Goal: Transaction & Acquisition: Book appointment/travel/reservation

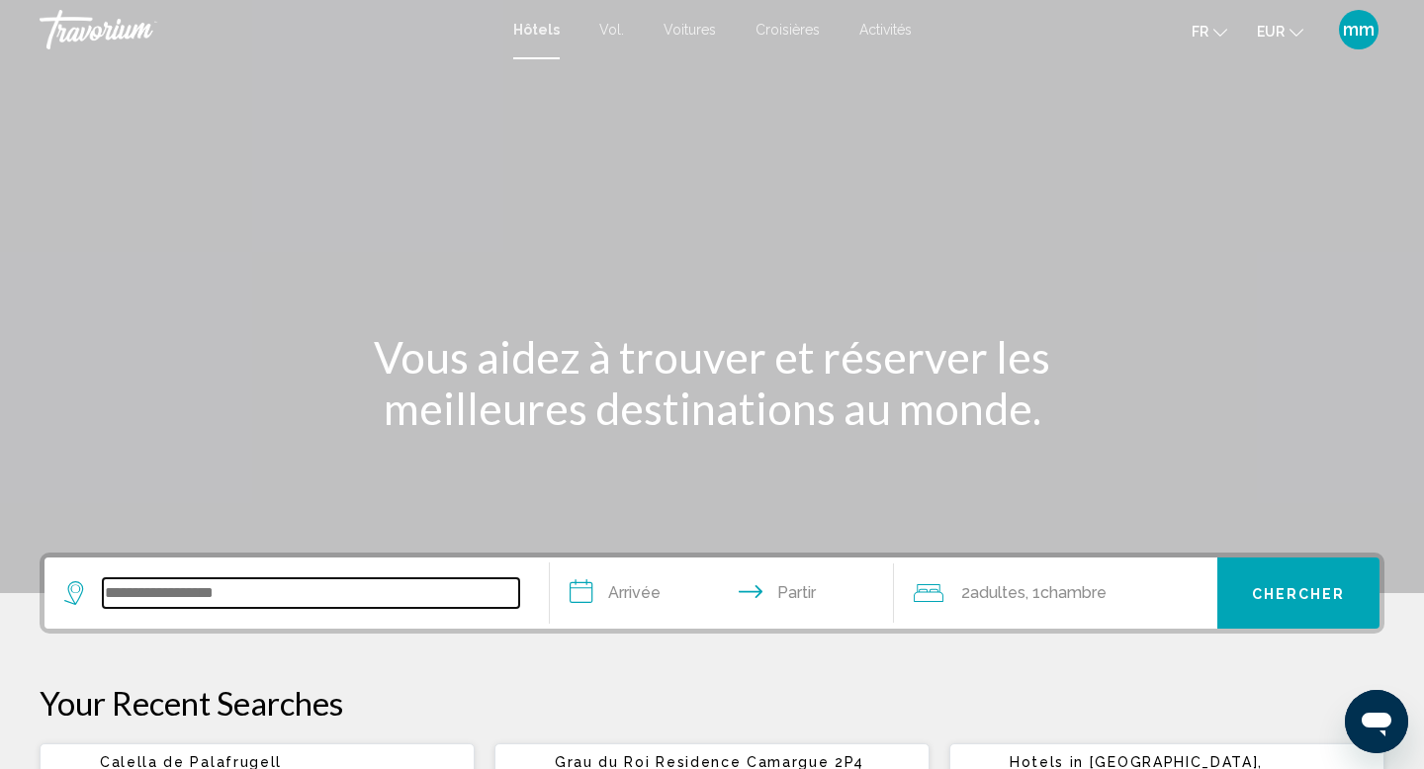
click at [114, 586] on input "Widget de recherche" at bounding box center [311, 593] width 416 height 30
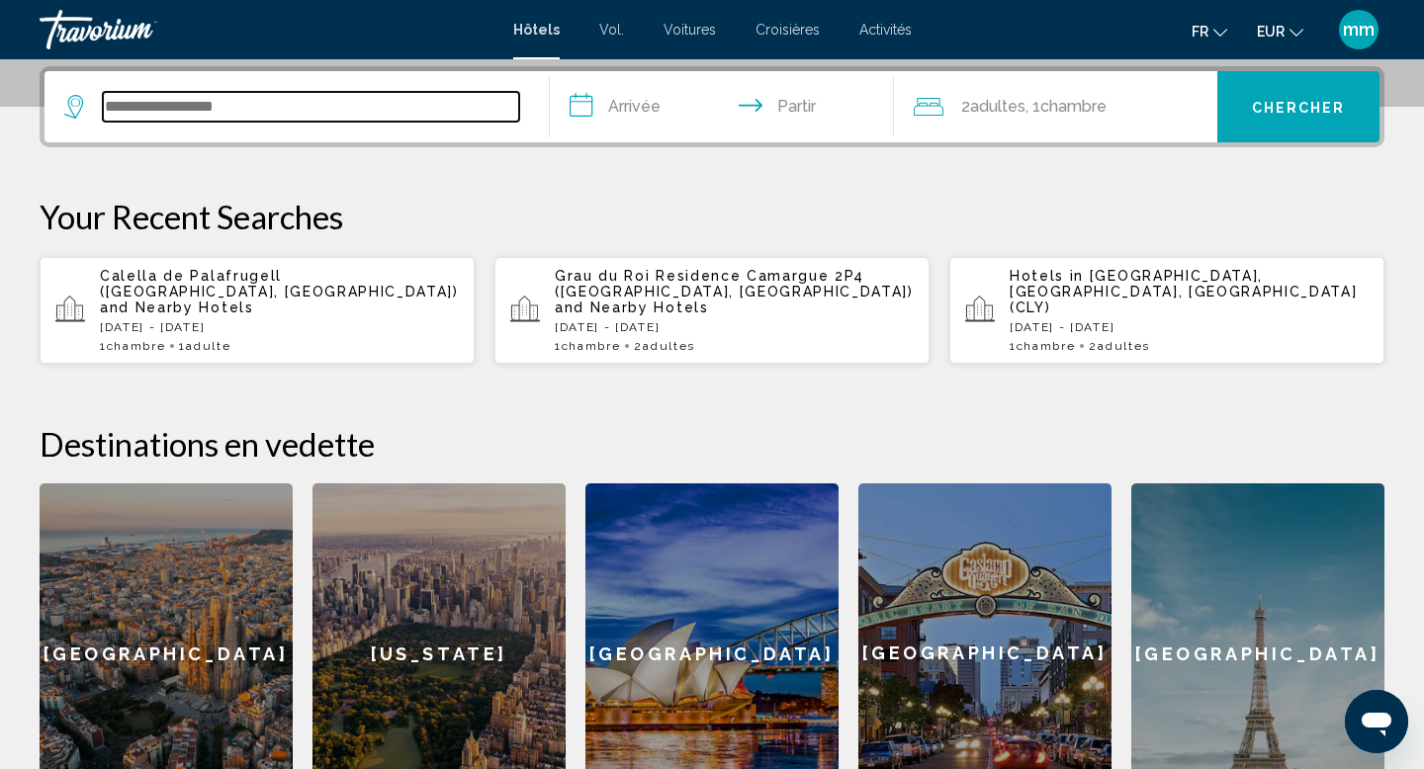
scroll to position [488, 0]
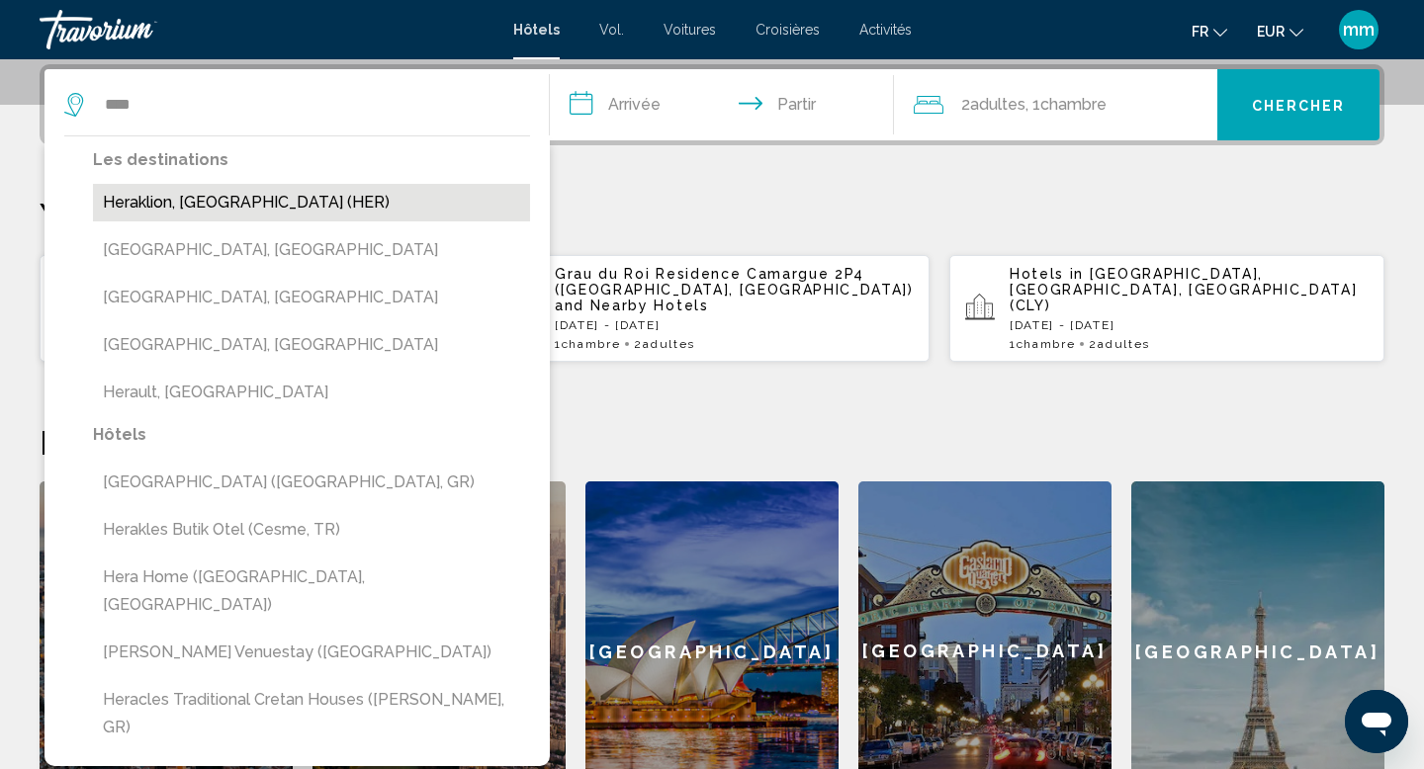
click at [249, 207] on button "Heraklion, Greece (HER)" at bounding box center [311, 203] width 437 height 38
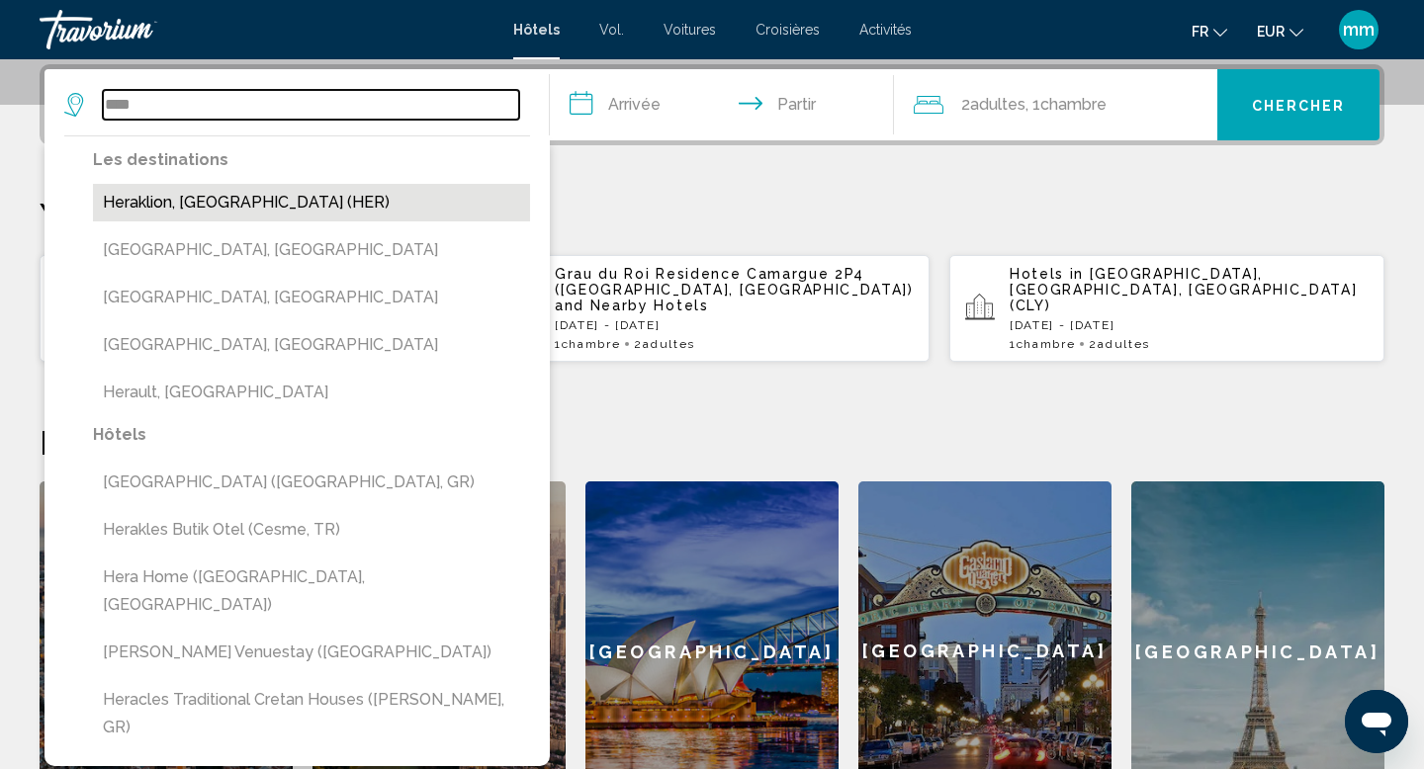
type input "**********"
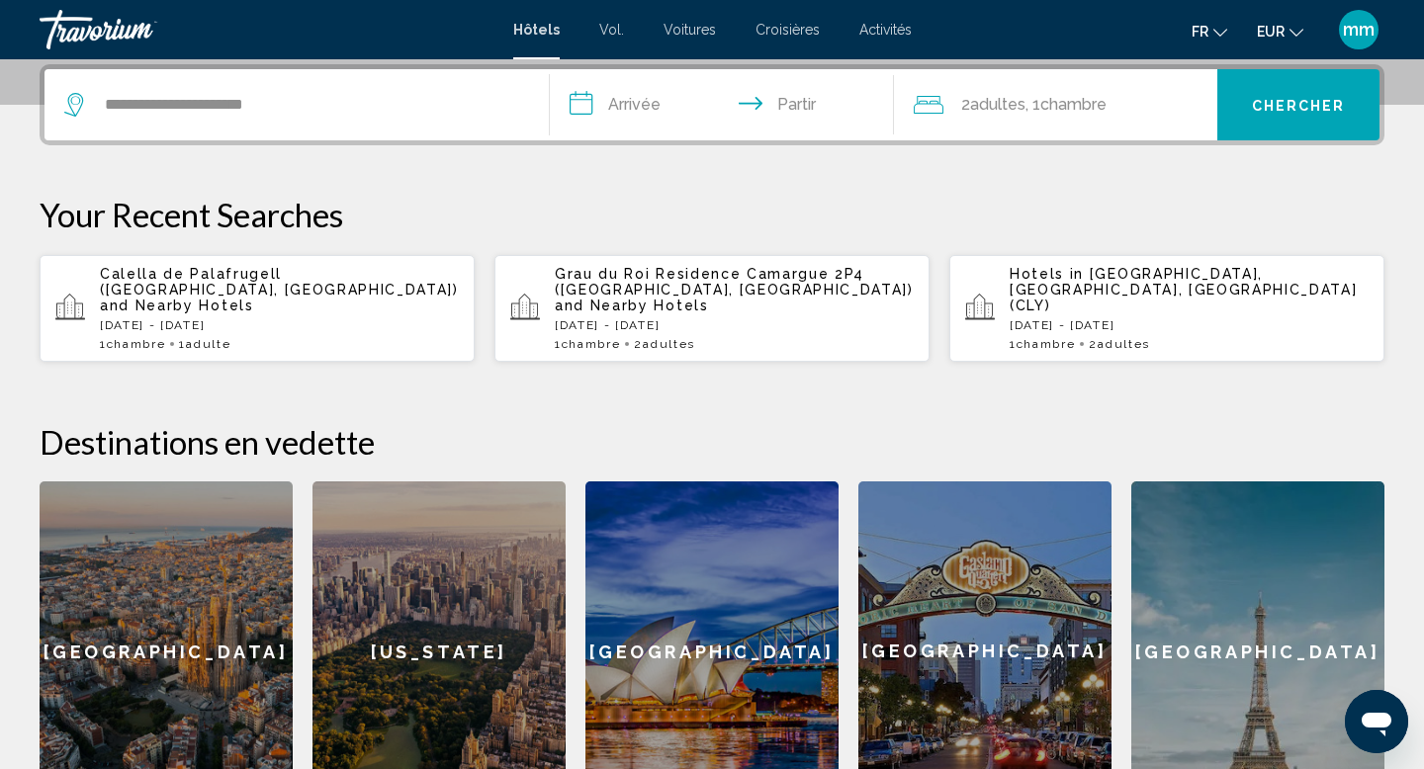
click at [653, 106] on input "**********" at bounding box center [726, 107] width 352 height 77
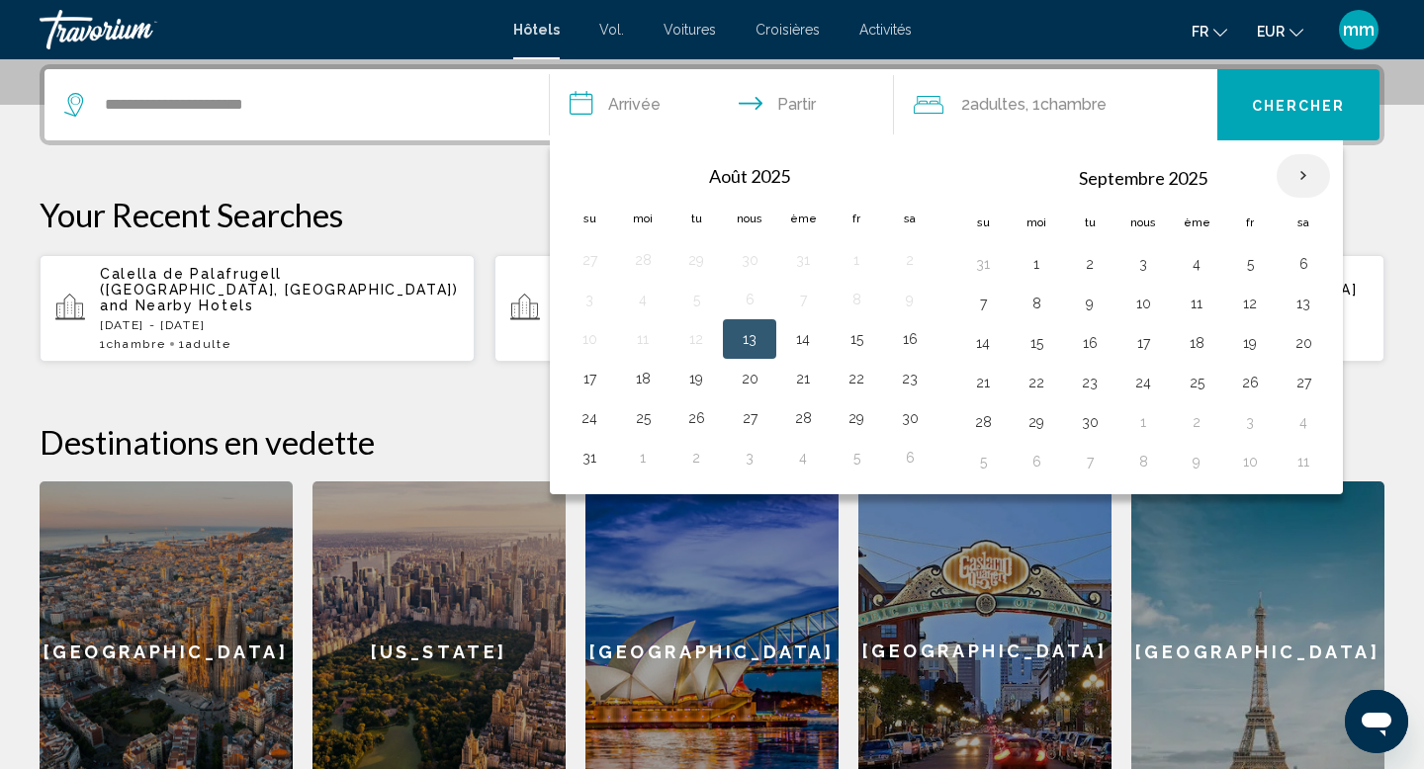
click at [1306, 172] on th "Mois prochain" at bounding box center [1303, 176] width 53 height 44
click at [1307, 373] on button "27" at bounding box center [1303, 383] width 32 height 28
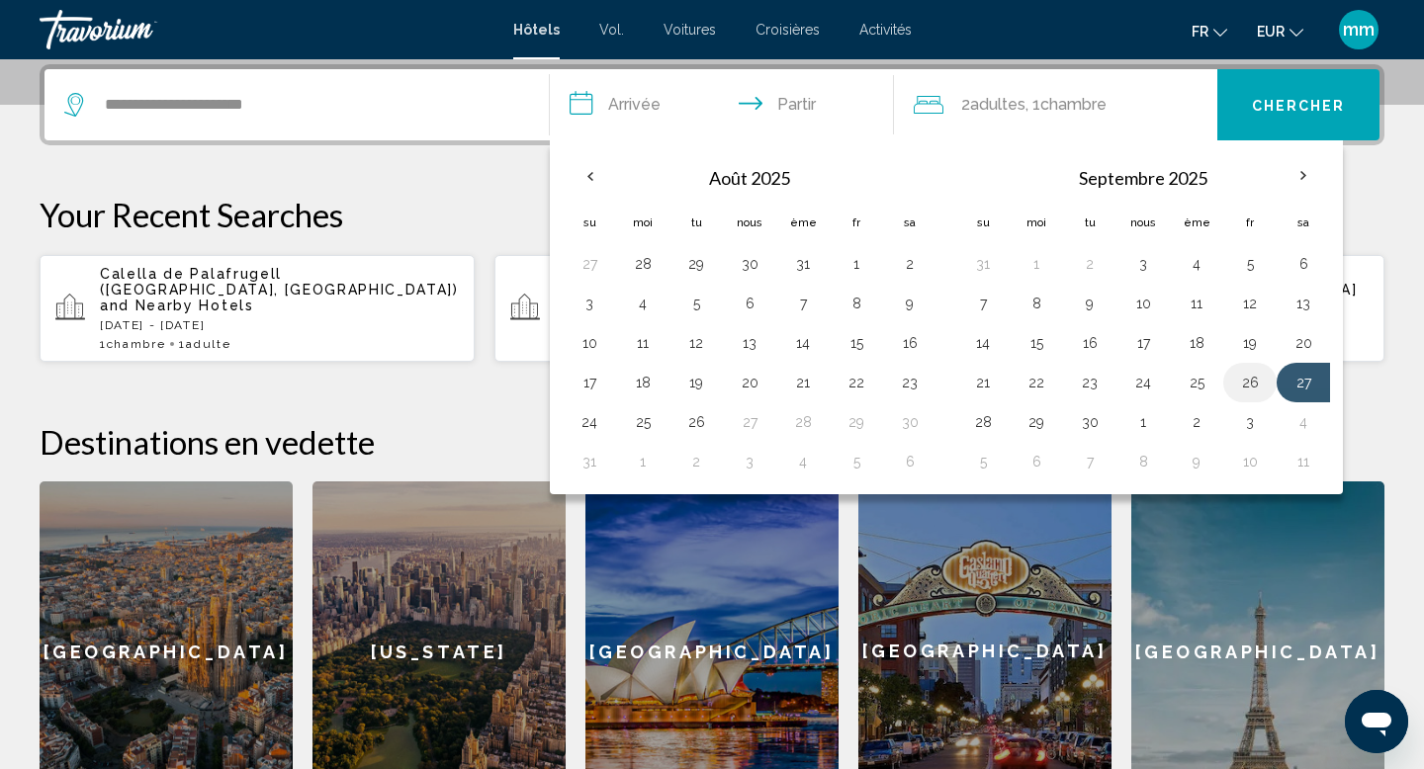
click at [1249, 384] on button "26" at bounding box center [1250, 383] width 32 height 28
type input "**********"
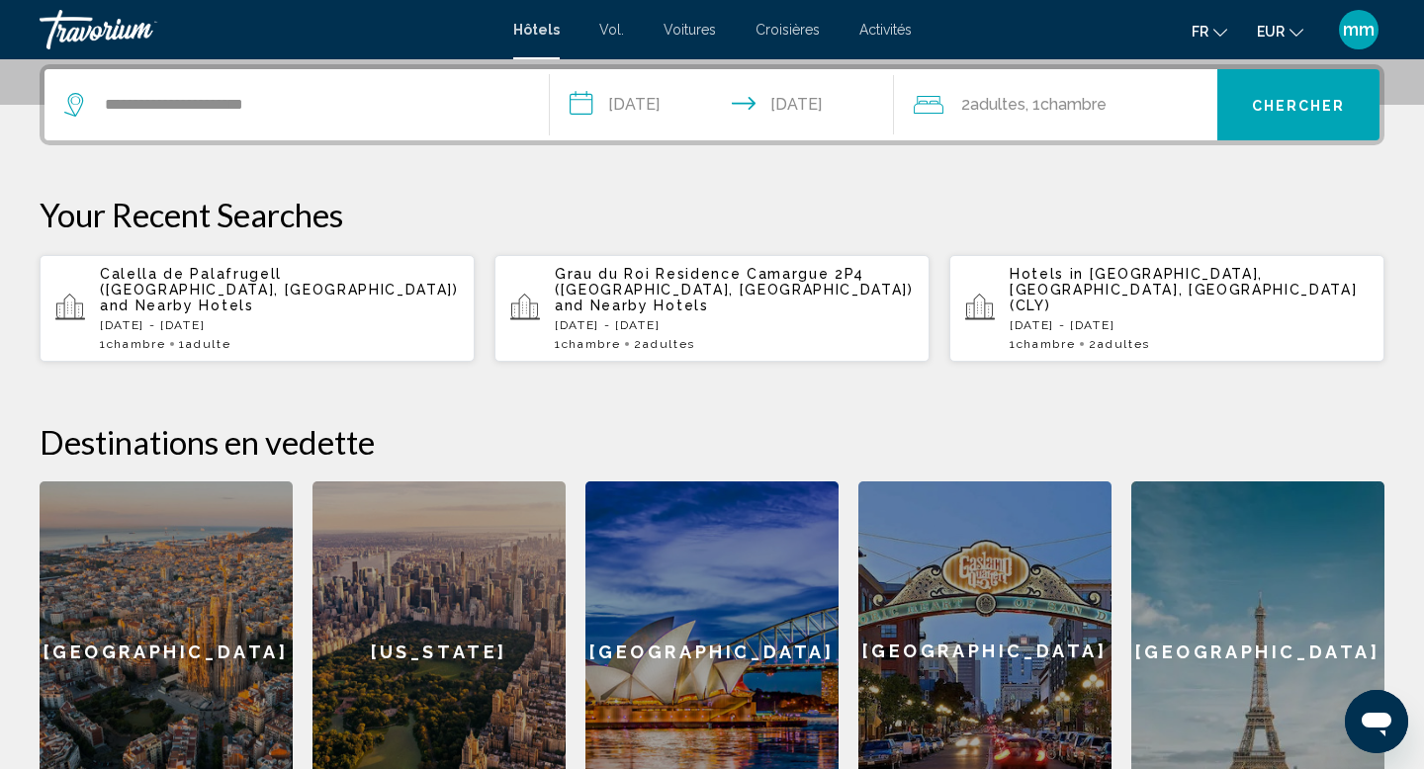
click at [758, 107] on input "**********" at bounding box center [726, 107] width 352 height 77
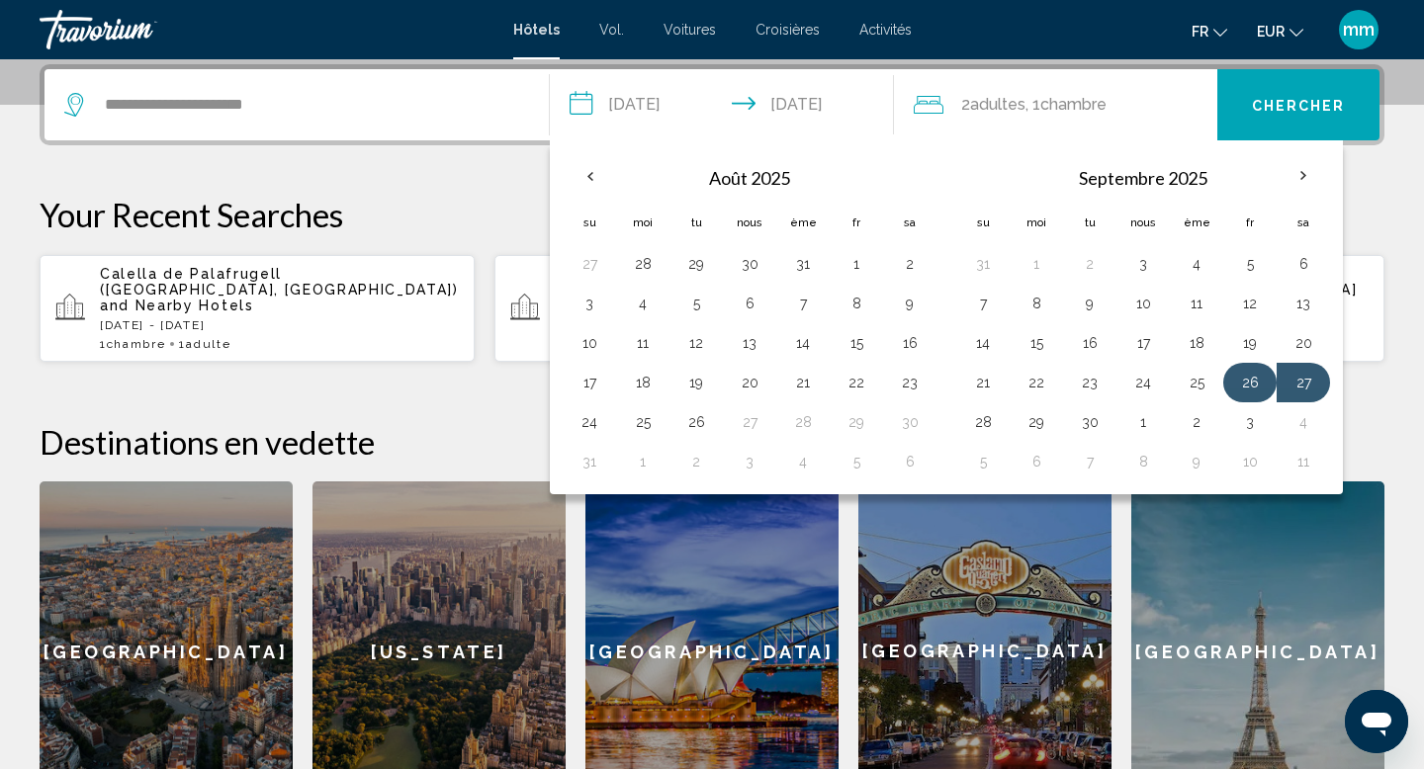
click at [1252, 375] on button "26" at bounding box center [1250, 383] width 32 height 28
click at [1303, 379] on button "27" at bounding box center [1303, 383] width 32 height 28
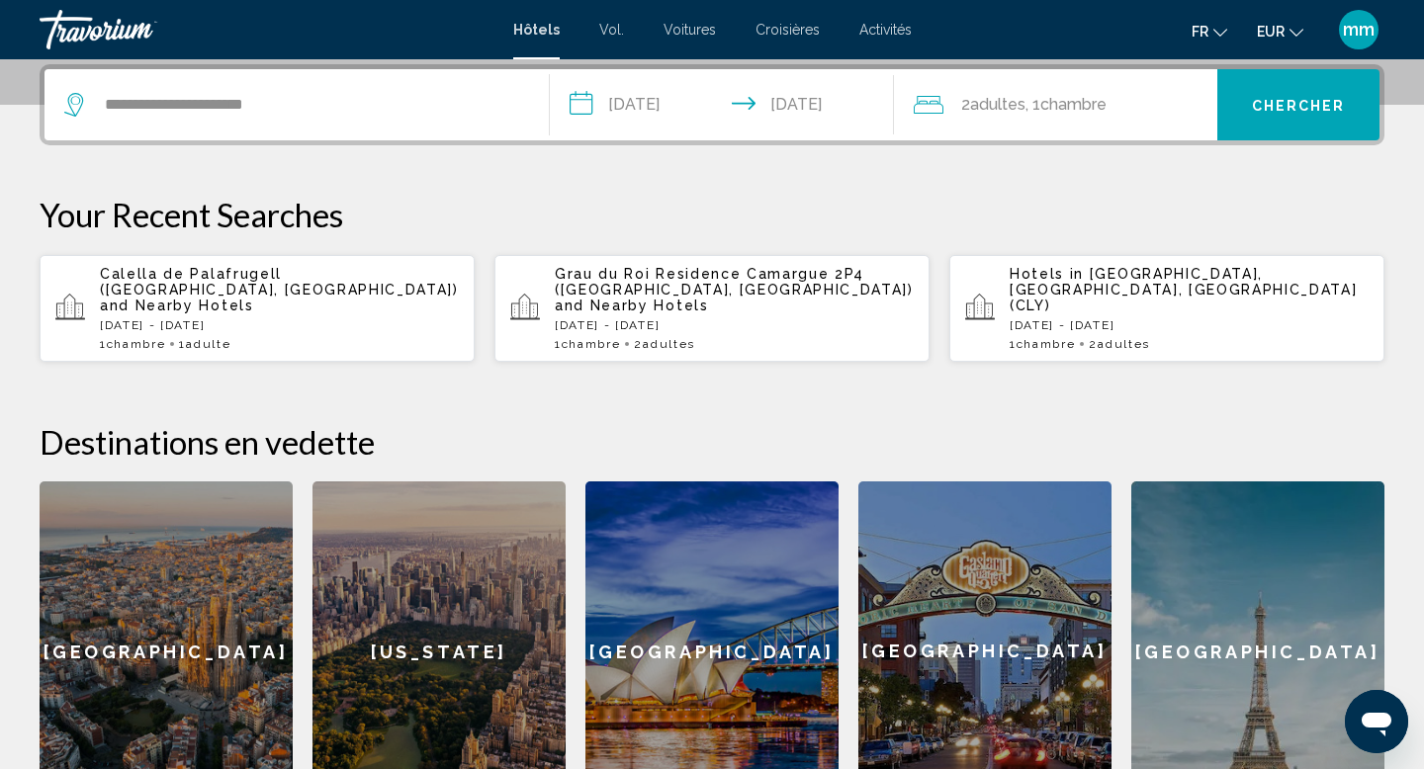
click at [1268, 94] on button "Chercher" at bounding box center [1298, 104] width 162 height 71
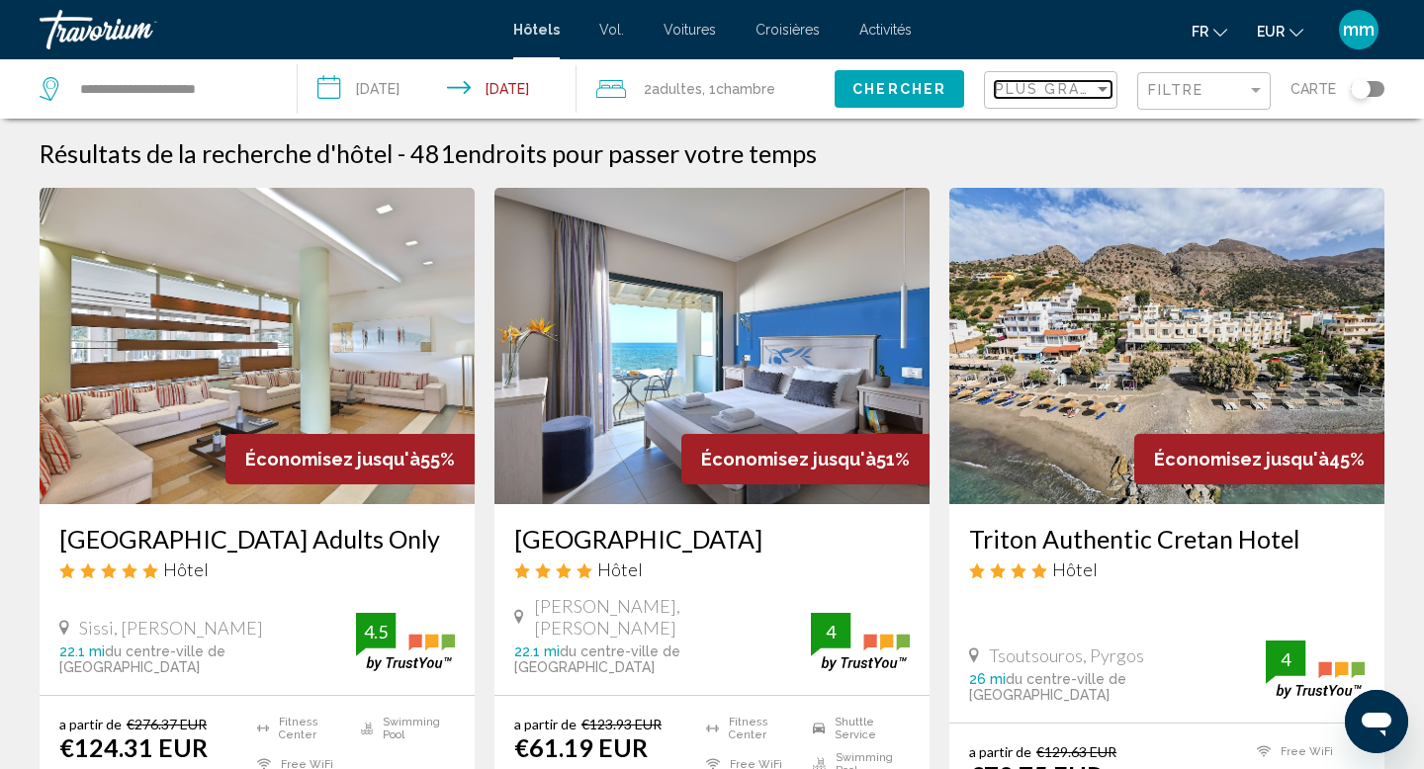
click at [1036, 89] on span "Plus grandes économies" at bounding box center [1112, 89] width 235 height 16
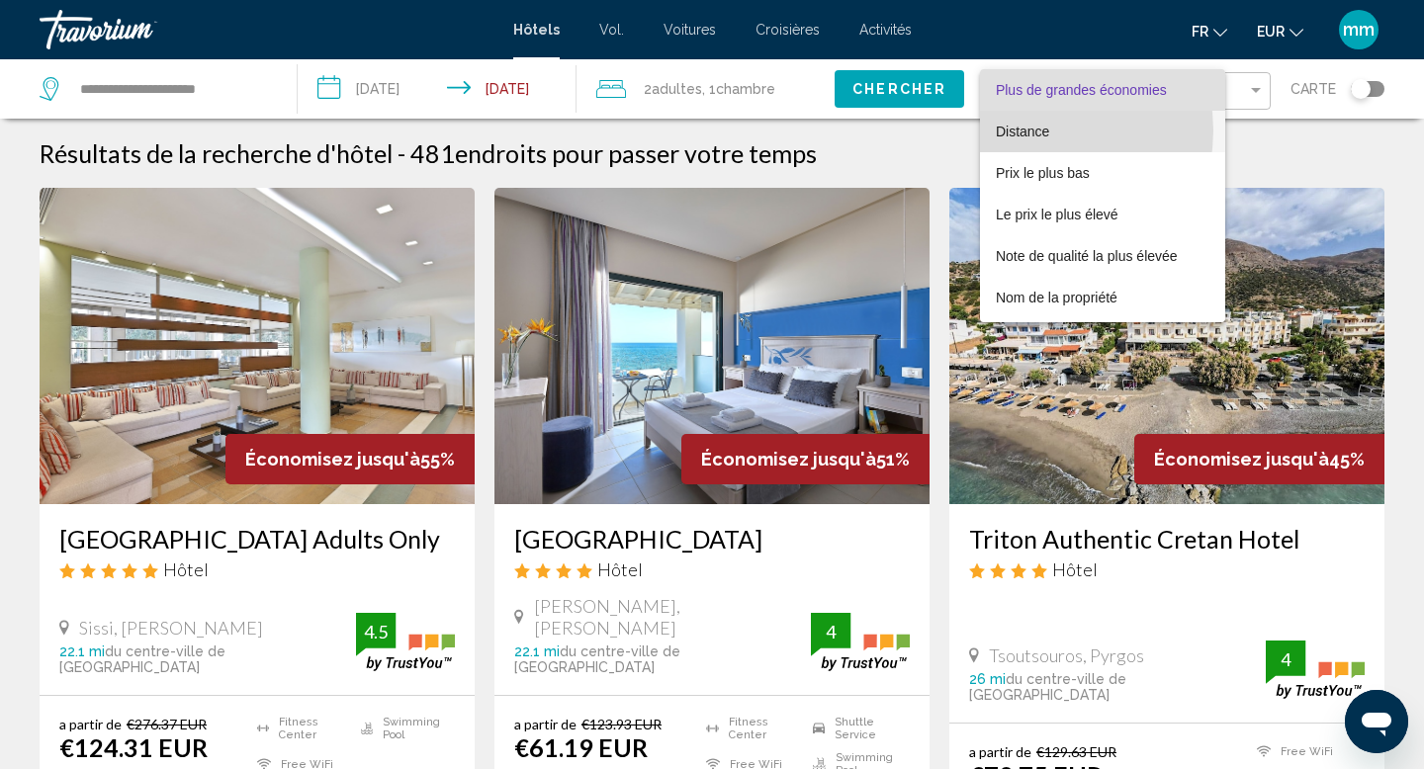
click at [1032, 131] on font "Distance" at bounding box center [1022, 132] width 53 height 16
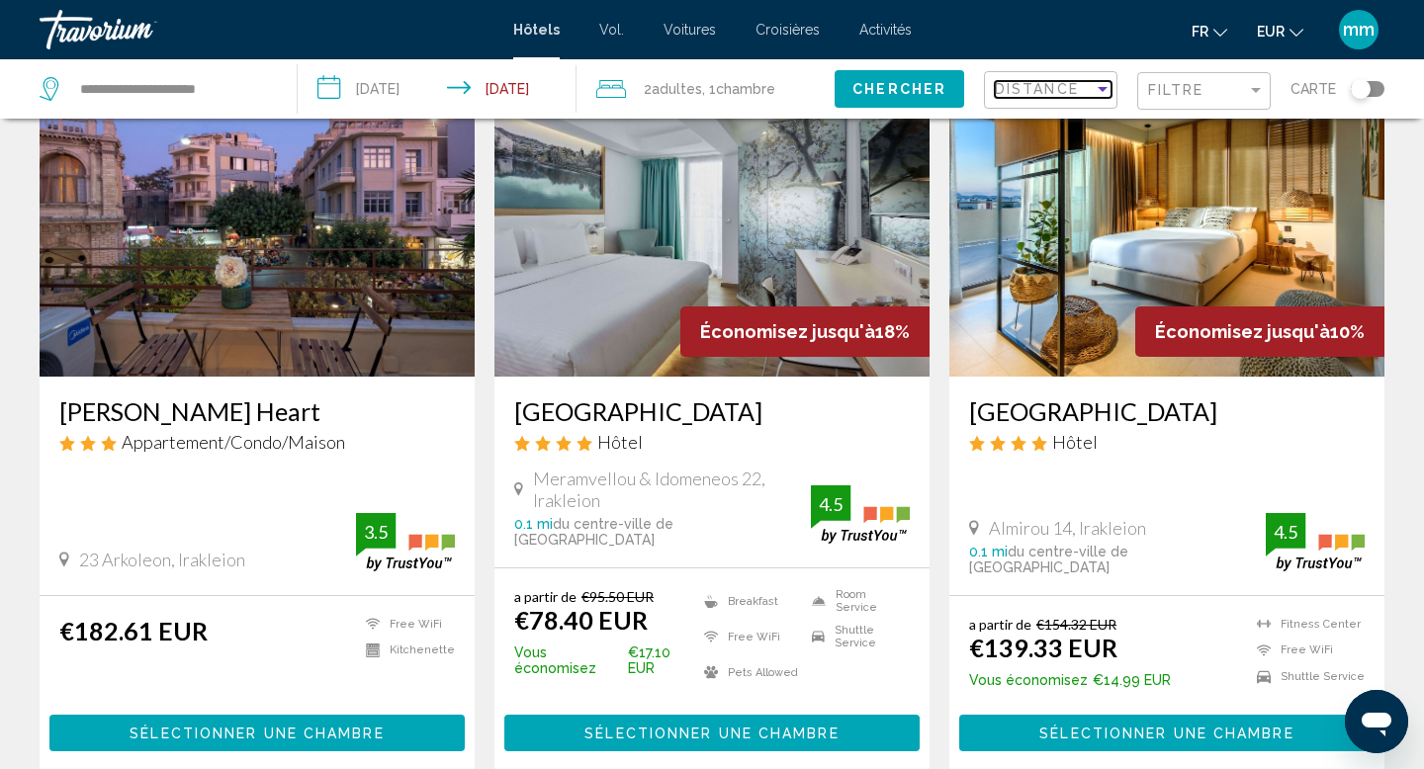
scroll to position [131, 0]
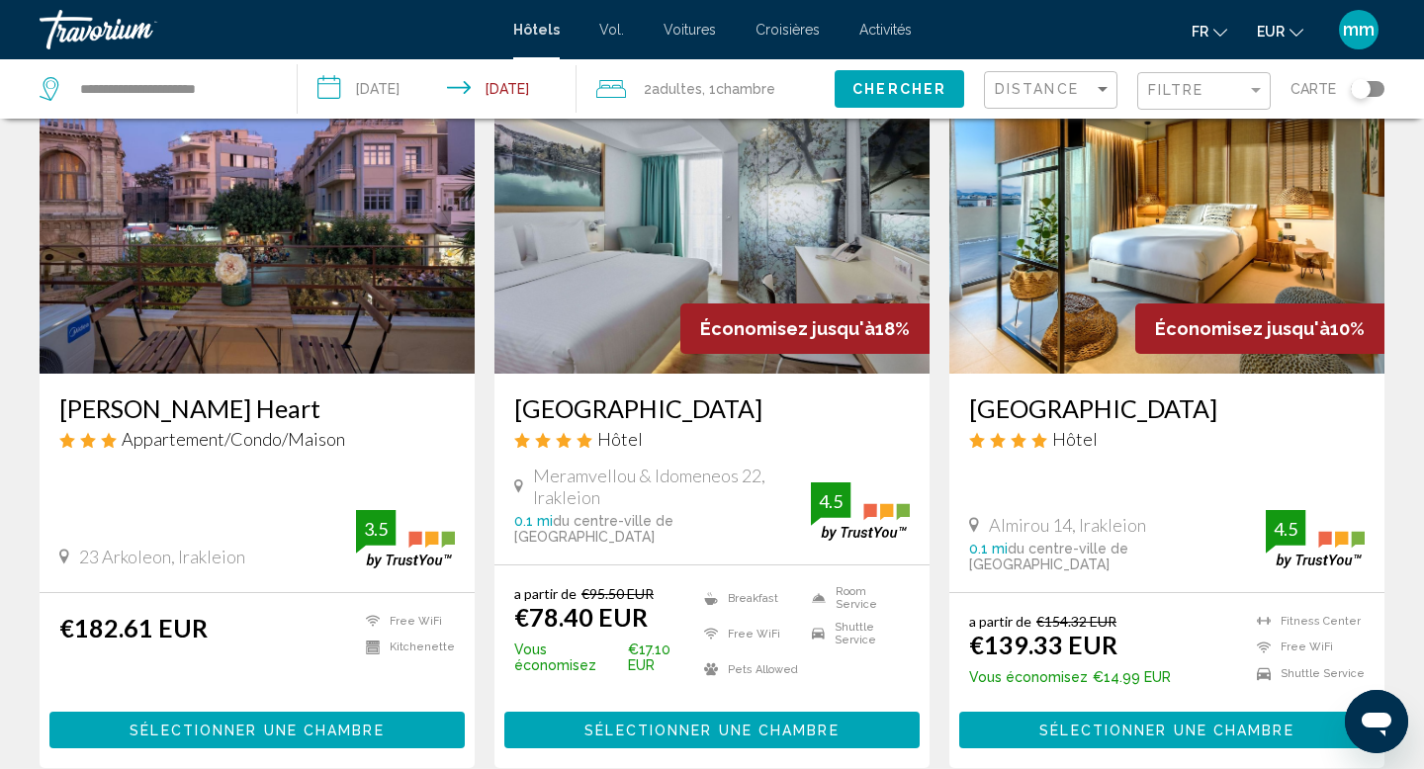
click at [752, 90] on span "Chambre" at bounding box center [745, 89] width 59 height 16
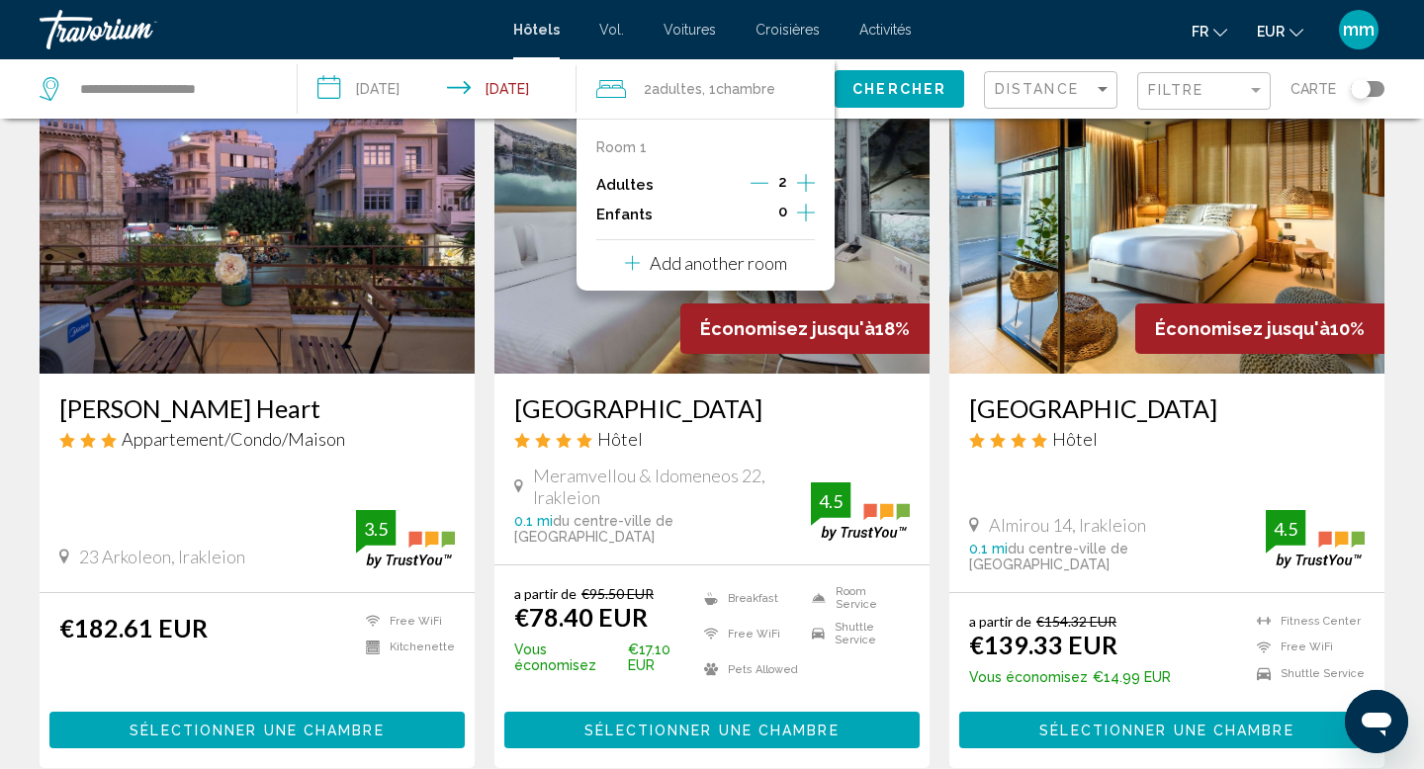
click at [813, 184] on icon "Increment adults" at bounding box center [806, 183] width 18 height 24
click at [760, 185] on icon "Decrement adults" at bounding box center [759, 183] width 18 height 18
click at [760, 185] on icon "Decrement adults" at bounding box center [761, 183] width 18 height 18
click at [865, 91] on span "Chercher" at bounding box center [899, 90] width 94 height 16
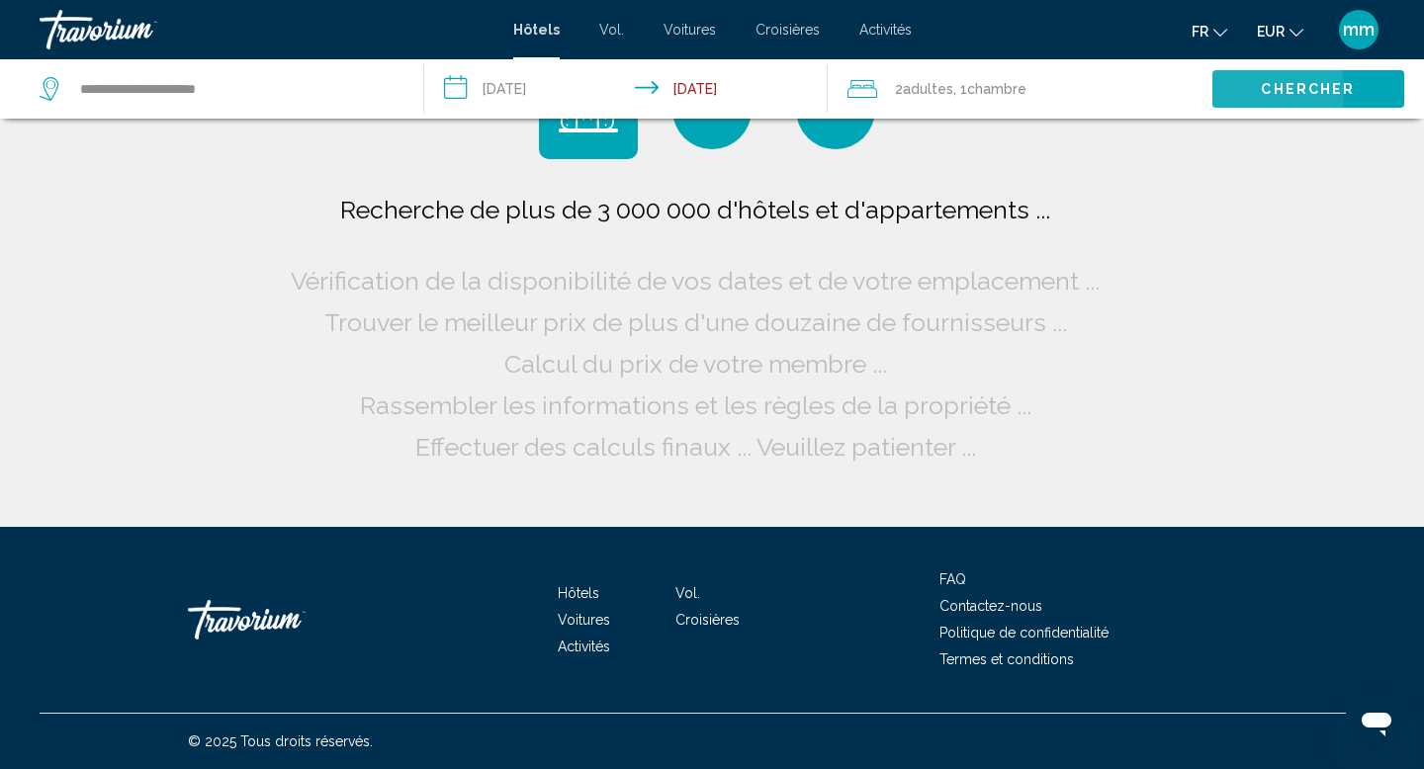
scroll to position [0, 0]
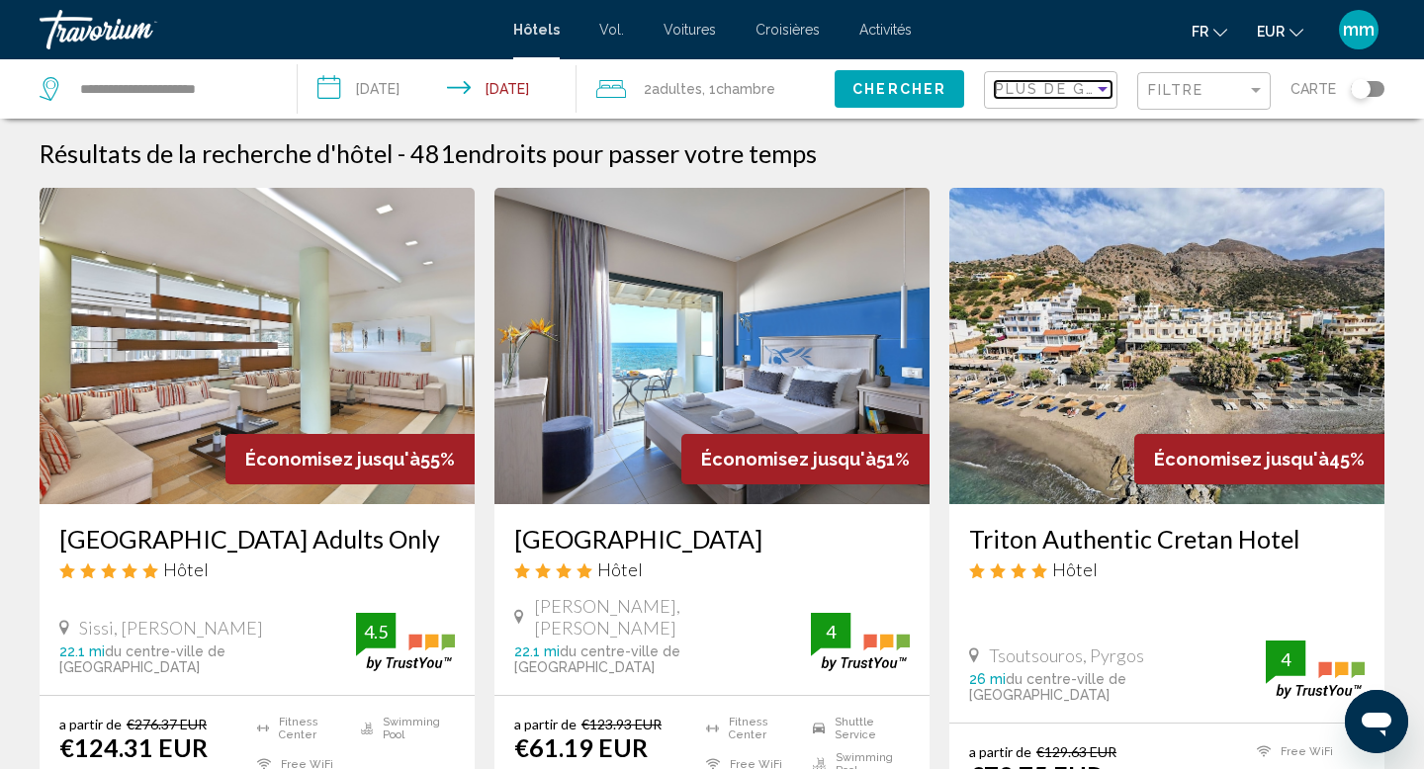
click at [1064, 90] on span "Plus de grandes économies" at bounding box center [1127, 89] width 264 height 16
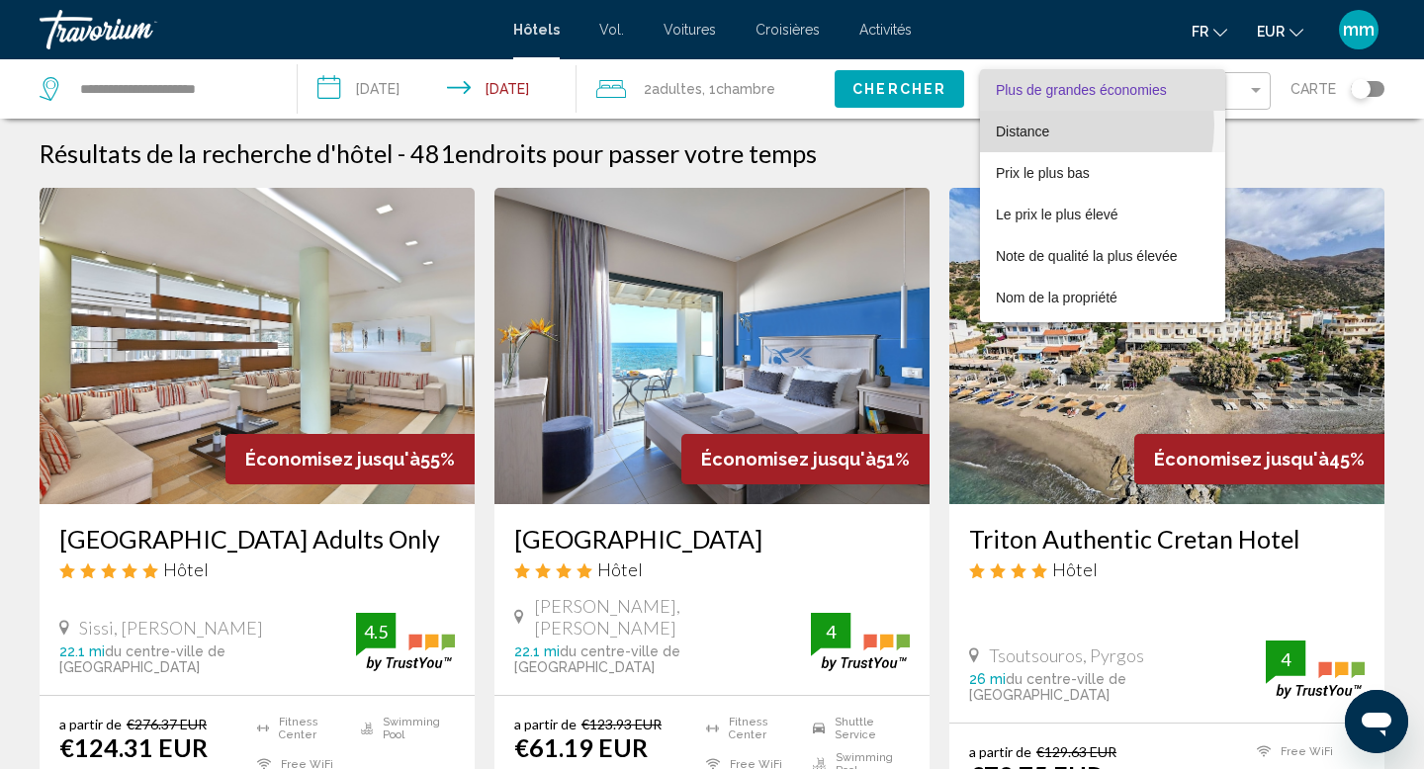
click at [1047, 125] on span "Distance" at bounding box center [1103, 132] width 214 height 42
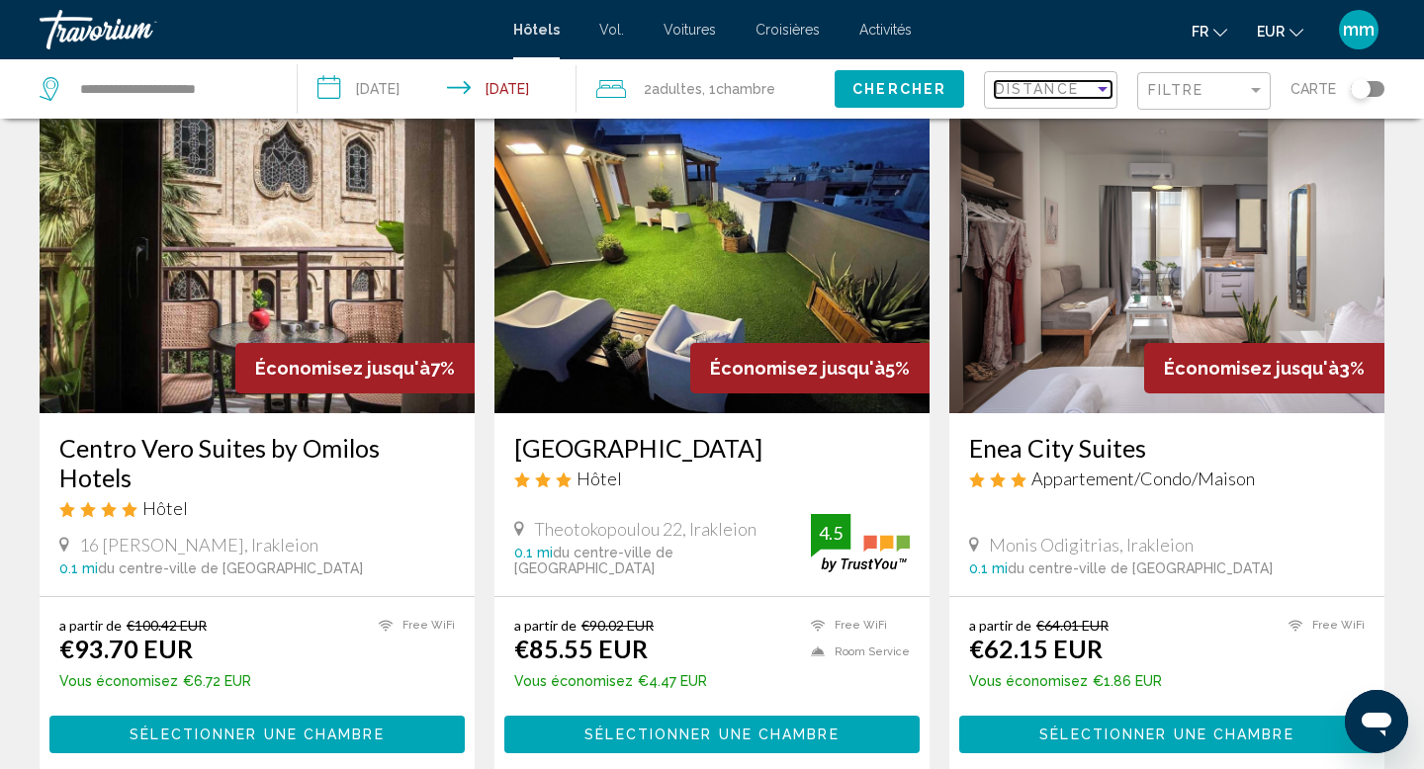
scroll to position [844, 0]
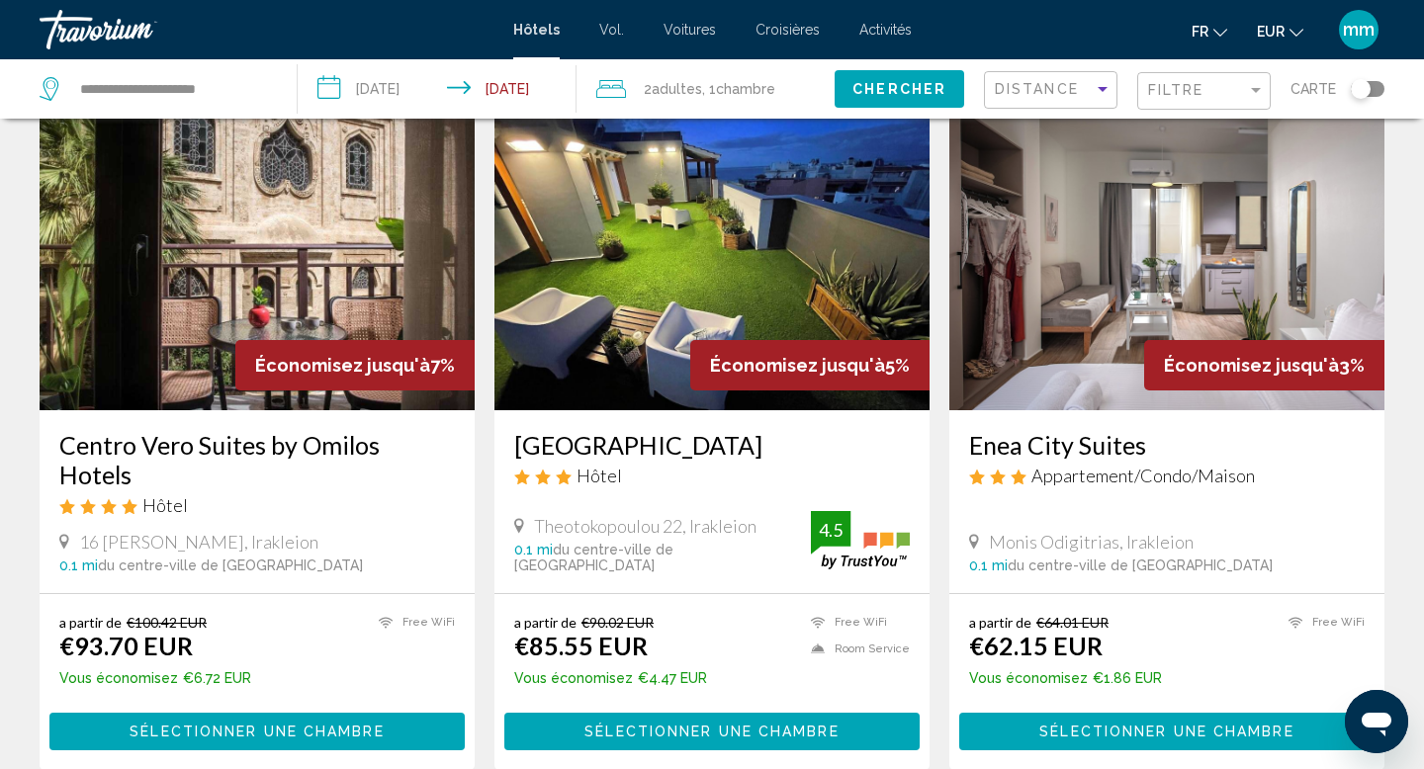
click at [1142, 261] on img "Contenu principal" at bounding box center [1166, 252] width 435 height 316
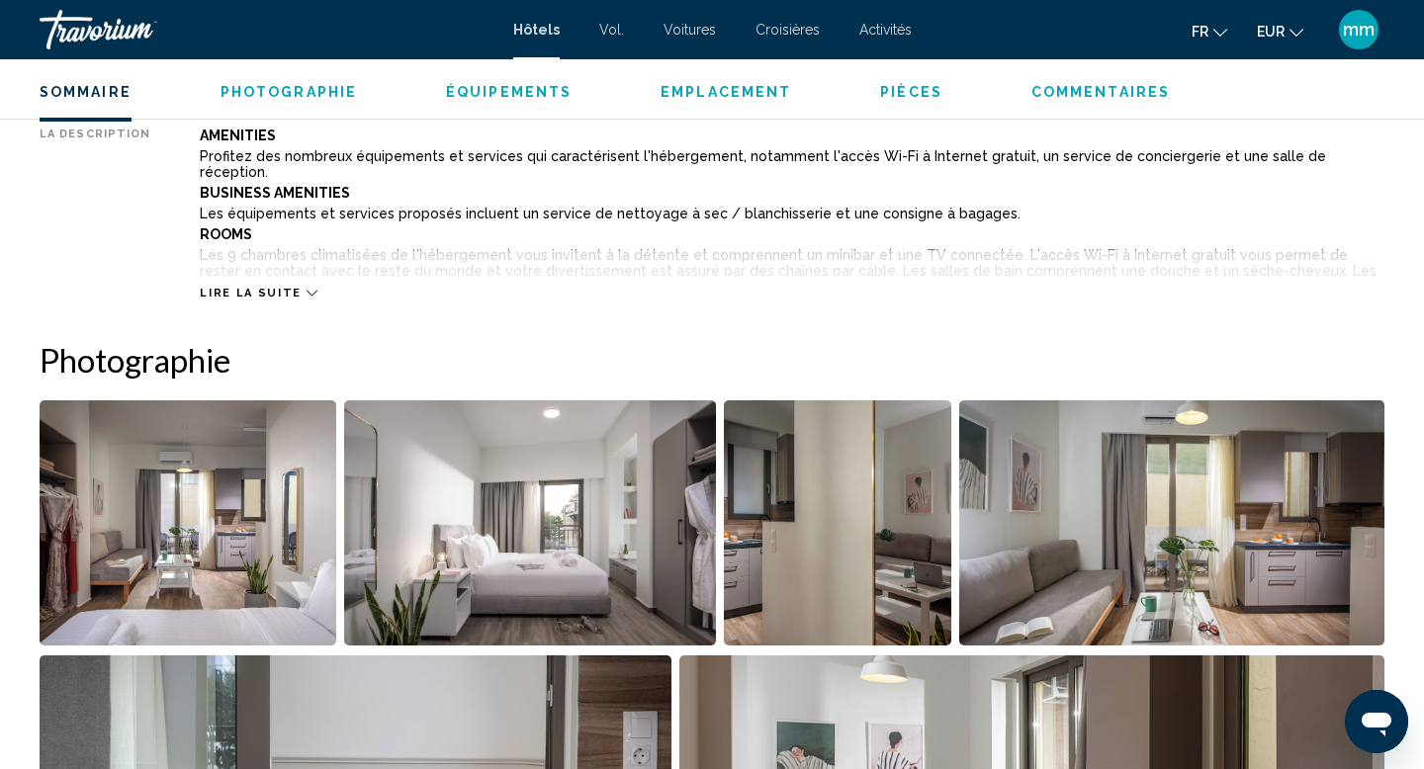
scroll to position [747, 0]
click at [211, 497] on img "Open full-screen image slider" at bounding box center [188, 521] width 297 height 245
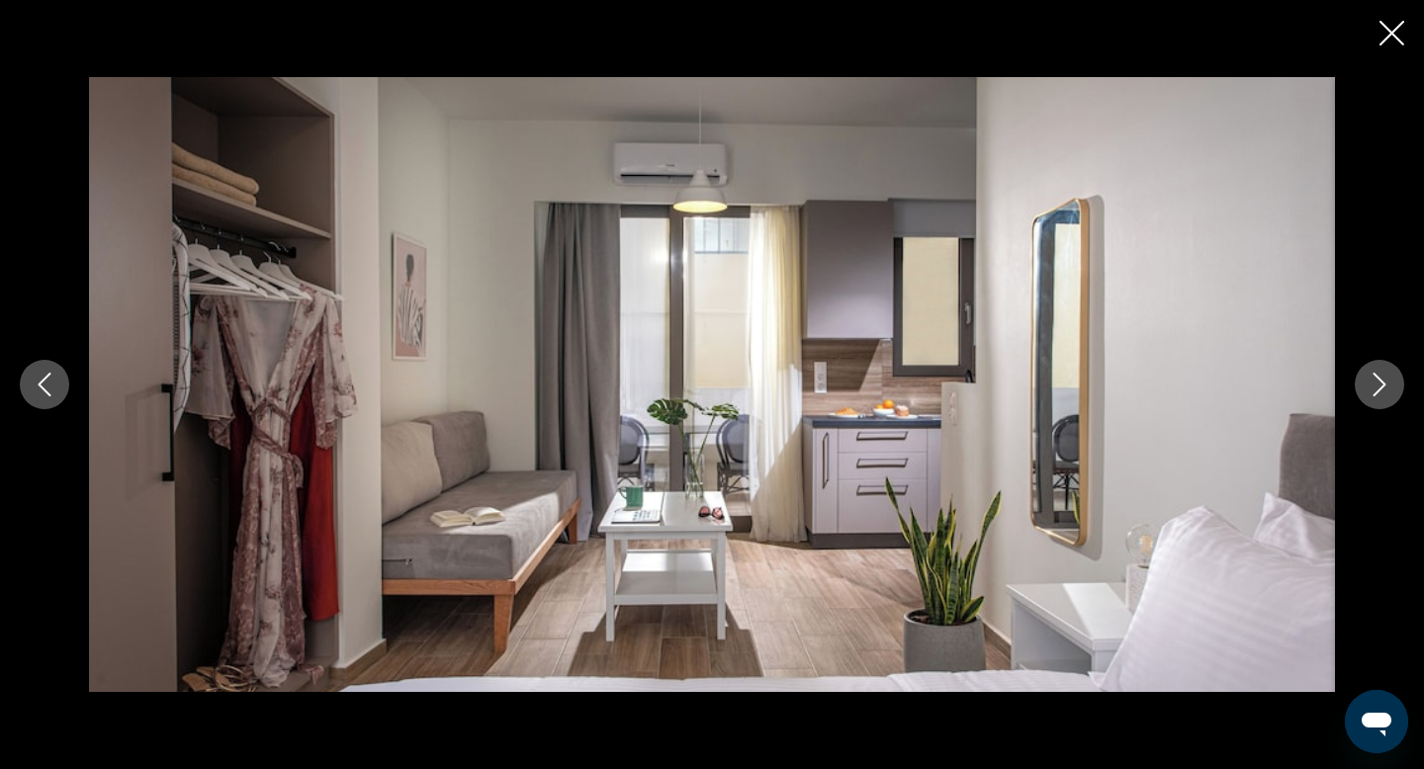
click at [1379, 395] on icon "Next image" at bounding box center [1380, 385] width 24 height 24
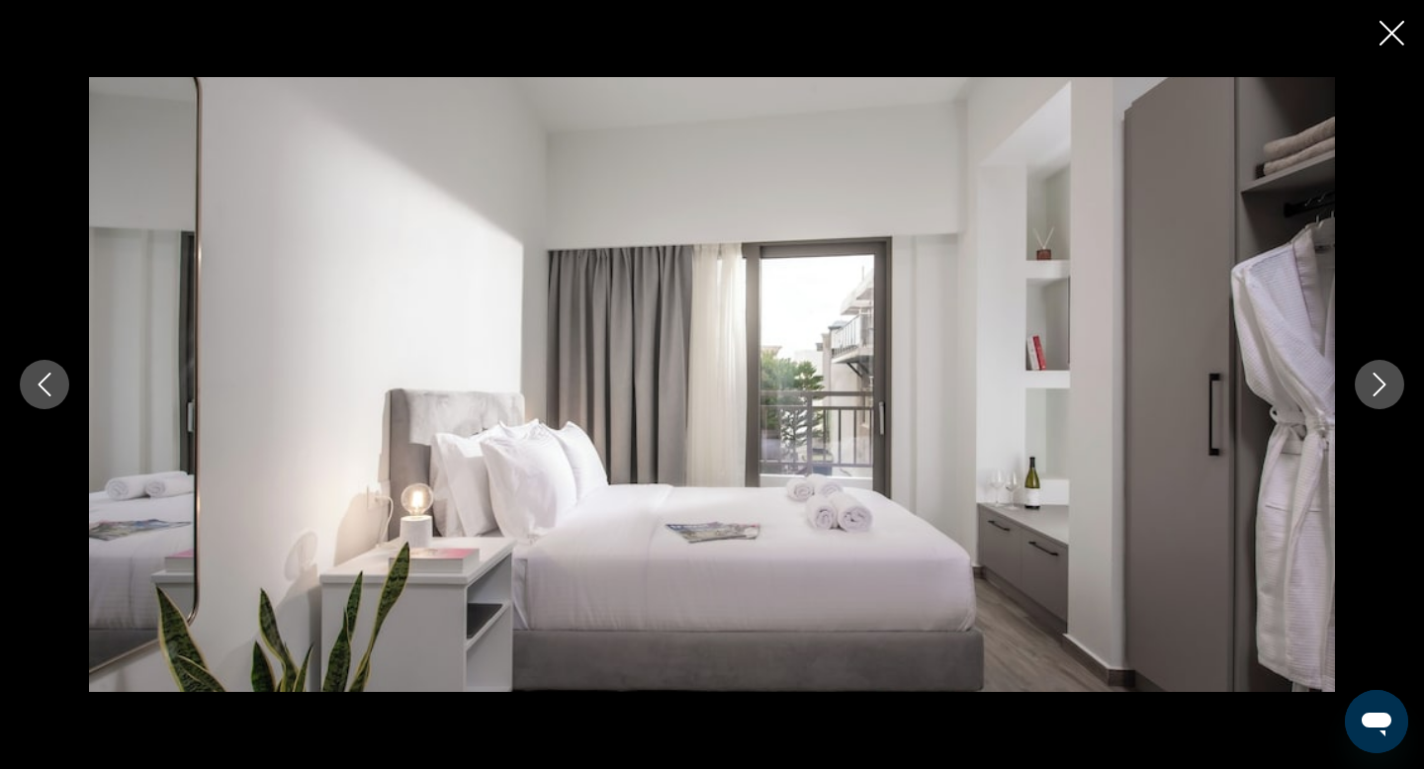
click at [1379, 395] on icon "Next image" at bounding box center [1380, 385] width 24 height 24
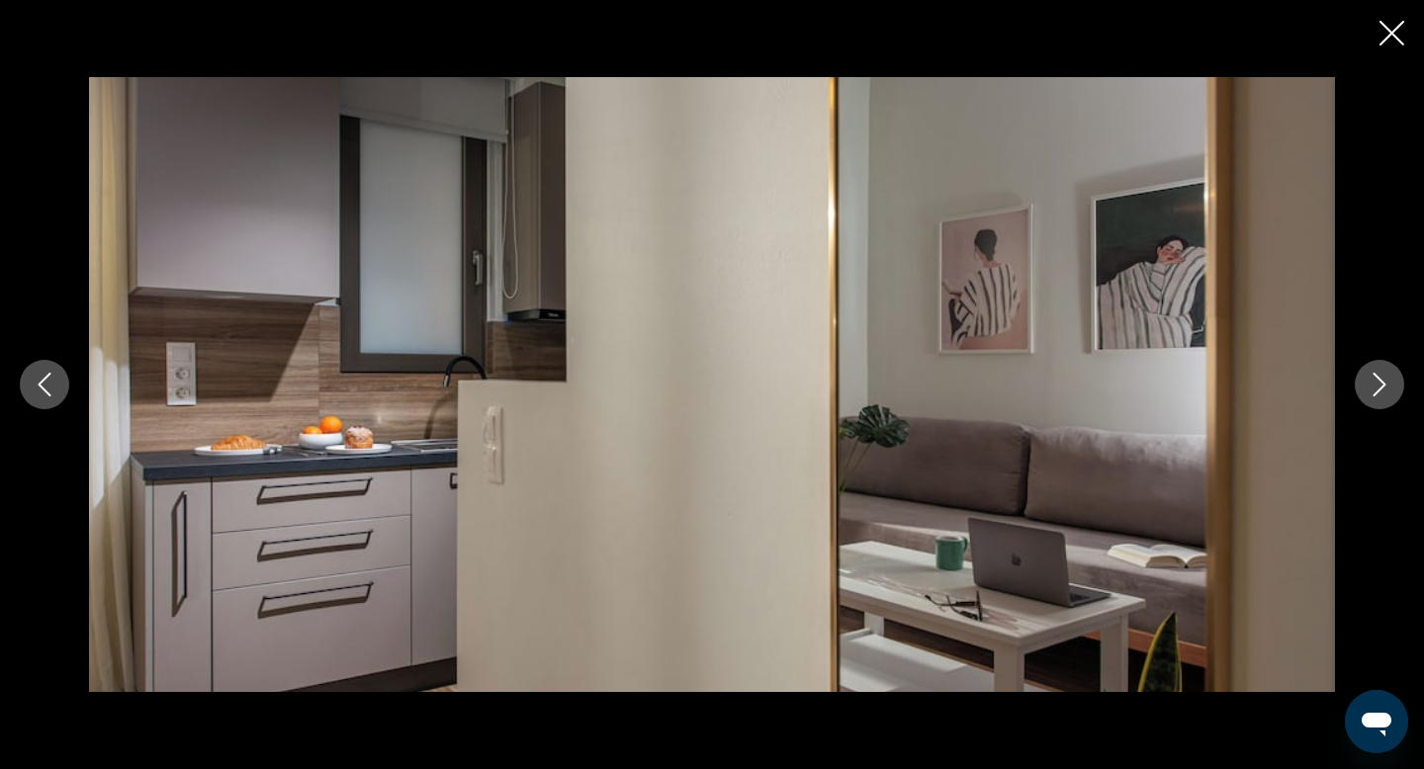
click at [1379, 395] on icon "Next image" at bounding box center [1380, 385] width 24 height 24
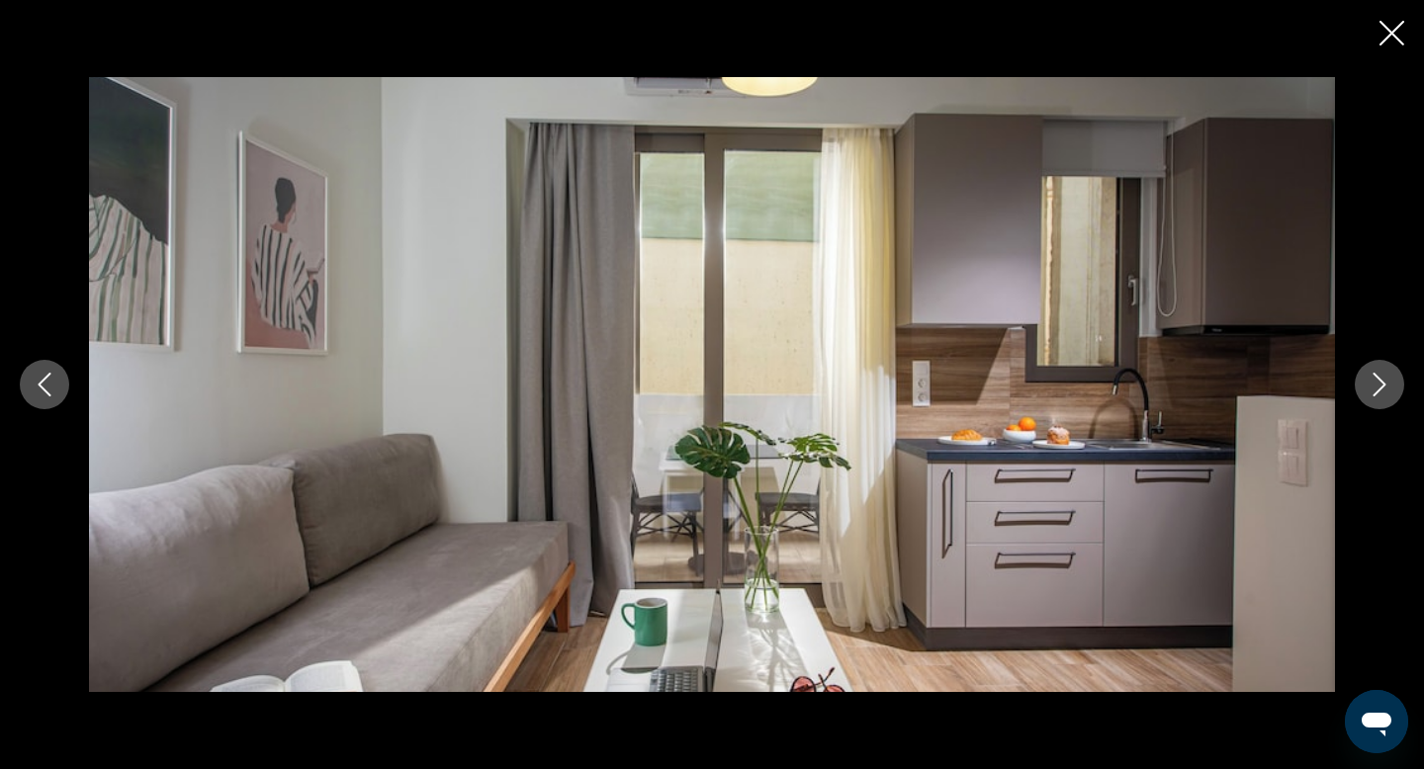
click at [1379, 395] on icon "Next image" at bounding box center [1380, 385] width 24 height 24
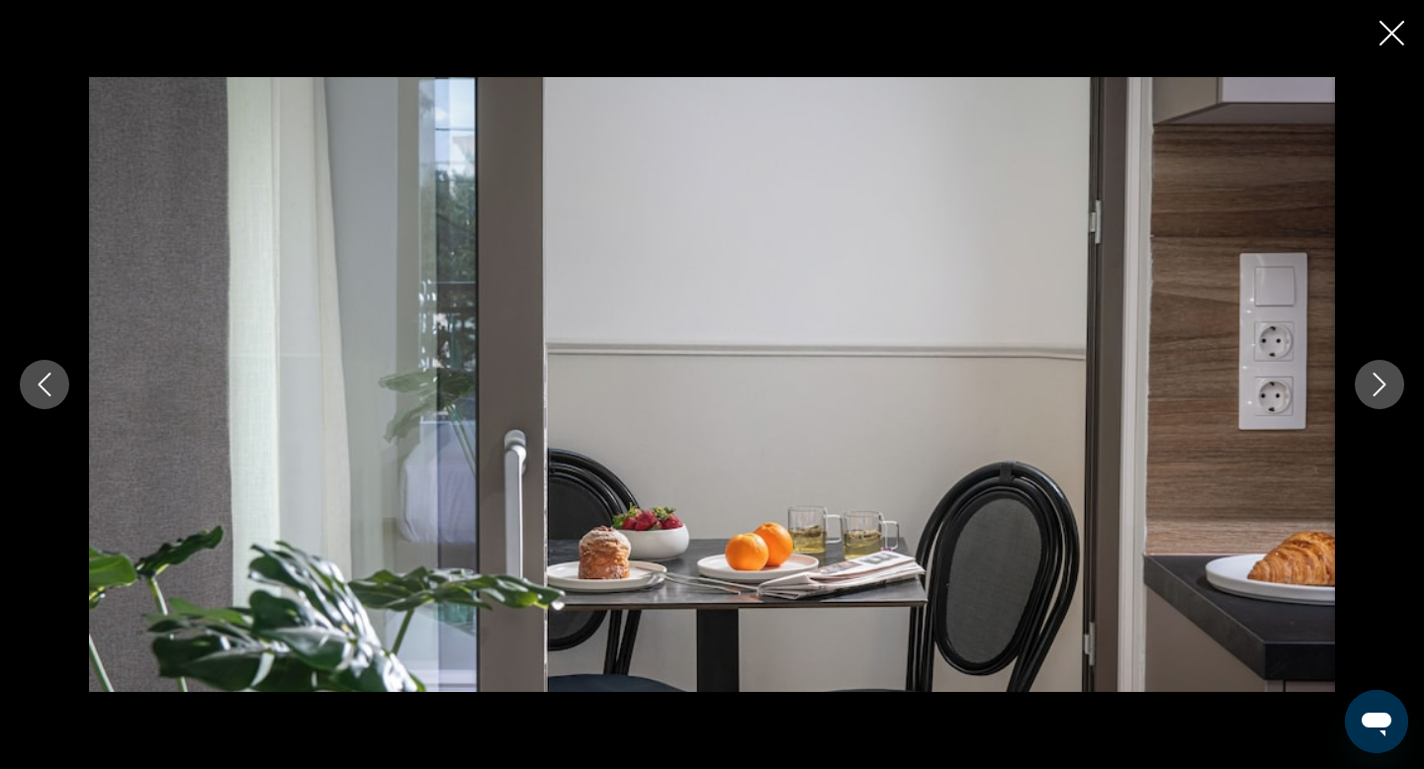
click at [1379, 395] on icon "Next image" at bounding box center [1380, 385] width 24 height 24
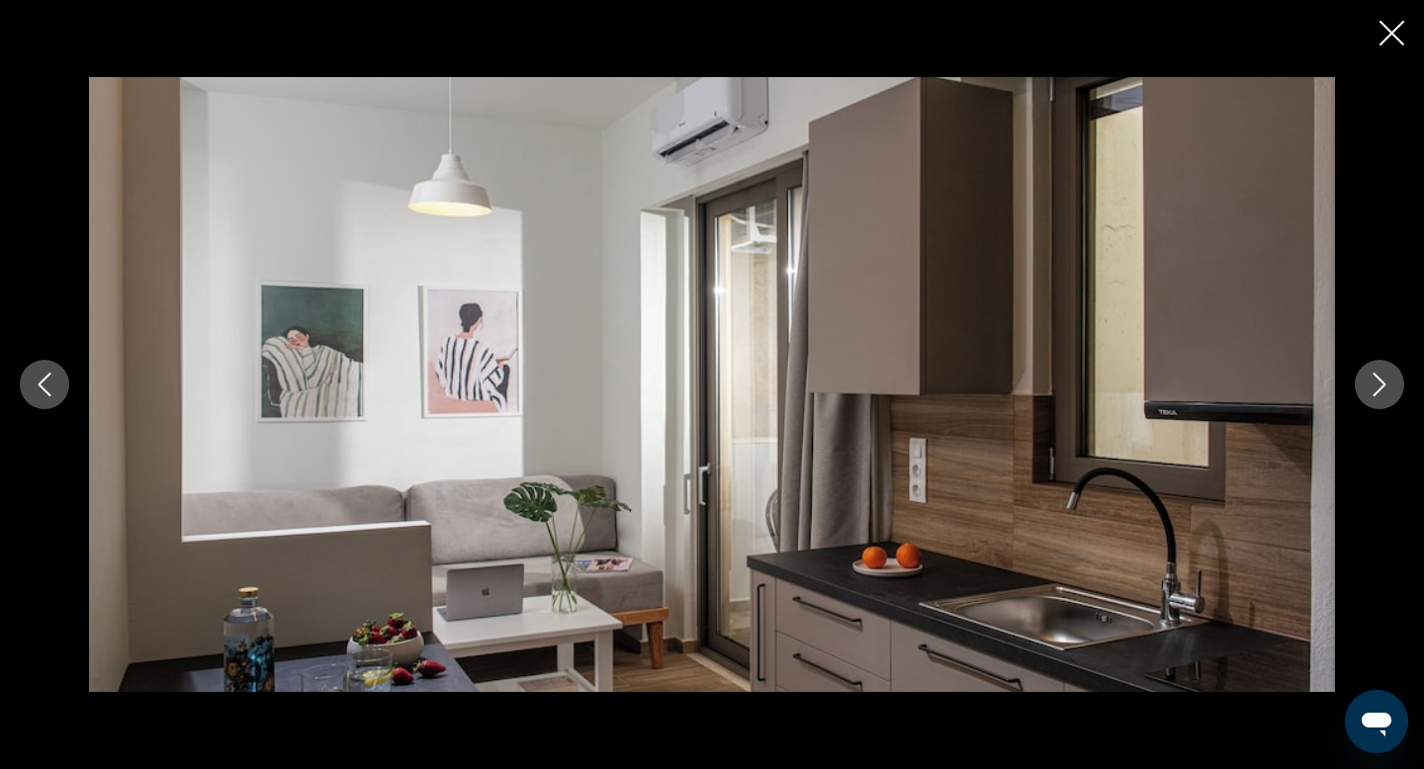
click at [1379, 395] on icon "Next image" at bounding box center [1380, 385] width 24 height 24
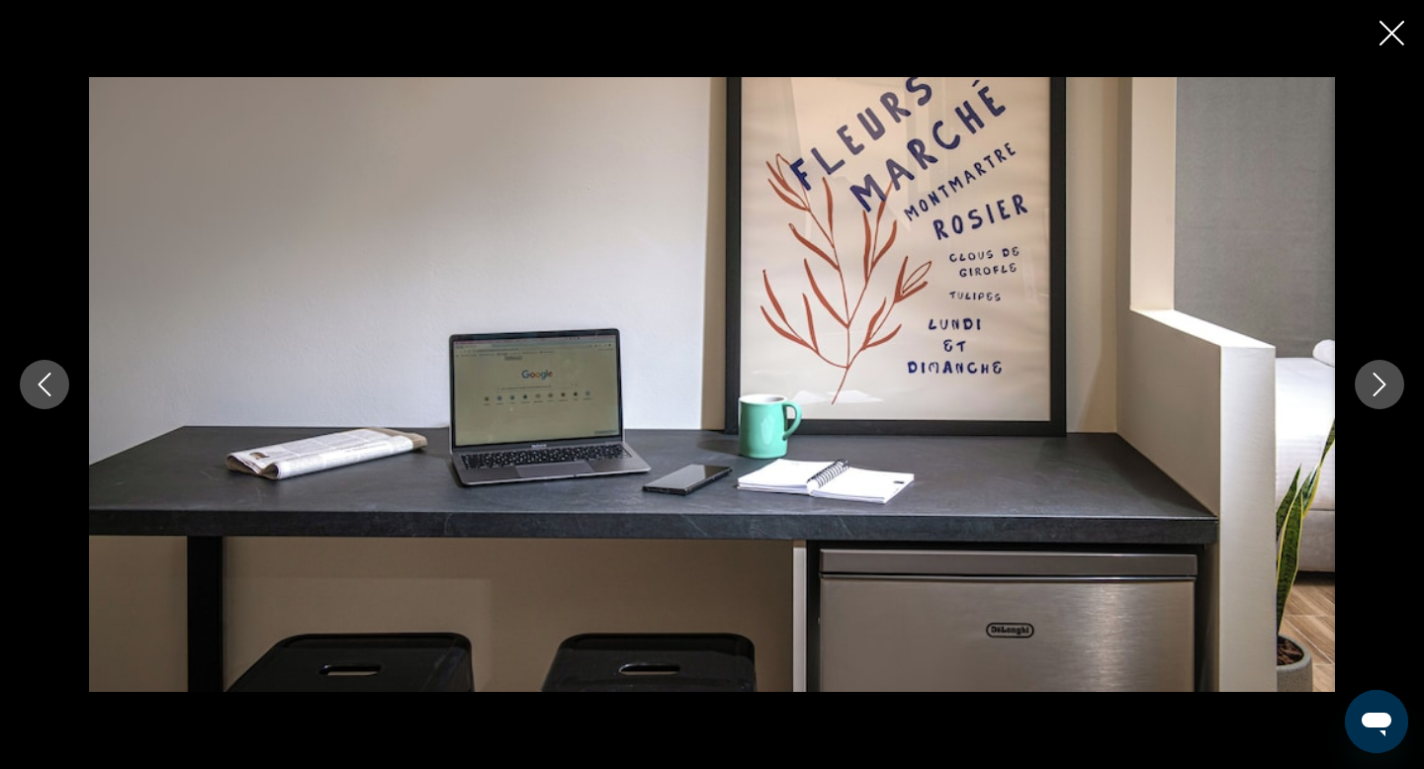
click at [1379, 395] on icon "Next image" at bounding box center [1380, 385] width 24 height 24
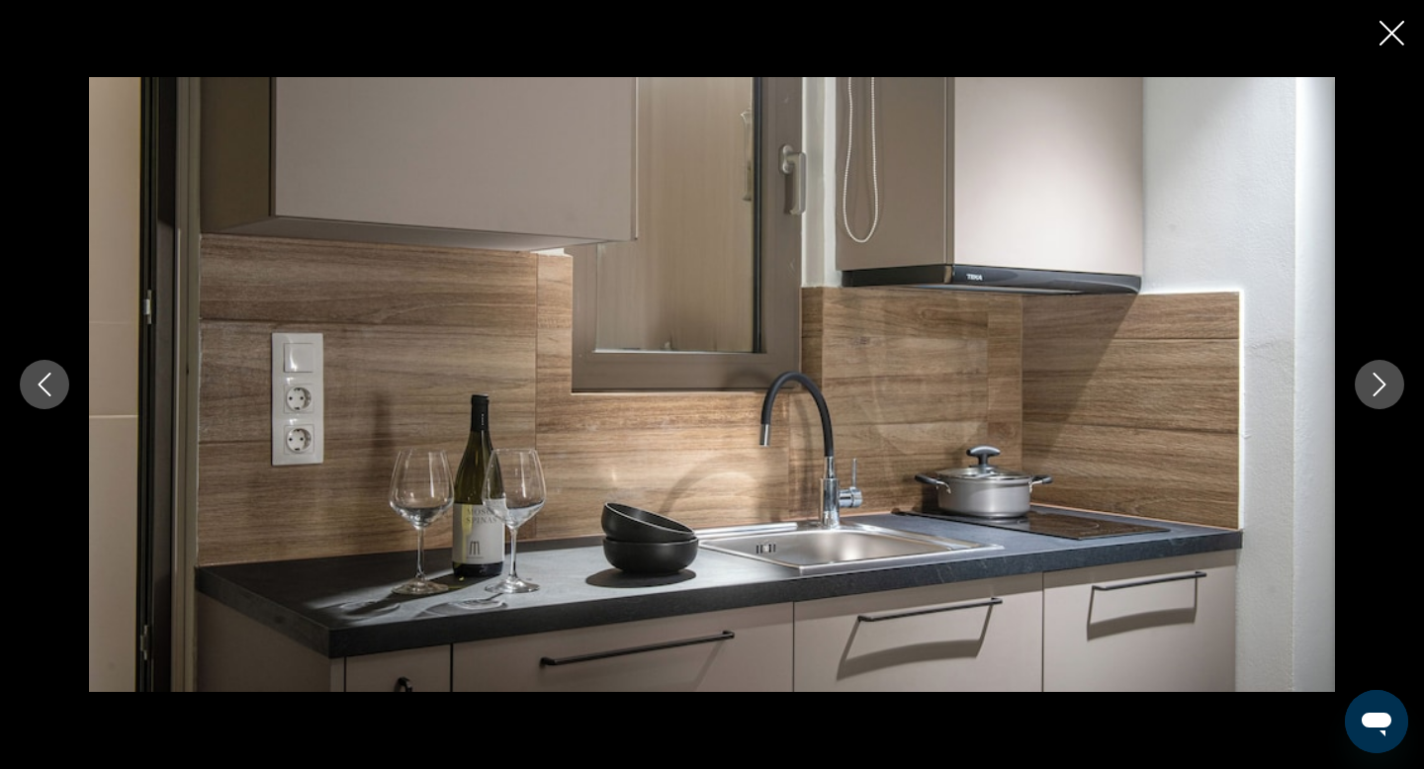
click at [1379, 395] on icon "Next image" at bounding box center [1380, 385] width 24 height 24
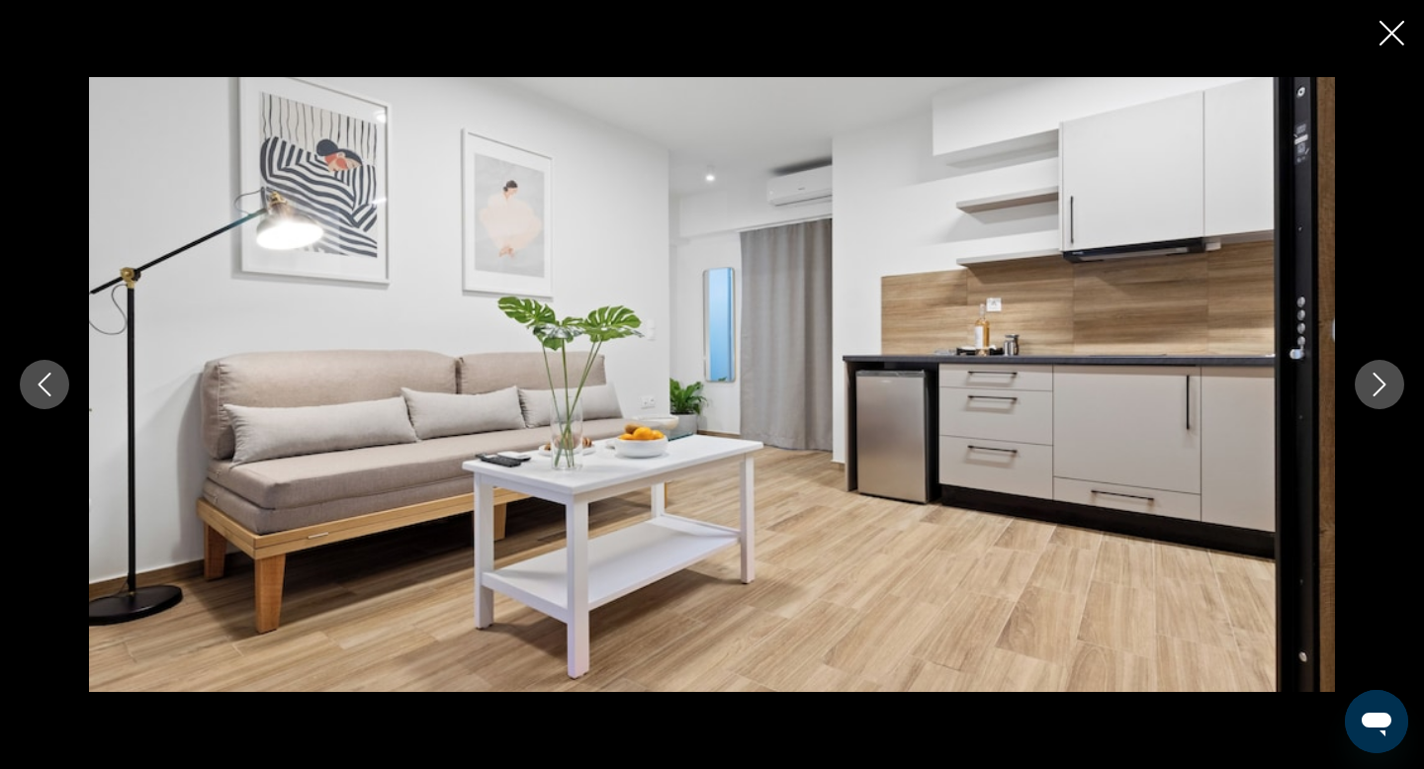
click at [1379, 395] on icon "Next image" at bounding box center [1380, 385] width 24 height 24
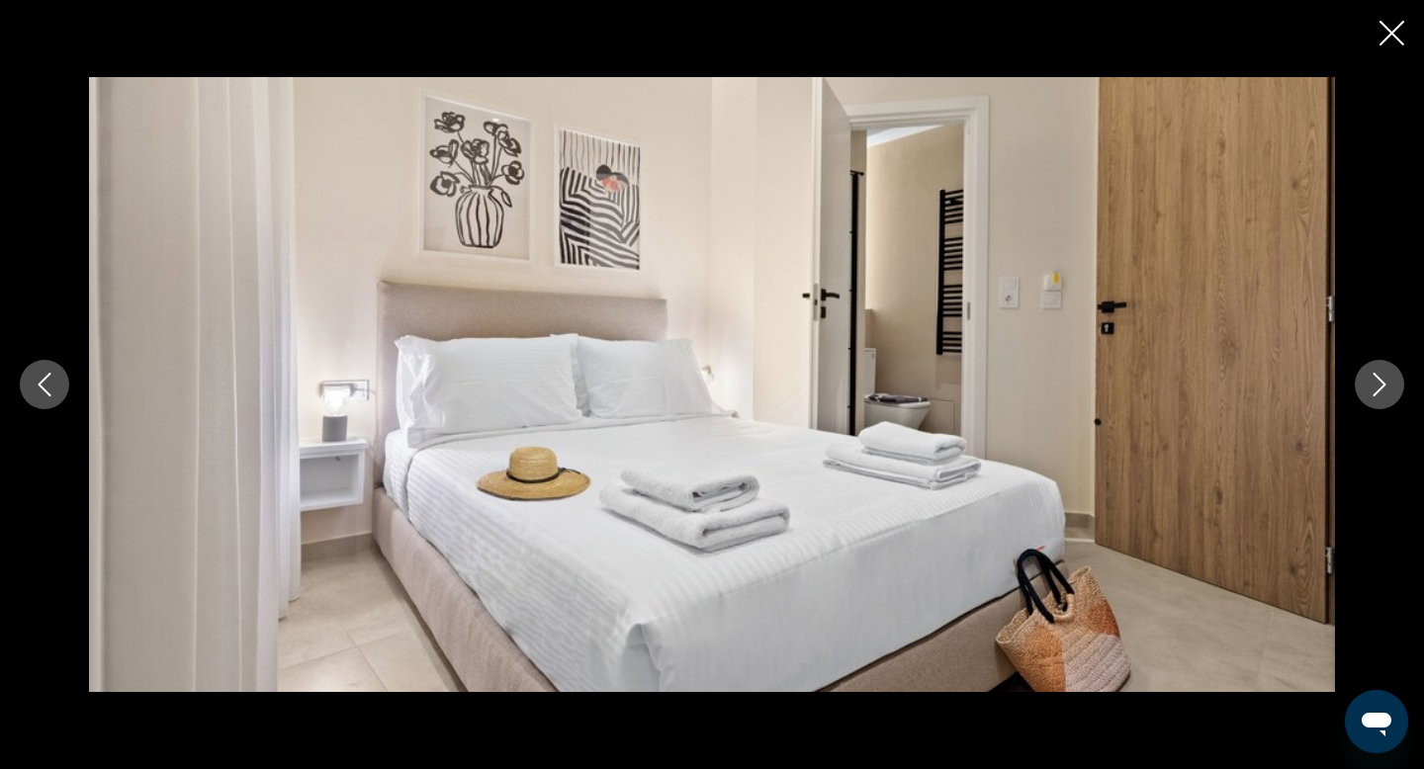
click at [1379, 395] on icon "Next image" at bounding box center [1380, 385] width 24 height 24
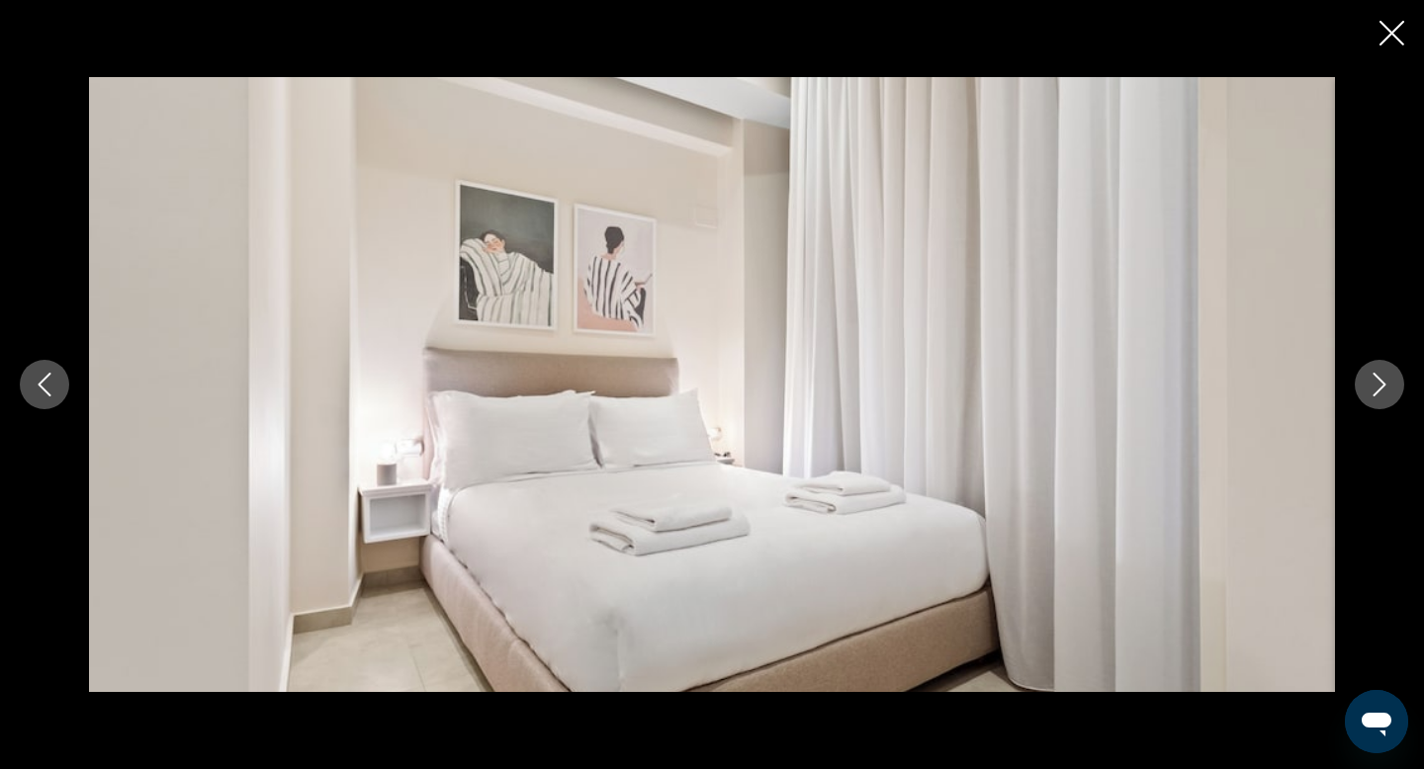
click at [1379, 395] on icon "Next image" at bounding box center [1380, 385] width 24 height 24
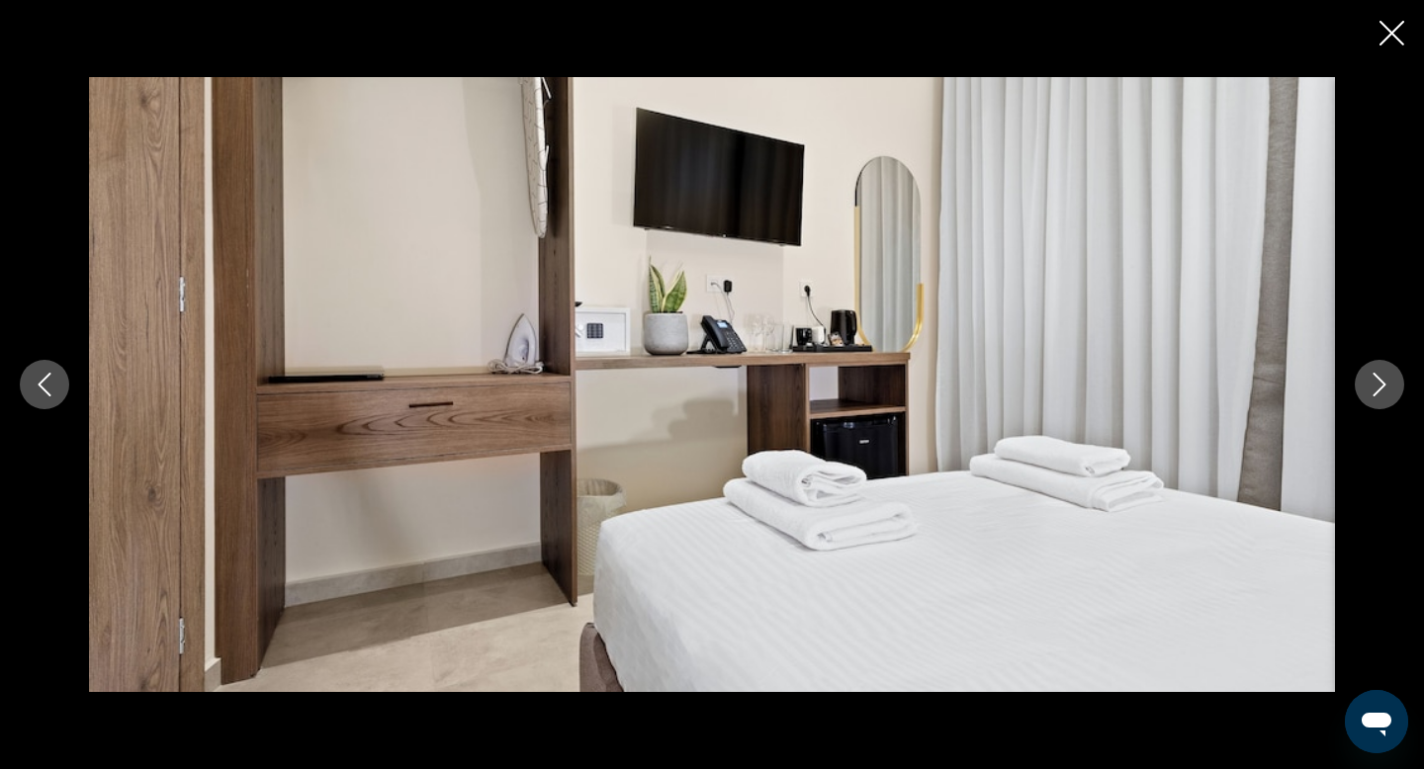
click at [1379, 395] on icon "Next image" at bounding box center [1380, 385] width 24 height 24
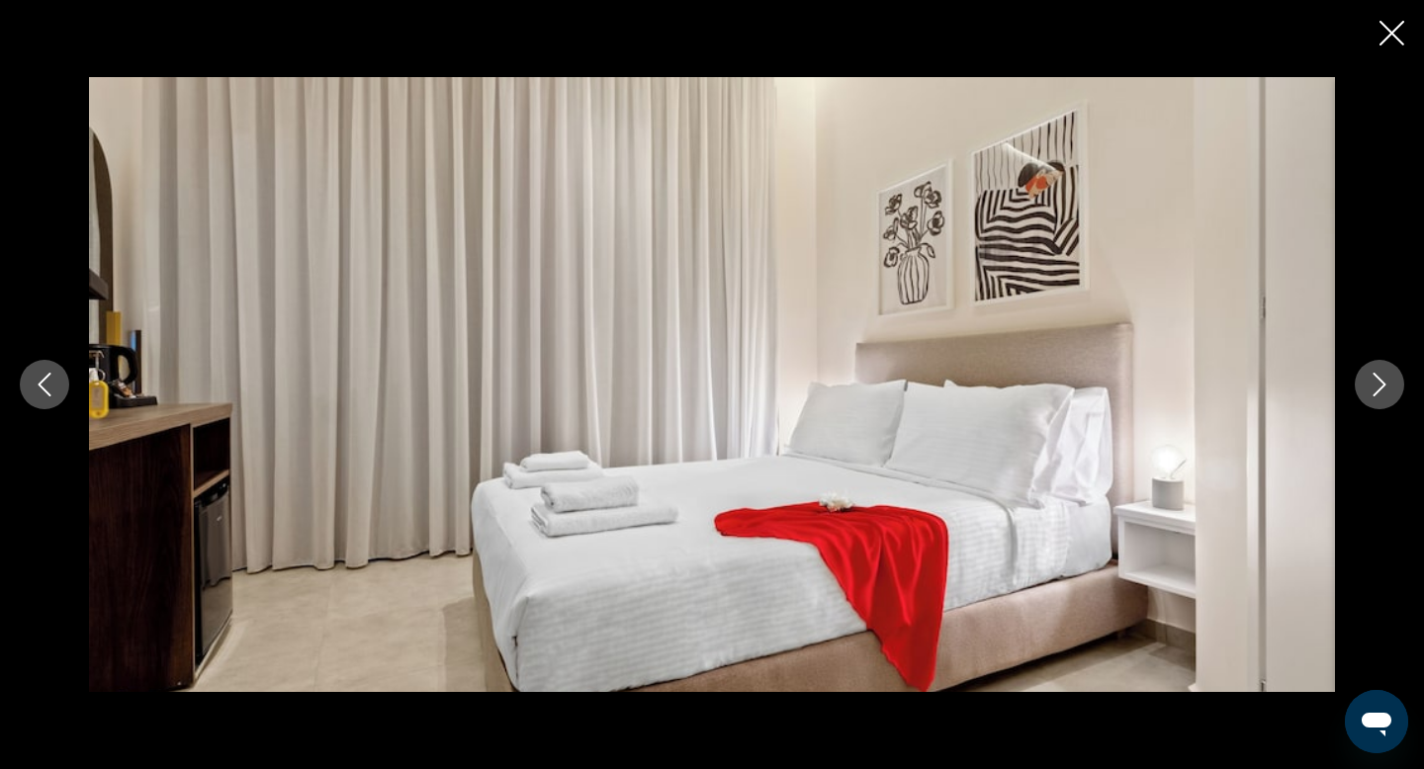
click at [1379, 395] on icon "Next image" at bounding box center [1380, 385] width 24 height 24
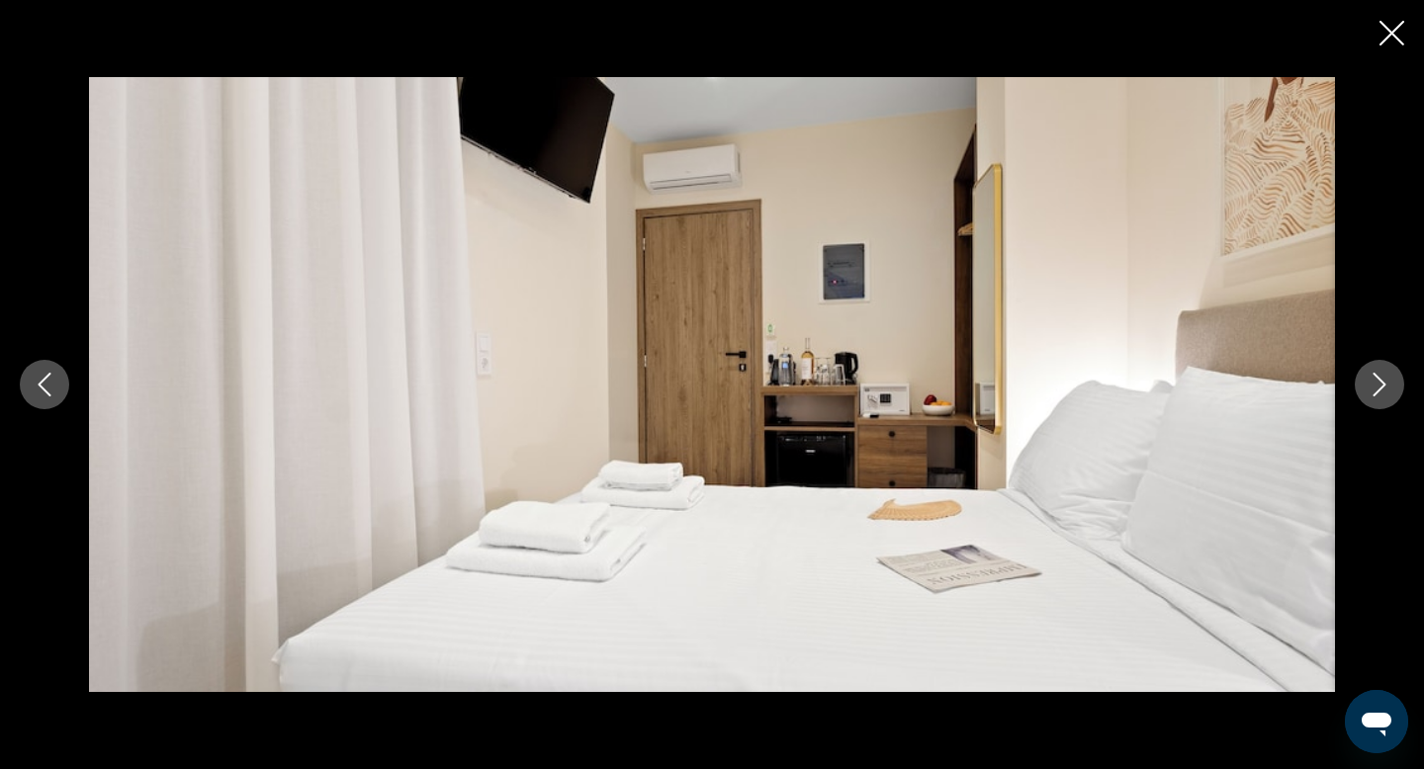
click at [1379, 395] on icon "Next image" at bounding box center [1380, 385] width 24 height 24
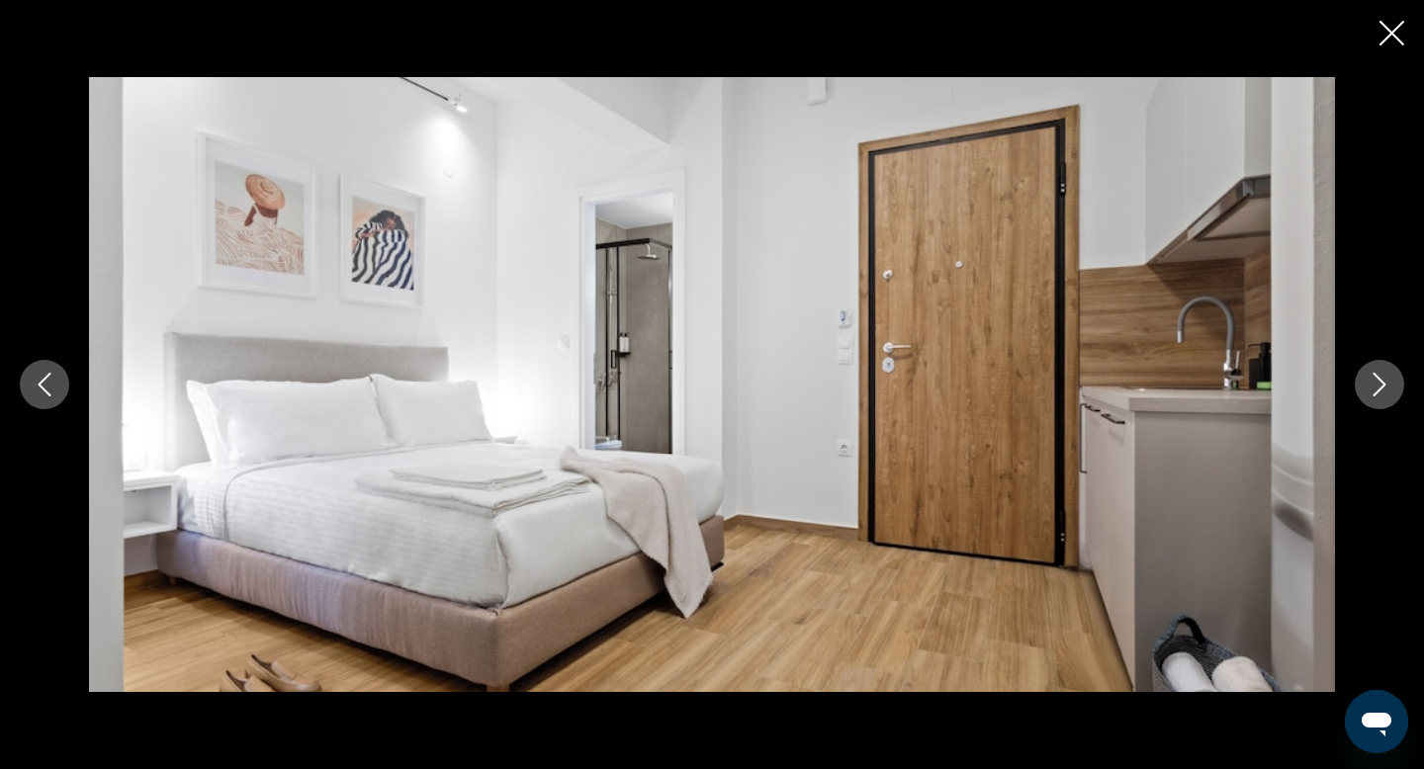
click at [1379, 395] on icon "Next image" at bounding box center [1380, 385] width 24 height 24
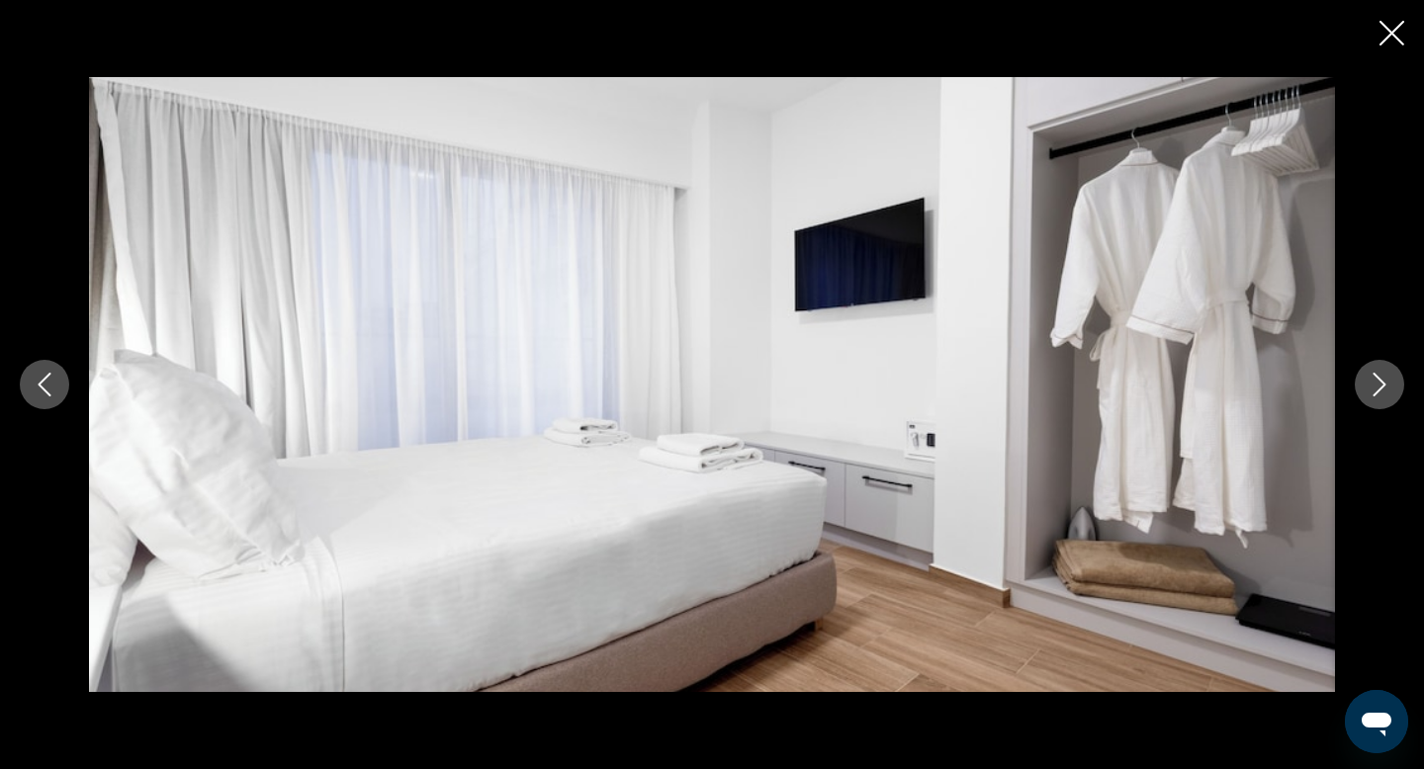
click at [1379, 395] on icon "Next image" at bounding box center [1380, 385] width 24 height 24
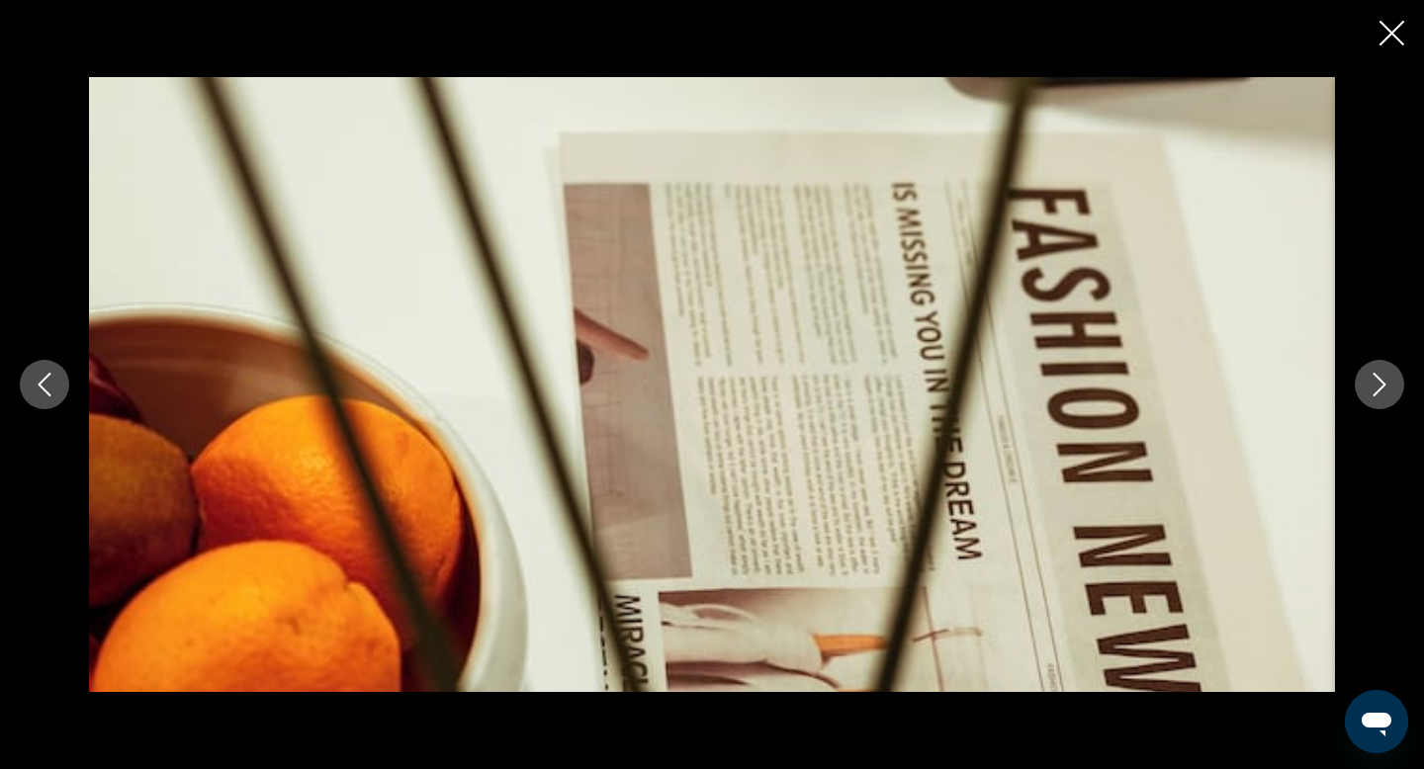
click at [1379, 395] on icon "Next image" at bounding box center [1380, 385] width 24 height 24
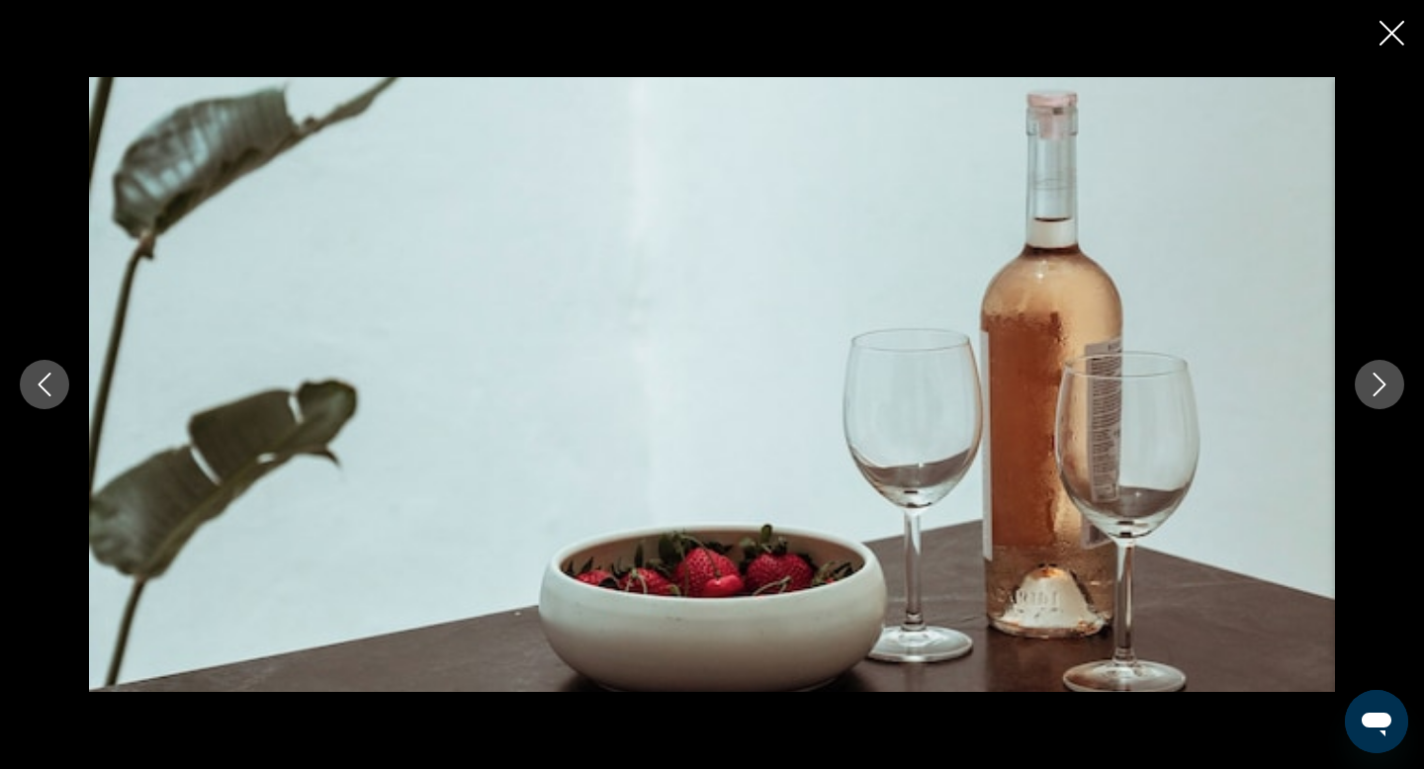
click at [1379, 395] on icon "Next image" at bounding box center [1380, 385] width 24 height 24
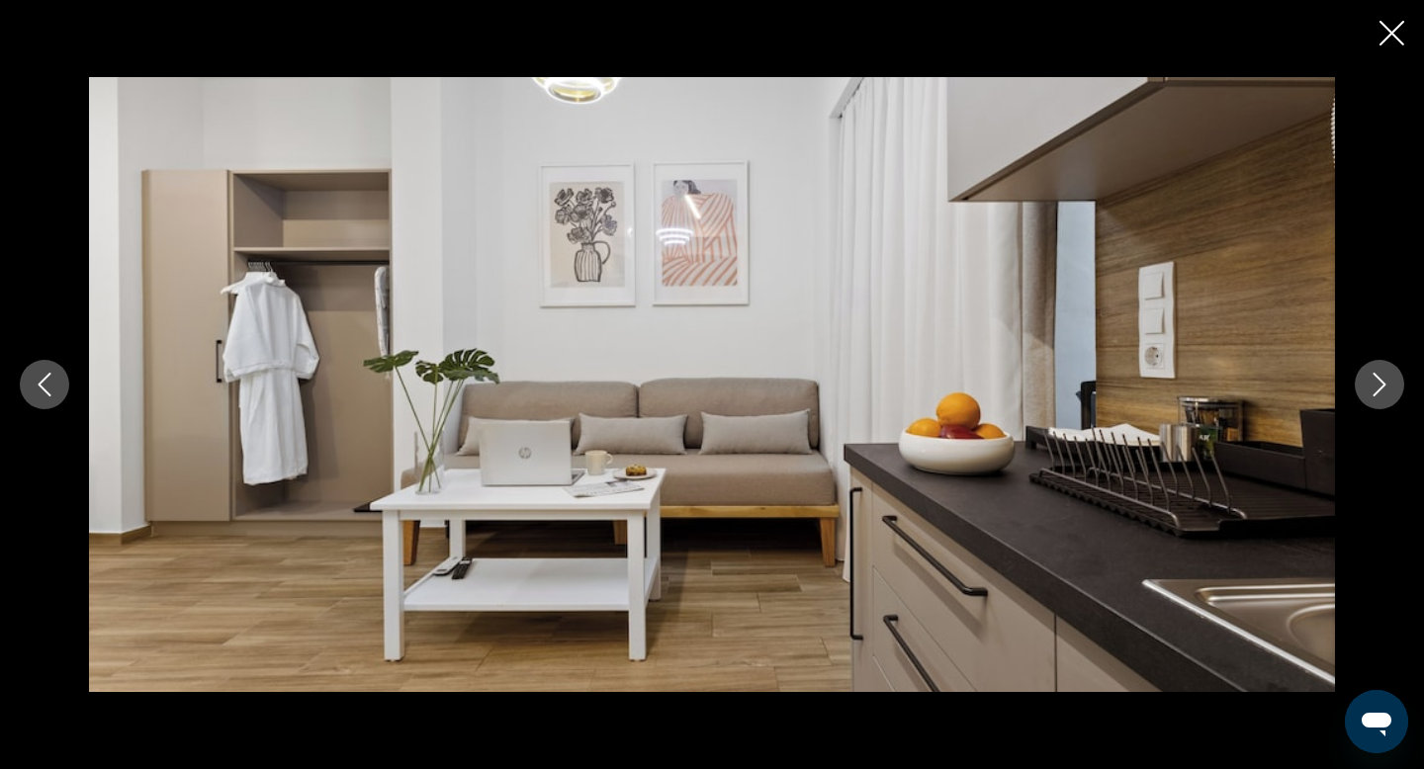
click at [1379, 395] on icon "Next image" at bounding box center [1380, 385] width 24 height 24
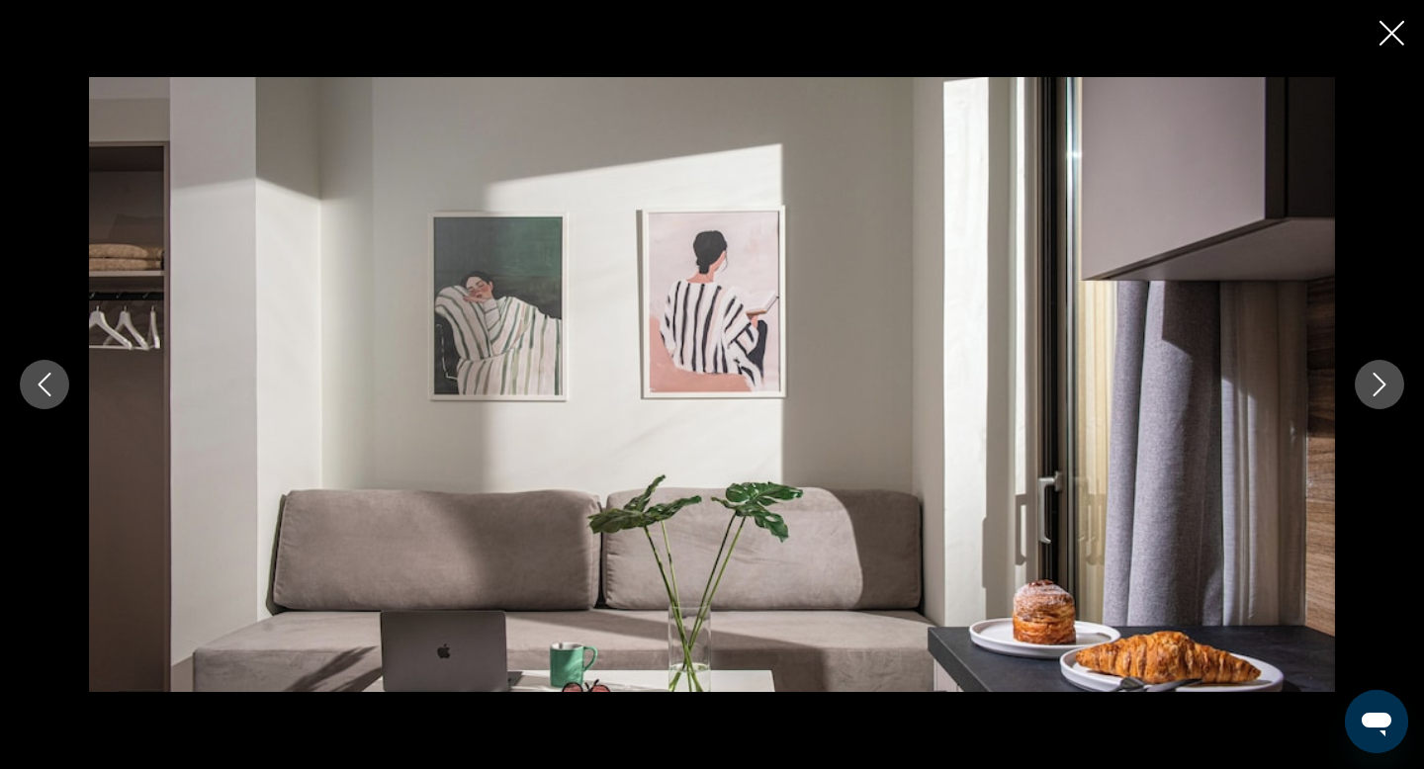
click at [1379, 395] on icon "Next image" at bounding box center [1380, 385] width 24 height 24
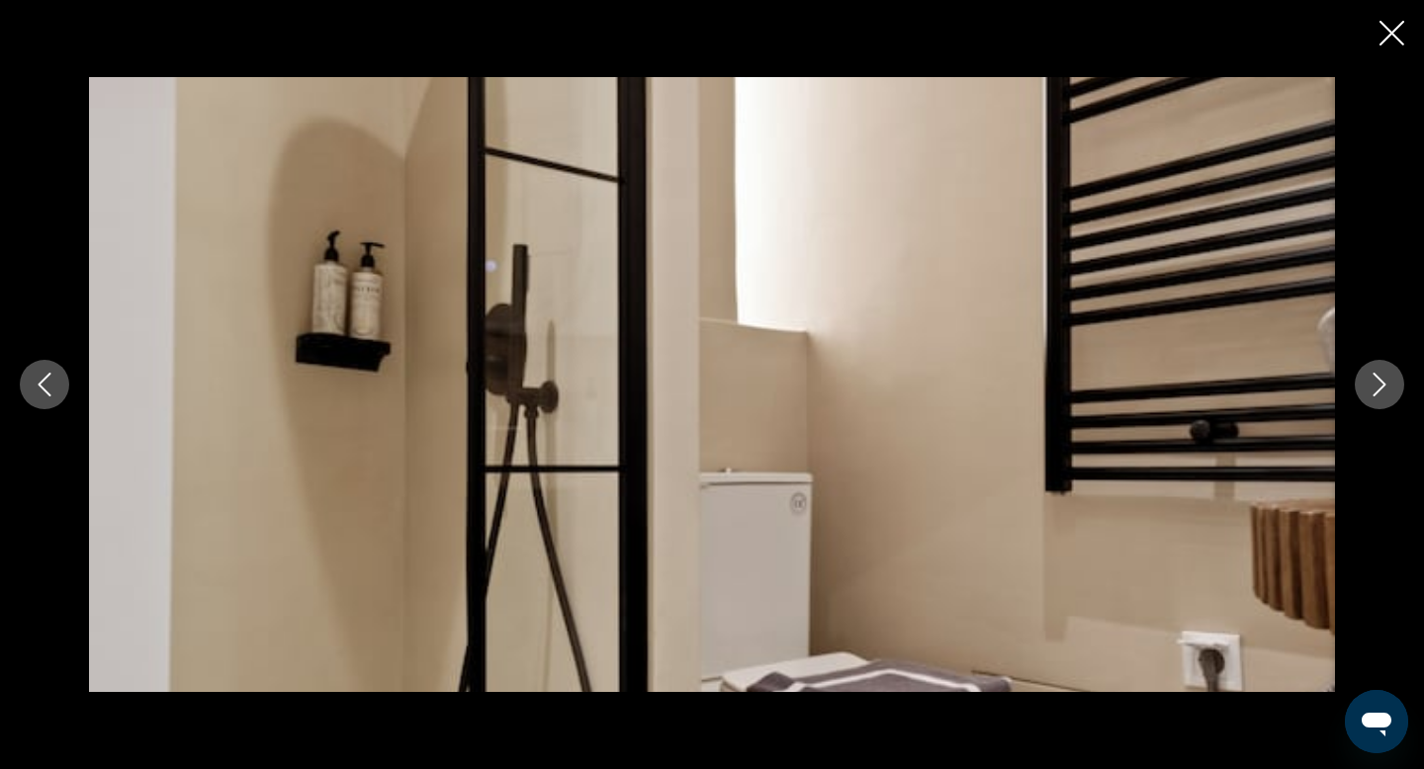
click at [1379, 395] on icon "Next image" at bounding box center [1380, 385] width 24 height 24
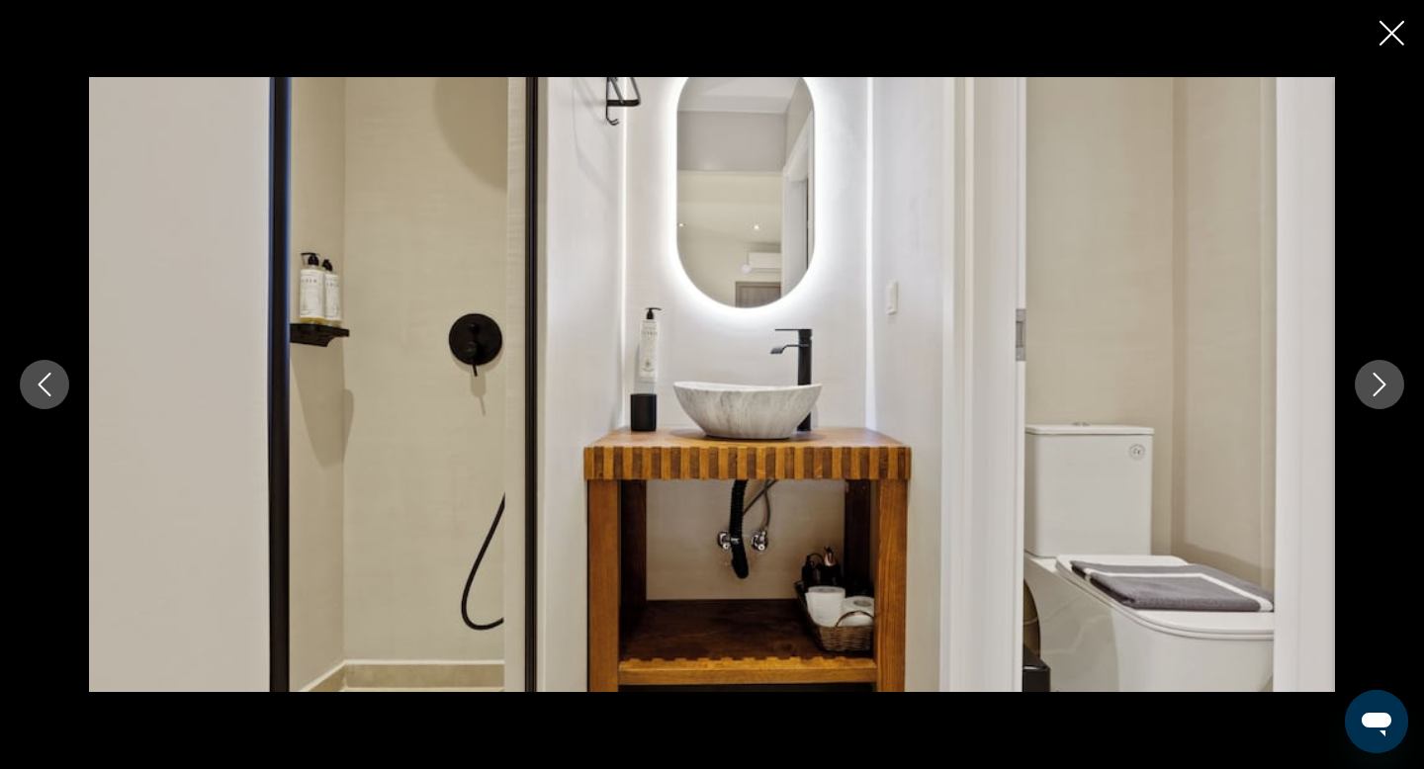
click at [1379, 395] on icon "Next image" at bounding box center [1380, 385] width 24 height 24
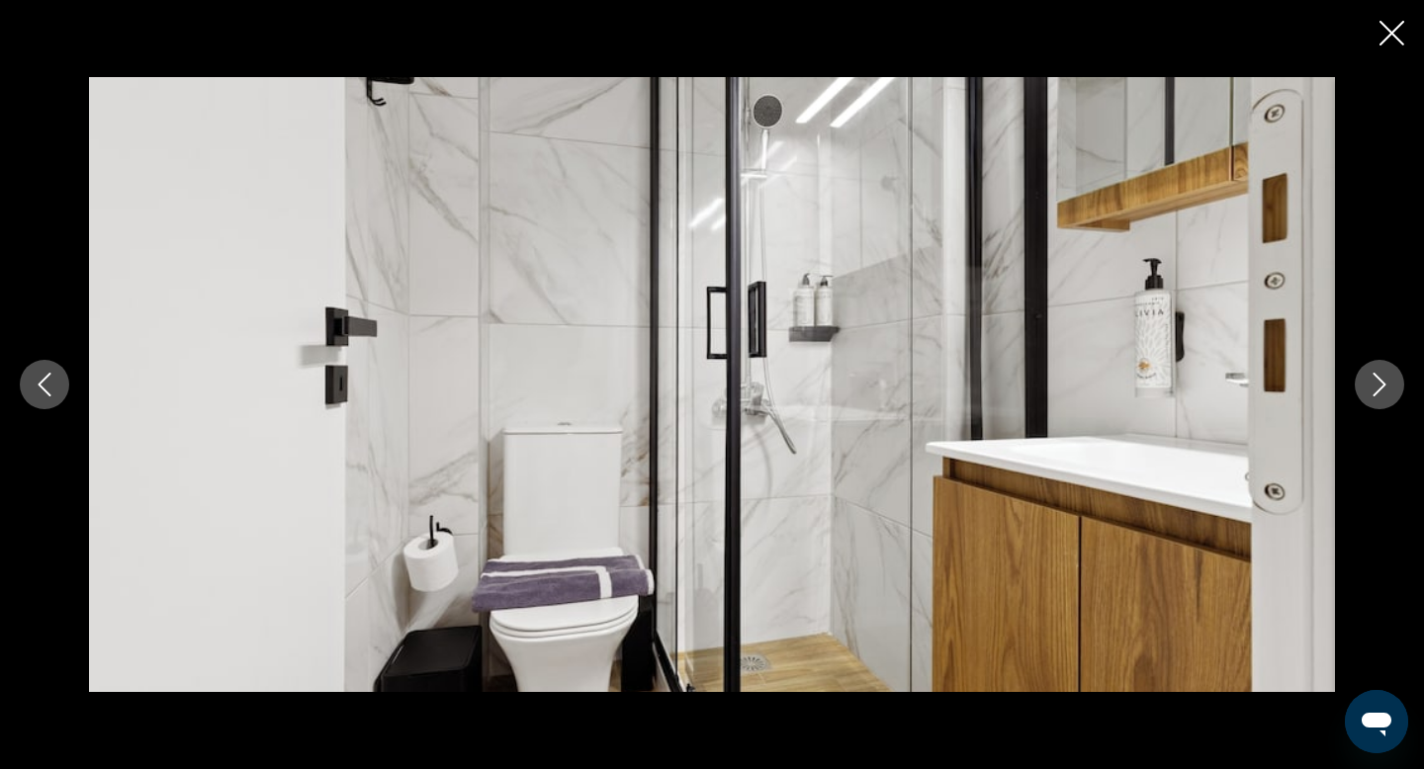
click at [1379, 395] on icon "Next image" at bounding box center [1380, 385] width 24 height 24
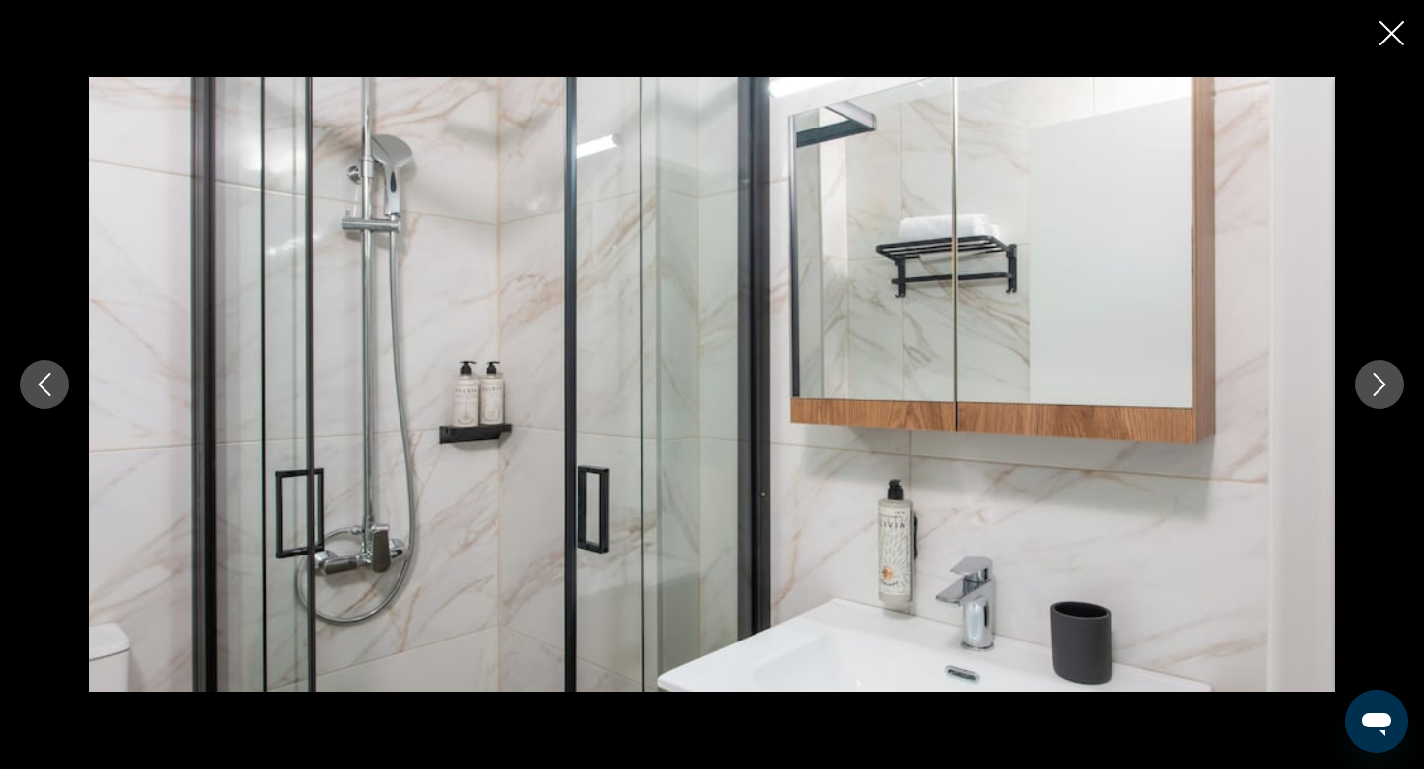
click at [1379, 395] on icon "Next image" at bounding box center [1380, 385] width 24 height 24
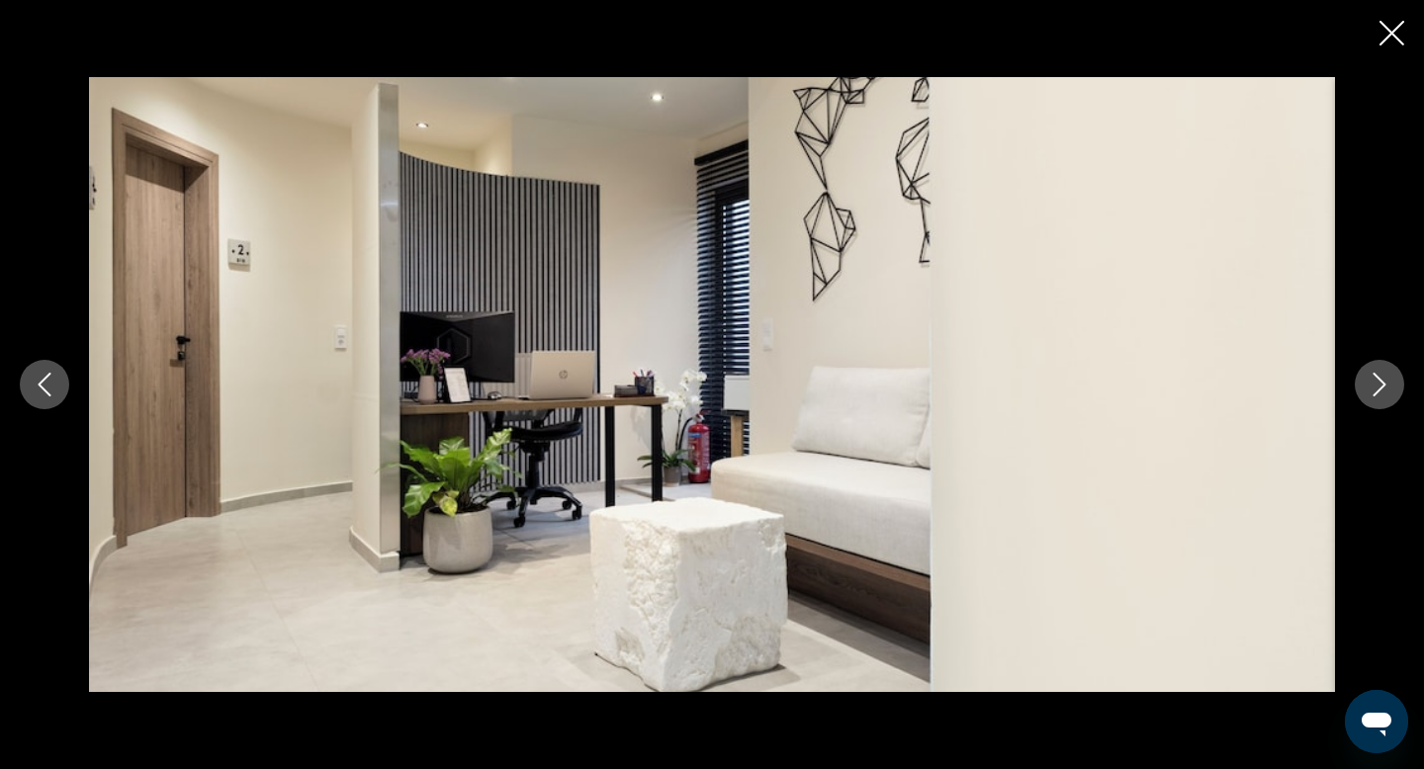
click at [1379, 395] on icon "Next image" at bounding box center [1380, 385] width 24 height 24
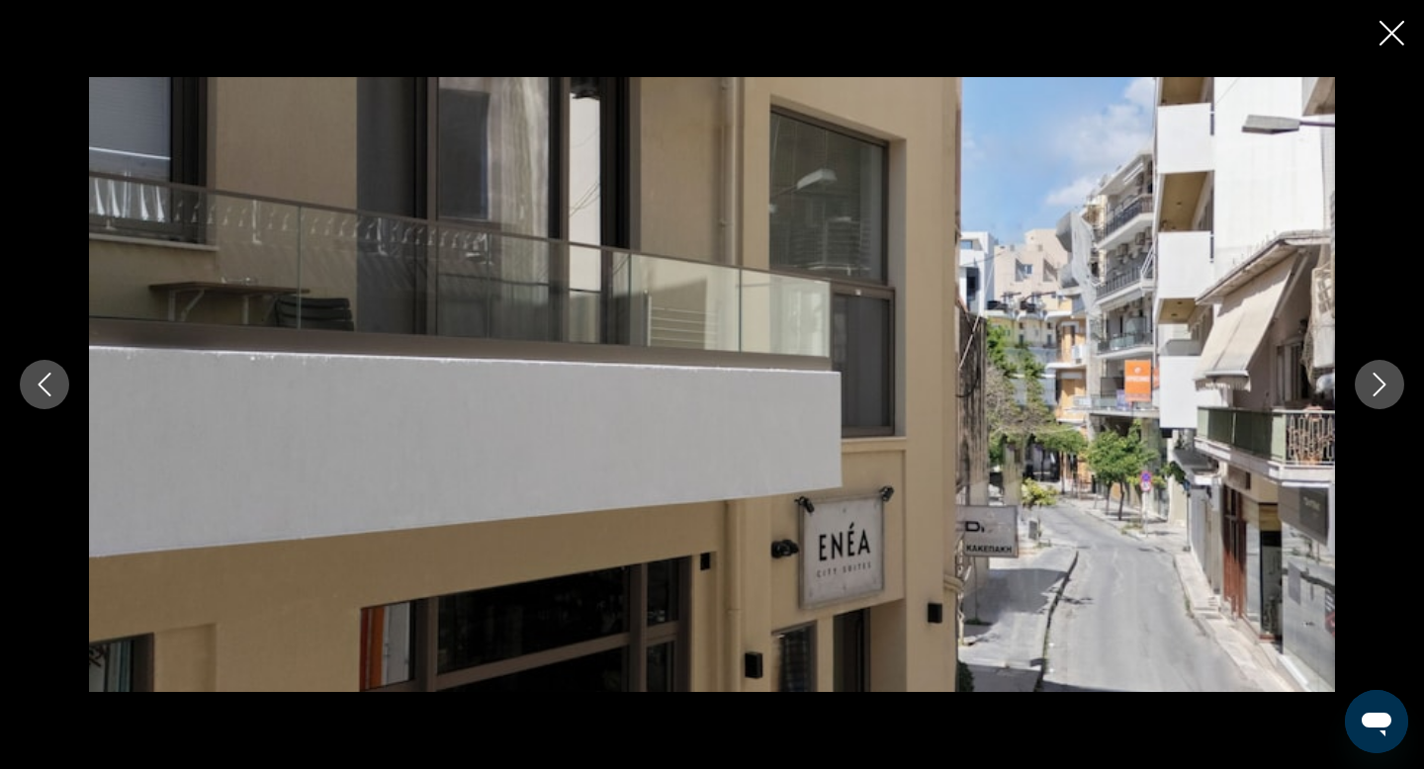
click at [40, 397] on button "Previous image" at bounding box center [44, 384] width 49 height 49
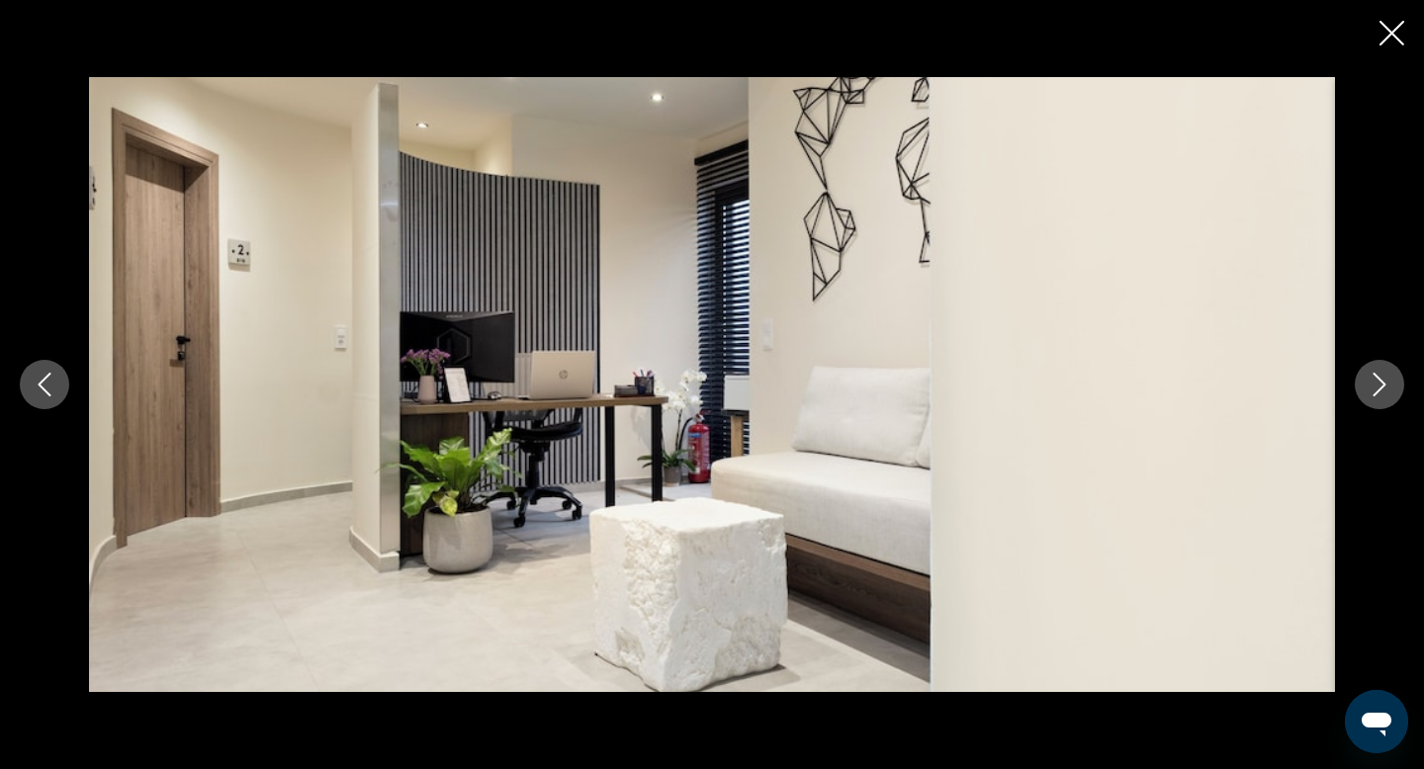
click at [1389, 381] on icon "Next image" at bounding box center [1380, 385] width 24 height 24
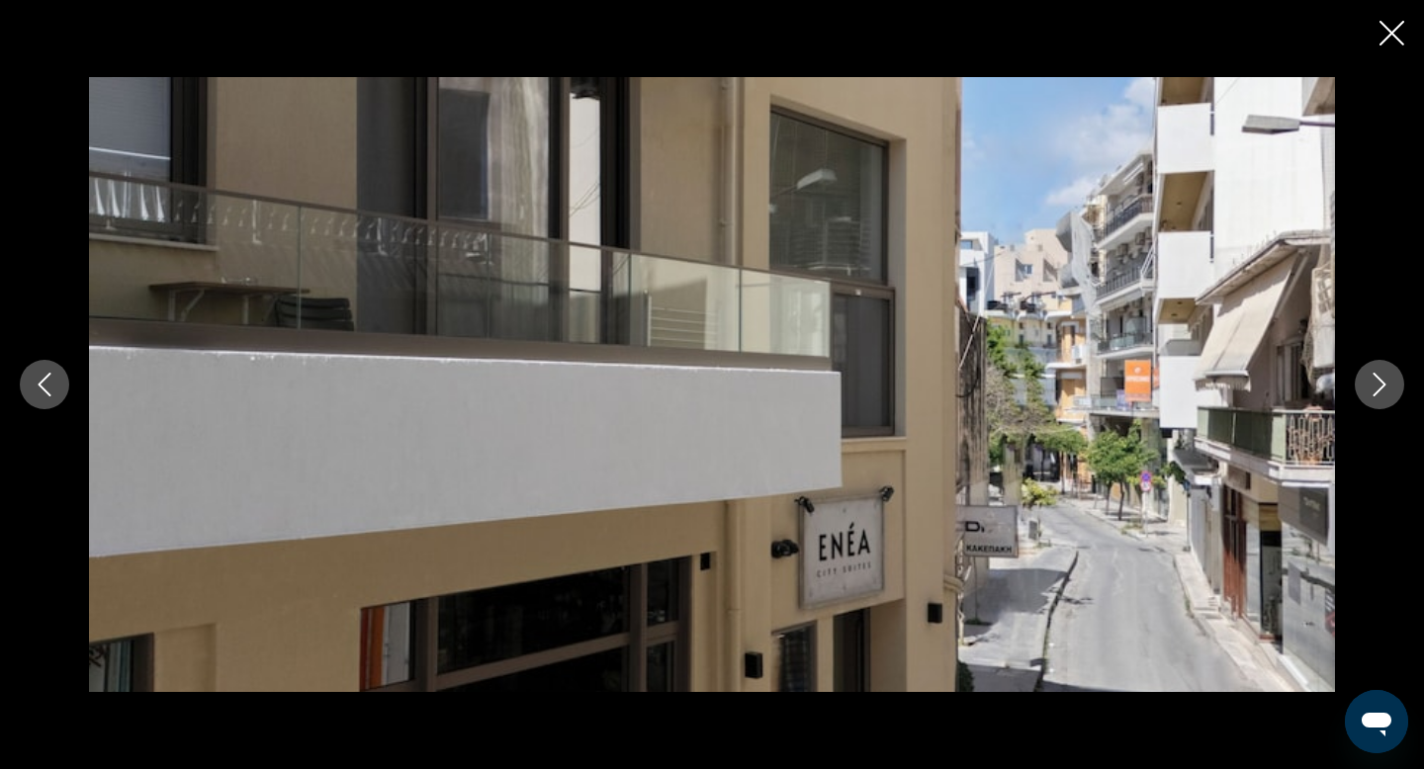
click at [1389, 381] on icon "Next image" at bounding box center [1380, 385] width 24 height 24
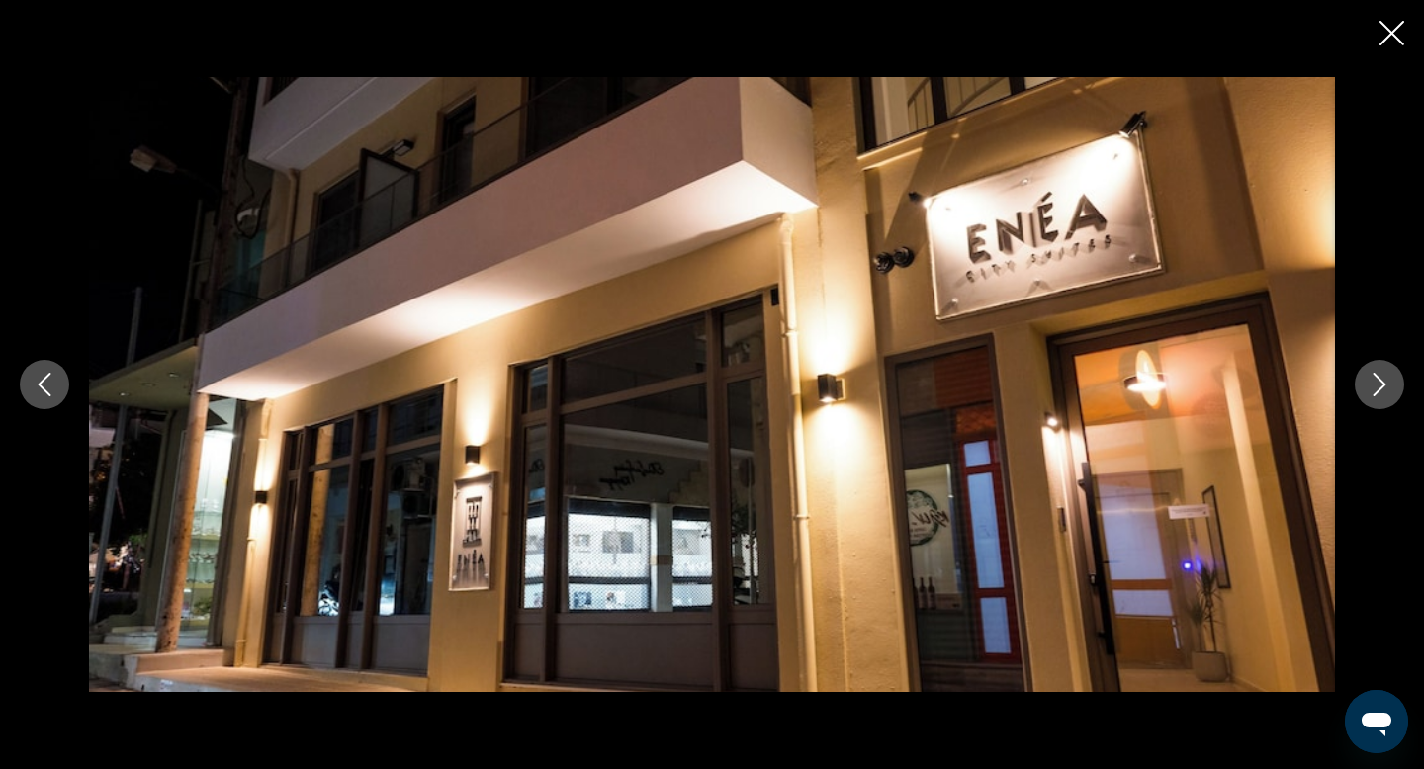
click at [1389, 381] on icon "Next image" at bounding box center [1380, 385] width 24 height 24
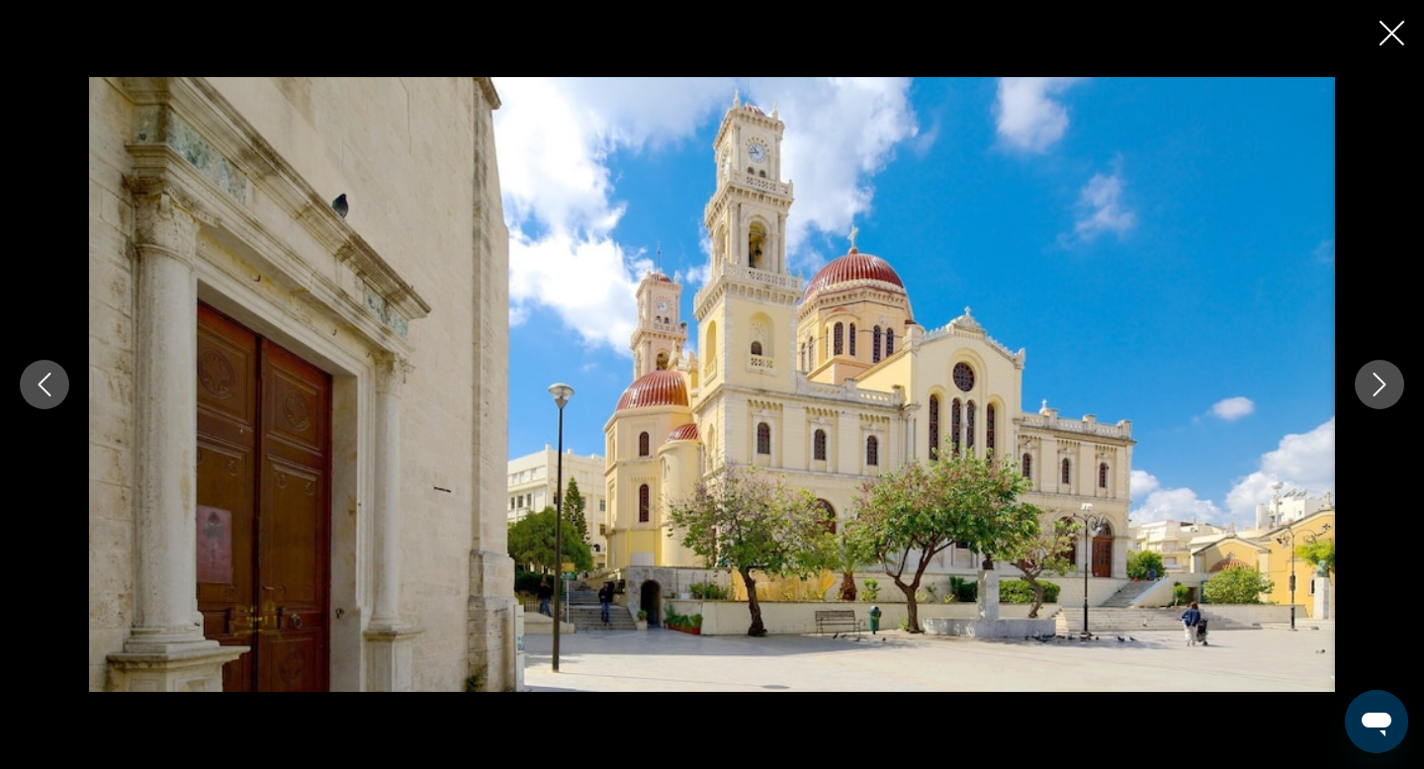
click at [1389, 381] on icon "Next image" at bounding box center [1380, 385] width 24 height 24
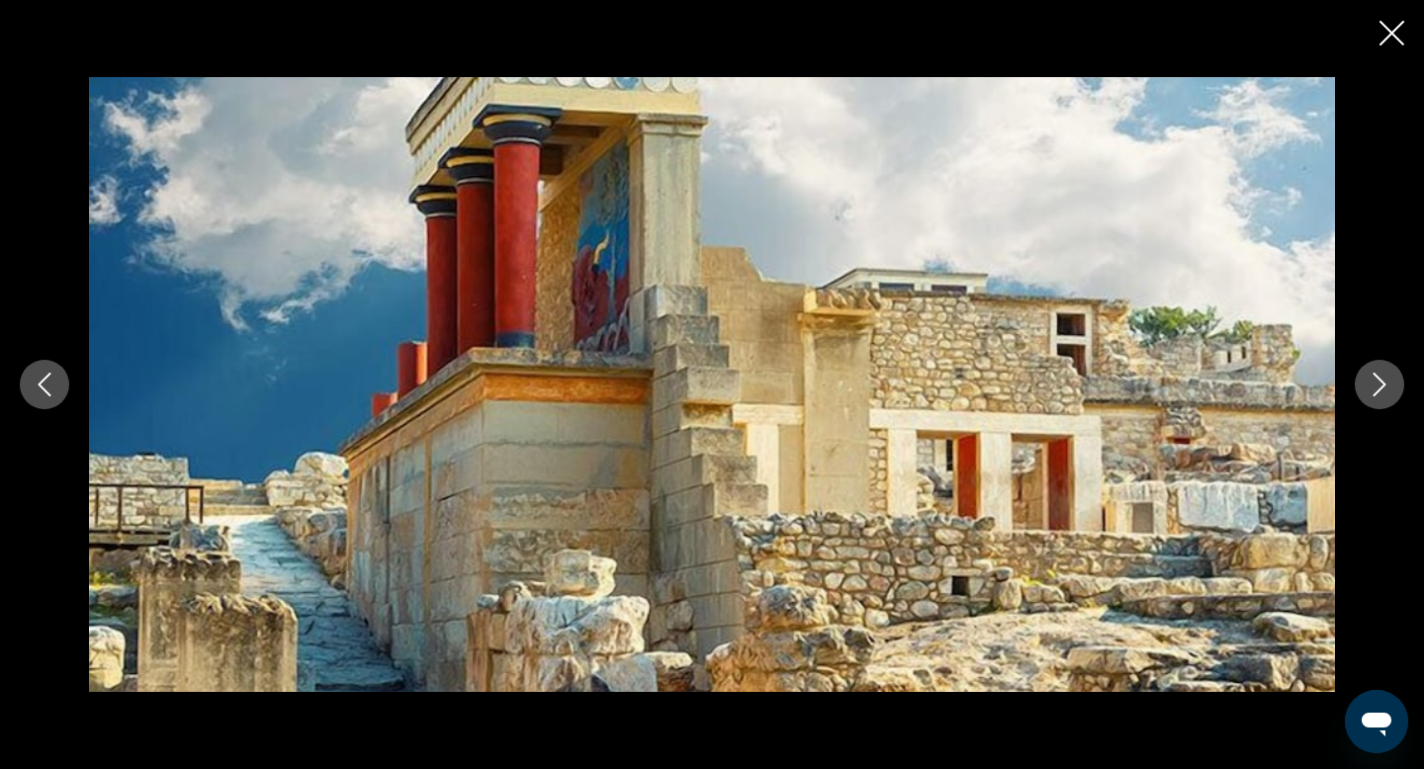
click at [1389, 381] on icon "Next image" at bounding box center [1380, 385] width 24 height 24
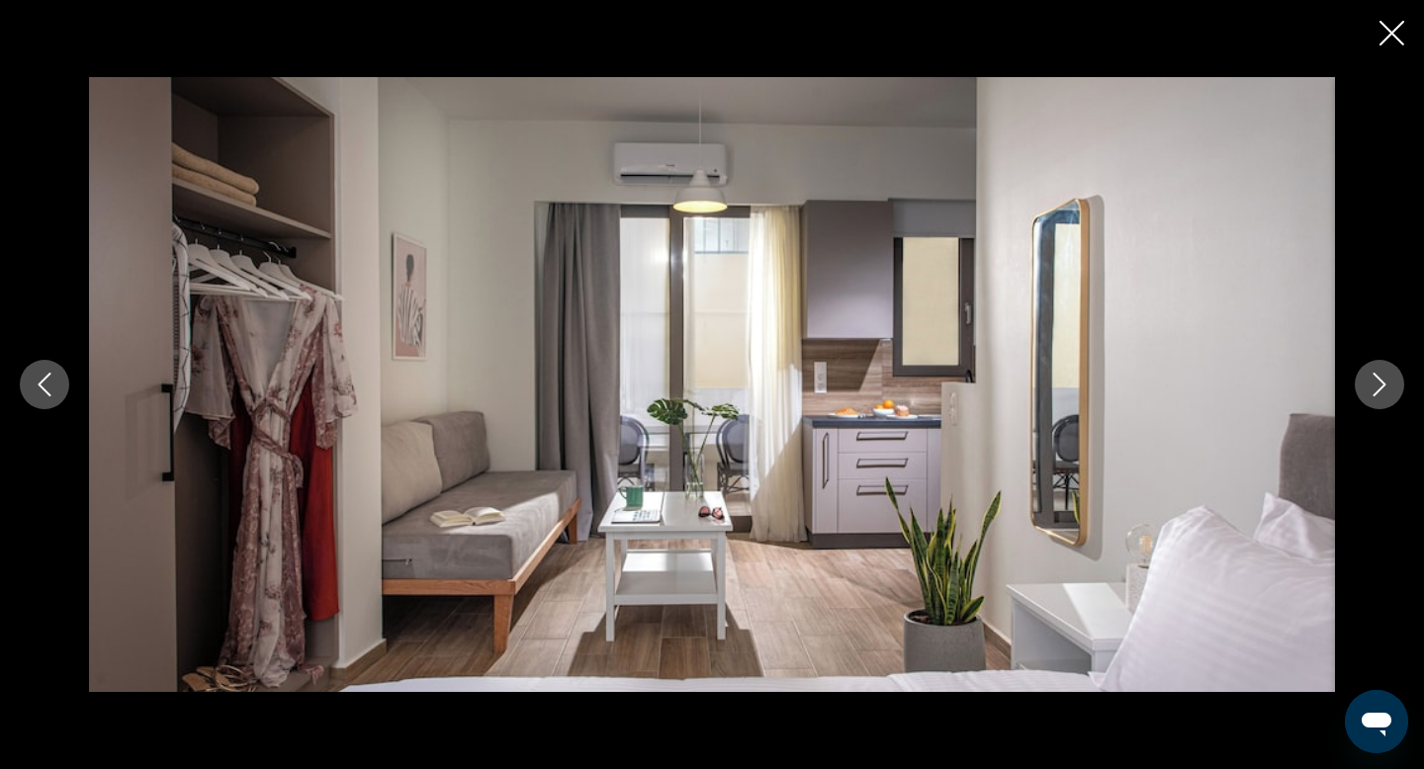
click at [1392, 35] on icon "Close slideshow" at bounding box center [1391, 33] width 25 height 25
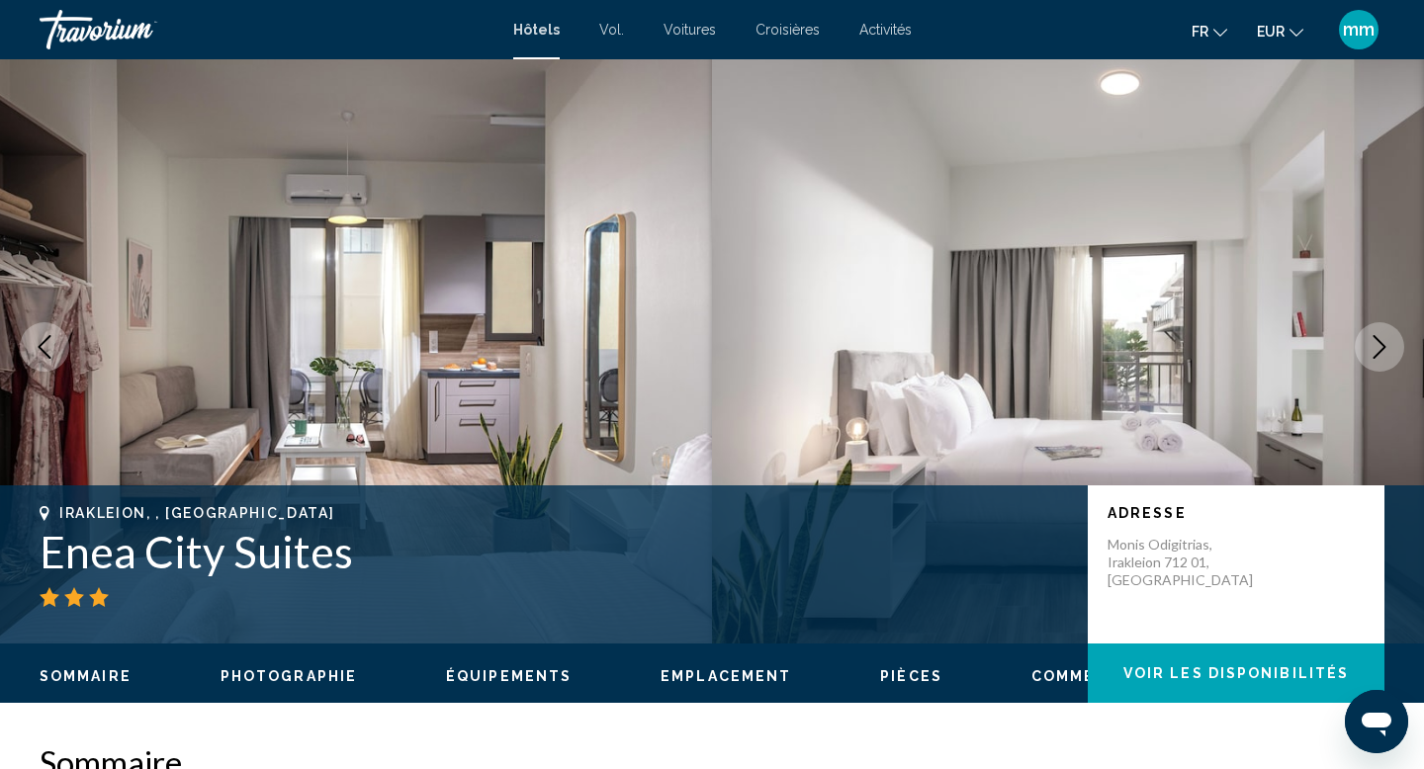
scroll to position [0, 0]
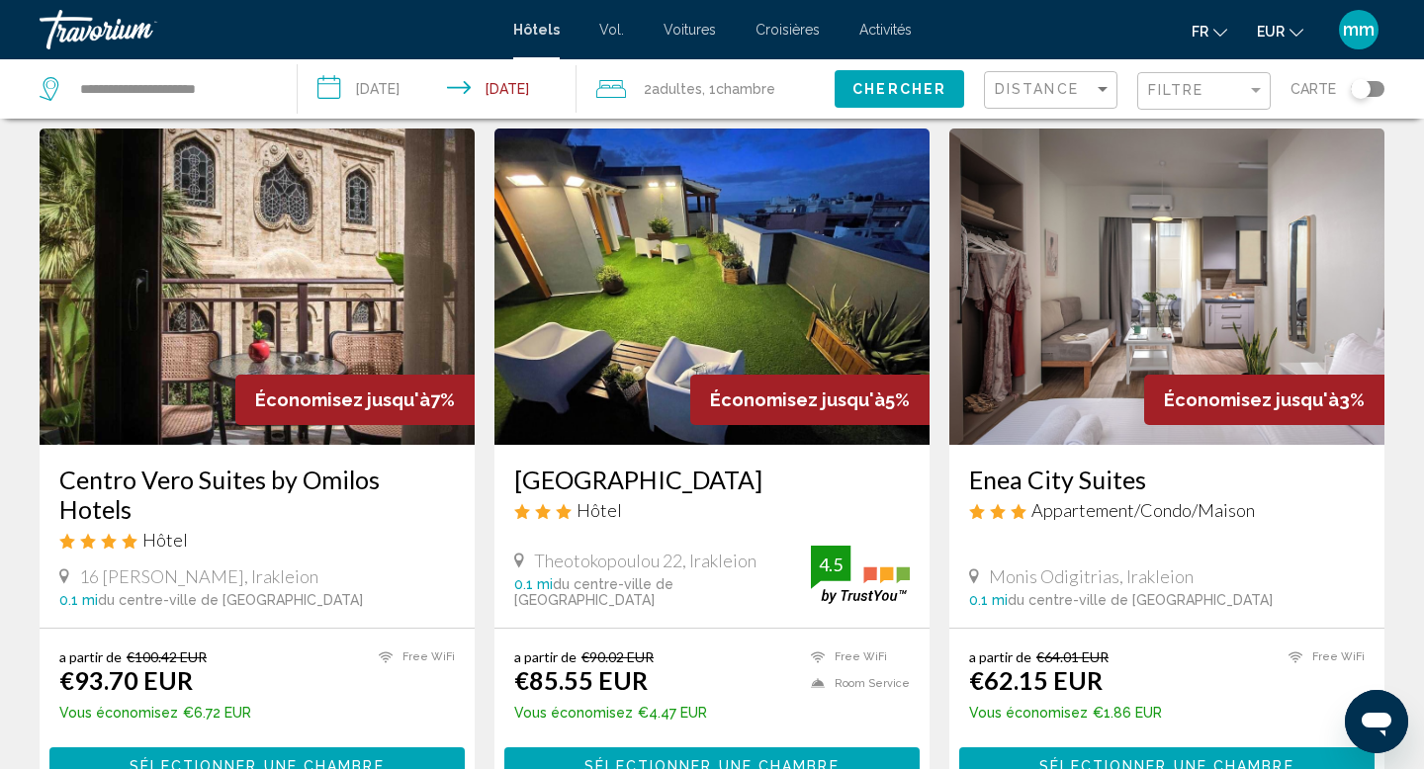
scroll to position [839, 0]
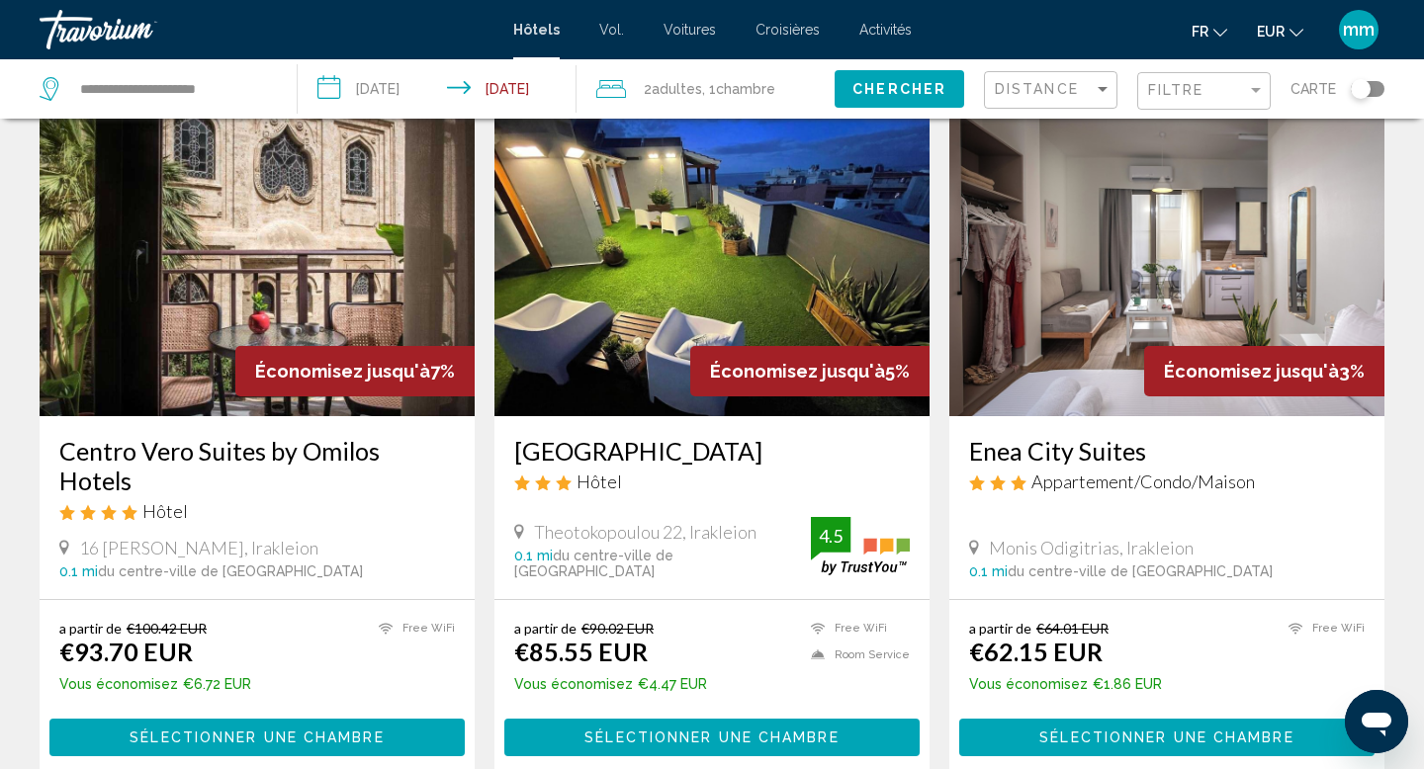
click at [245, 292] on img "Contenu principal" at bounding box center [257, 258] width 435 height 316
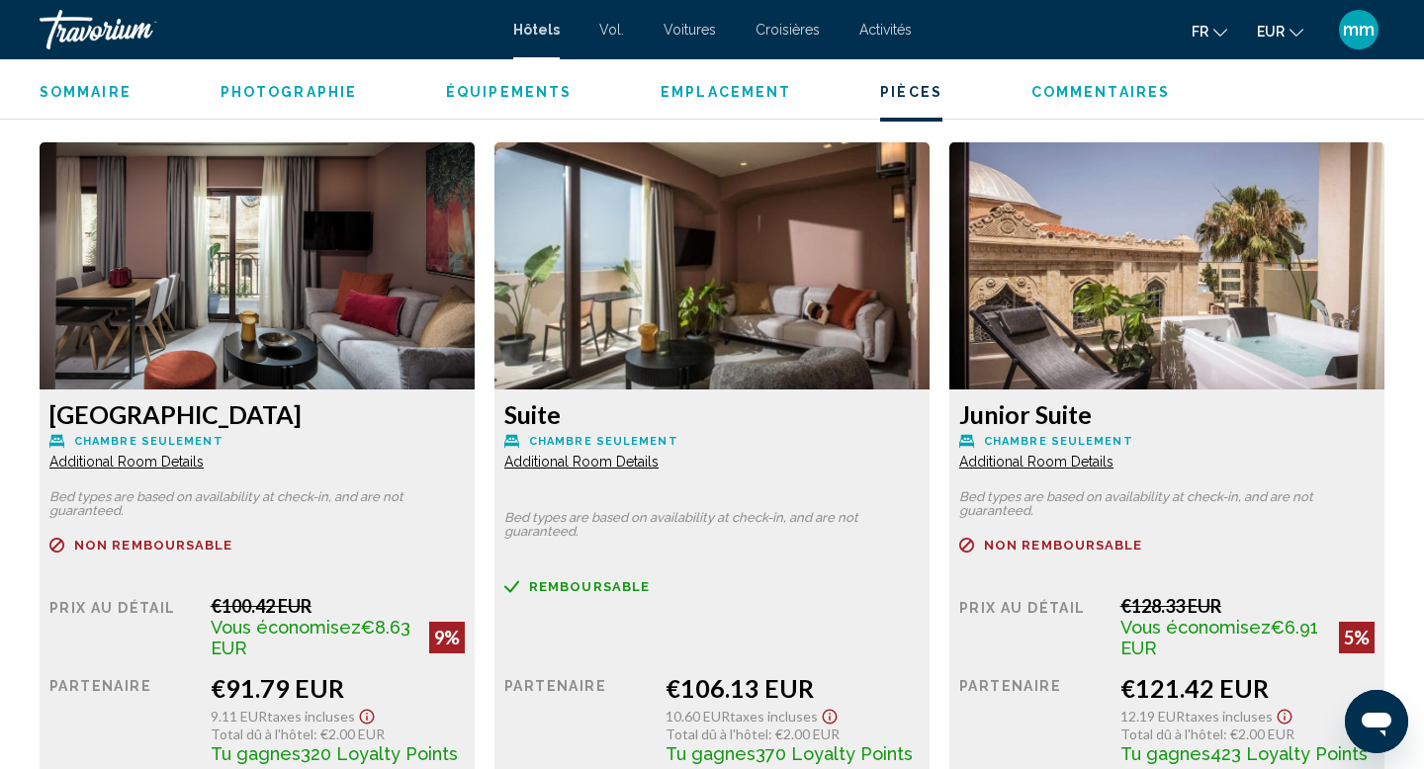
scroll to position [2657, 0]
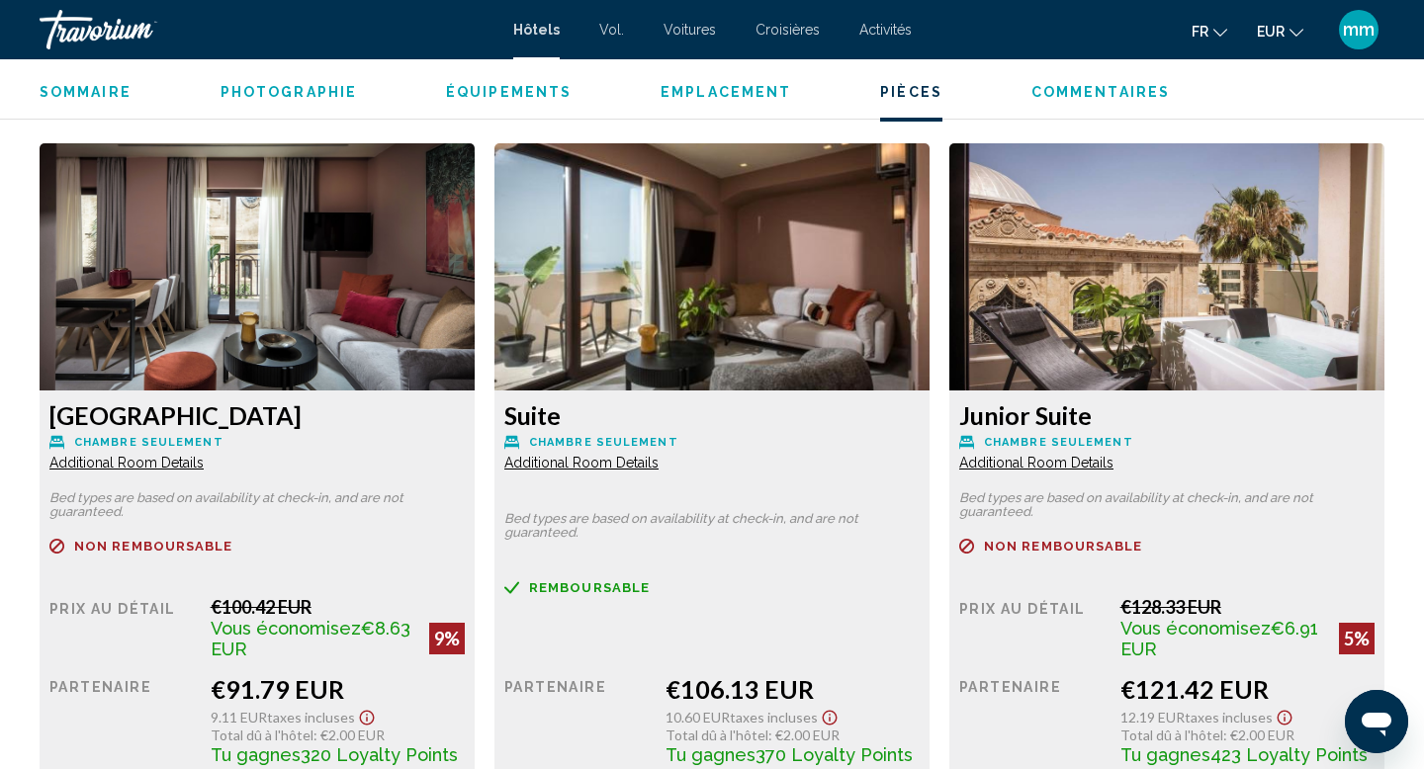
click at [148, 459] on span "Additional Room Details" at bounding box center [126, 463] width 154 height 16
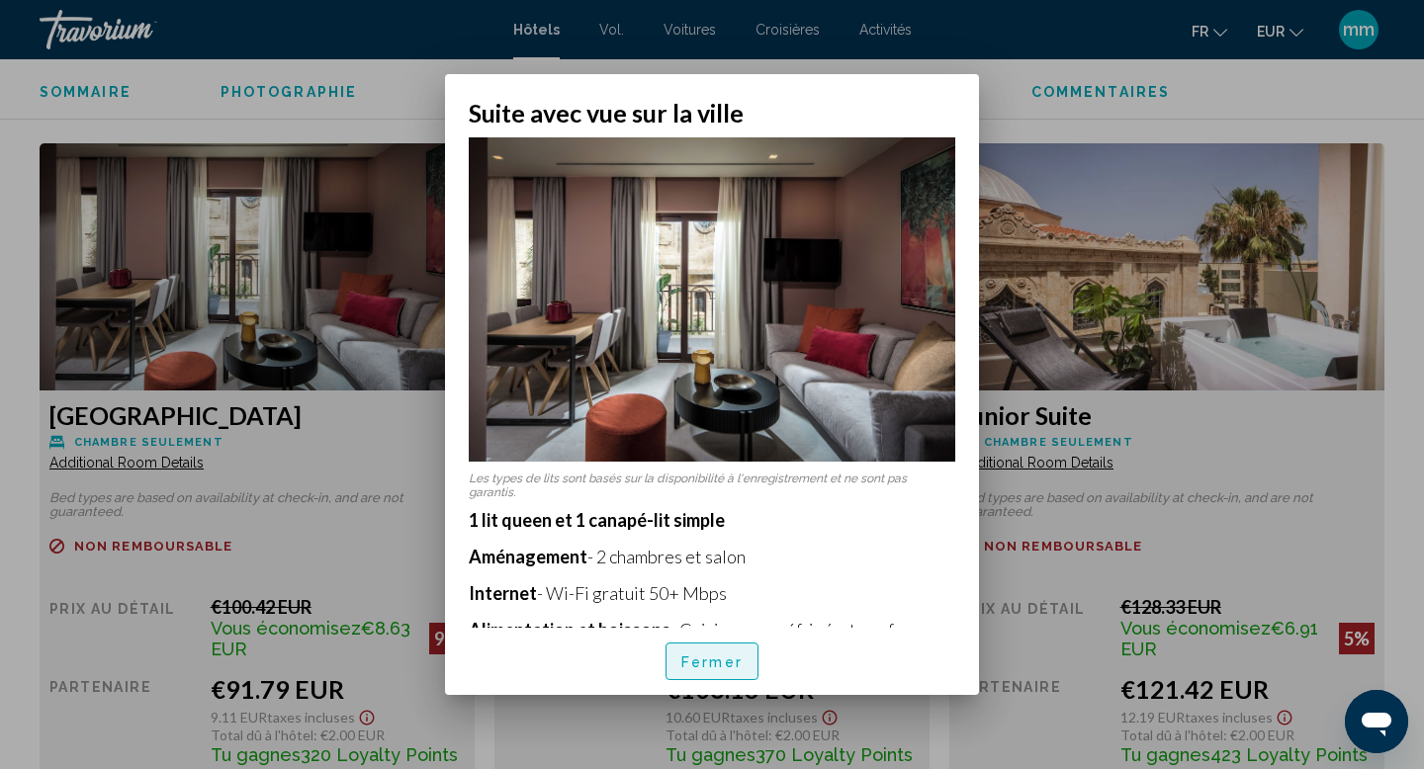
click at [687, 657] on font "Fermer" at bounding box center [711, 663] width 61 height 16
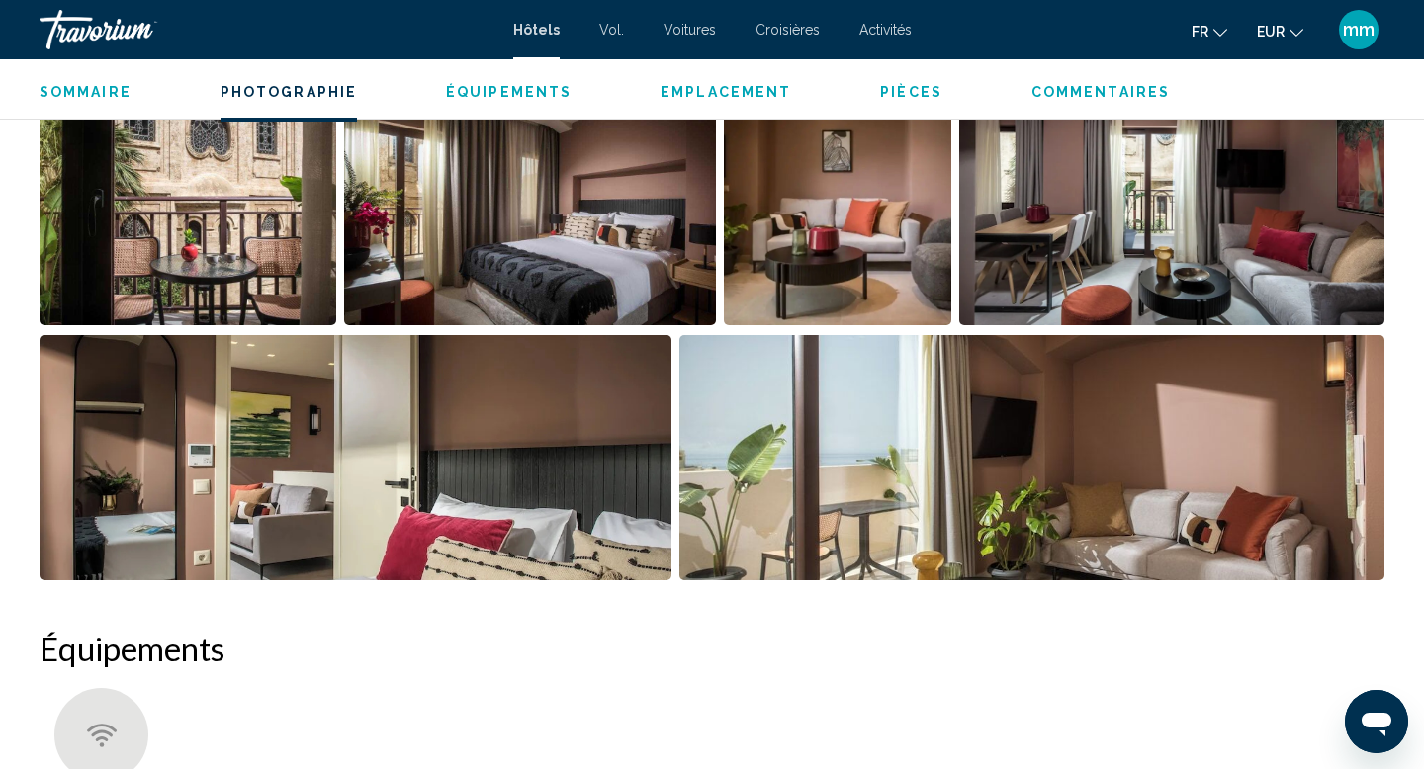
scroll to position [1062, 0]
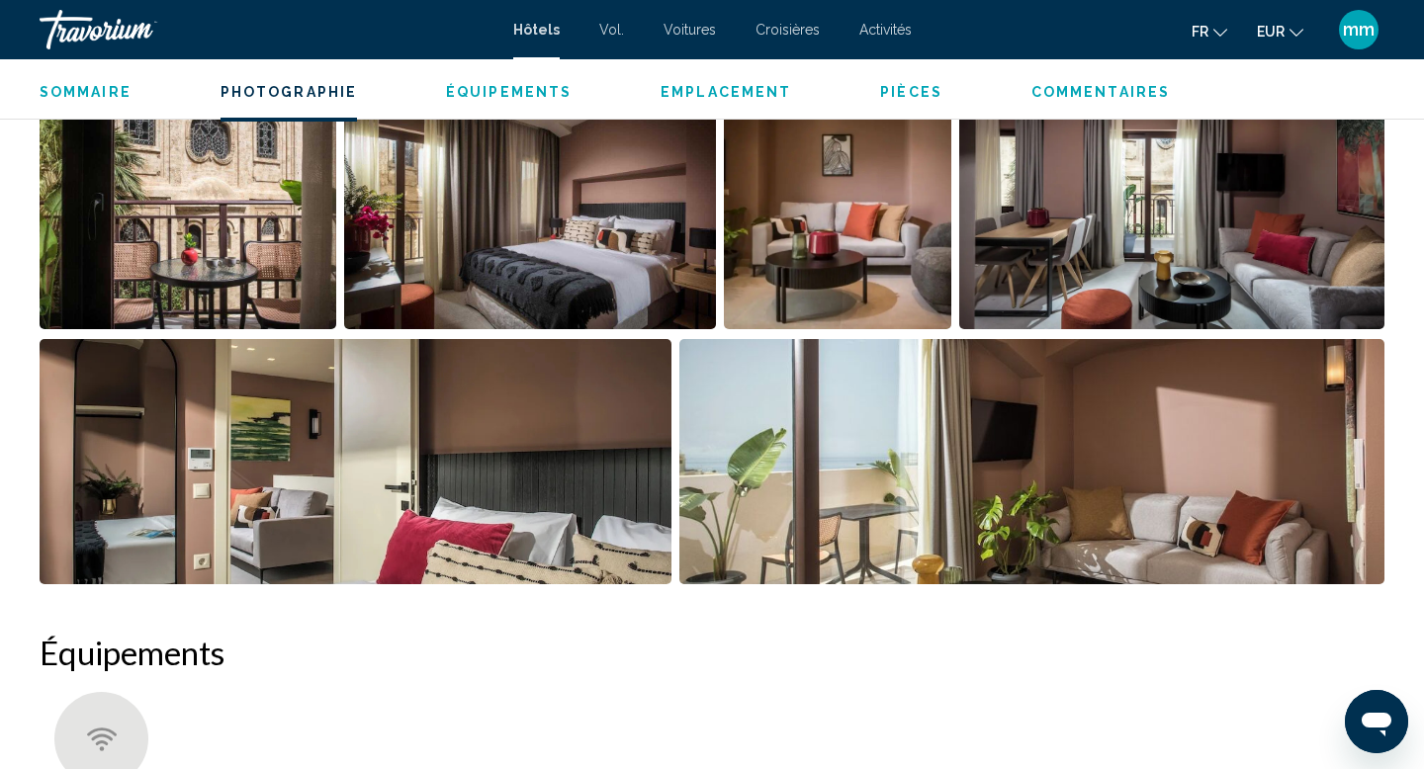
click at [289, 223] on img "Open full-screen image slider" at bounding box center [188, 206] width 297 height 245
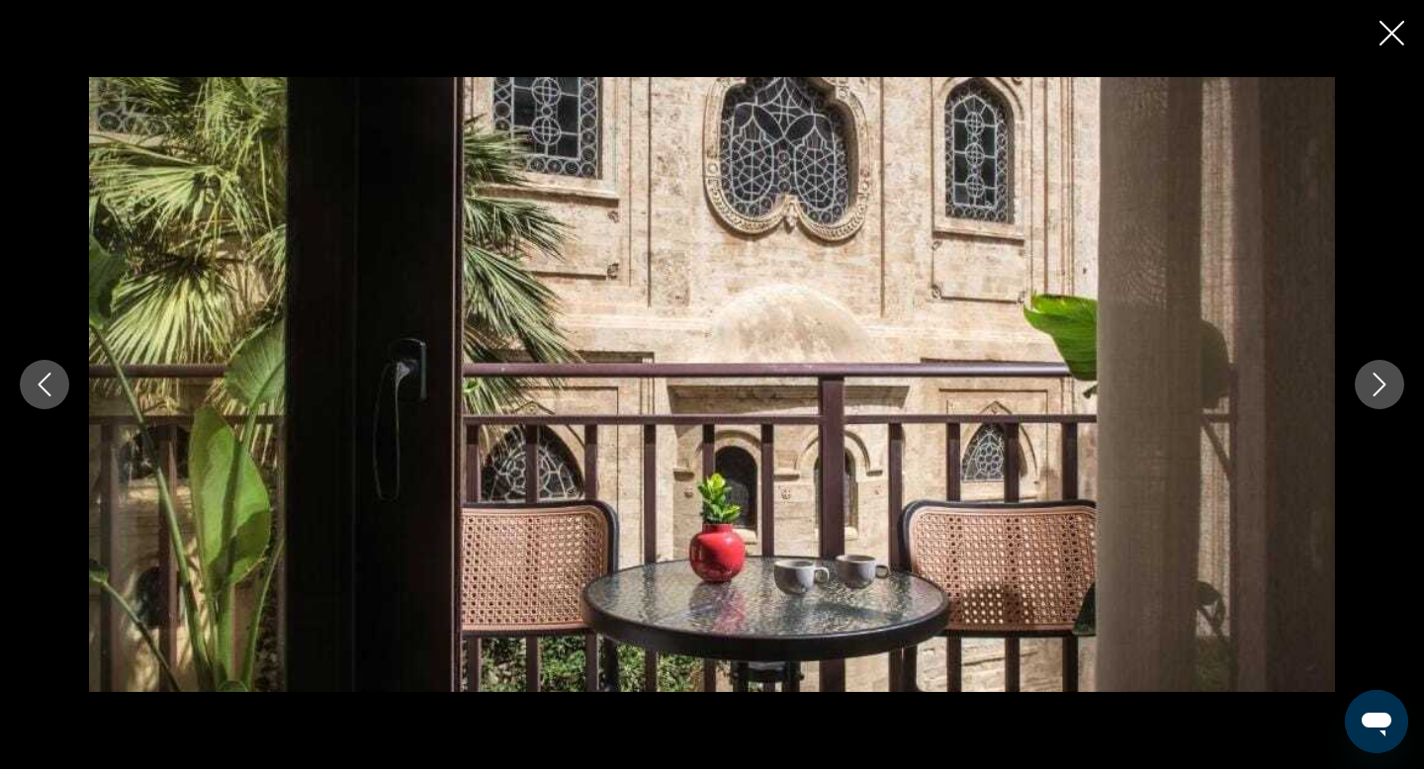
click at [1377, 382] on icon "Next image" at bounding box center [1380, 385] width 24 height 24
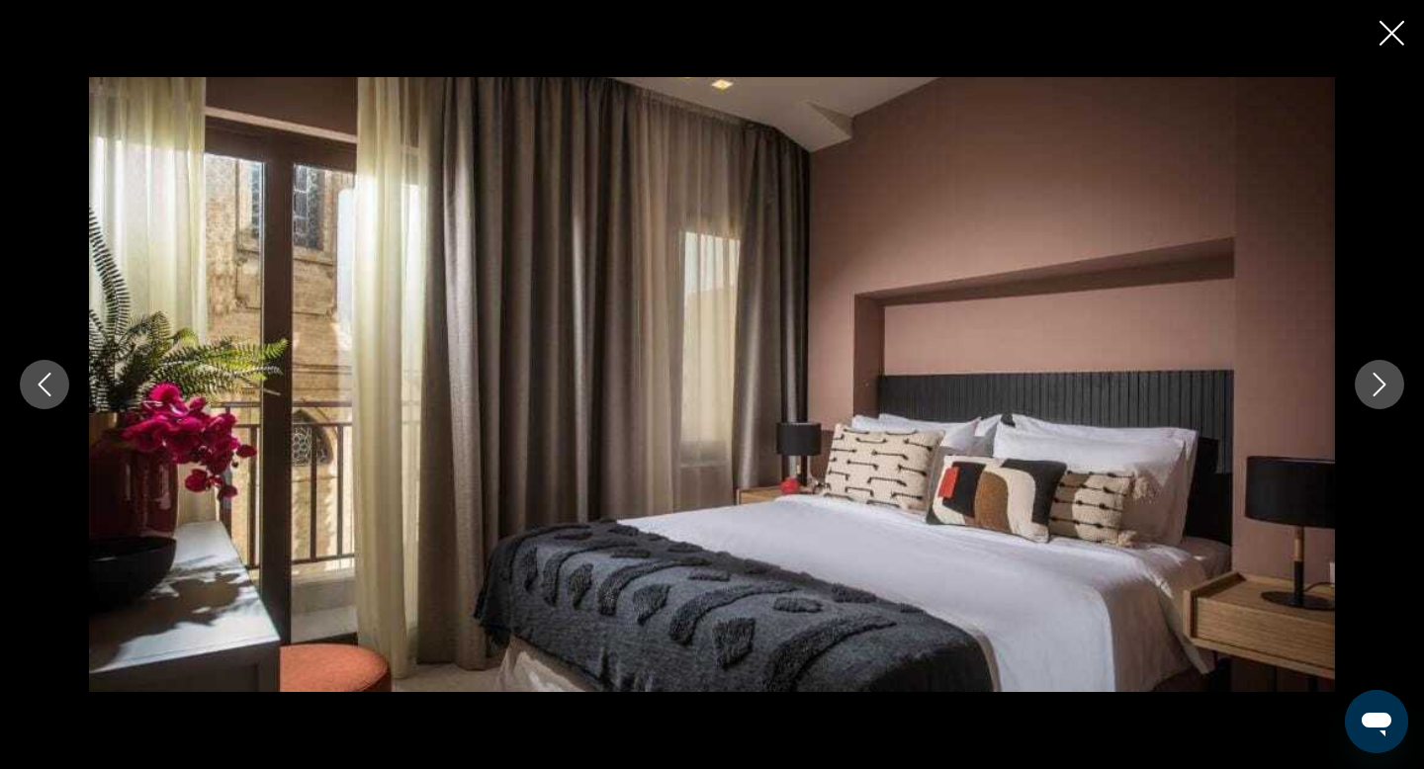
click at [1377, 382] on icon "Next image" at bounding box center [1380, 385] width 24 height 24
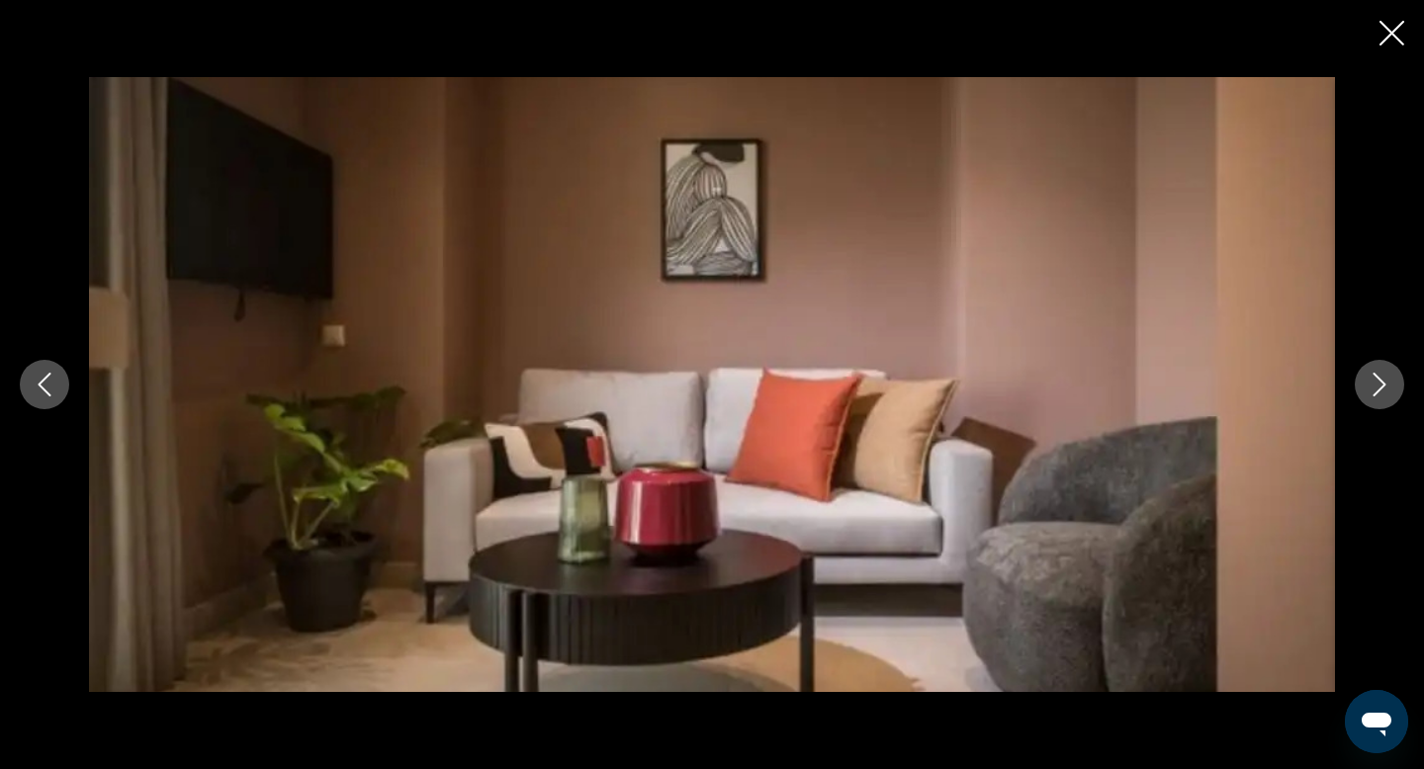
click at [1377, 382] on icon "Next image" at bounding box center [1380, 385] width 24 height 24
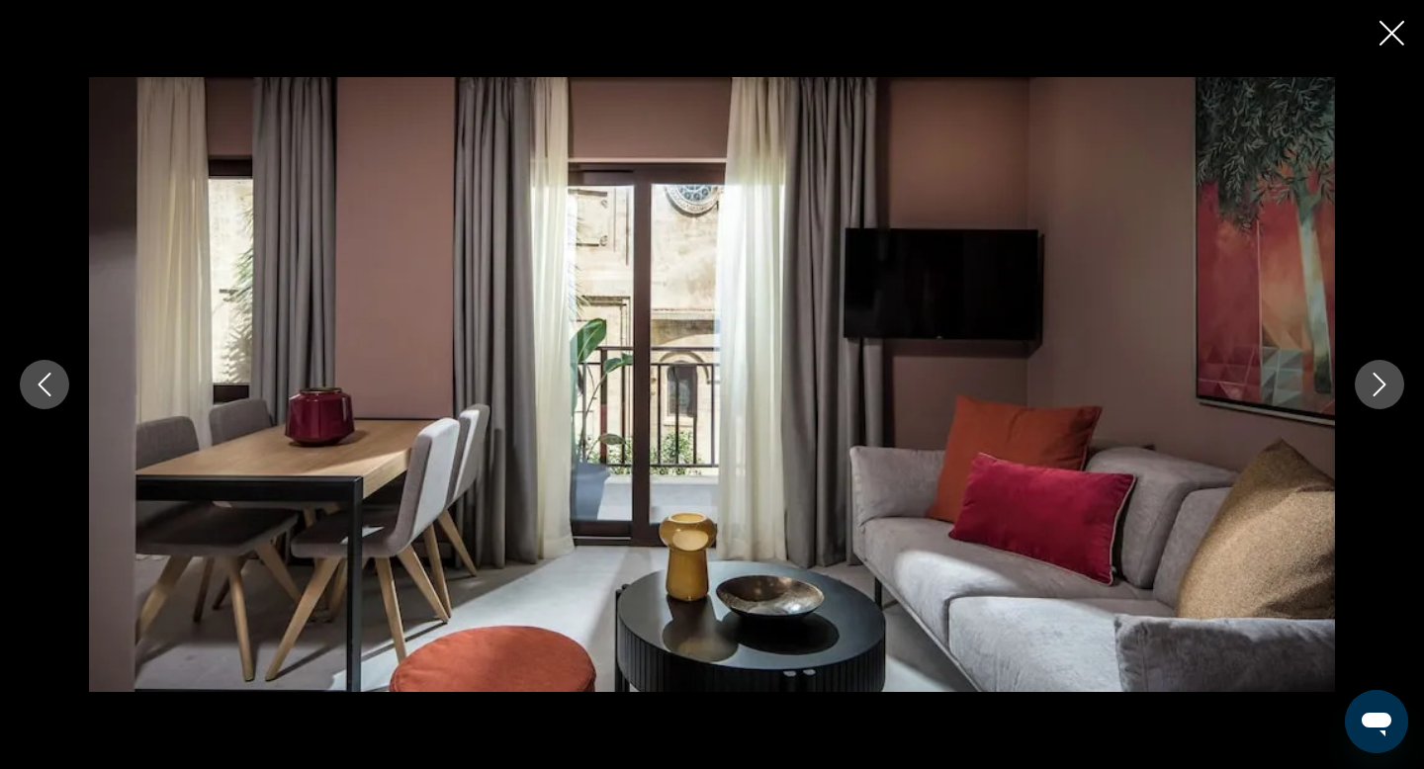
click at [1377, 382] on icon "Next image" at bounding box center [1380, 385] width 24 height 24
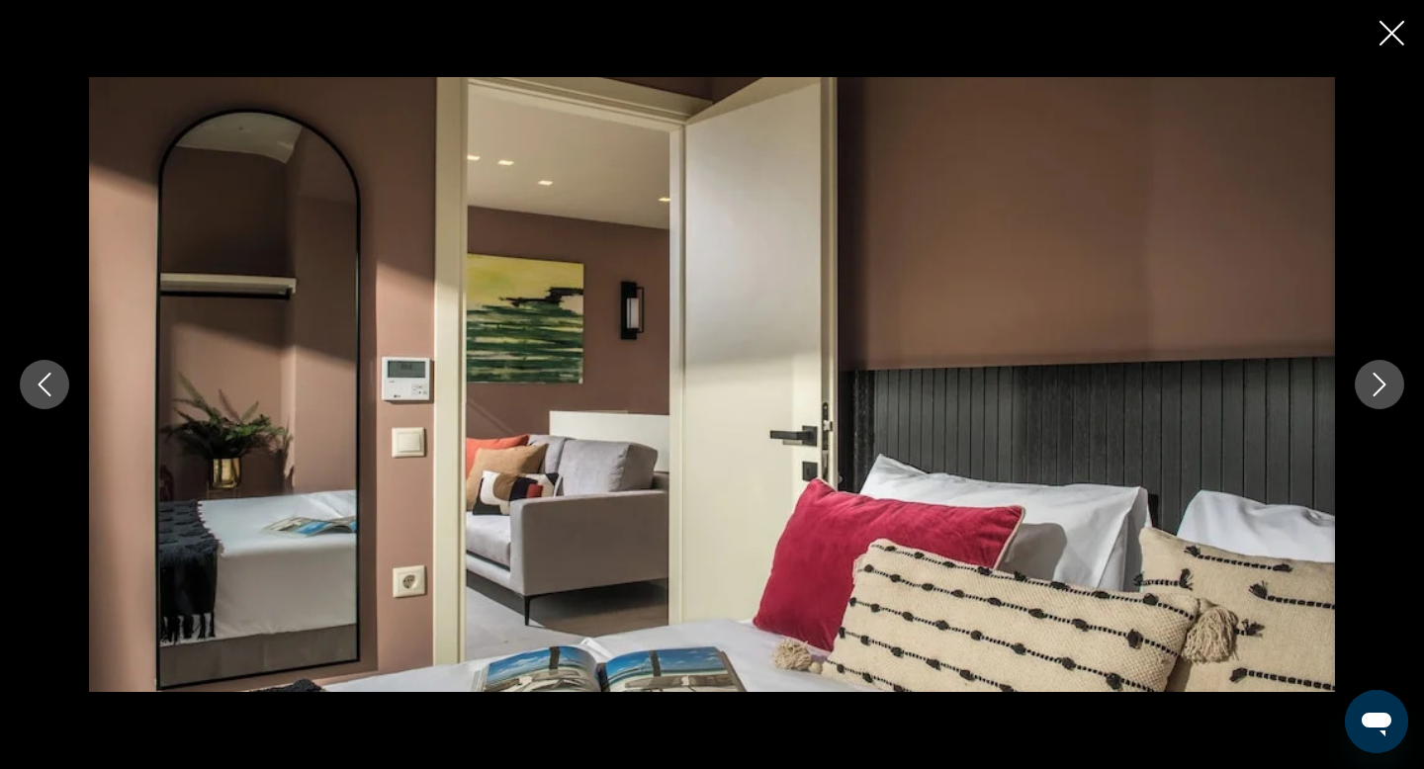
click at [1377, 382] on icon "Next image" at bounding box center [1380, 385] width 24 height 24
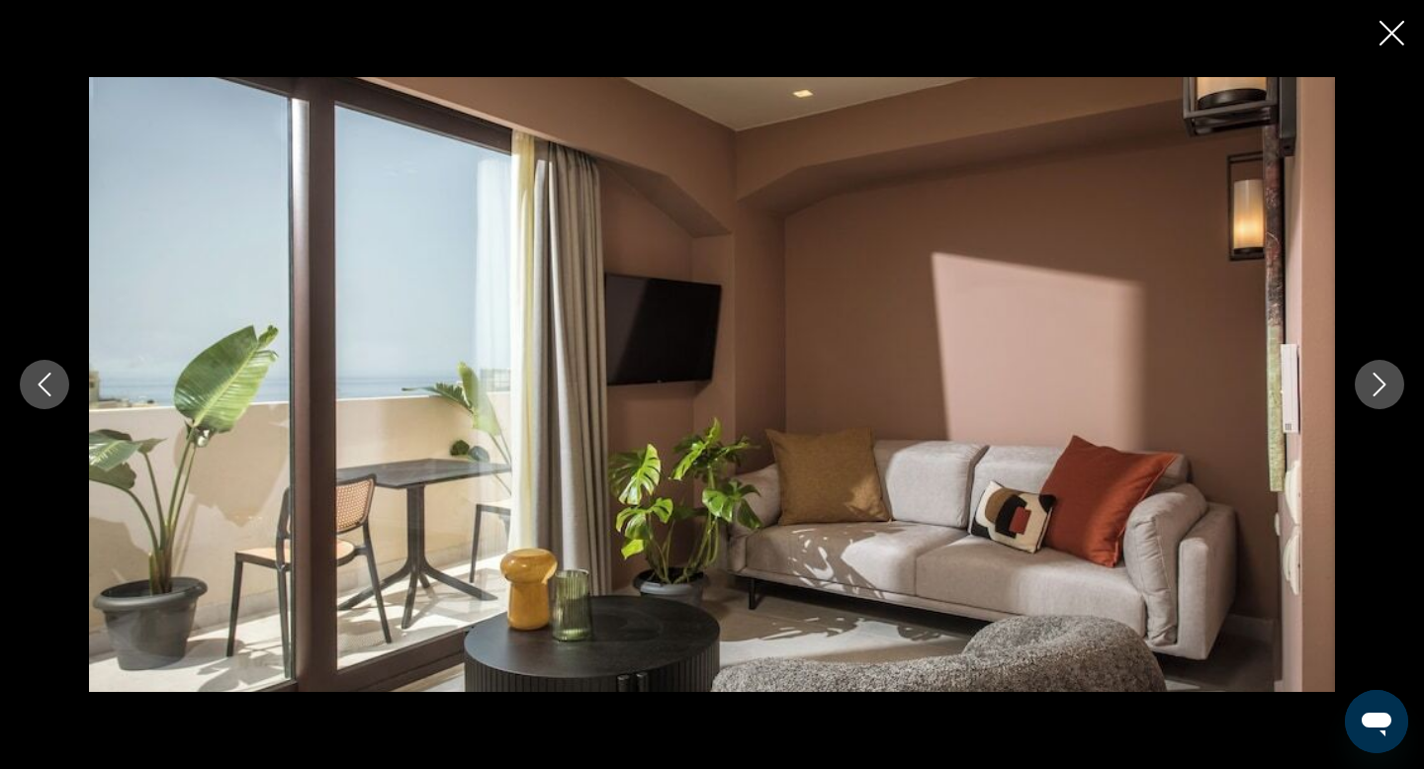
click at [1377, 382] on icon "Next image" at bounding box center [1380, 385] width 24 height 24
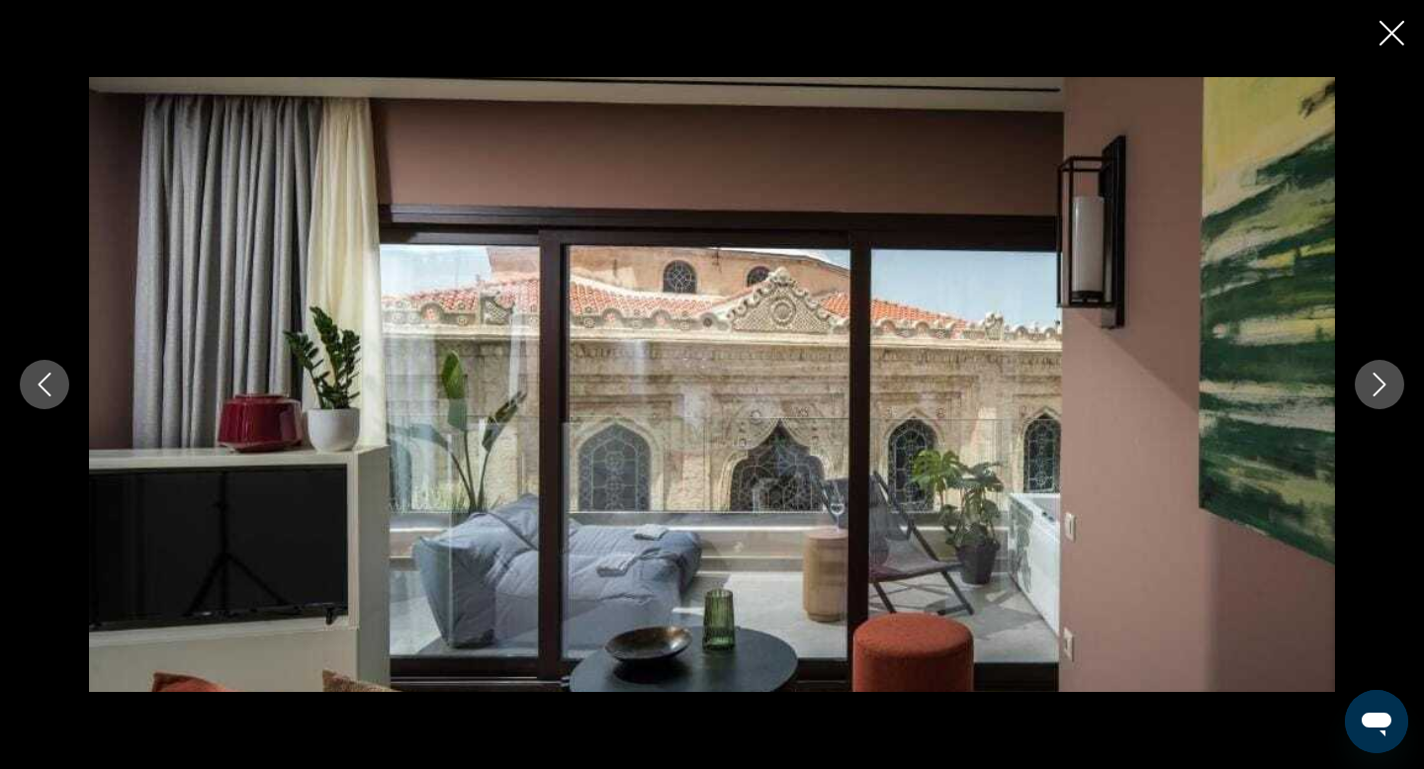
click at [1377, 382] on icon "Next image" at bounding box center [1380, 385] width 24 height 24
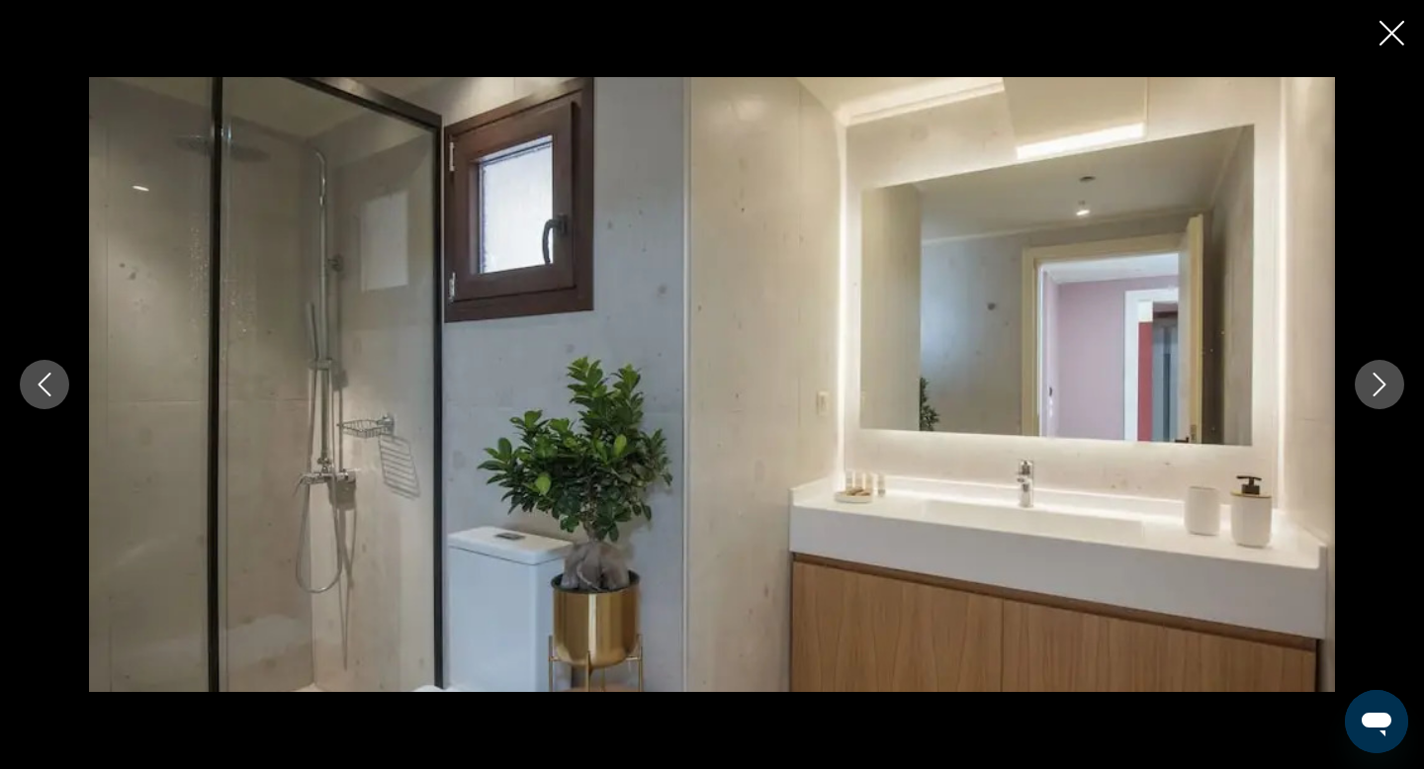
click at [1377, 382] on icon "Next image" at bounding box center [1380, 385] width 24 height 24
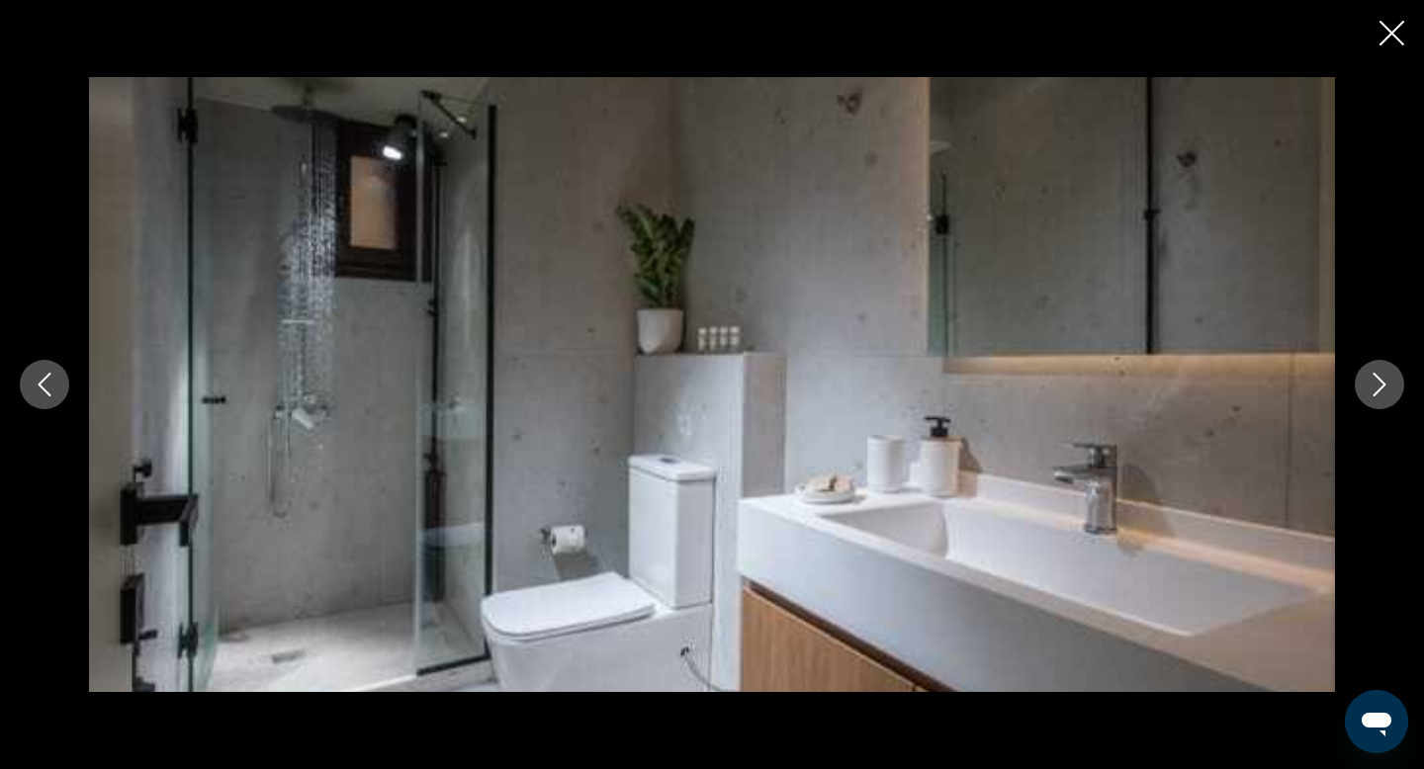
click at [1377, 382] on icon "Next image" at bounding box center [1380, 385] width 24 height 24
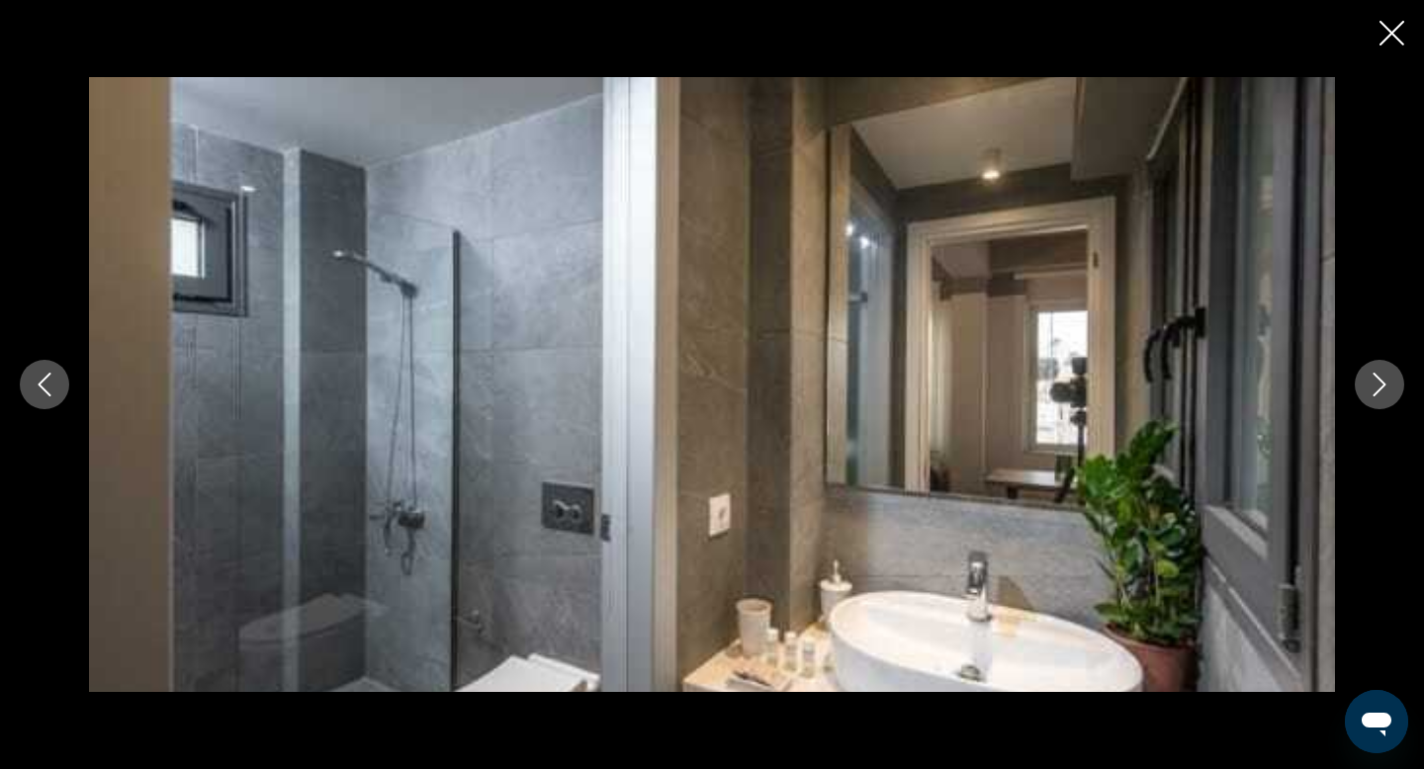
click at [1377, 382] on icon "Next image" at bounding box center [1380, 385] width 24 height 24
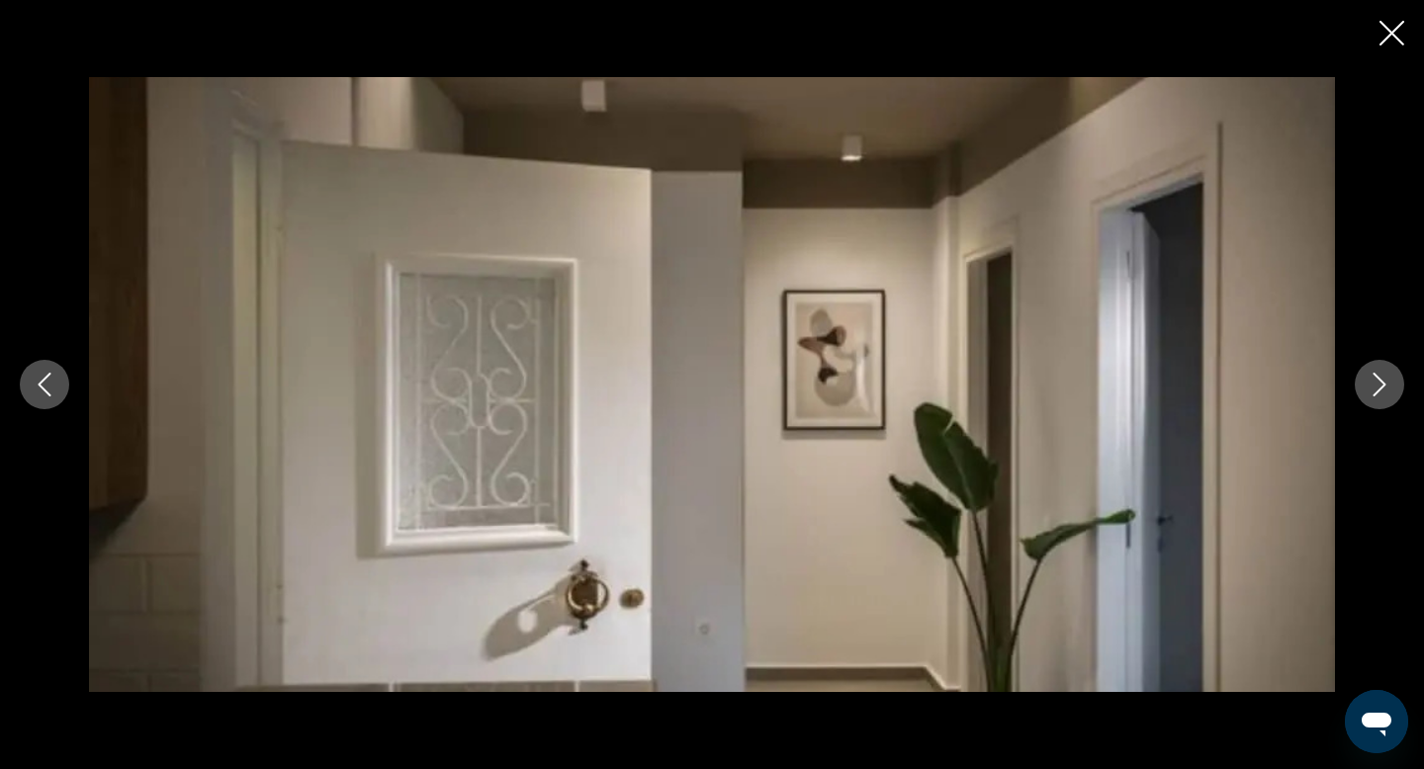
click at [1377, 382] on icon "Next image" at bounding box center [1380, 385] width 24 height 24
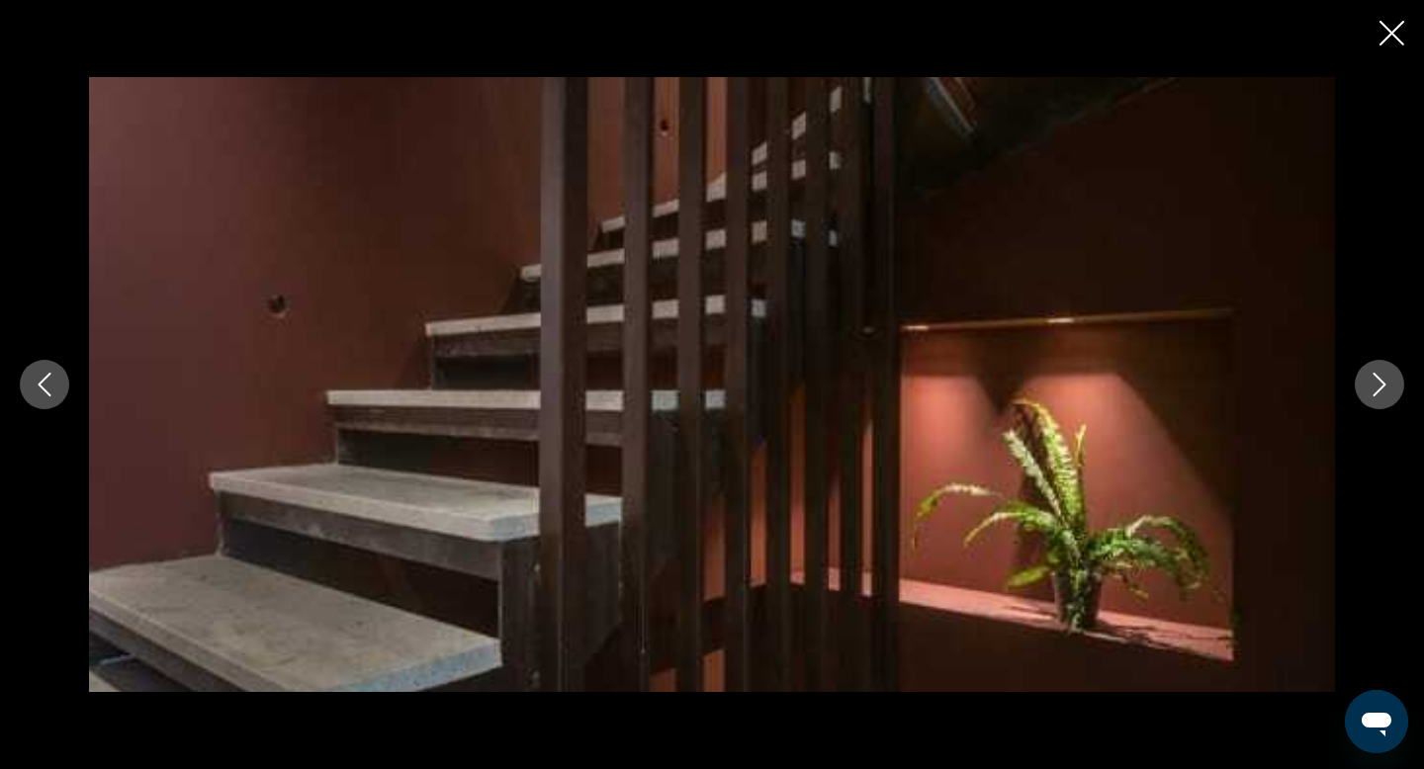
click at [1377, 382] on icon "Next image" at bounding box center [1380, 385] width 24 height 24
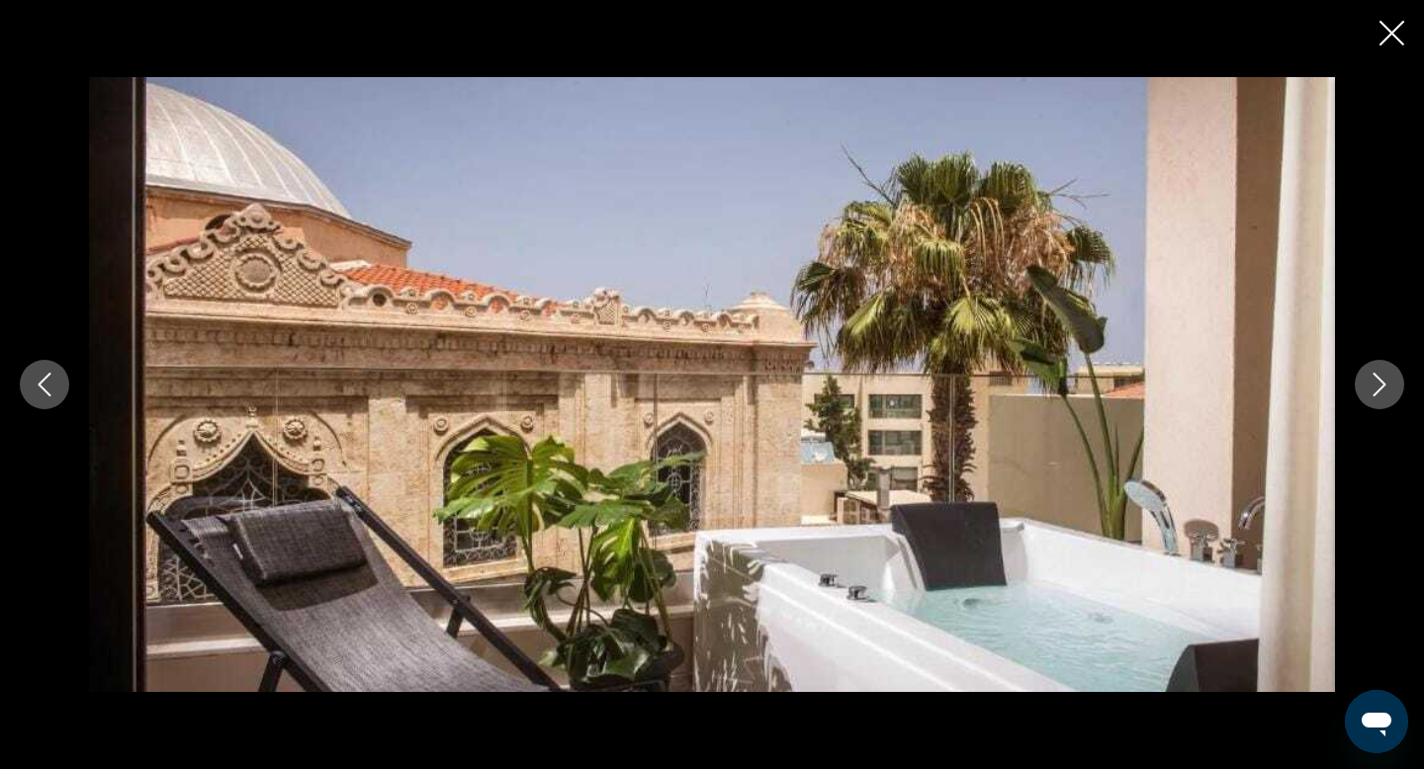
click at [1377, 382] on icon "Next image" at bounding box center [1380, 385] width 24 height 24
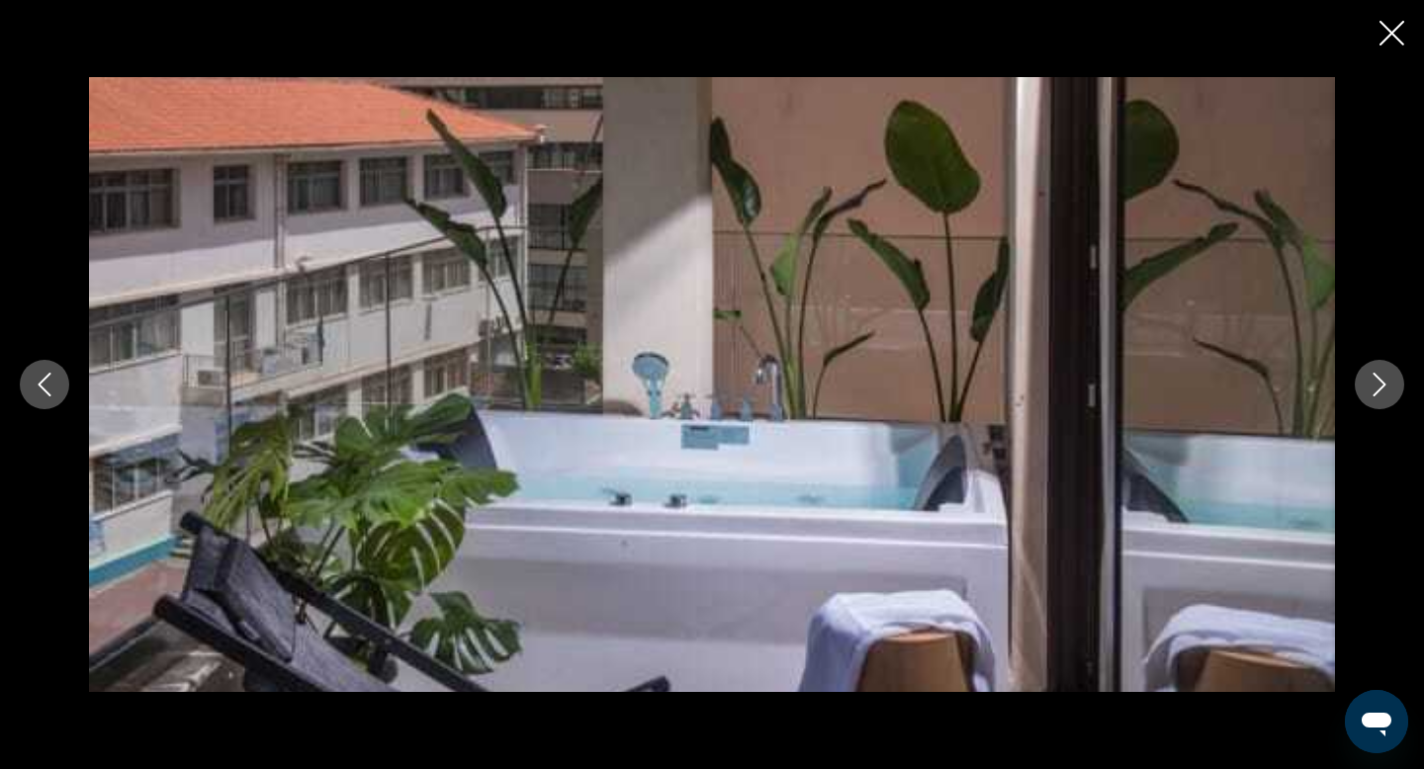
click at [1377, 382] on icon "Next image" at bounding box center [1380, 385] width 24 height 24
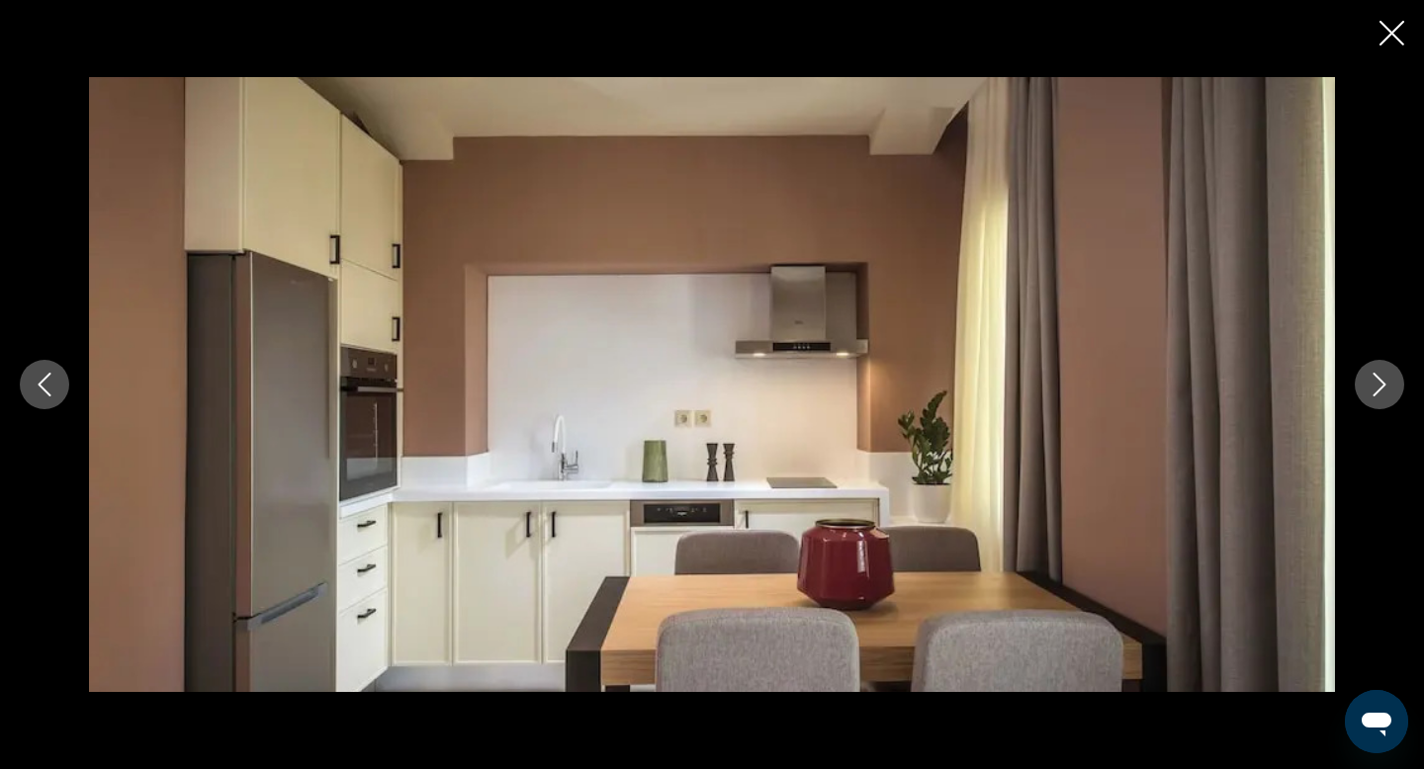
click at [1377, 382] on icon "Next image" at bounding box center [1380, 385] width 24 height 24
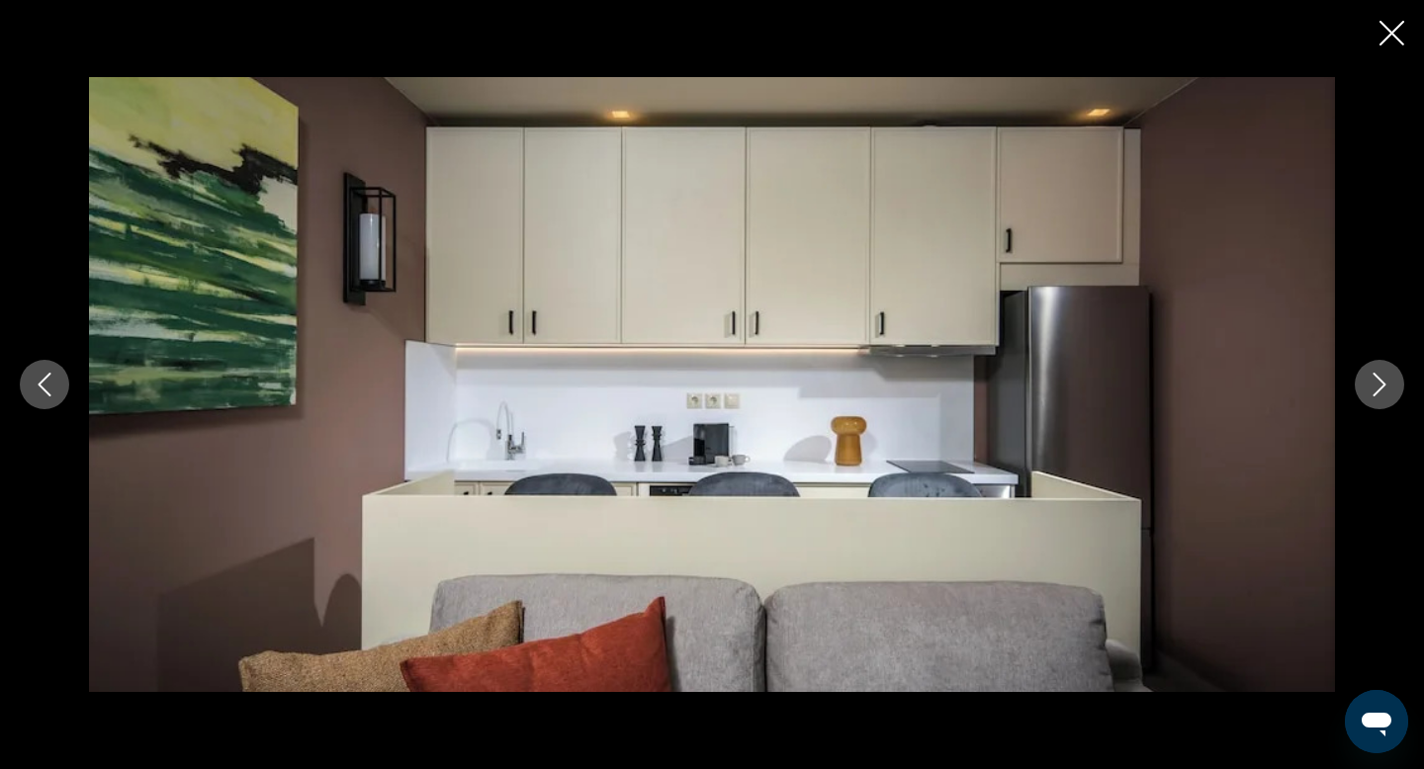
click at [1377, 382] on icon "Next image" at bounding box center [1380, 385] width 24 height 24
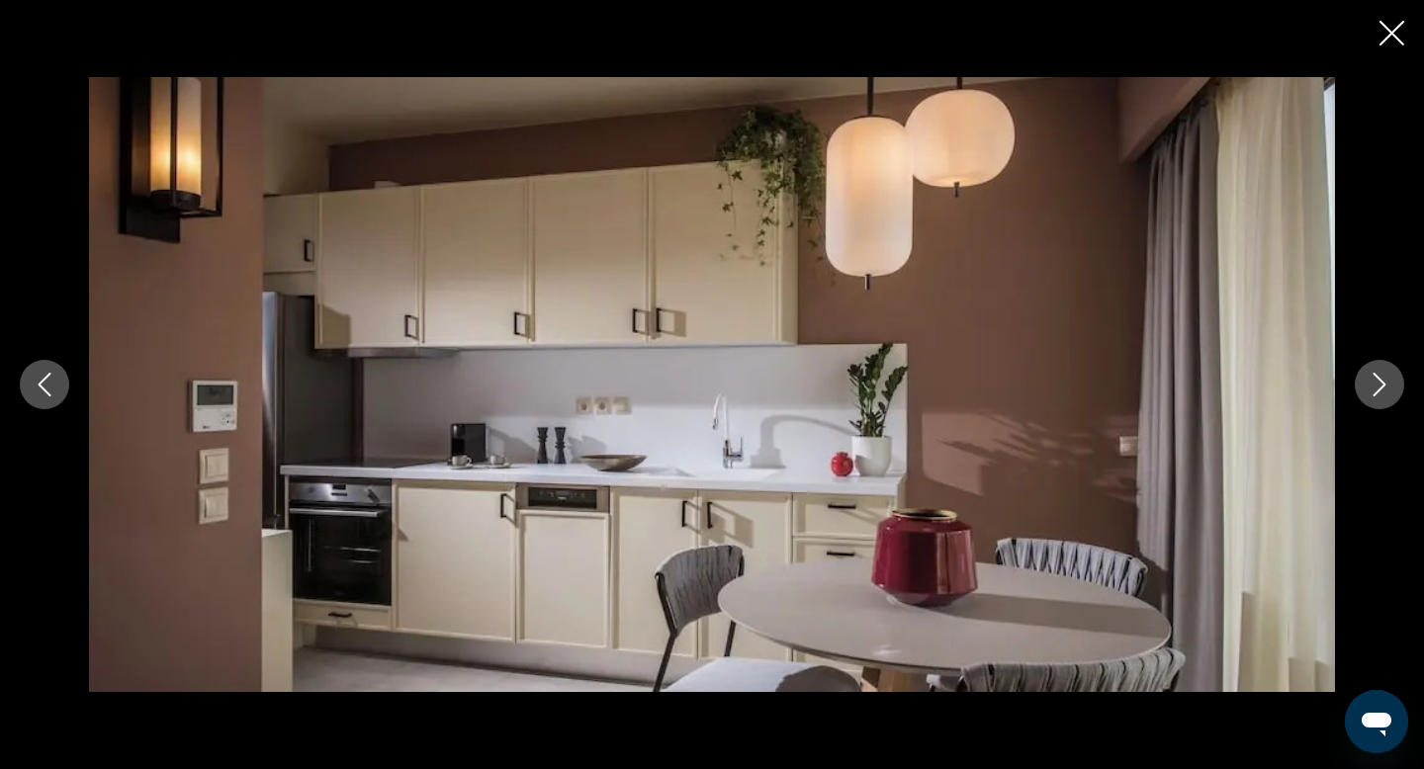
click at [1377, 383] on icon "Next image" at bounding box center [1380, 385] width 24 height 24
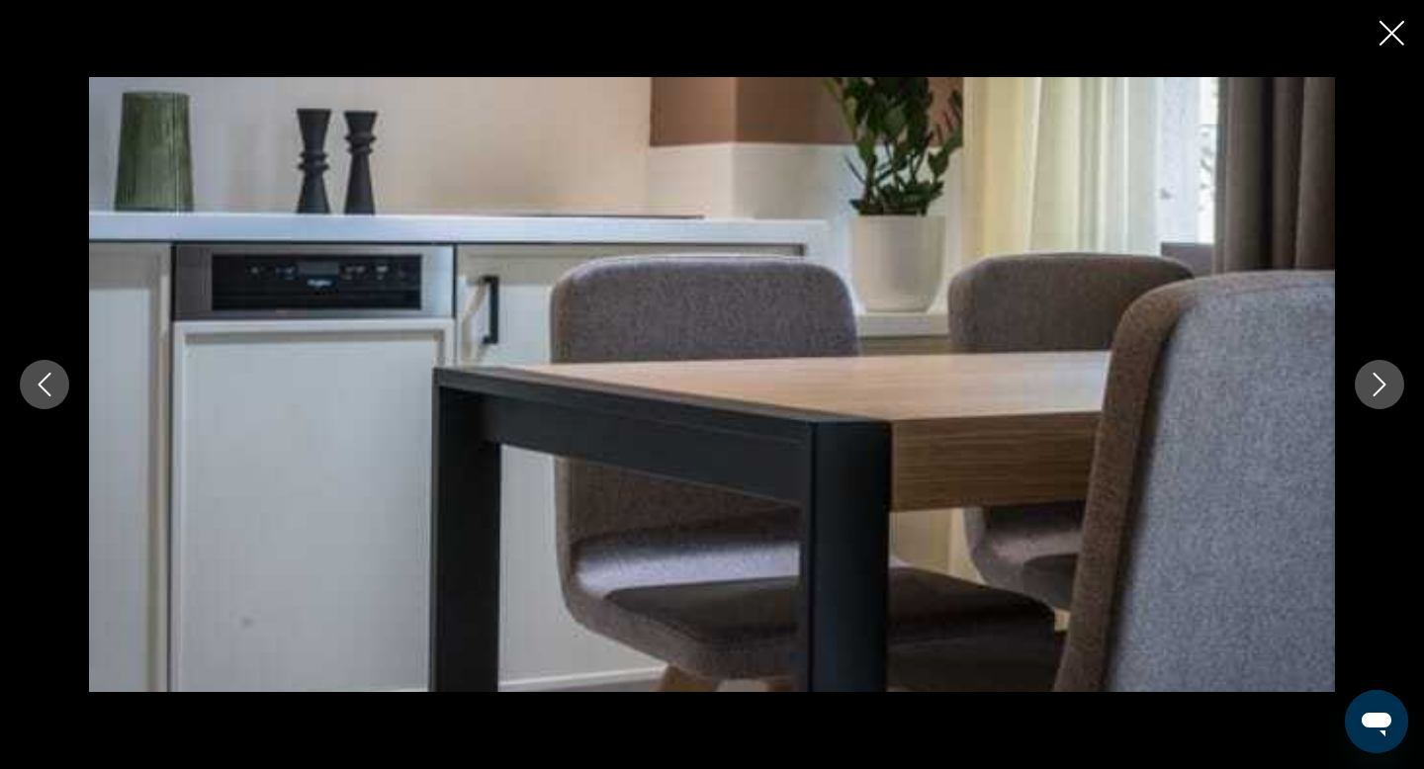
click at [1377, 383] on icon "Next image" at bounding box center [1380, 385] width 24 height 24
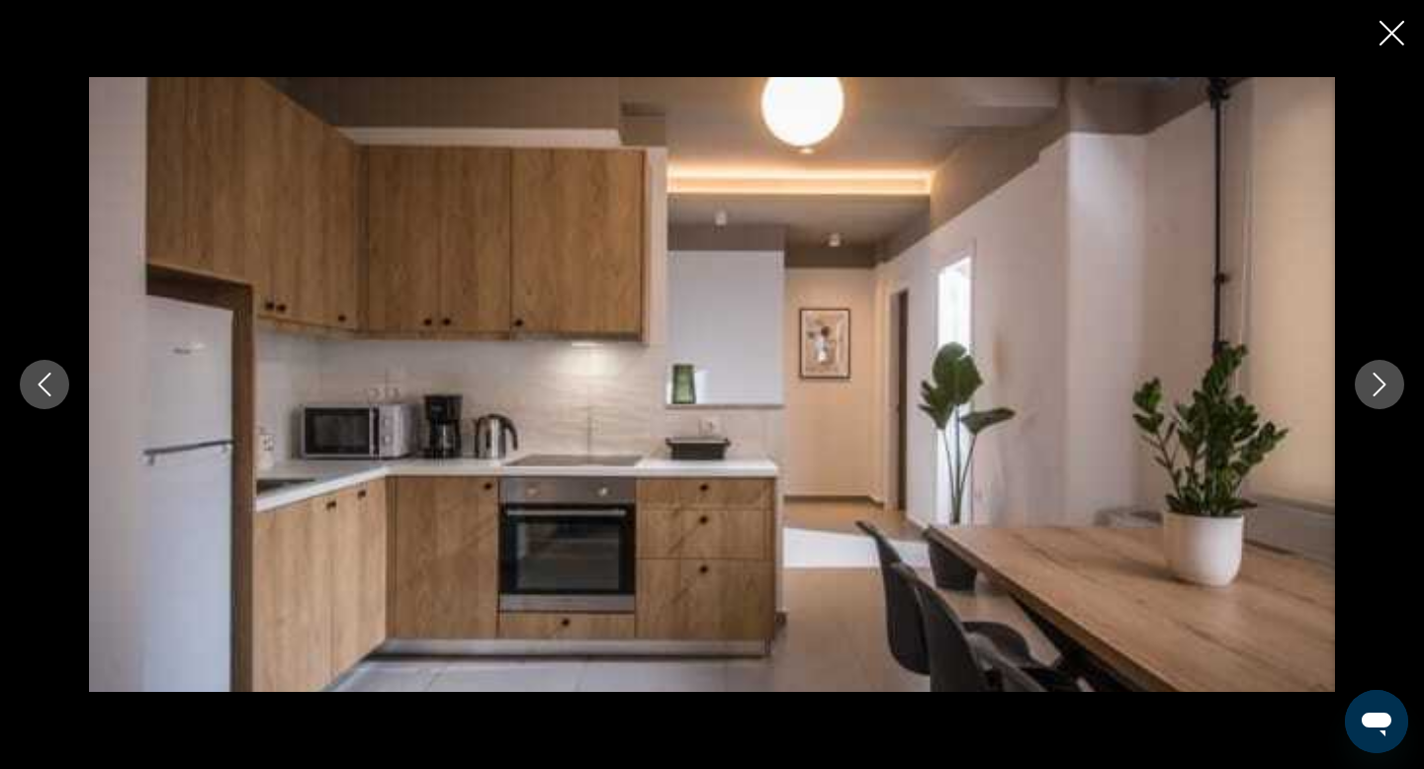
click at [1377, 383] on icon "Next image" at bounding box center [1380, 385] width 24 height 24
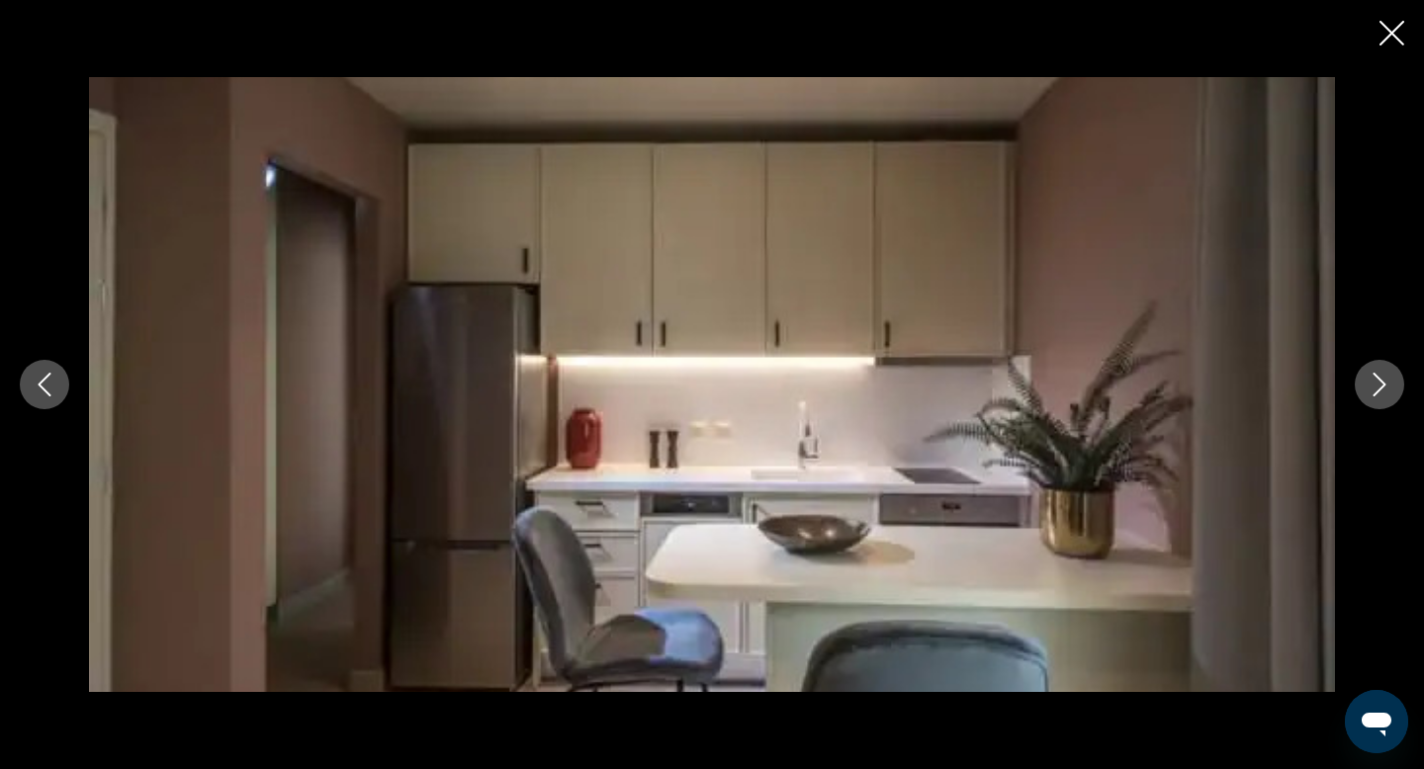
click at [1377, 383] on icon "Next image" at bounding box center [1380, 385] width 24 height 24
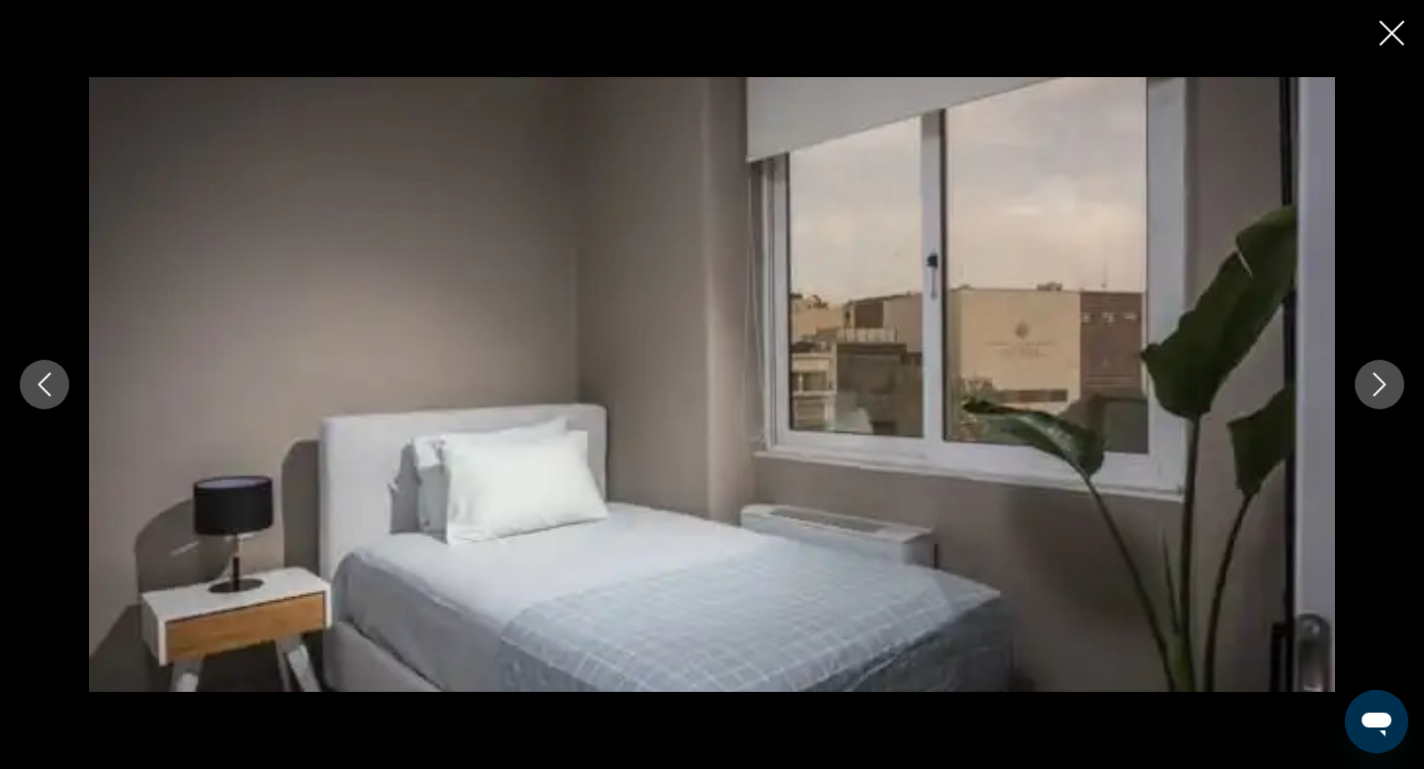
click at [1377, 383] on icon "Next image" at bounding box center [1380, 385] width 24 height 24
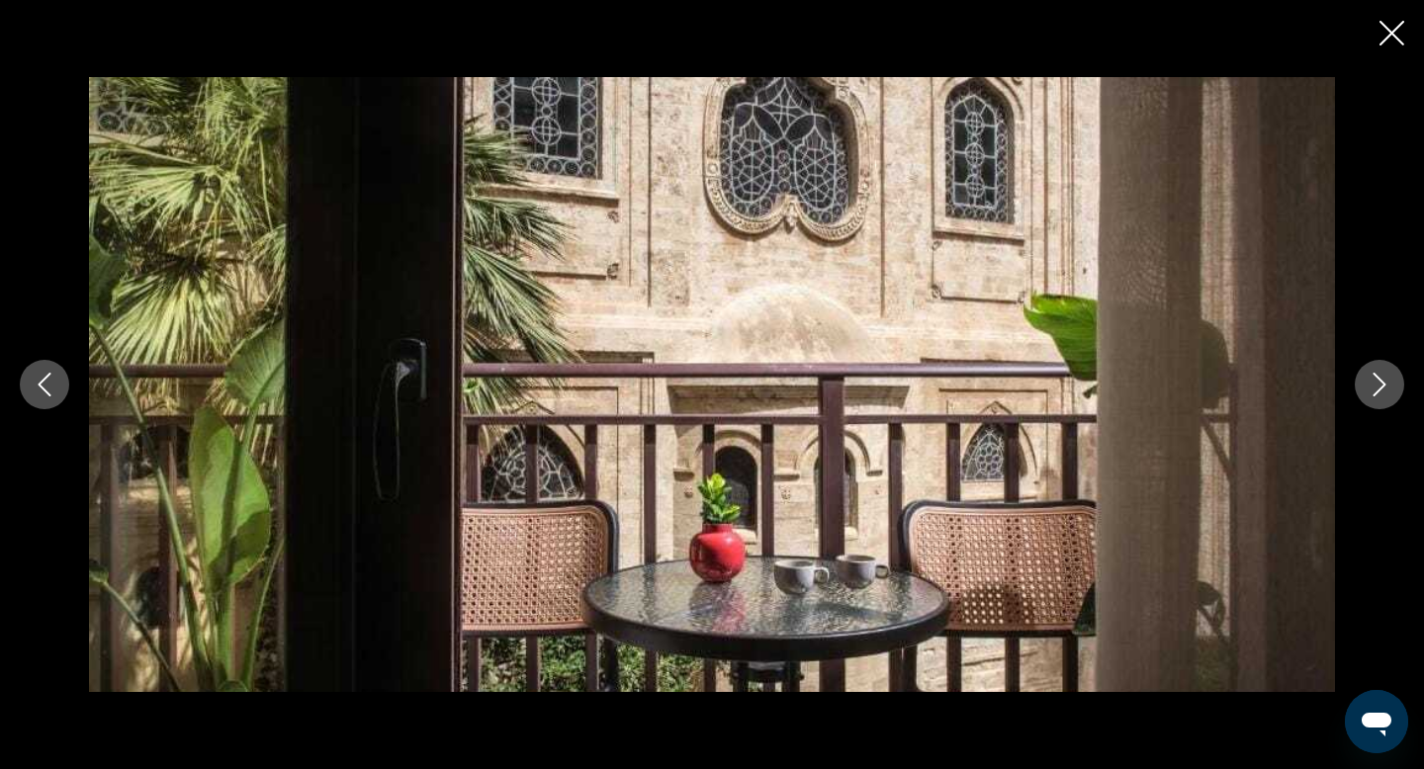
click at [1376, 380] on icon "Next image" at bounding box center [1380, 385] width 24 height 24
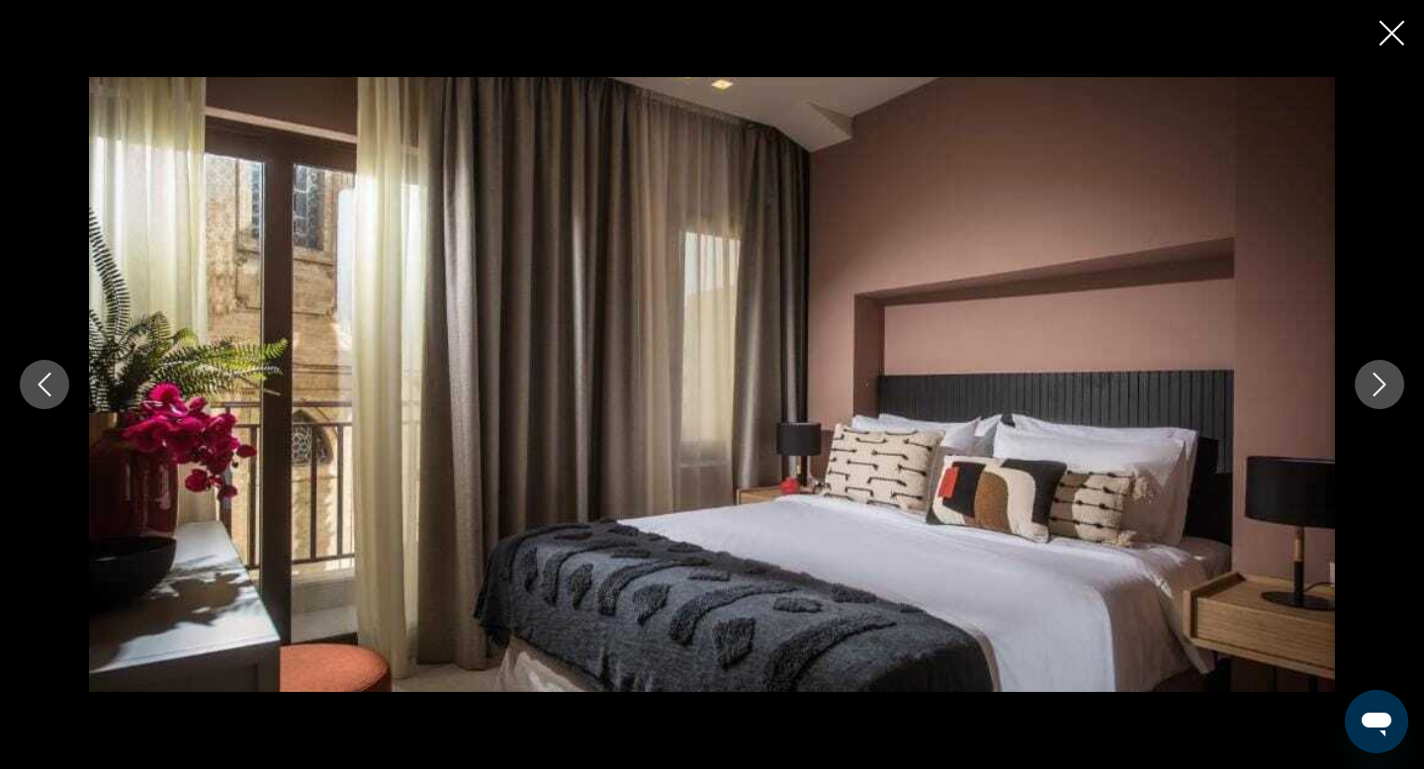
click at [1376, 380] on icon "Next image" at bounding box center [1380, 385] width 24 height 24
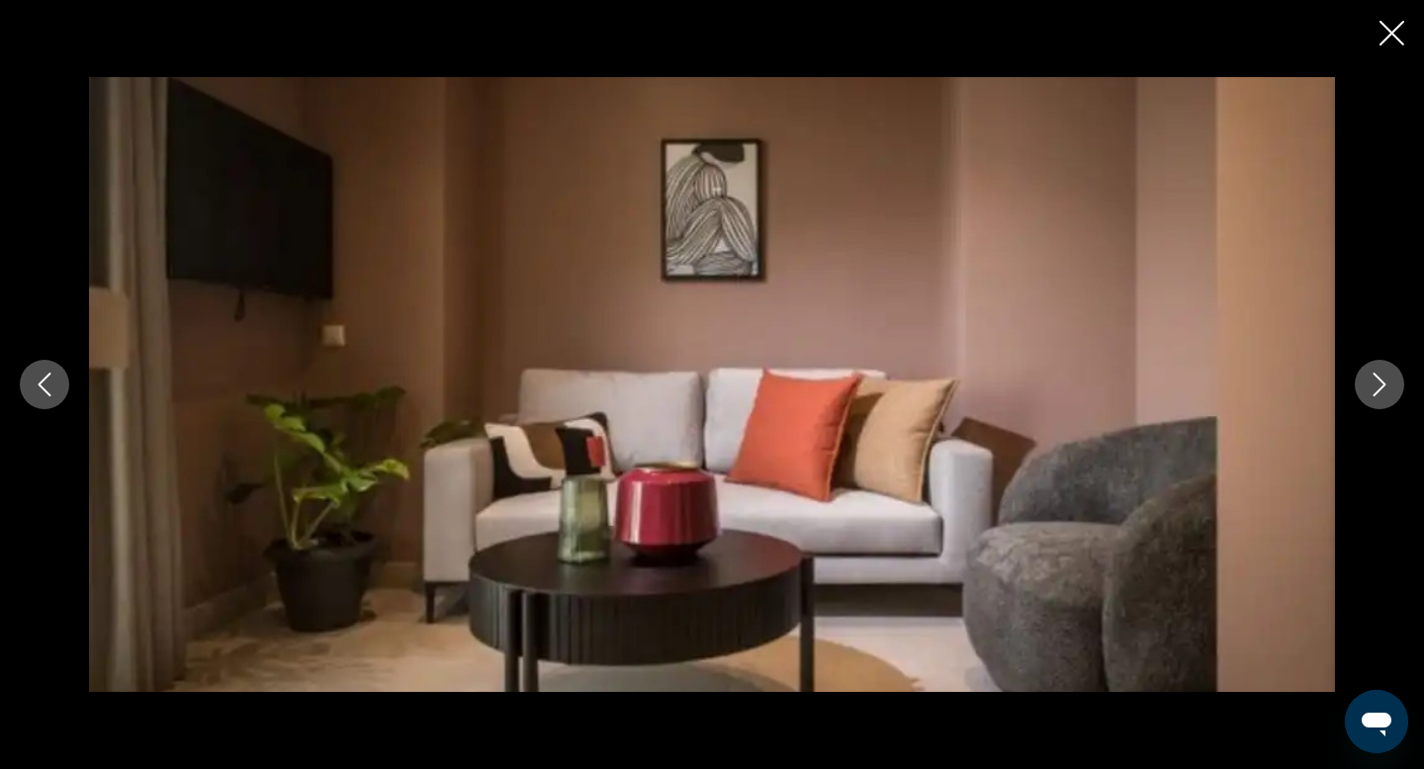
click at [1376, 380] on icon "Next image" at bounding box center [1380, 385] width 24 height 24
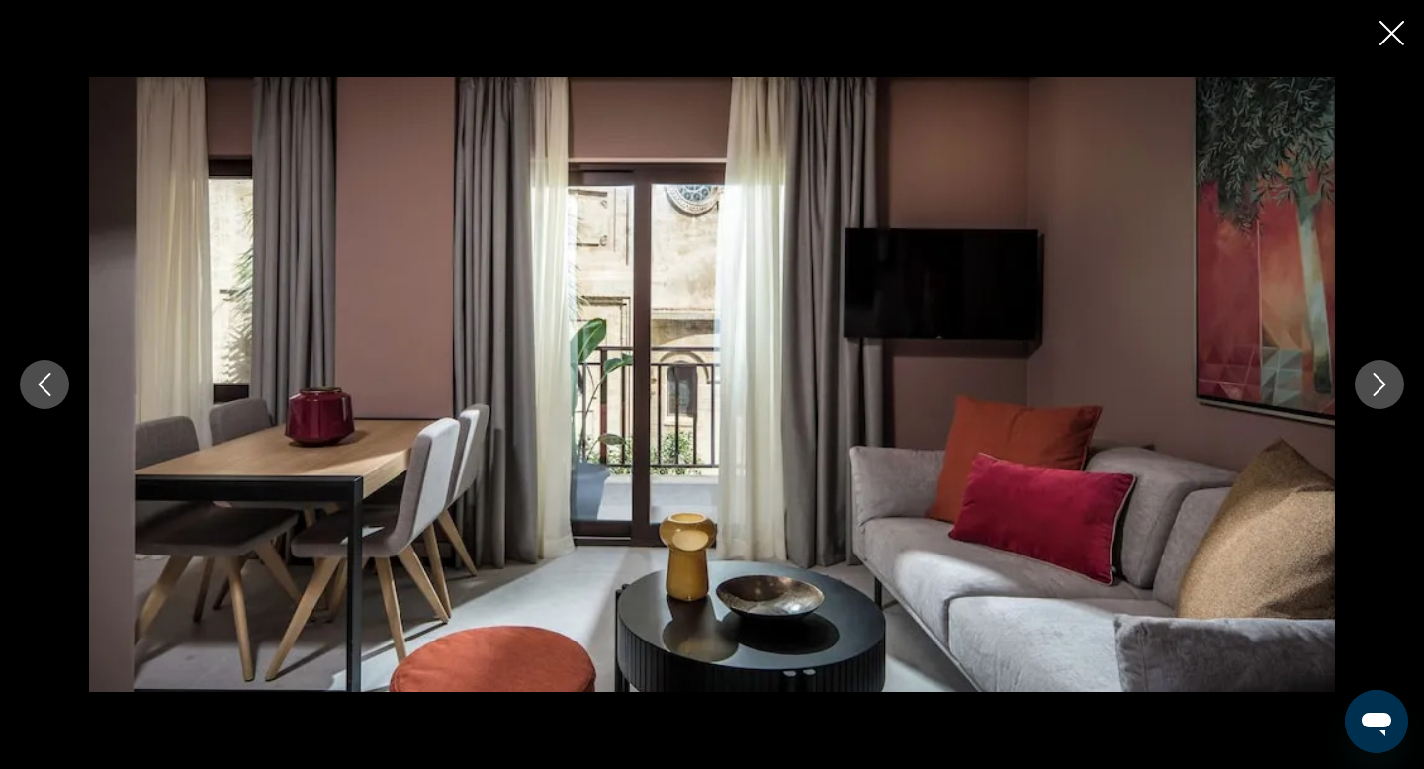
click at [1376, 380] on icon "Next image" at bounding box center [1380, 385] width 24 height 24
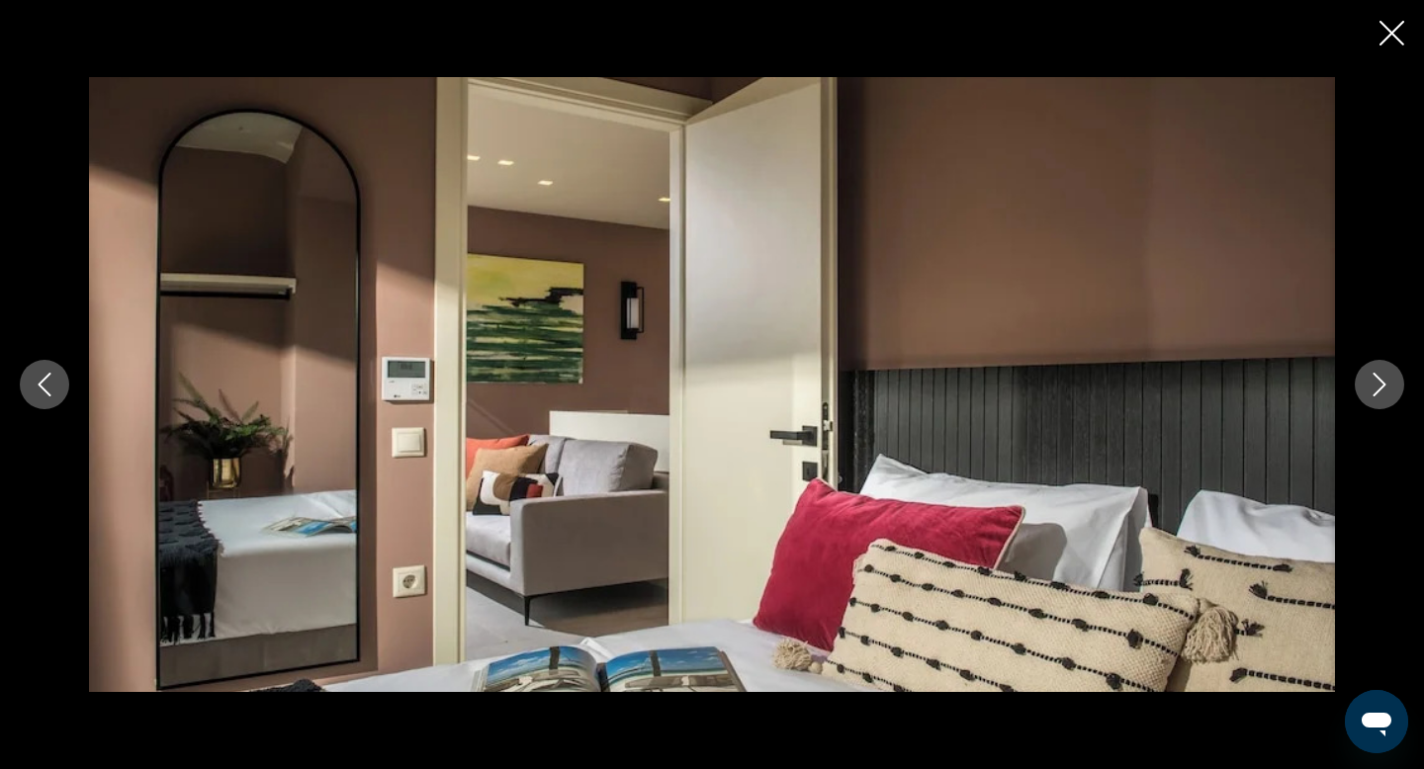
click at [1376, 380] on icon "Next image" at bounding box center [1380, 385] width 24 height 24
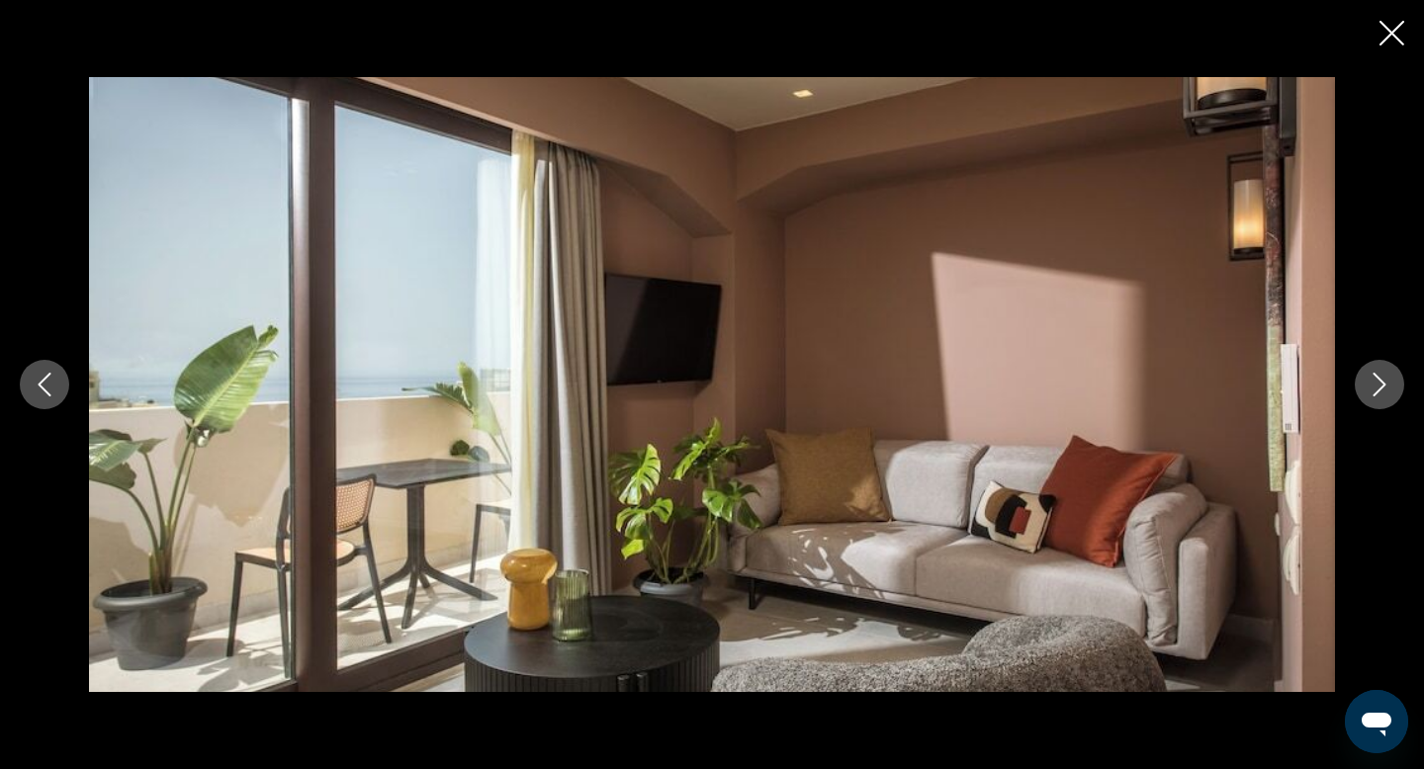
click at [1376, 380] on icon "Next image" at bounding box center [1380, 385] width 24 height 24
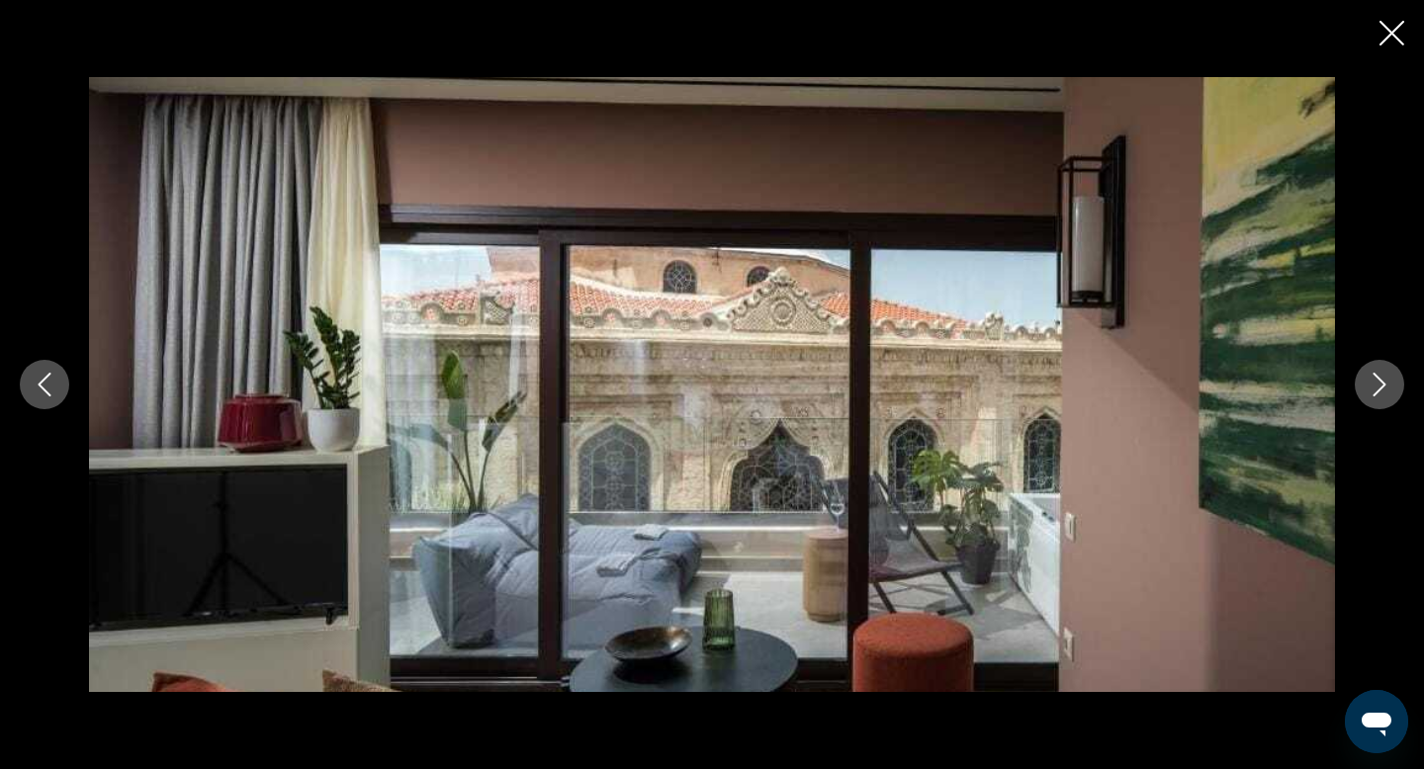
click at [1376, 381] on icon "Next image" at bounding box center [1380, 385] width 24 height 24
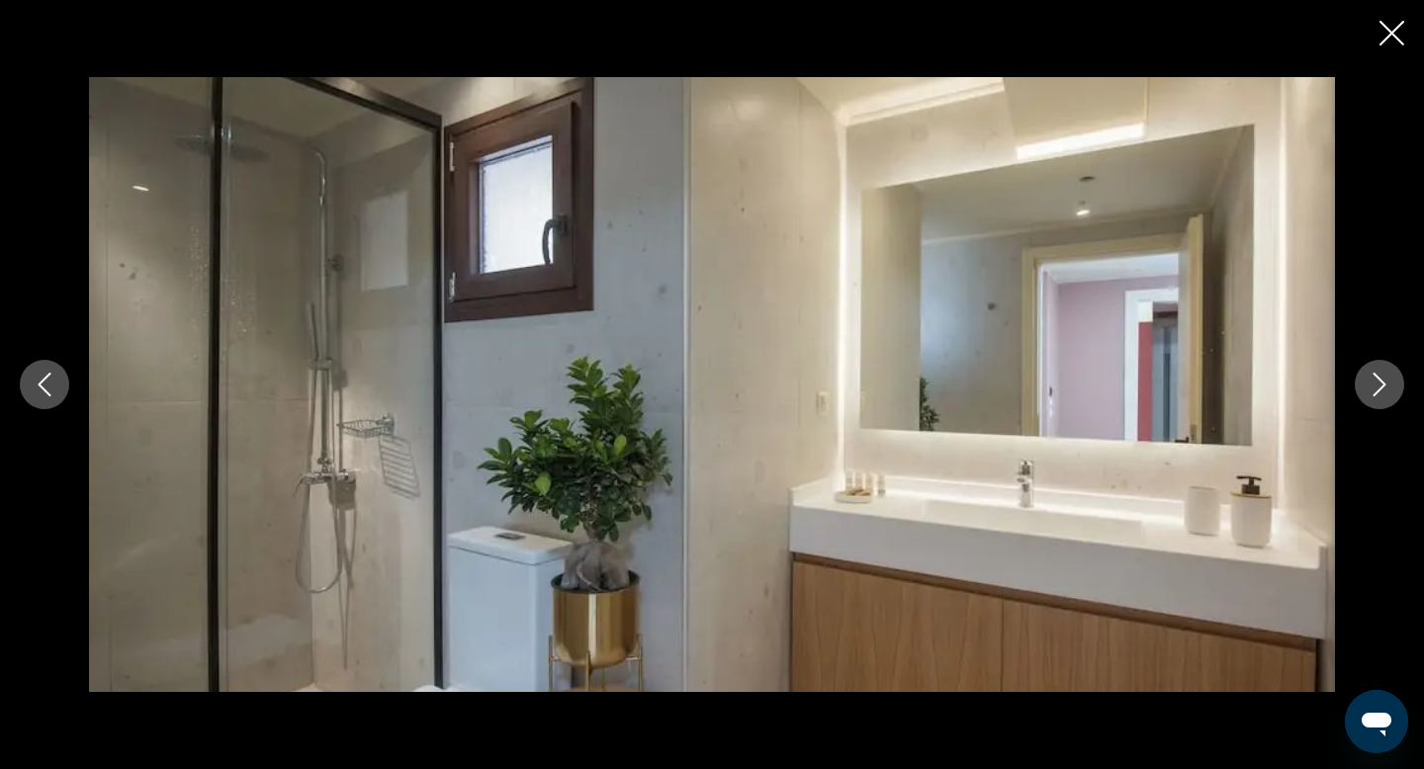
click at [1392, 31] on icon "Close slideshow" at bounding box center [1391, 33] width 25 height 25
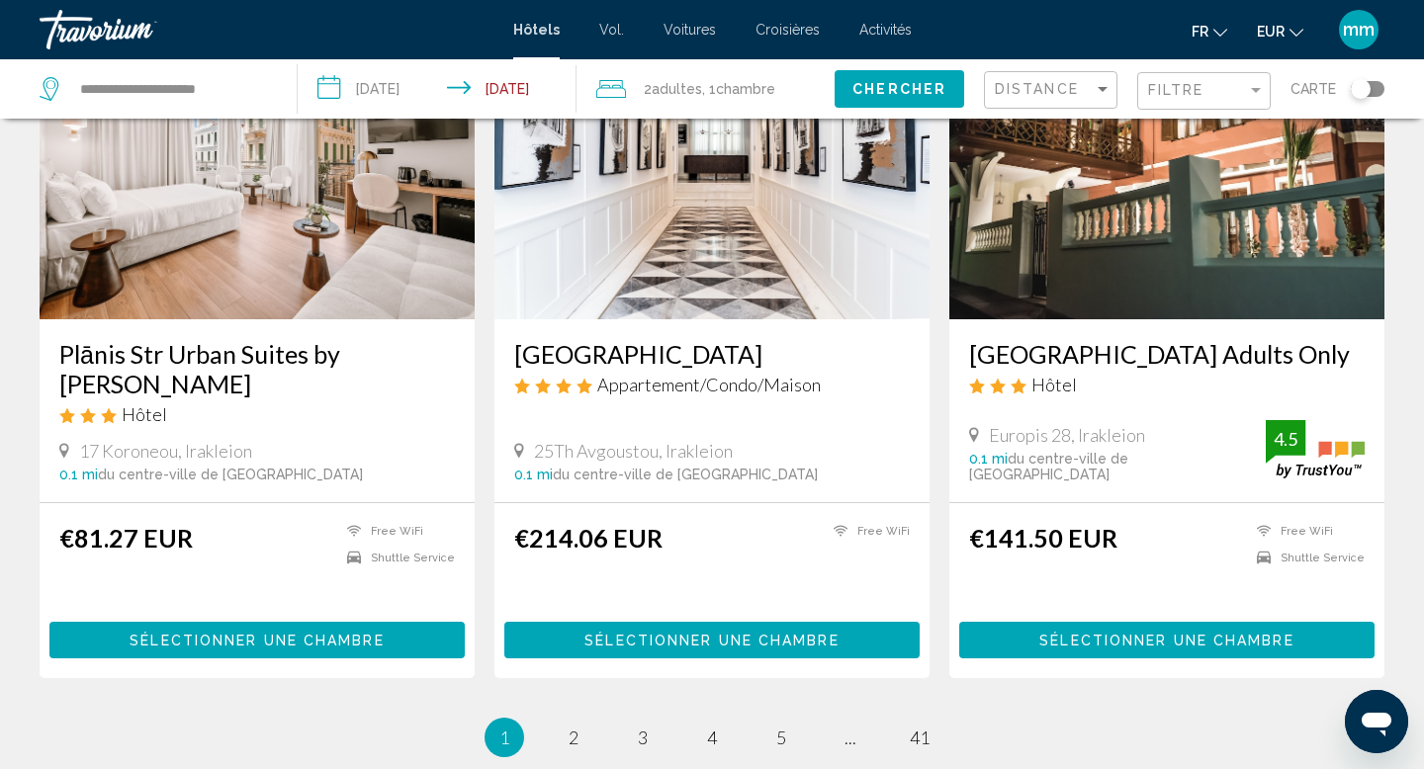
scroll to position [2376, 0]
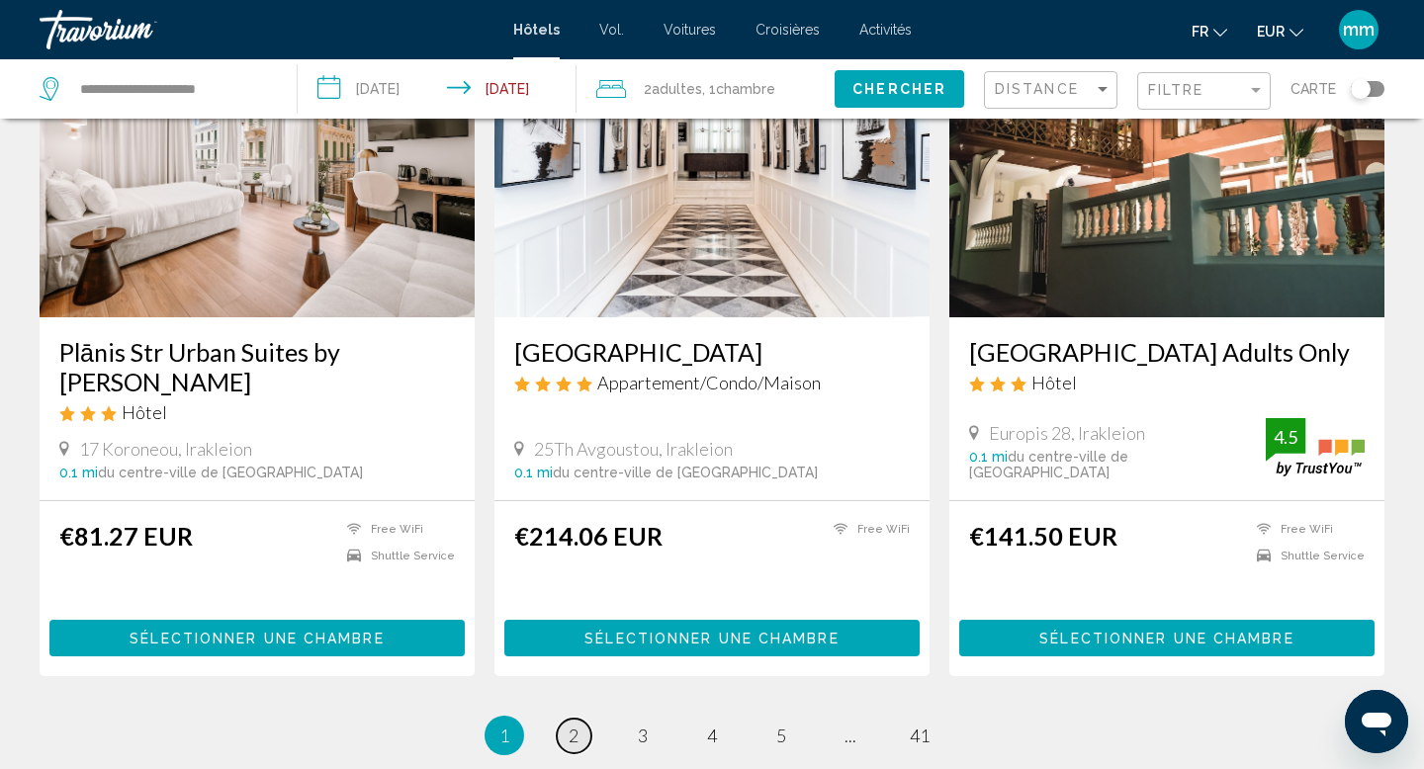
click at [573, 725] on span "2" at bounding box center [574, 736] width 10 height 22
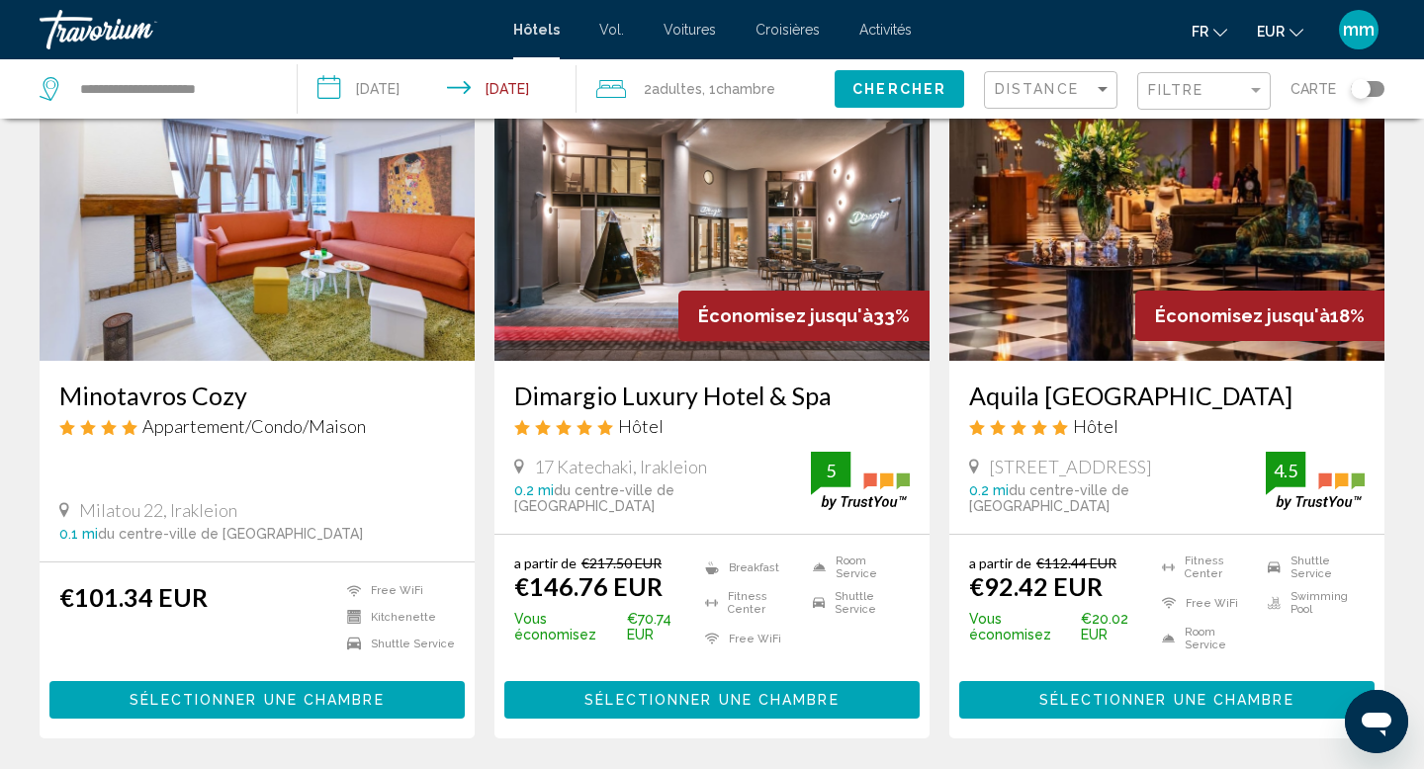
scroll to position [146, 0]
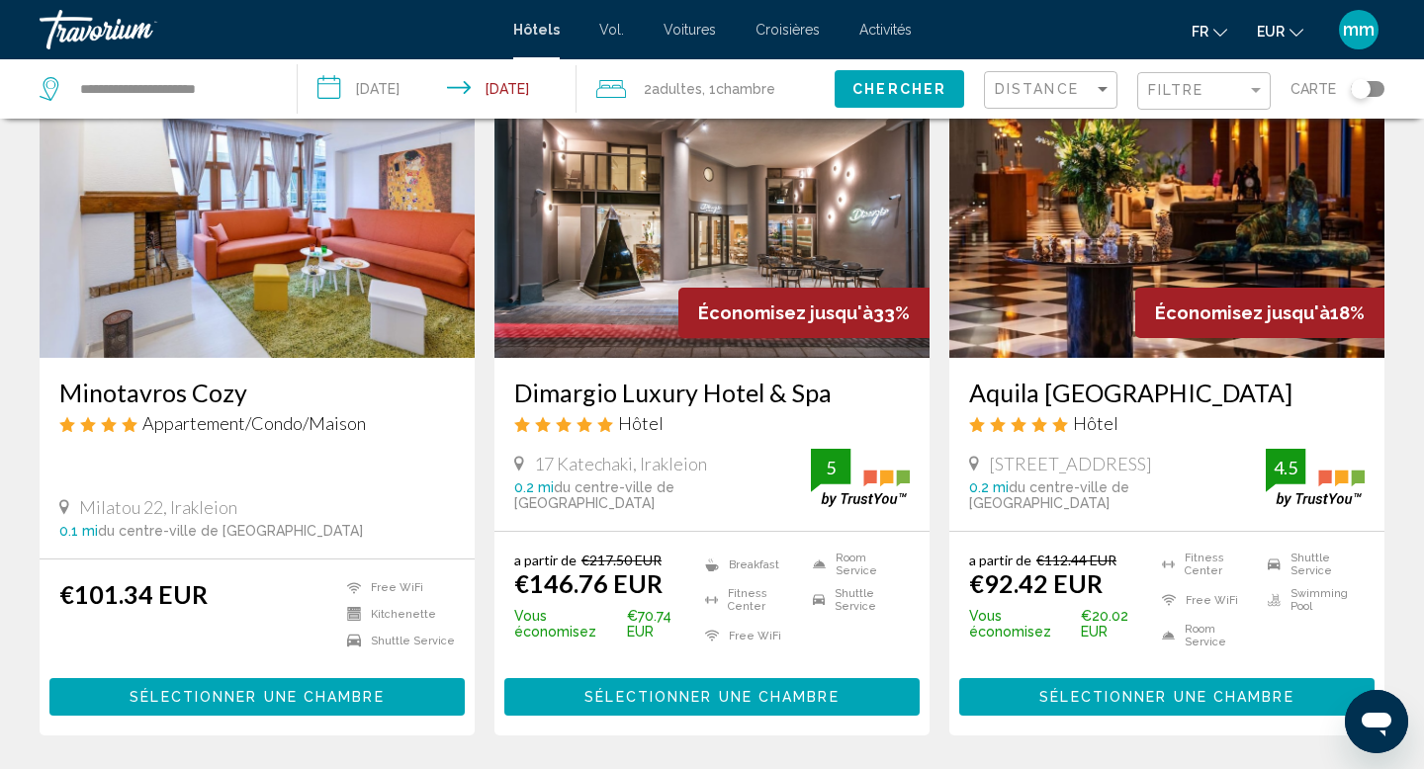
click at [1060, 194] on img "Contenu principal" at bounding box center [1166, 200] width 435 height 316
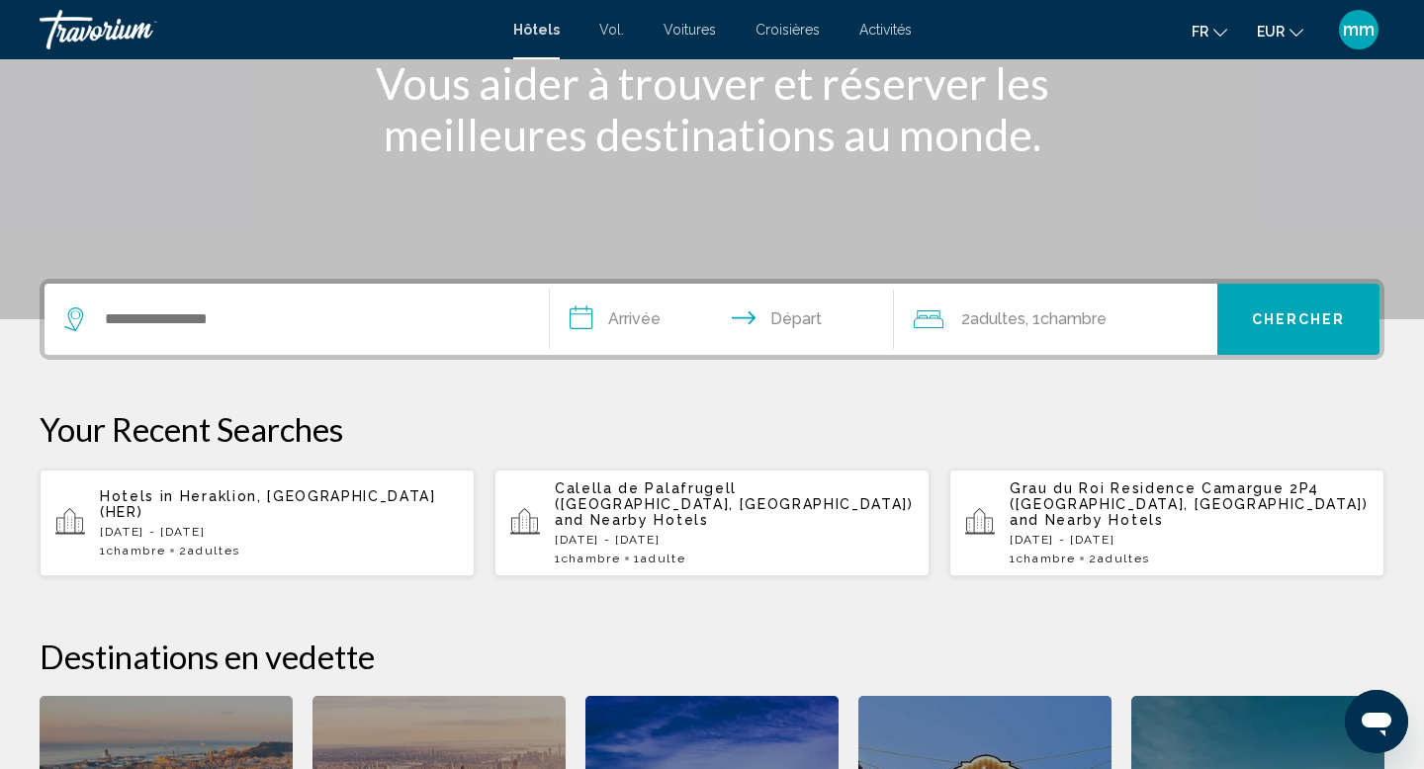
scroll to position [275, 0]
click at [249, 525] on div "Hotels in Heraklion, Greece (HER) Fri, 24 Oct - Sat, 25 Oct 1 Chambre pièces 2 …" at bounding box center [279, 522] width 359 height 69
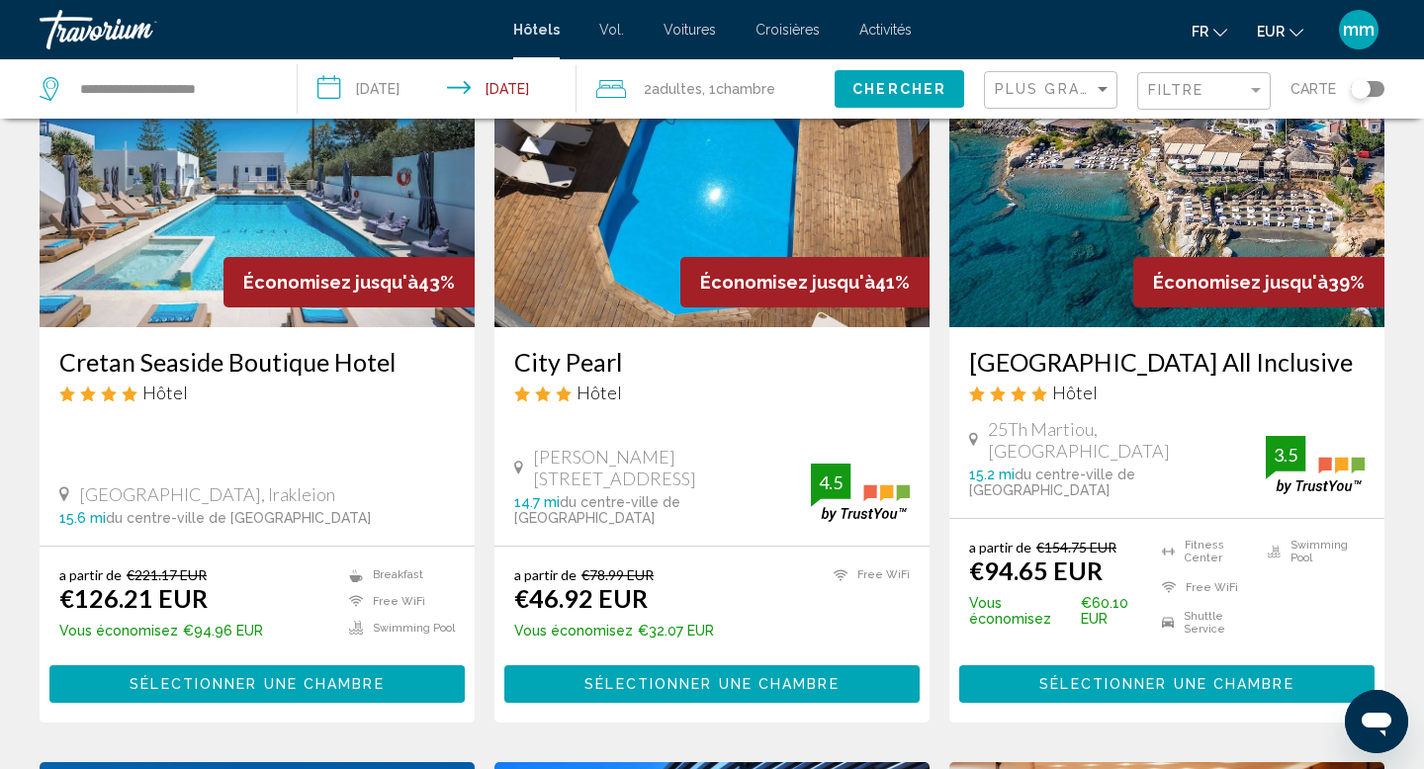
scroll to position [955, 0]
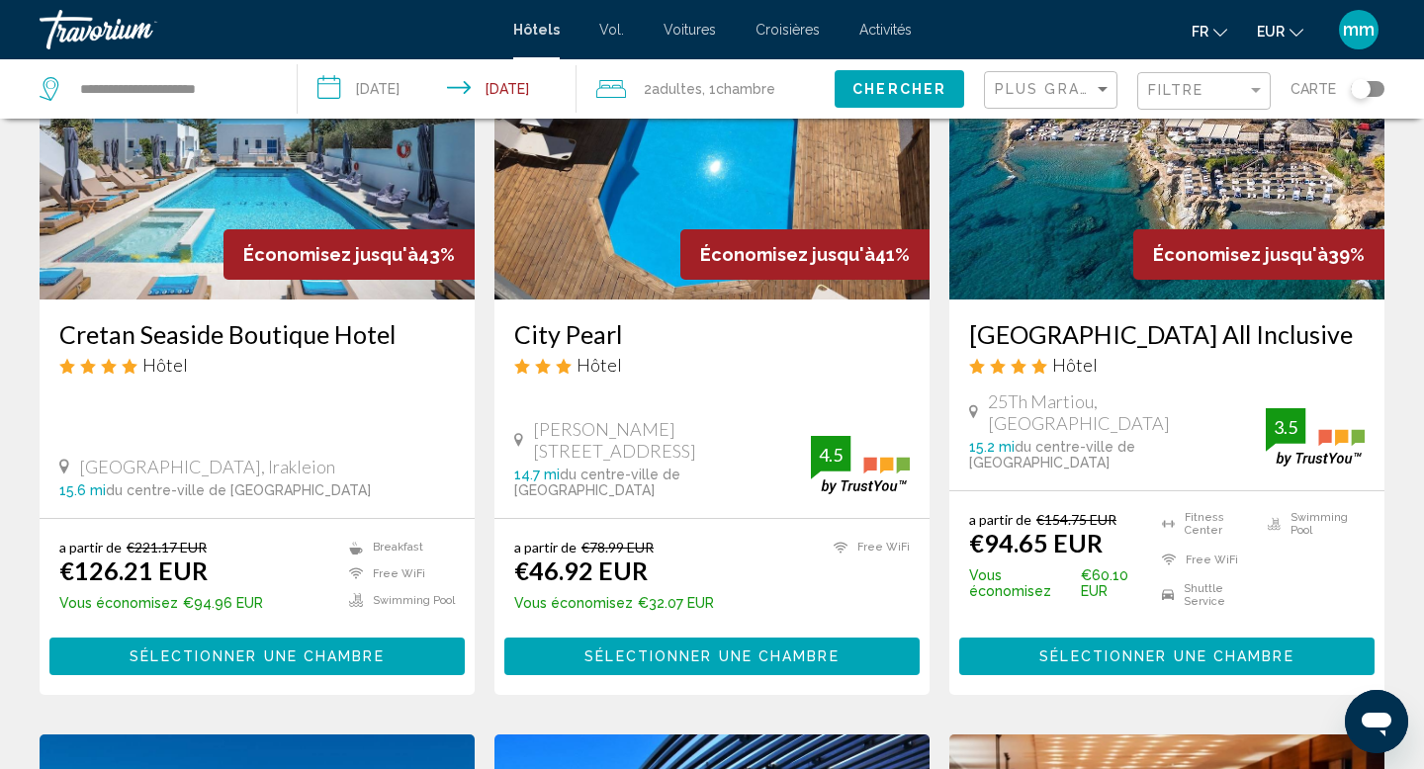
click at [1032, 73] on div "Plus grandes économies" at bounding box center [1053, 90] width 117 height 37
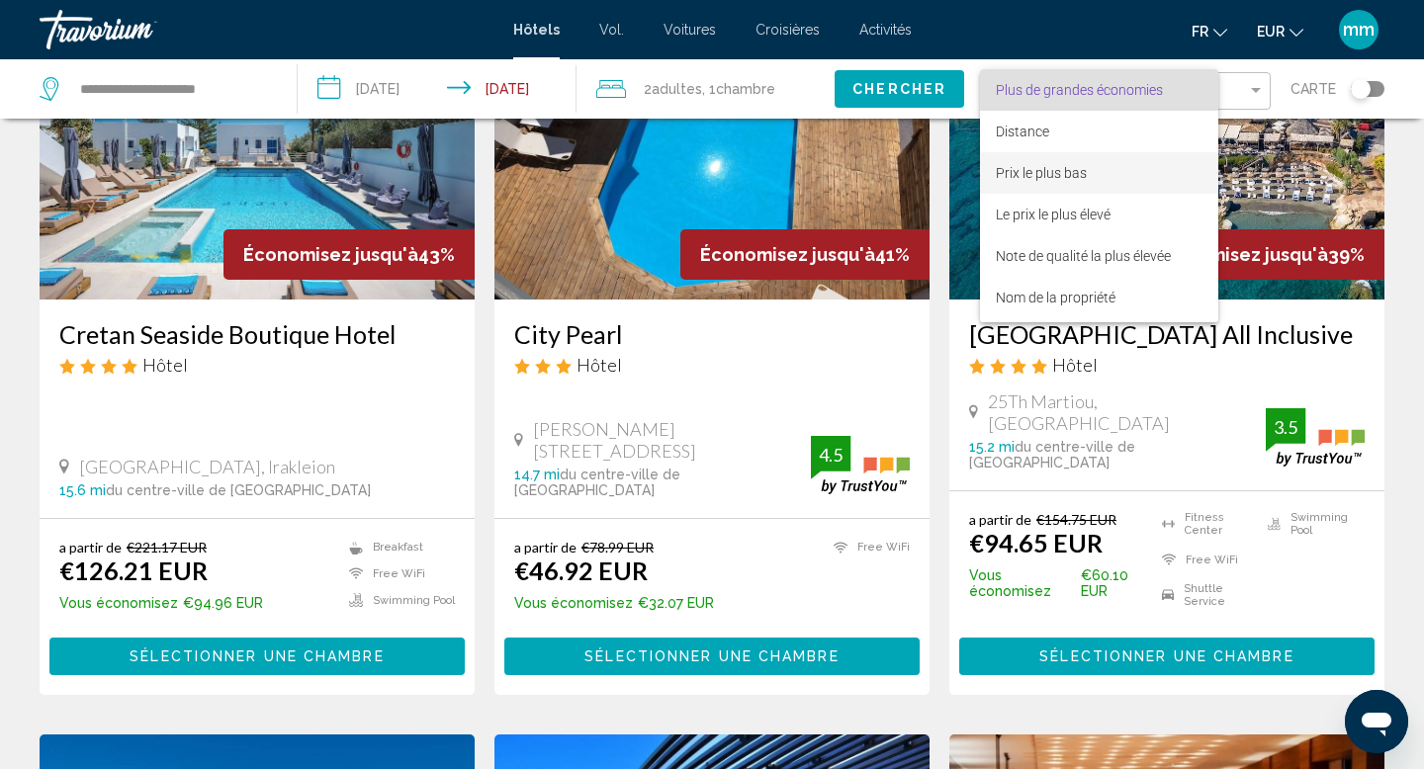
click at [1025, 175] on font "Prix le plus bas" at bounding box center [1041, 173] width 91 height 16
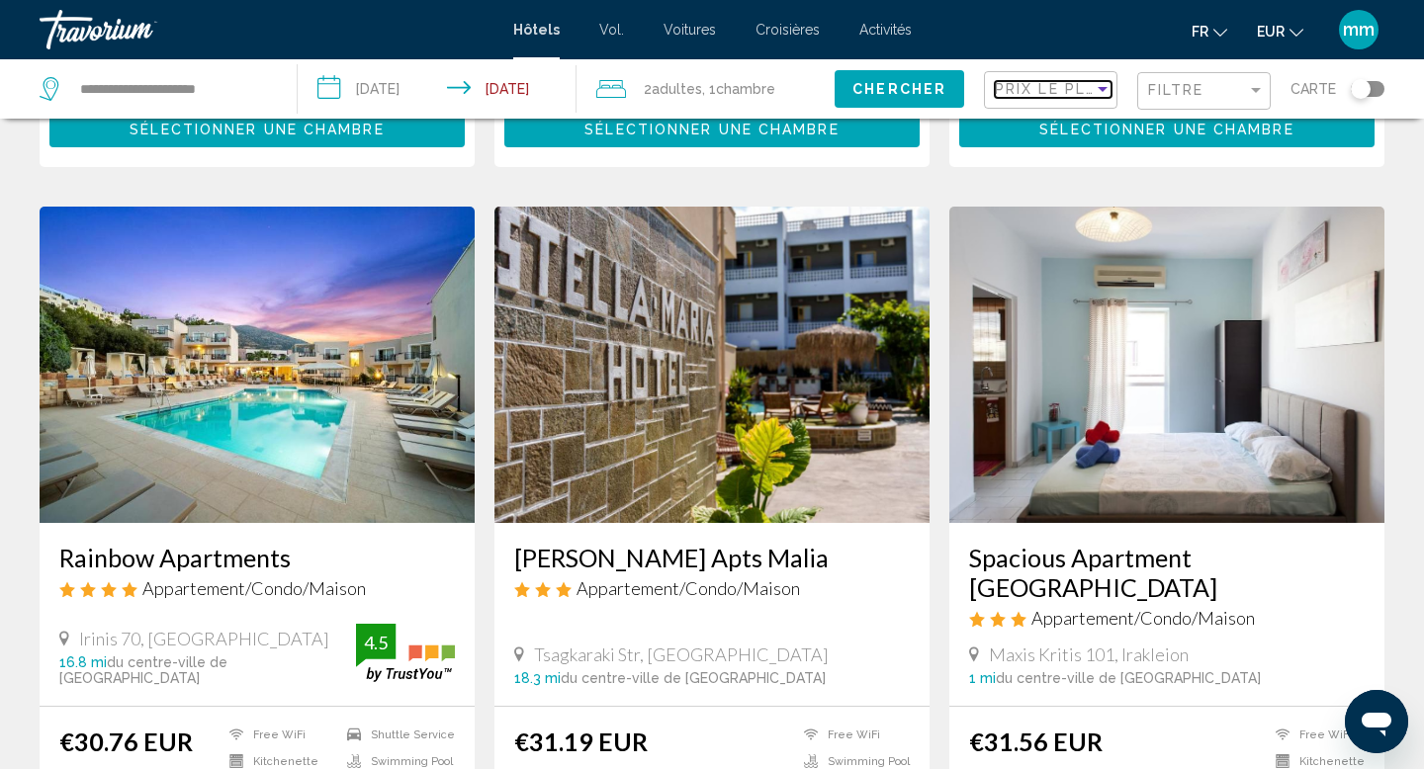
scroll to position [1509, 0]
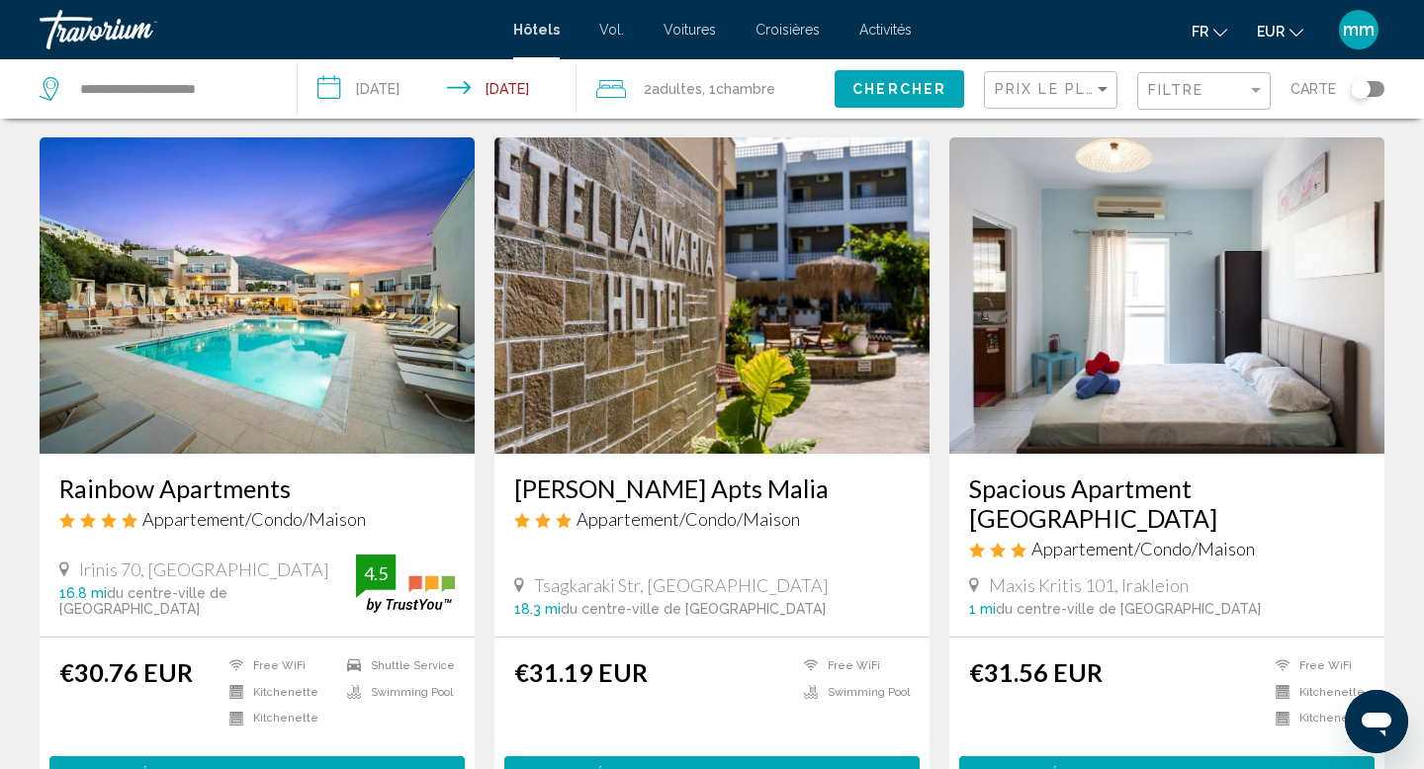
click at [1367, 84] on div "Toggle map" at bounding box center [1361, 89] width 20 height 20
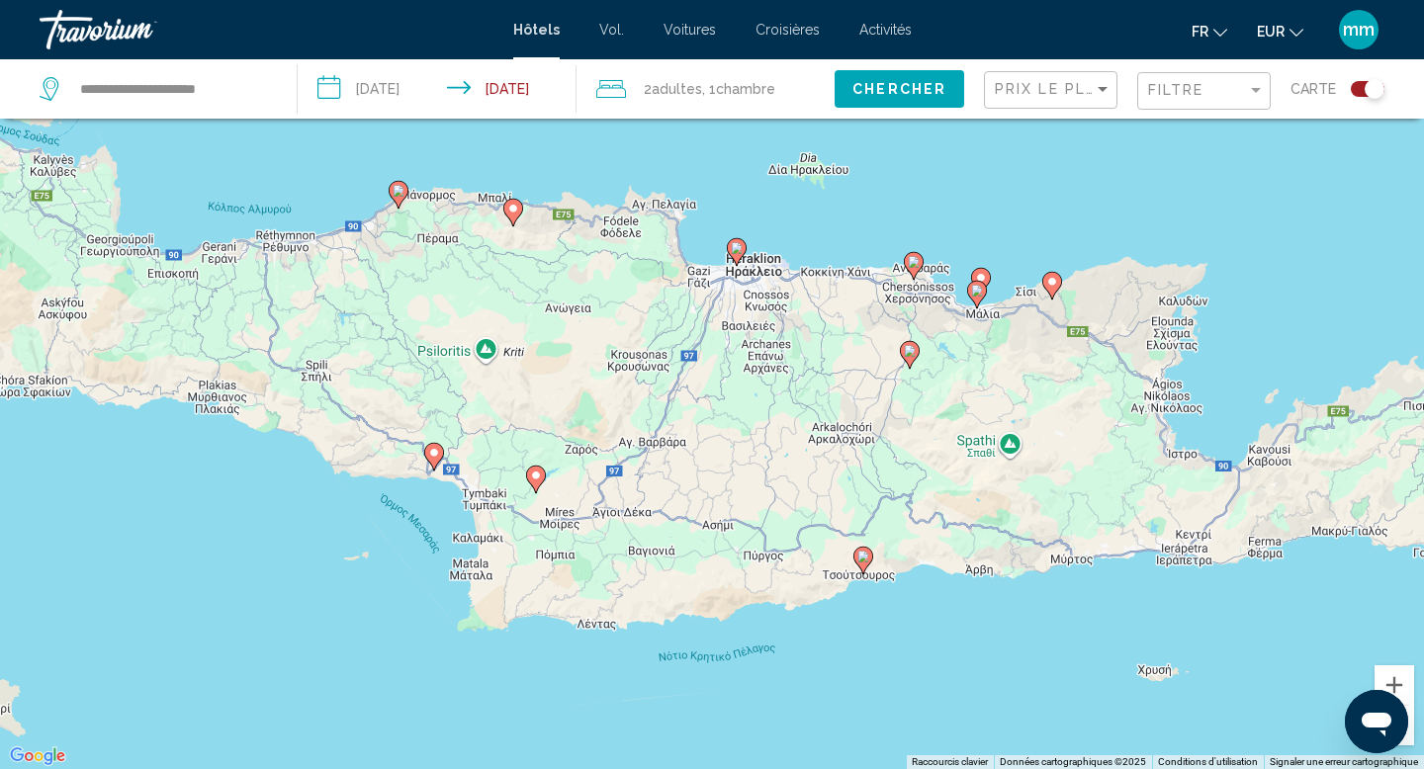
click at [1370, 87] on div "Toggle map" at bounding box center [1375, 89] width 20 height 20
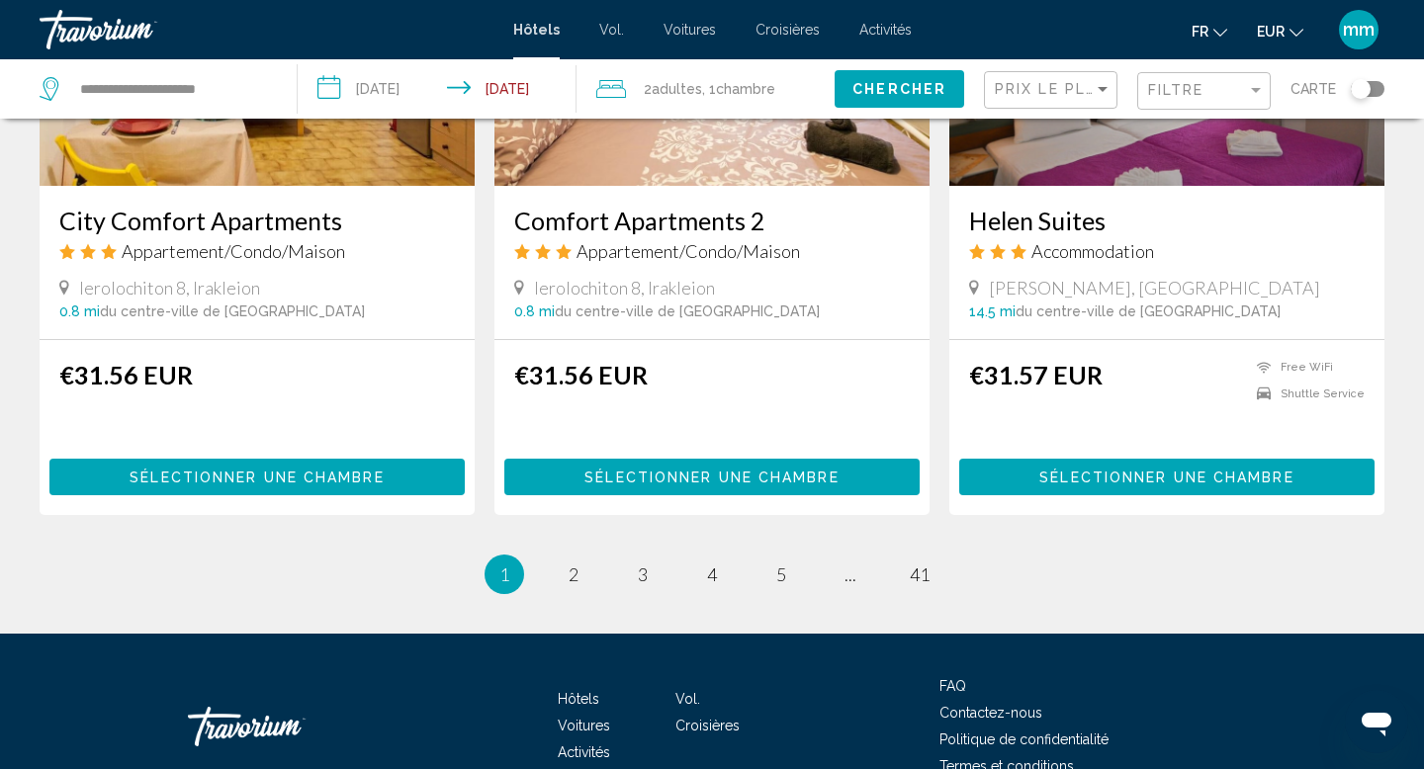
scroll to position [2536, 0]
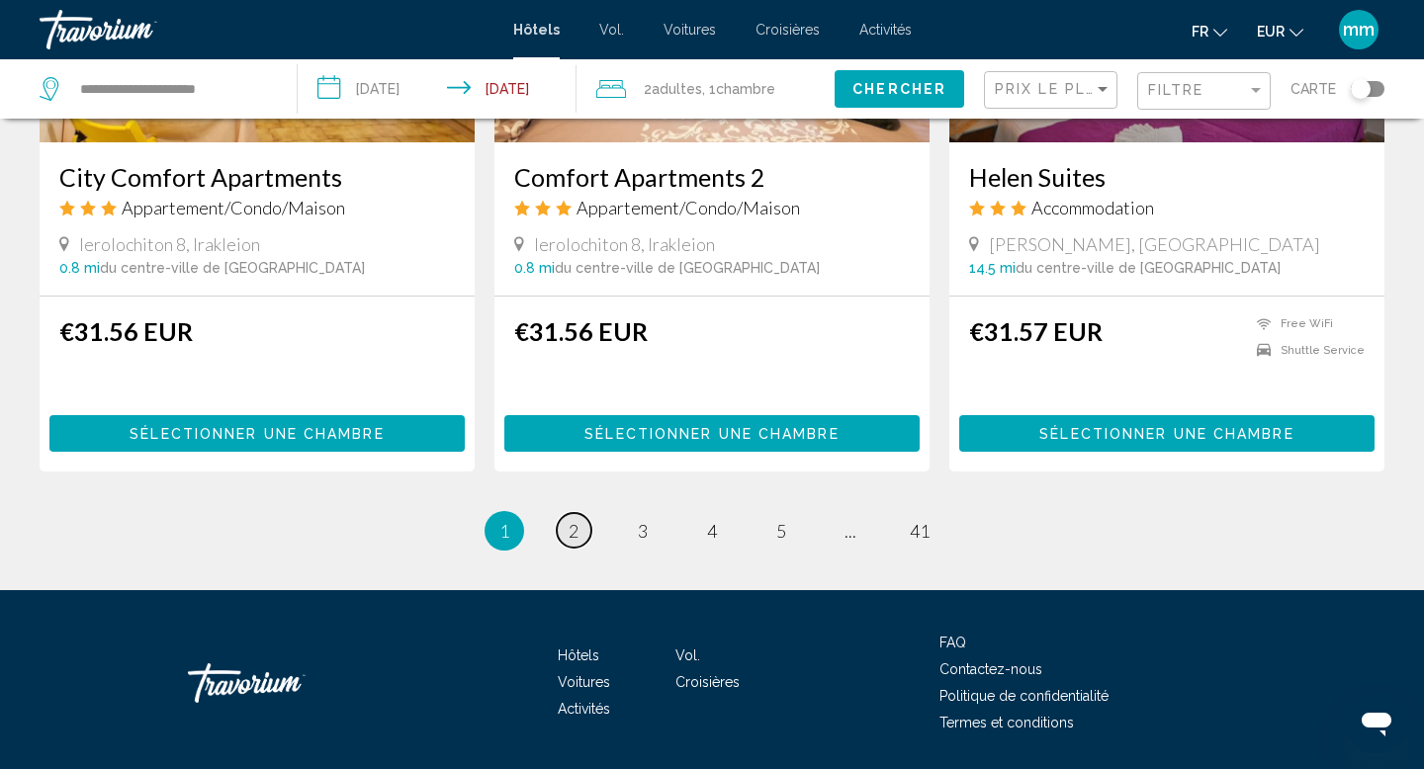
click at [577, 520] on span "2" at bounding box center [574, 531] width 10 height 22
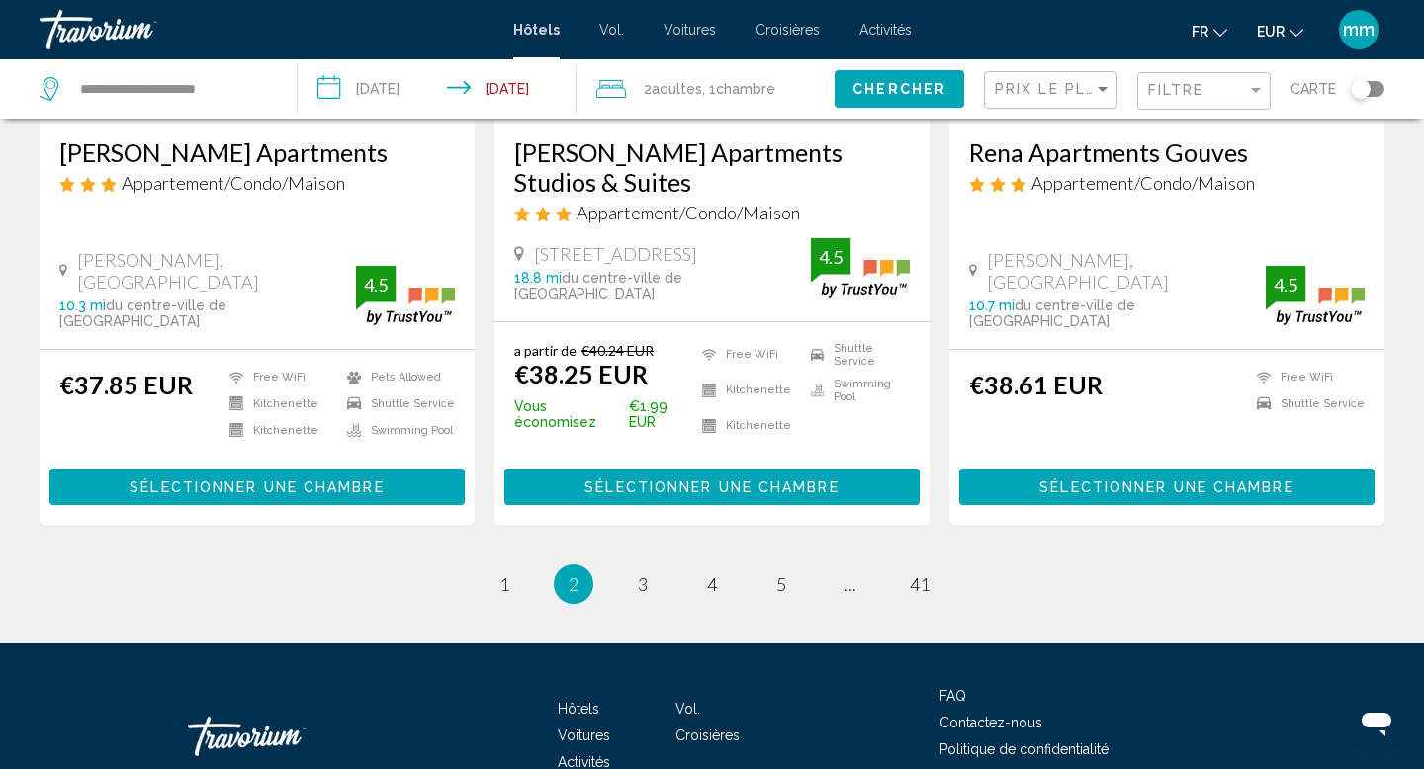
scroll to position [2594, 0]
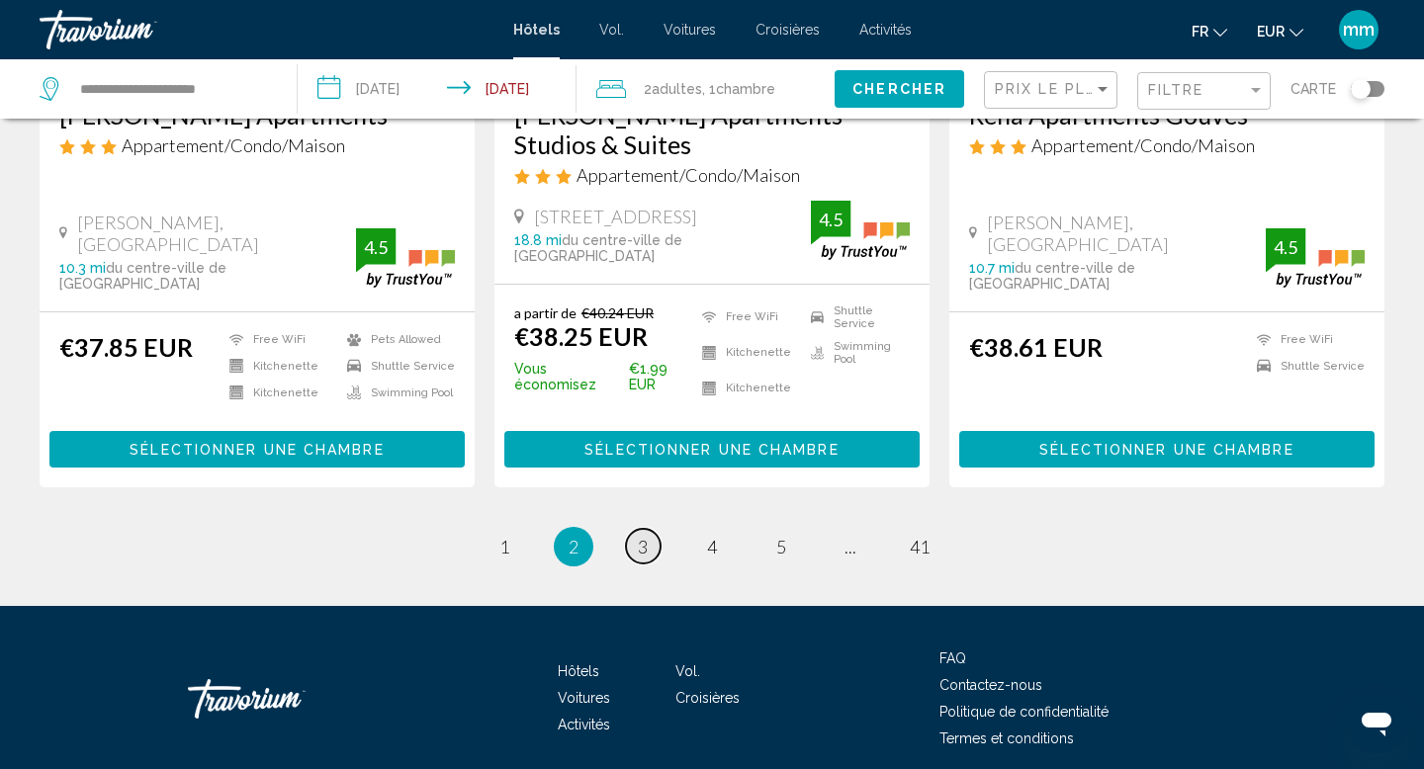
click at [641, 536] on span "3" at bounding box center [643, 547] width 10 height 22
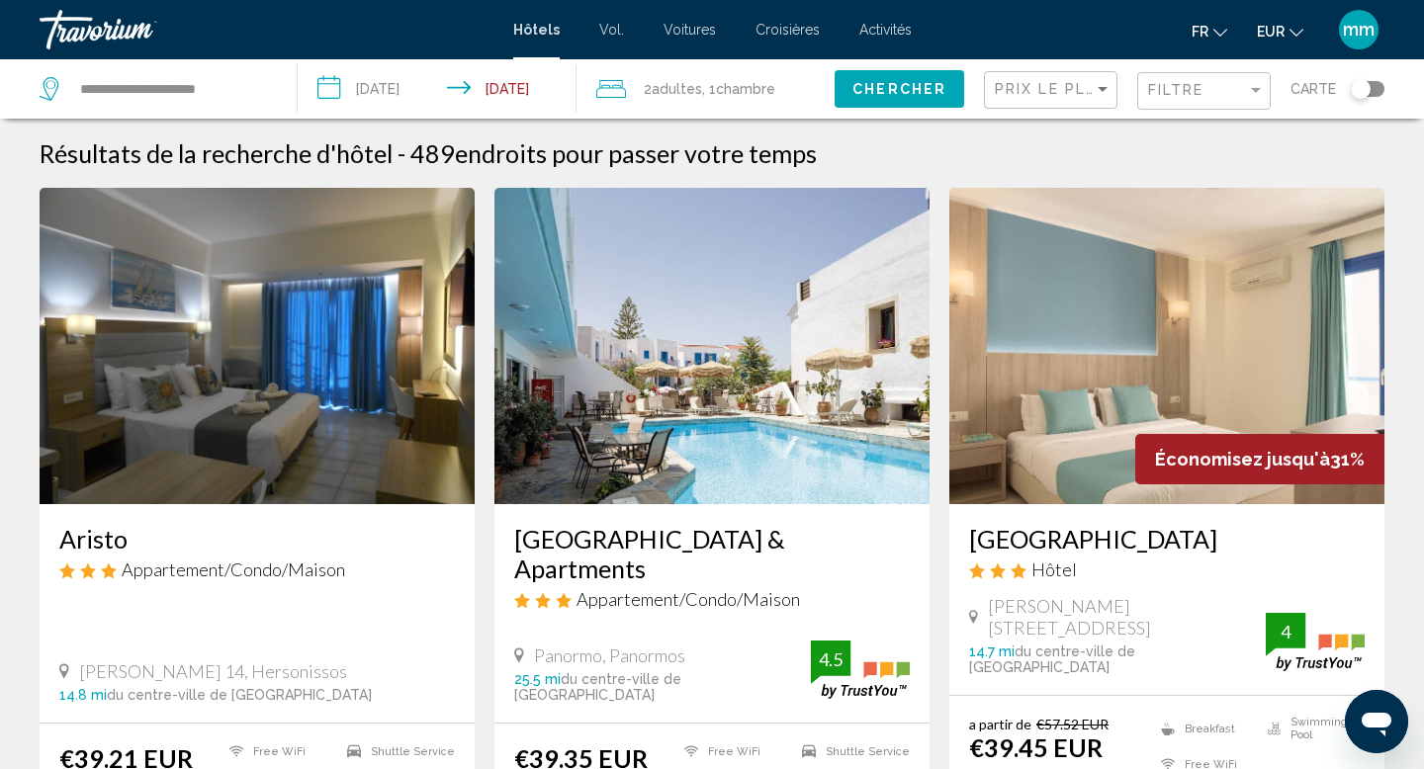
click at [663, 355] on img "Contenu principal" at bounding box center [711, 346] width 435 height 316
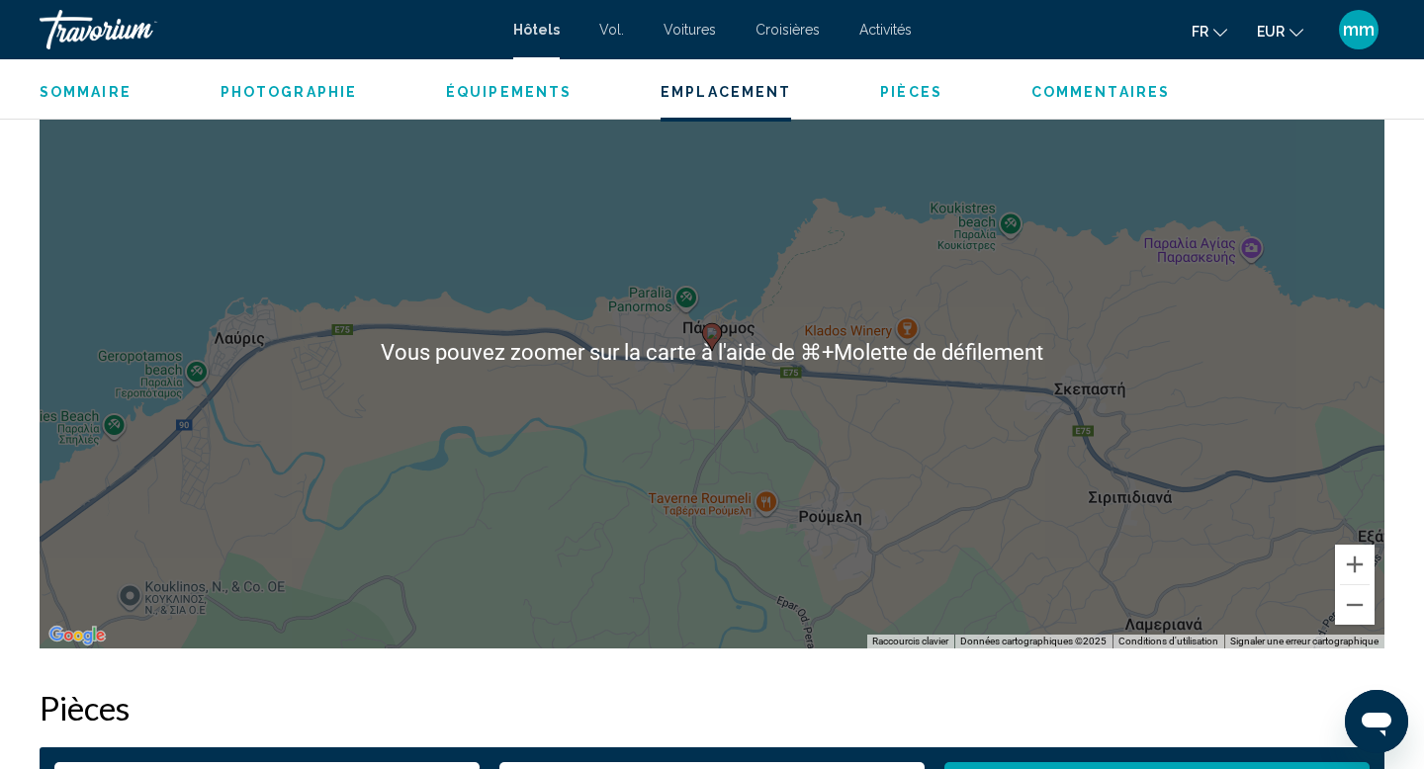
scroll to position [1929, 0]
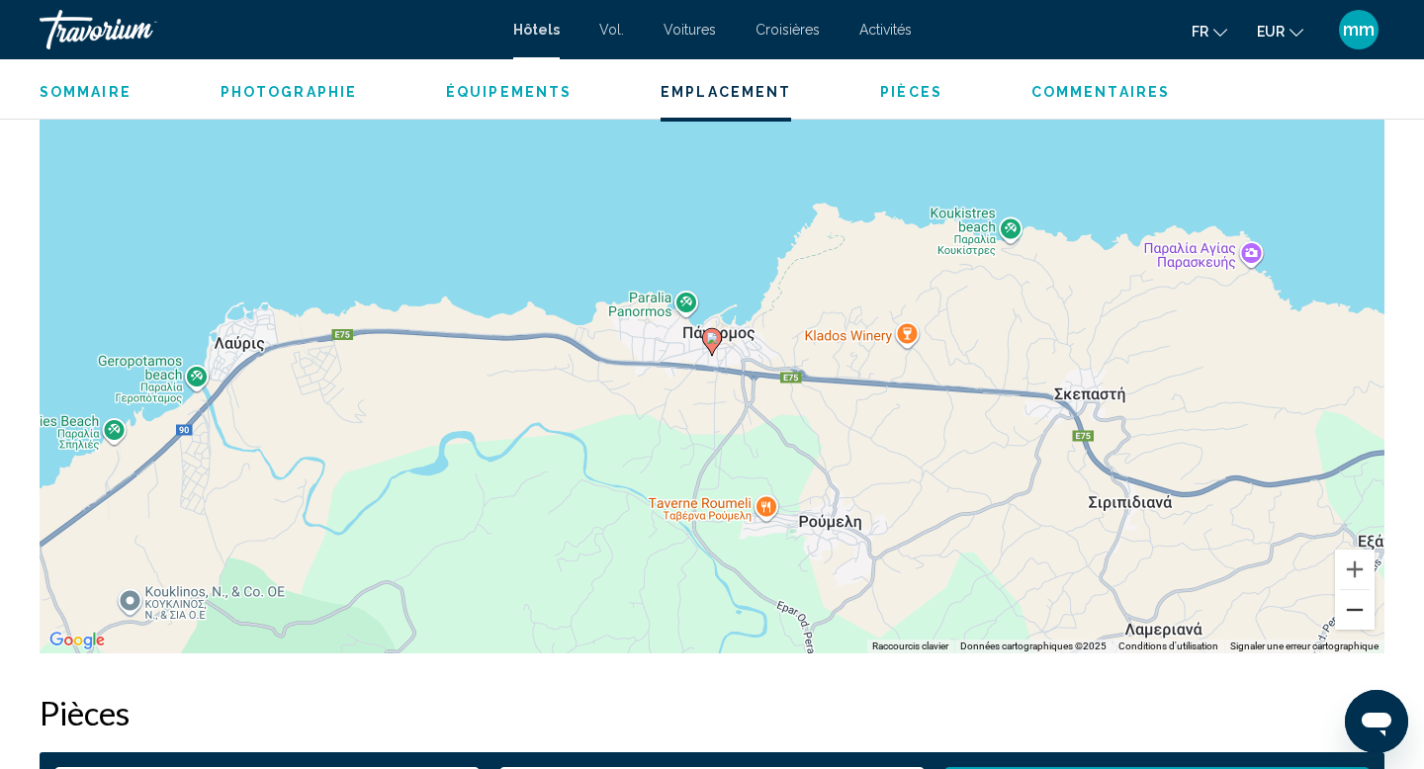
click at [1358, 604] on button "Zoom arrière" at bounding box center [1355, 610] width 40 height 40
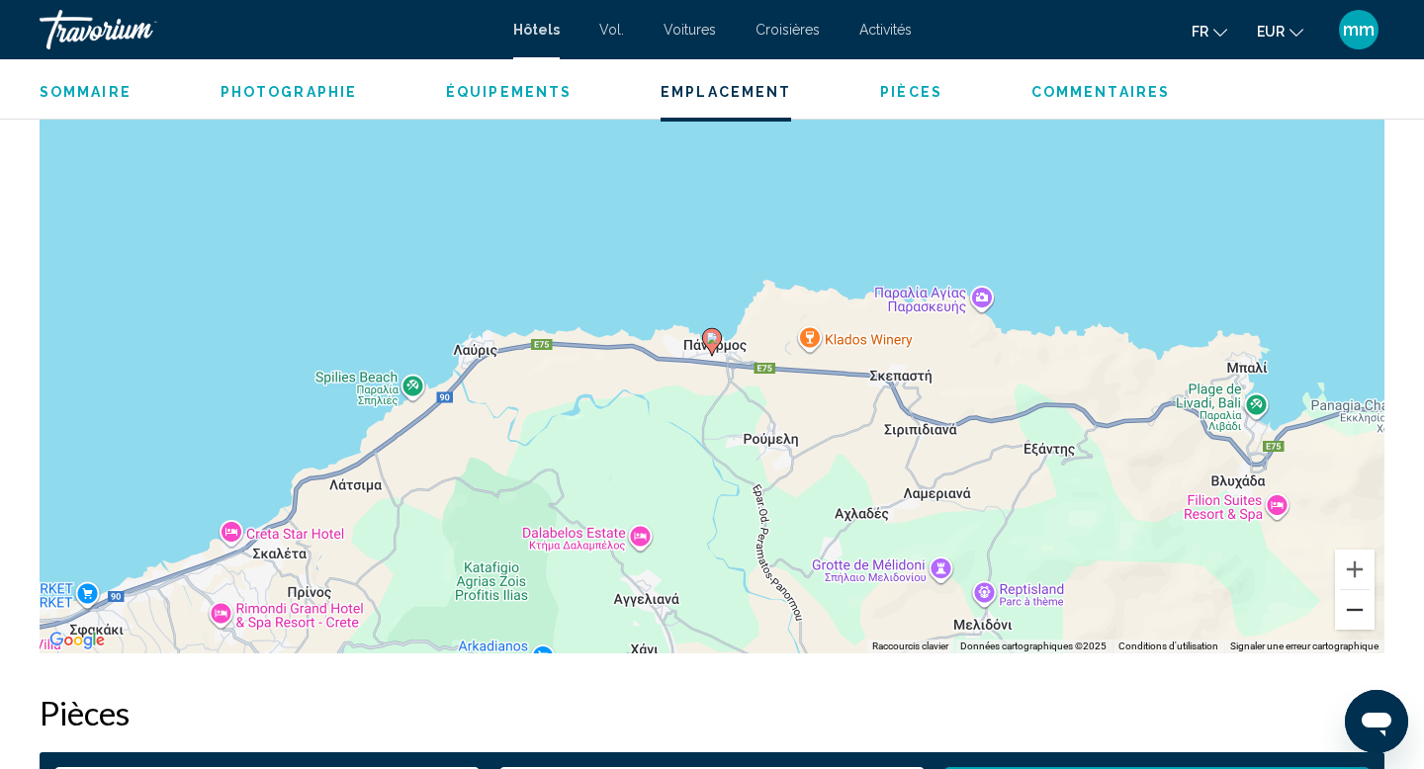
click at [1358, 604] on button "Zoom arrière" at bounding box center [1355, 610] width 40 height 40
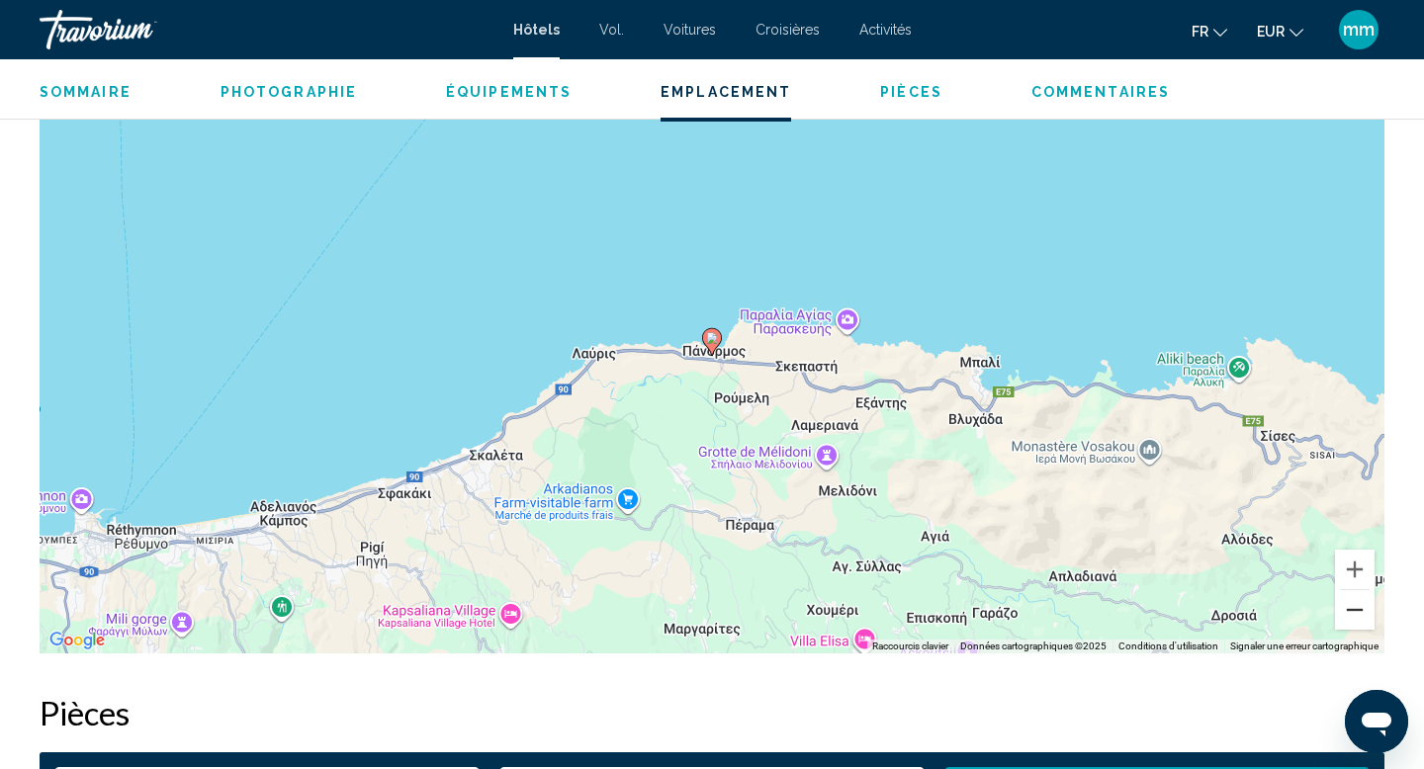
click at [1358, 604] on button "Zoom arrière" at bounding box center [1355, 610] width 40 height 40
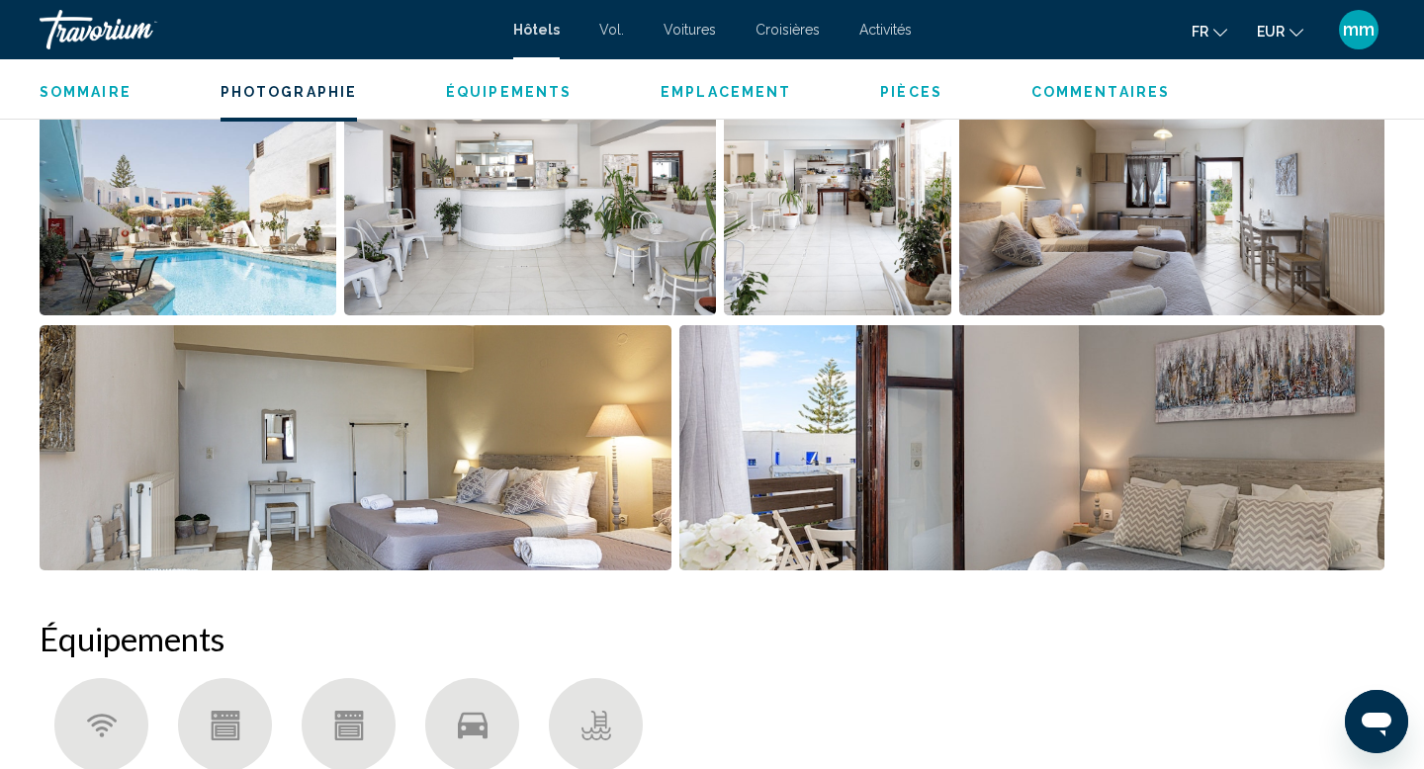
scroll to position [1070, 0]
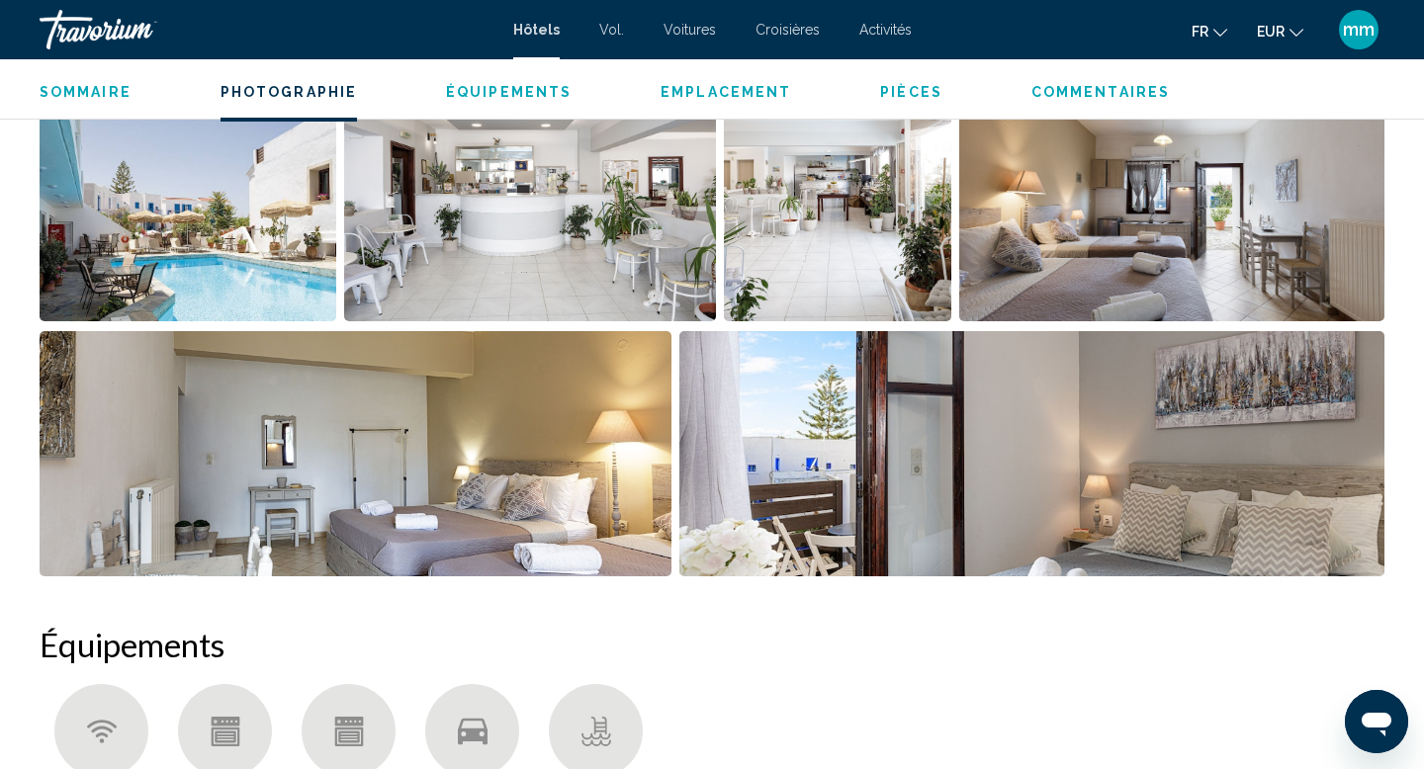
click at [292, 298] on img "Open full-screen image slider" at bounding box center [188, 198] width 297 height 245
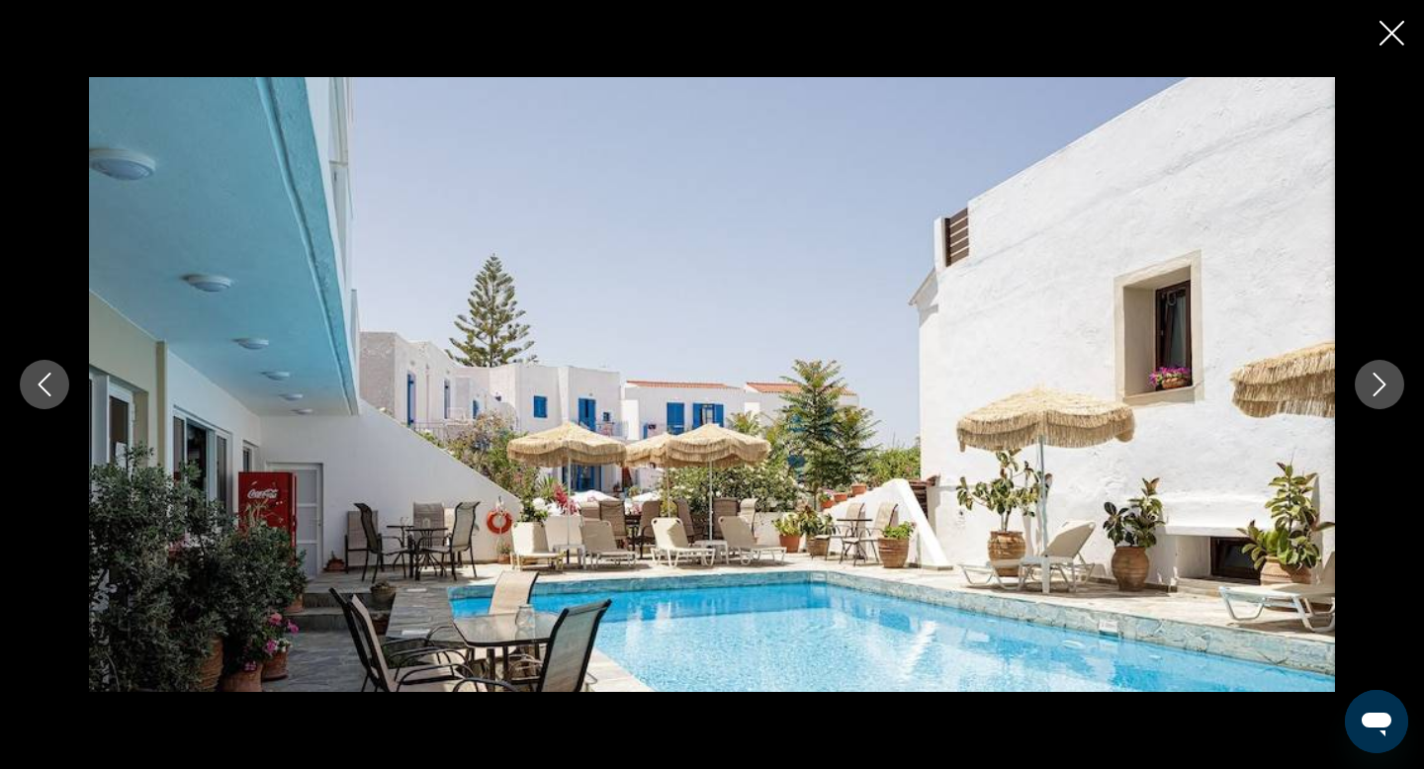
click at [1387, 396] on icon "Next image" at bounding box center [1380, 385] width 24 height 24
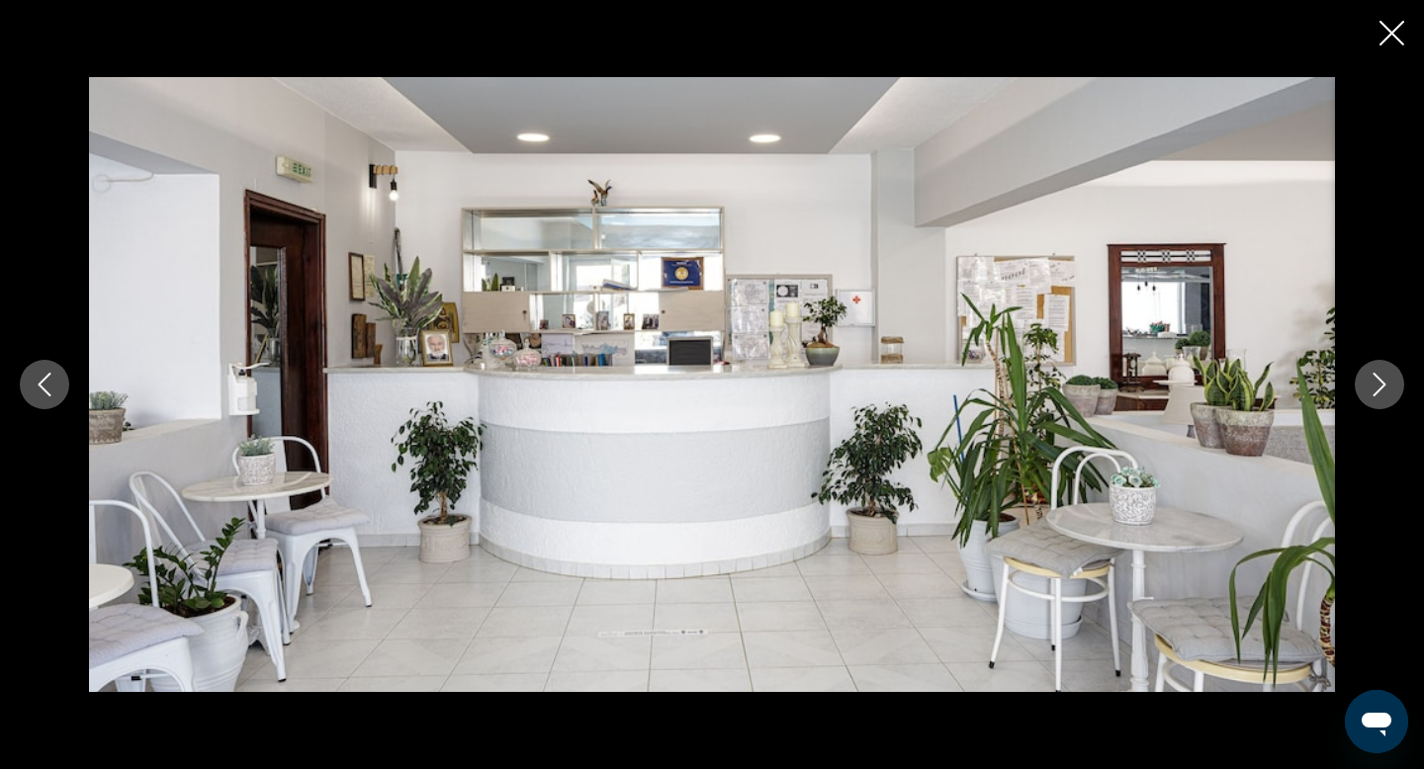
click at [1387, 396] on icon "Next image" at bounding box center [1380, 385] width 24 height 24
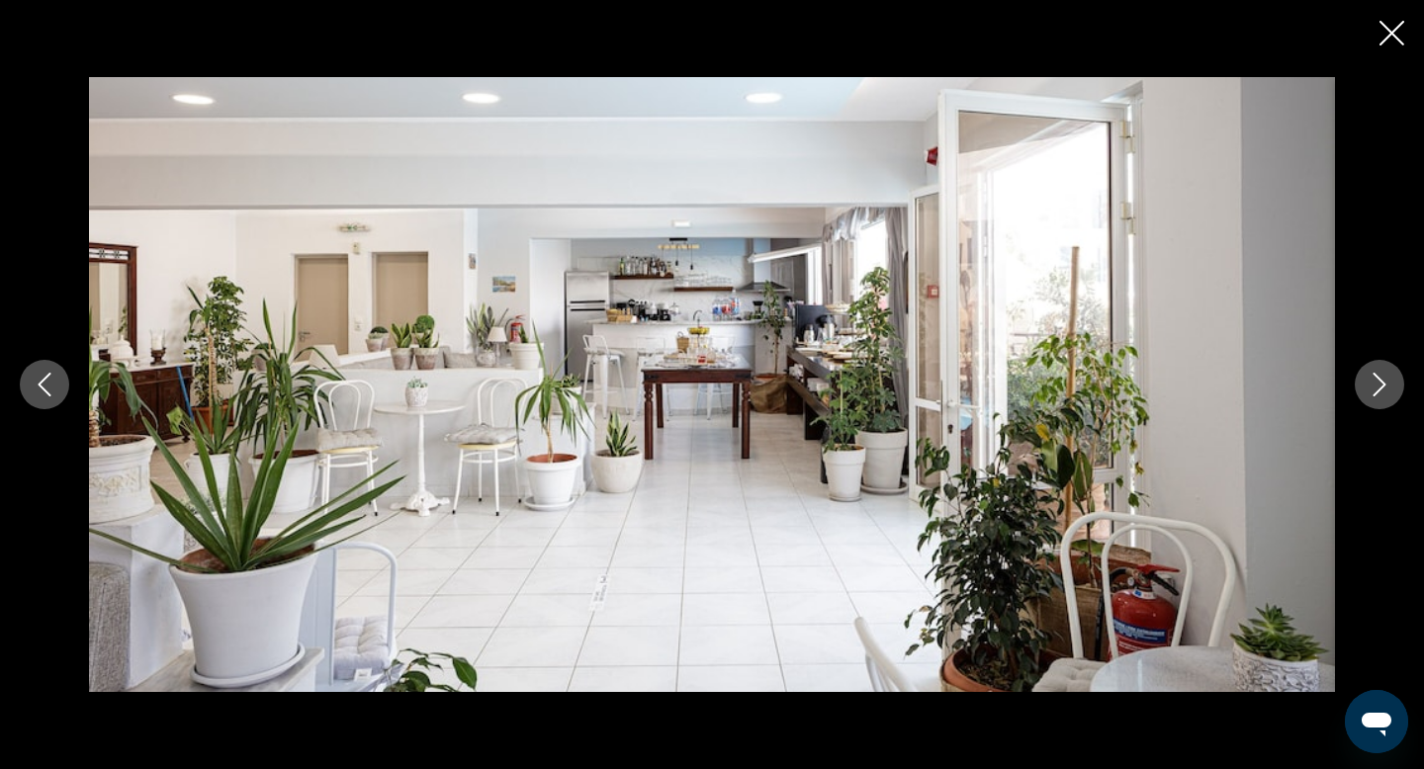
click at [1387, 396] on icon "Next image" at bounding box center [1380, 385] width 24 height 24
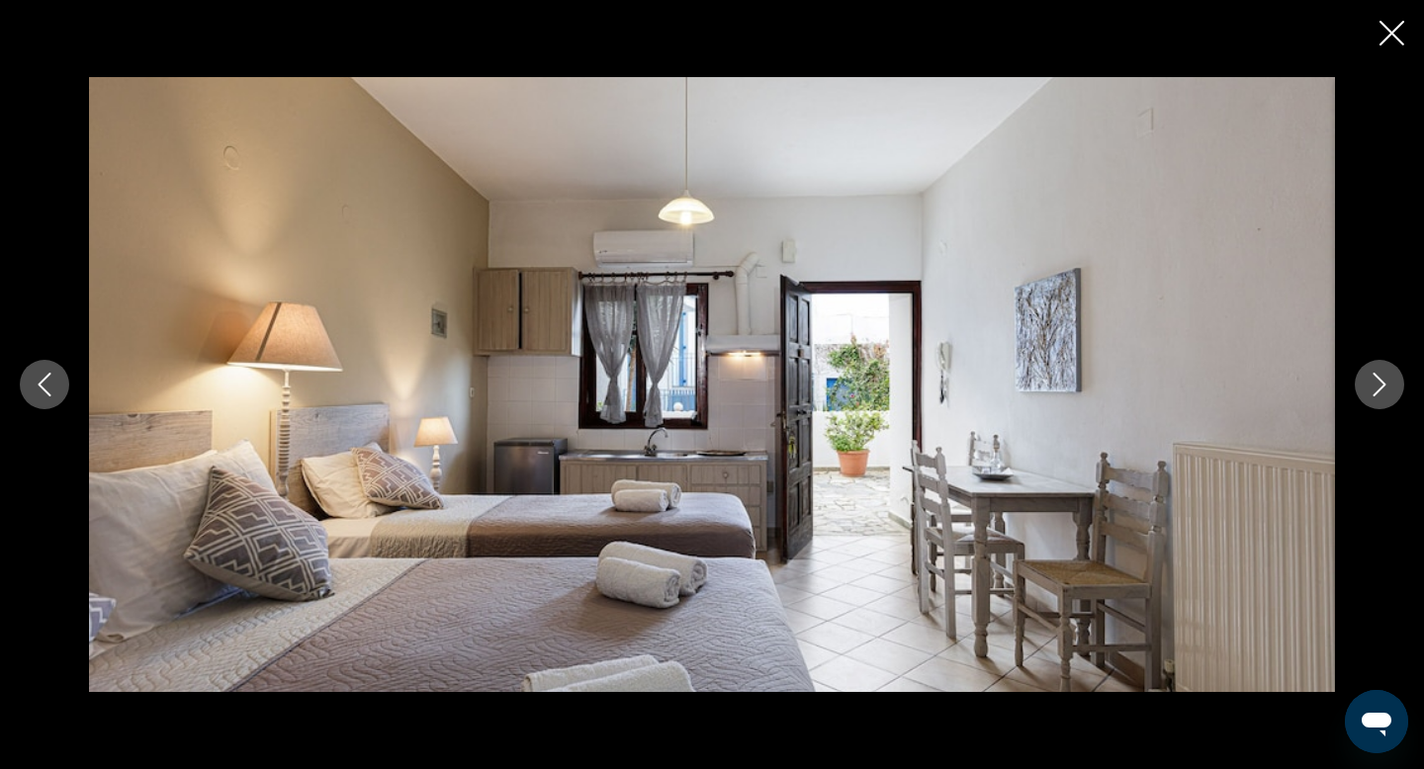
click at [1387, 396] on icon "Next image" at bounding box center [1380, 385] width 24 height 24
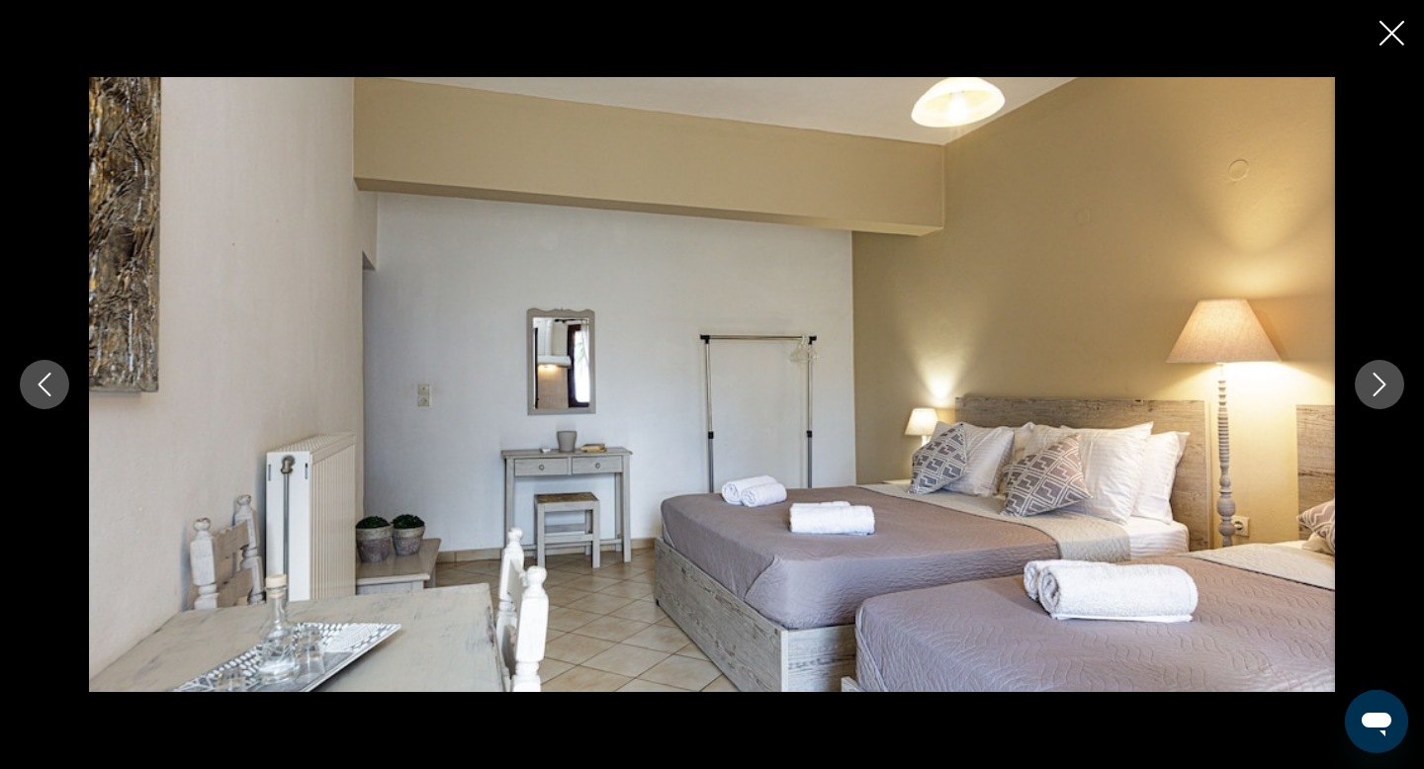
click at [1387, 396] on icon "Next image" at bounding box center [1380, 385] width 24 height 24
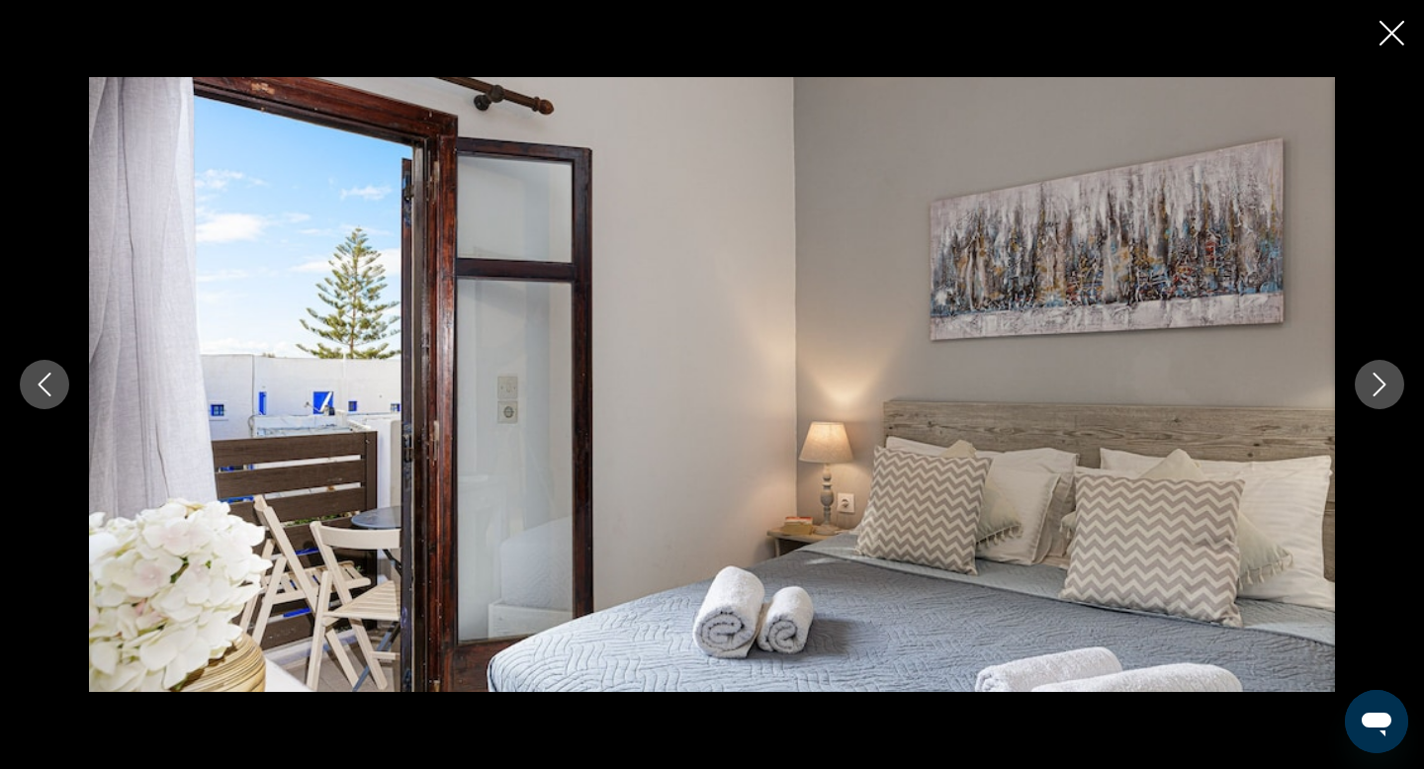
click at [1387, 396] on icon "Next image" at bounding box center [1380, 385] width 24 height 24
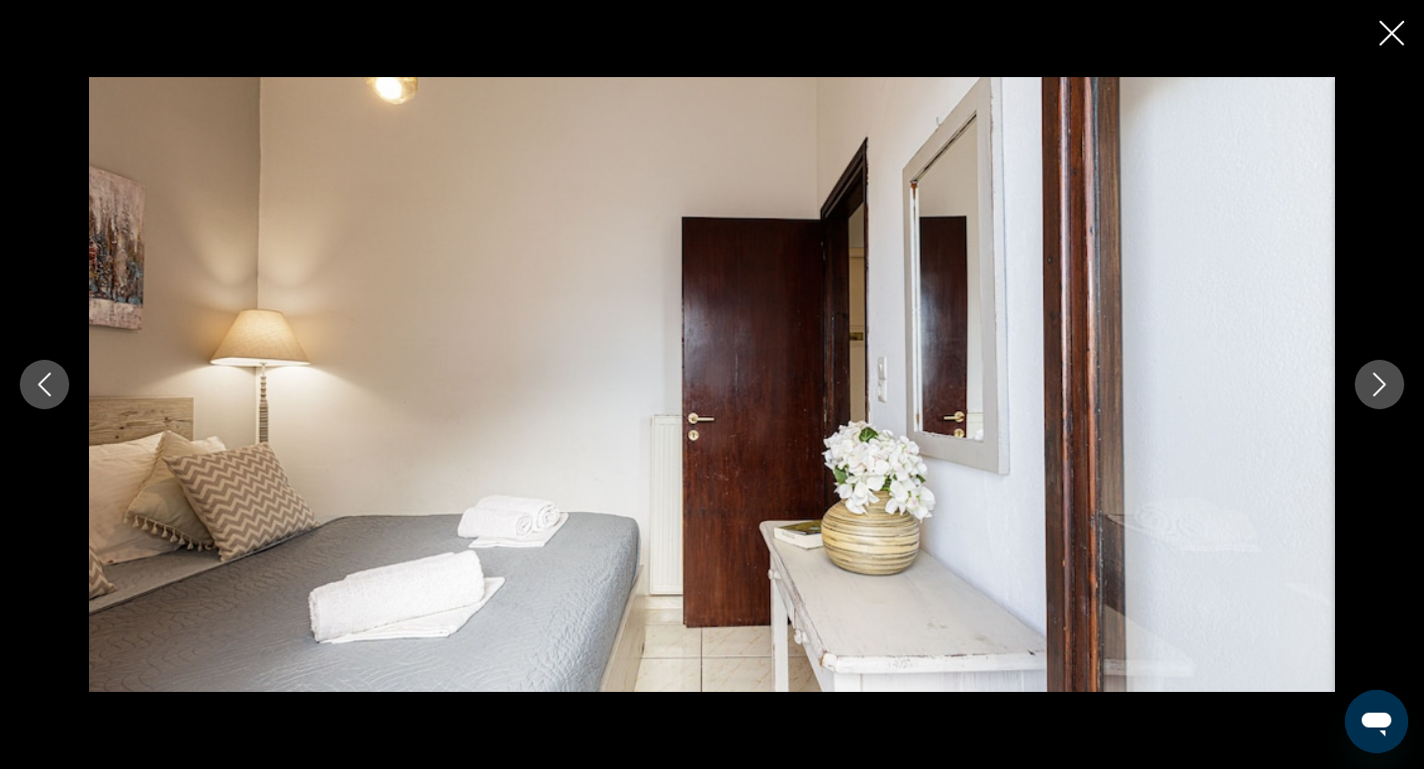
click at [1387, 396] on icon "Next image" at bounding box center [1380, 385] width 24 height 24
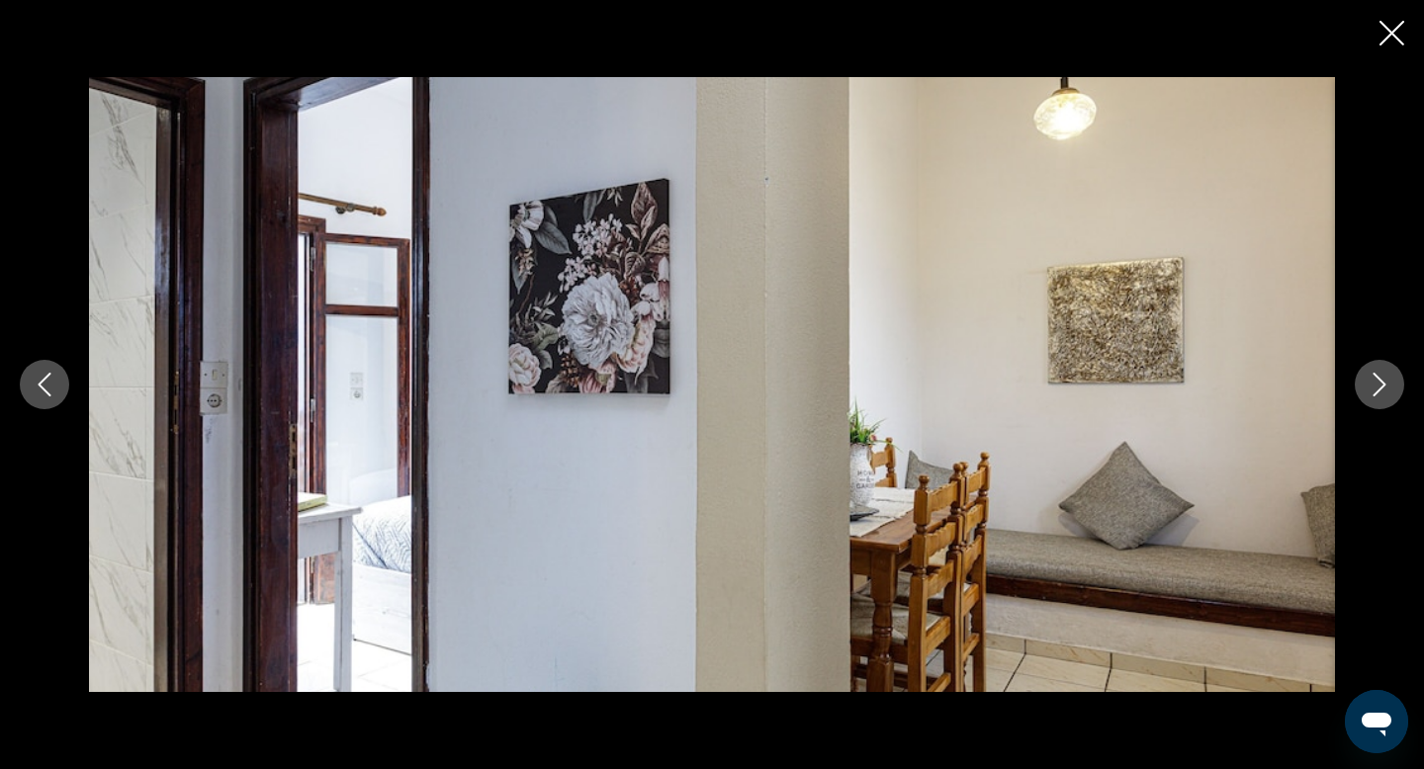
click at [1387, 396] on icon "Next image" at bounding box center [1380, 385] width 24 height 24
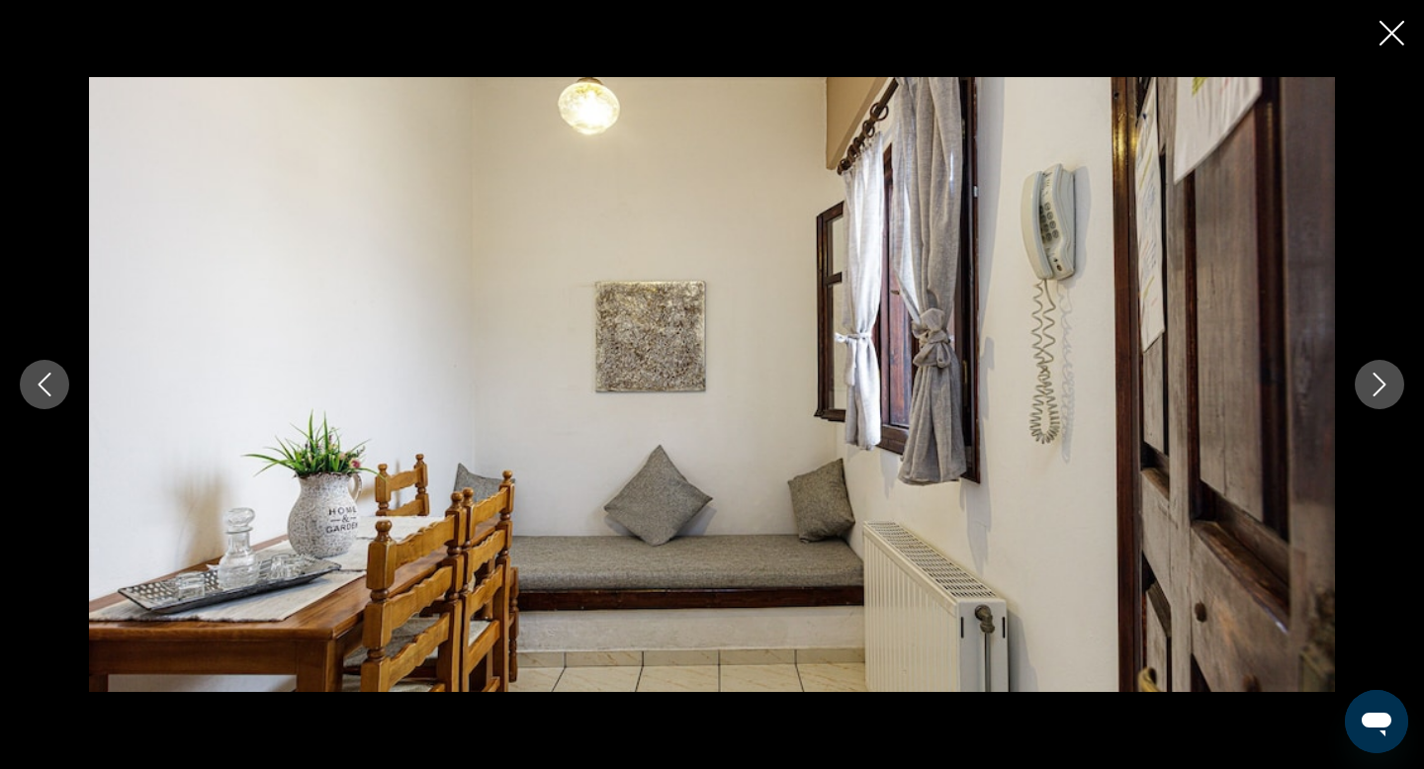
click at [1387, 396] on icon "Next image" at bounding box center [1380, 385] width 24 height 24
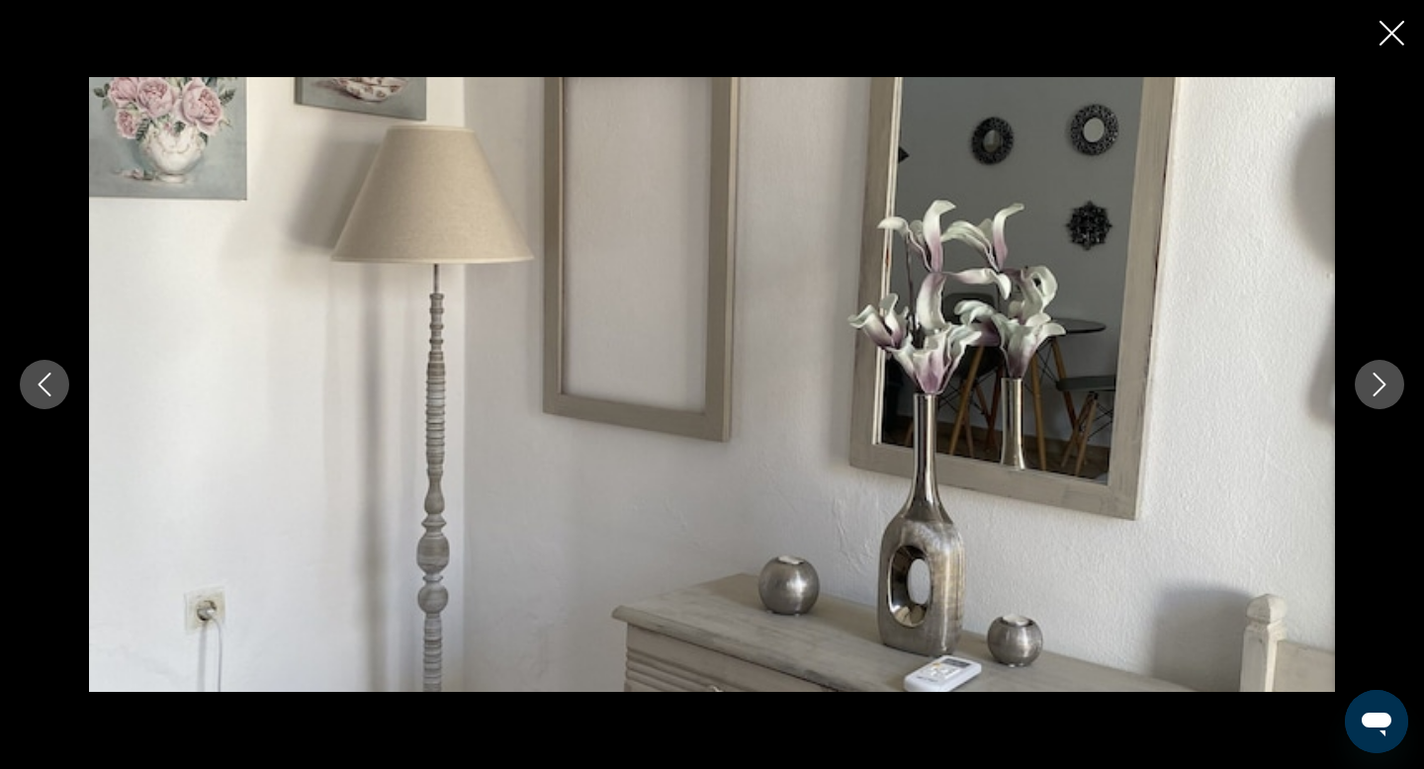
click at [1387, 396] on icon "Next image" at bounding box center [1380, 385] width 24 height 24
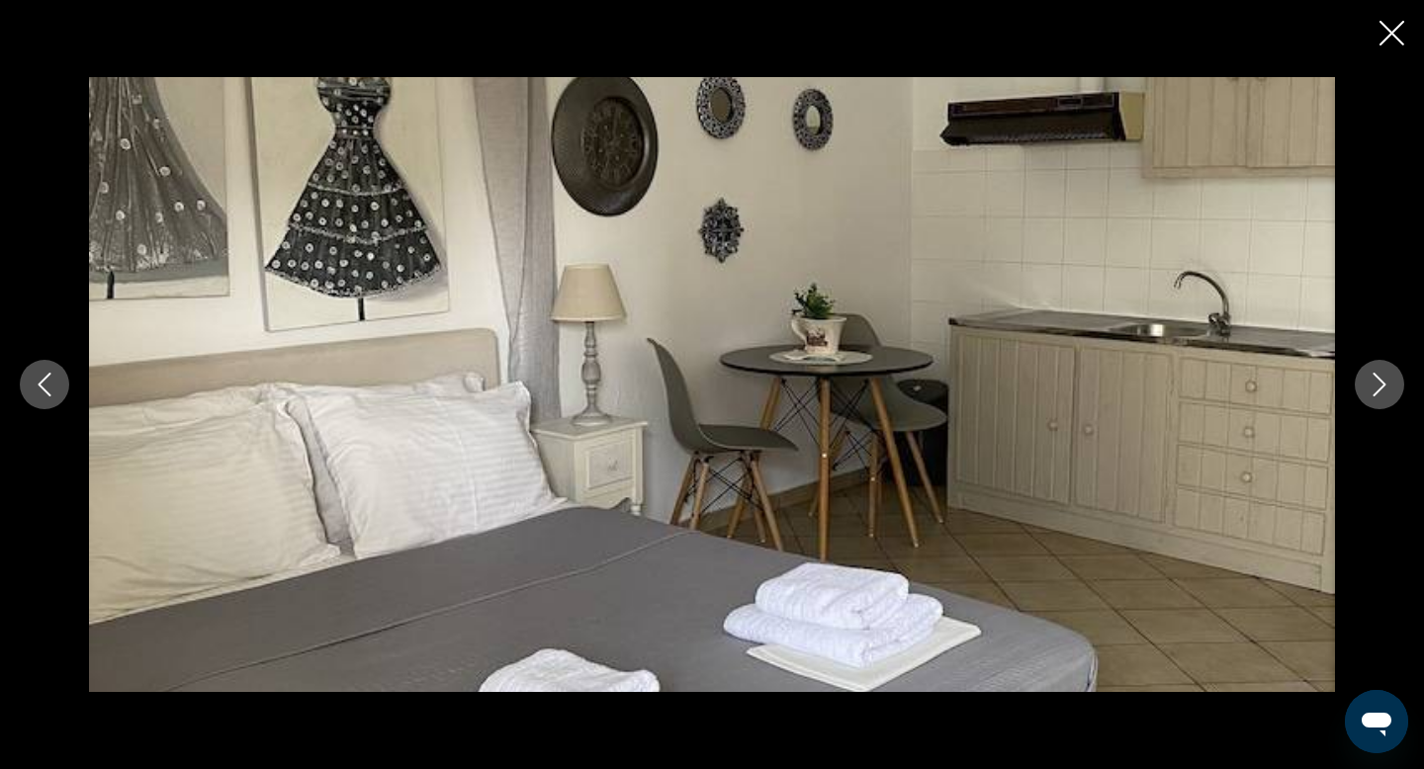
click at [1387, 396] on icon "Next image" at bounding box center [1380, 385] width 24 height 24
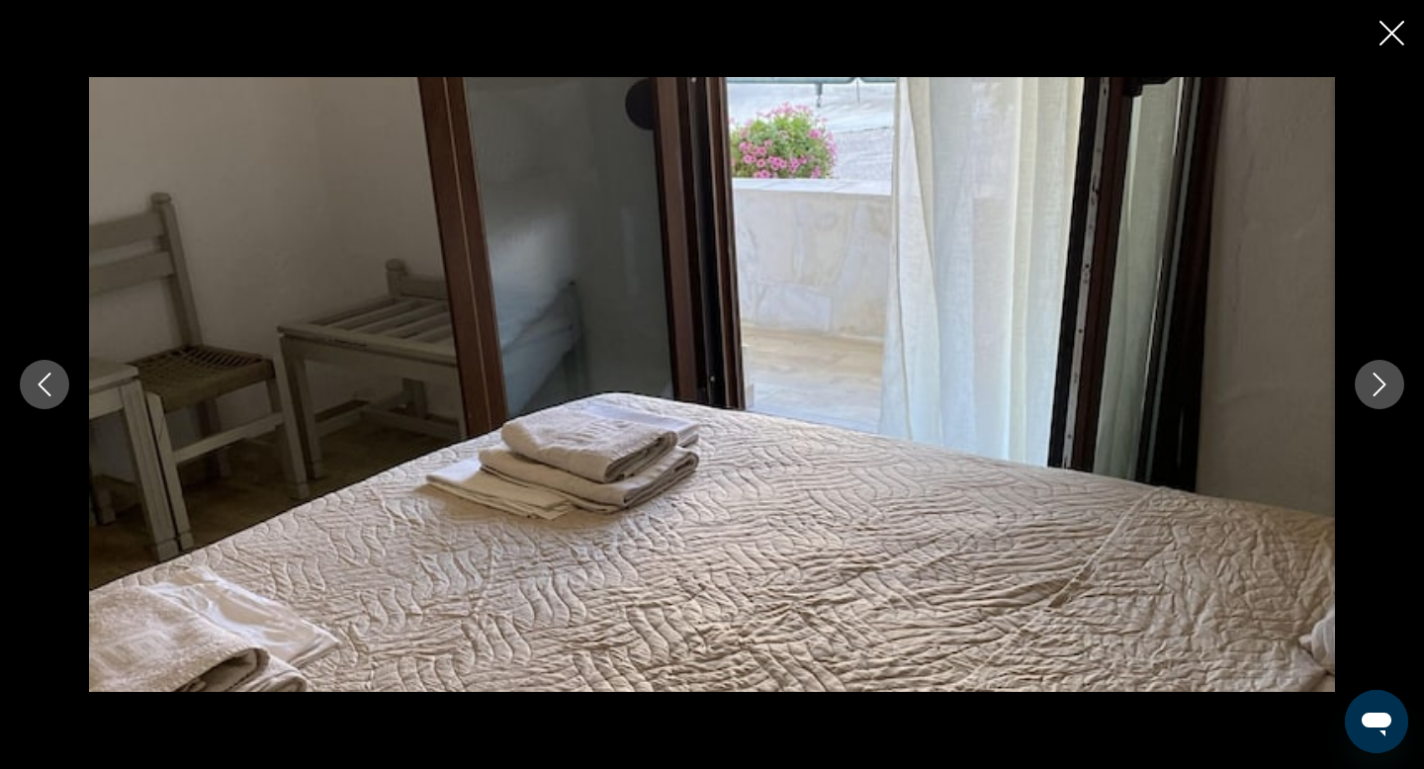
click at [1387, 396] on icon "Next image" at bounding box center [1380, 385] width 24 height 24
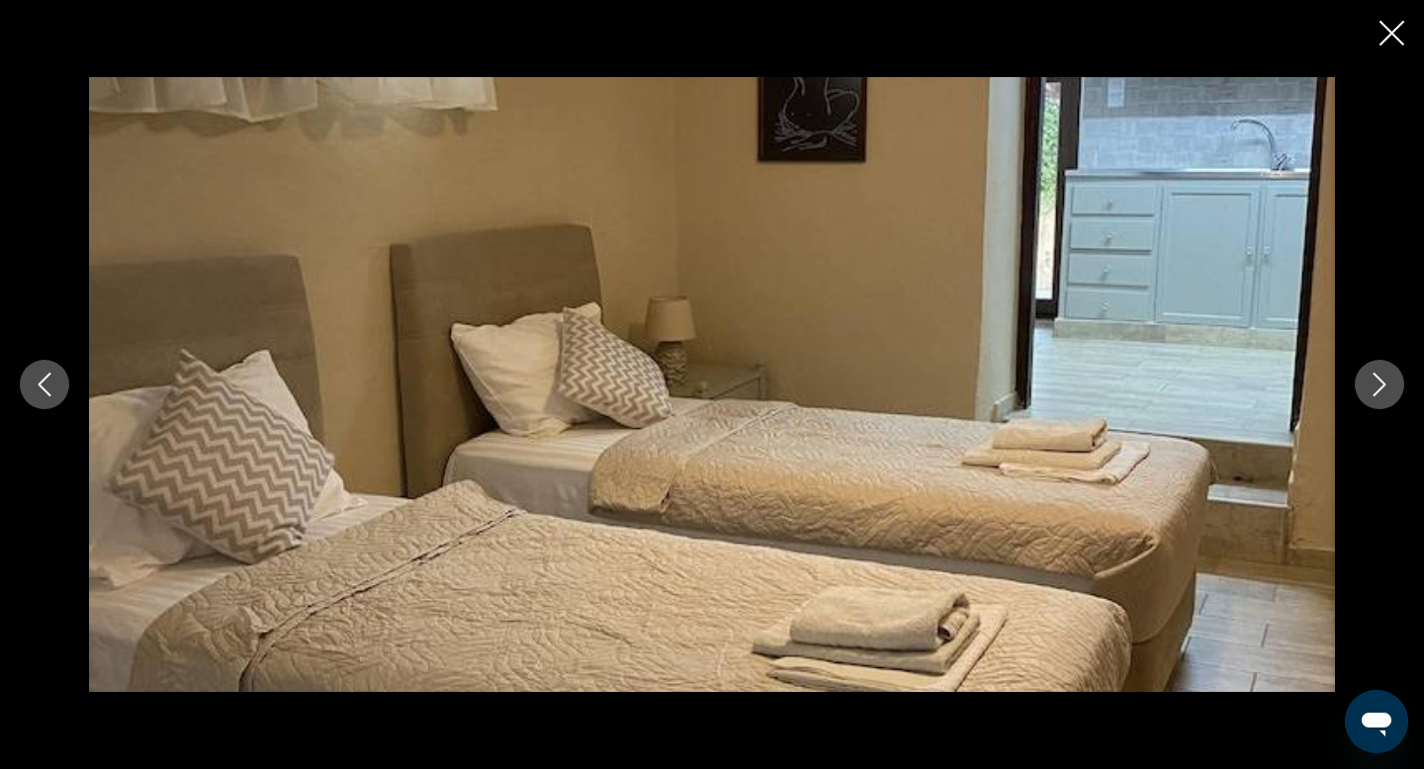
click at [1387, 396] on icon "Next image" at bounding box center [1380, 385] width 24 height 24
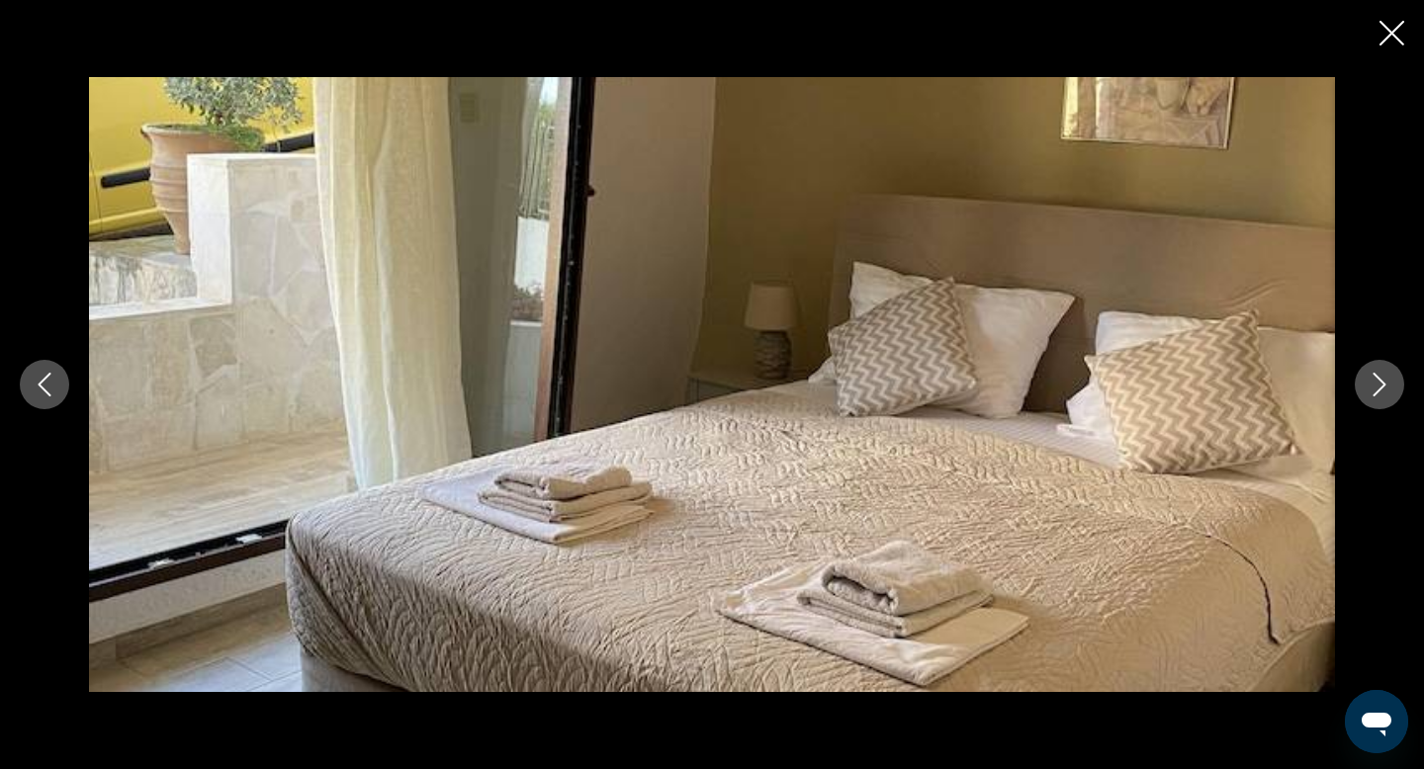
click at [1387, 396] on icon "Next image" at bounding box center [1380, 385] width 24 height 24
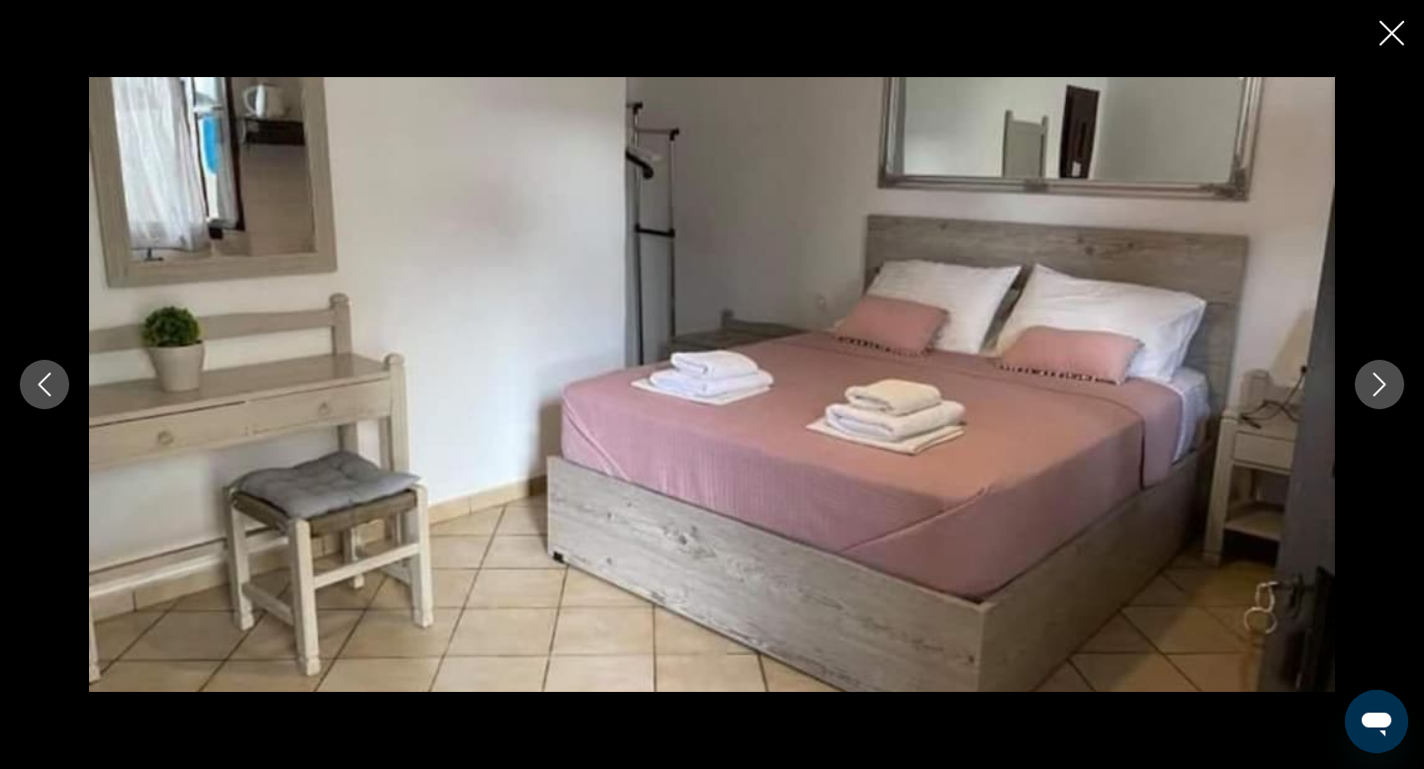
click at [1387, 396] on icon "Next image" at bounding box center [1380, 385] width 24 height 24
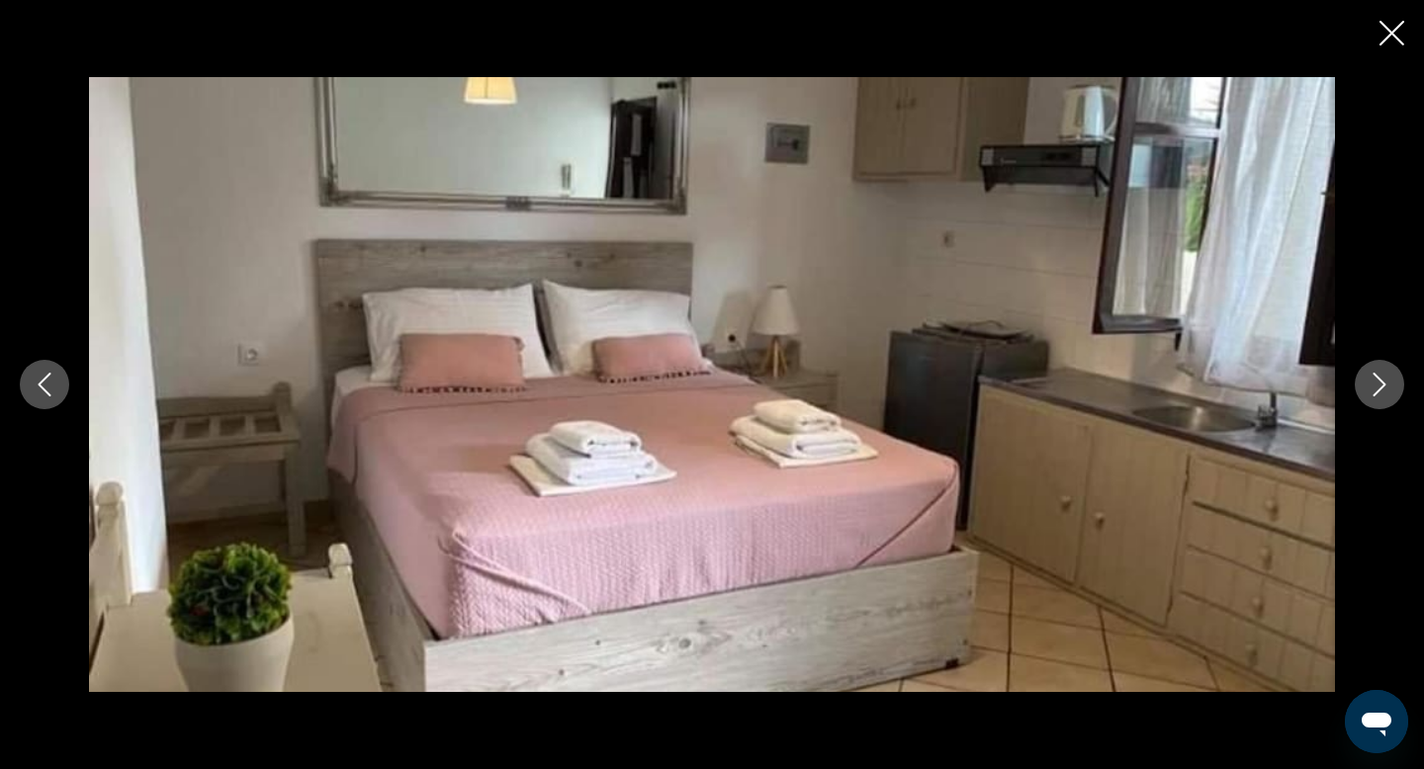
click at [1387, 396] on icon "Next image" at bounding box center [1380, 385] width 24 height 24
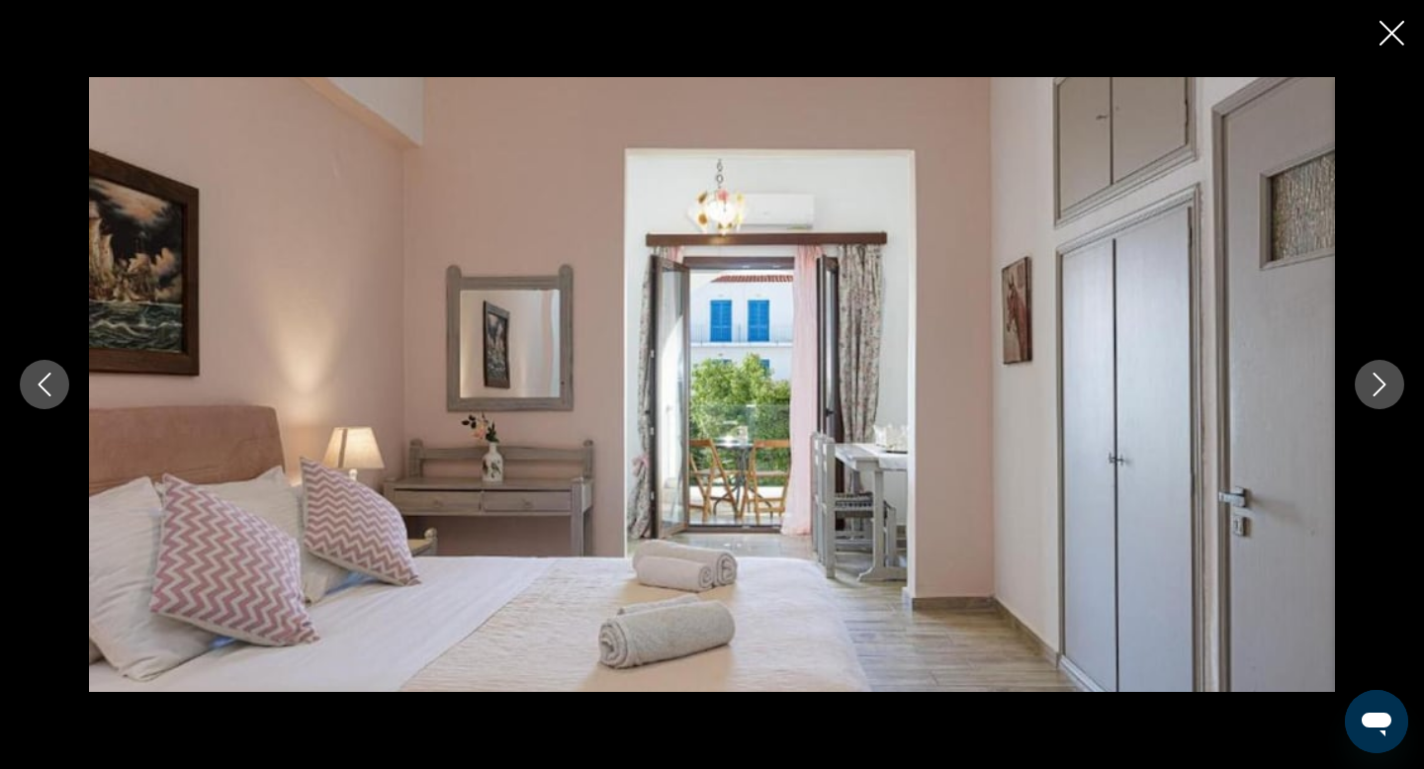
click at [1387, 396] on icon "Next image" at bounding box center [1380, 385] width 24 height 24
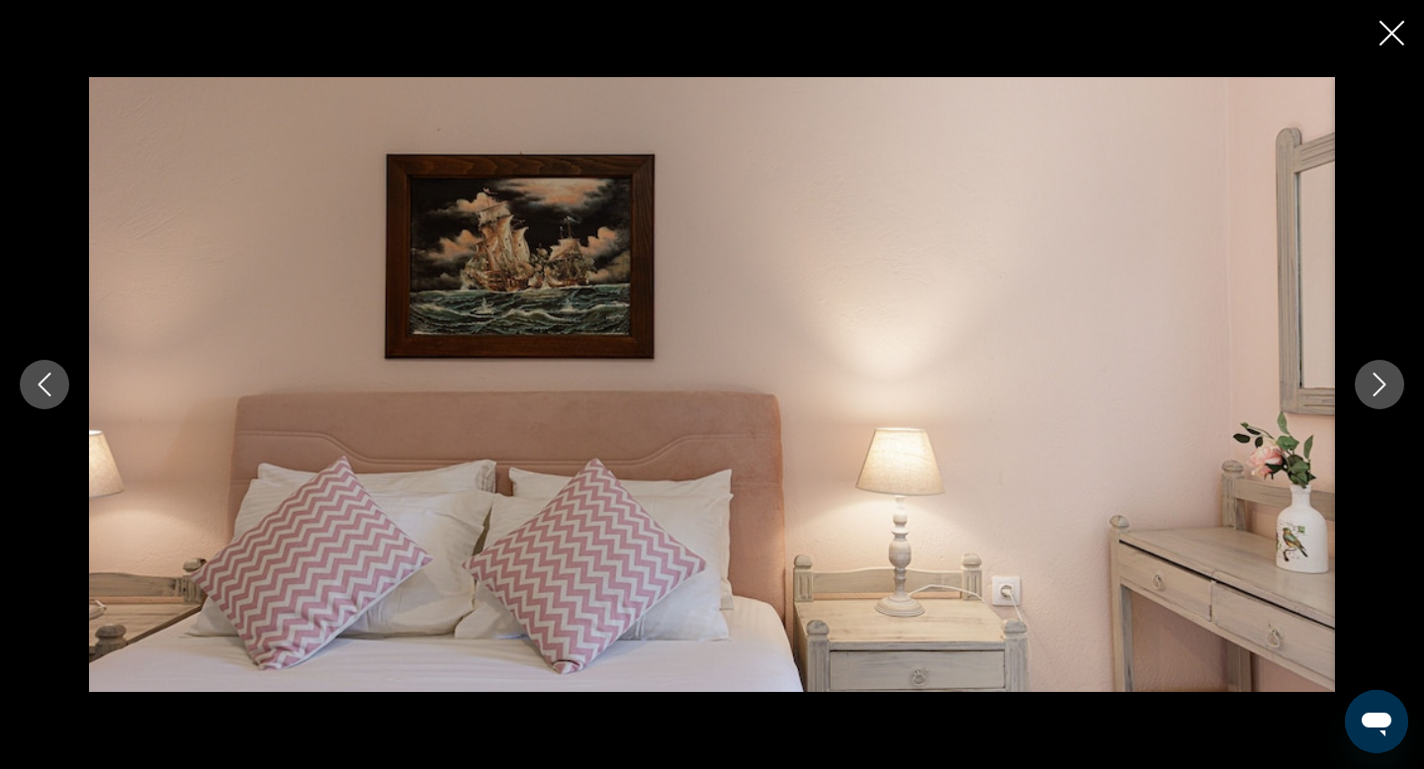
click at [1387, 396] on icon "Next image" at bounding box center [1380, 385] width 24 height 24
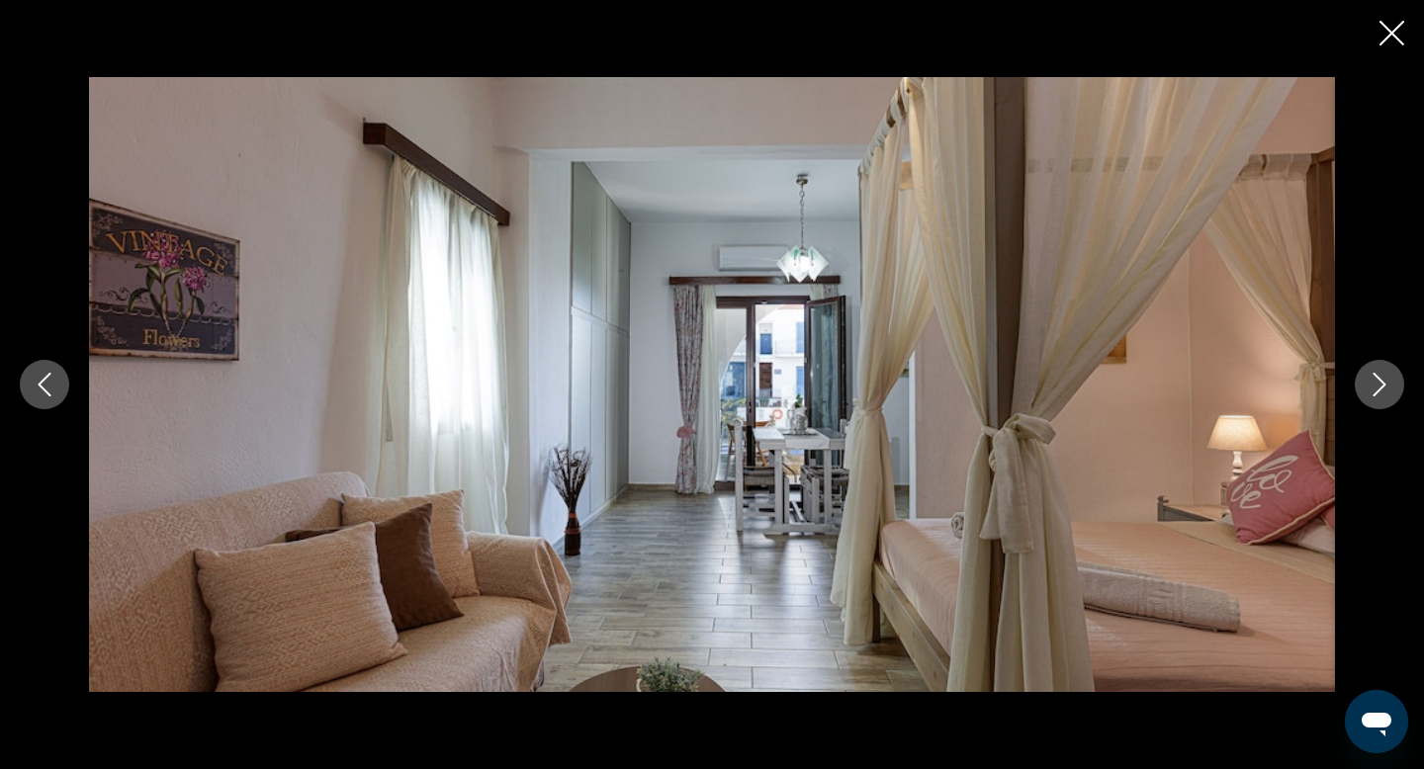
click at [1387, 396] on icon "Next image" at bounding box center [1380, 385] width 24 height 24
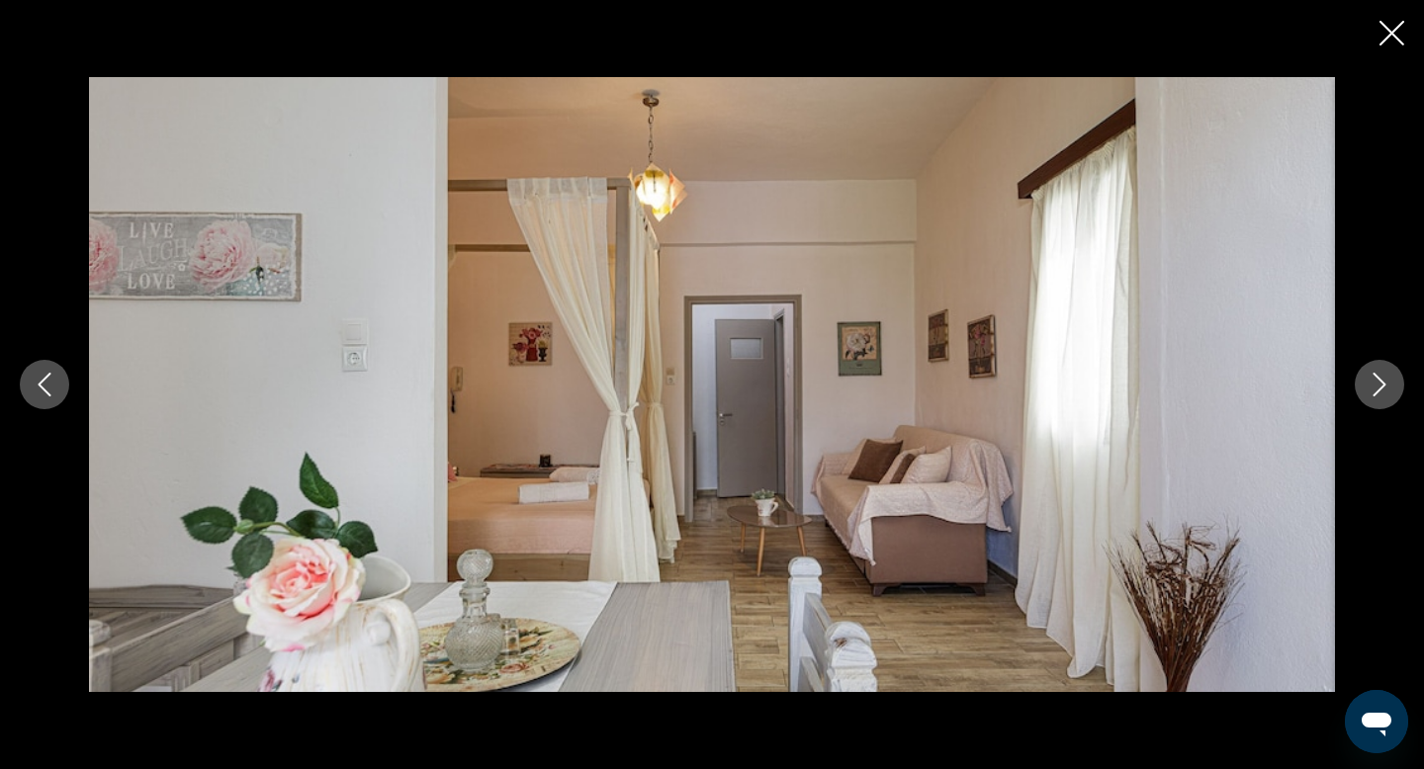
click at [1387, 396] on icon "Next image" at bounding box center [1380, 385] width 24 height 24
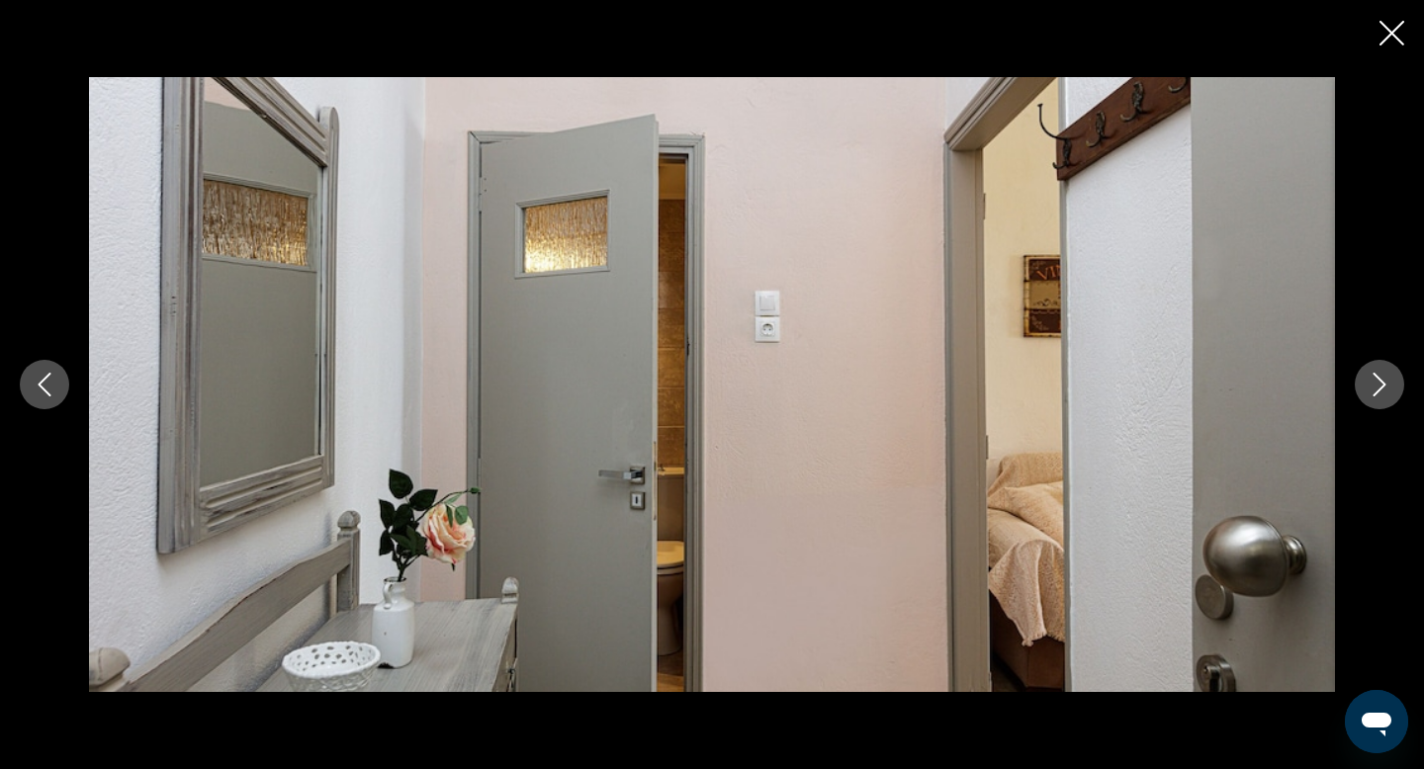
click at [1387, 396] on icon "Next image" at bounding box center [1380, 385] width 24 height 24
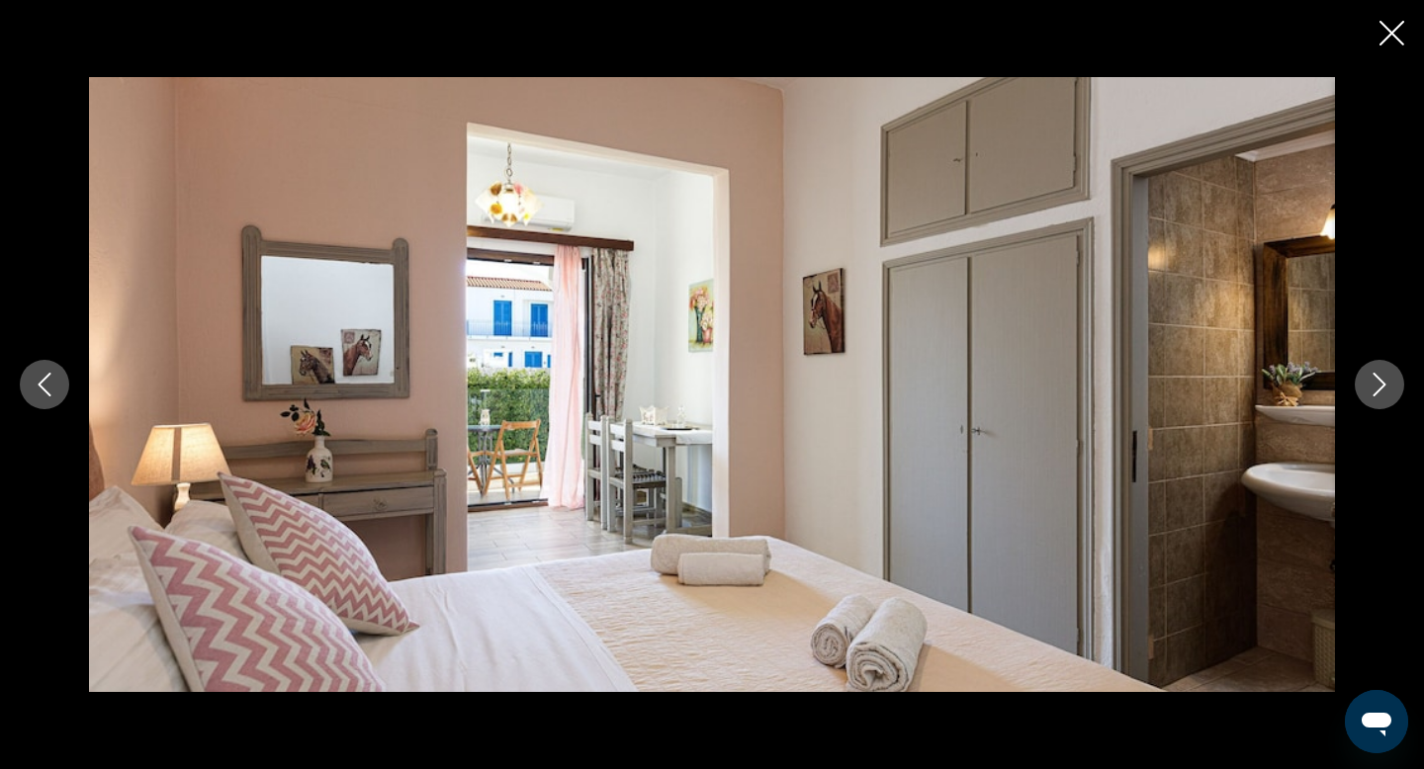
click at [1387, 396] on icon "Next image" at bounding box center [1380, 385] width 24 height 24
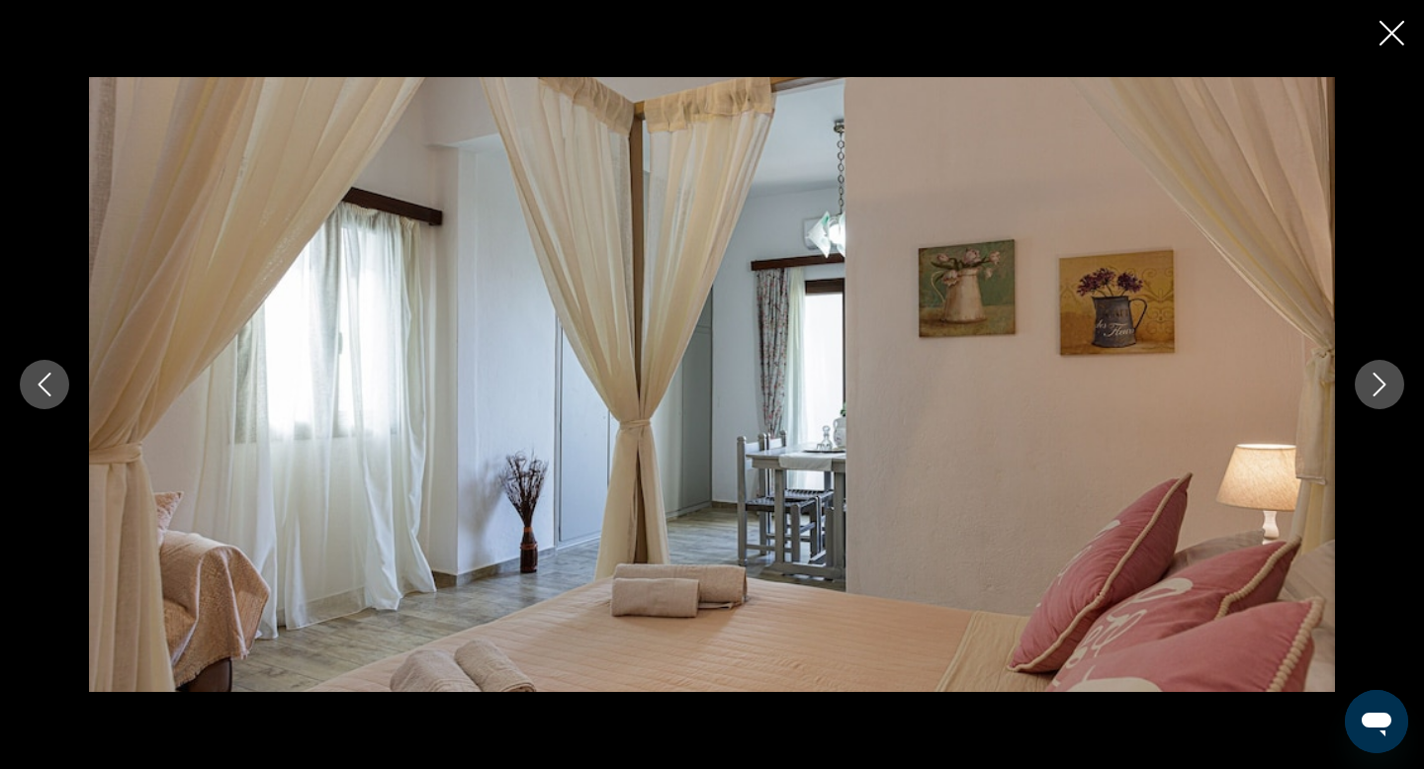
click at [1387, 396] on icon "Next image" at bounding box center [1380, 385] width 24 height 24
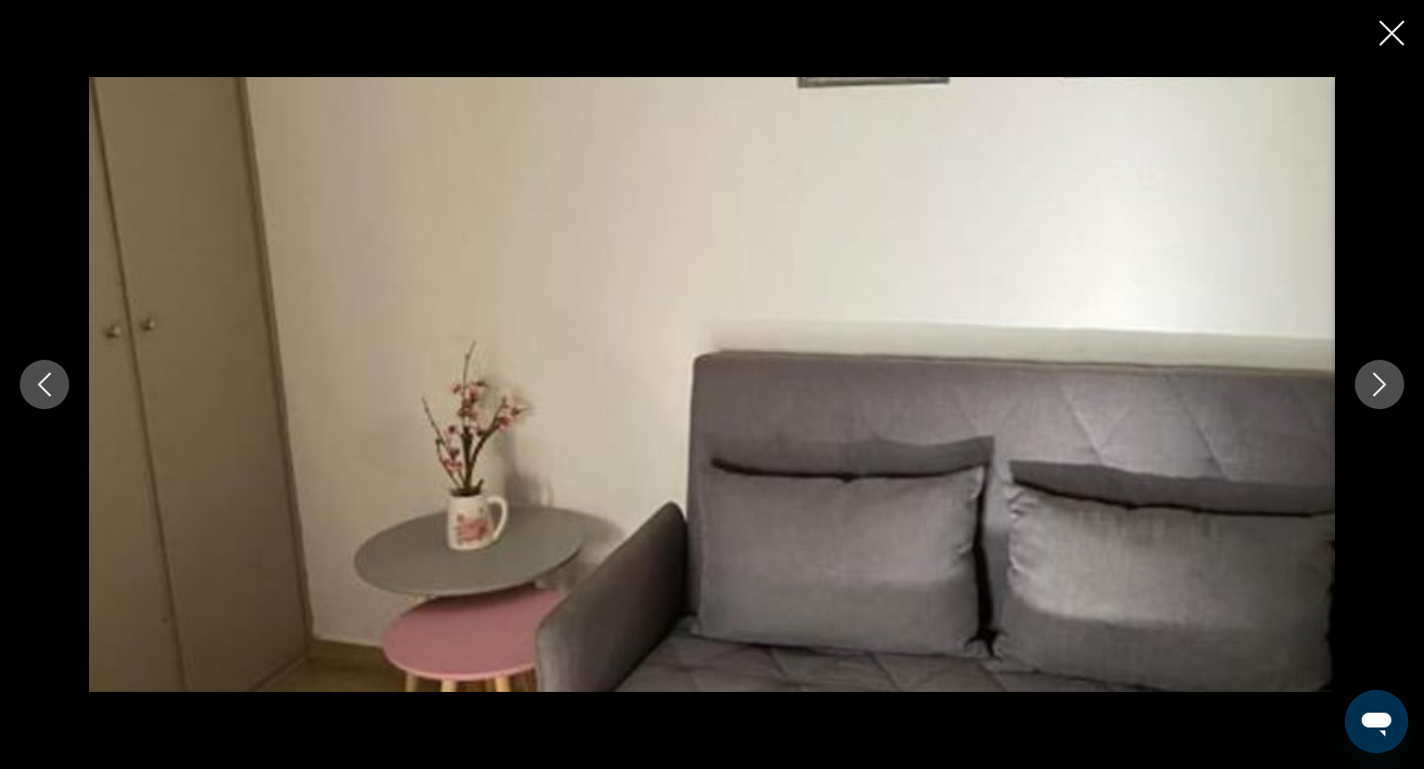
click at [1387, 396] on icon "Next image" at bounding box center [1380, 385] width 24 height 24
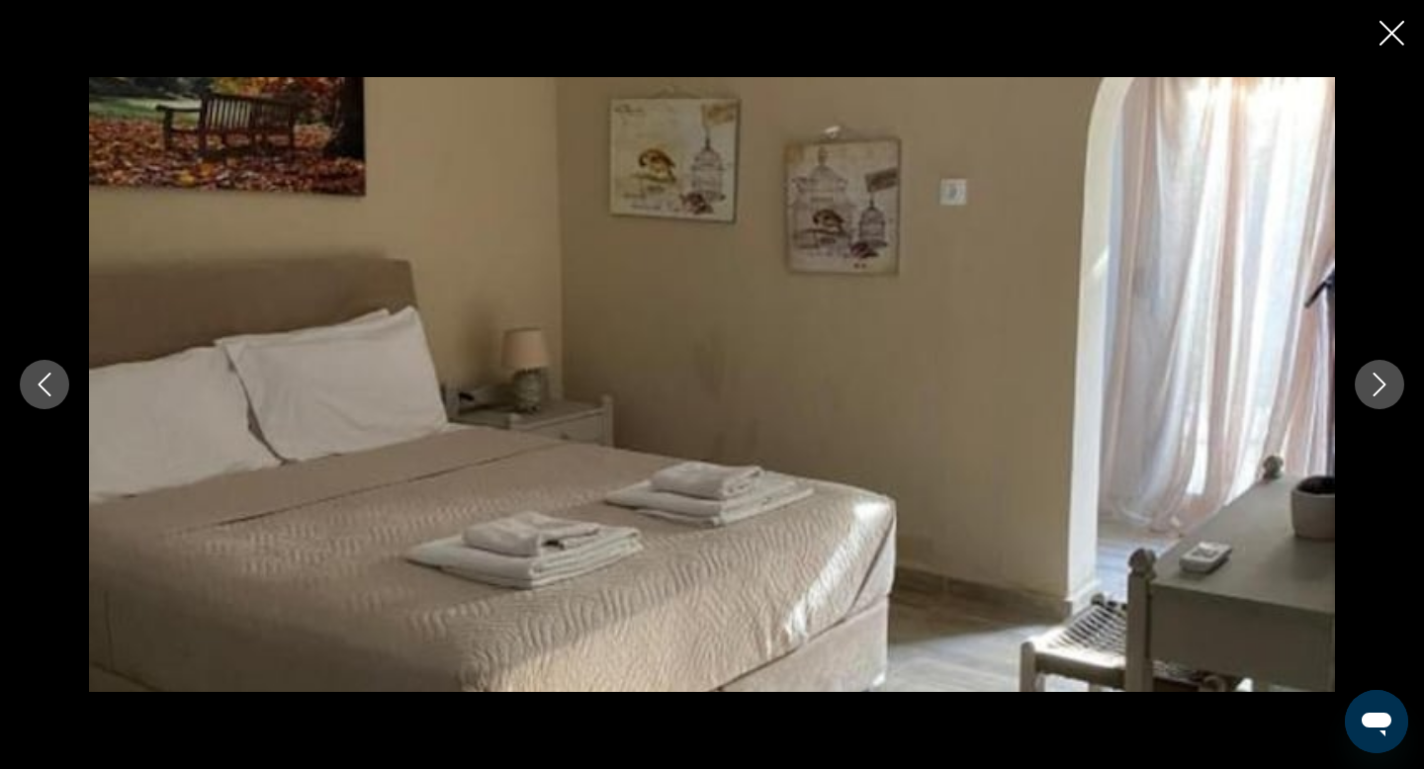
click at [1387, 396] on icon "Next image" at bounding box center [1380, 385] width 24 height 24
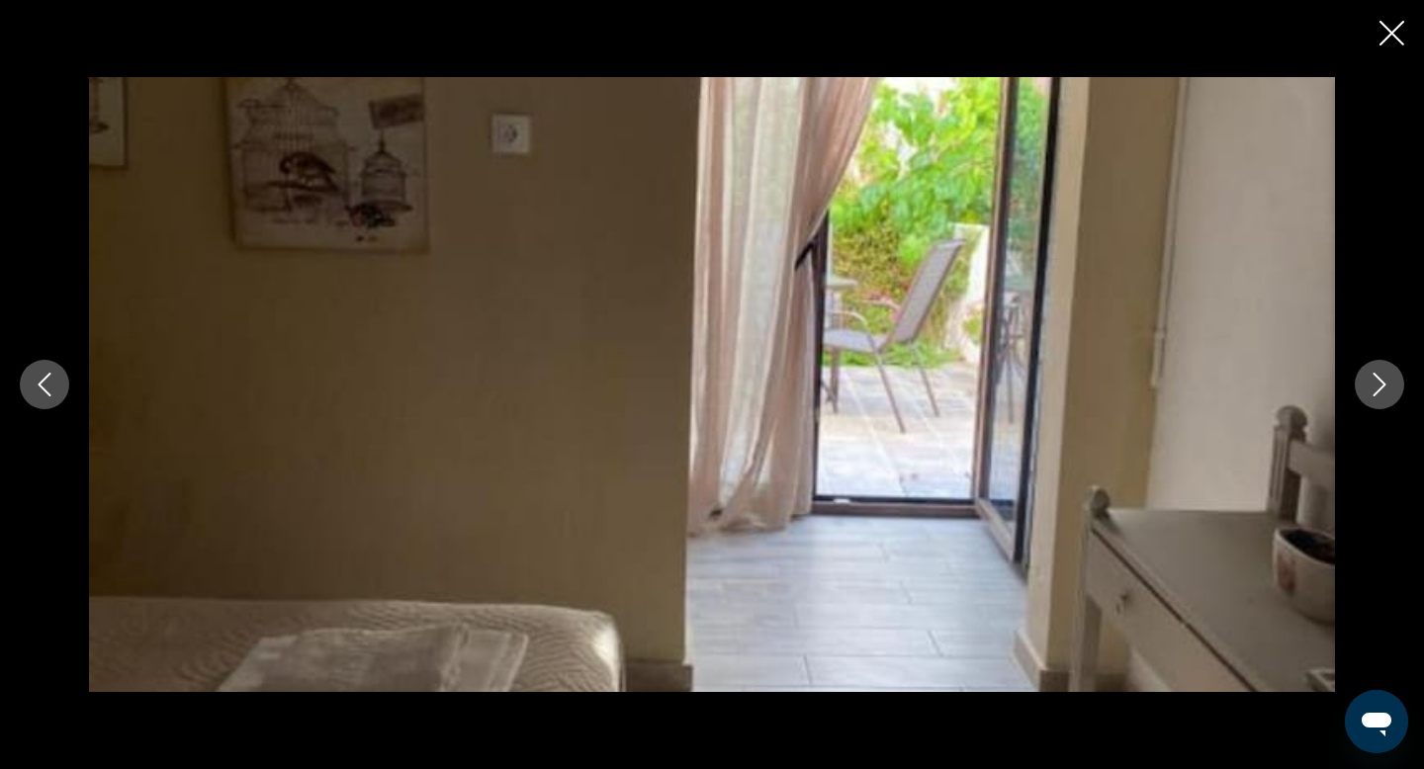
click at [1387, 396] on icon "Next image" at bounding box center [1380, 385] width 24 height 24
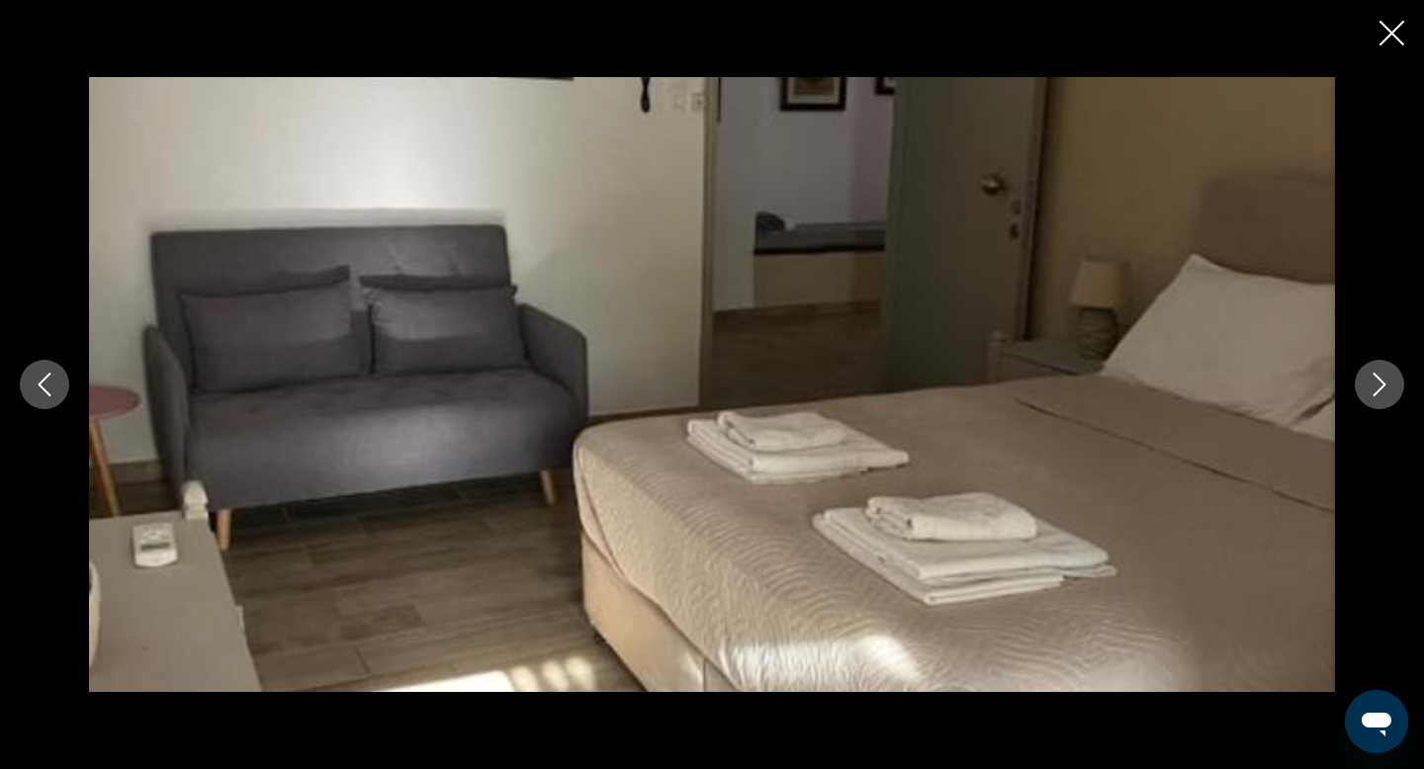
click at [1387, 396] on icon "Next image" at bounding box center [1380, 385] width 24 height 24
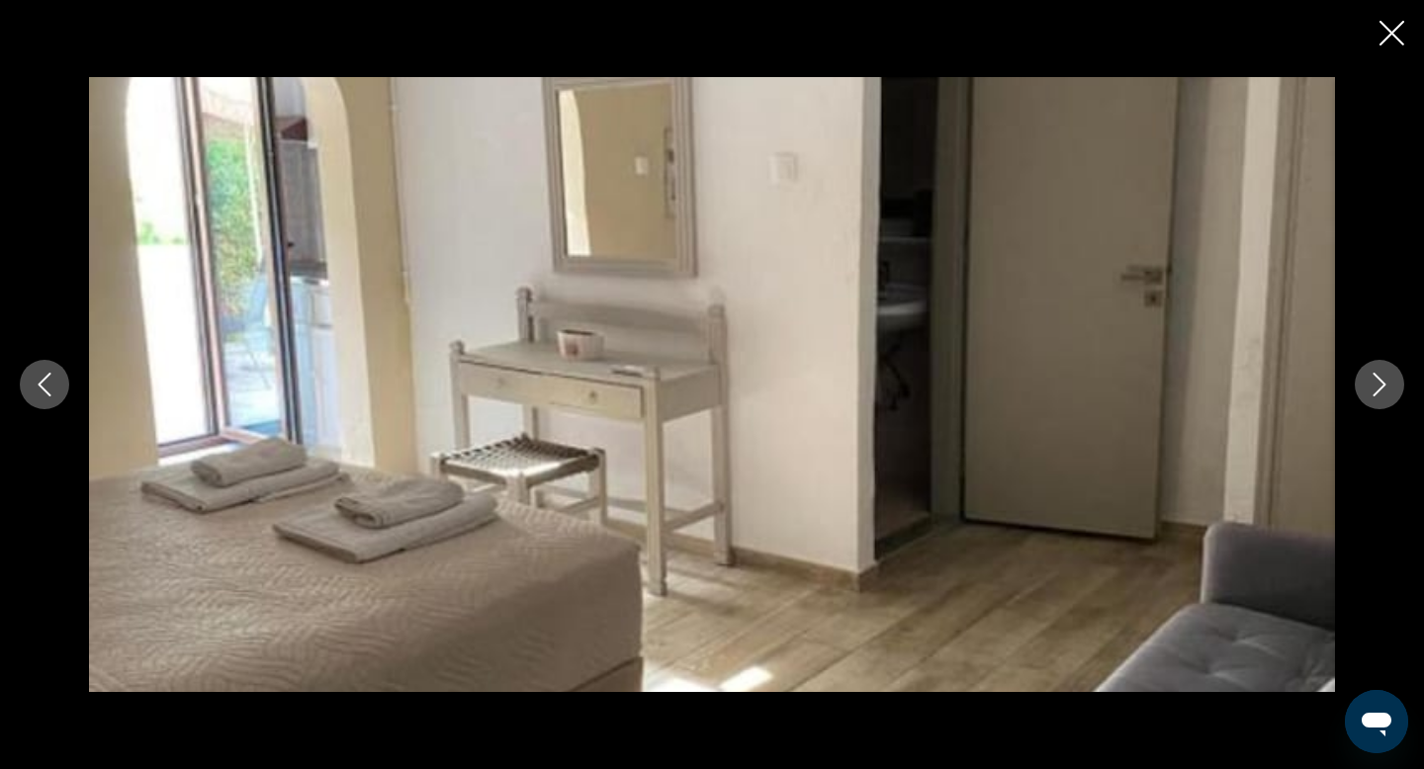
click at [1387, 396] on icon "Next image" at bounding box center [1380, 385] width 24 height 24
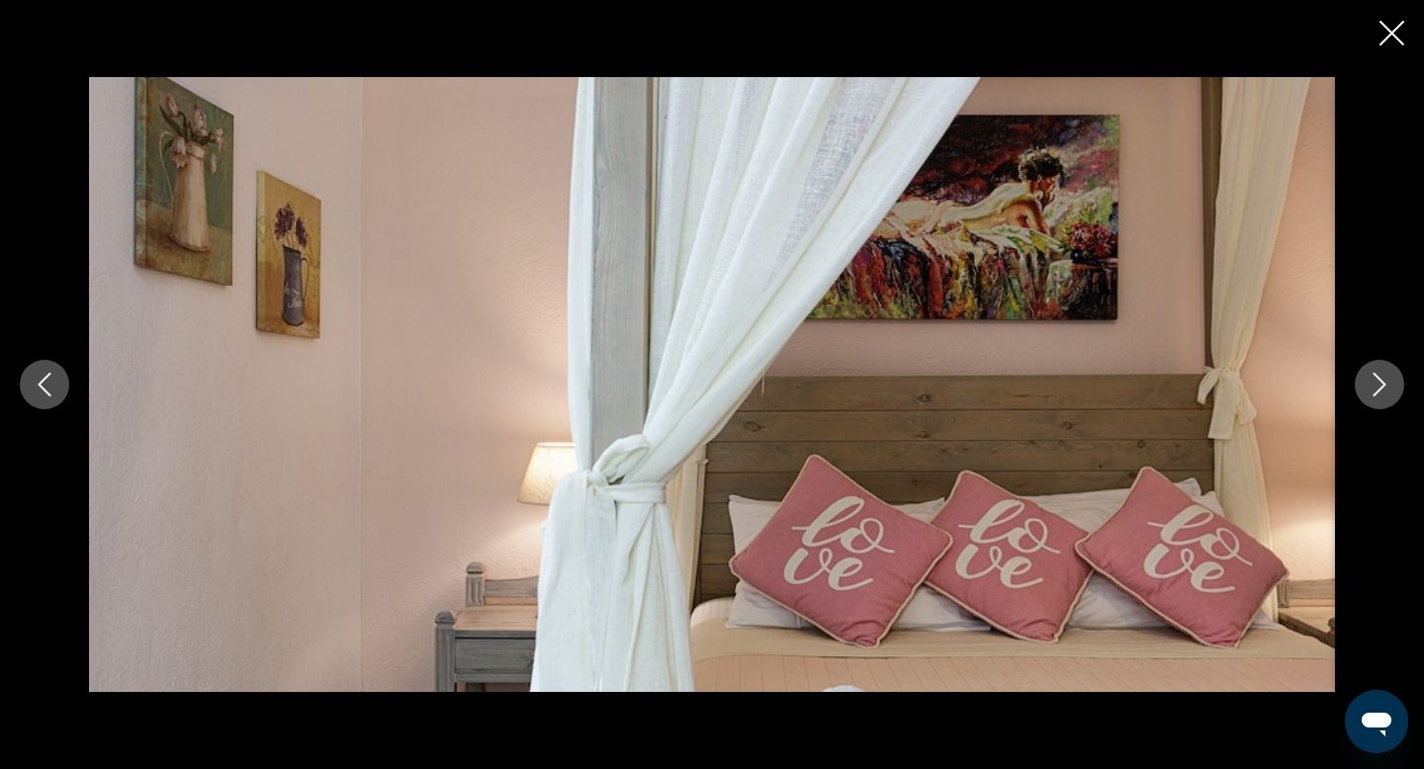
click at [1387, 396] on icon "Next image" at bounding box center [1380, 385] width 24 height 24
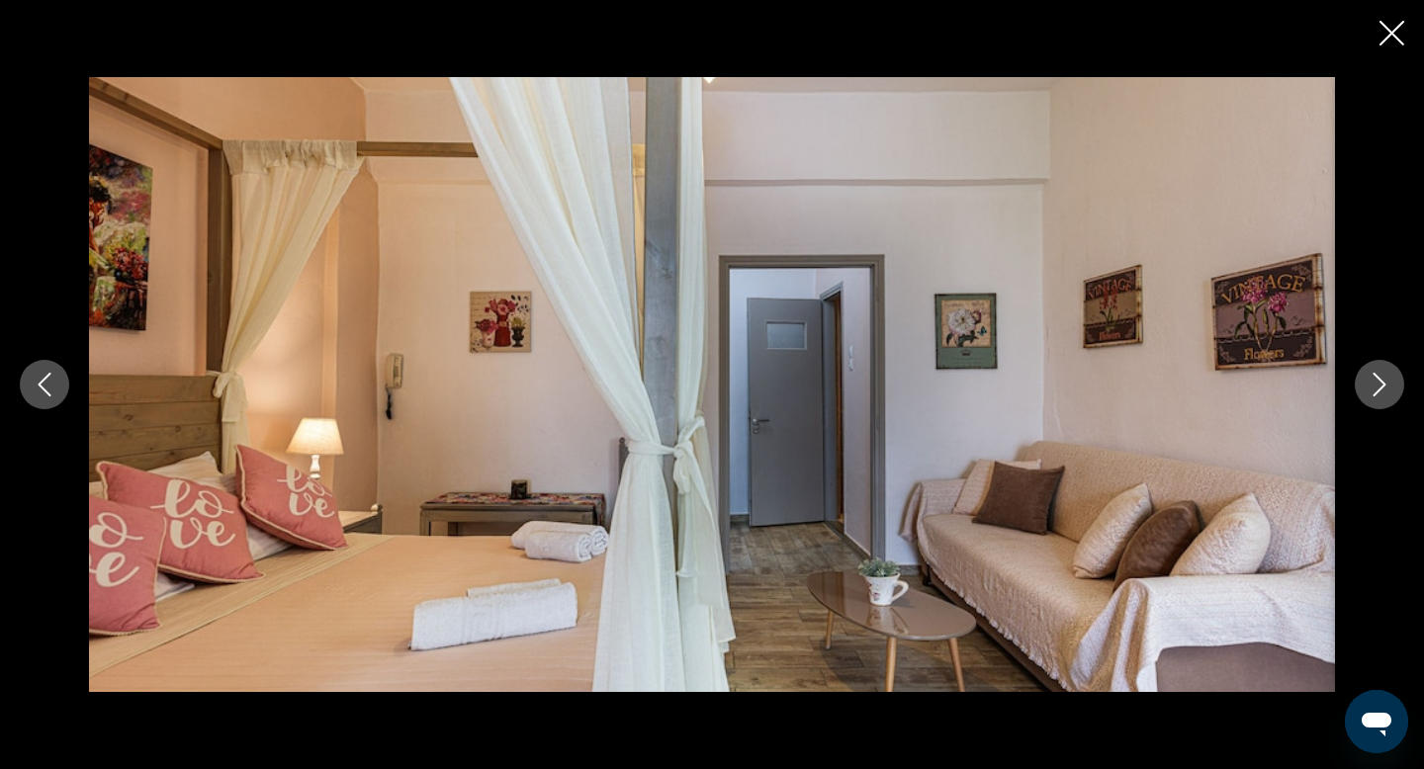
click at [1387, 396] on icon "Next image" at bounding box center [1380, 385] width 24 height 24
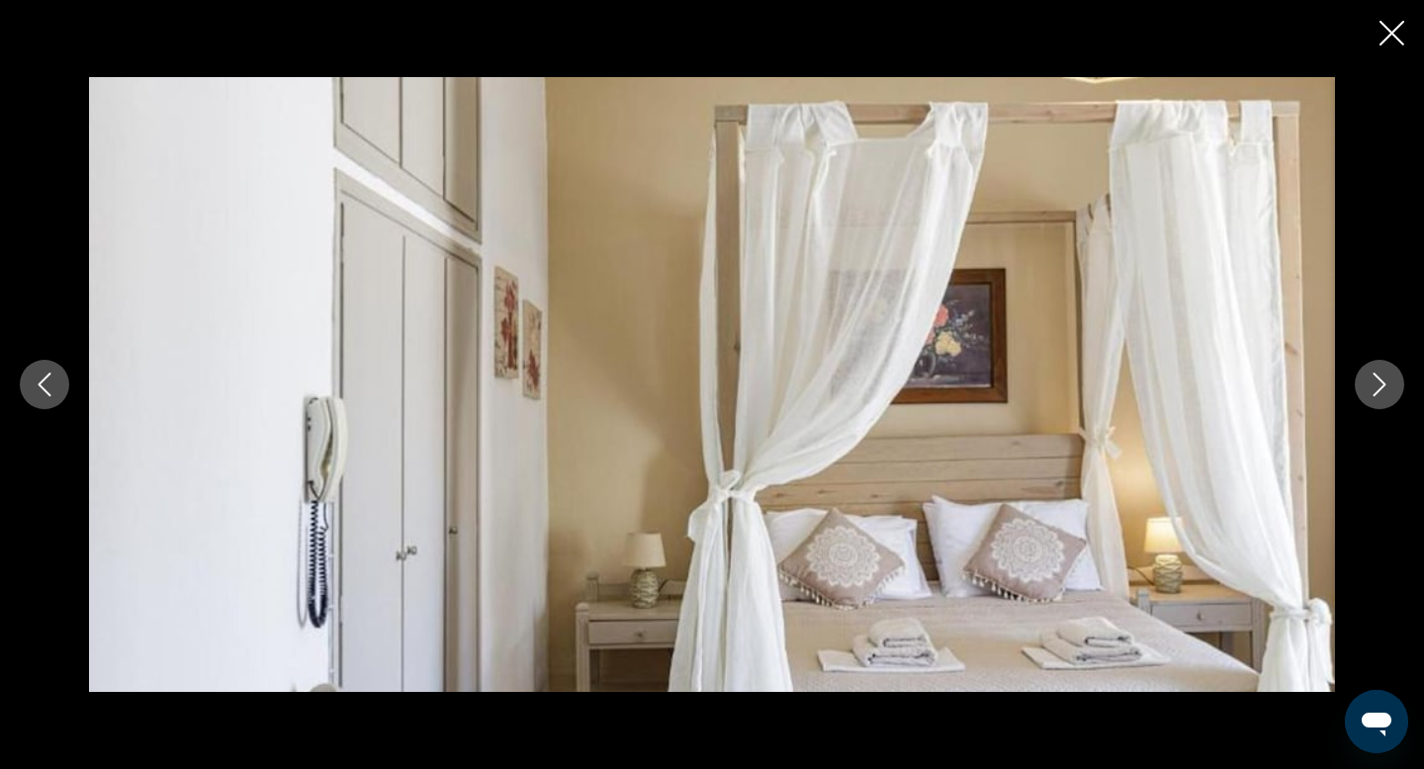
click at [1387, 396] on icon "Next image" at bounding box center [1380, 385] width 24 height 24
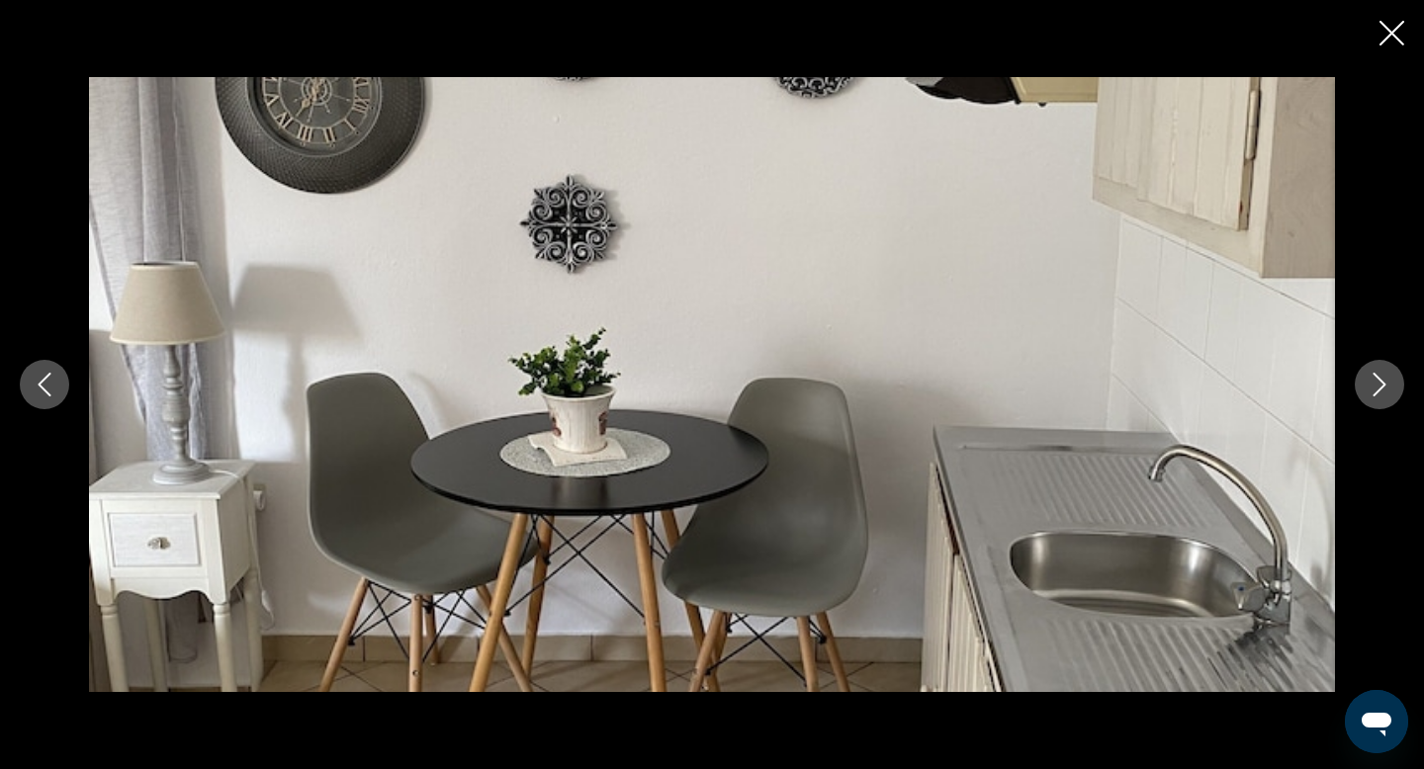
click at [1387, 396] on icon "Next image" at bounding box center [1380, 385] width 24 height 24
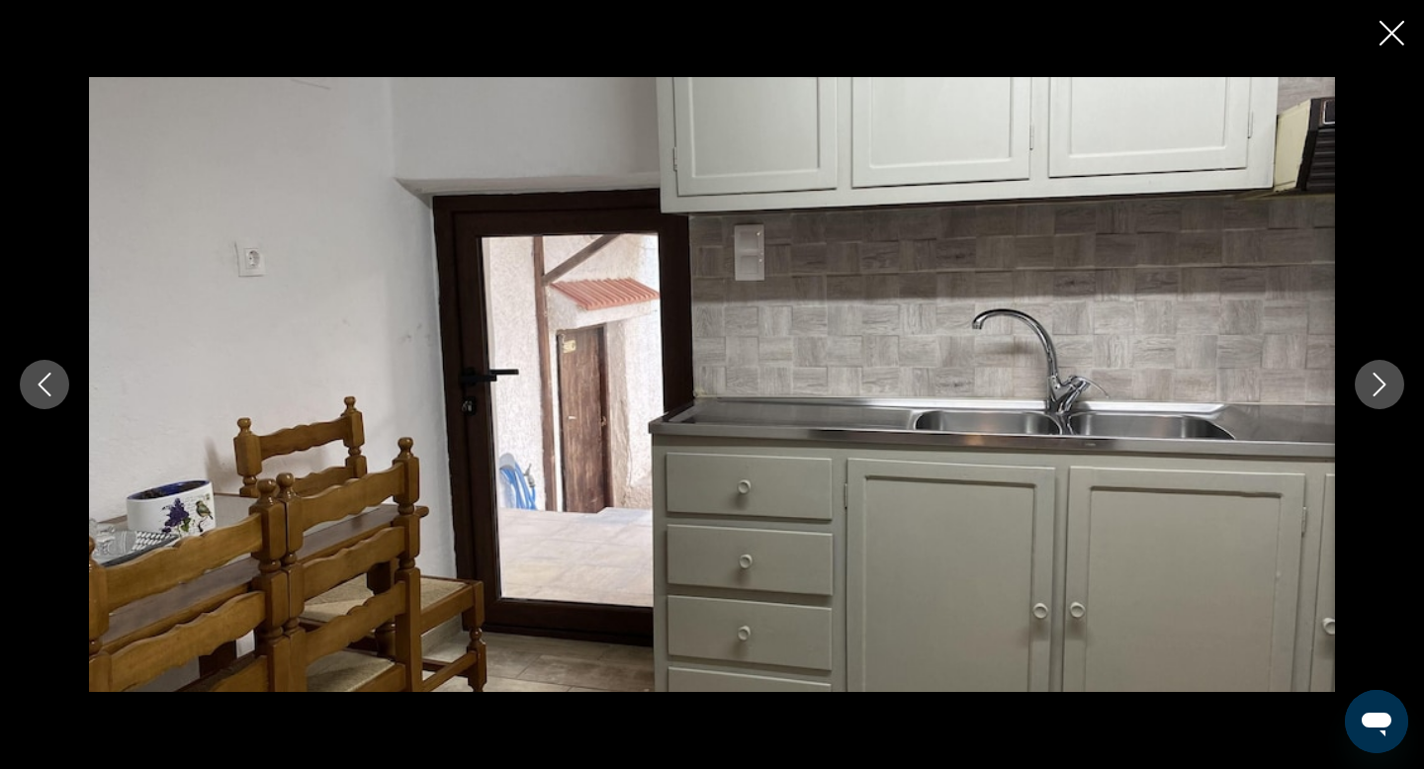
click at [1387, 396] on icon "Next image" at bounding box center [1380, 385] width 24 height 24
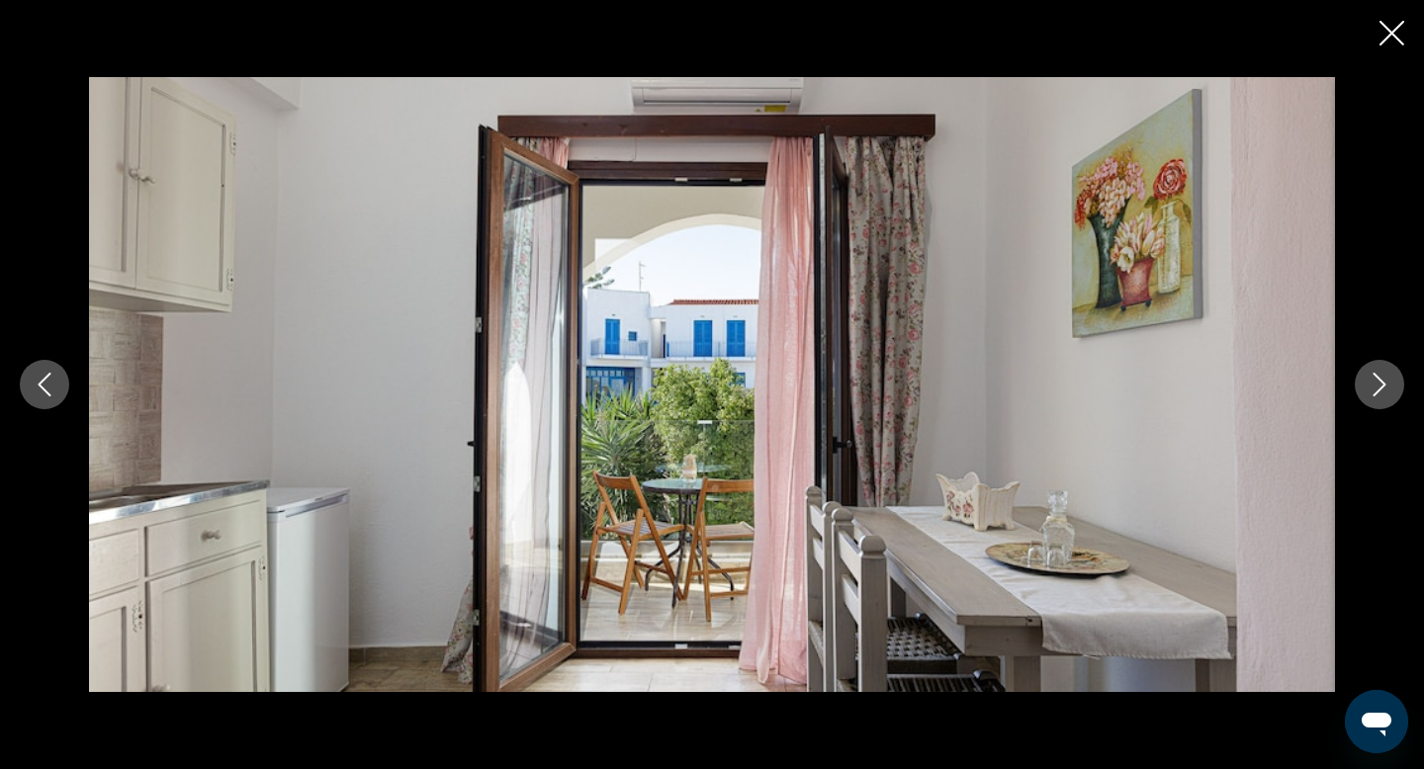
click at [1387, 396] on icon "Next image" at bounding box center [1380, 385] width 24 height 24
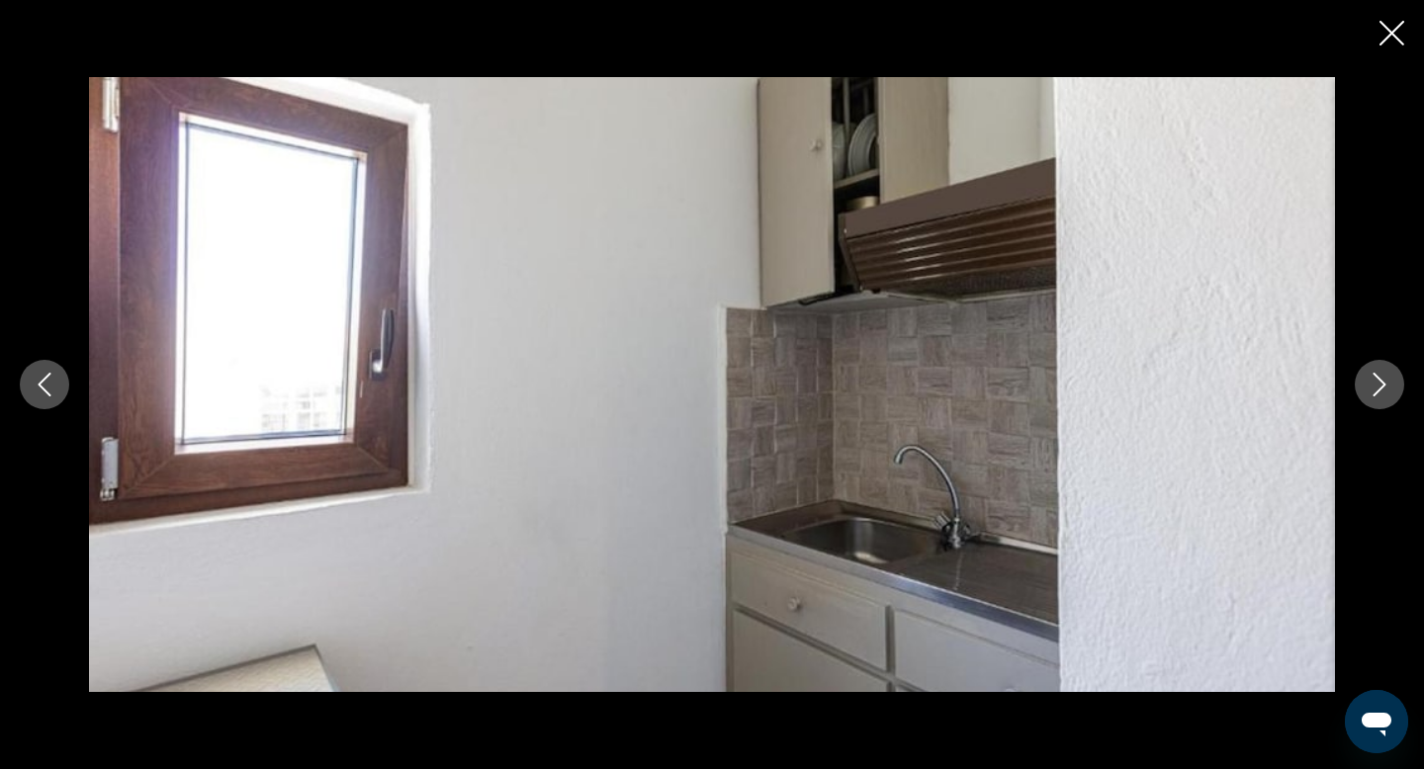
click at [1387, 396] on icon "Next image" at bounding box center [1380, 385] width 24 height 24
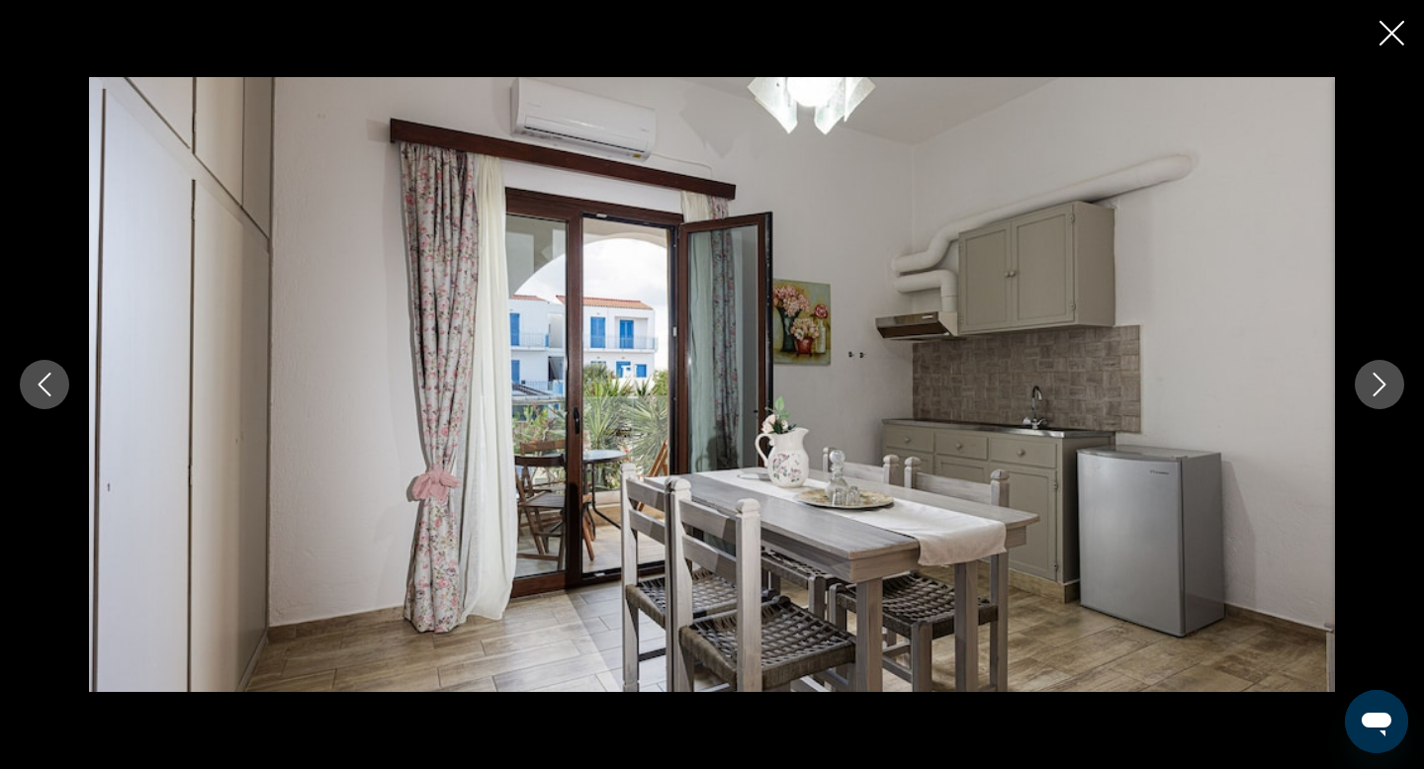
click at [1387, 396] on icon "Next image" at bounding box center [1380, 385] width 24 height 24
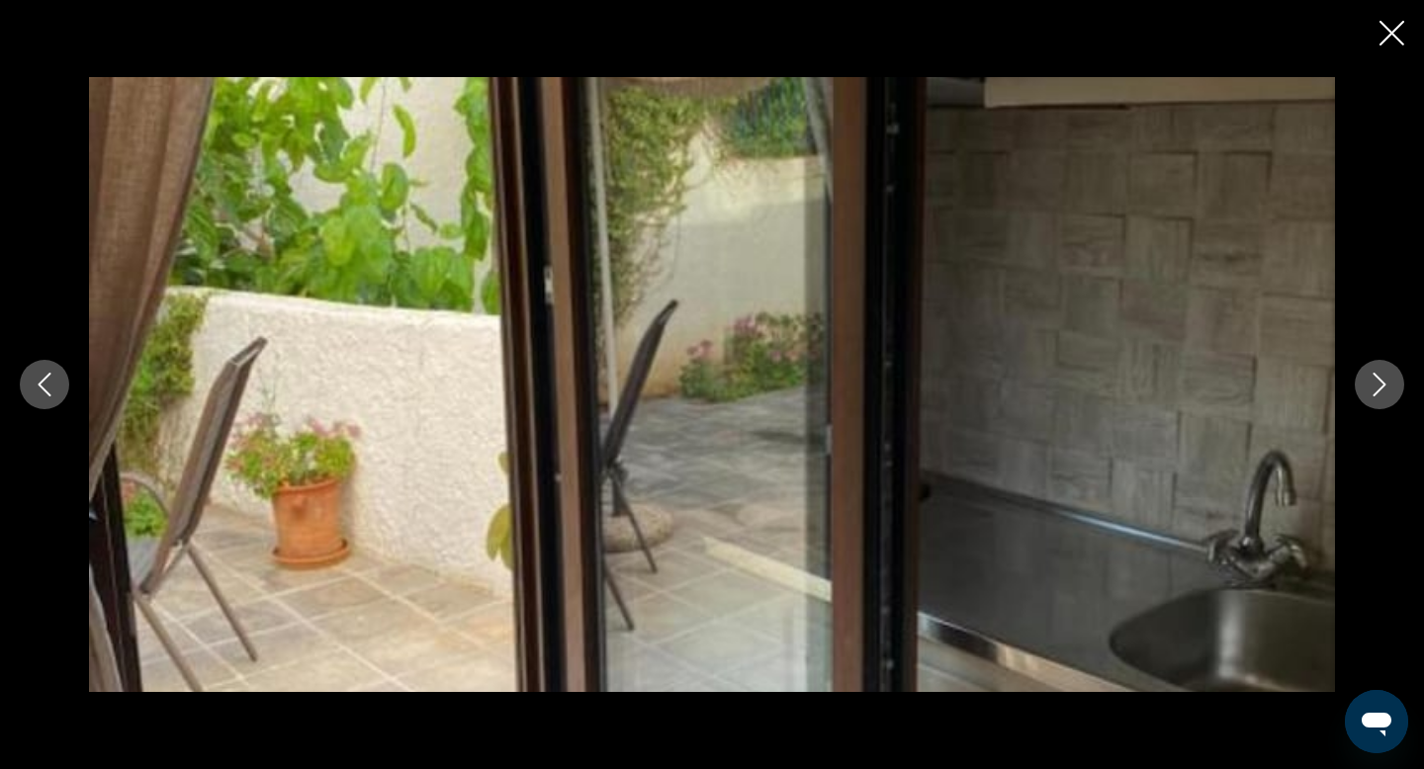
click at [1387, 396] on icon "Next image" at bounding box center [1380, 385] width 24 height 24
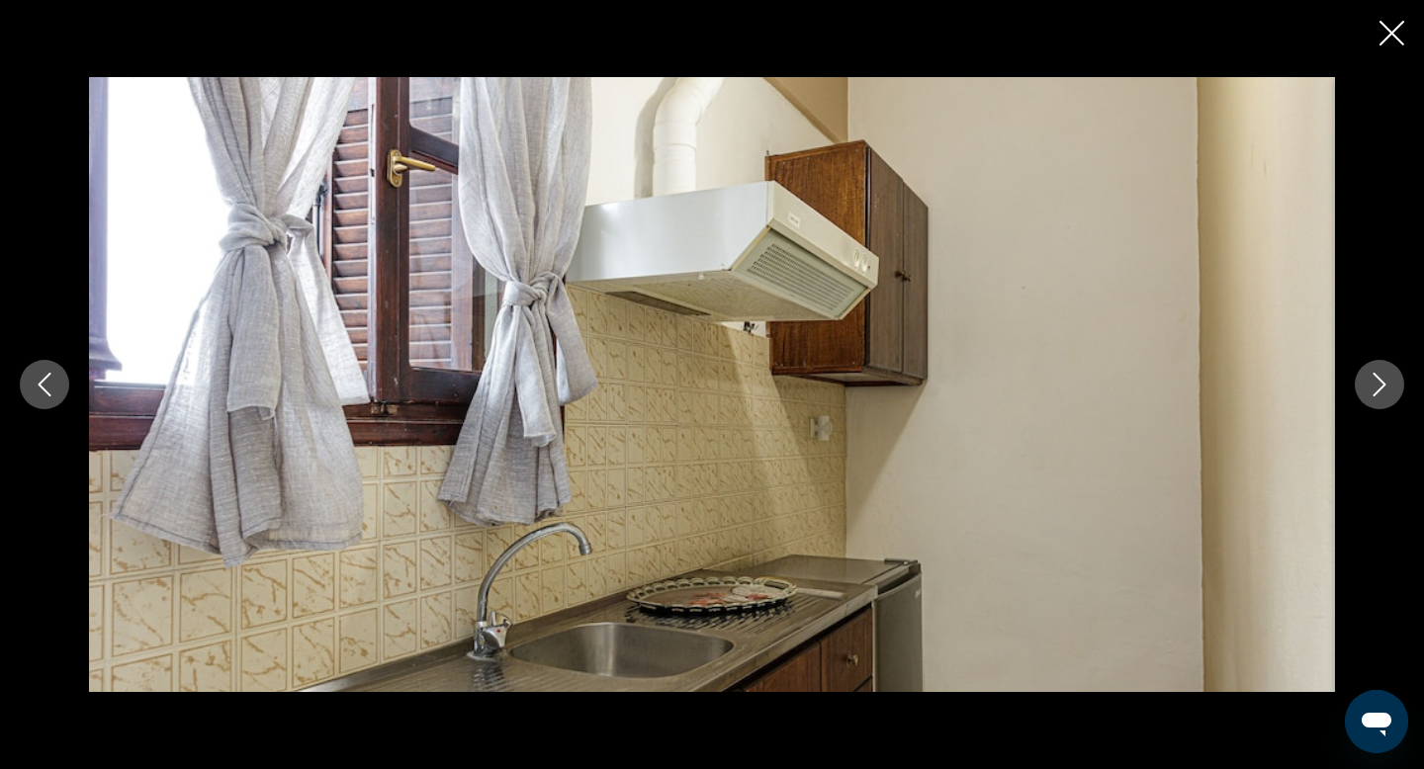
click at [1387, 396] on icon "Next image" at bounding box center [1380, 385] width 24 height 24
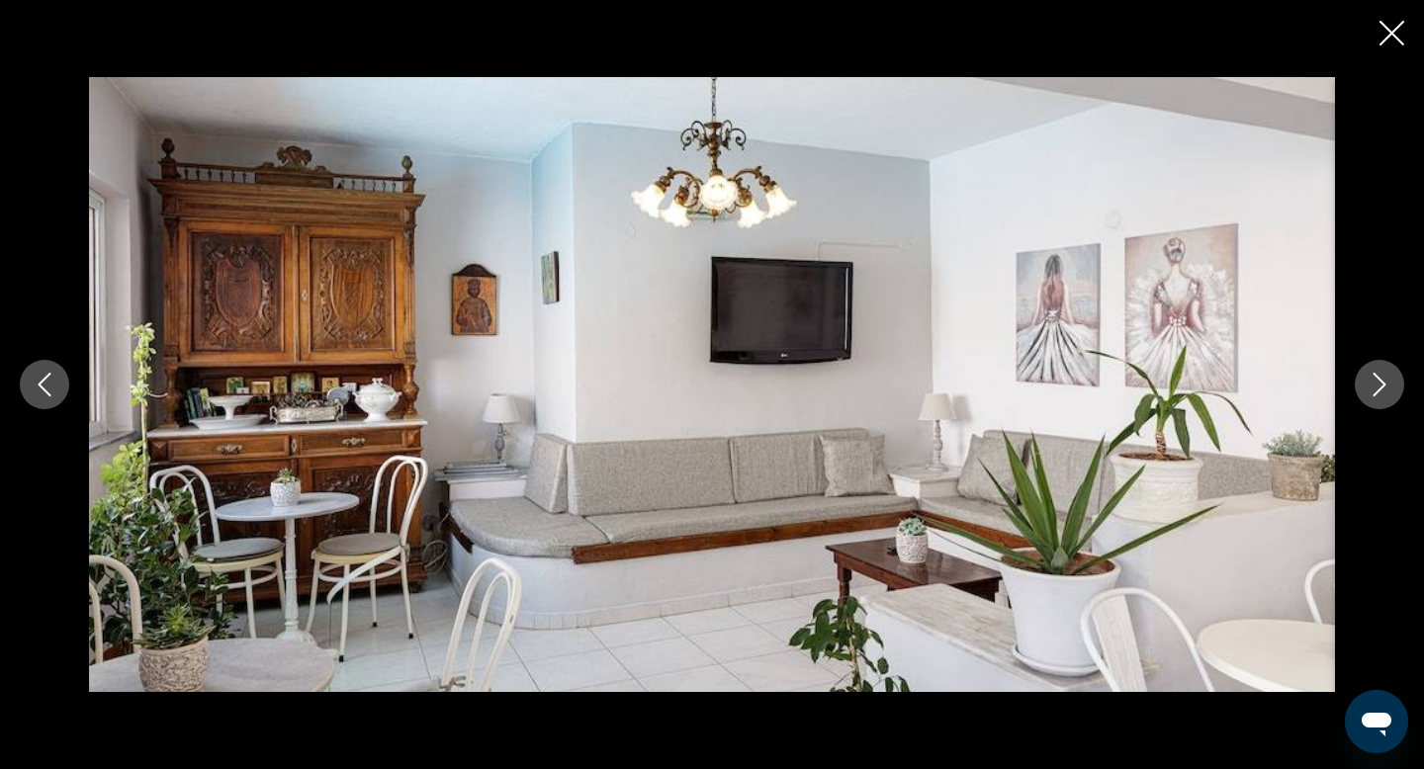
click at [1387, 396] on icon "Next image" at bounding box center [1380, 385] width 24 height 24
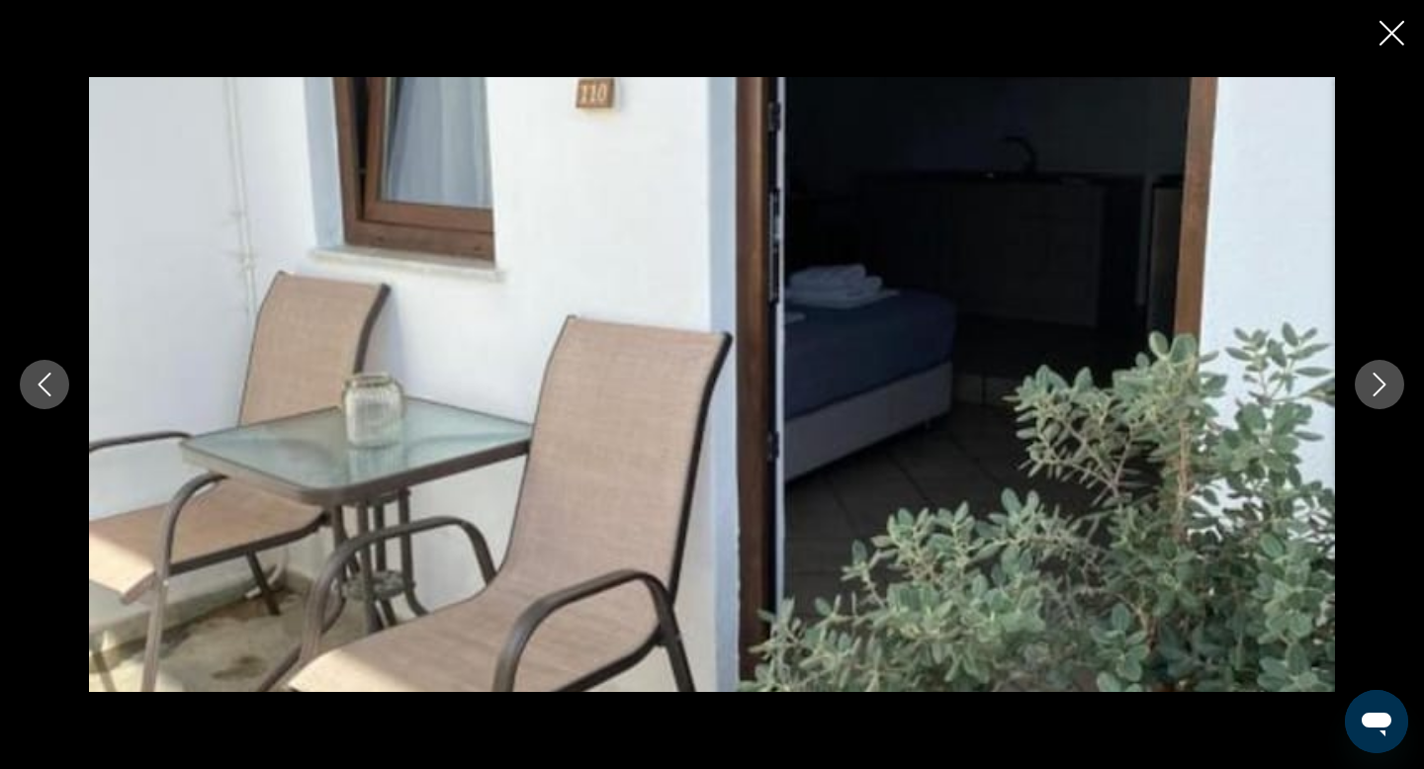
click at [1387, 396] on icon "Next image" at bounding box center [1380, 385] width 24 height 24
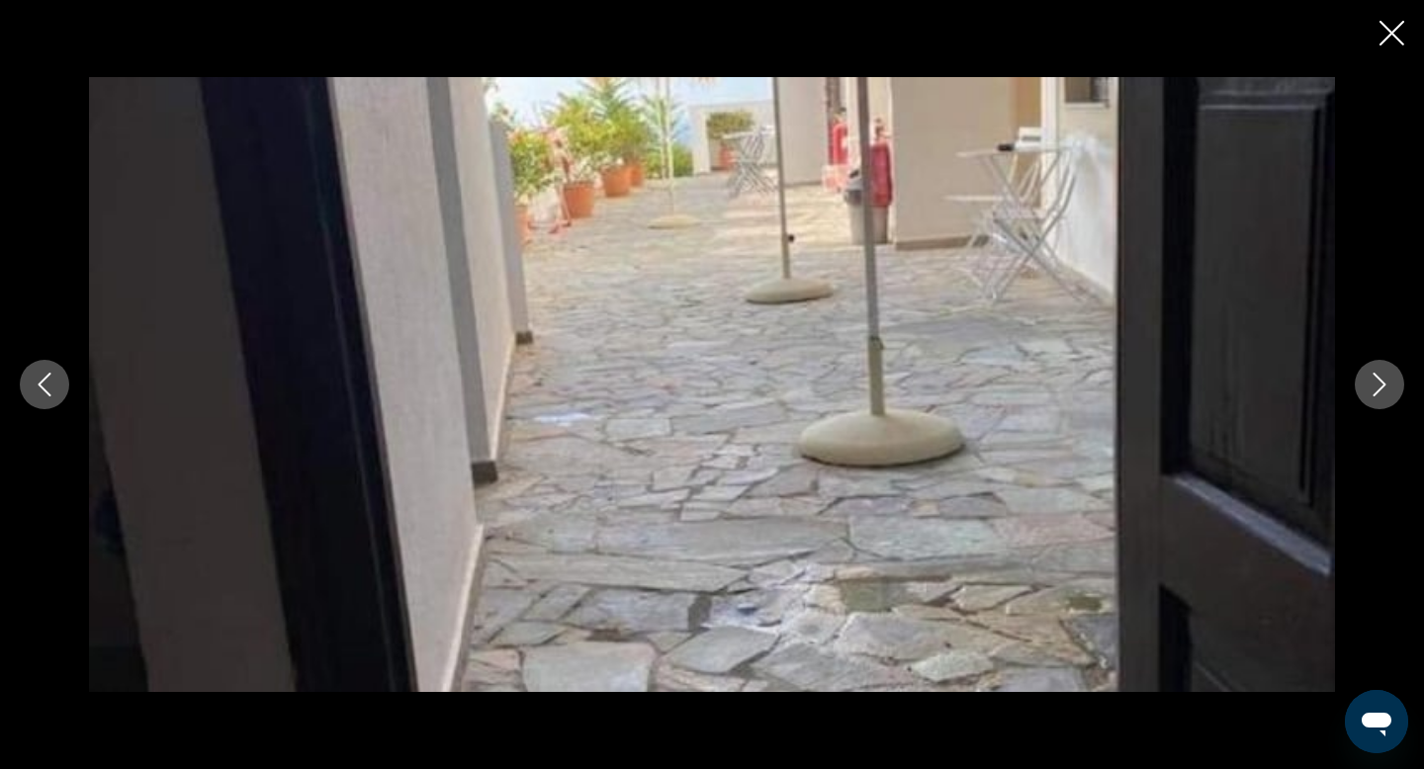
click at [1387, 396] on icon "Next image" at bounding box center [1380, 385] width 24 height 24
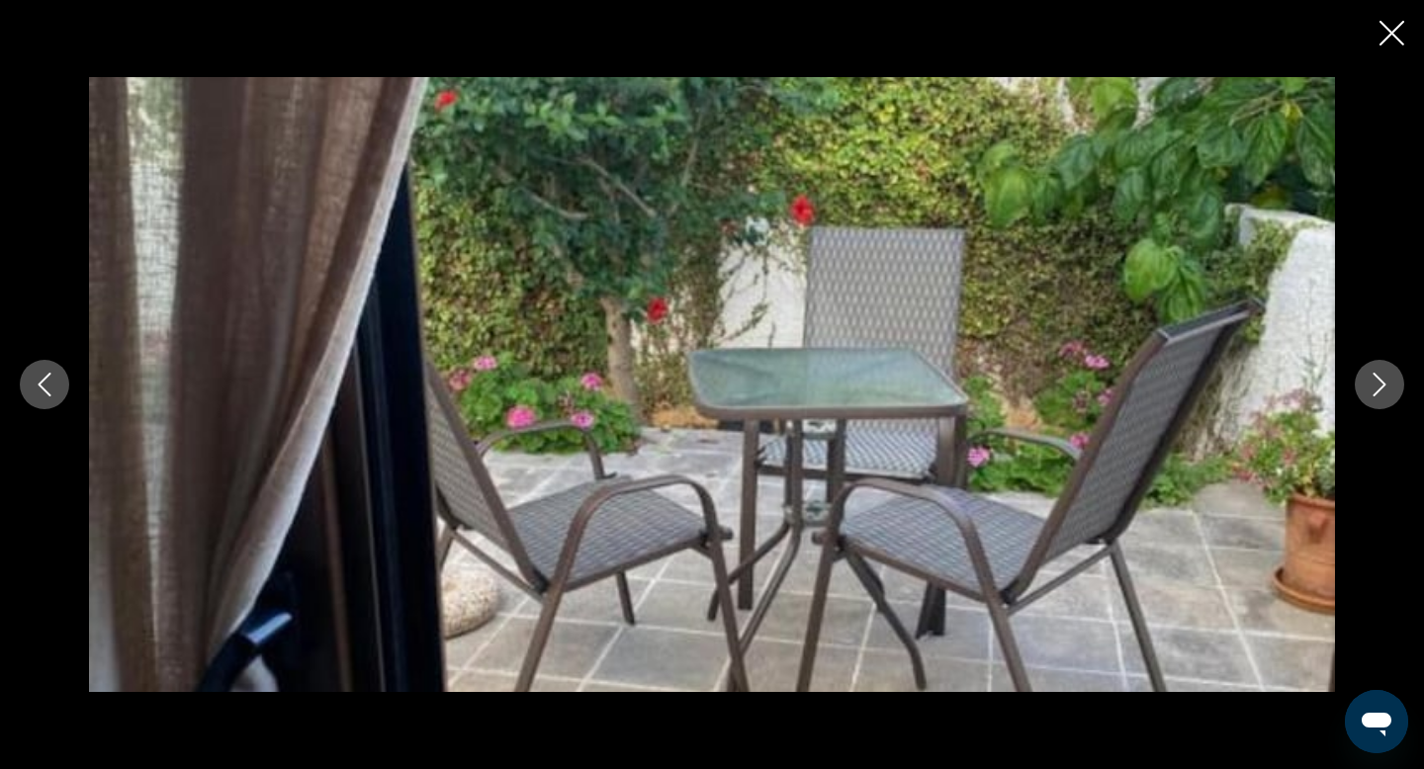
click at [1387, 396] on icon "Next image" at bounding box center [1380, 385] width 24 height 24
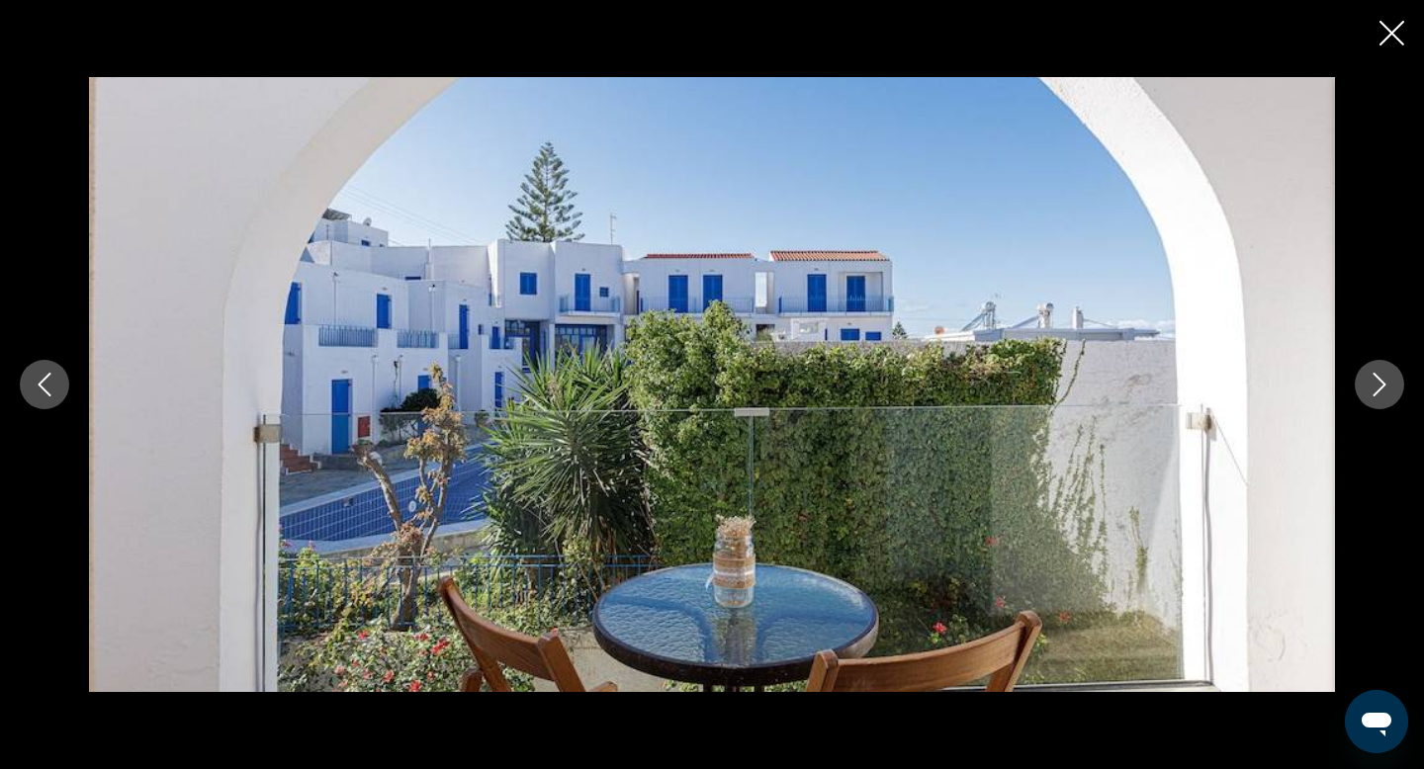
click at [1387, 396] on icon "Next image" at bounding box center [1380, 385] width 24 height 24
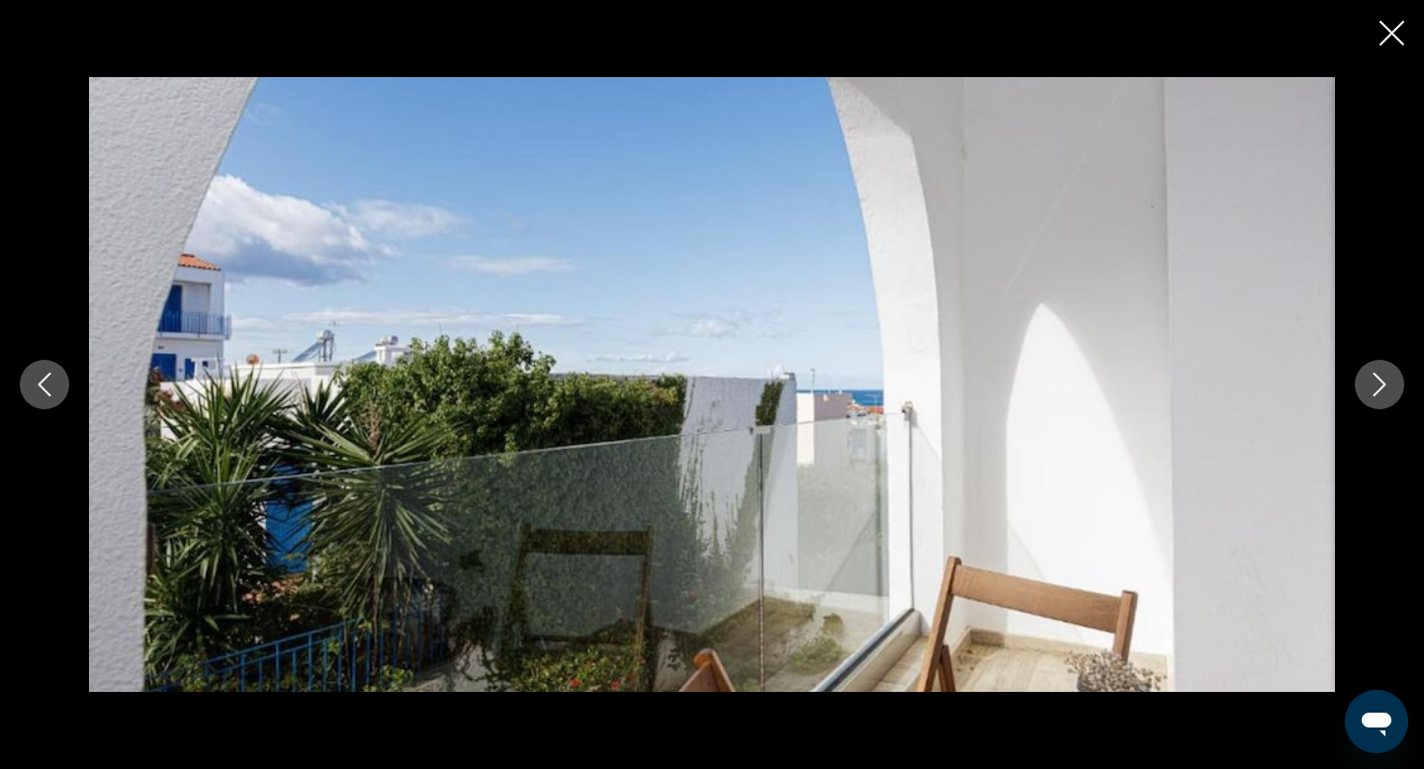
click at [1387, 396] on icon "Next image" at bounding box center [1380, 385] width 24 height 24
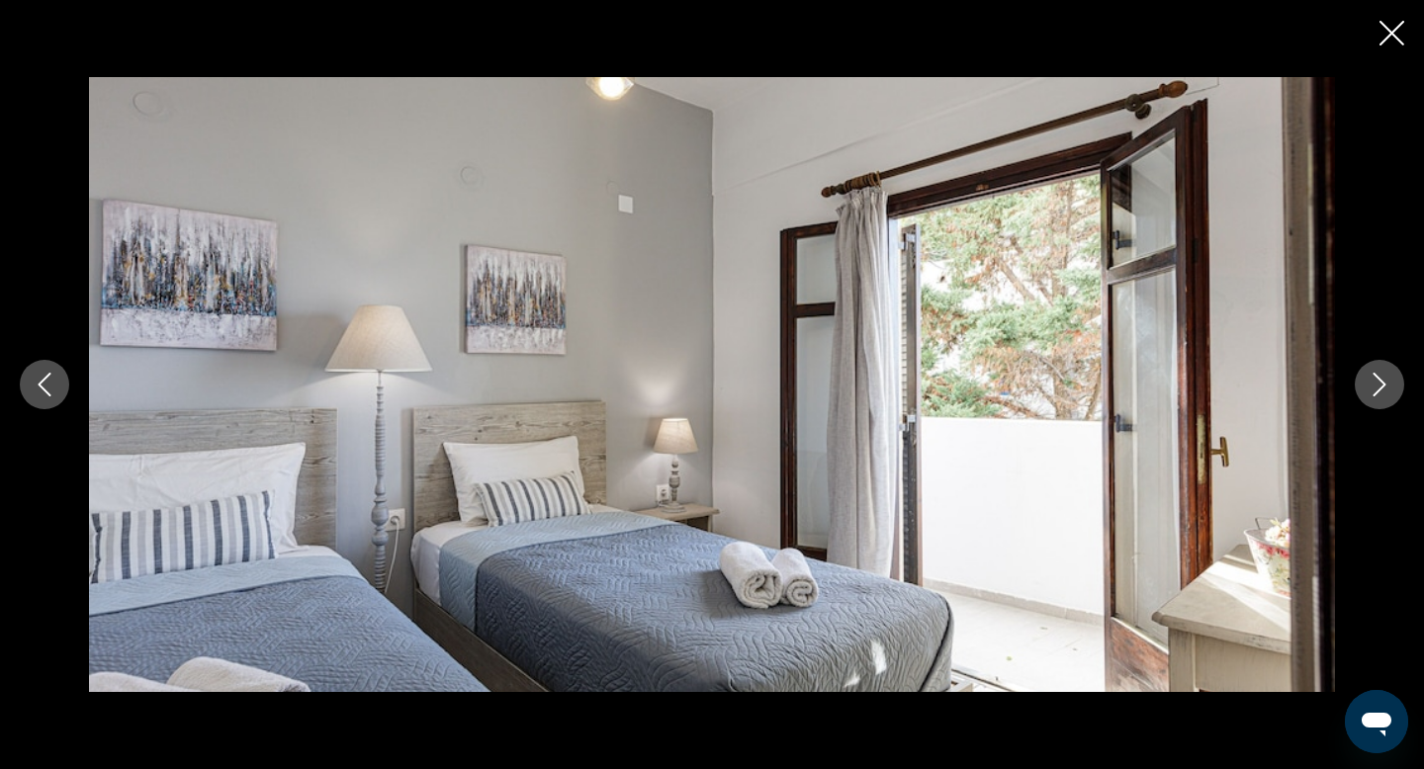
click at [1386, 29] on icon "Close slideshow" at bounding box center [1391, 33] width 25 height 25
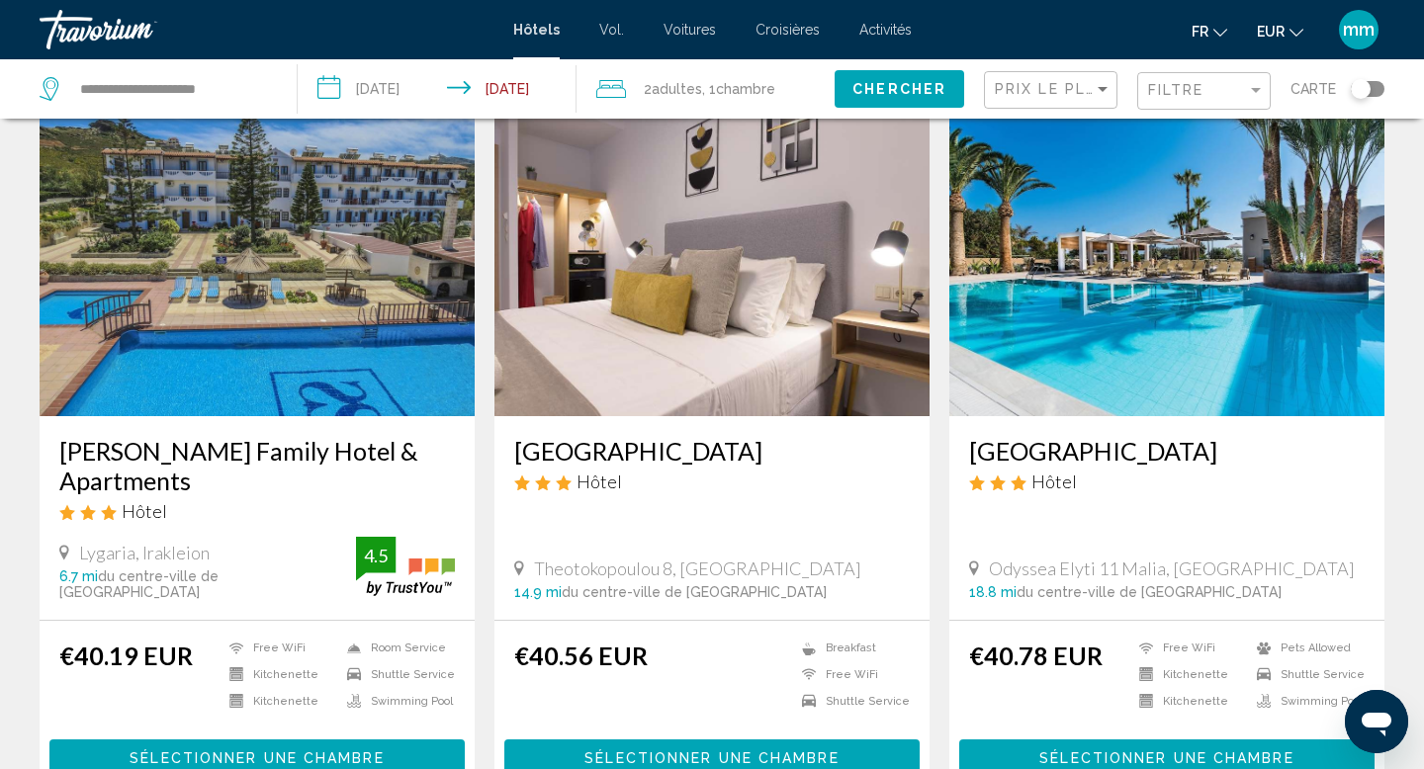
scroll to position [2292, 0]
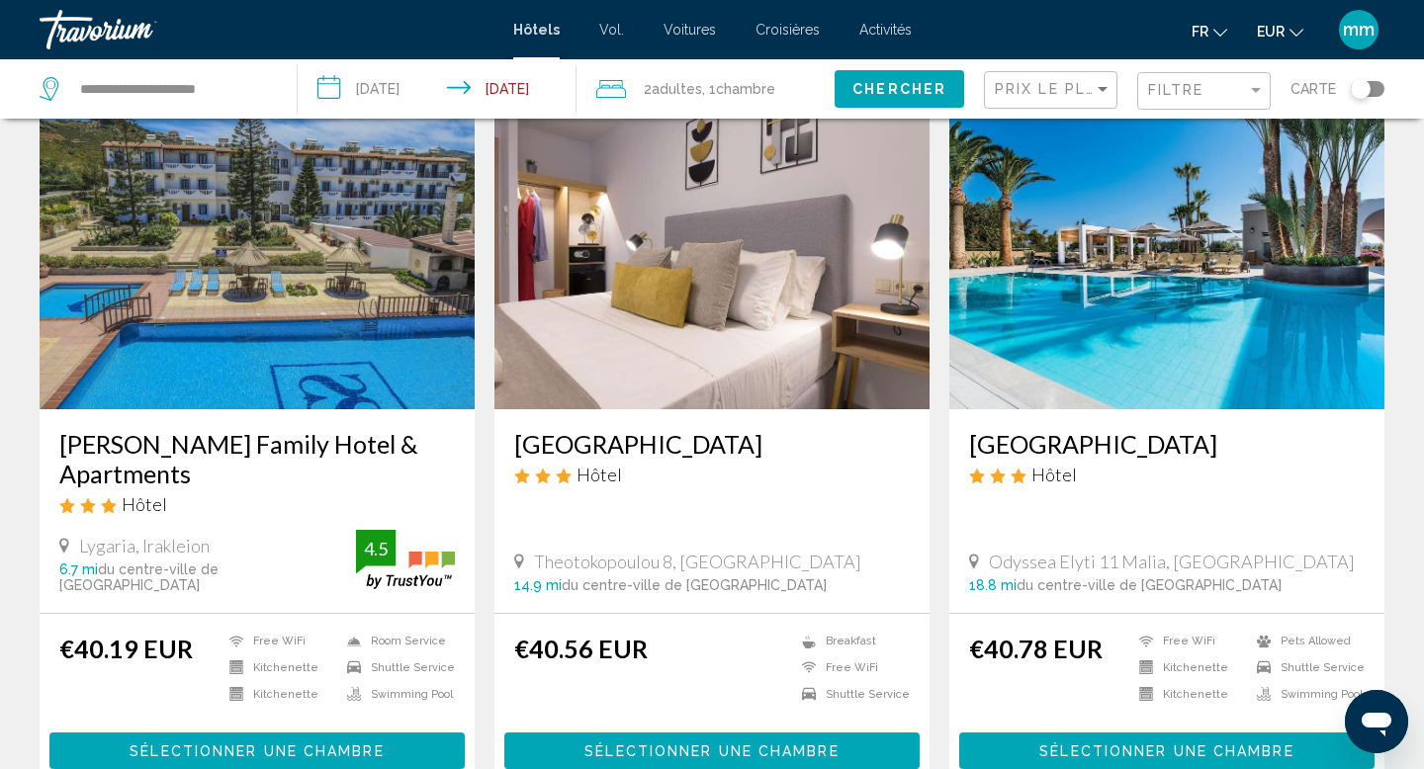
click at [1173, 183] on img "Contenu principal" at bounding box center [1166, 251] width 435 height 316
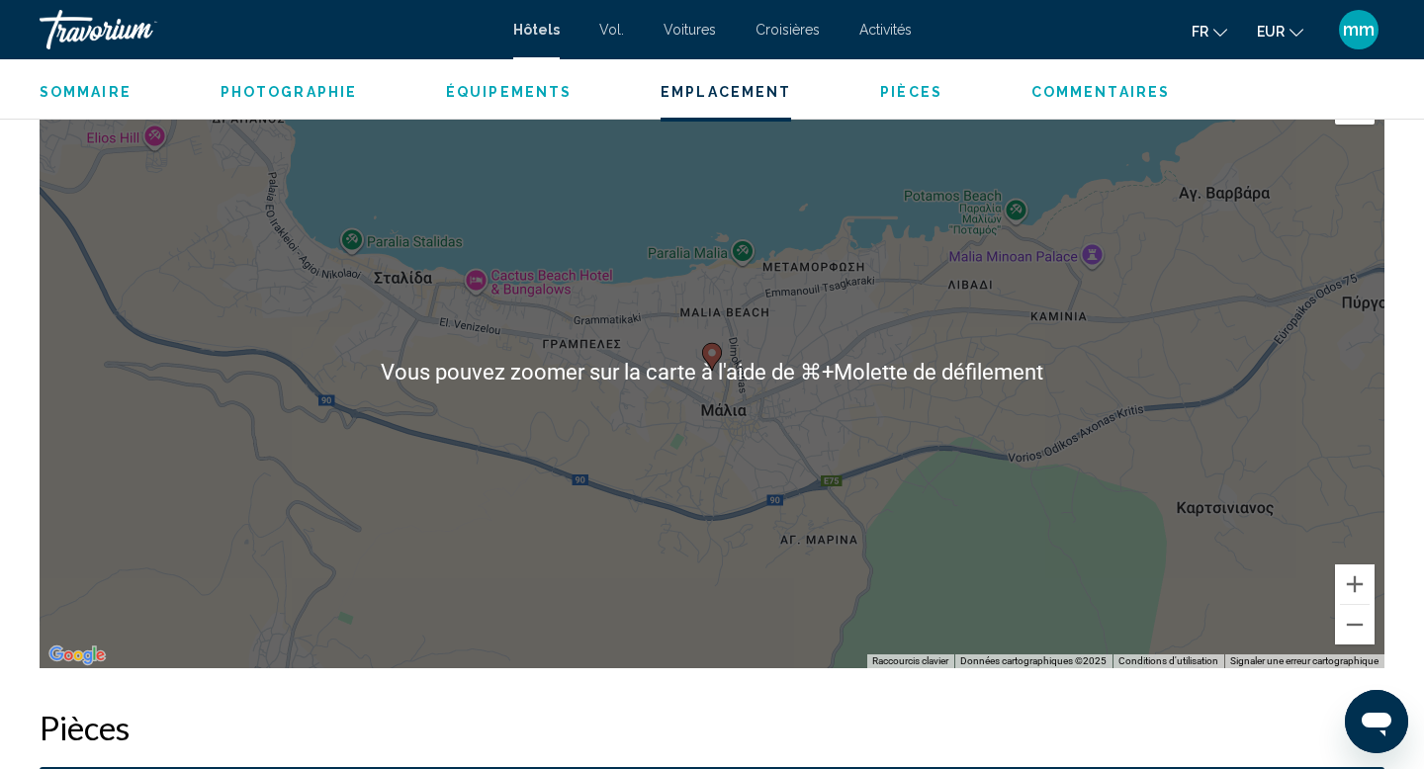
scroll to position [1916, 0]
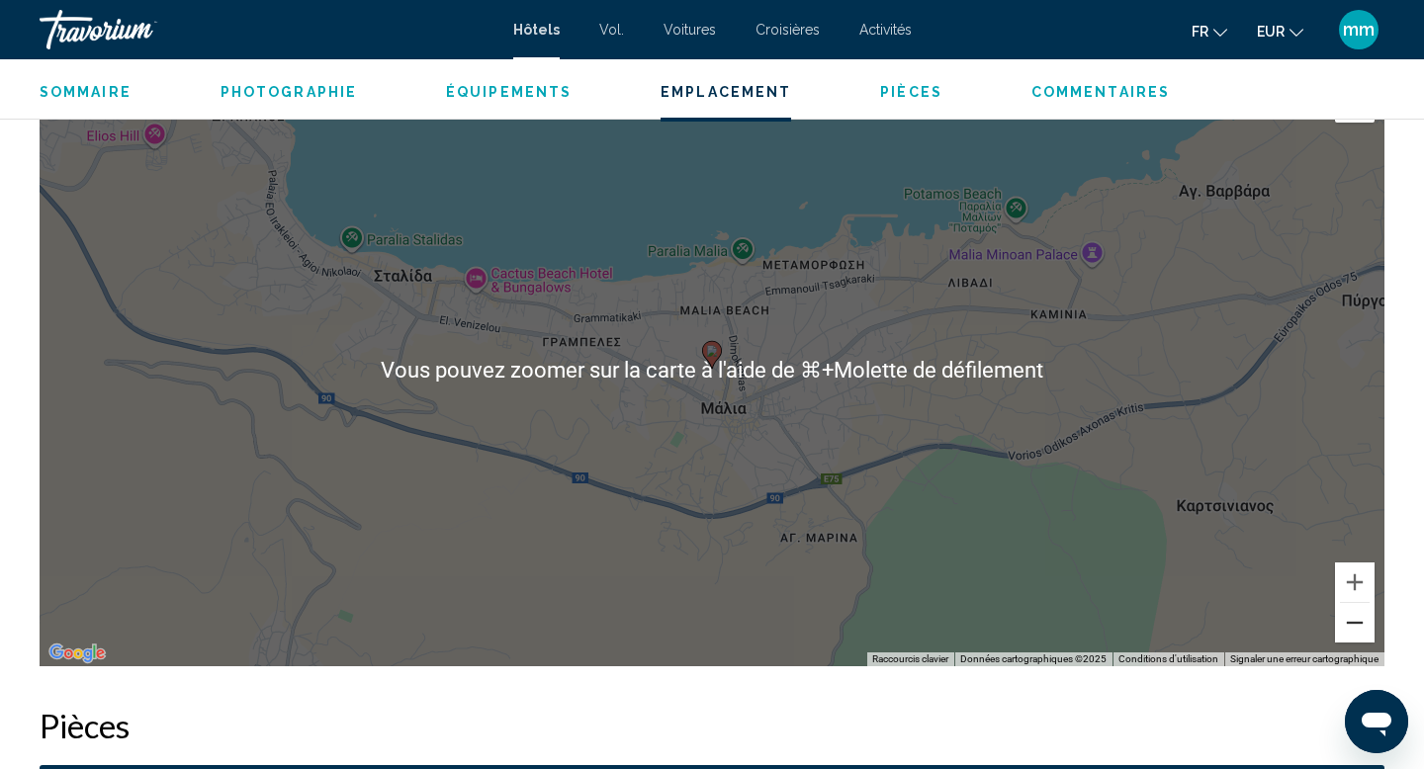
click at [1365, 621] on button "Zoom arrière" at bounding box center [1355, 623] width 40 height 40
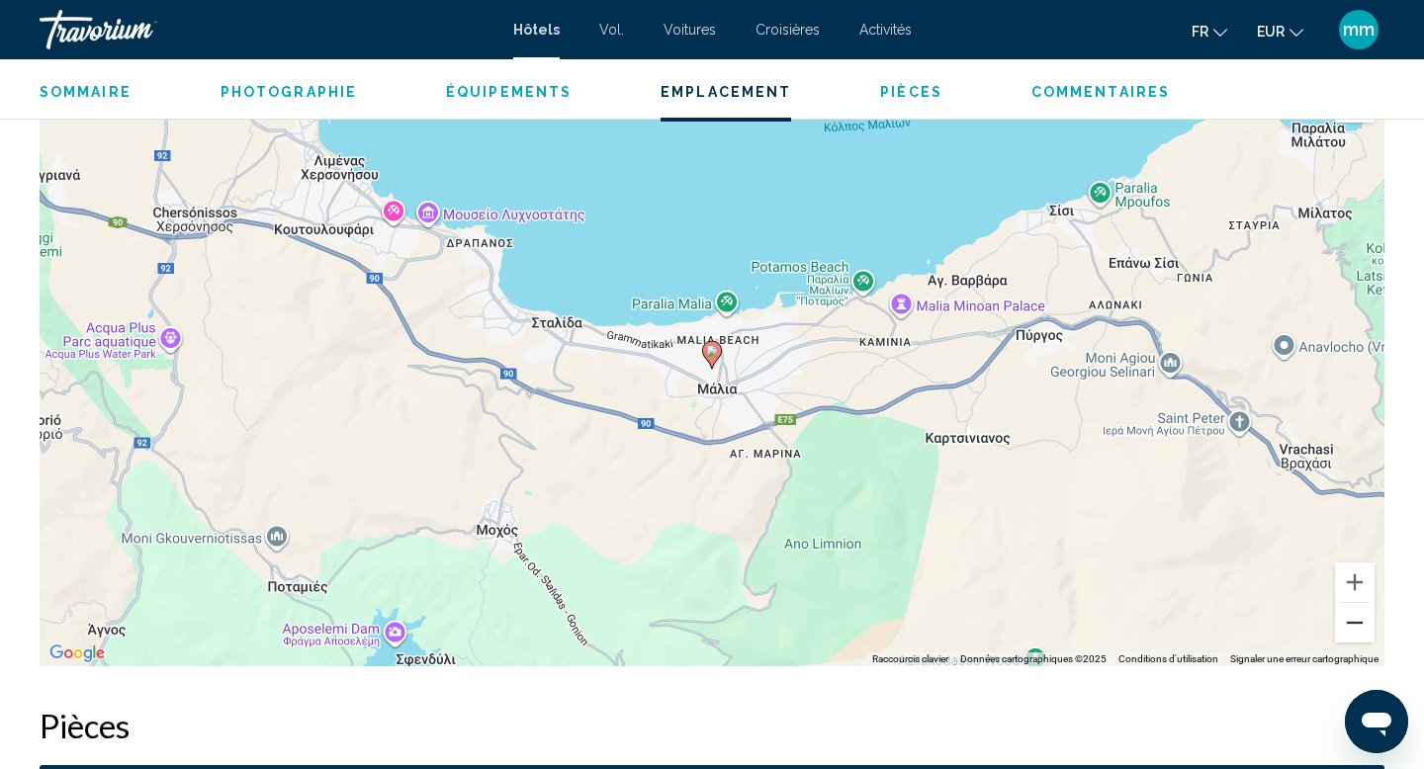
click at [1365, 623] on button "Zoom arrière" at bounding box center [1355, 623] width 40 height 40
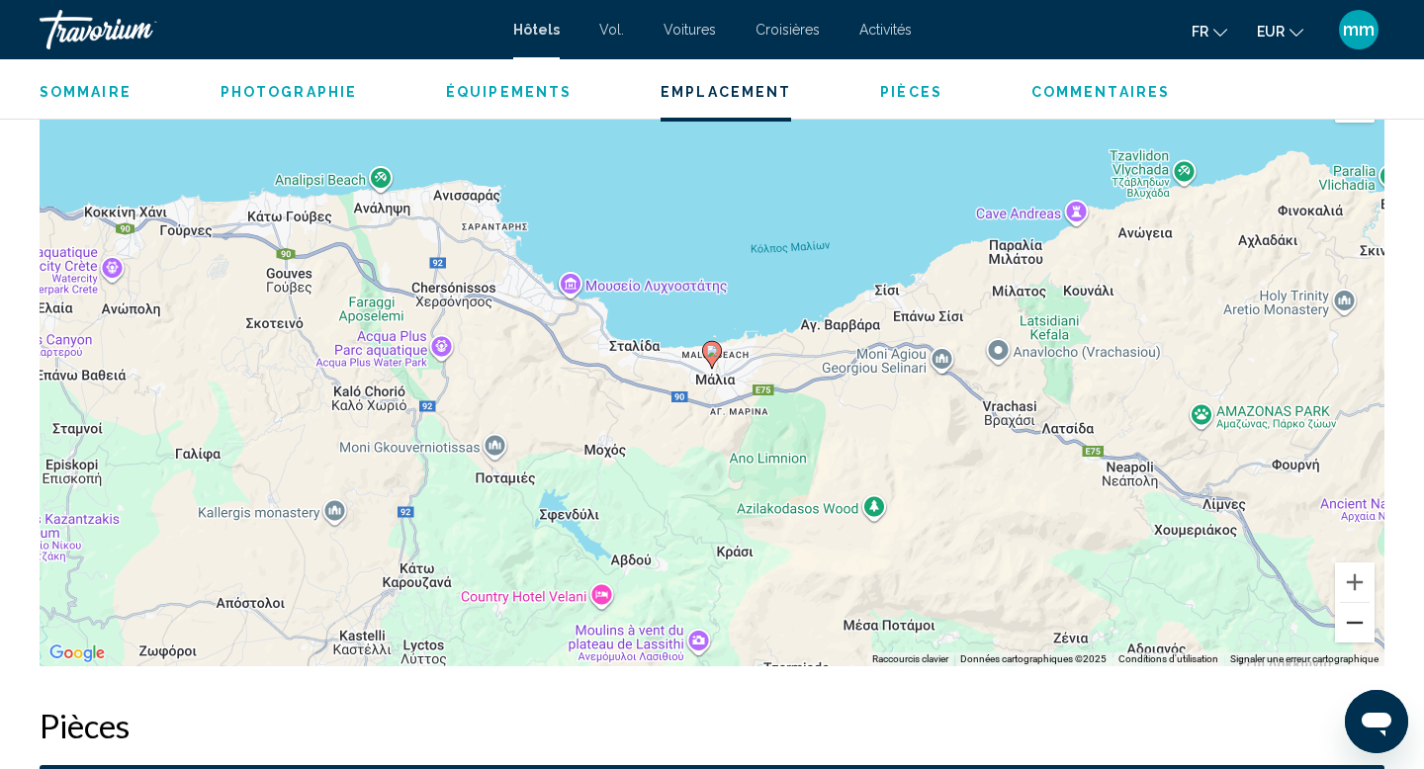
click at [1365, 623] on button "Zoom arrière" at bounding box center [1355, 623] width 40 height 40
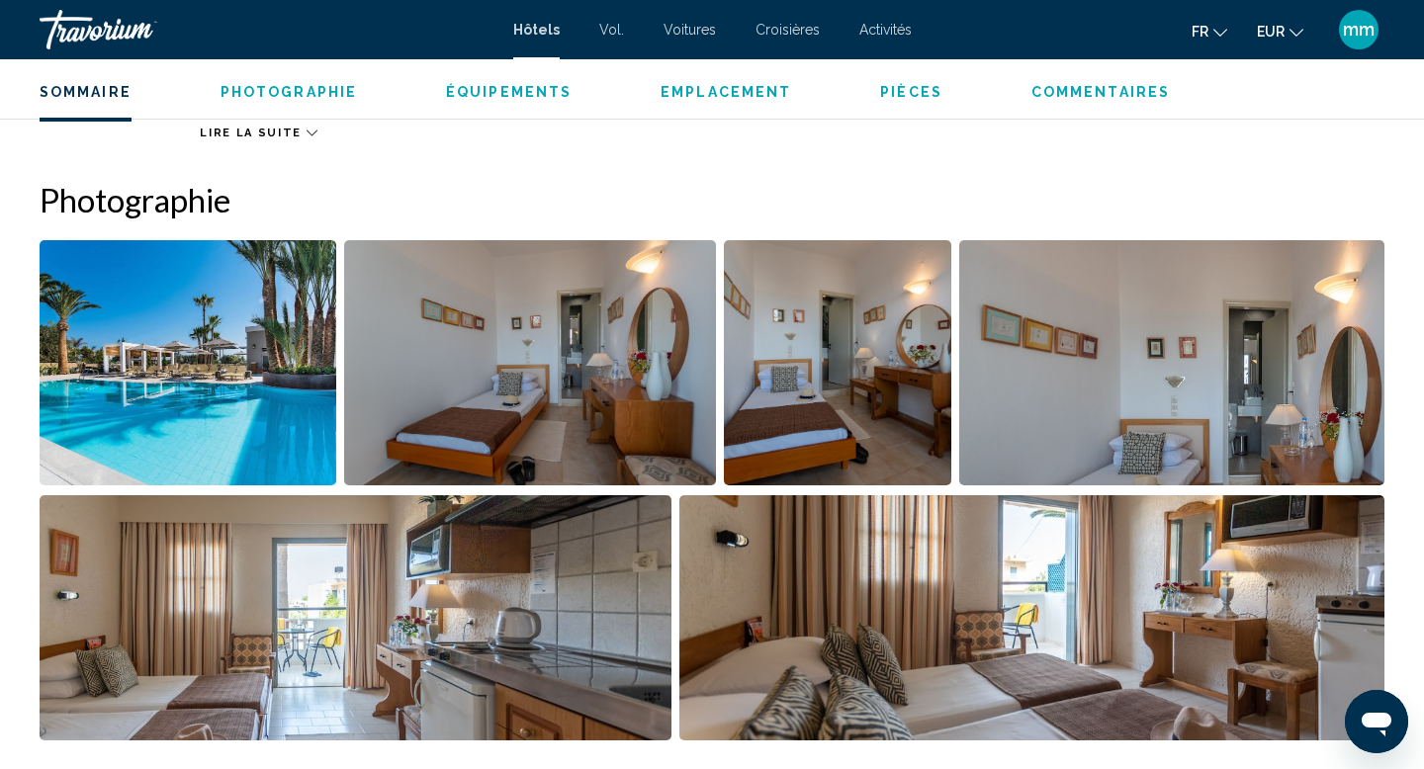
scroll to position [895, 0]
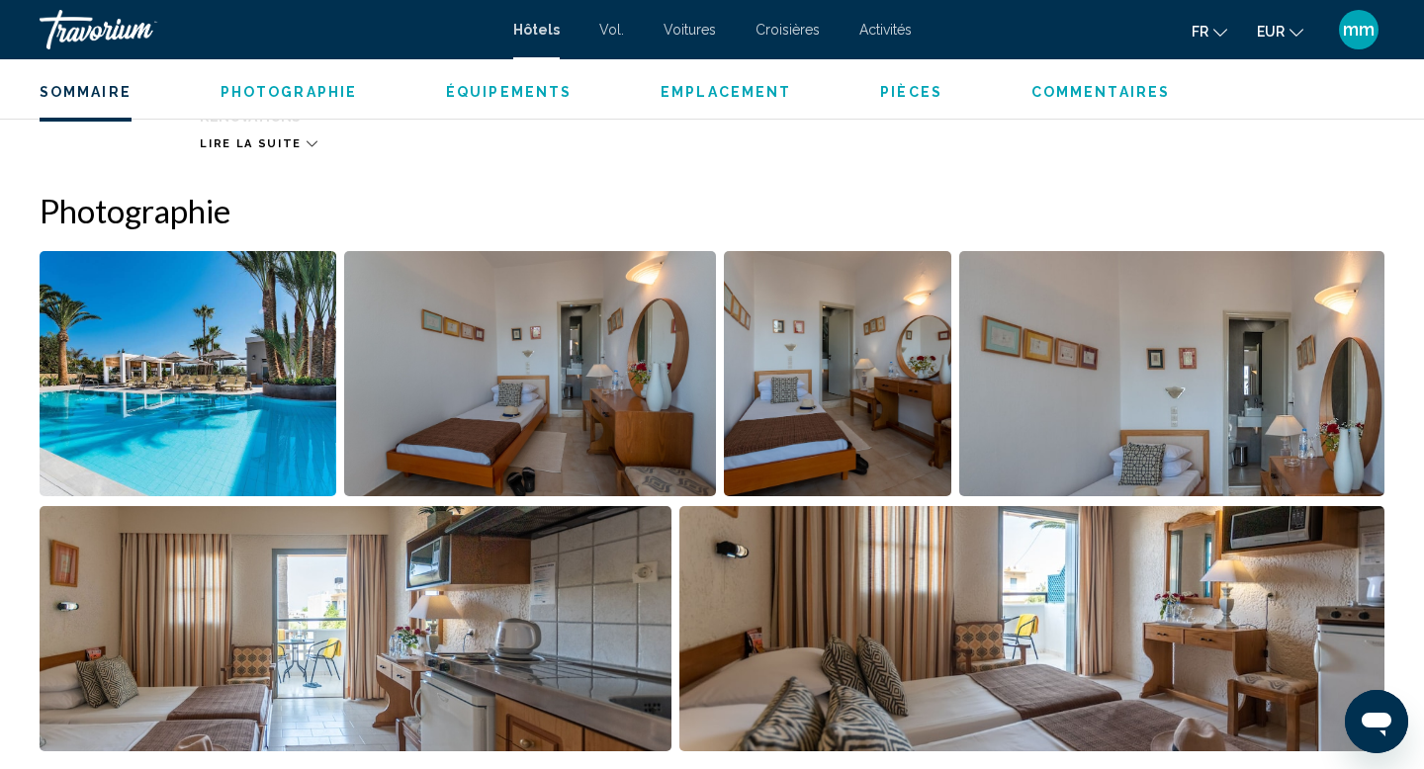
click at [233, 416] on img "Open full-screen image slider" at bounding box center [188, 373] width 297 height 245
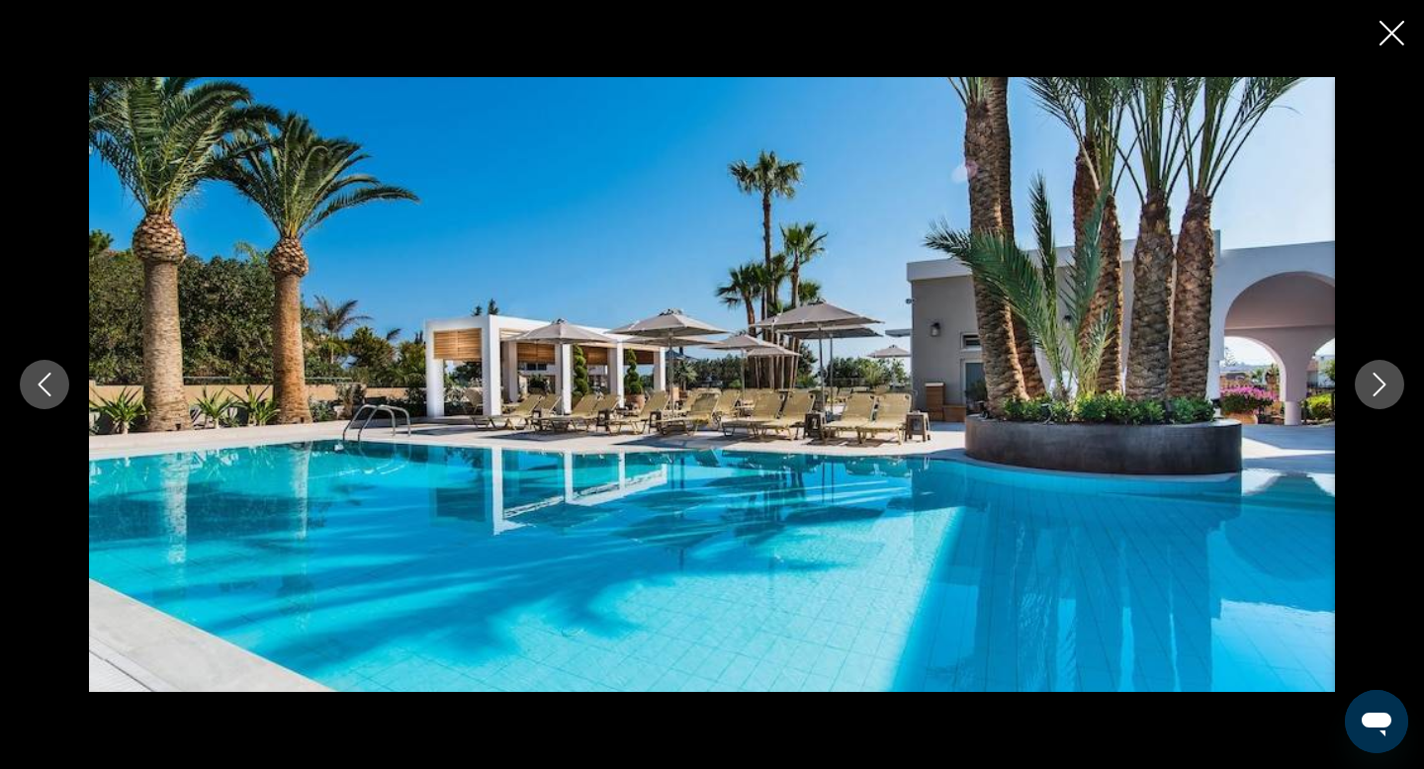
click at [1387, 395] on icon "Next image" at bounding box center [1380, 385] width 24 height 24
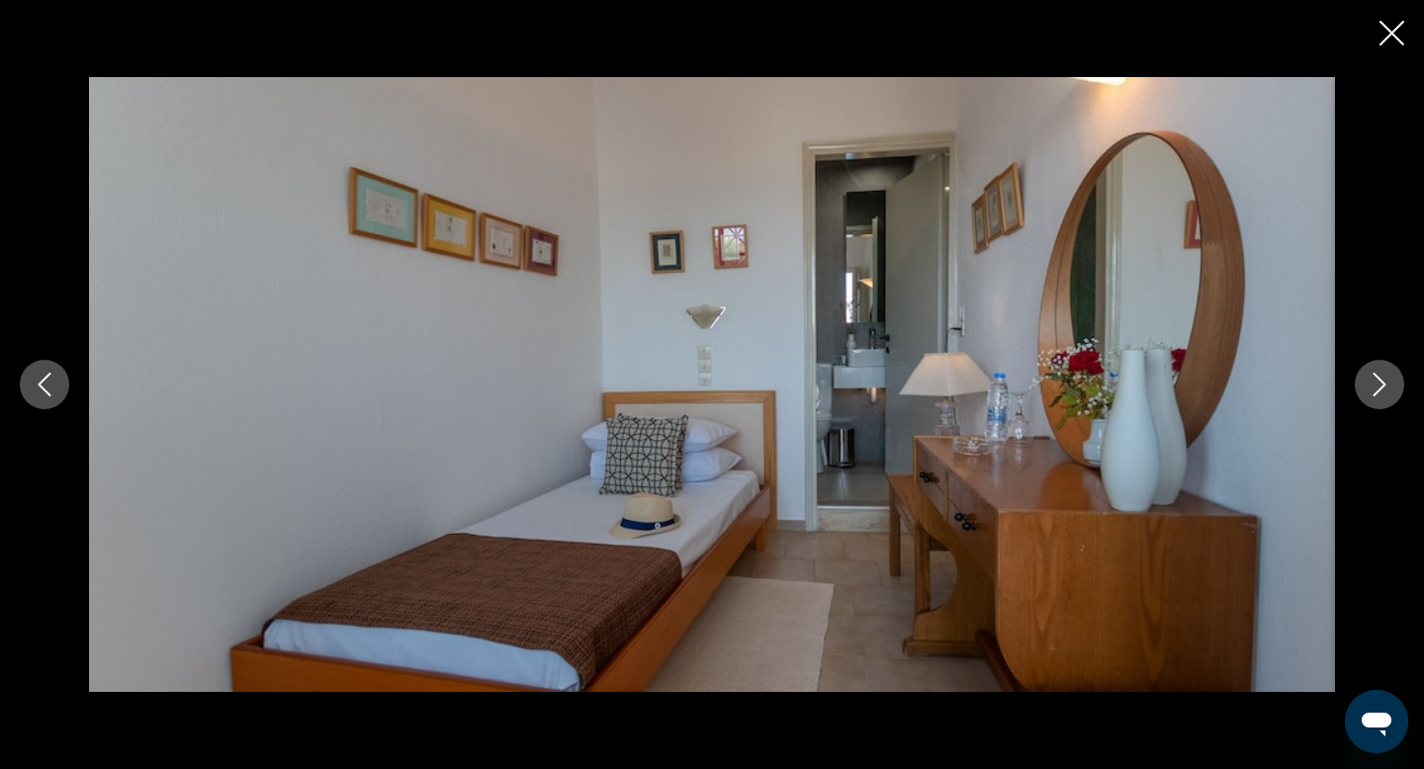
click at [1387, 395] on icon "Next image" at bounding box center [1380, 385] width 24 height 24
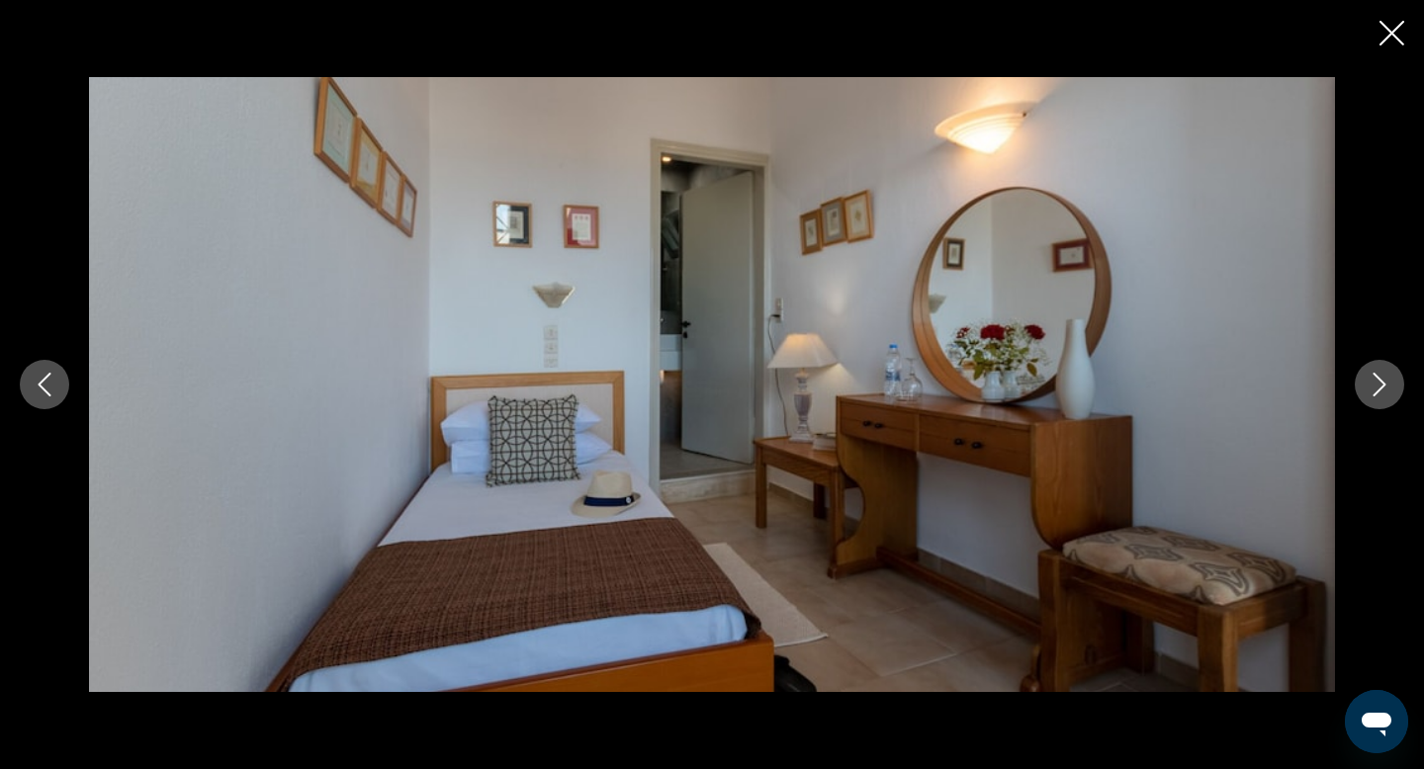
click at [1387, 395] on icon "Next image" at bounding box center [1380, 385] width 24 height 24
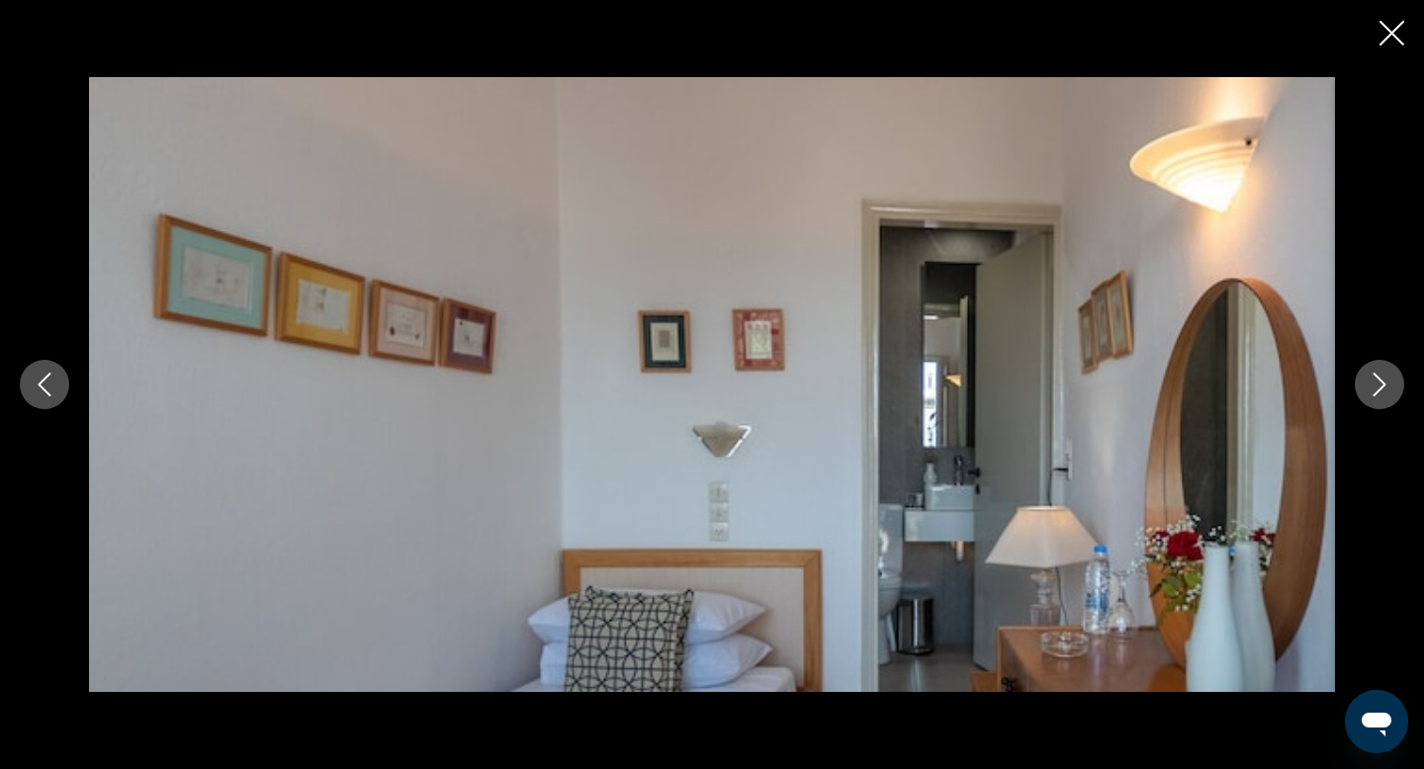
click at [1387, 395] on icon "Next image" at bounding box center [1380, 385] width 24 height 24
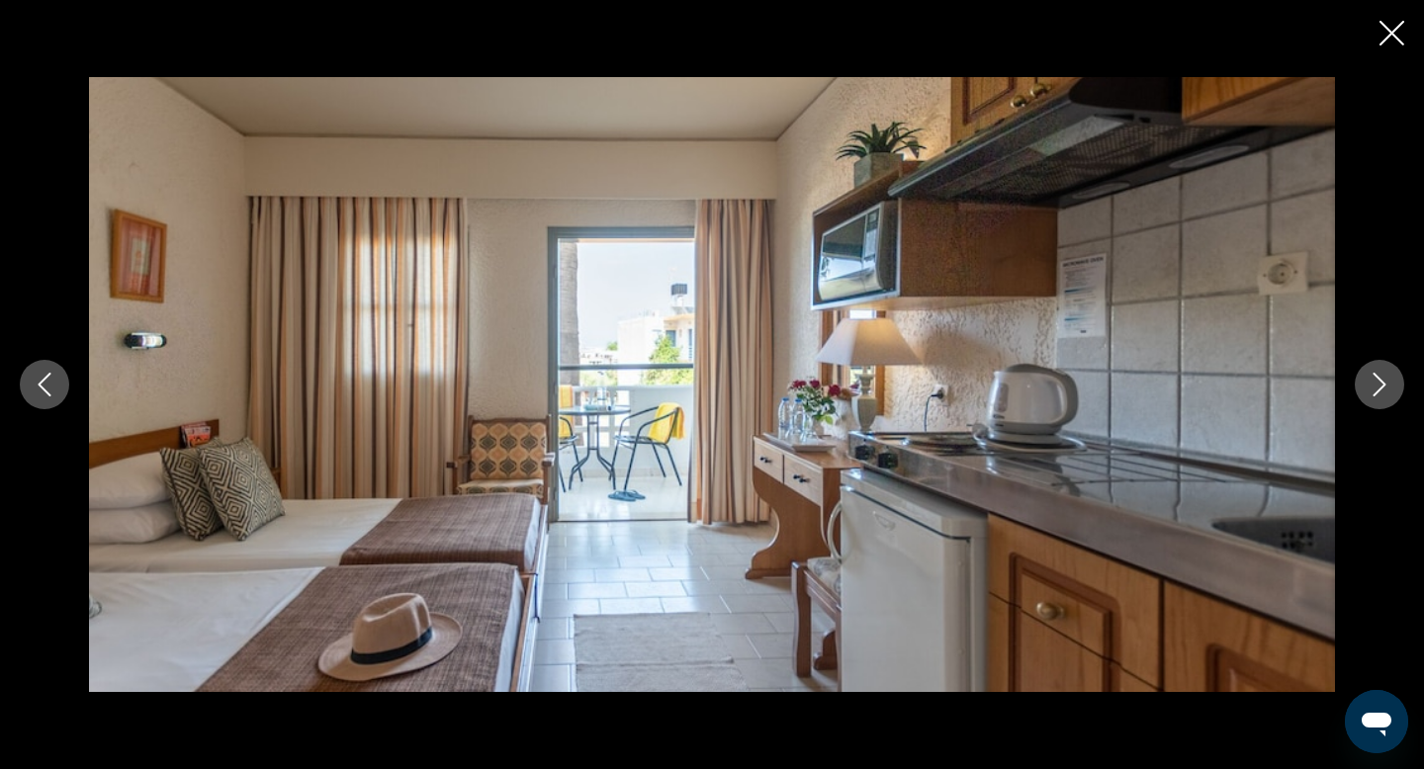
click at [1387, 395] on icon "Next image" at bounding box center [1380, 385] width 24 height 24
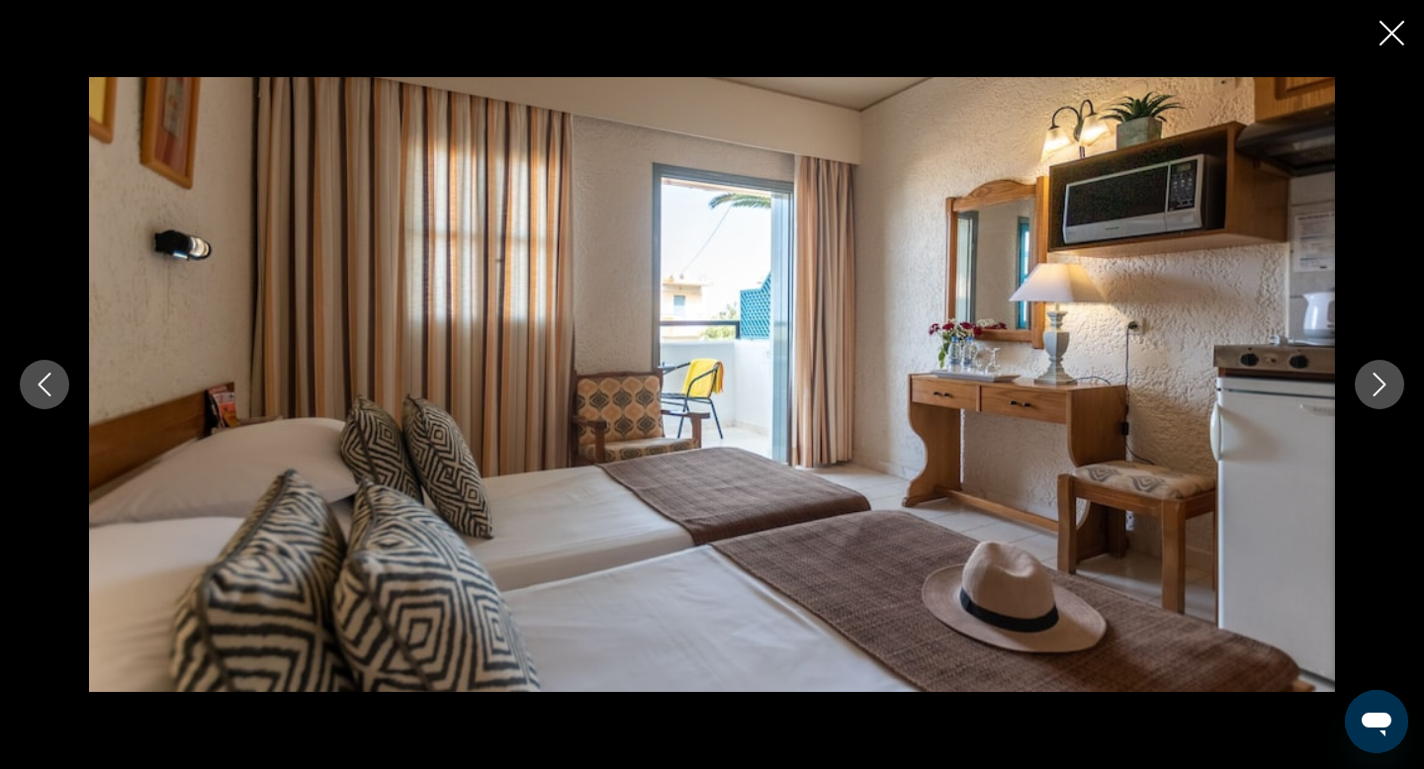
click at [1387, 395] on icon "Next image" at bounding box center [1380, 385] width 24 height 24
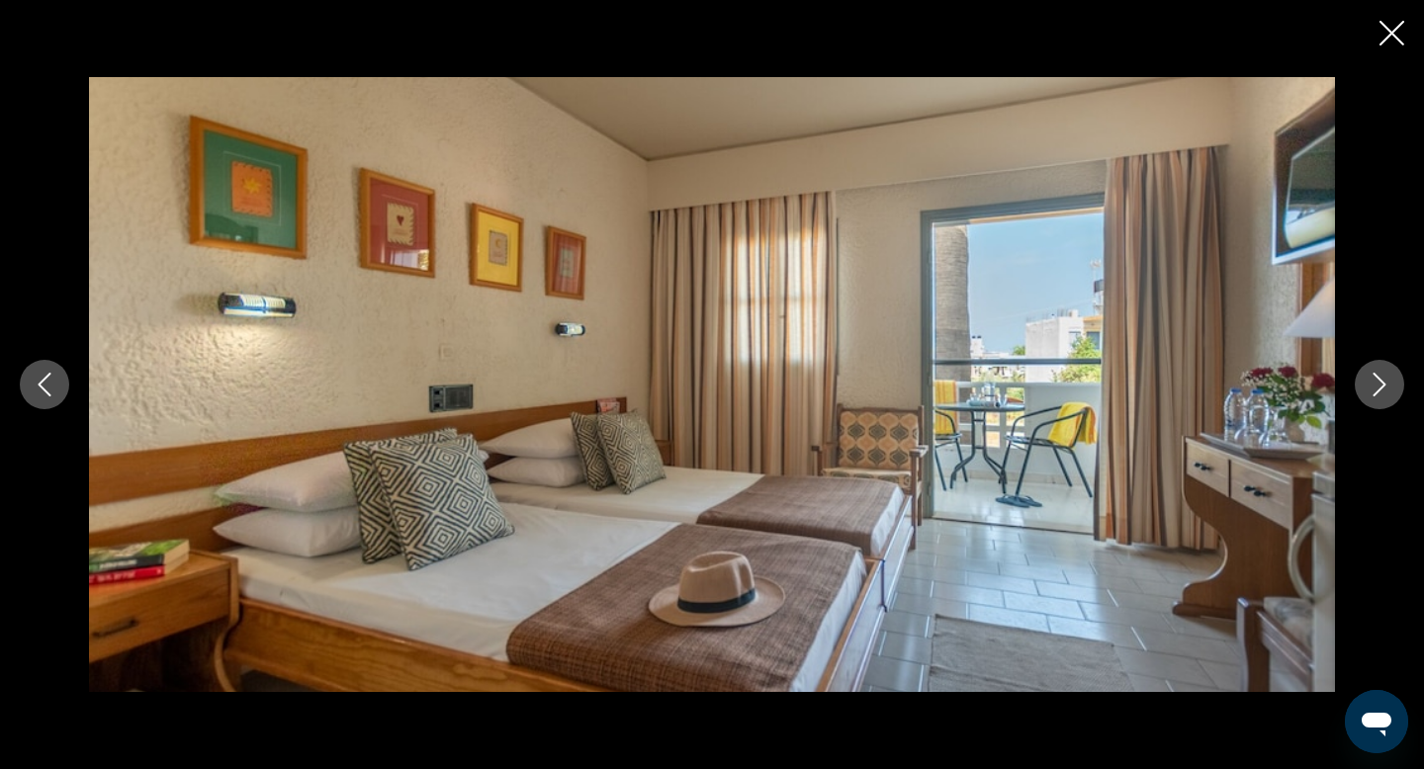
click at [1387, 395] on icon "Next image" at bounding box center [1380, 385] width 24 height 24
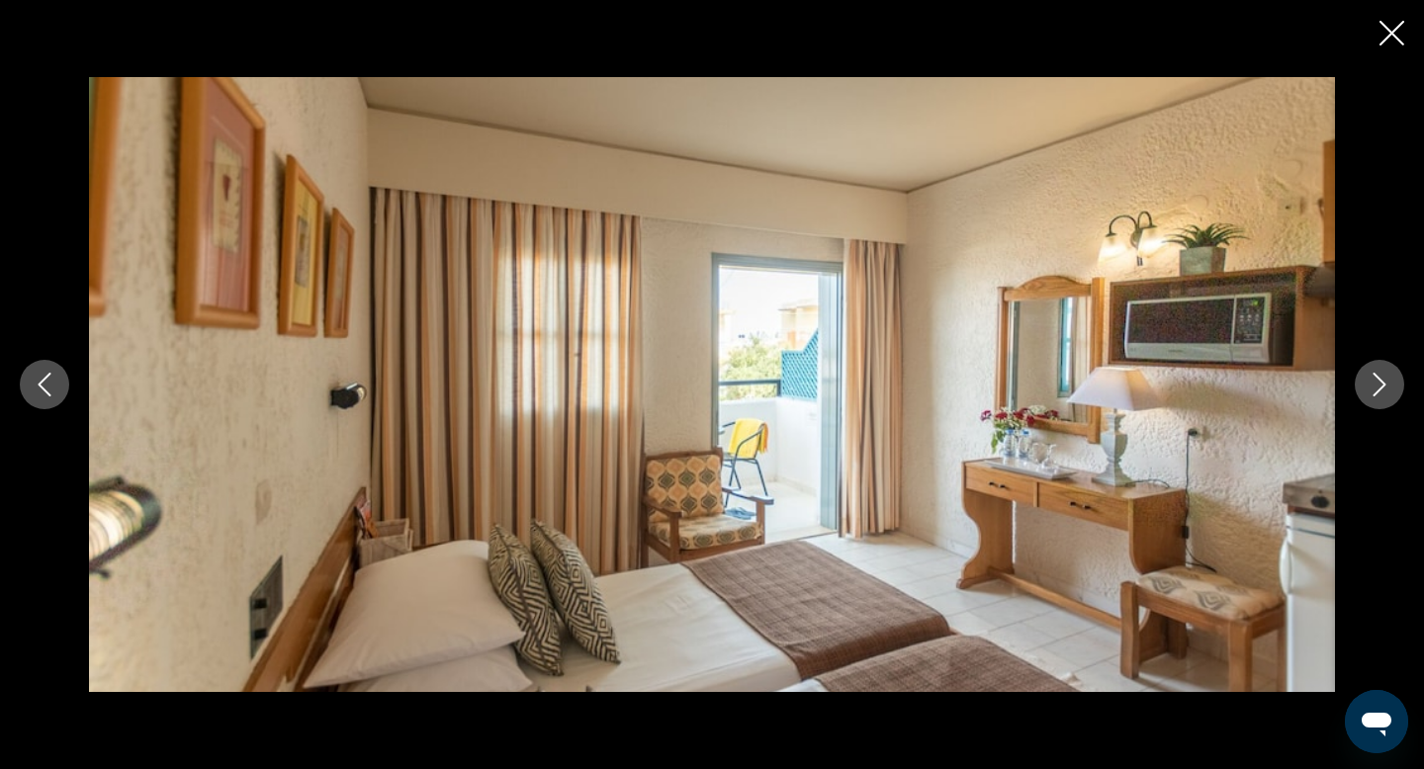
click at [1387, 395] on icon "Next image" at bounding box center [1380, 385] width 24 height 24
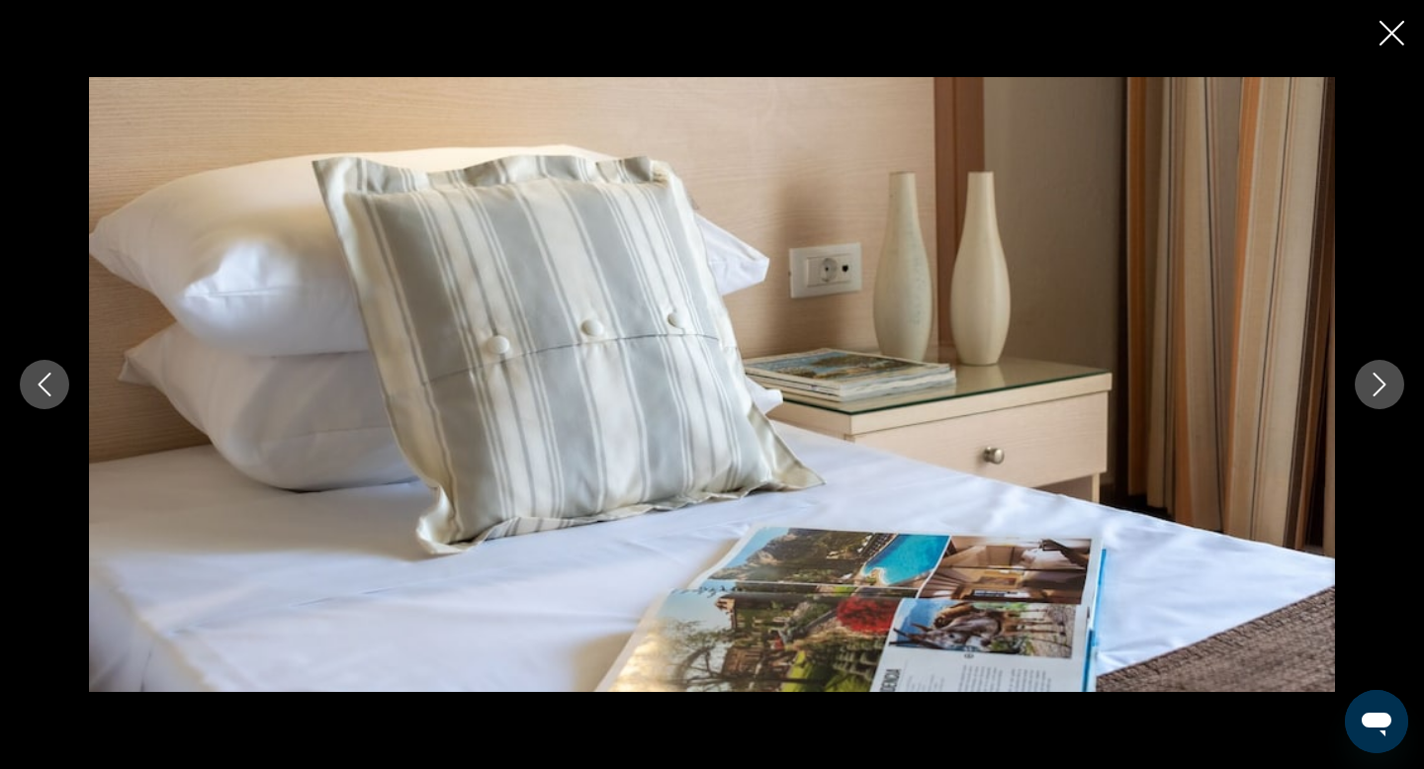
click at [1387, 395] on icon "Next image" at bounding box center [1380, 385] width 24 height 24
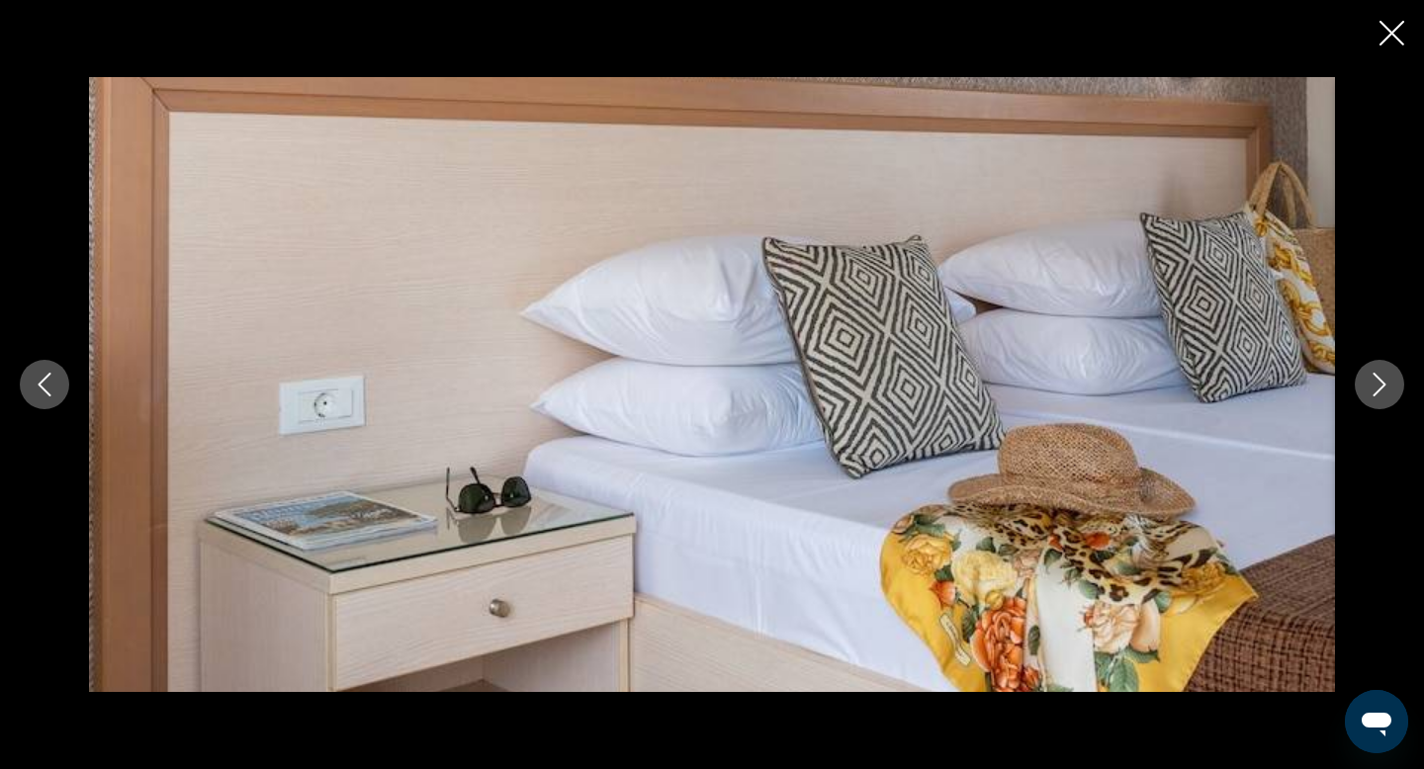
click at [1387, 395] on icon "Next image" at bounding box center [1380, 385] width 24 height 24
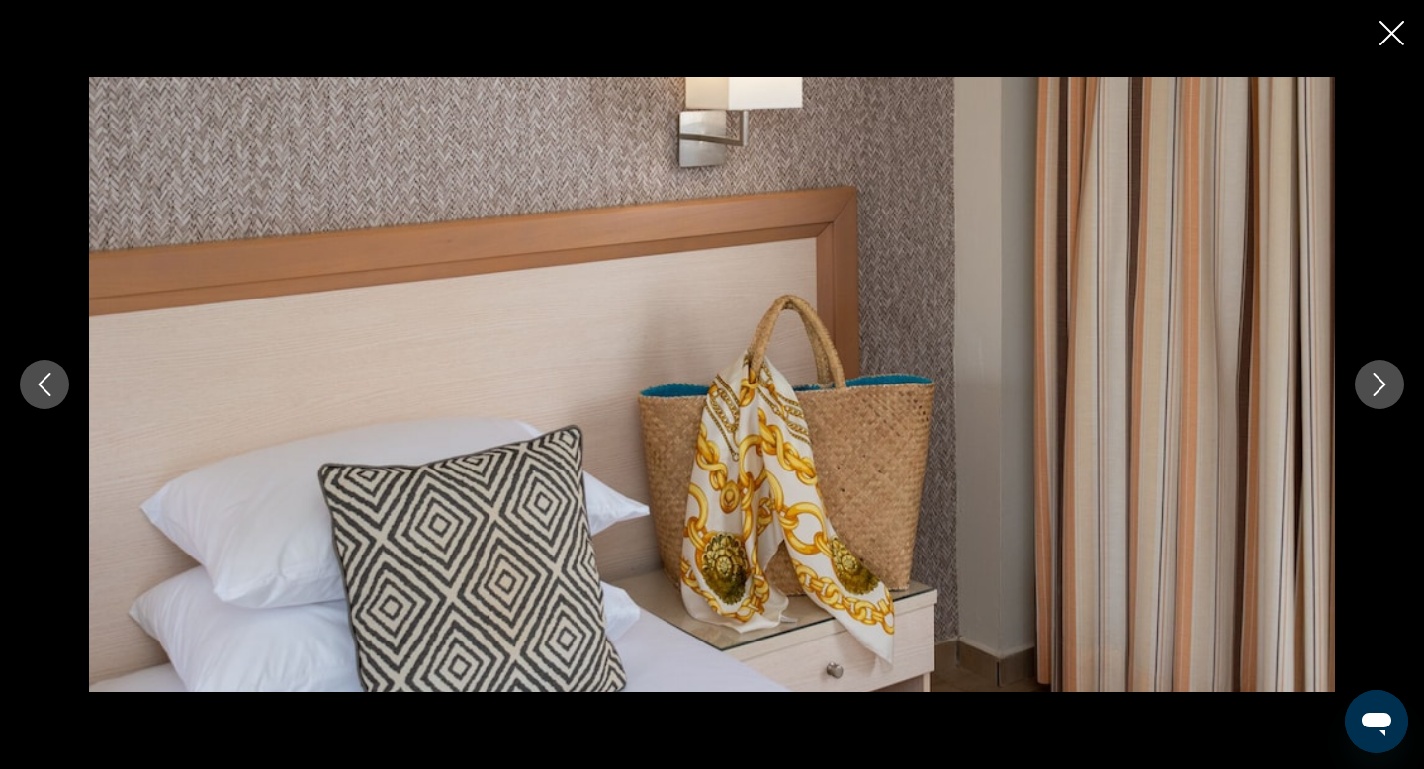
click at [1387, 395] on icon "Next image" at bounding box center [1380, 385] width 24 height 24
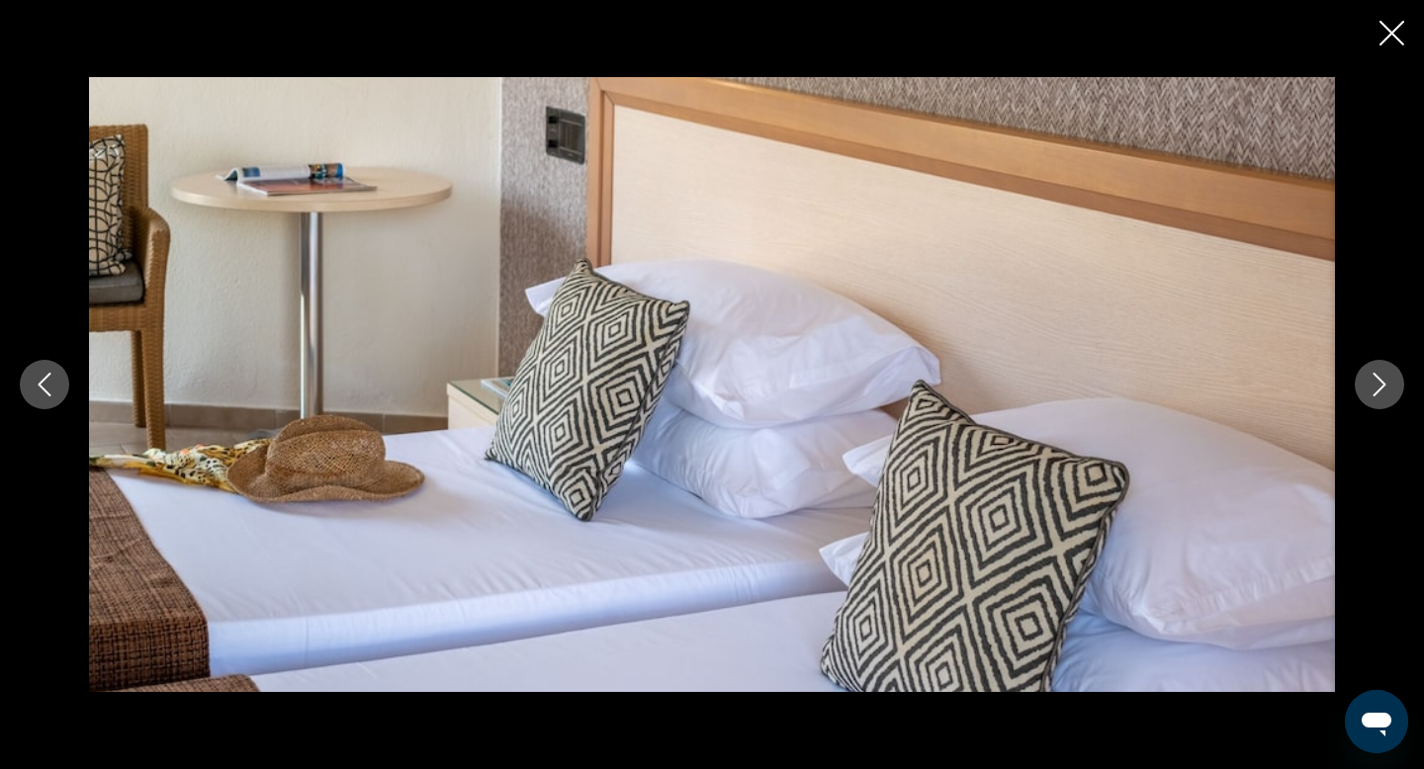
click at [1387, 395] on icon "Next image" at bounding box center [1380, 385] width 24 height 24
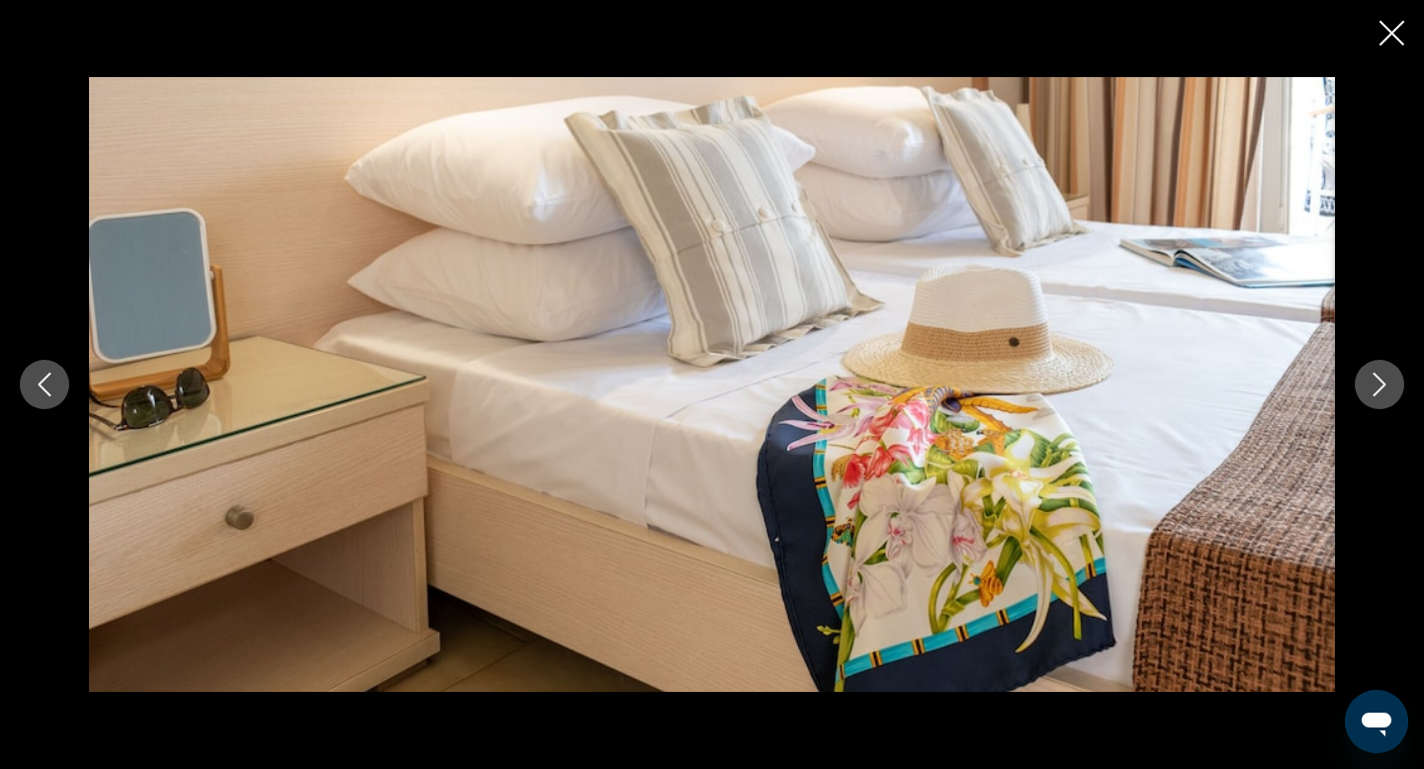
click at [1387, 395] on icon "Next image" at bounding box center [1380, 385] width 24 height 24
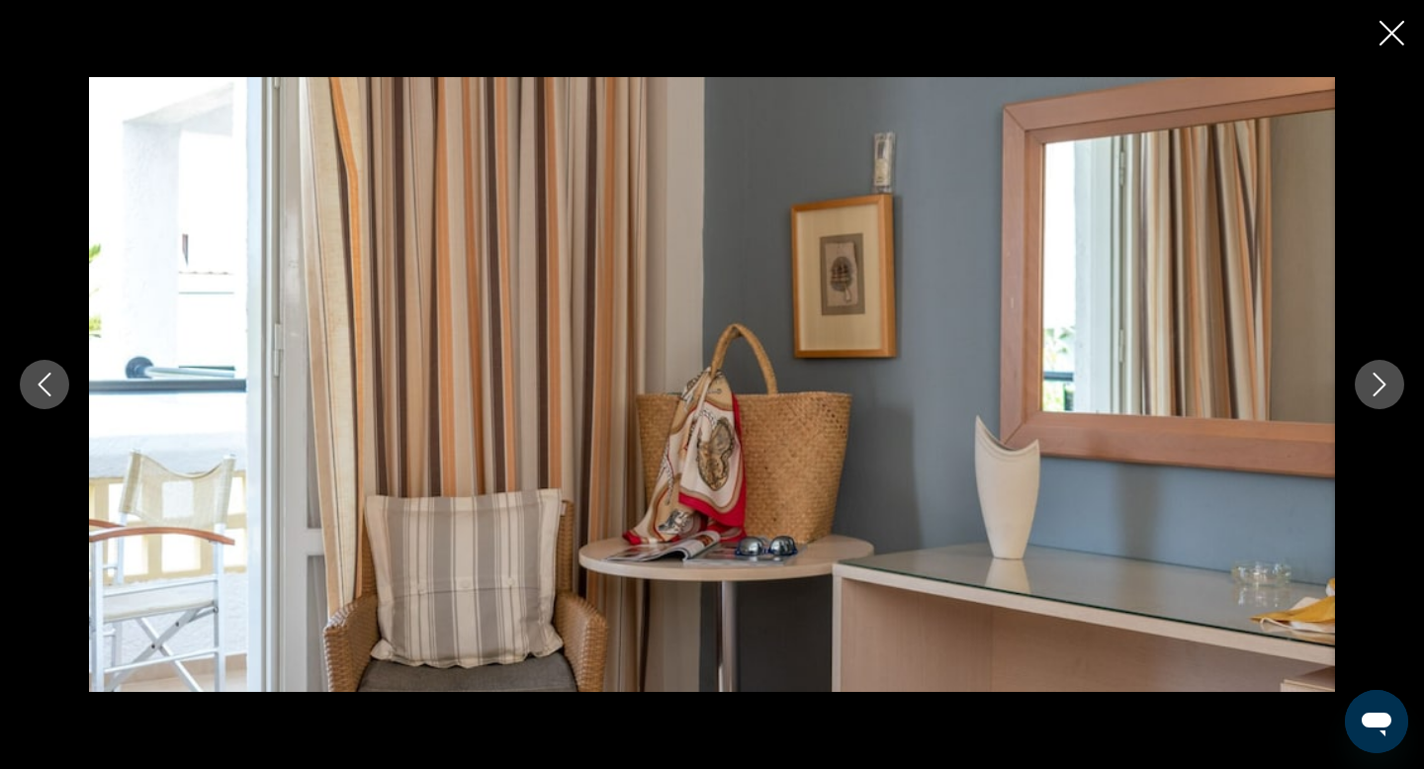
click at [1387, 395] on icon "Next image" at bounding box center [1380, 385] width 24 height 24
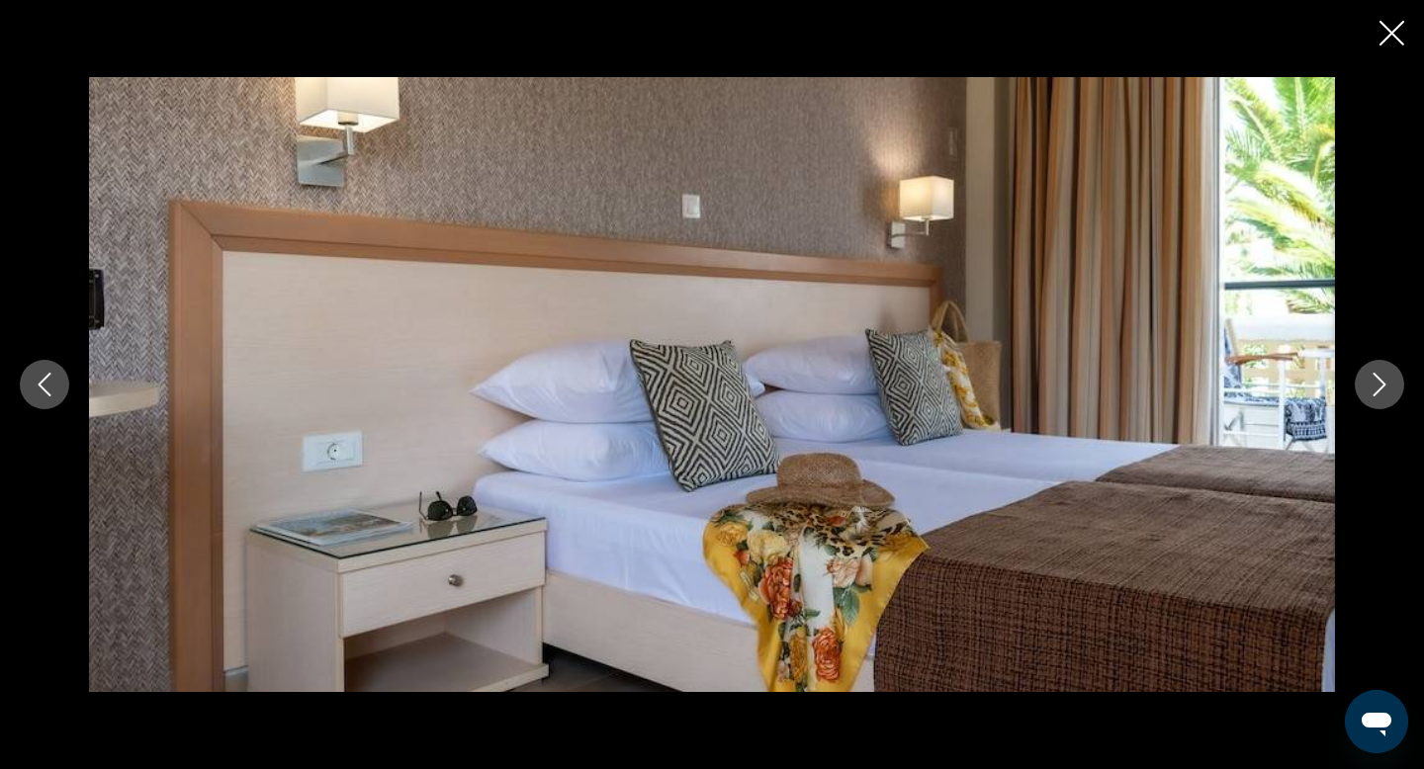
click at [1387, 395] on icon "Next image" at bounding box center [1380, 385] width 24 height 24
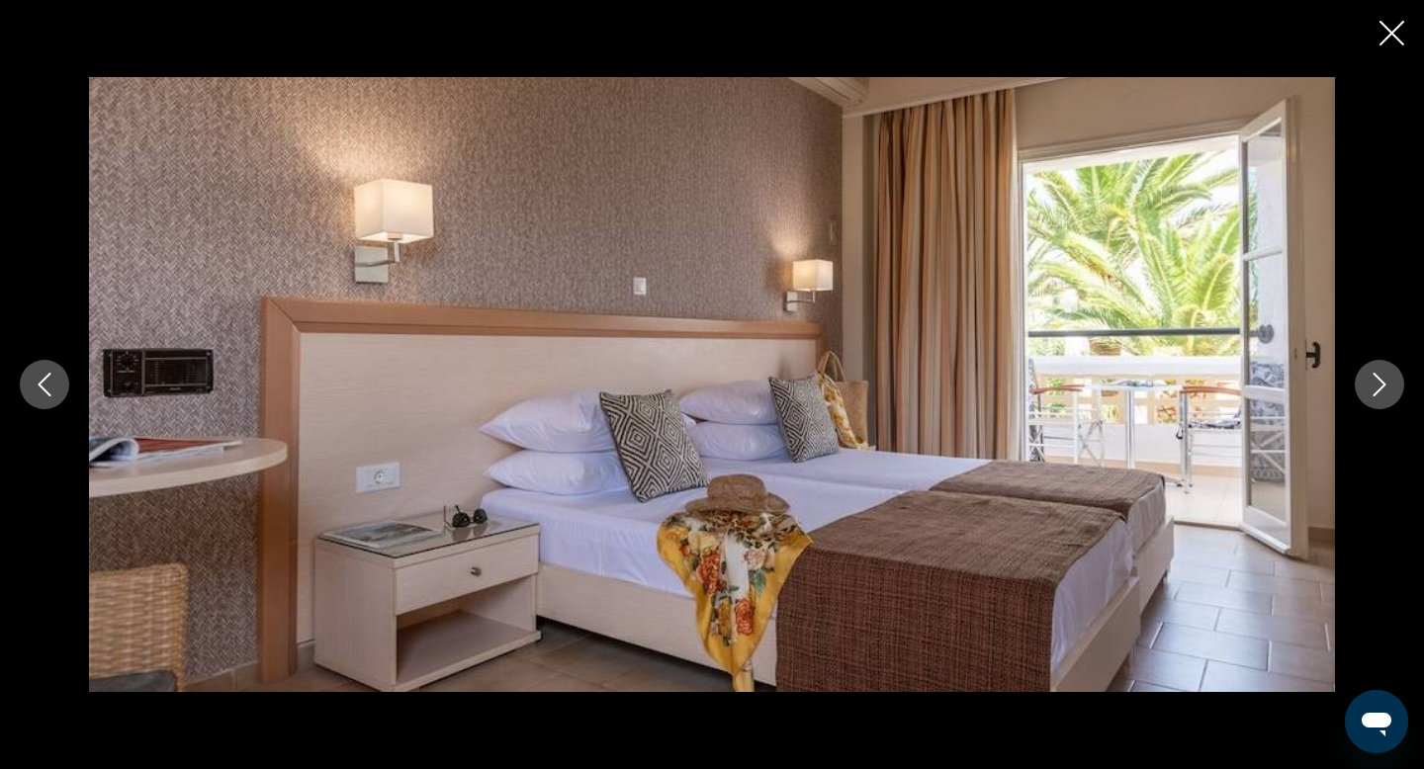
click at [1387, 395] on icon "Next image" at bounding box center [1380, 385] width 24 height 24
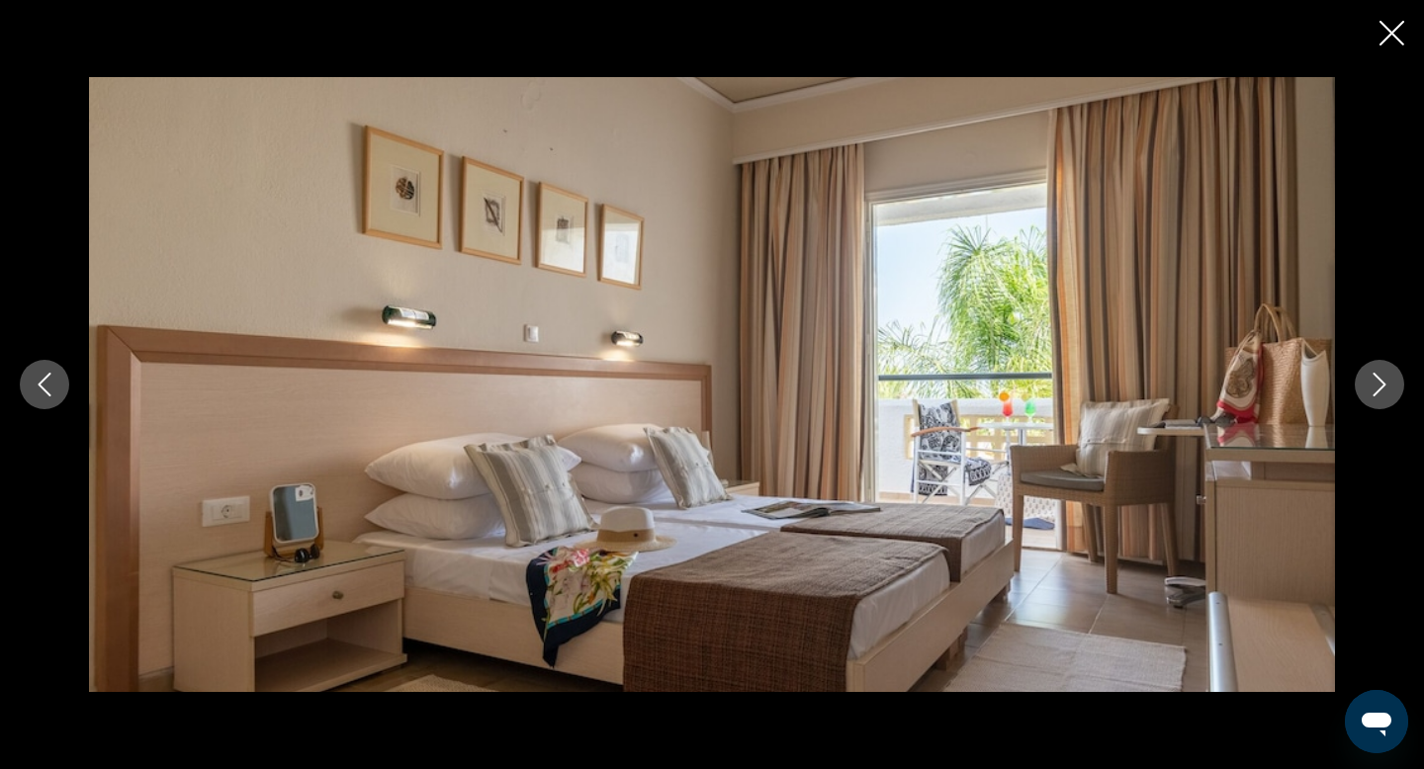
click at [1387, 395] on icon "Next image" at bounding box center [1380, 385] width 24 height 24
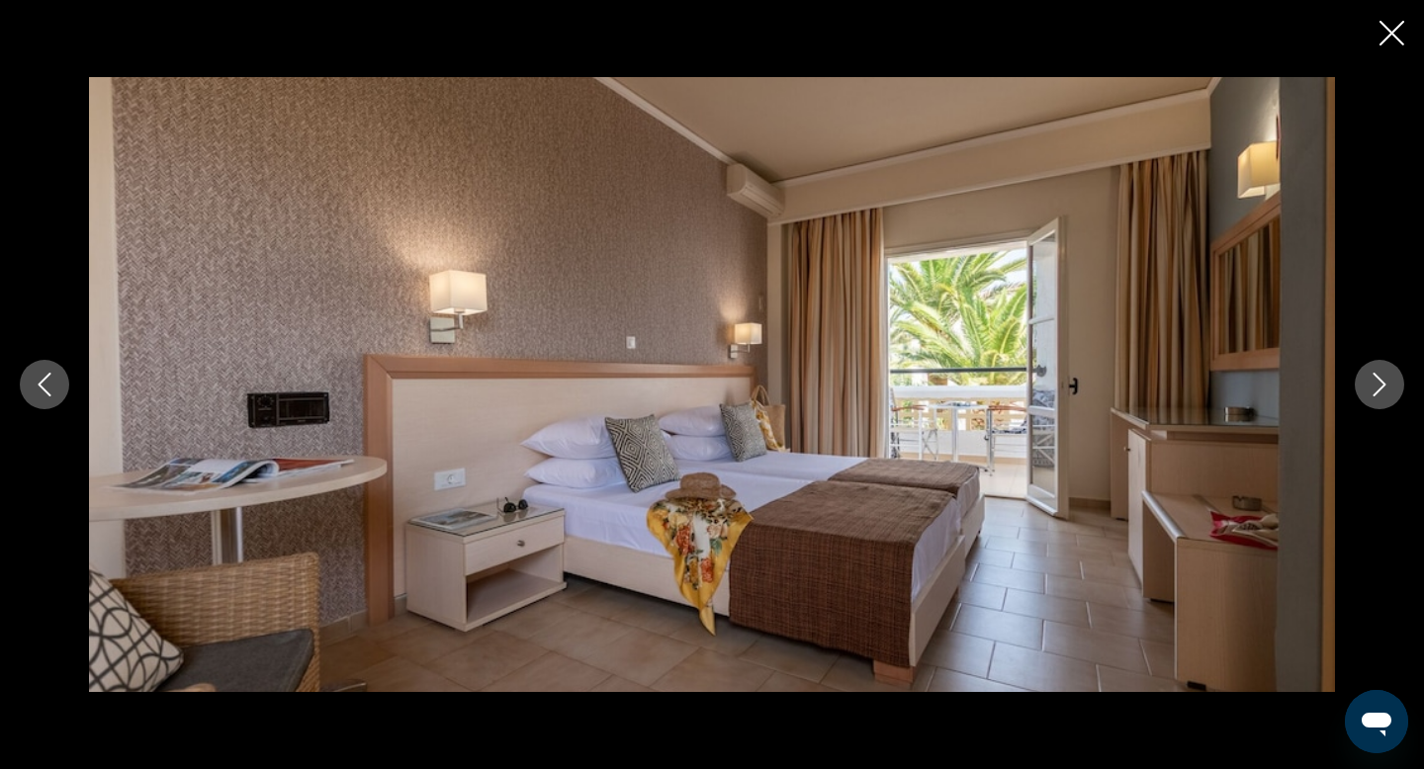
click at [1387, 395] on icon "Next image" at bounding box center [1380, 385] width 24 height 24
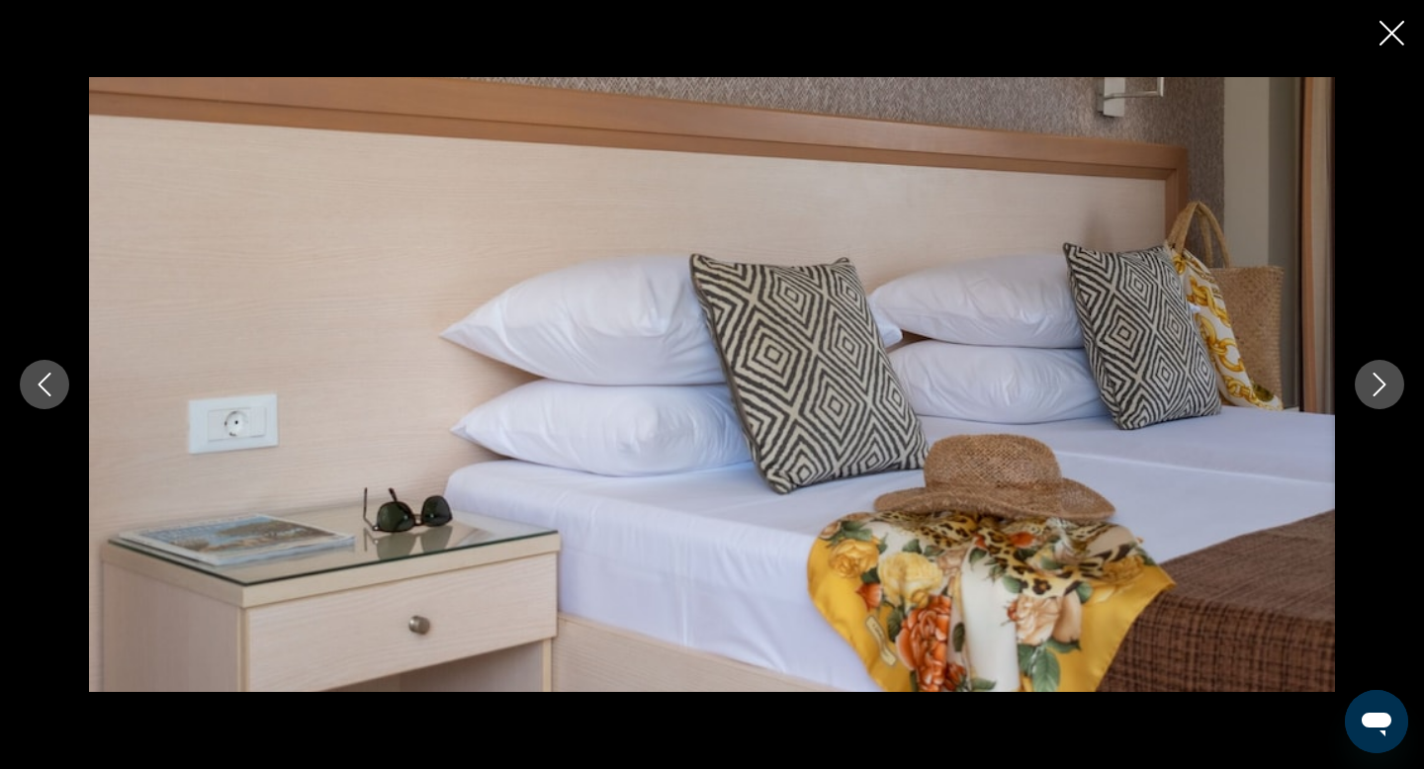
click at [1387, 395] on icon "Next image" at bounding box center [1380, 385] width 24 height 24
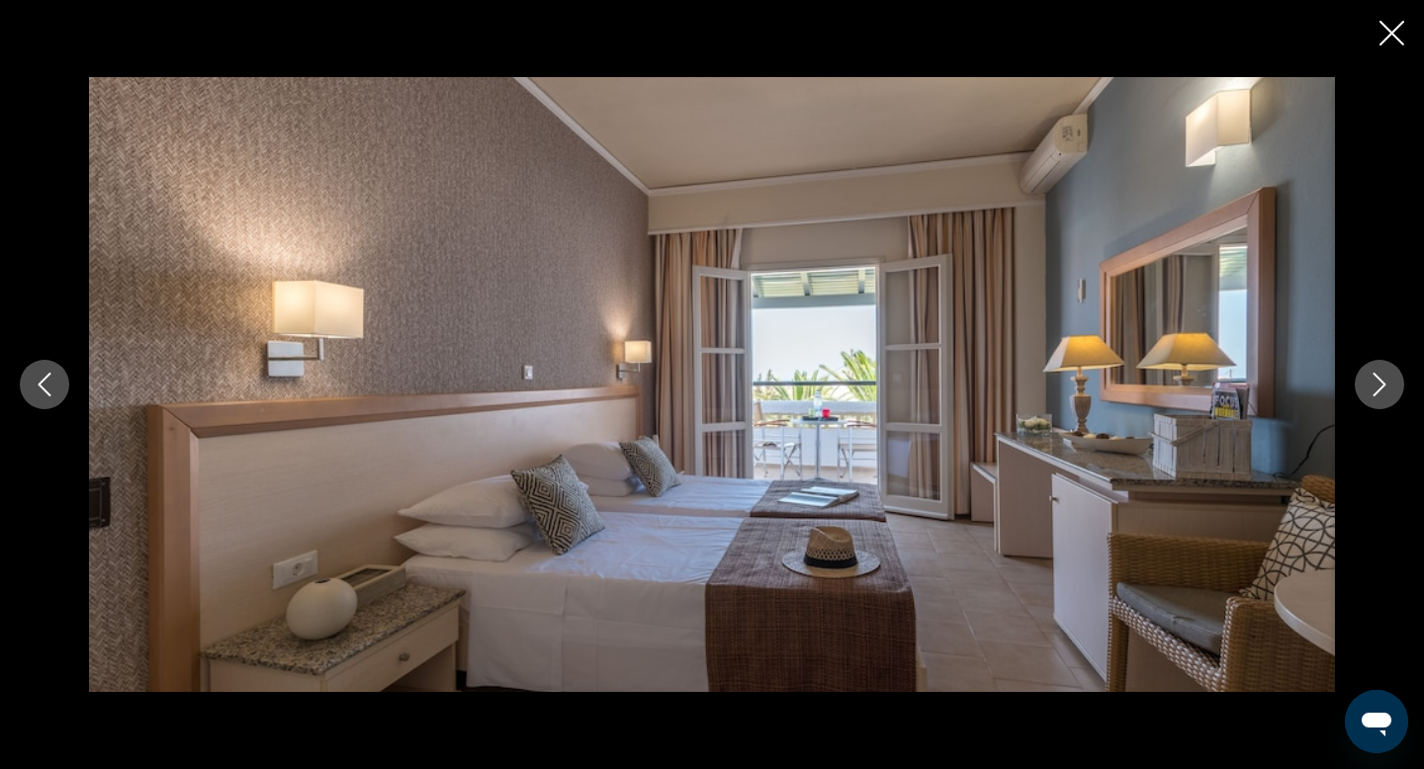
click at [1387, 395] on icon "Next image" at bounding box center [1380, 385] width 24 height 24
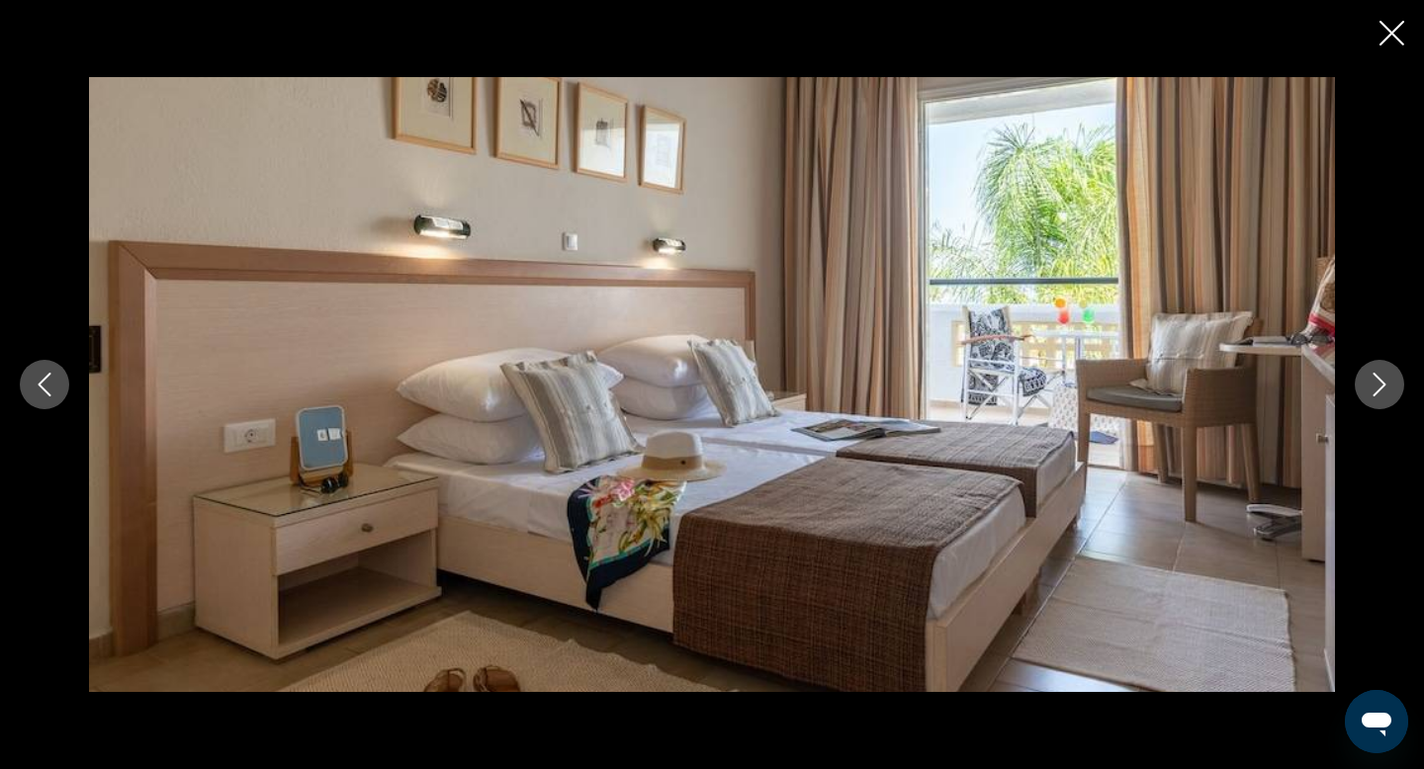
click at [1387, 395] on icon "Next image" at bounding box center [1380, 385] width 24 height 24
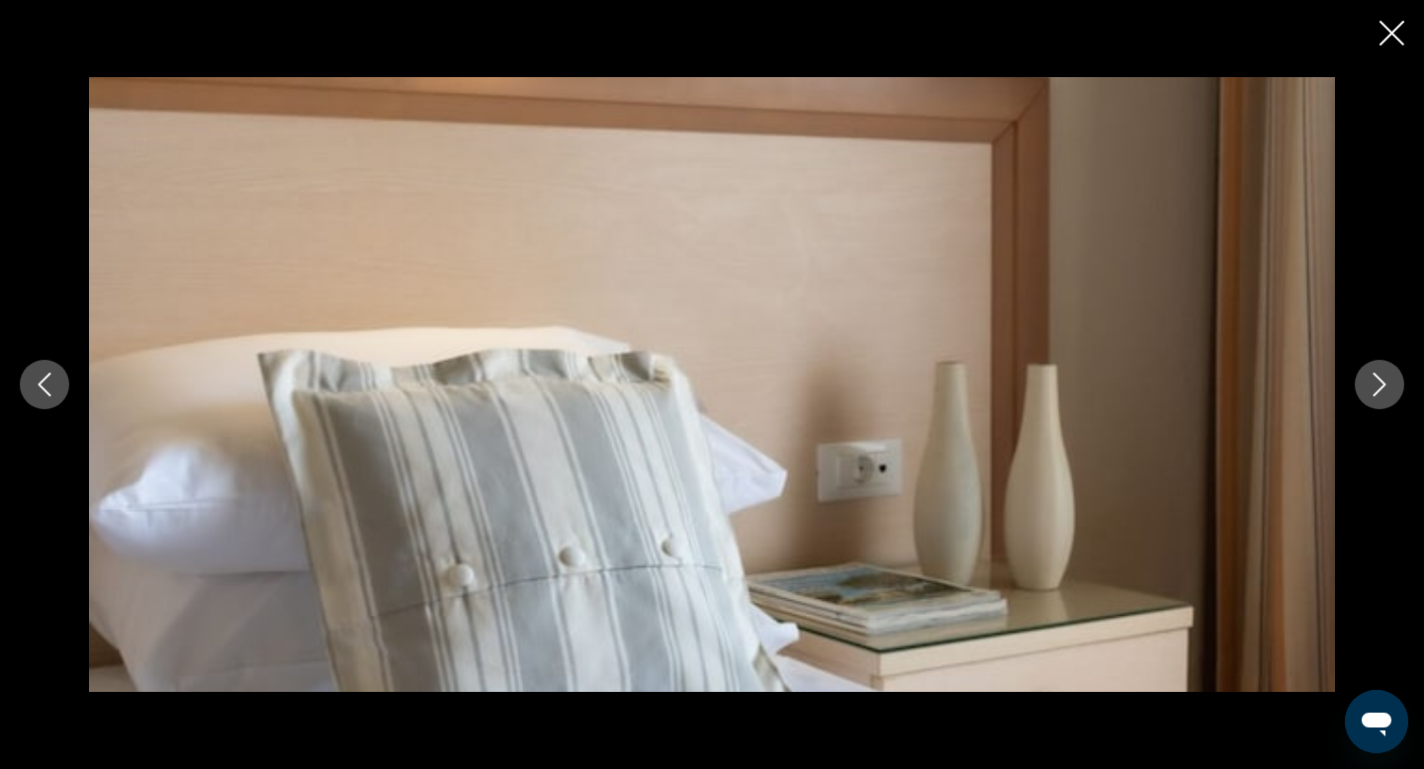
click at [1387, 395] on icon "Next image" at bounding box center [1380, 385] width 24 height 24
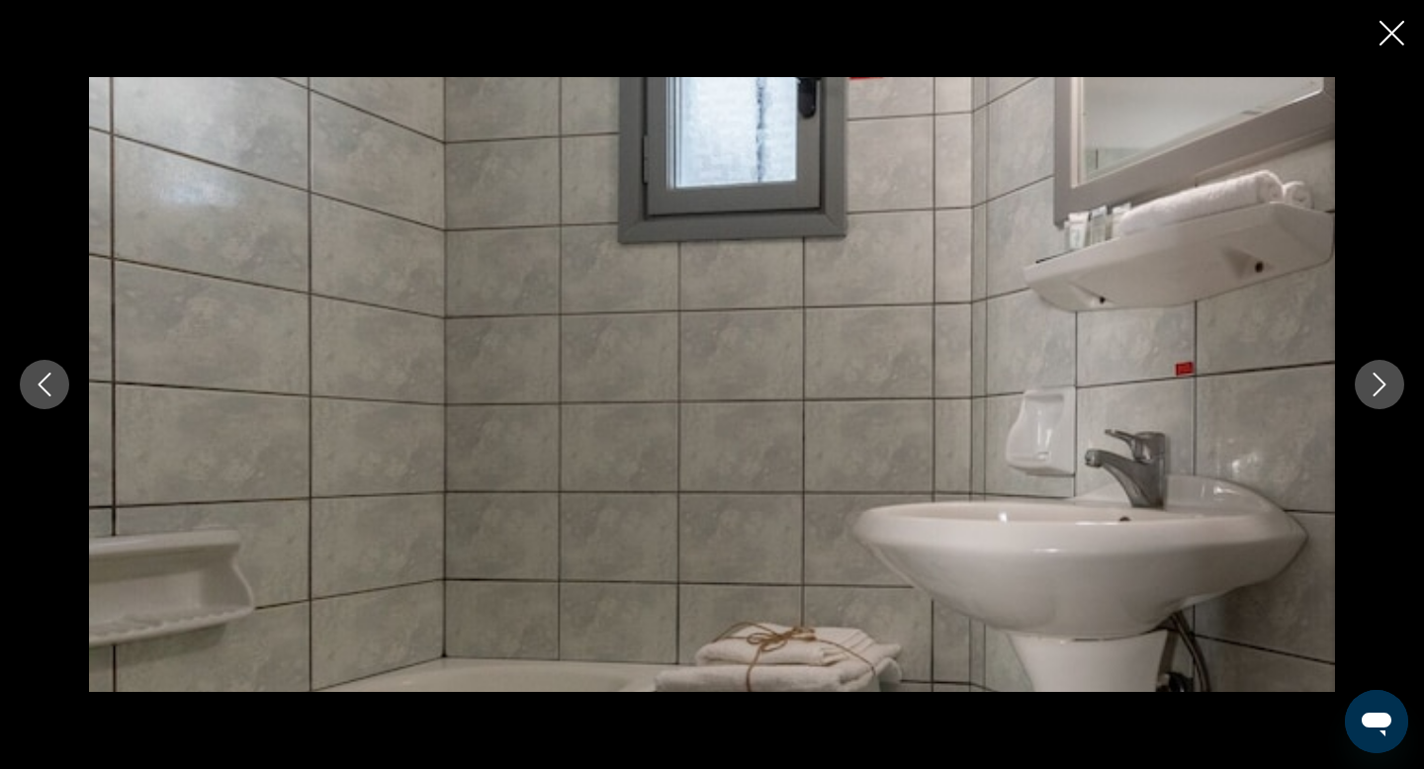
click at [1387, 395] on icon "Next image" at bounding box center [1380, 385] width 24 height 24
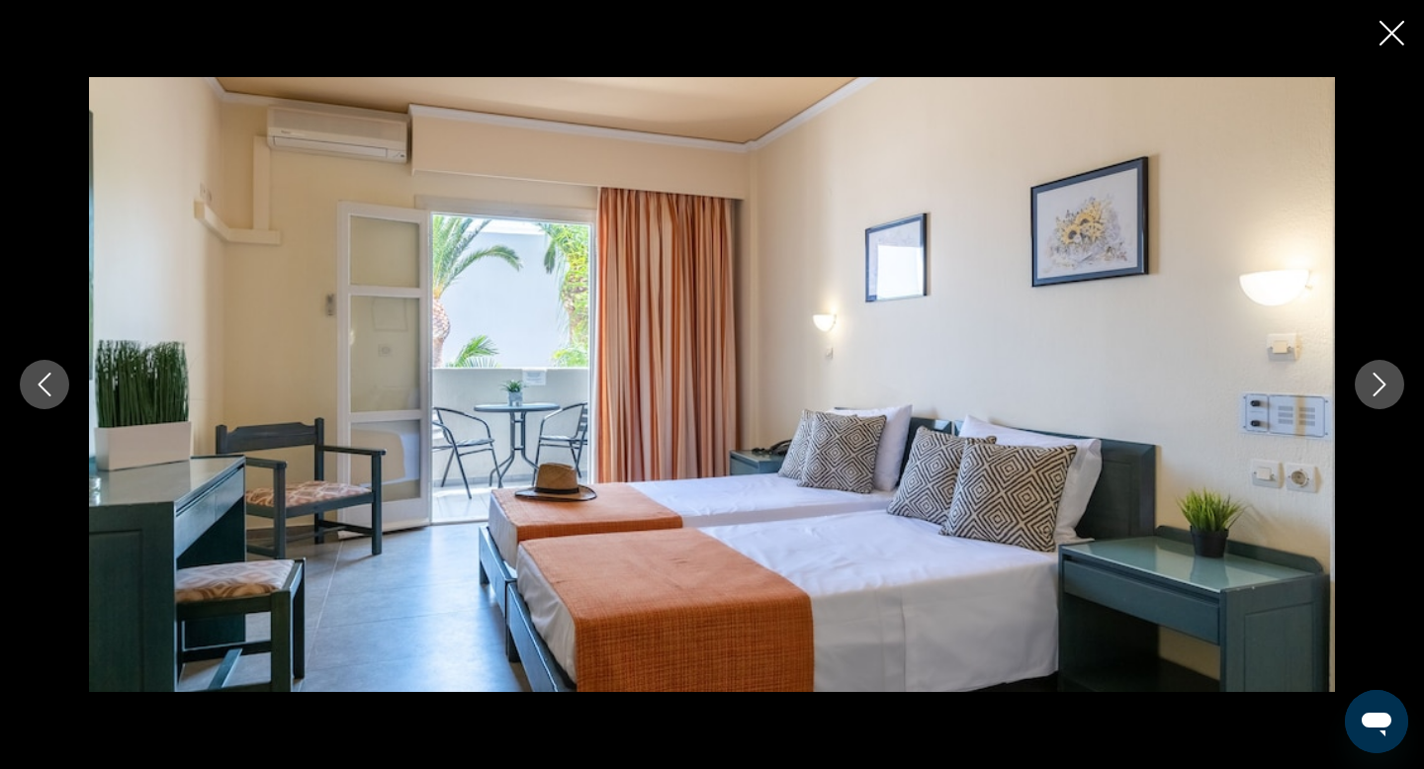
click at [1387, 395] on icon "Next image" at bounding box center [1380, 385] width 24 height 24
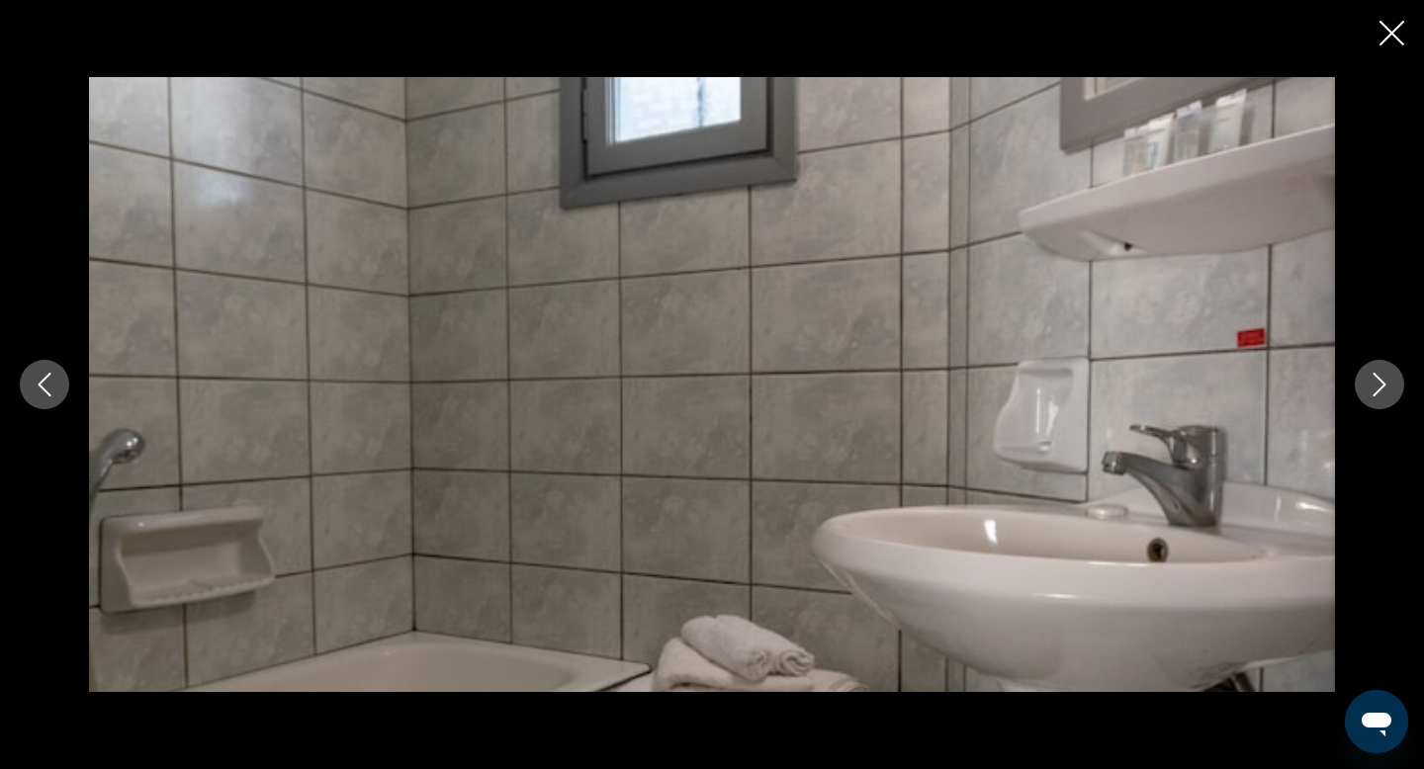
click at [1387, 395] on icon "Next image" at bounding box center [1380, 385] width 24 height 24
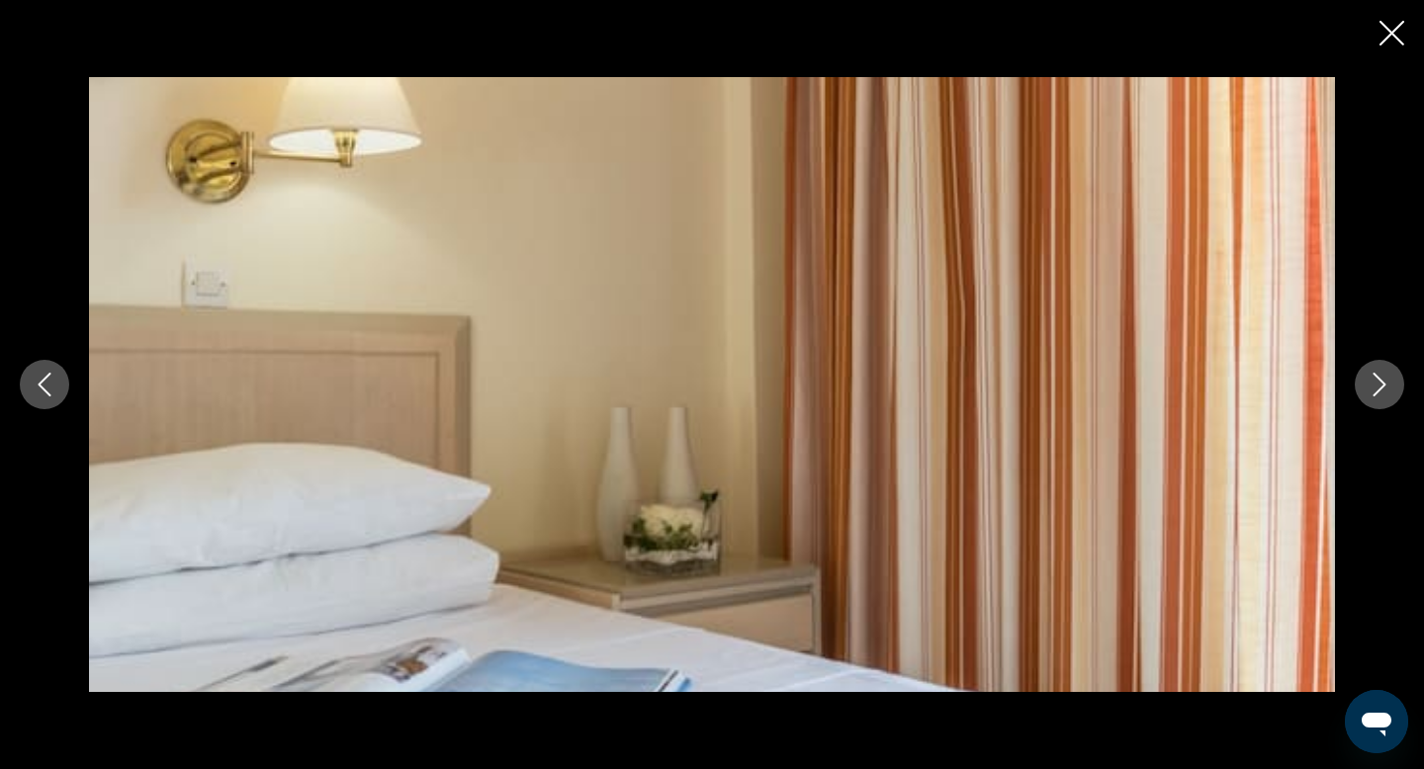
click at [1387, 395] on icon "Next image" at bounding box center [1380, 385] width 24 height 24
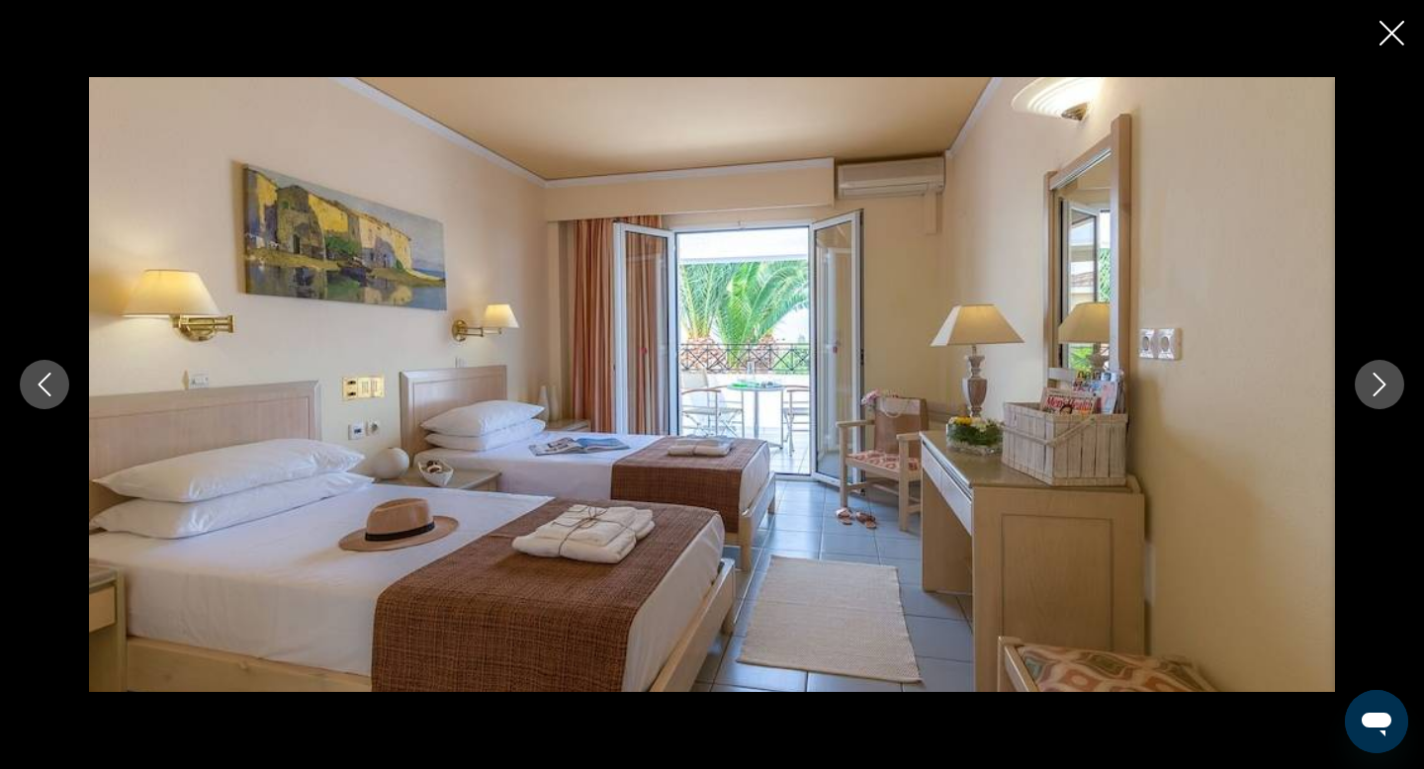
click at [1387, 395] on icon "Next image" at bounding box center [1380, 385] width 24 height 24
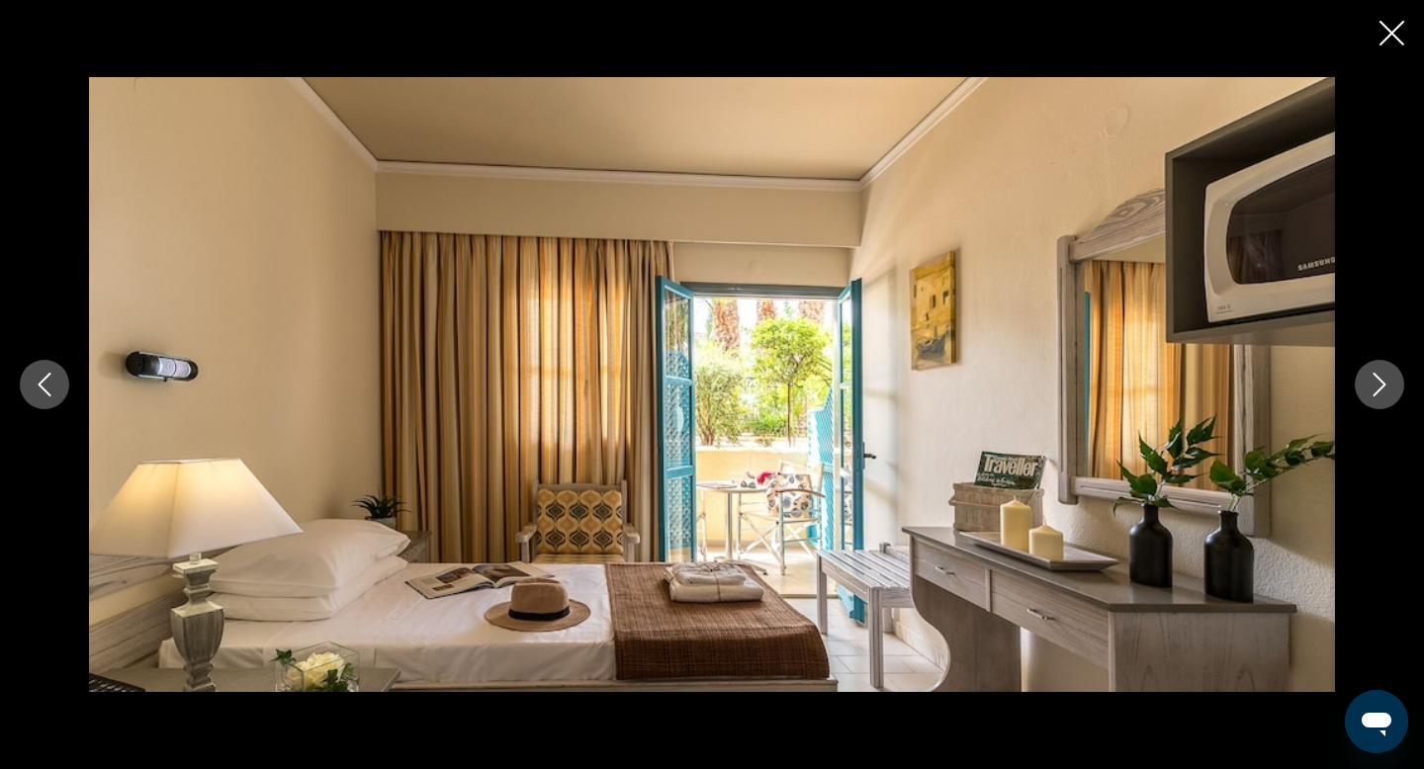
click at [1387, 395] on icon "Next image" at bounding box center [1380, 385] width 24 height 24
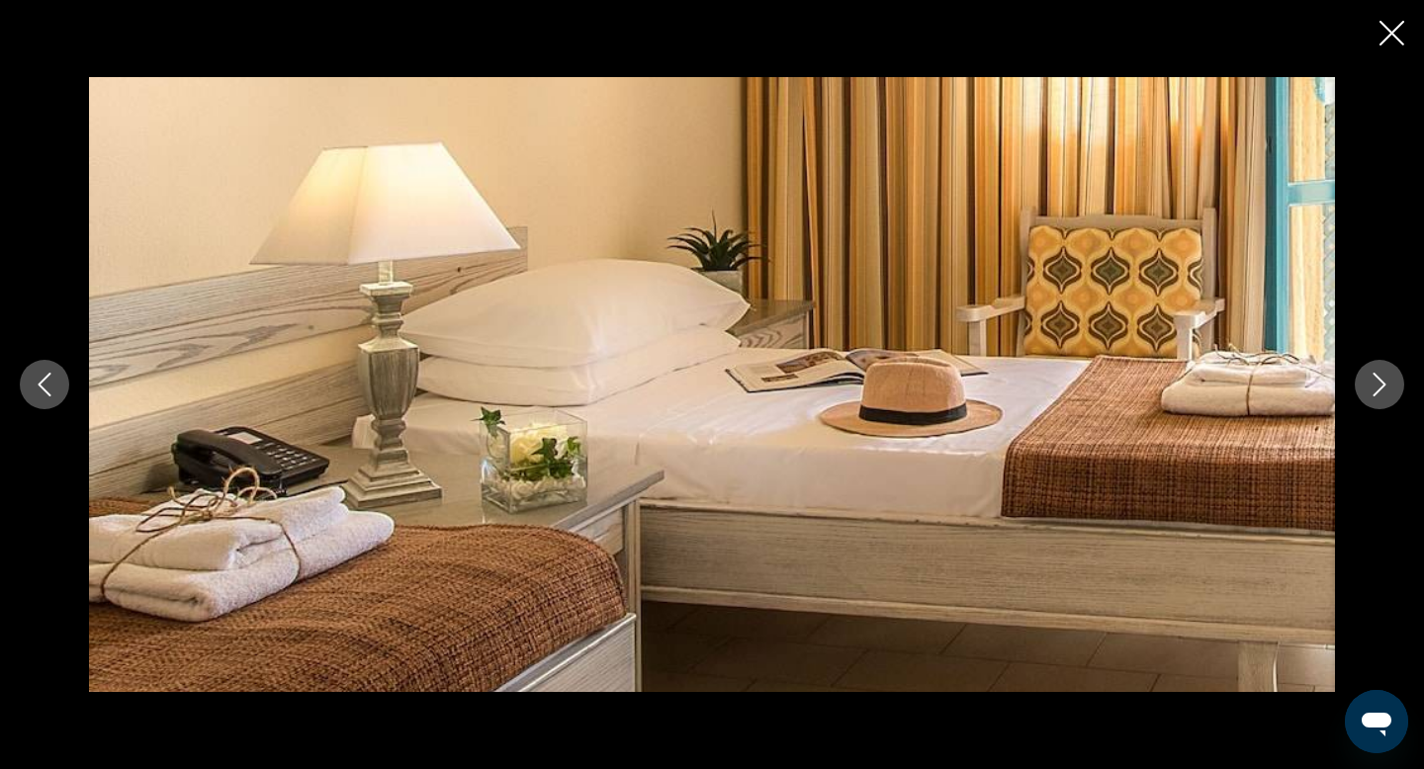
click at [1387, 395] on icon "Next image" at bounding box center [1380, 385] width 24 height 24
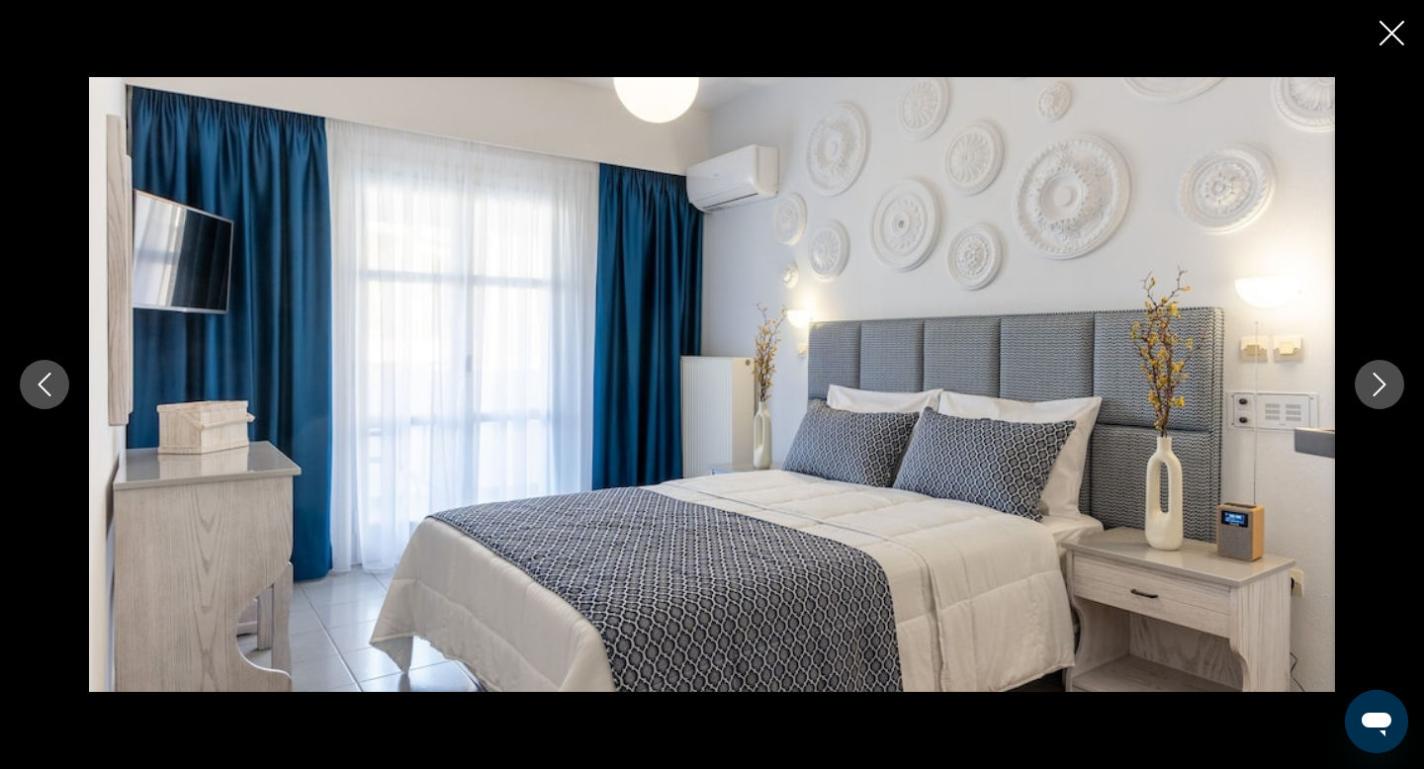
click at [1387, 396] on icon "Next image" at bounding box center [1380, 385] width 24 height 24
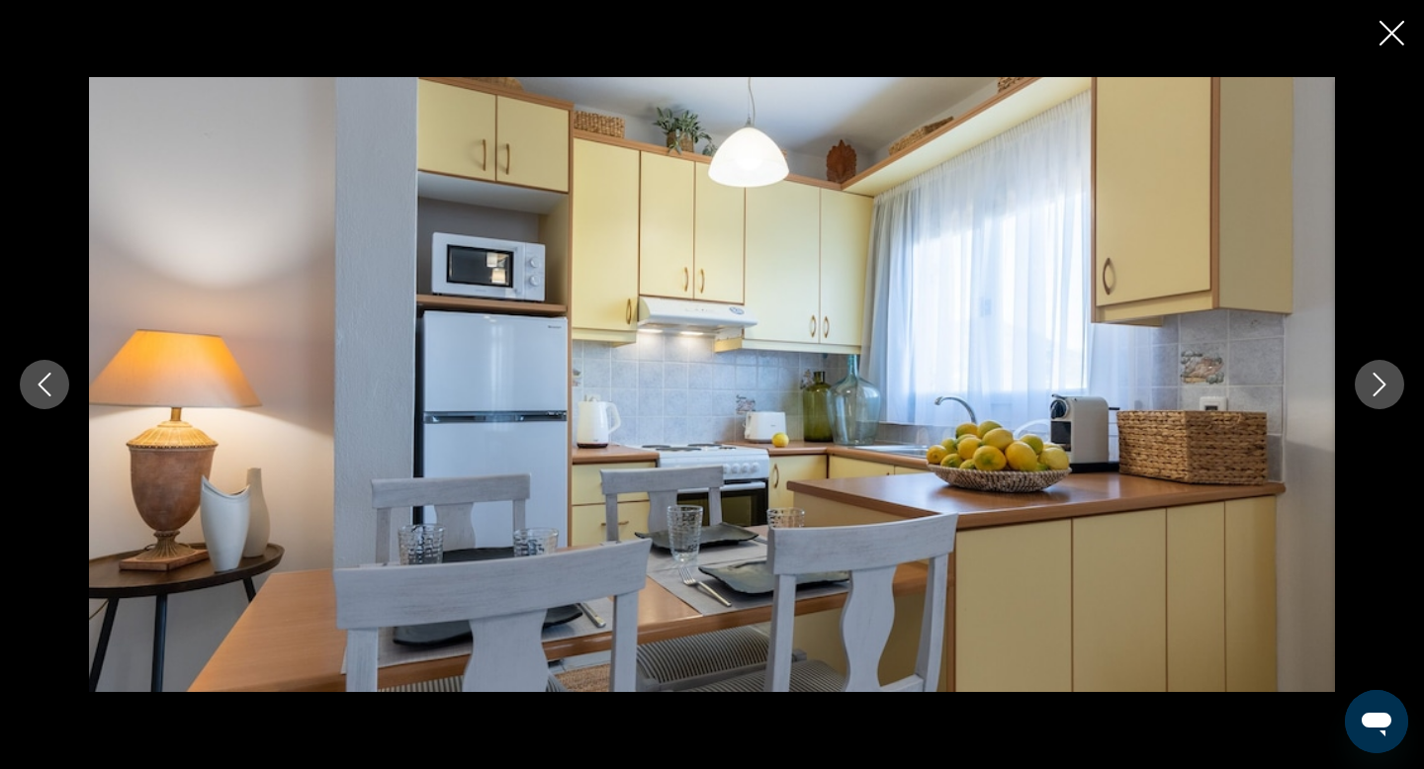
click at [1387, 396] on icon "Next image" at bounding box center [1380, 385] width 24 height 24
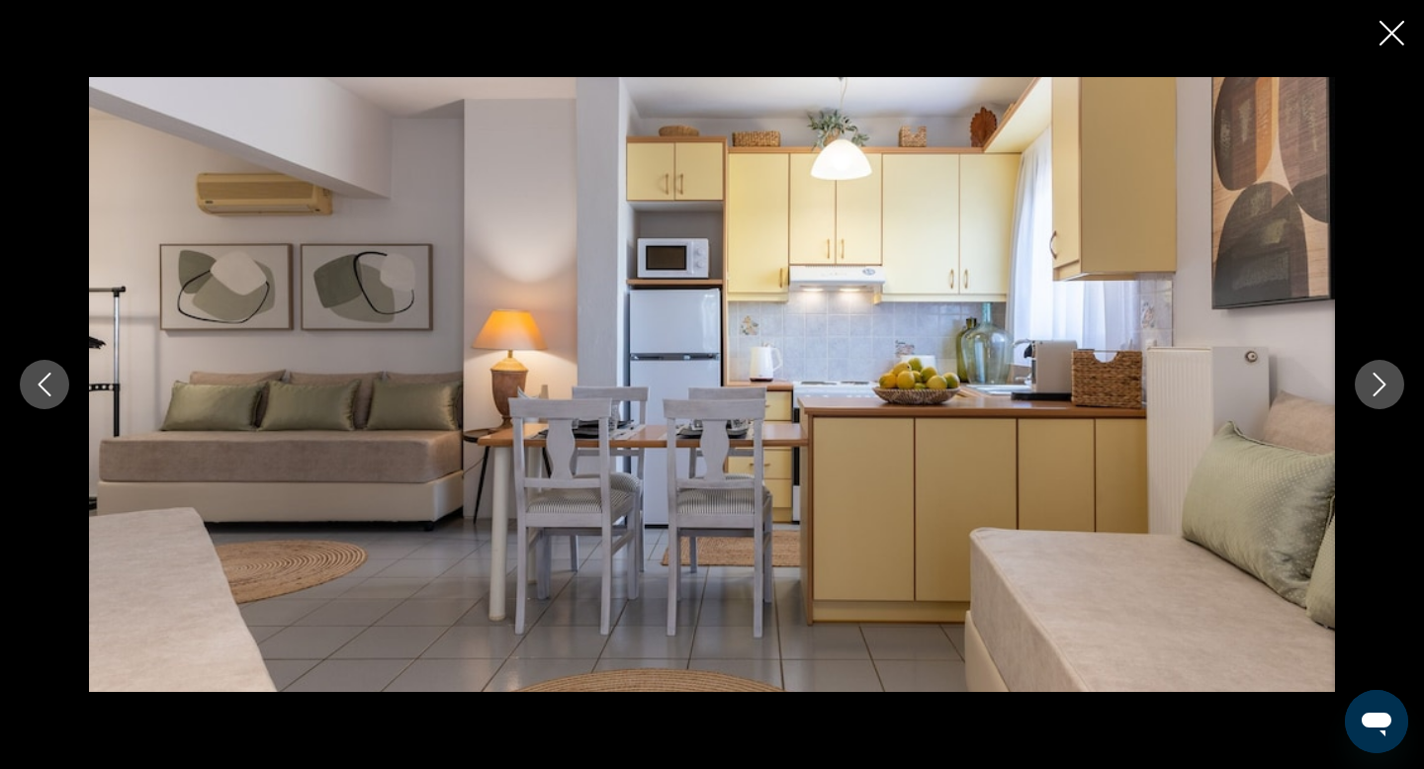
click at [1387, 396] on icon "Next image" at bounding box center [1380, 385] width 24 height 24
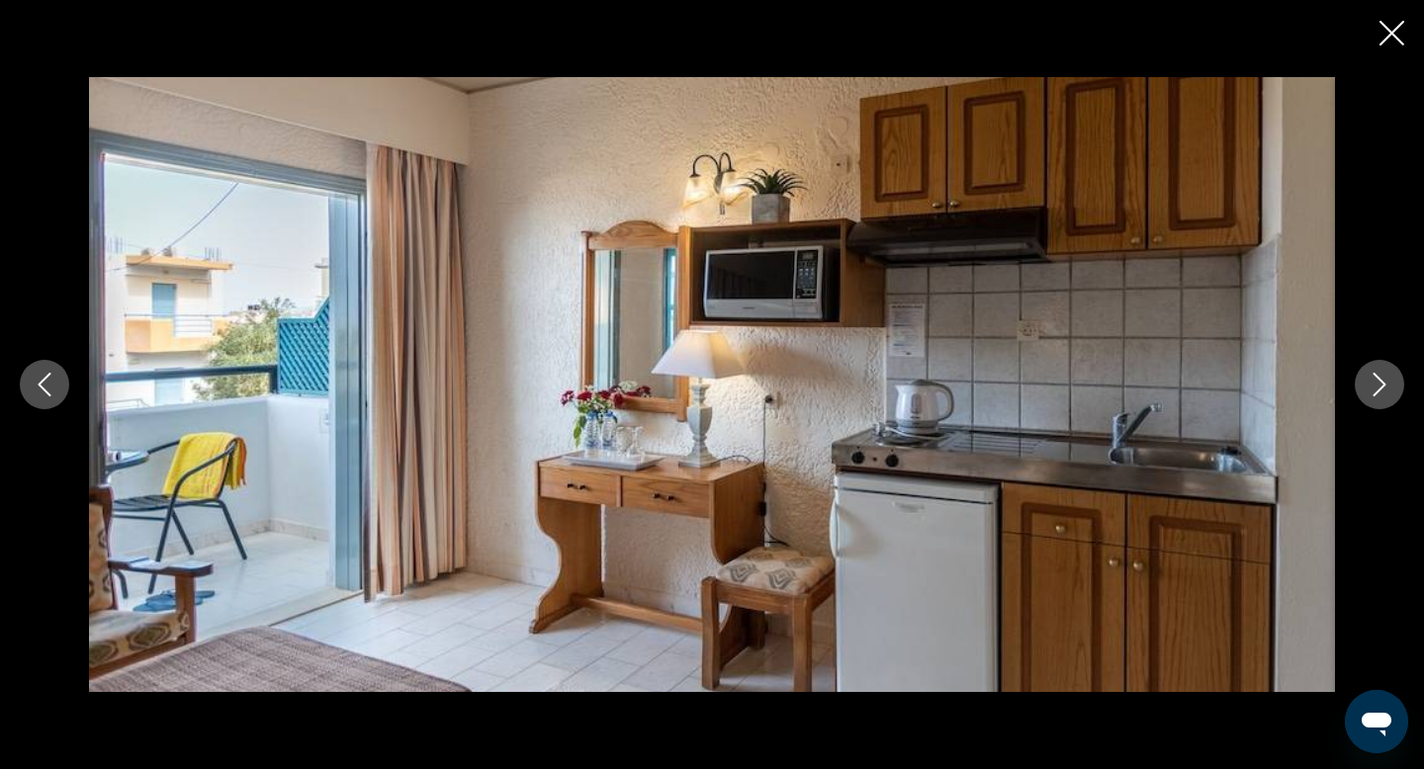
click at [1387, 396] on icon "Next image" at bounding box center [1380, 385] width 24 height 24
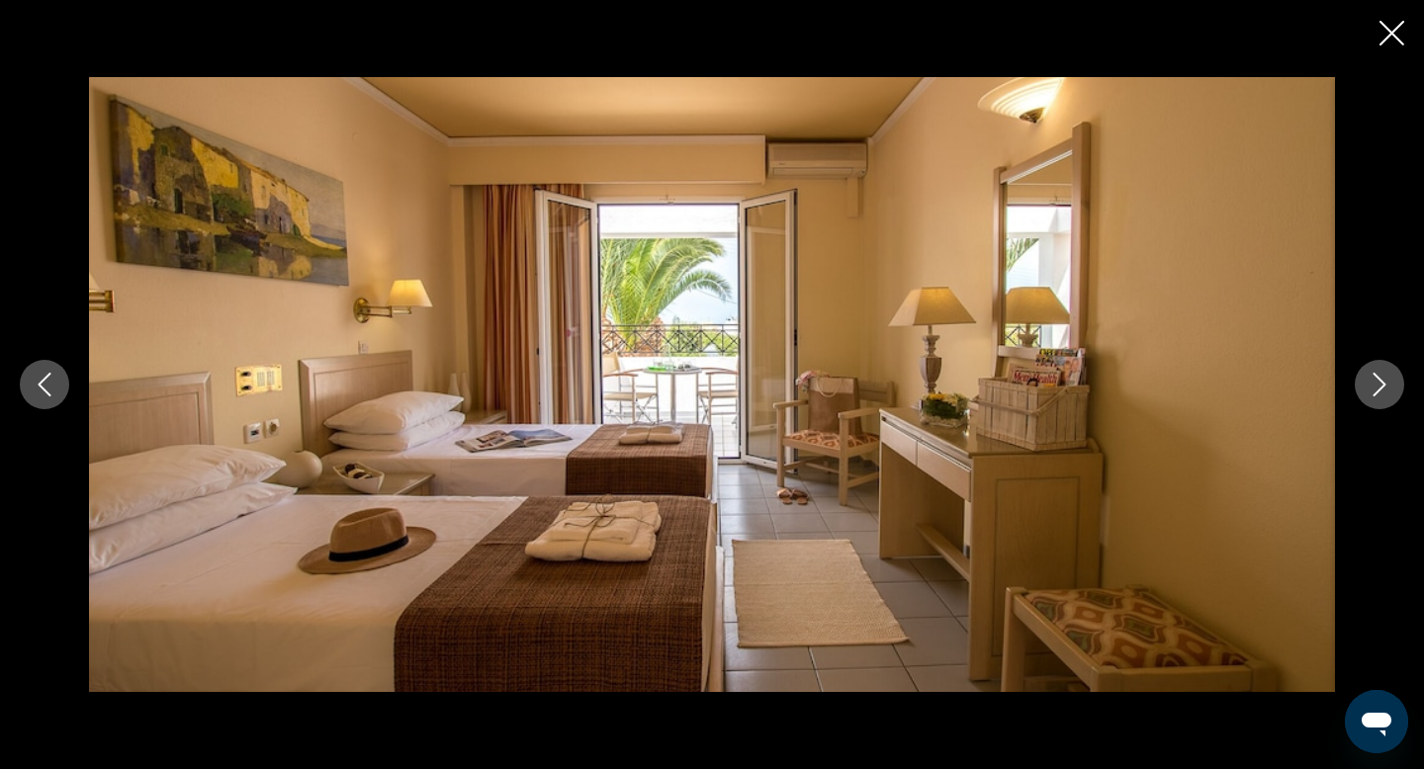
click at [1386, 396] on icon "Next image" at bounding box center [1380, 385] width 24 height 24
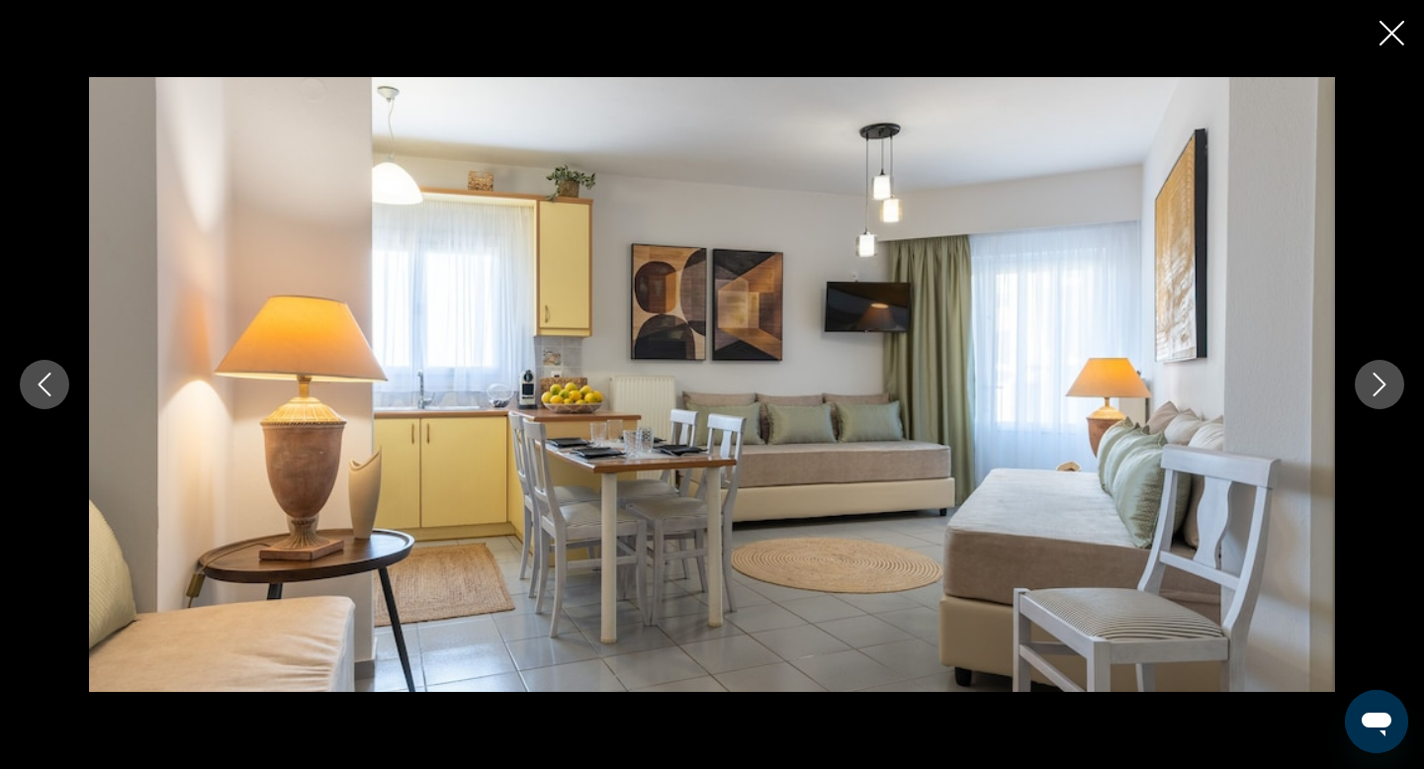
click at [1386, 396] on icon "Next image" at bounding box center [1380, 385] width 24 height 24
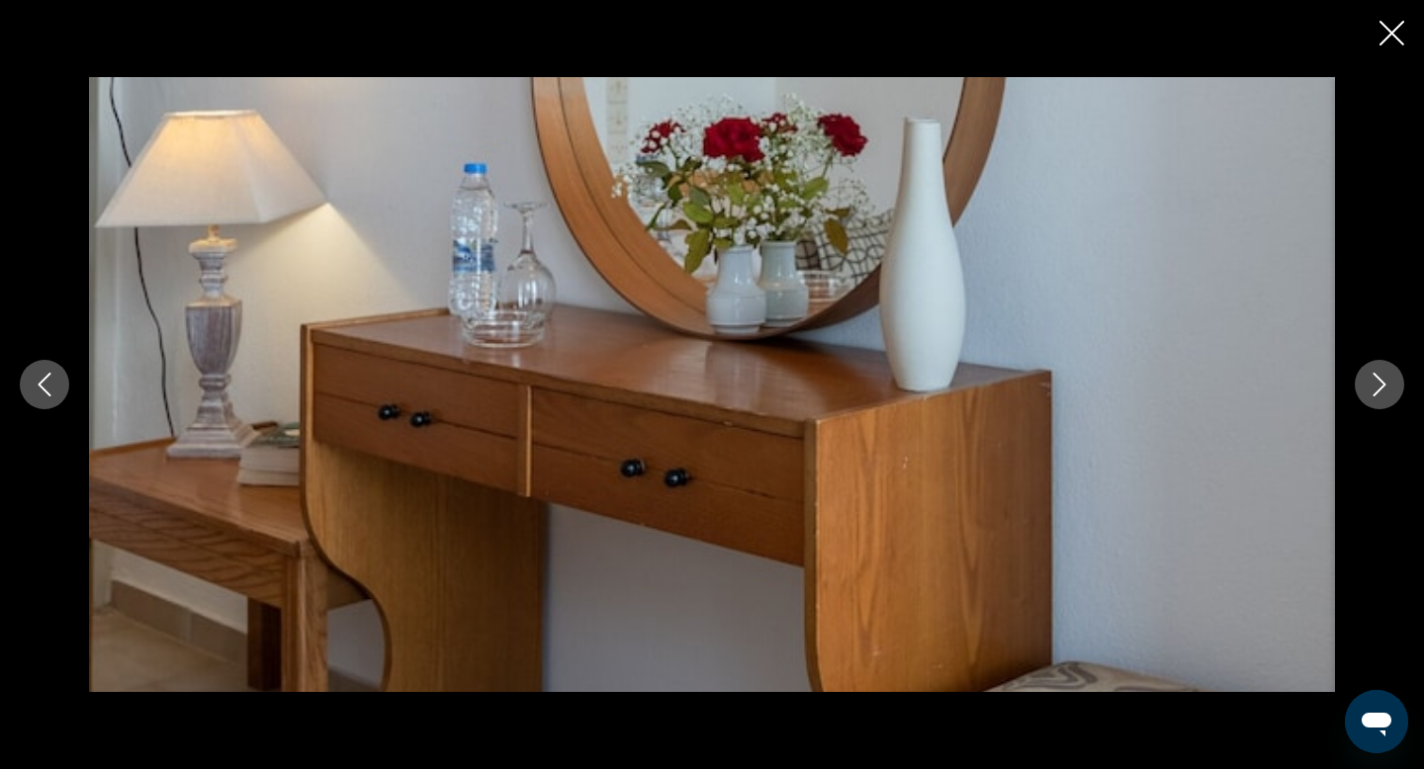
click at [1386, 396] on icon "Next image" at bounding box center [1380, 385] width 24 height 24
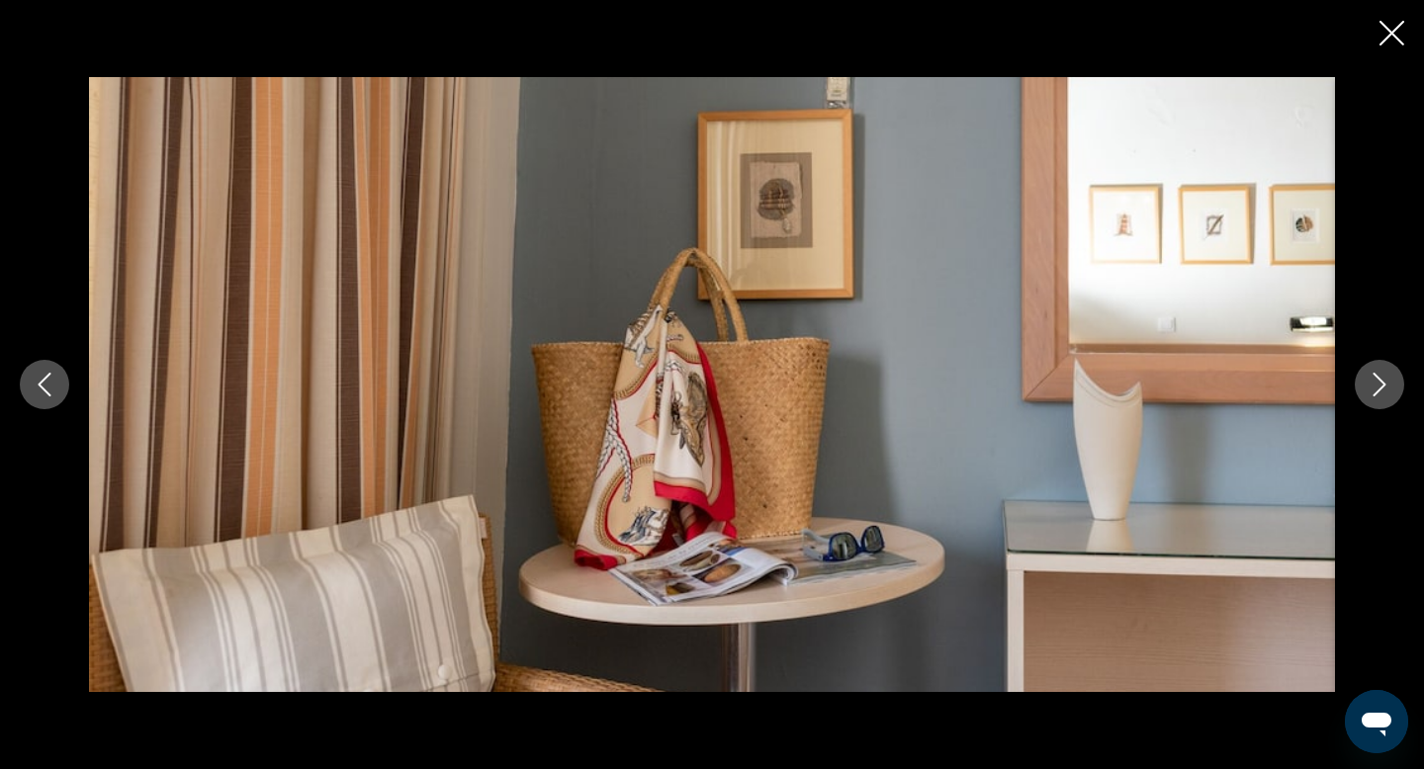
click at [1386, 396] on icon "Next image" at bounding box center [1380, 385] width 24 height 24
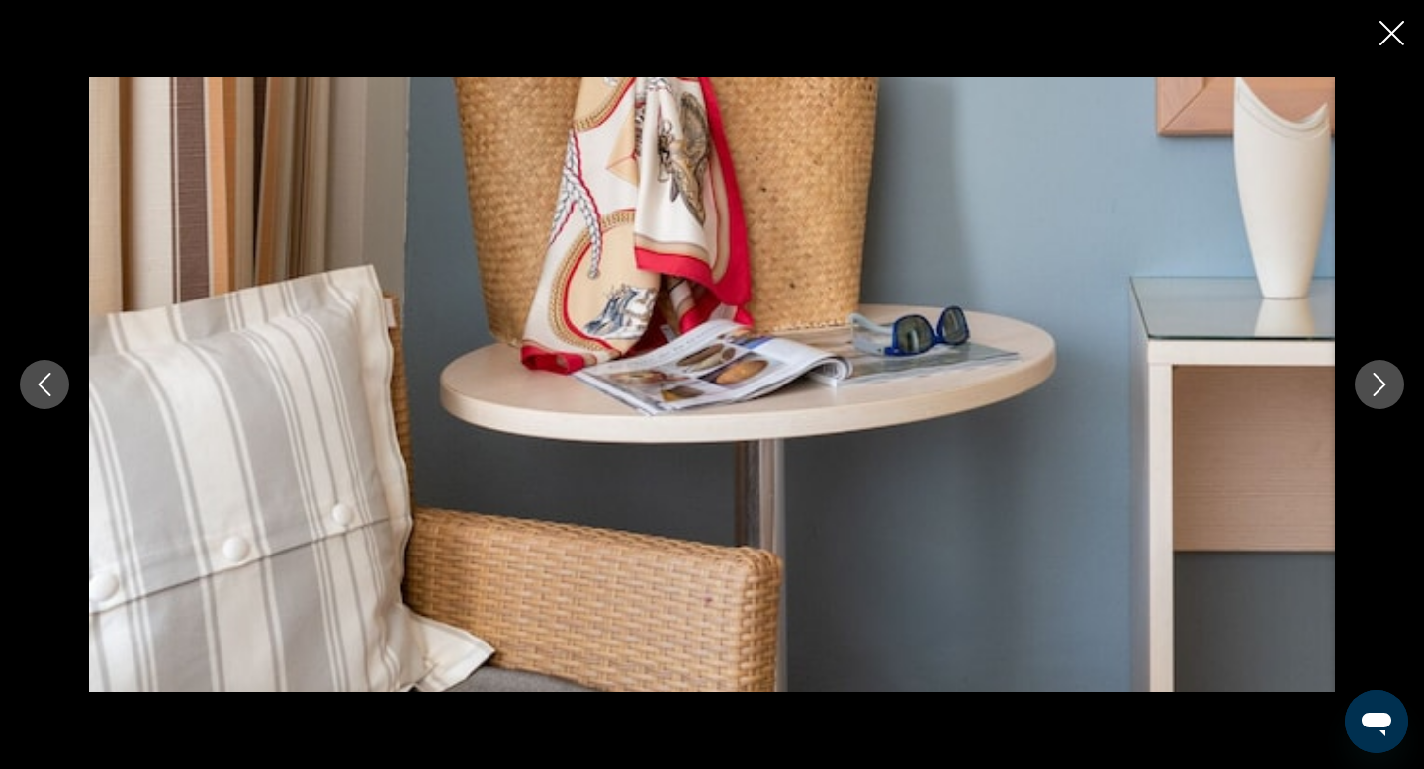
click at [1386, 396] on icon "Next image" at bounding box center [1380, 385] width 24 height 24
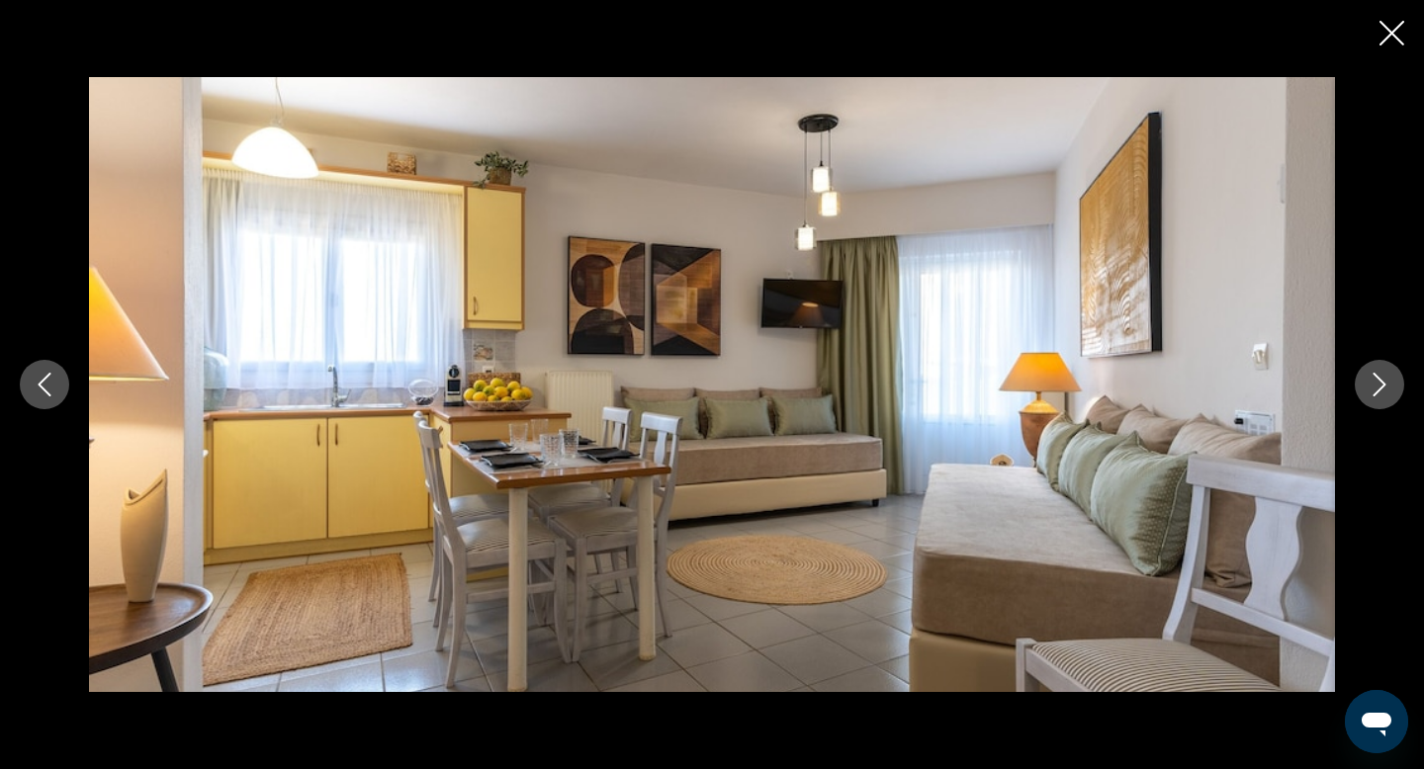
click at [1386, 396] on icon "Next image" at bounding box center [1380, 385] width 24 height 24
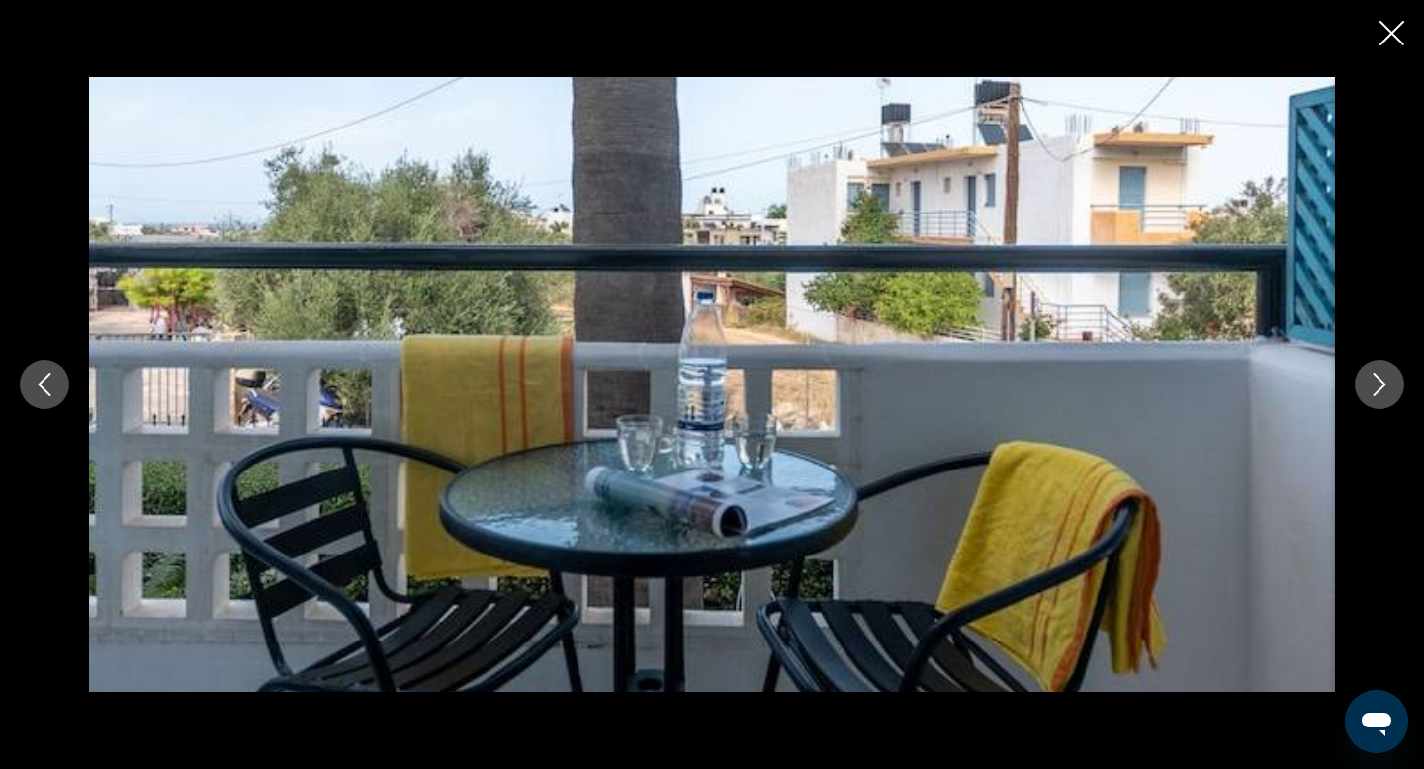
click at [1386, 396] on icon "Next image" at bounding box center [1380, 385] width 24 height 24
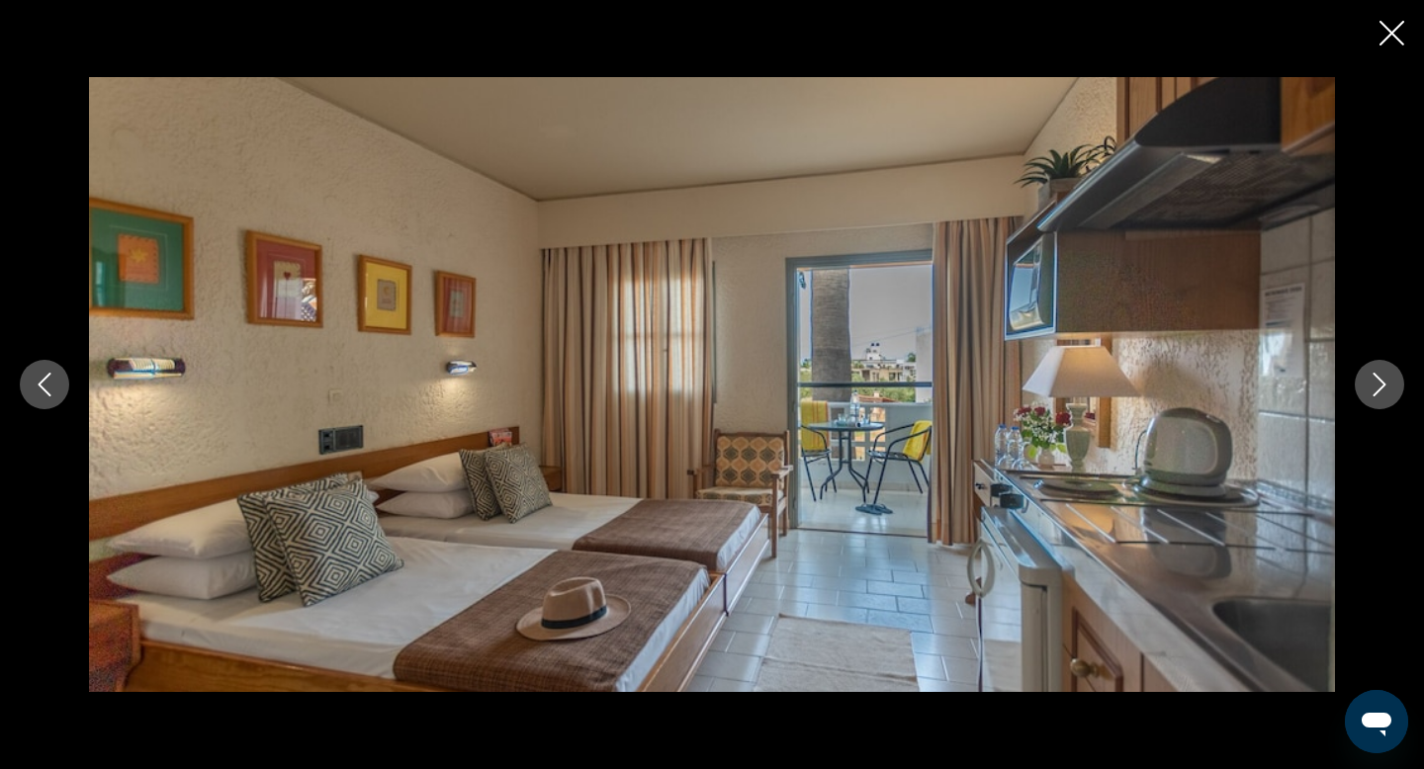
click at [1386, 396] on icon "Next image" at bounding box center [1380, 385] width 24 height 24
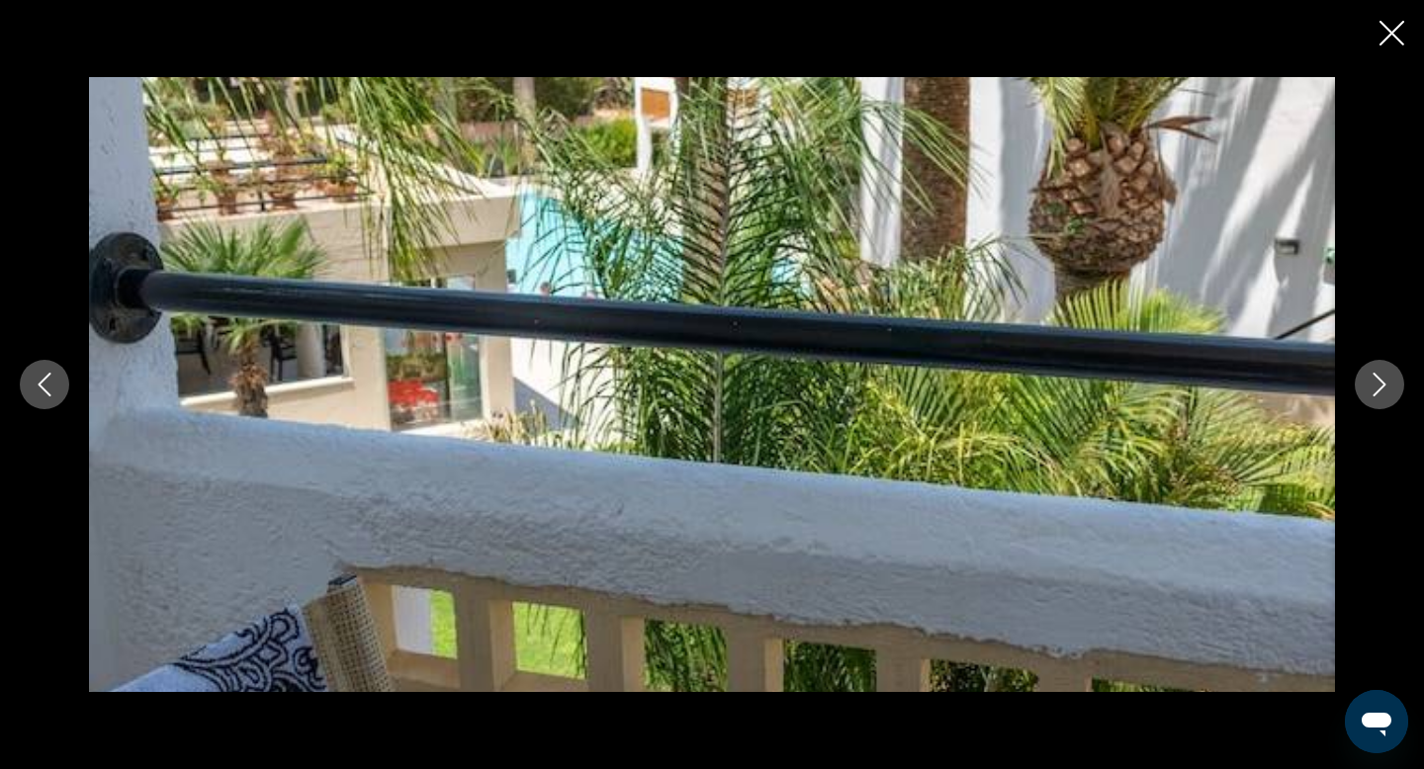
click at [1386, 396] on icon "Next image" at bounding box center [1380, 385] width 24 height 24
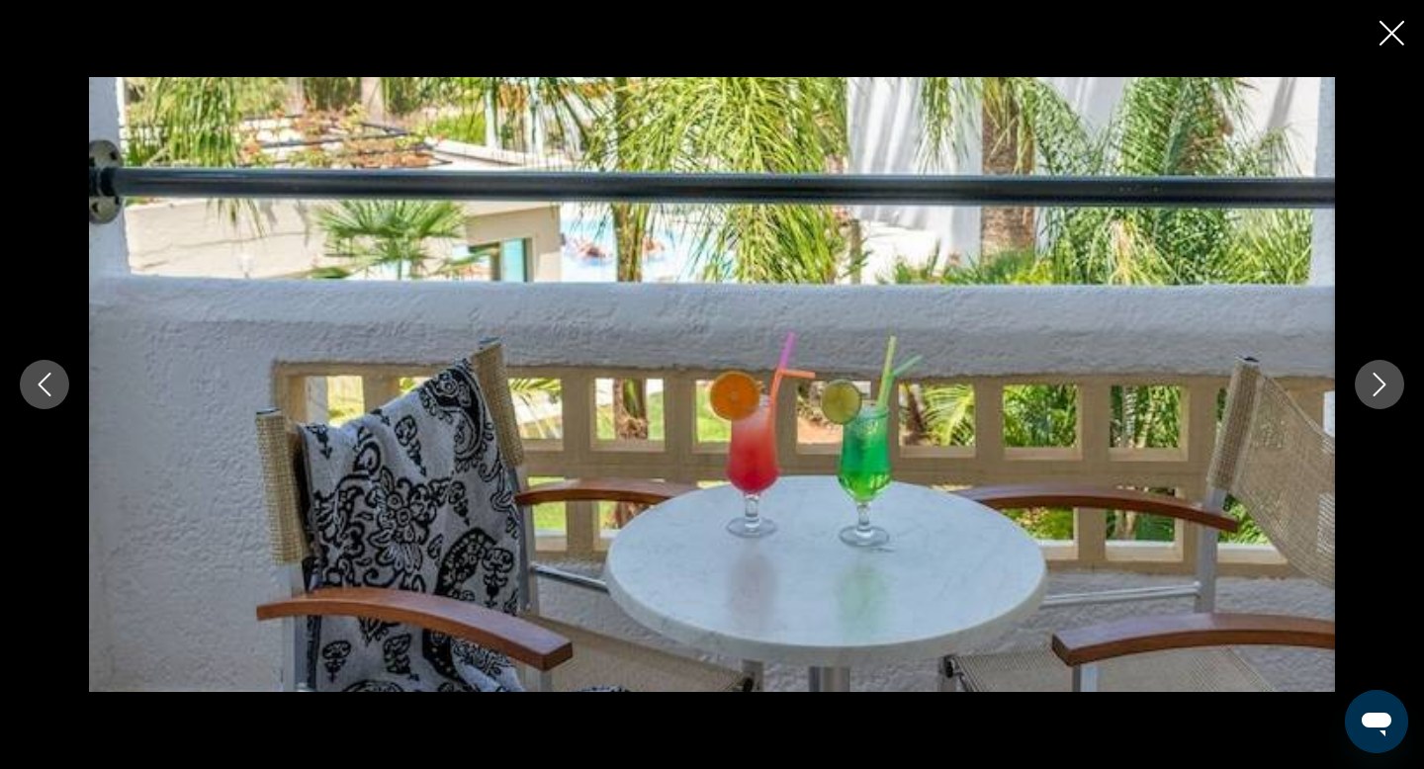
click at [1386, 396] on icon "Next image" at bounding box center [1380, 385] width 24 height 24
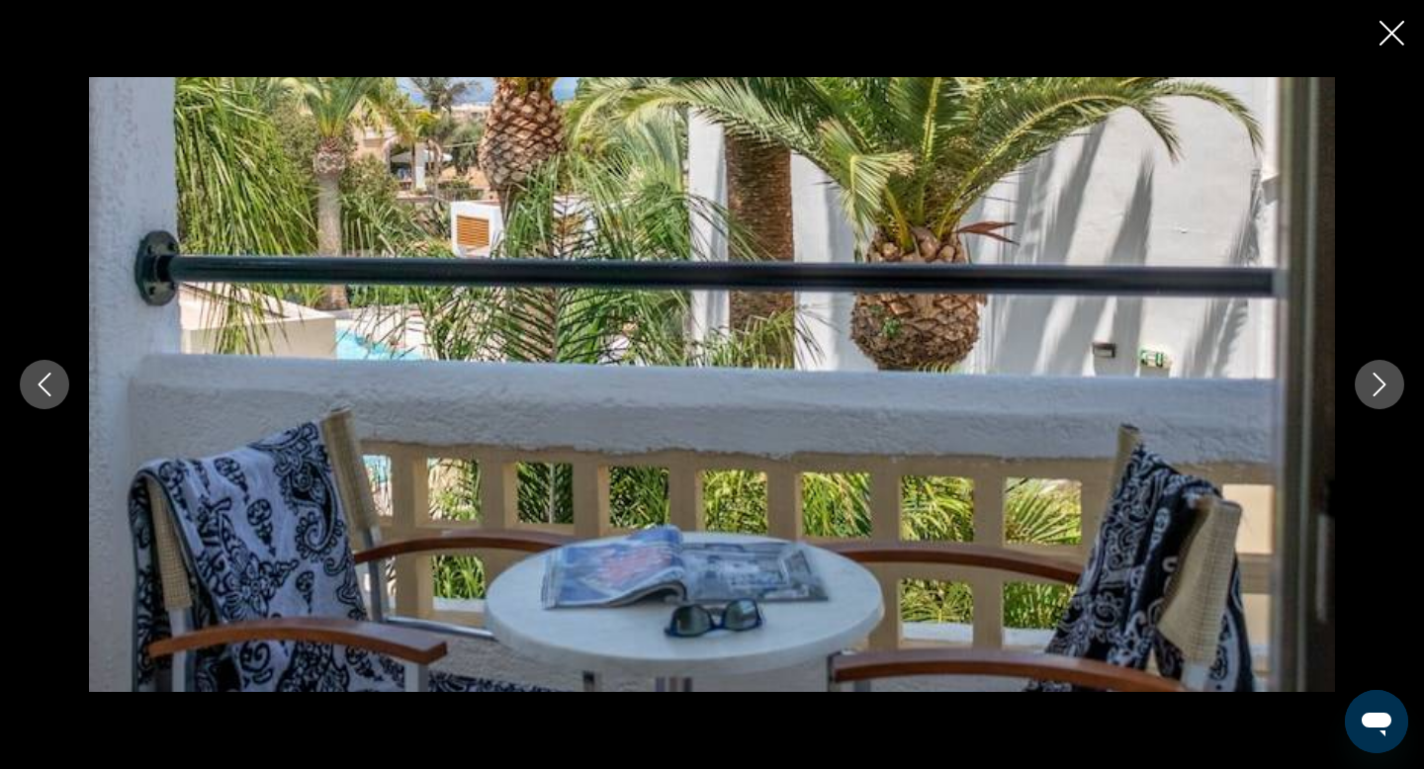
click at [1386, 397] on button "Next image" at bounding box center [1379, 384] width 49 height 49
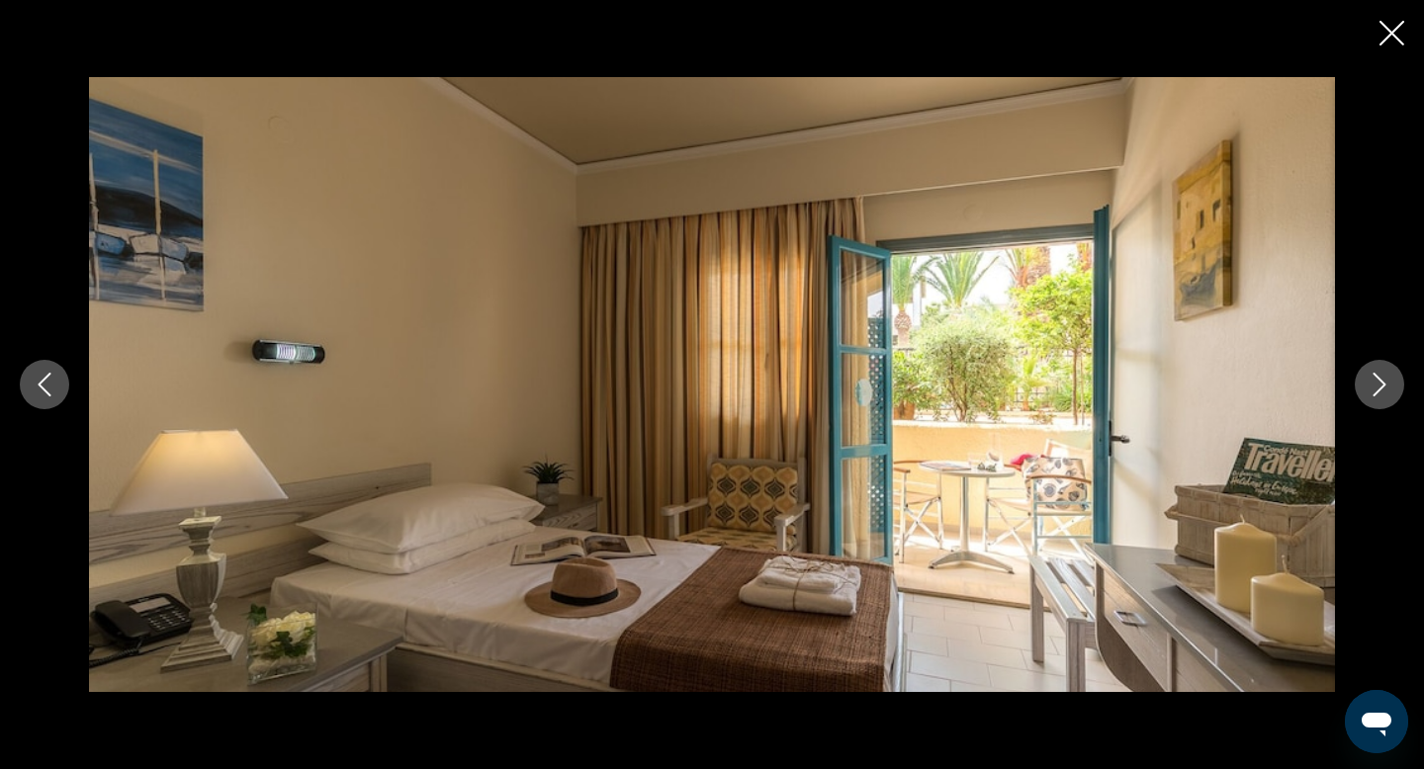
click at [1386, 397] on button "Next image" at bounding box center [1379, 384] width 49 height 49
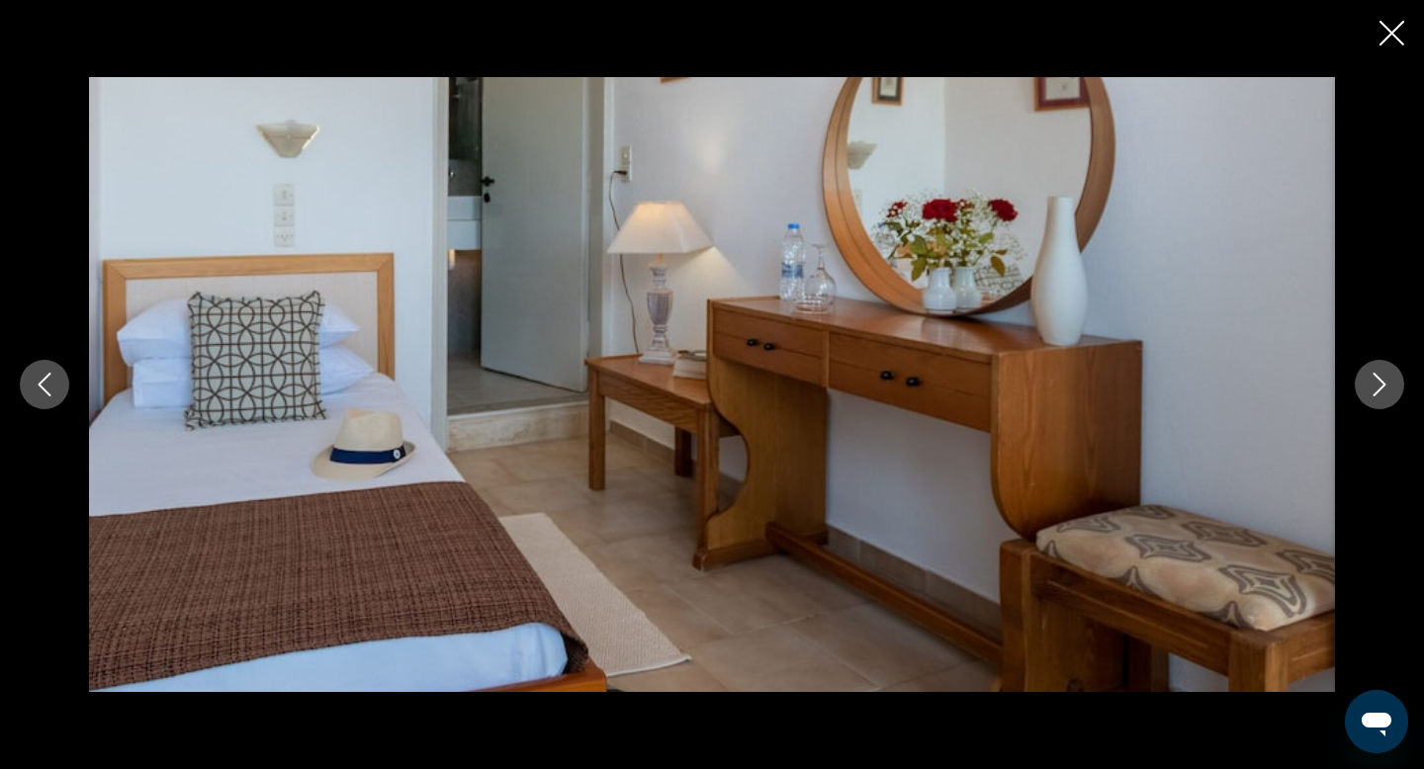
click at [1386, 397] on button "Next image" at bounding box center [1379, 384] width 49 height 49
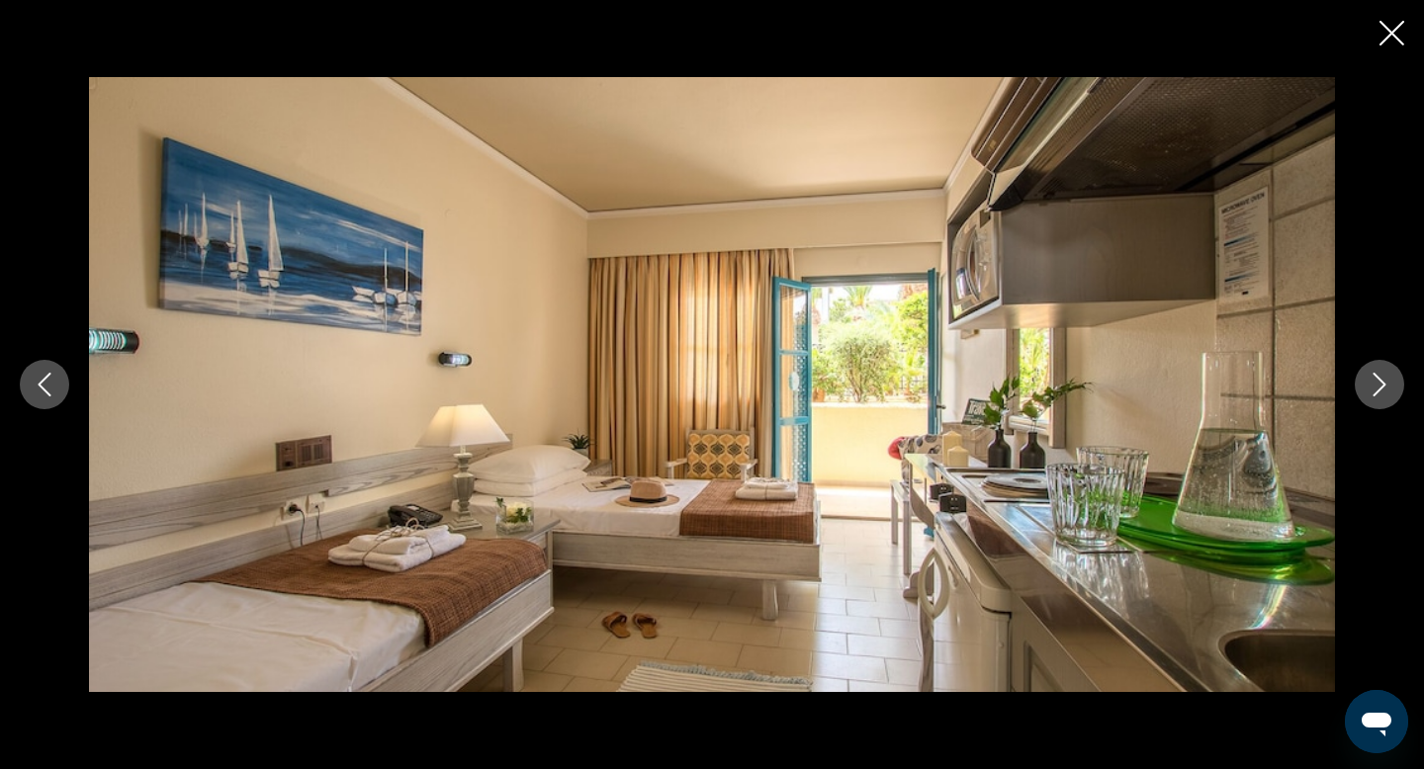
click at [1386, 397] on button "Next image" at bounding box center [1379, 384] width 49 height 49
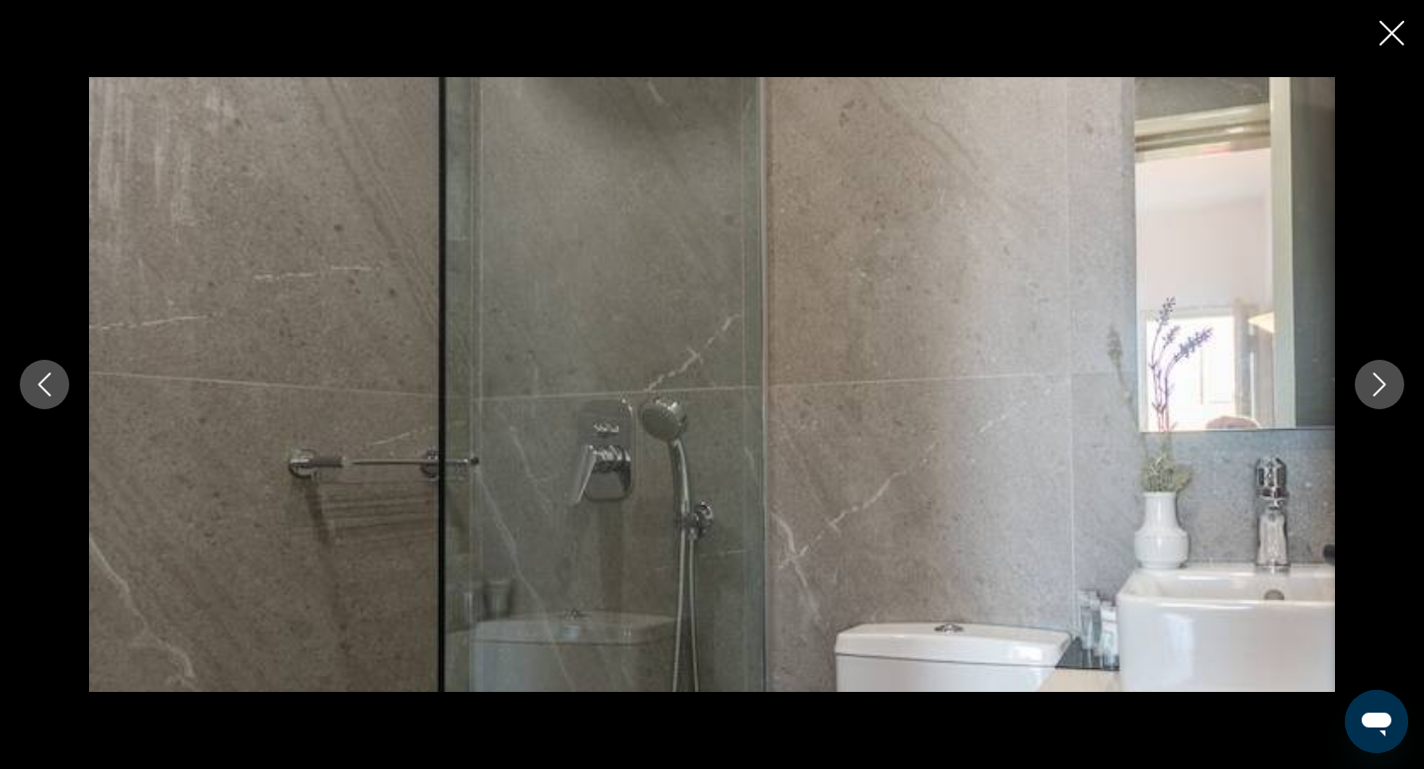
click at [1386, 397] on button "Next image" at bounding box center [1379, 384] width 49 height 49
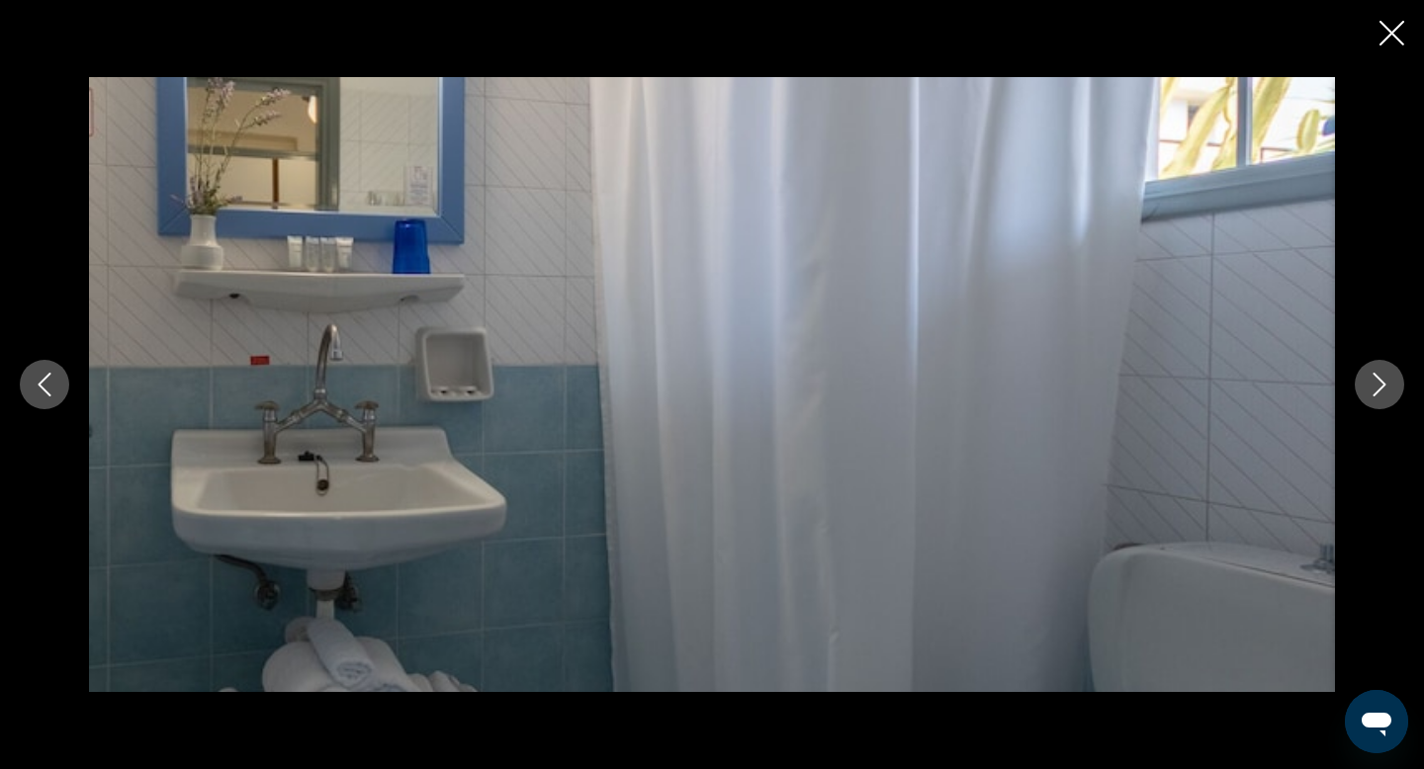
click at [1386, 397] on button "Next image" at bounding box center [1379, 384] width 49 height 49
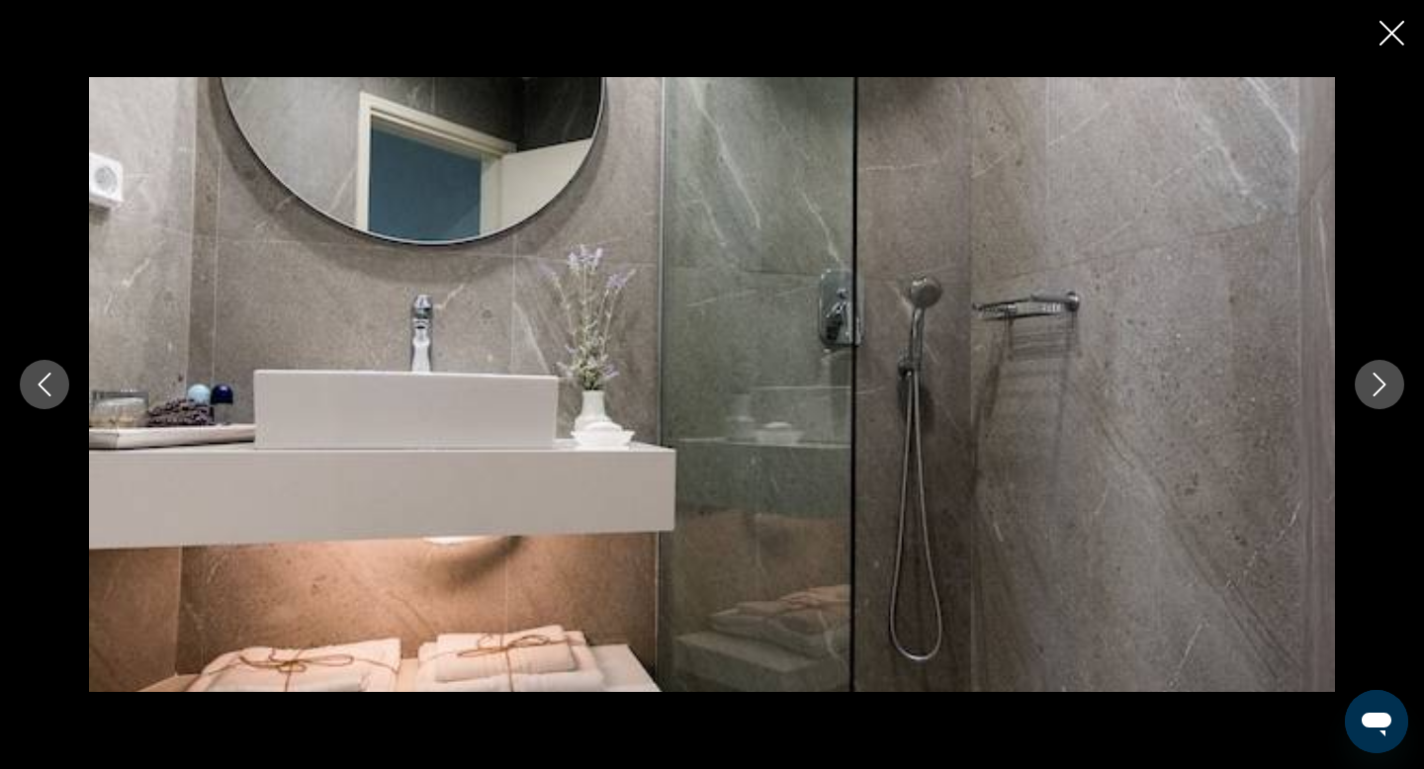
click at [1386, 397] on button "Next image" at bounding box center [1379, 384] width 49 height 49
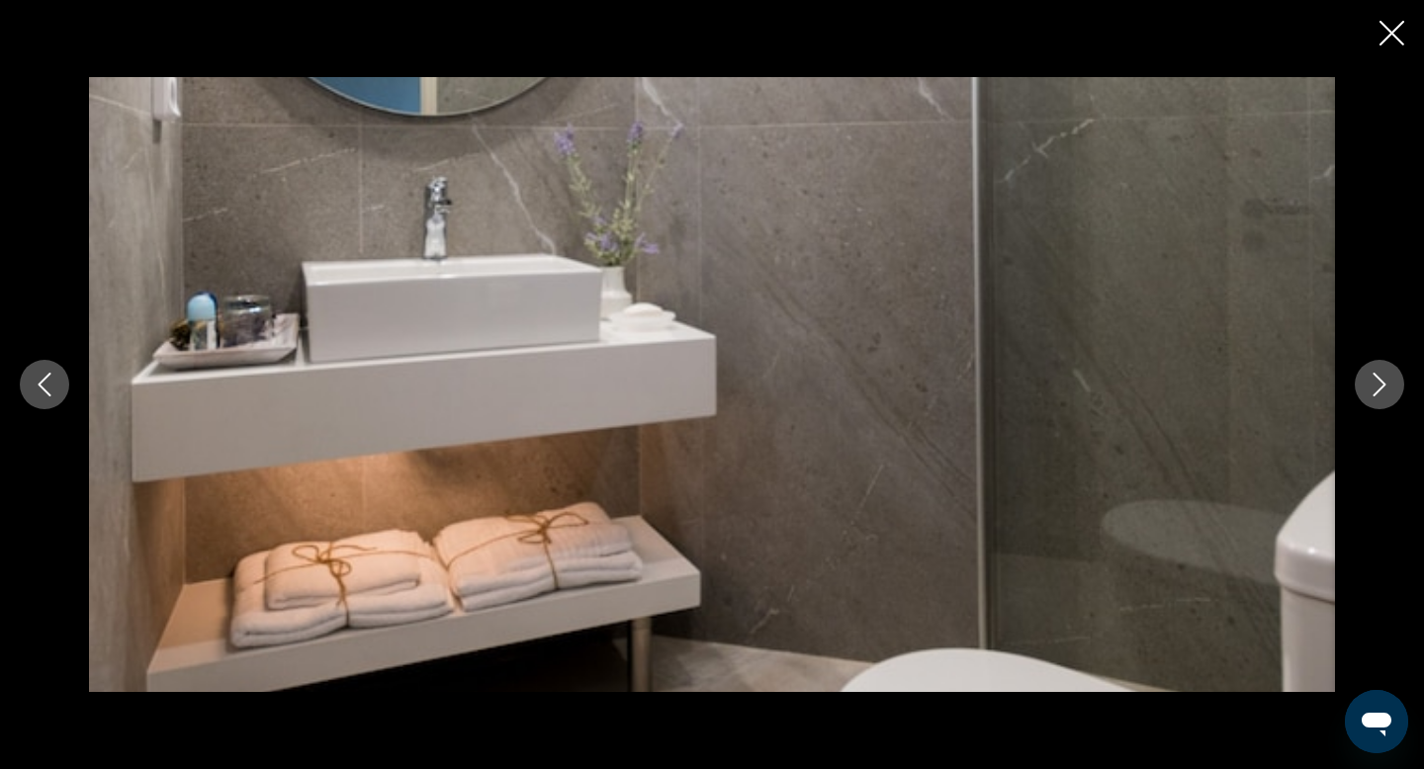
click at [1386, 397] on button "Next image" at bounding box center [1379, 384] width 49 height 49
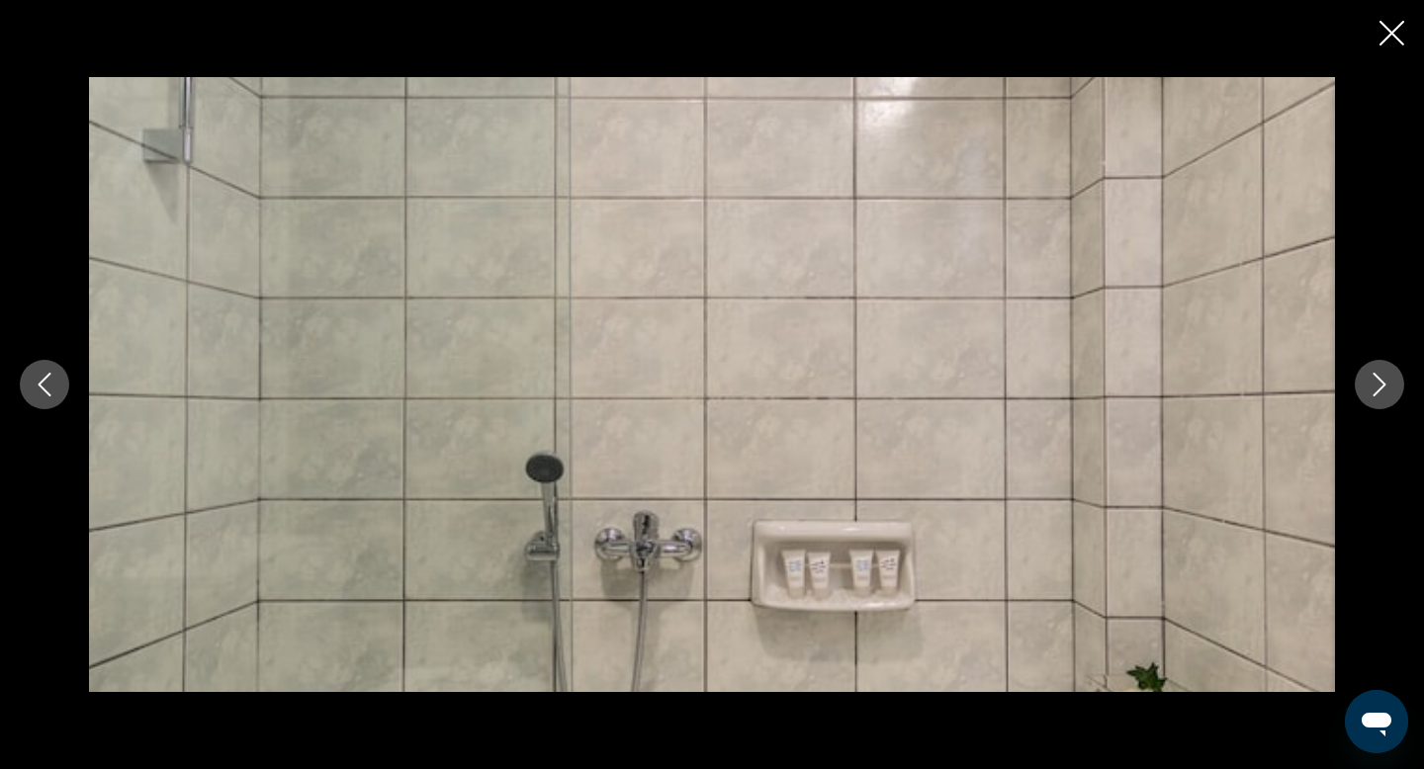
click at [1386, 397] on button "Next image" at bounding box center [1379, 384] width 49 height 49
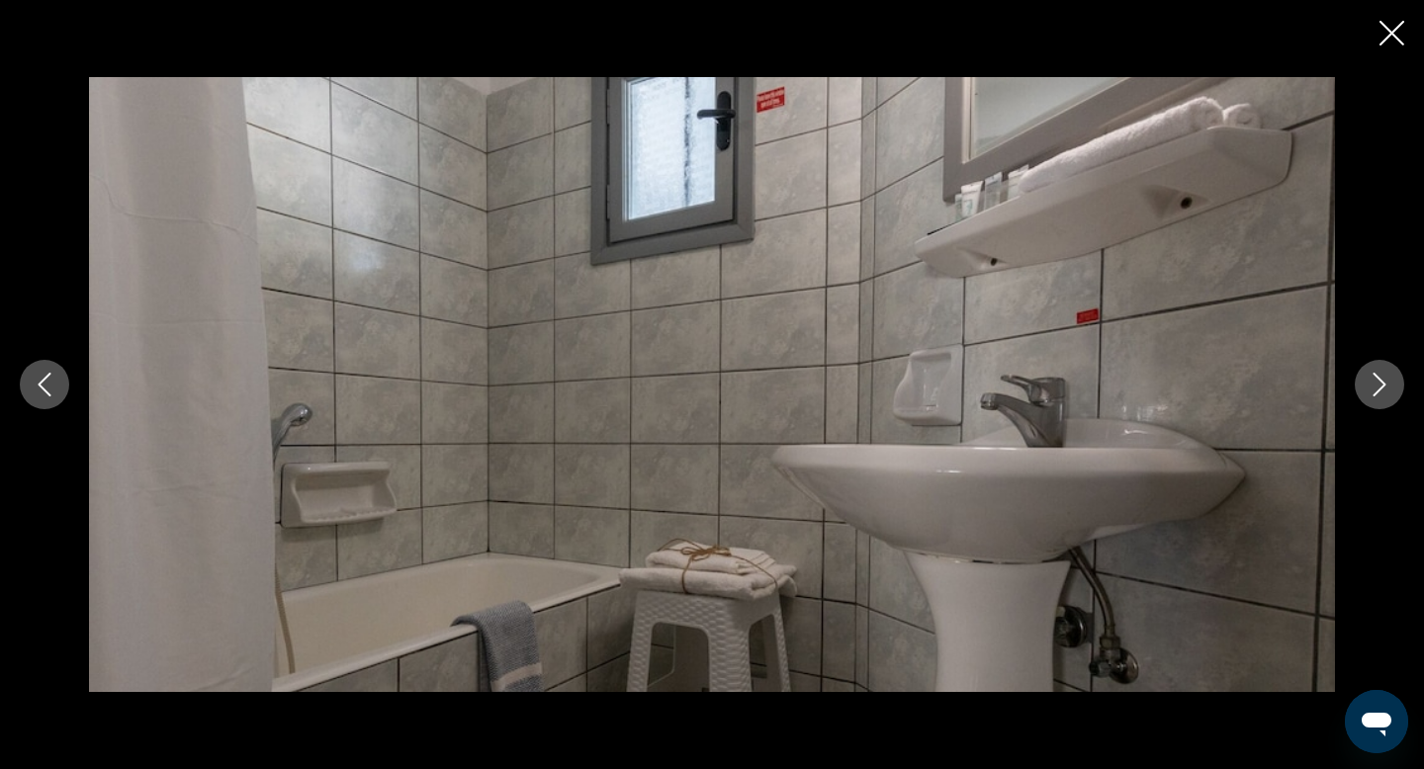
click at [1386, 397] on button "Next image" at bounding box center [1379, 384] width 49 height 49
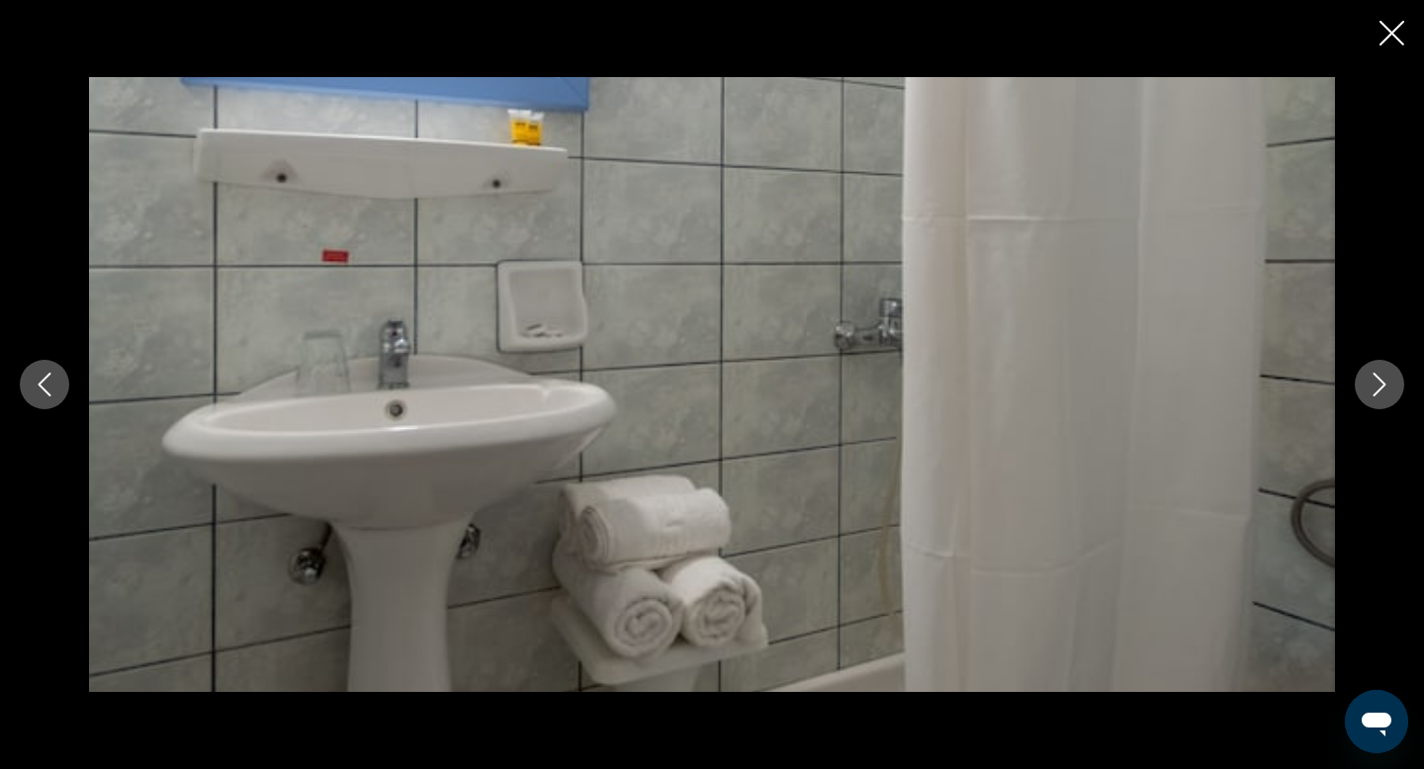
click at [1386, 397] on button "Next image" at bounding box center [1379, 384] width 49 height 49
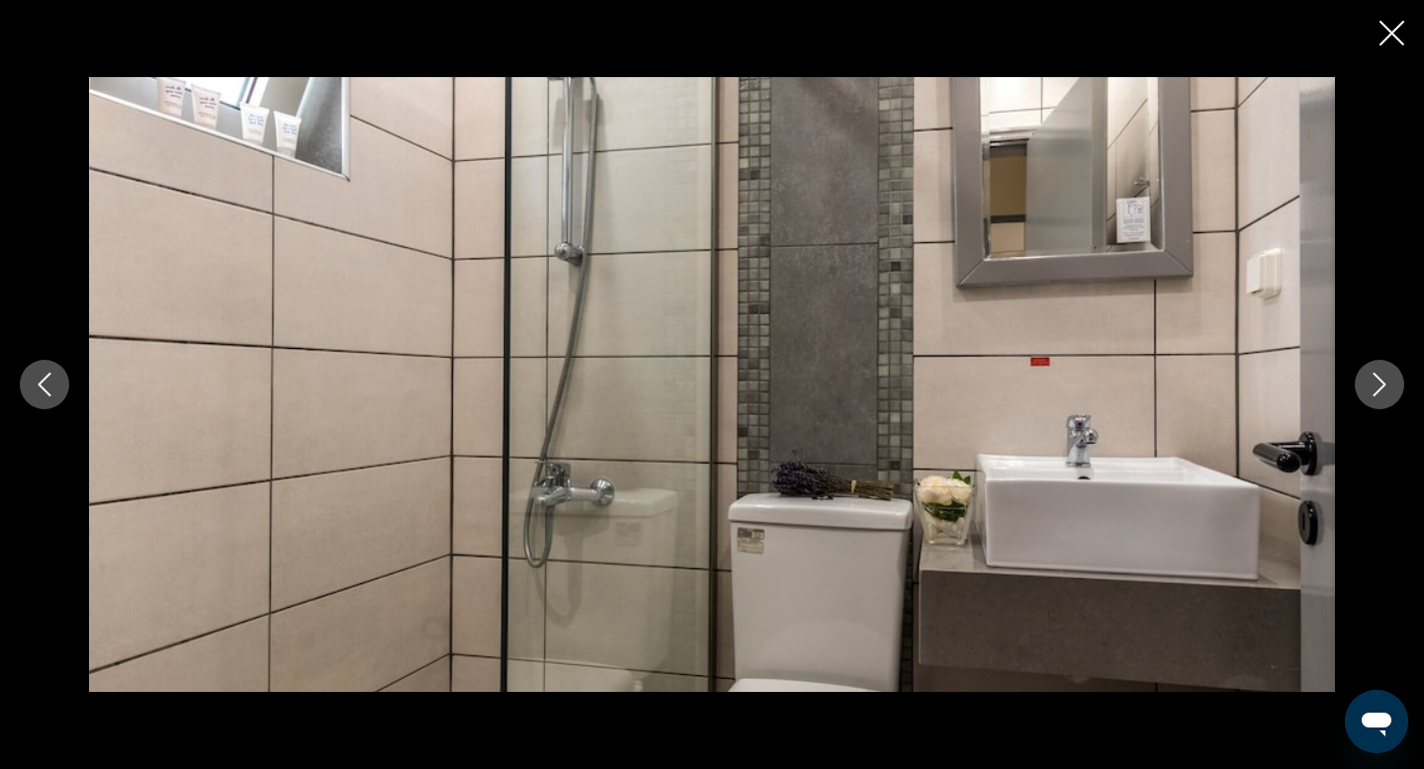
click at [1386, 397] on button "Next image" at bounding box center [1379, 384] width 49 height 49
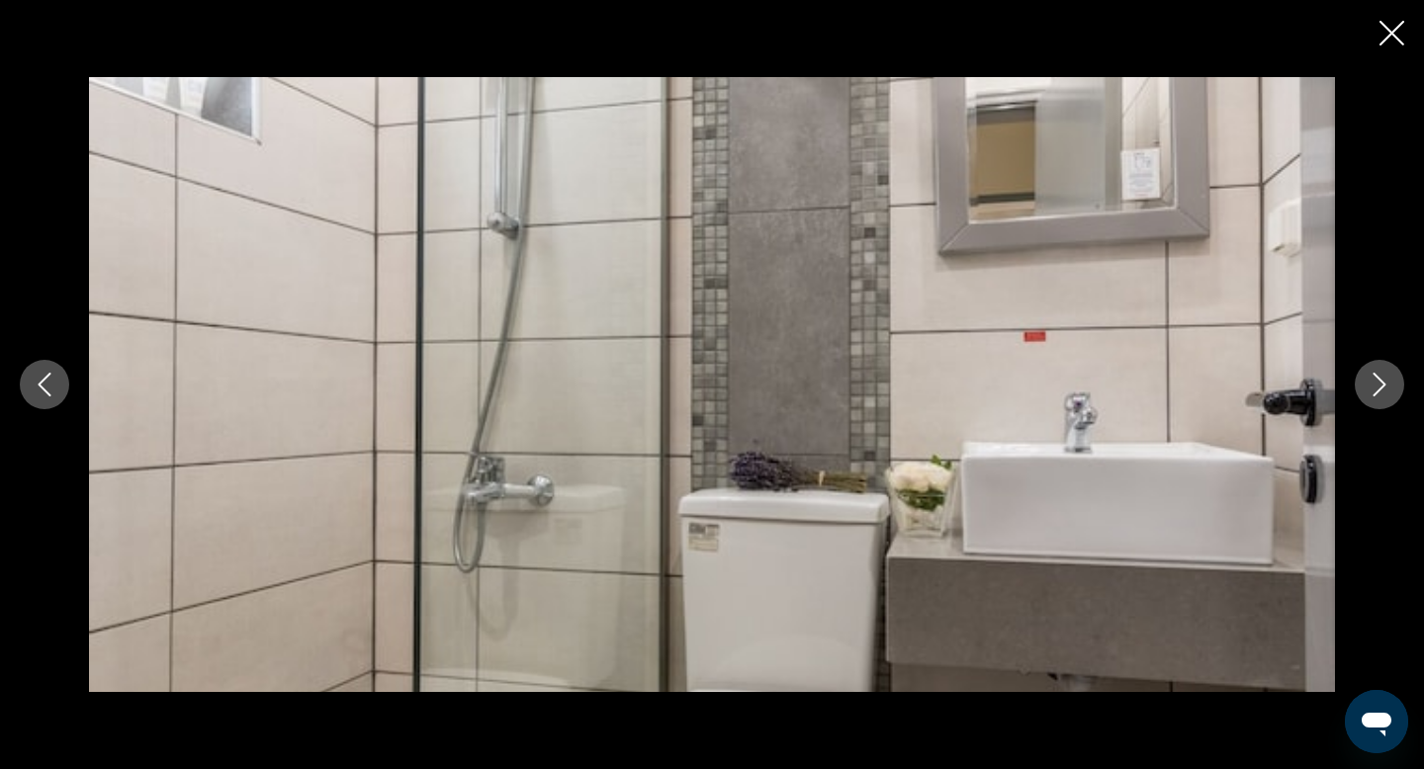
click at [1386, 397] on button "Next image" at bounding box center [1379, 384] width 49 height 49
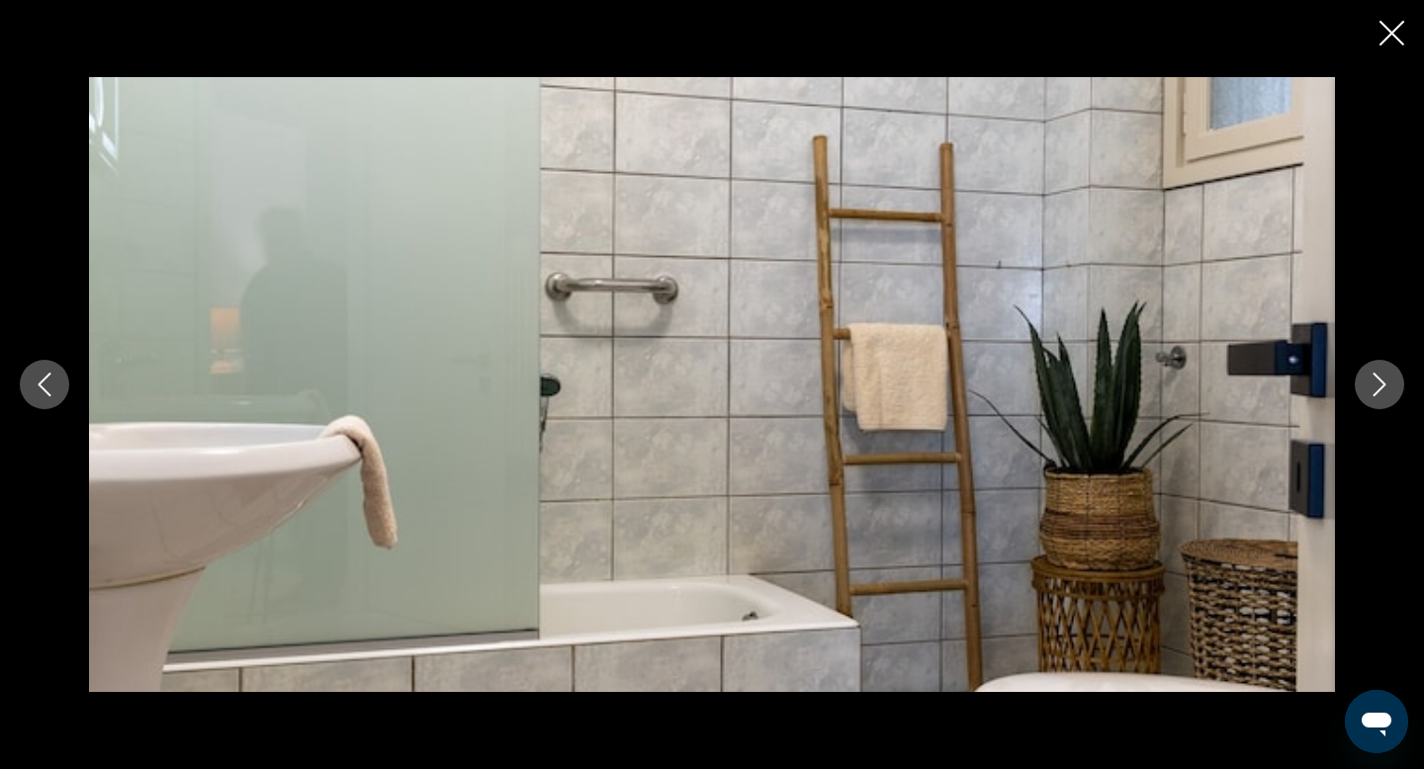
click at [1386, 397] on button "Next image" at bounding box center [1379, 384] width 49 height 49
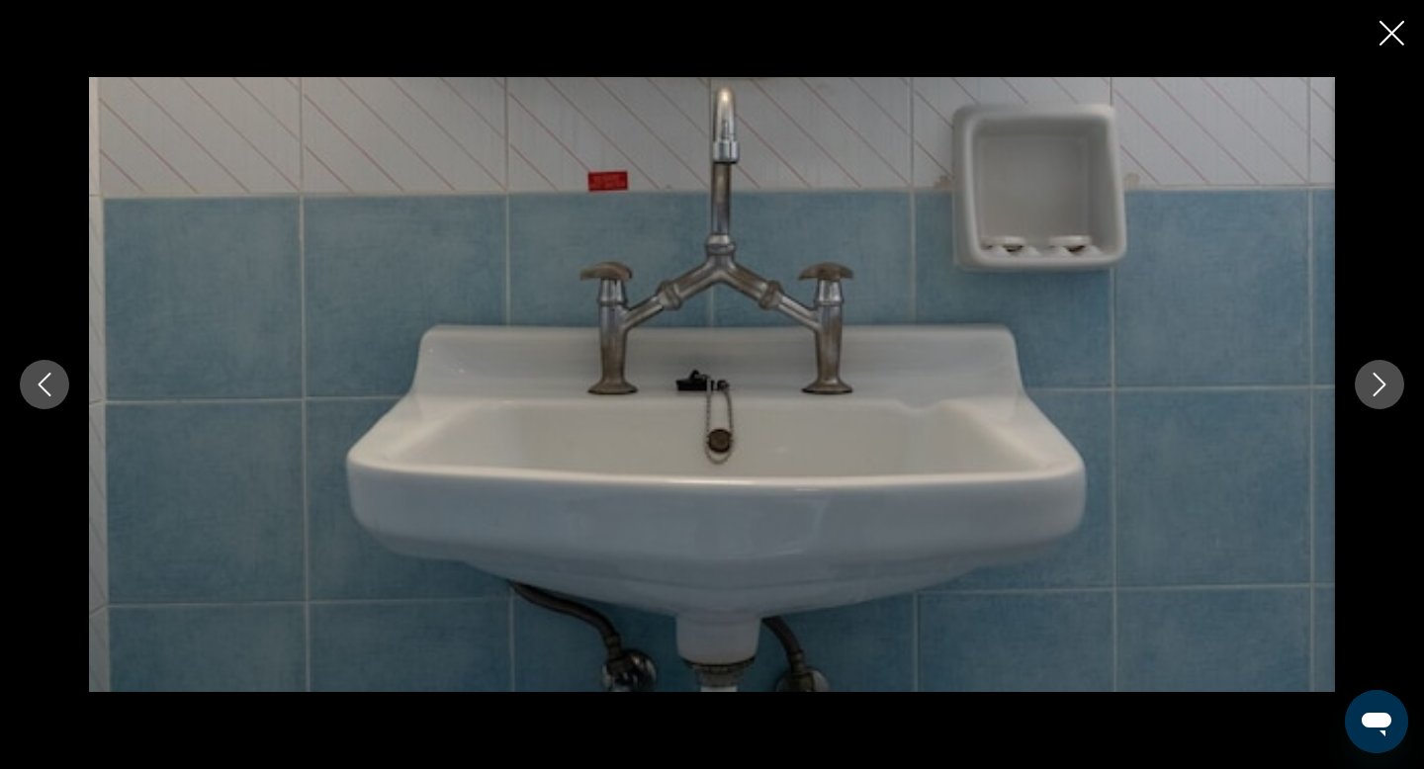
click at [1386, 397] on button "Next image" at bounding box center [1379, 384] width 49 height 49
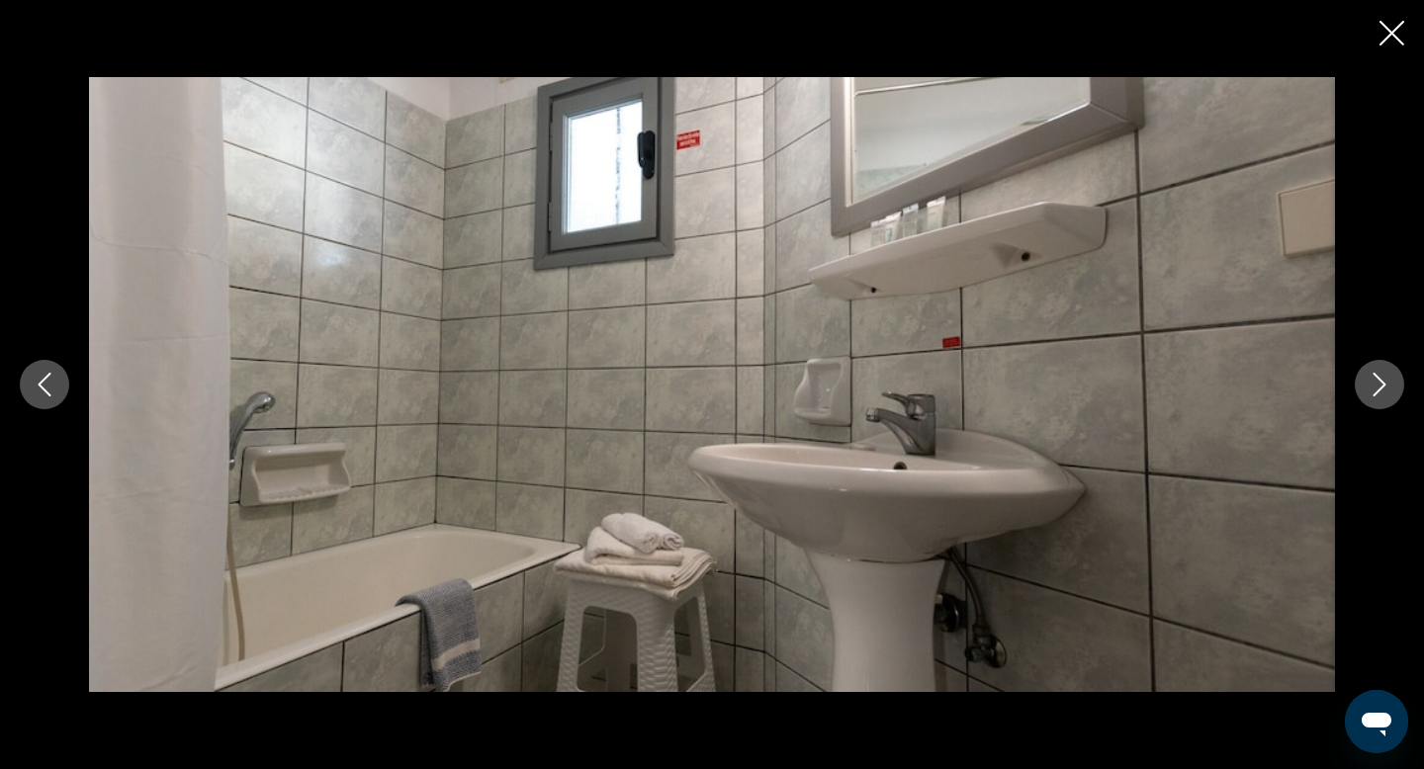
click at [1386, 397] on button "Next image" at bounding box center [1379, 384] width 49 height 49
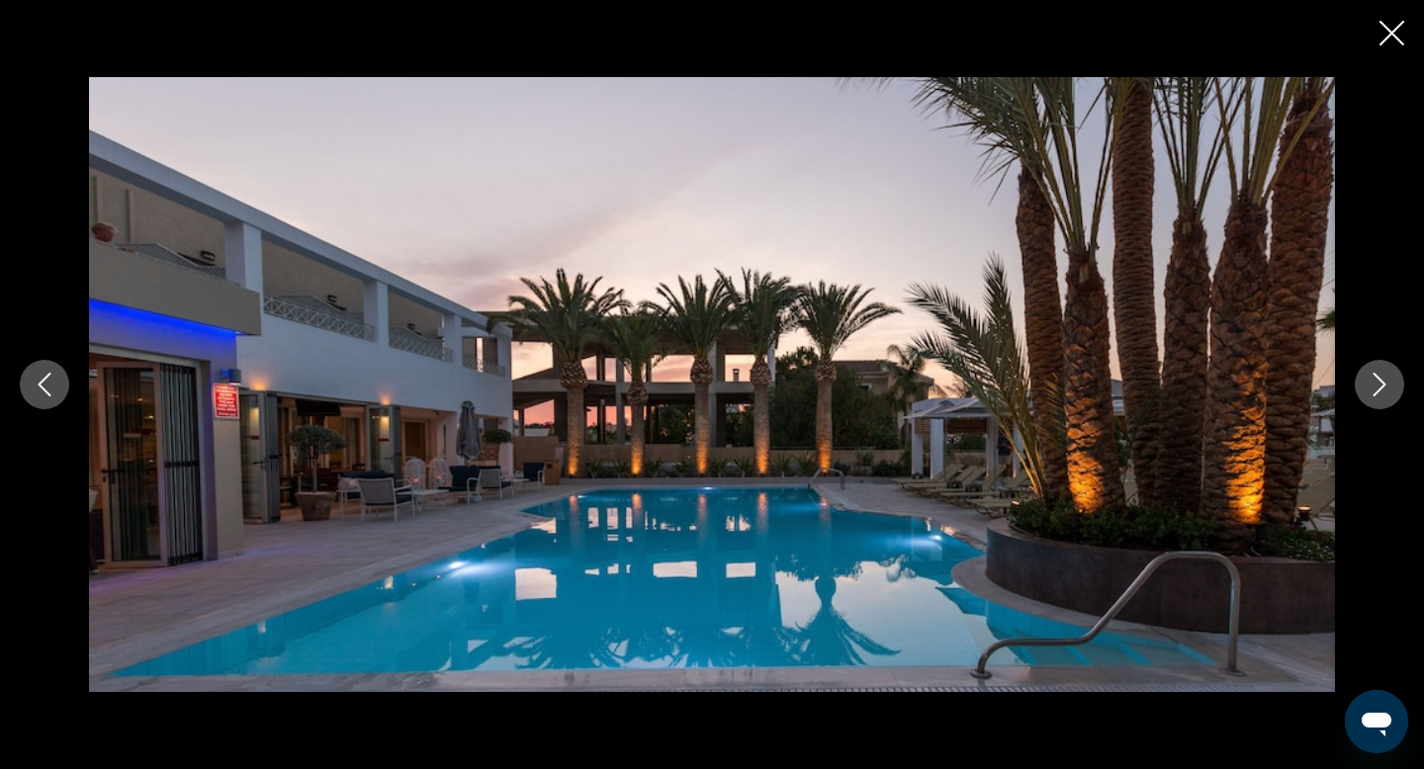
click at [1386, 397] on button "Next image" at bounding box center [1379, 384] width 49 height 49
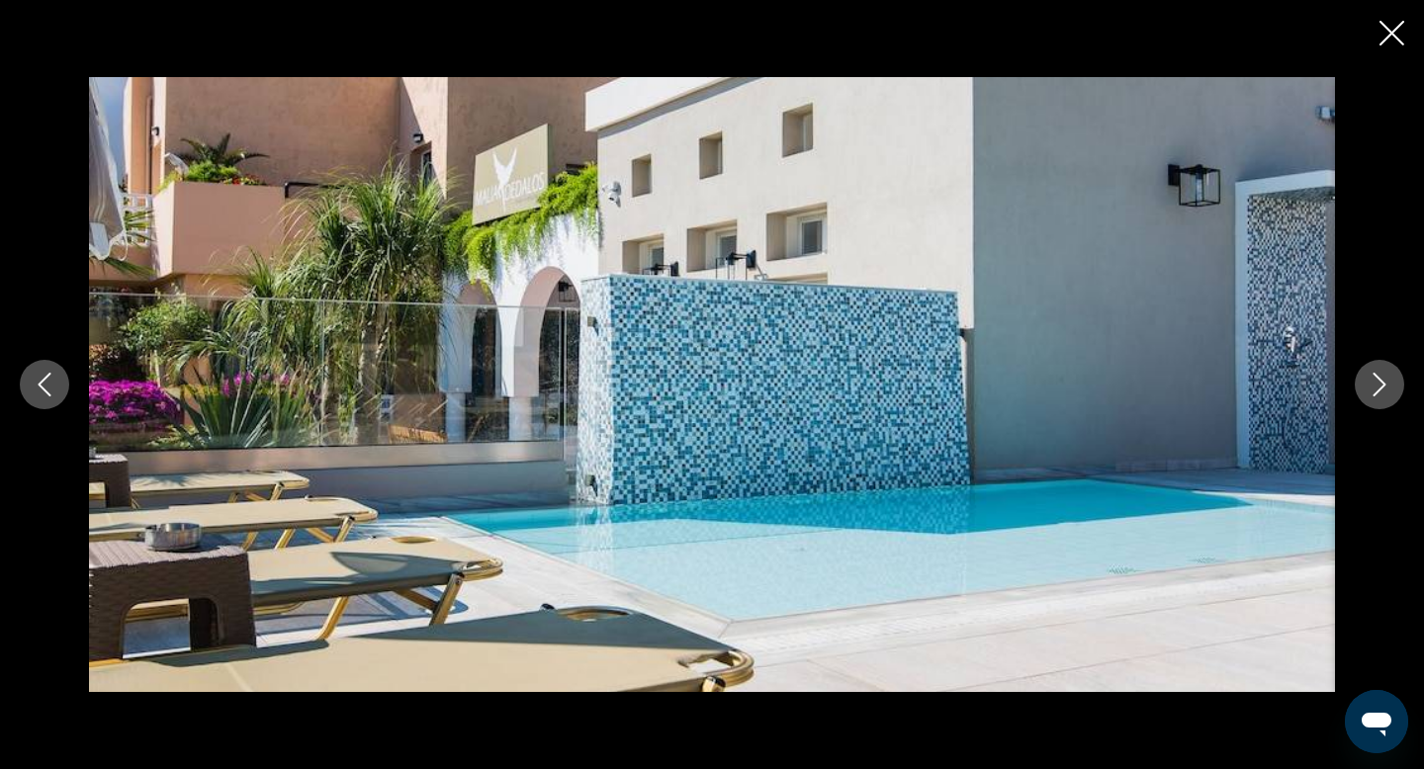
click at [1386, 397] on button "Next image" at bounding box center [1379, 384] width 49 height 49
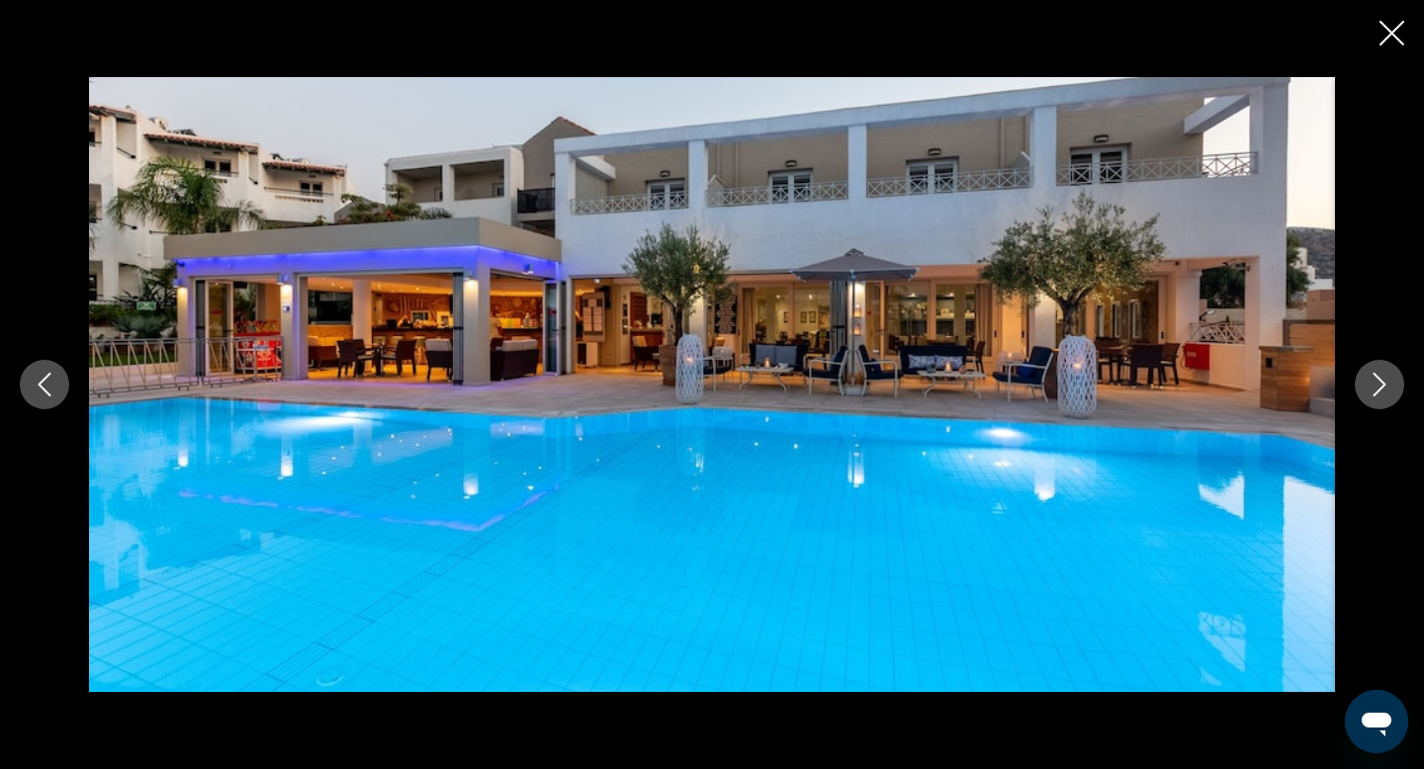
click at [1386, 399] on button "Next image" at bounding box center [1379, 384] width 49 height 49
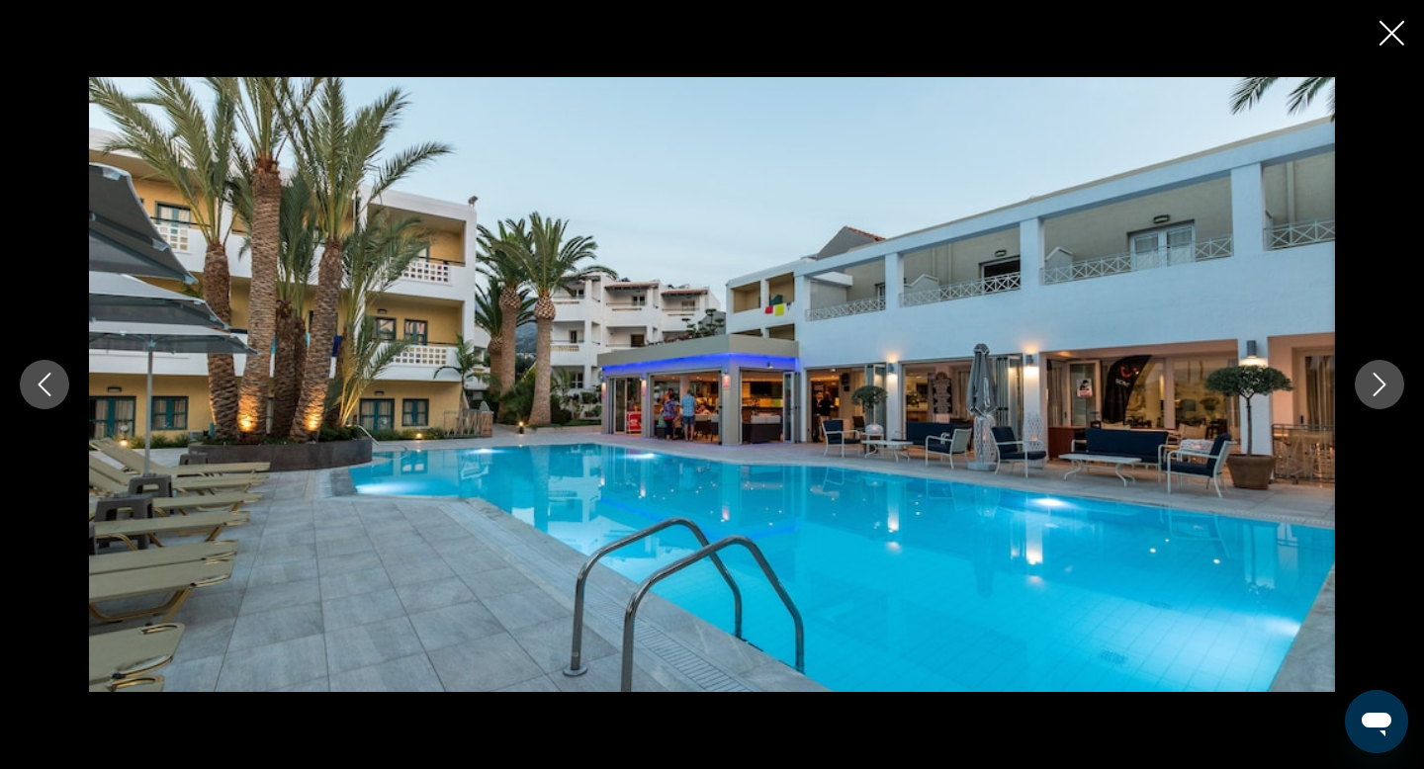
click at [1387, 399] on button "Next image" at bounding box center [1379, 384] width 49 height 49
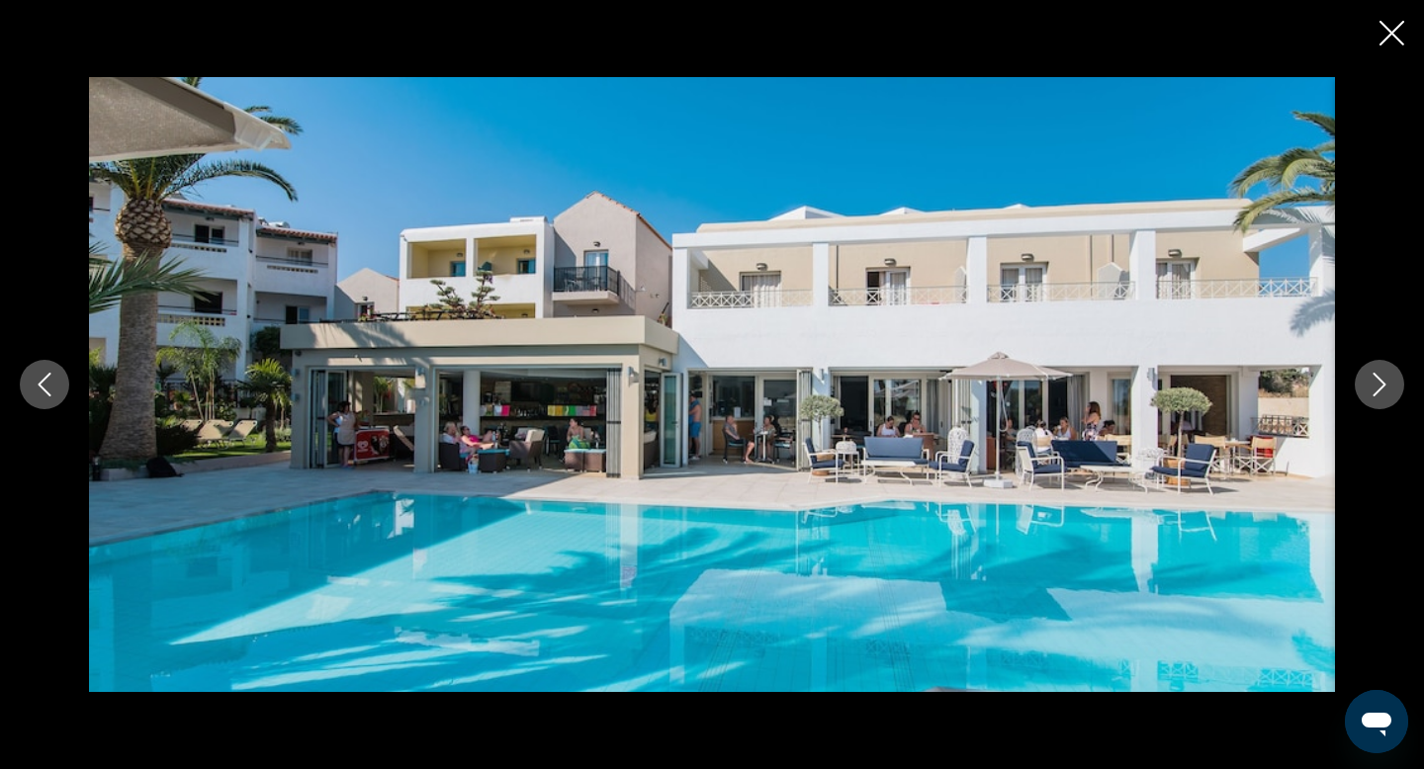
click at [1387, 399] on button "Next image" at bounding box center [1379, 384] width 49 height 49
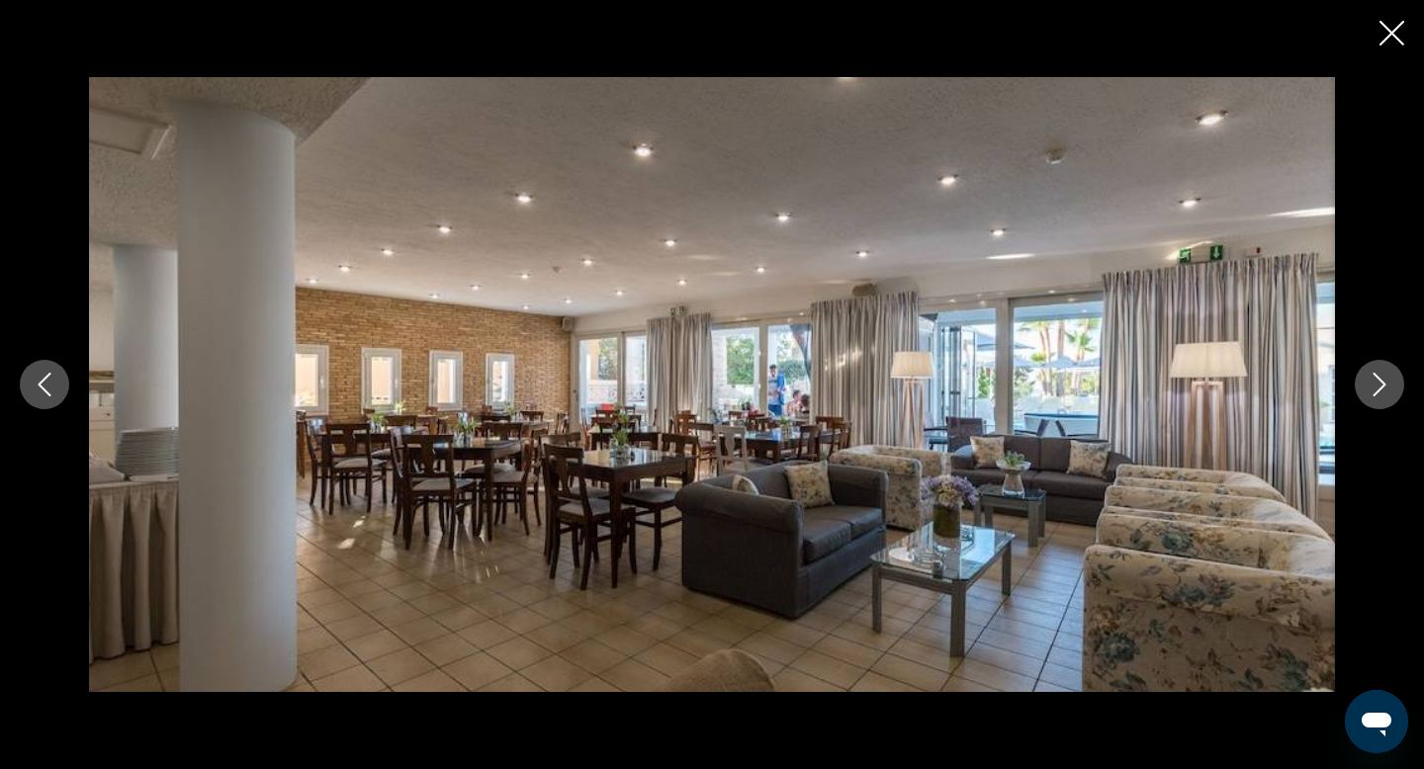
click at [1387, 400] on button "Next image" at bounding box center [1379, 384] width 49 height 49
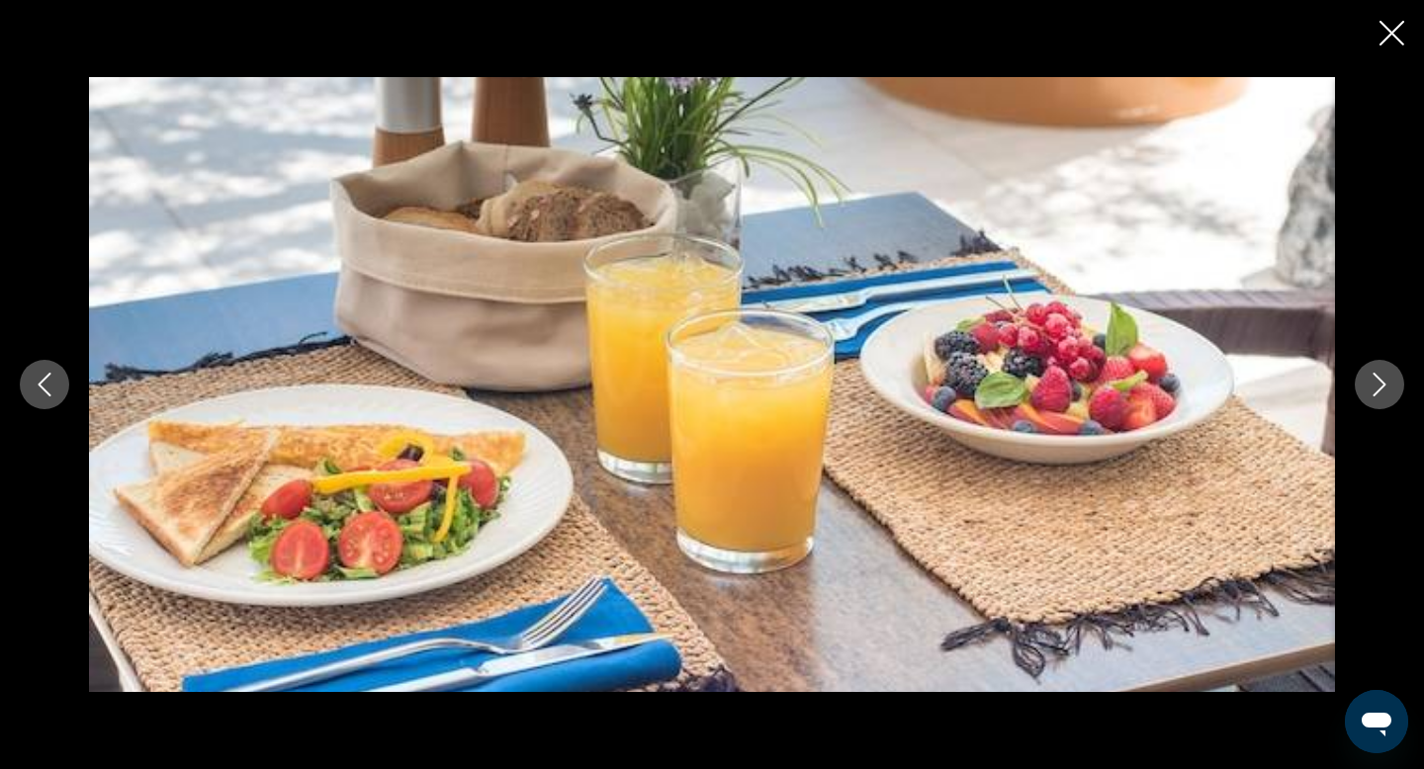
click at [1378, 390] on icon "Next image" at bounding box center [1380, 385] width 13 height 24
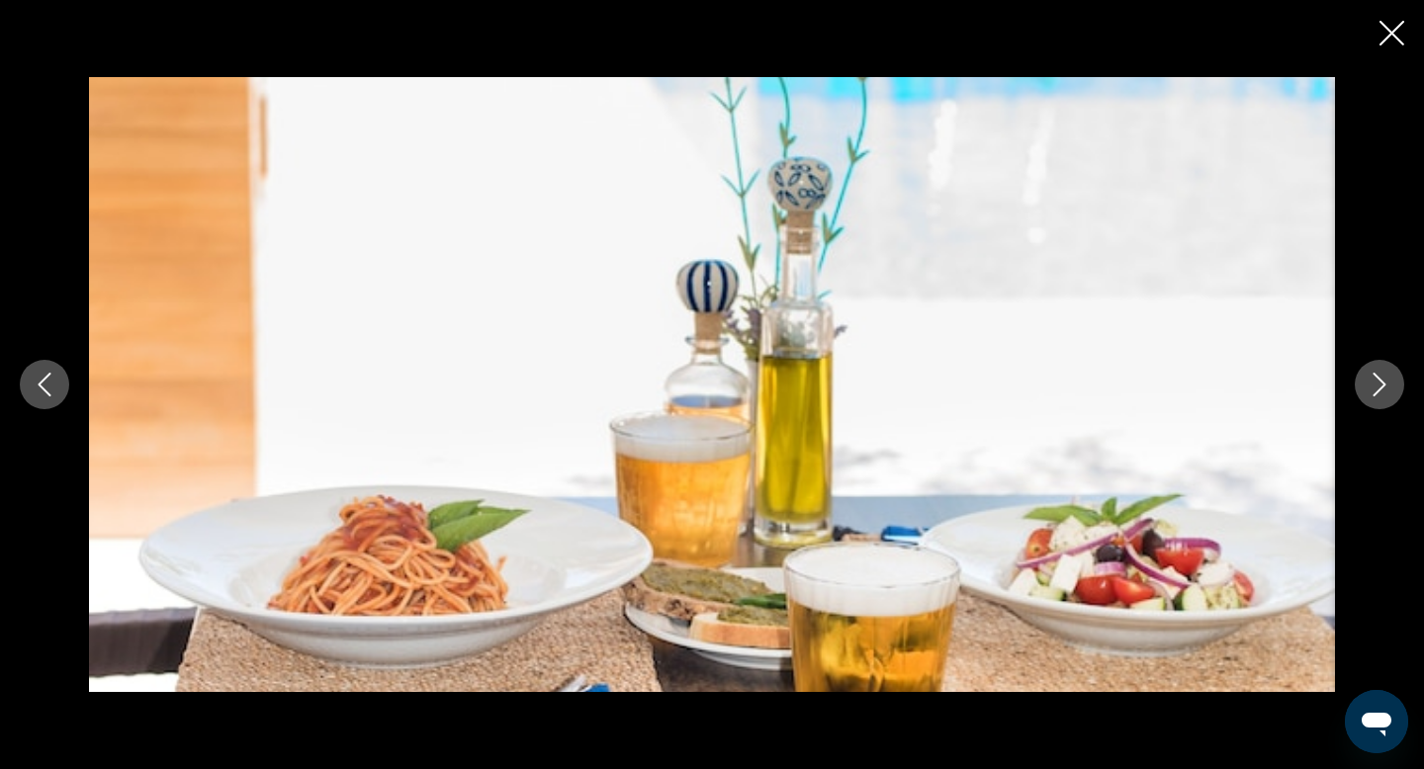
click at [1378, 391] on icon "Next image" at bounding box center [1380, 385] width 13 height 24
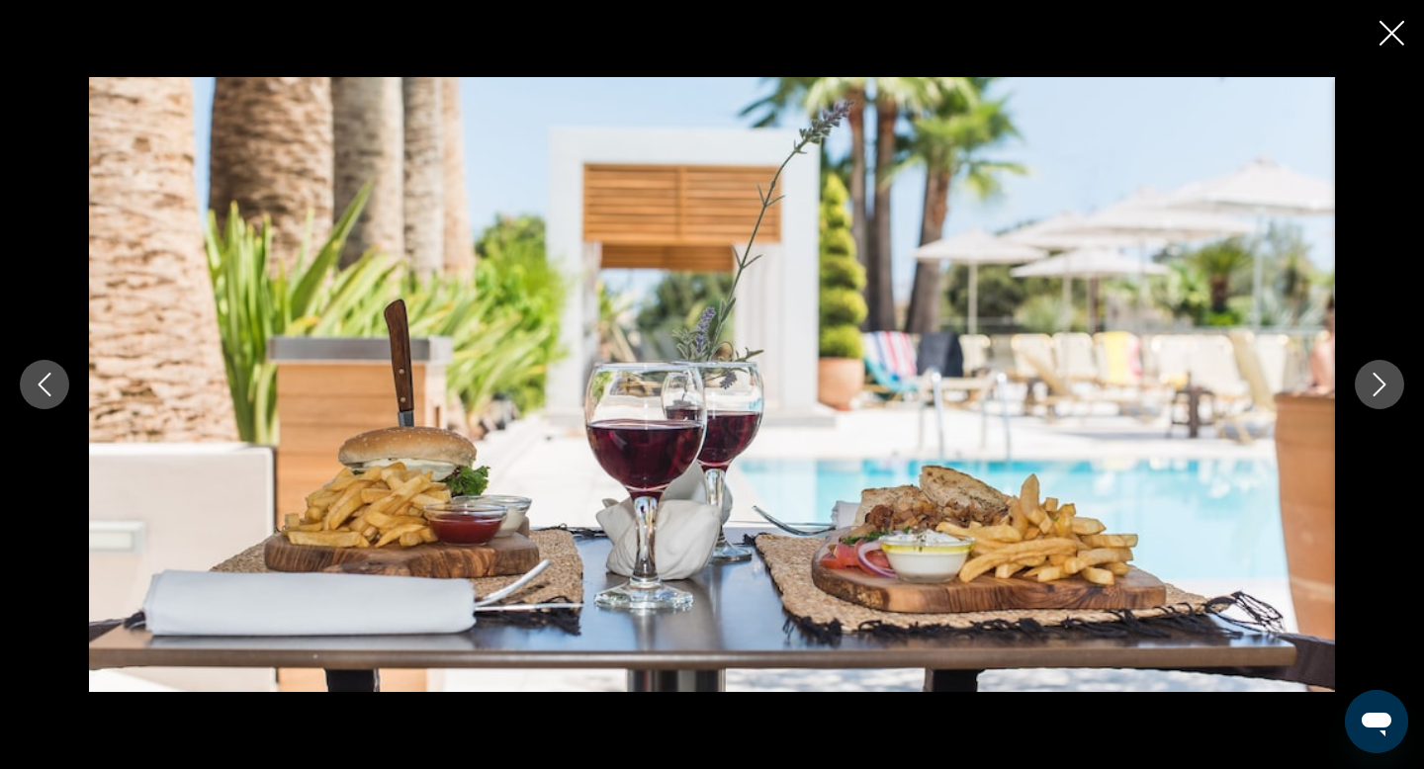
click at [1391, 31] on icon "Close slideshow" at bounding box center [1391, 33] width 25 height 25
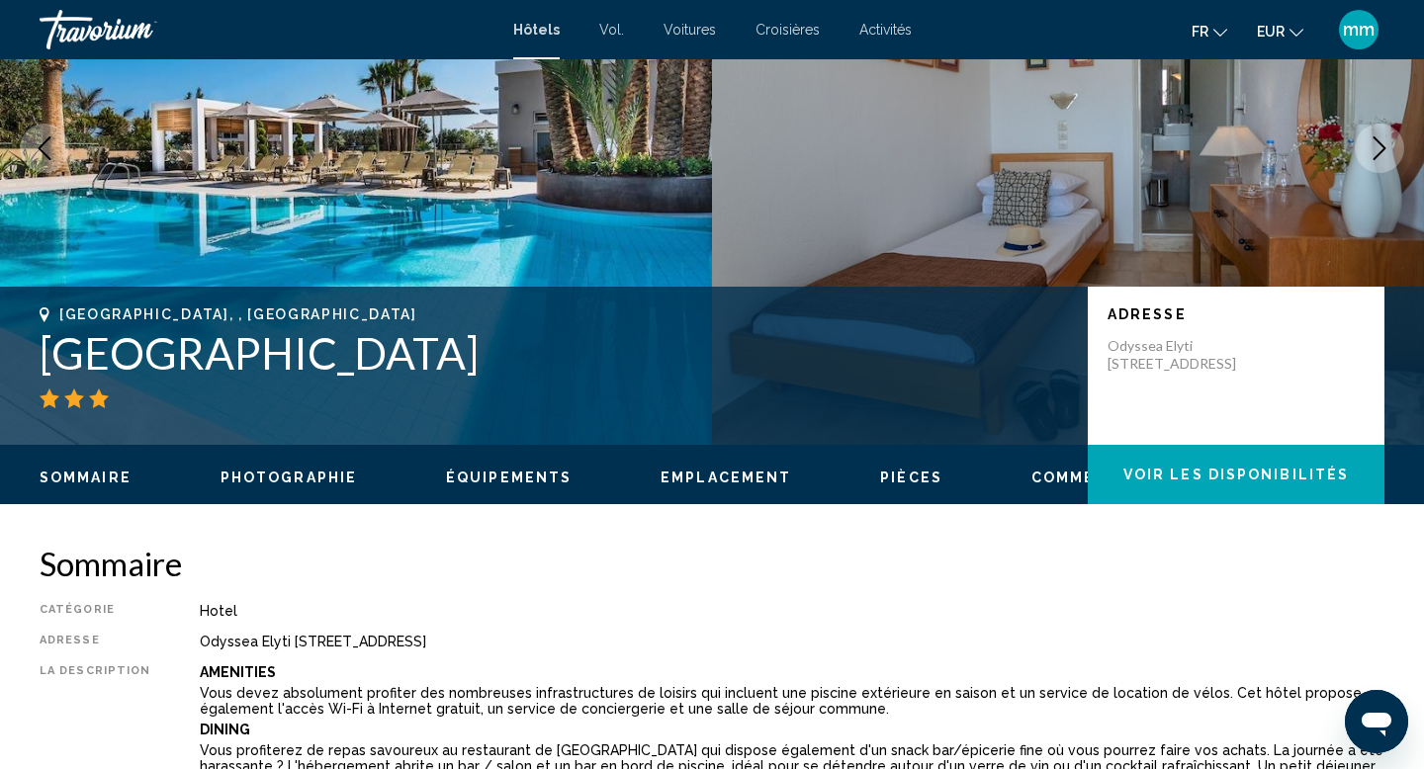
scroll to position [142, 0]
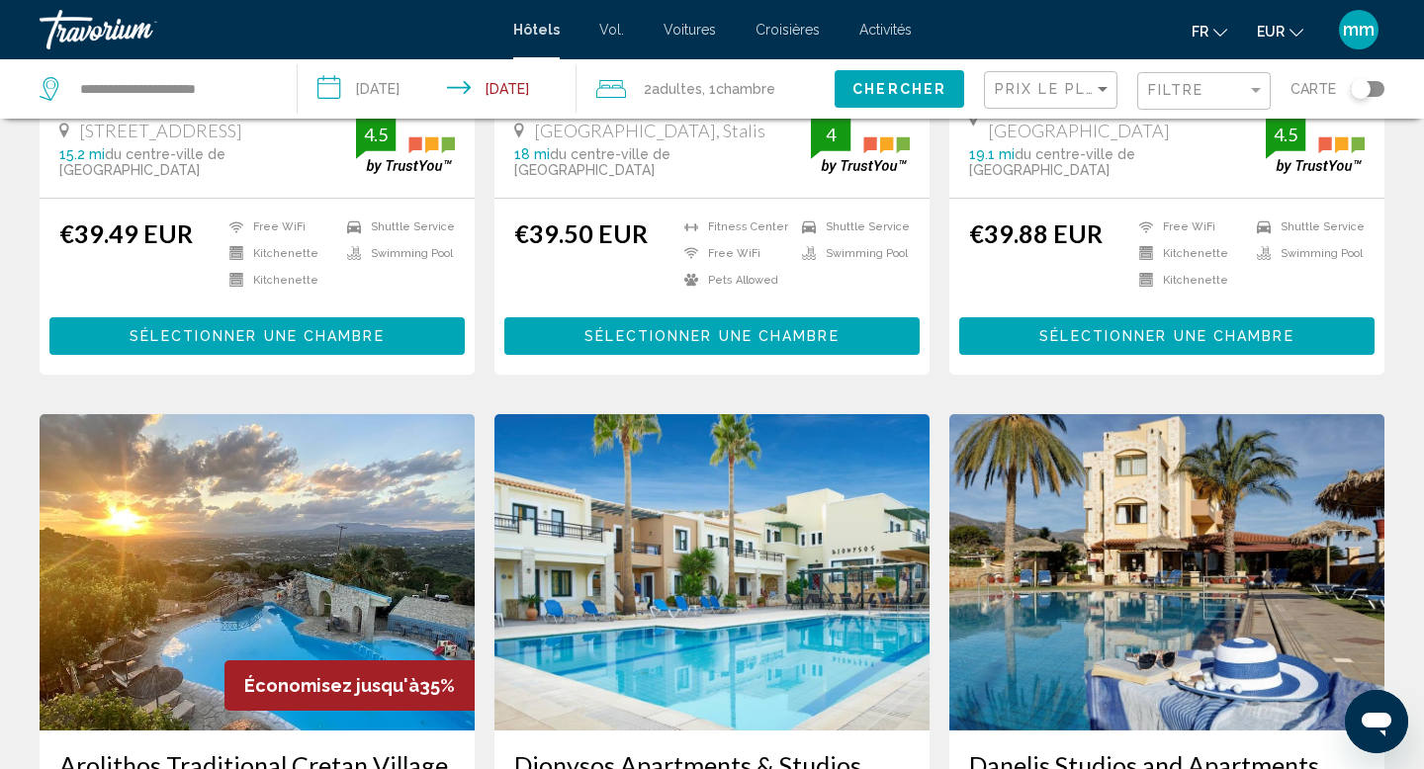
scroll to position [1250, 0]
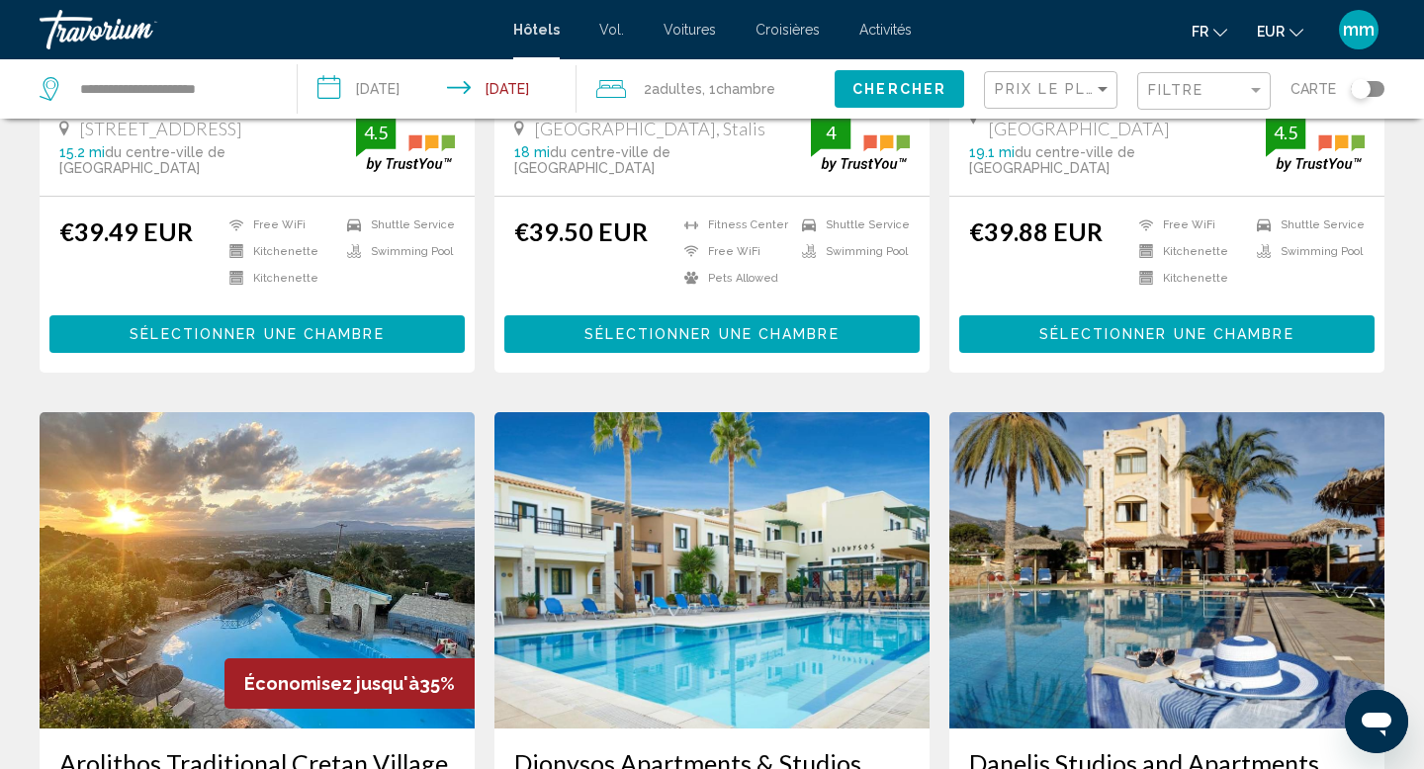
click at [610, 22] on font "Vol." at bounding box center [611, 30] width 25 height 16
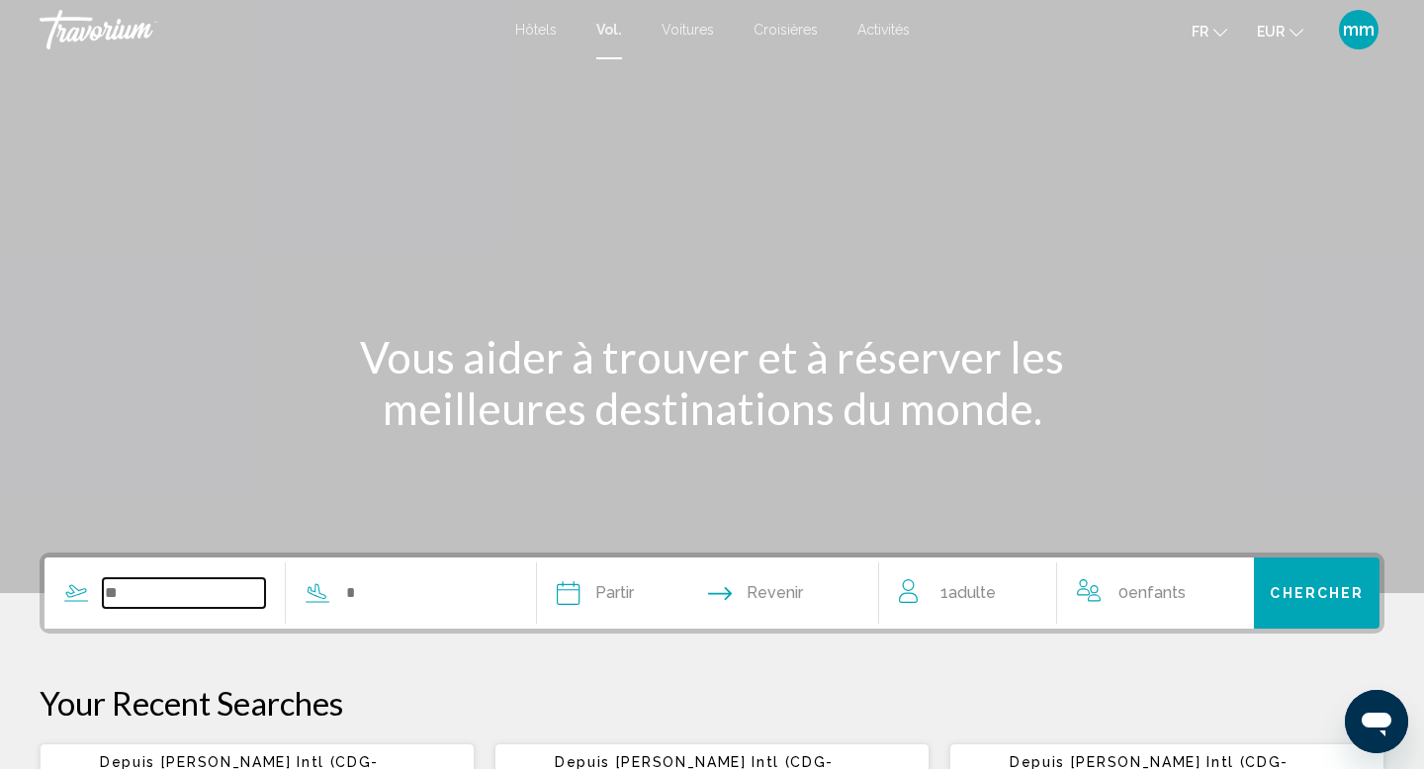
click at [152, 585] on input "Search widget" at bounding box center [184, 593] width 162 height 30
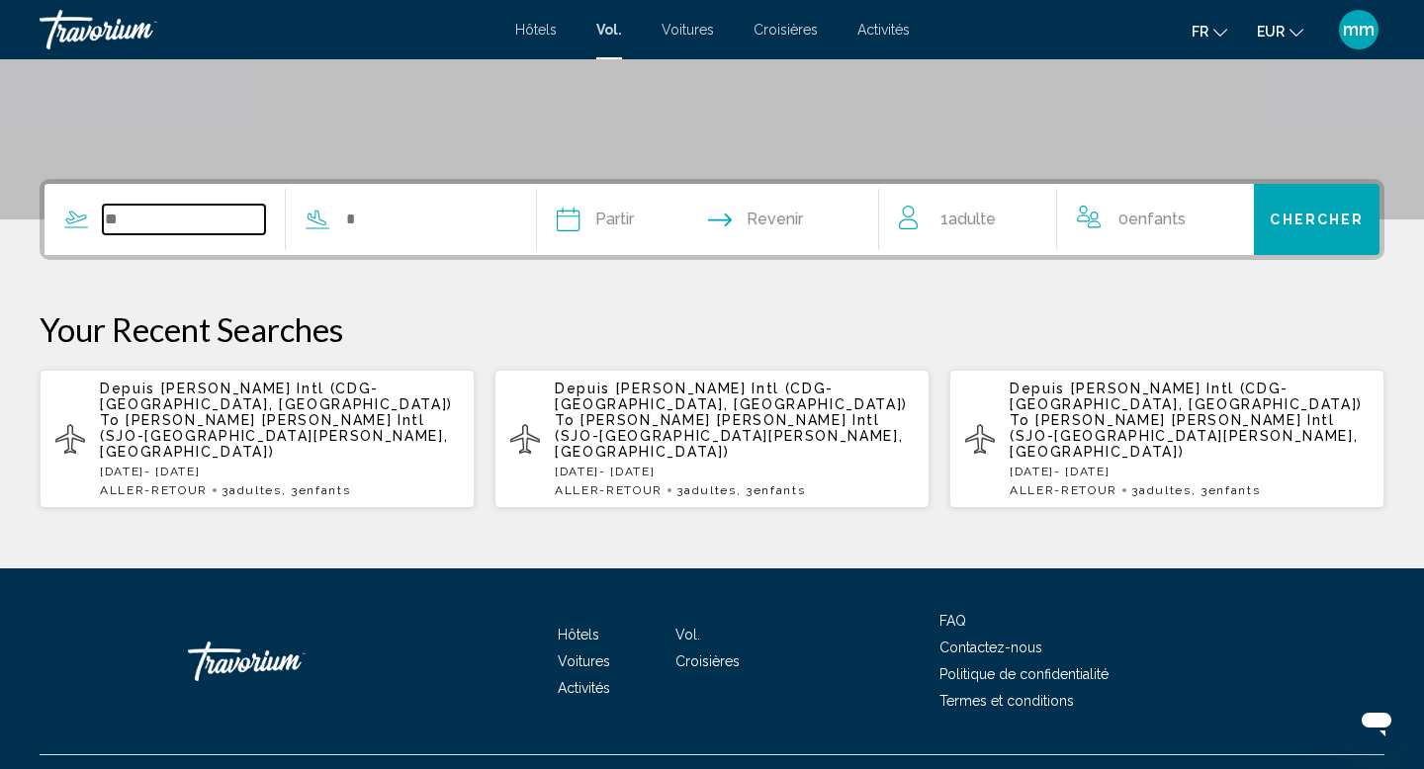
scroll to position [384, 0]
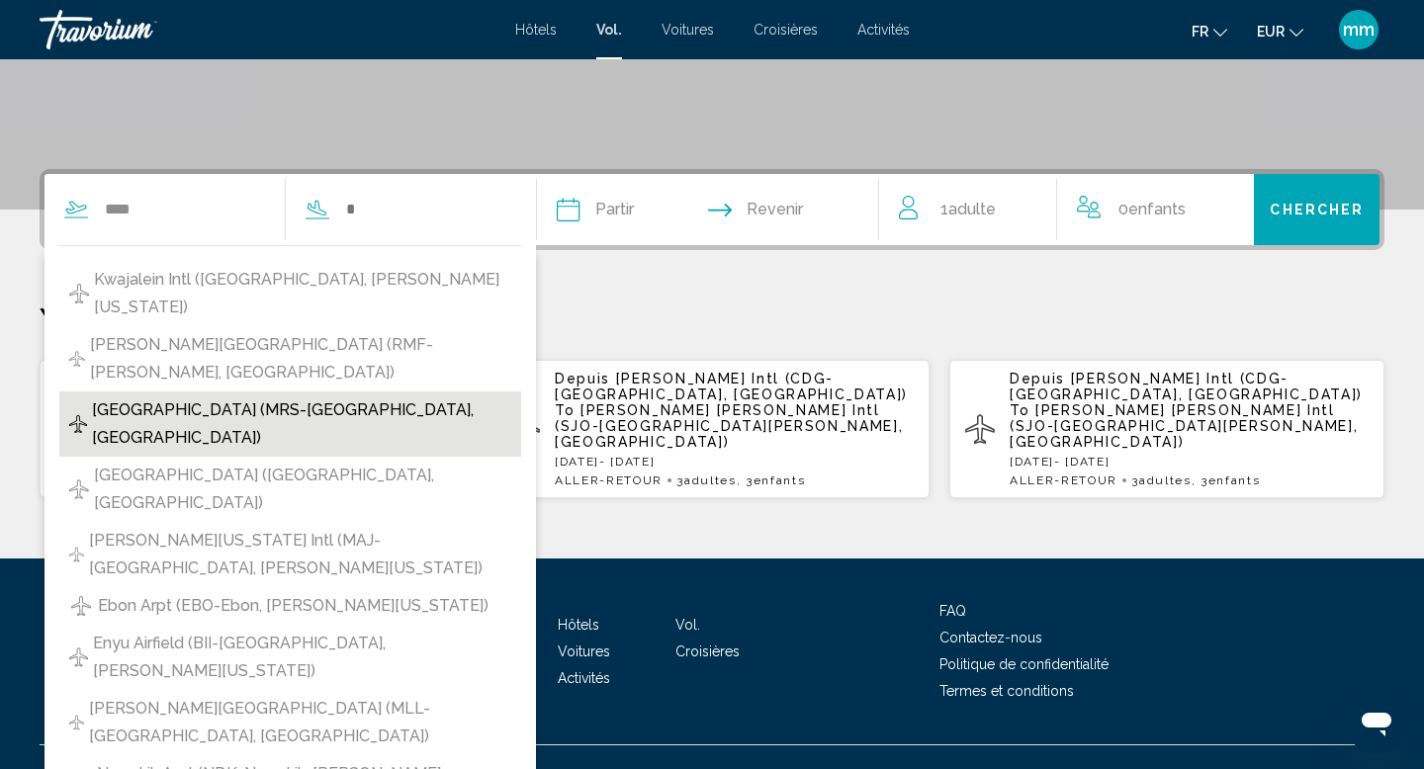
click at [187, 397] on span "Marseille Provence Airport (MRS-Marseille, France)" at bounding box center [301, 424] width 419 height 55
type input "**********"
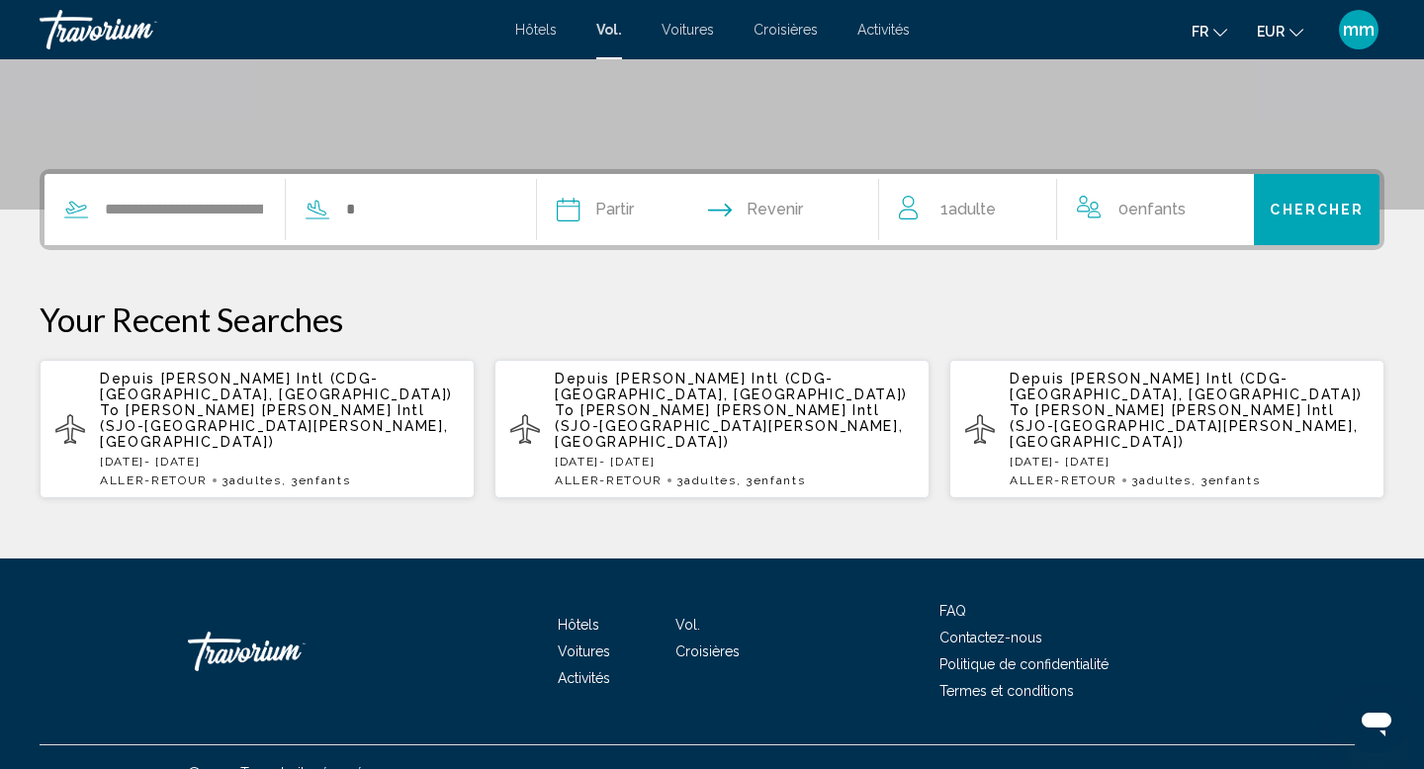
click at [396, 227] on div "**********" at bounding box center [275, 209] width 462 height 71
click at [378, 215] on input "Search widget" at bounding box center [425, 210] width 162 height 30
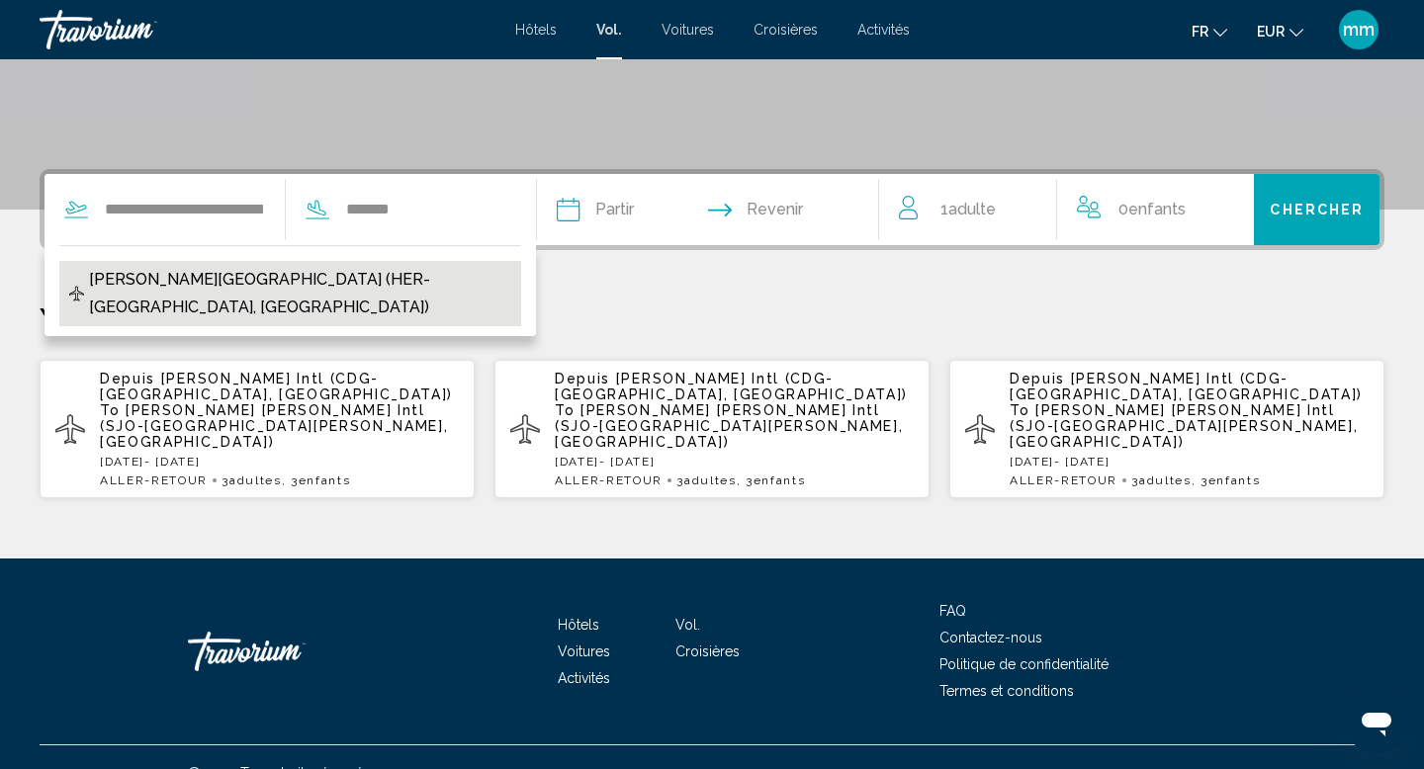
click at [242, 276] on span "Nikos Kazantzakis Airport (HER-Heraklion, Greece)" at bounding box center [300, 293] width 422 height 55
type input "**********"
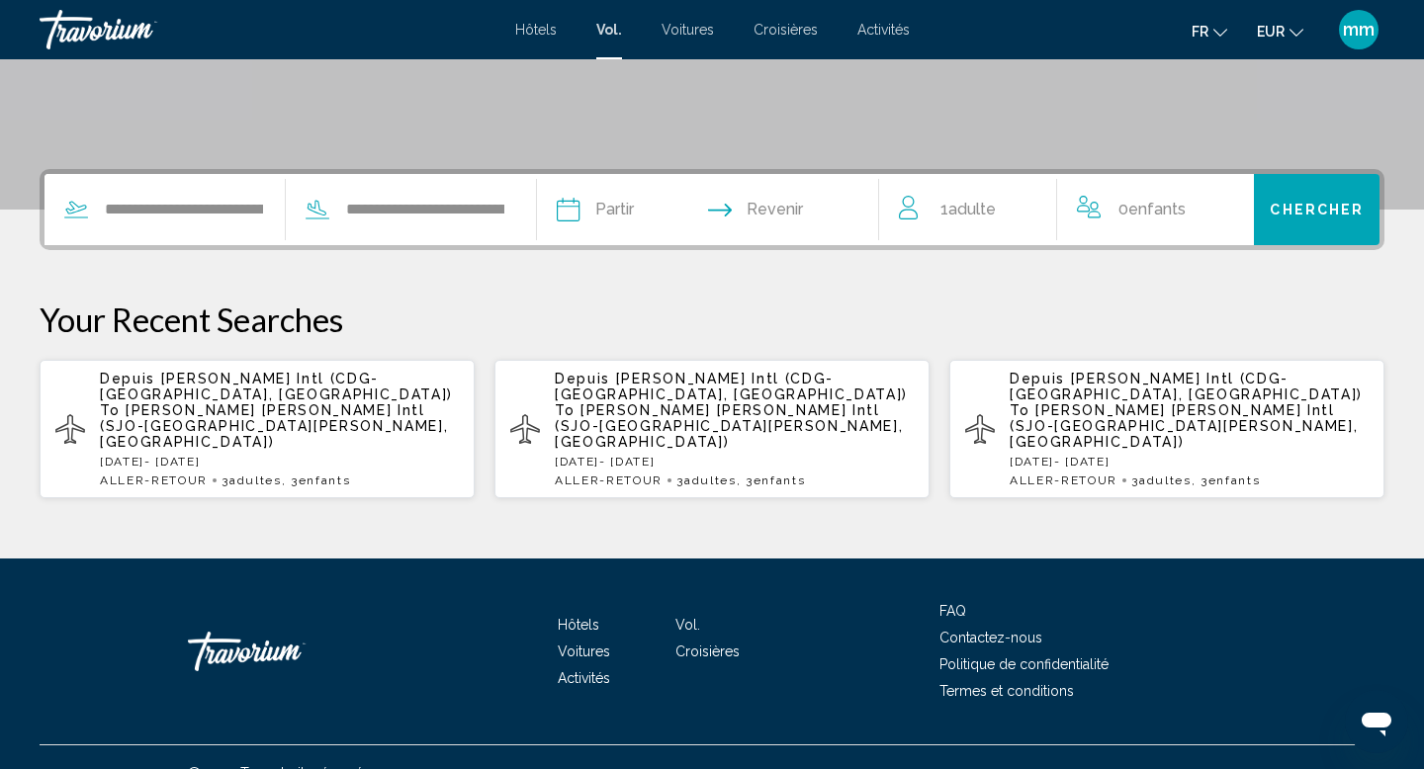
click at [671, 204] on input "Depart date" at bounding box center [636, 212] width 169 height 77
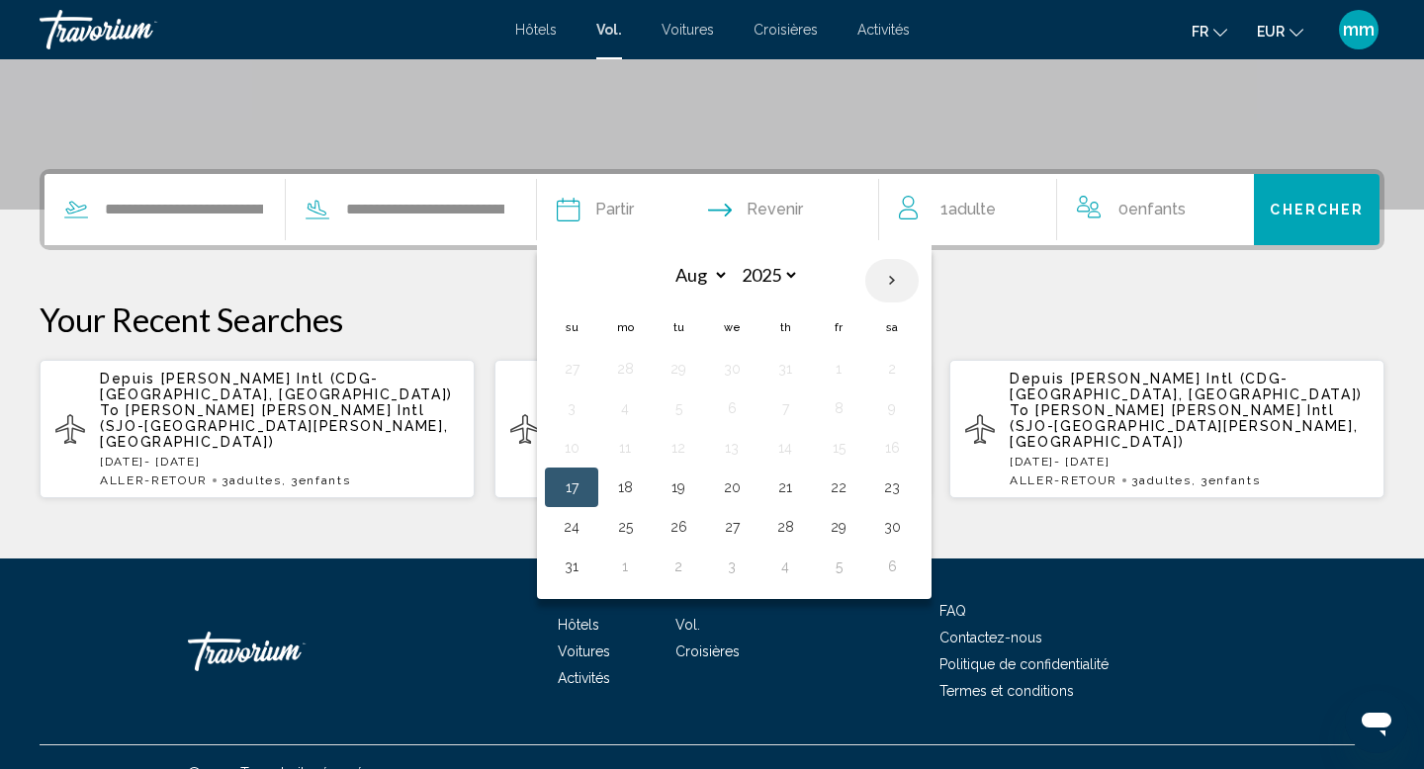
click at [911, 278] on th "Next month" at bounding box center [891, 281] width 53 height 44
select select "*"
click at [742, 489] on button "22" at bounding box center [732, 488] width 32 height 28
type input "**********"
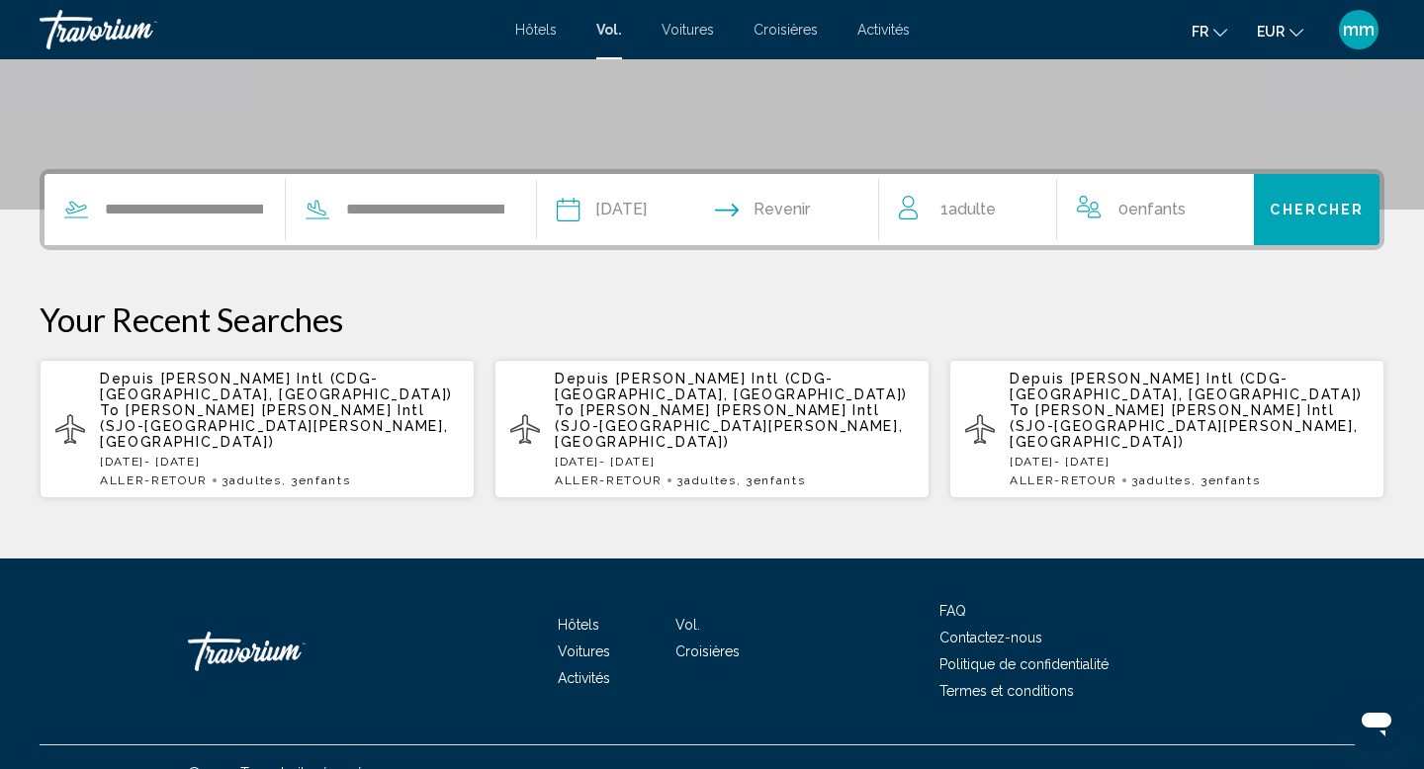
click at [810, 218] on input "Return date" at bounding box center [802, 212] width 169 height 77
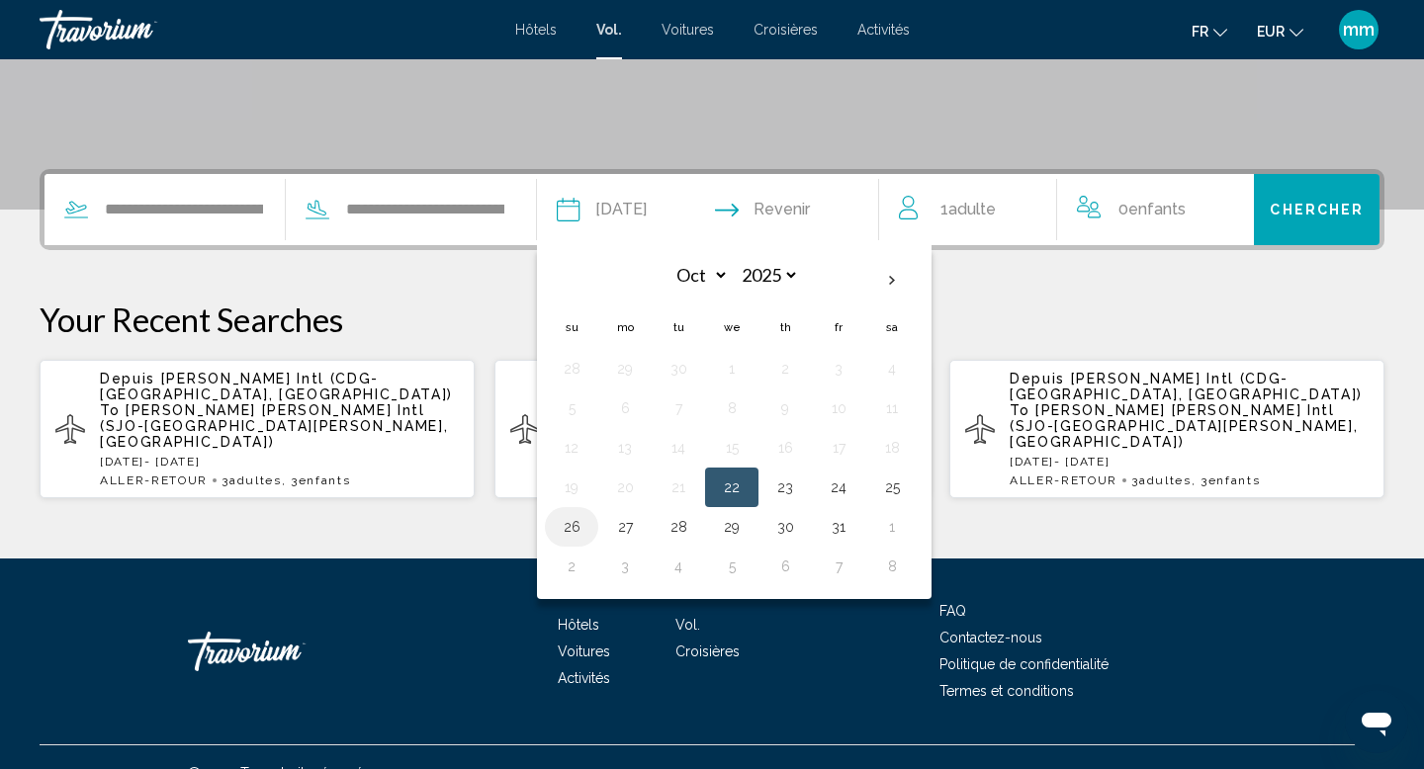
click at [585, 521] on button "26" at bounding box center [572, 527] width 32 height 28
type input "**********"
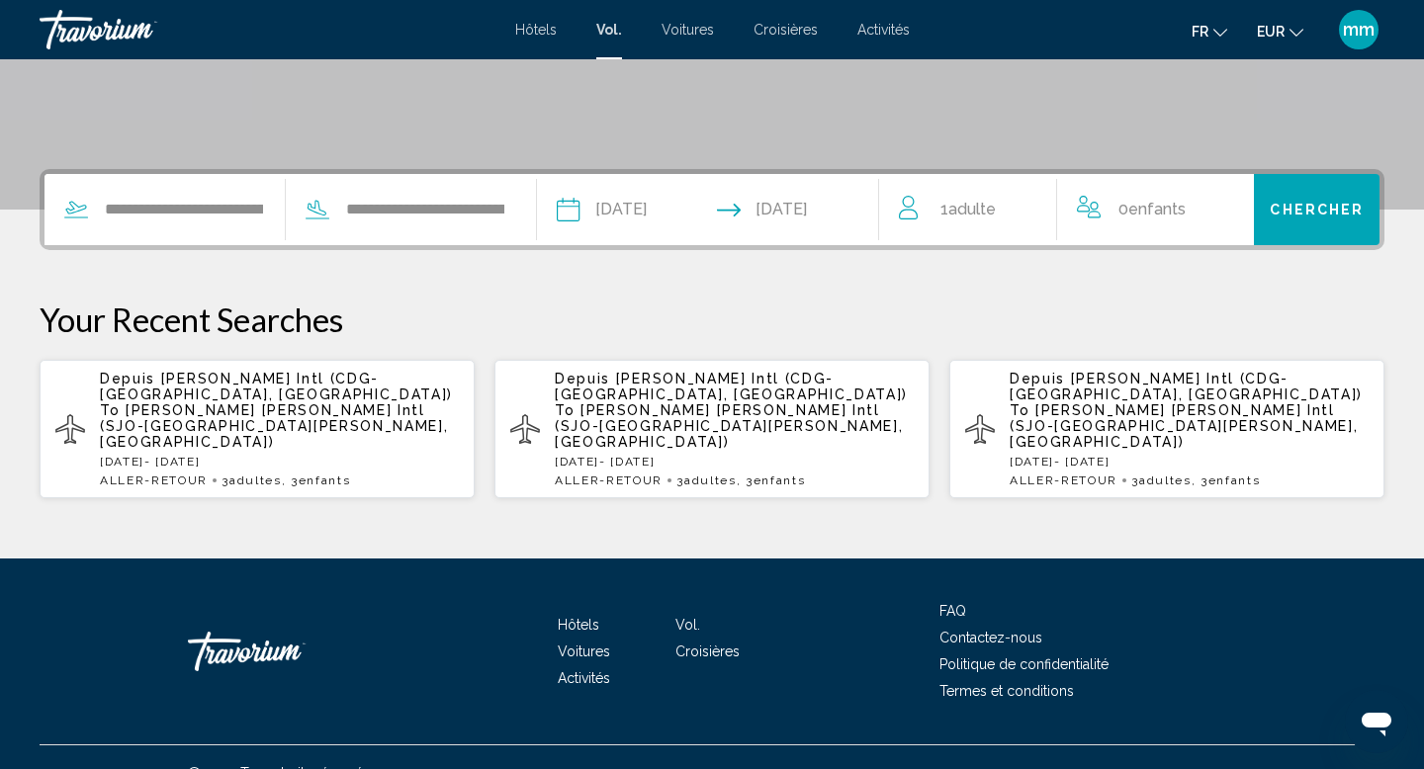
click at [1296, 201] on span "Chercher" at bounding box center [1317, 209] width 94 height 16
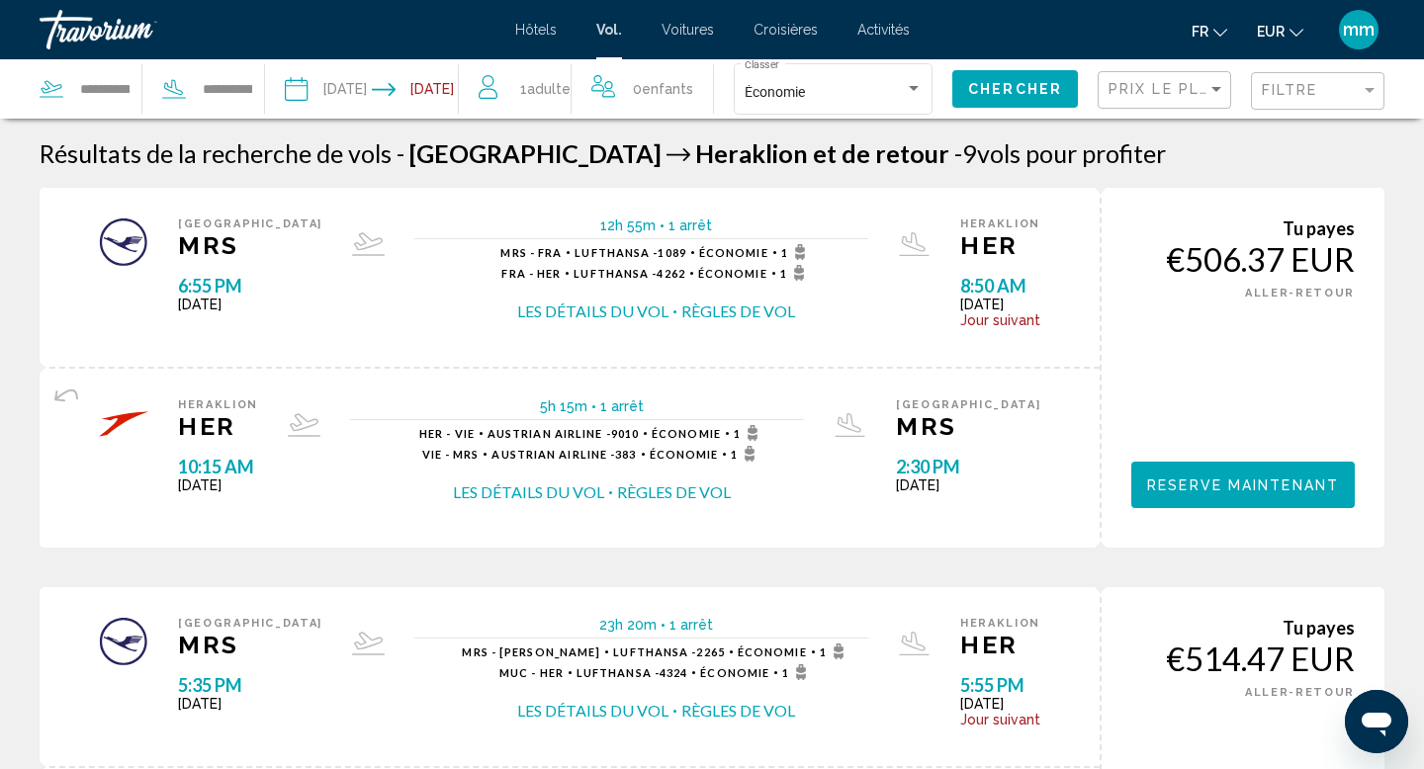
click at [435, 104] on input "Return date: Oct 26, 2025" at bounding box center [419, 91] width 95 height 65
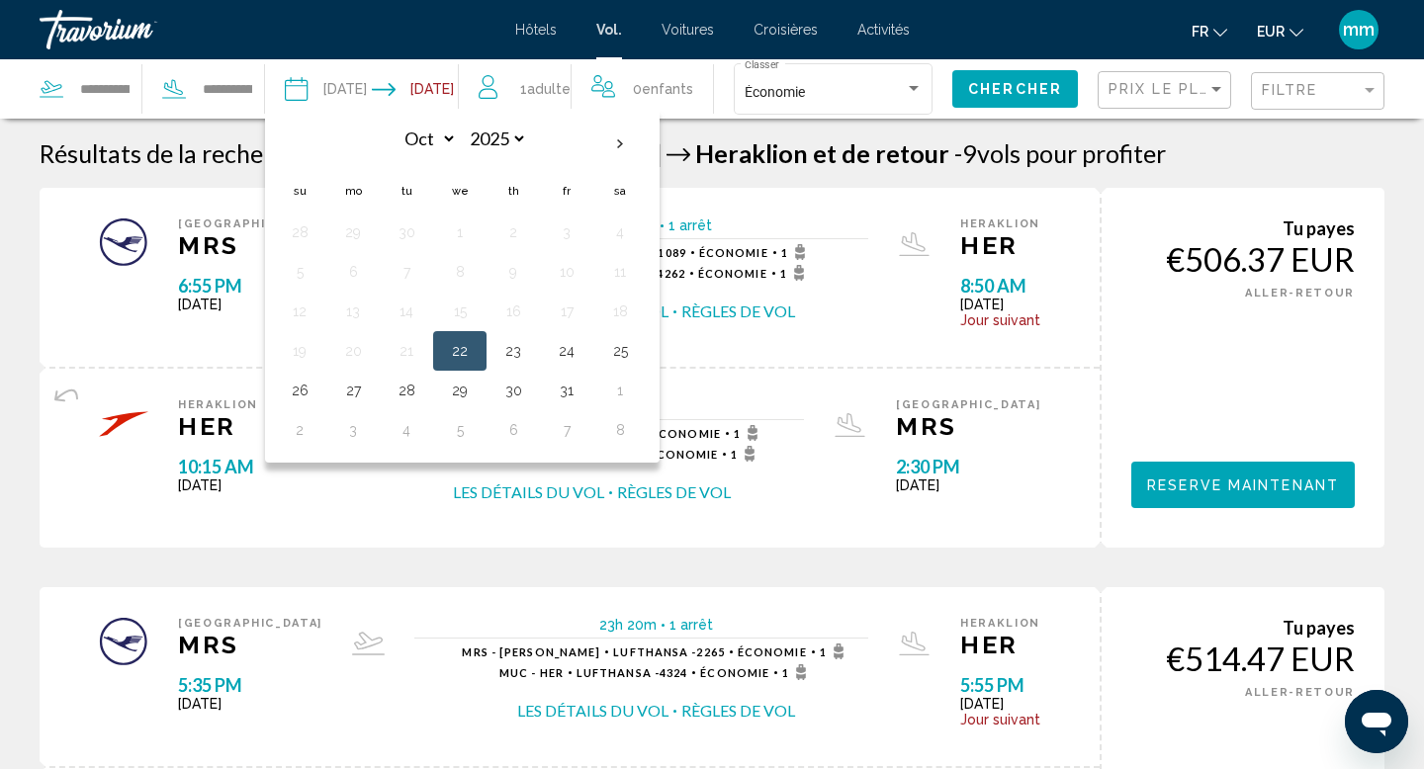
click at [464, 339] on button "22" at bounding box center [460, 351] width 32 height 28
type input "**********"
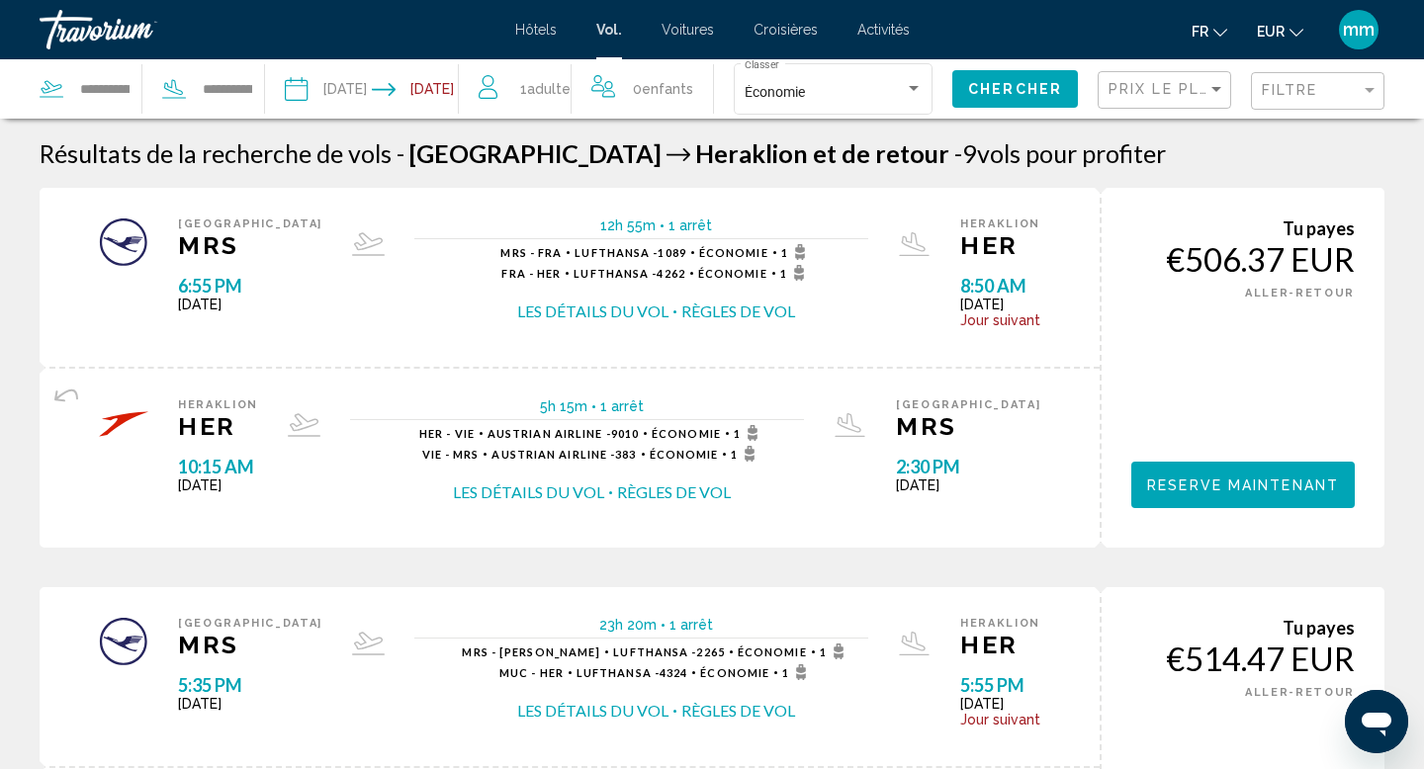
click at [353, 92] on input "Depart date: Oct 22, 2025" at bounding box center [327, 91] width 95 height 65
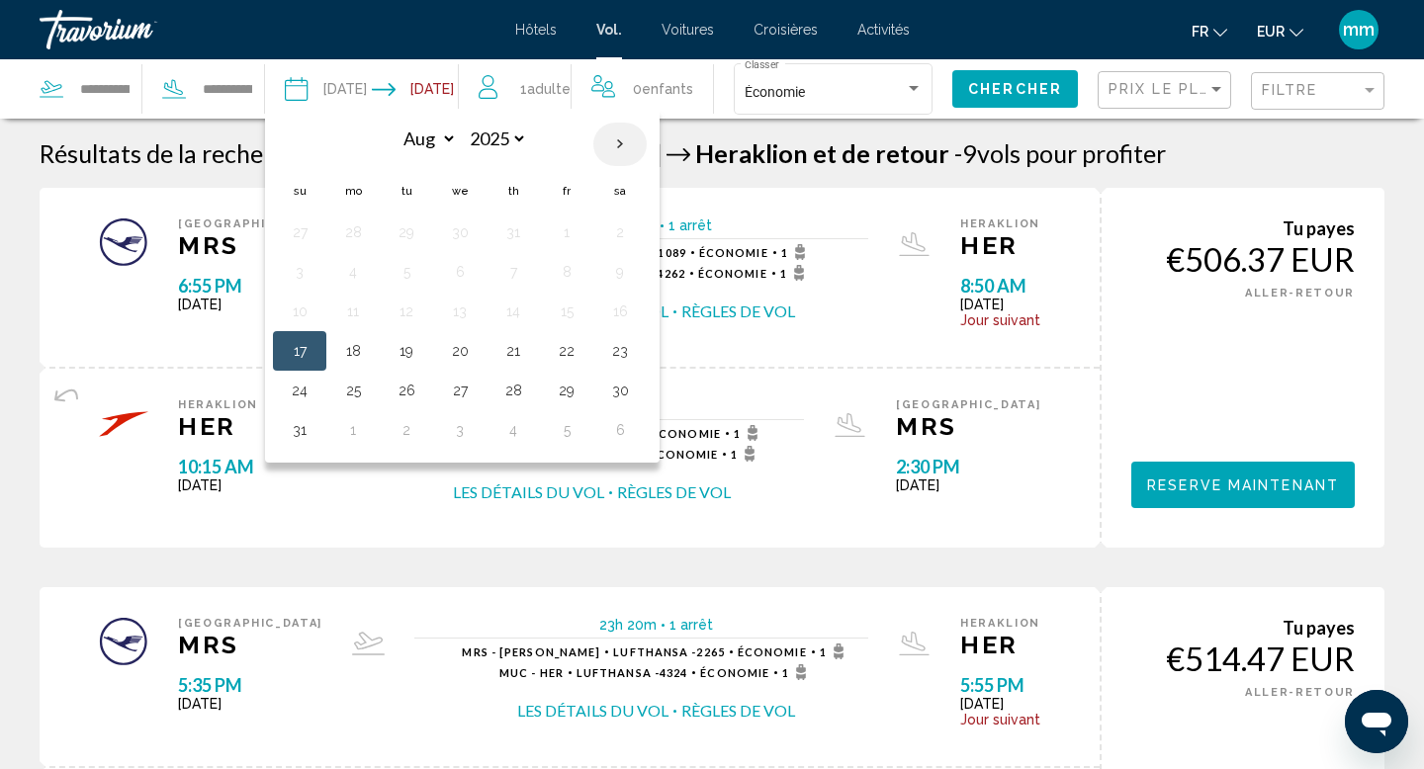
click at [615, 145] on th "Next month" at bounding box center [619, 145] width 53 height 44
select select "*"
click at [461, 357] on button "22" at bounding box center [460, 351] width 32 height 28
type input "**********"
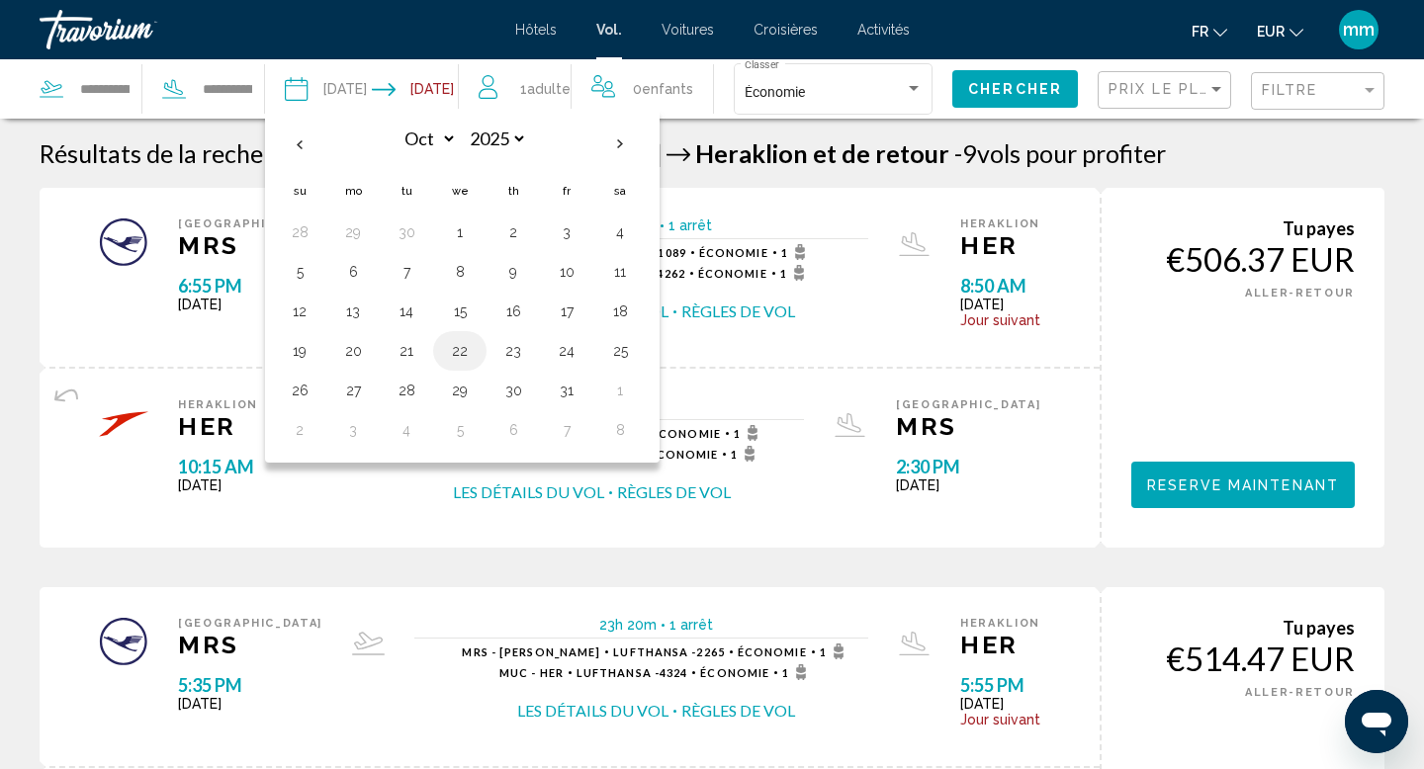
select select "*"
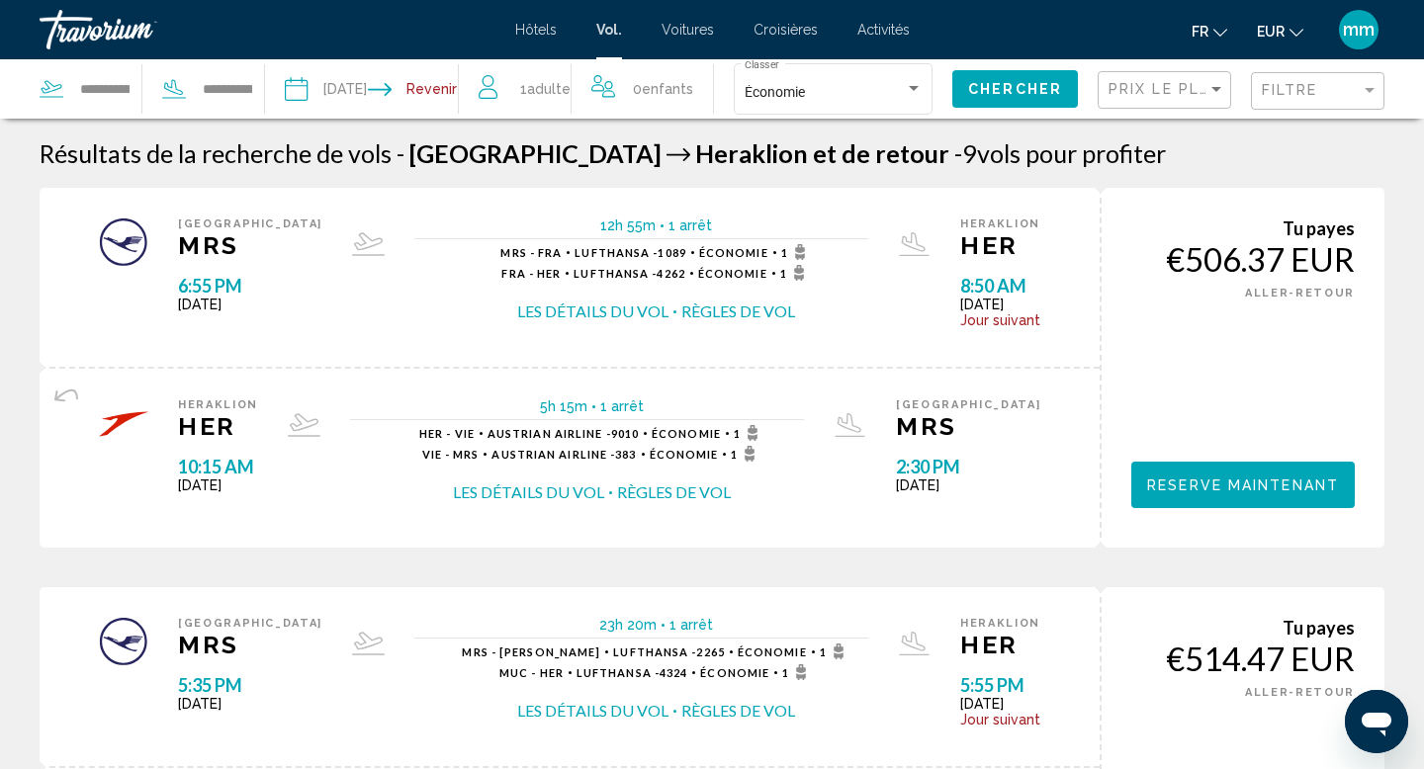
click at [417, 95] on input "Return date" at bounding box center [419, 91] width 95 height 65
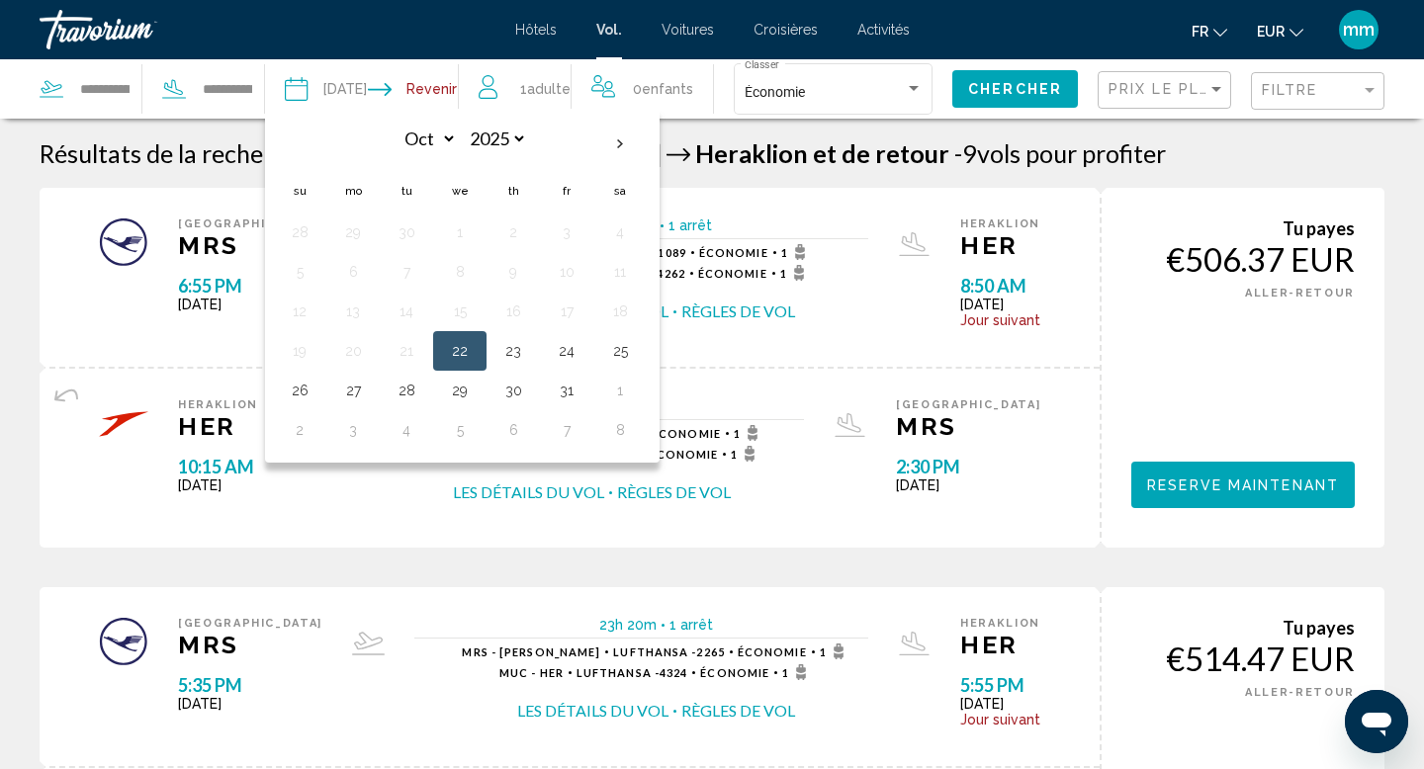
click at [467, 87] on input "Return date" at bounding box center [419, 91] width 95 height 65
click at [465, 351] on button "22" at bounding box center [460, 351] width 32 height 28
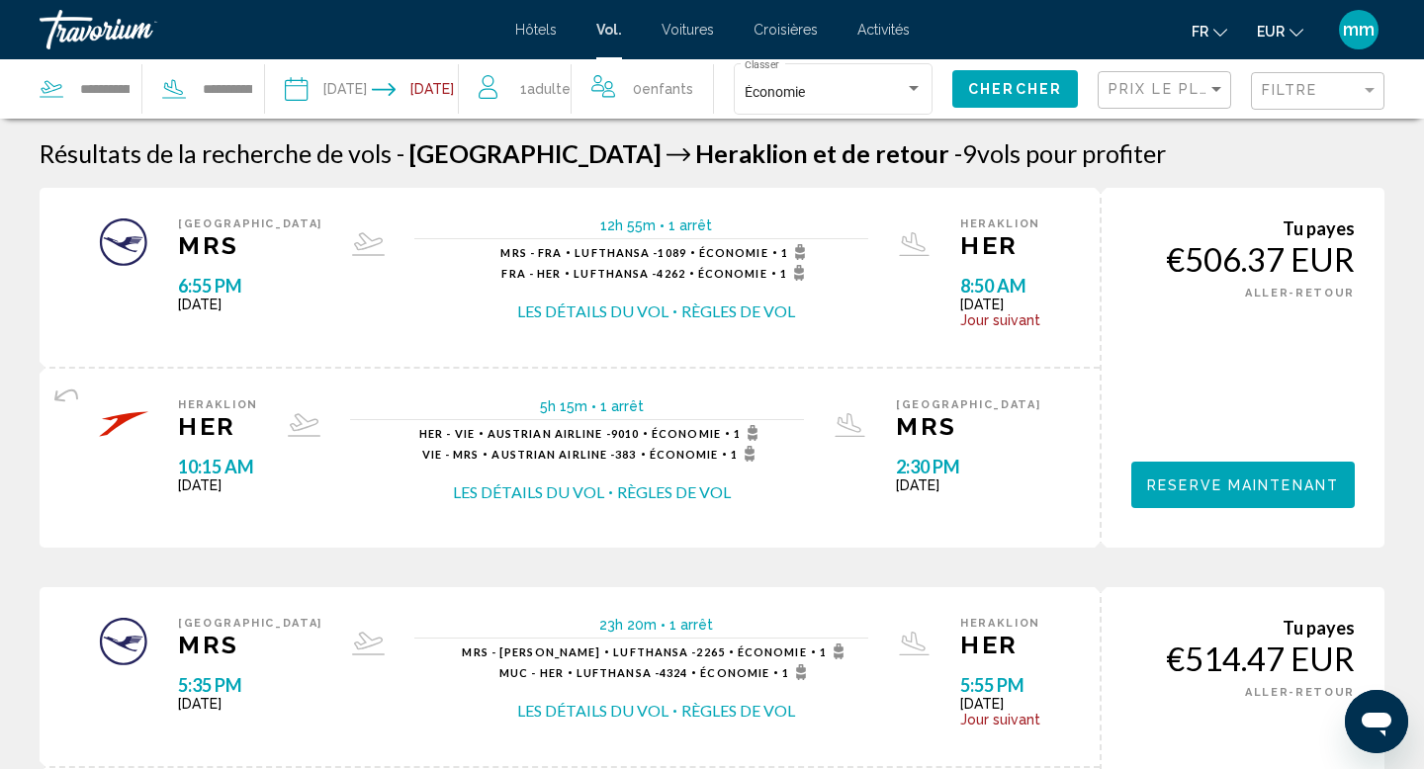
click at [449, 94] on input "**********" at bounding box center [419, 91] width 95 height 65
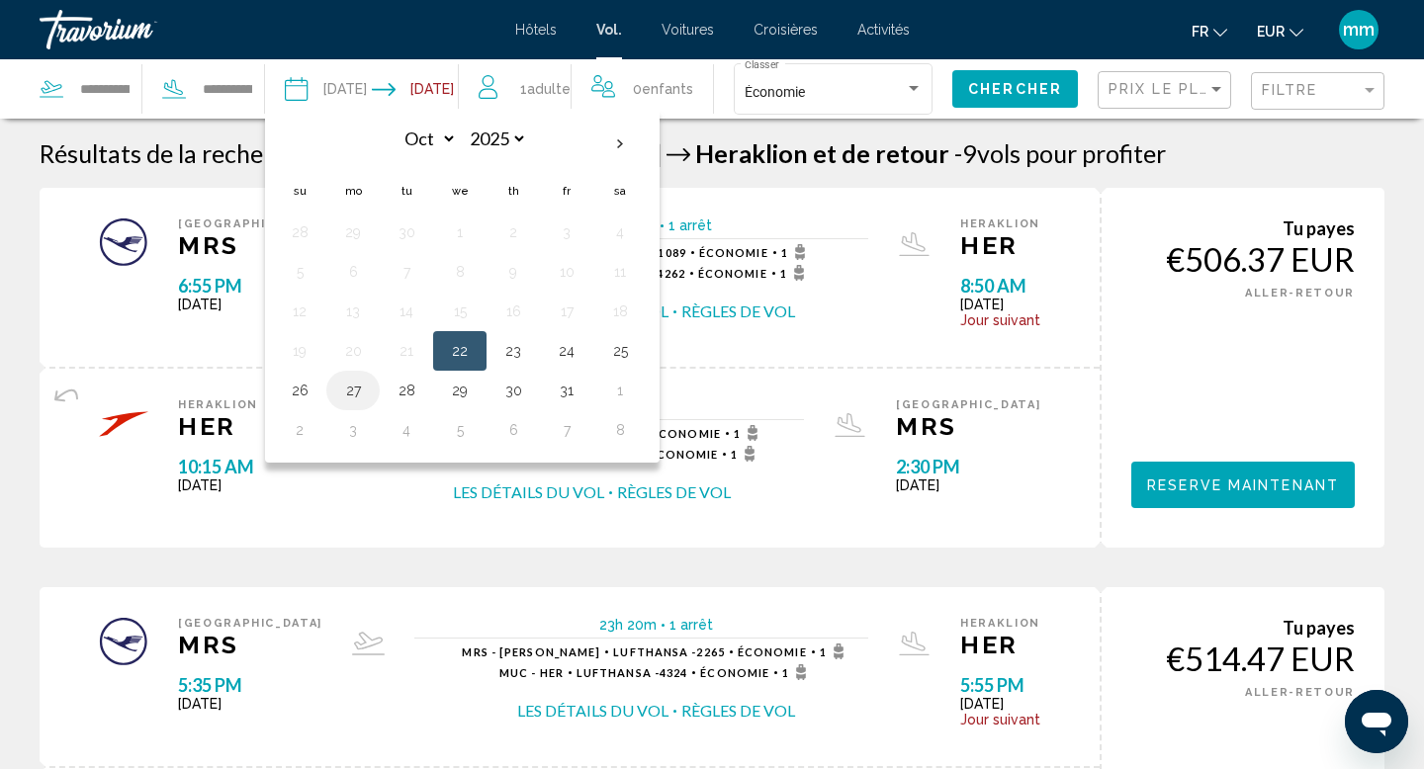
click at [359, 395] on button "27" at bounding box center [353, 391] width 32 height 28
type input "**********"
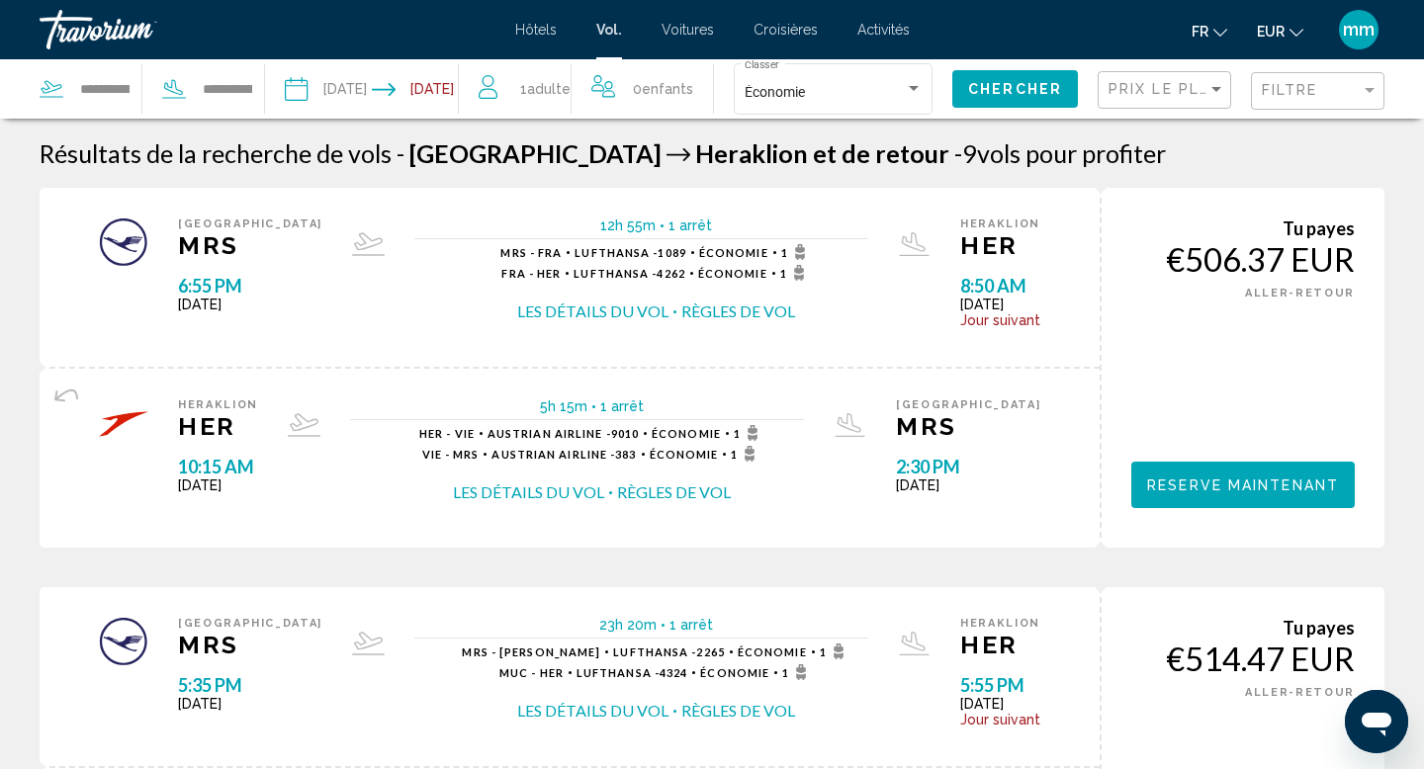
click at [1004, 90] on span "Chercher" at bounding box center [1015, 90] width 94 height 16
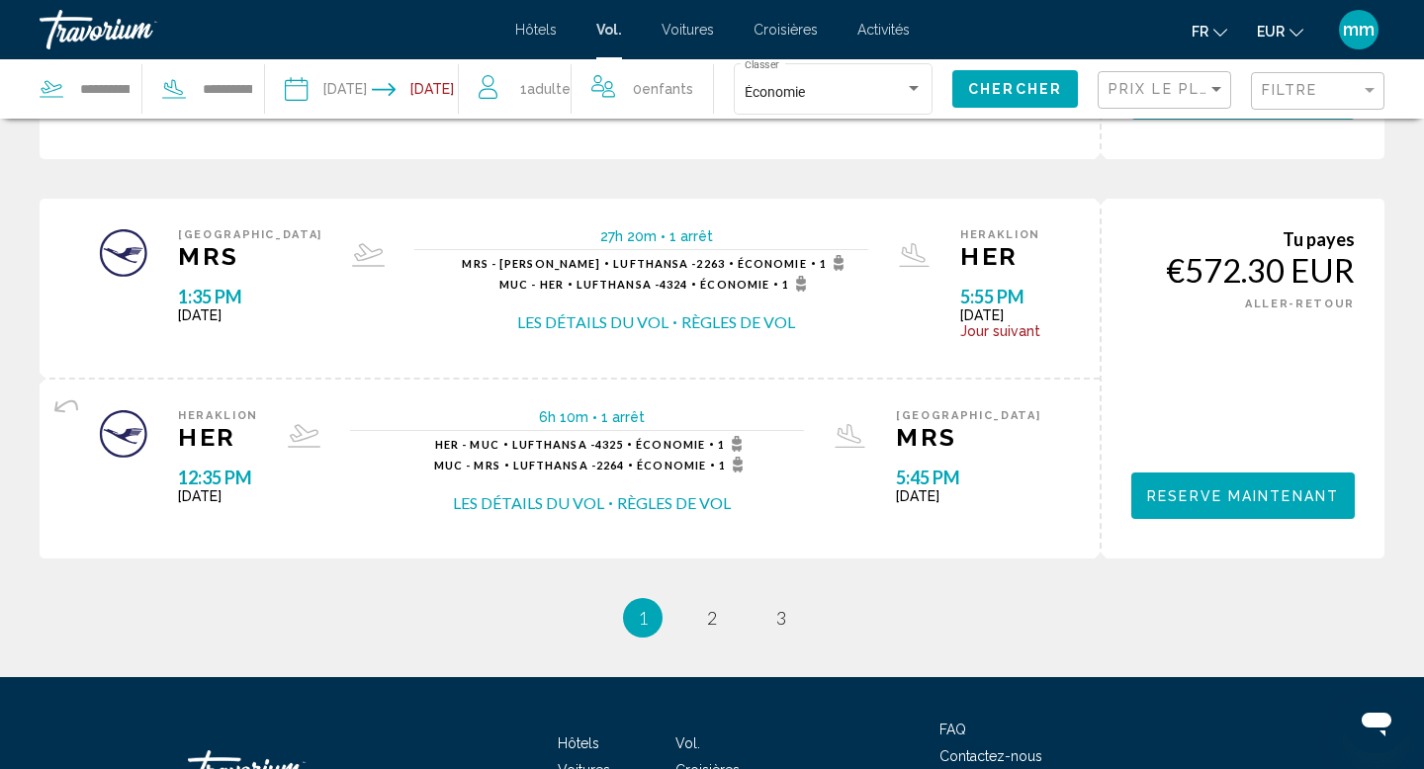
scroll to position [1988, 0]
